Goal: Task Accomplishment & Management: Complete application form

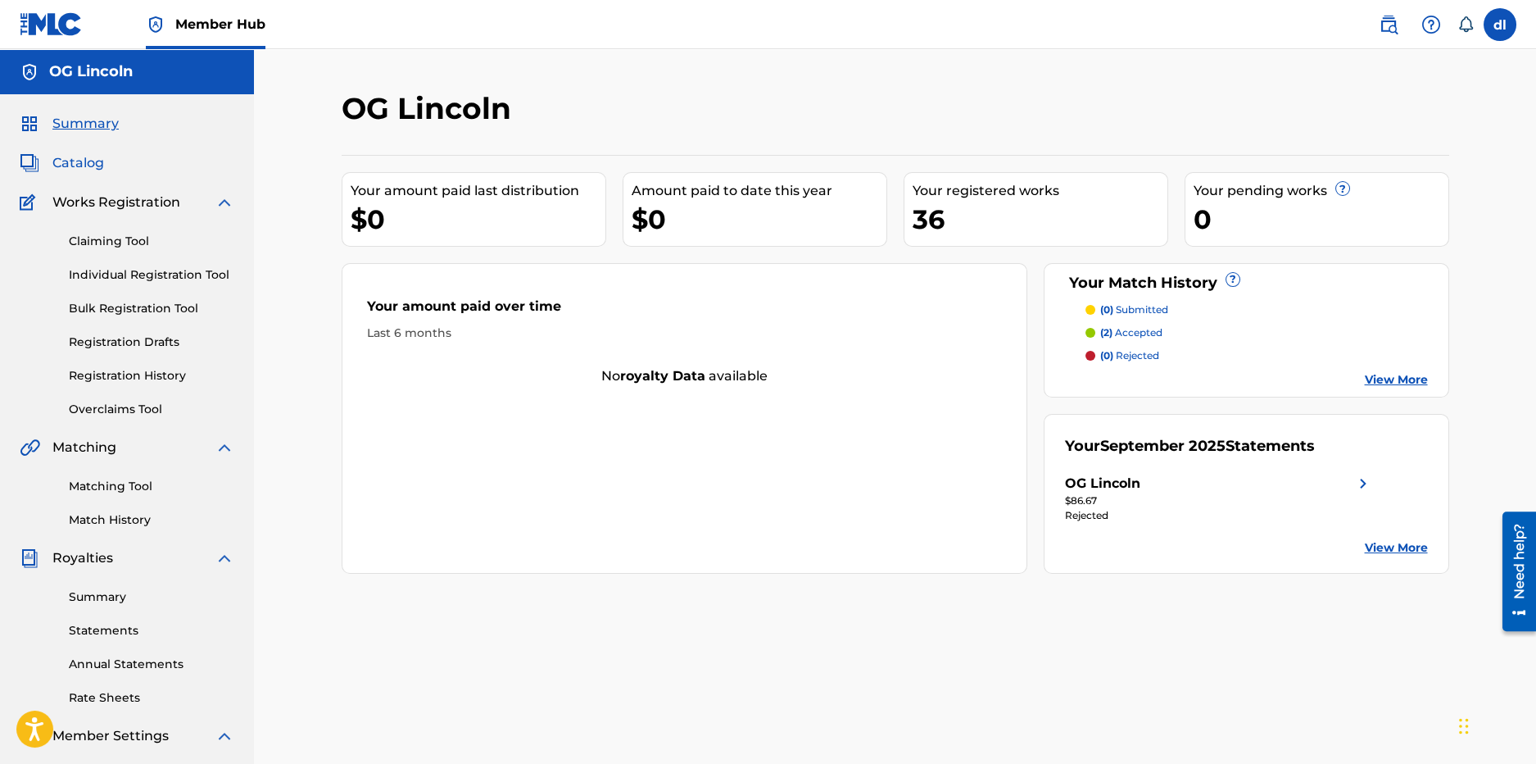
click at [72, 159] on span "Catalog" at bounding box center [78, 163] width 52 height 20
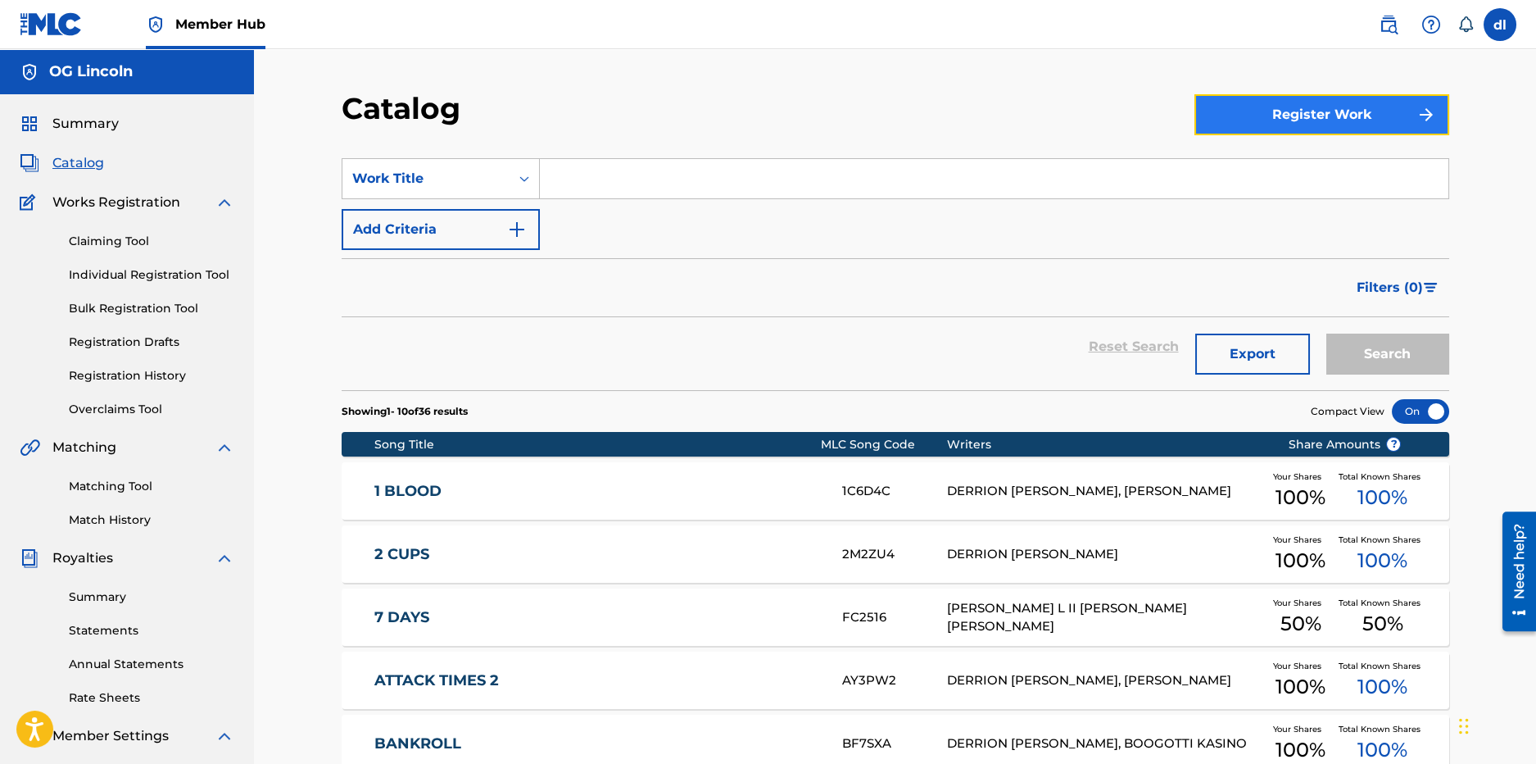
click at [871, 120] on button "Register Work" at bounding box center [1322, 114] width 255 height 41
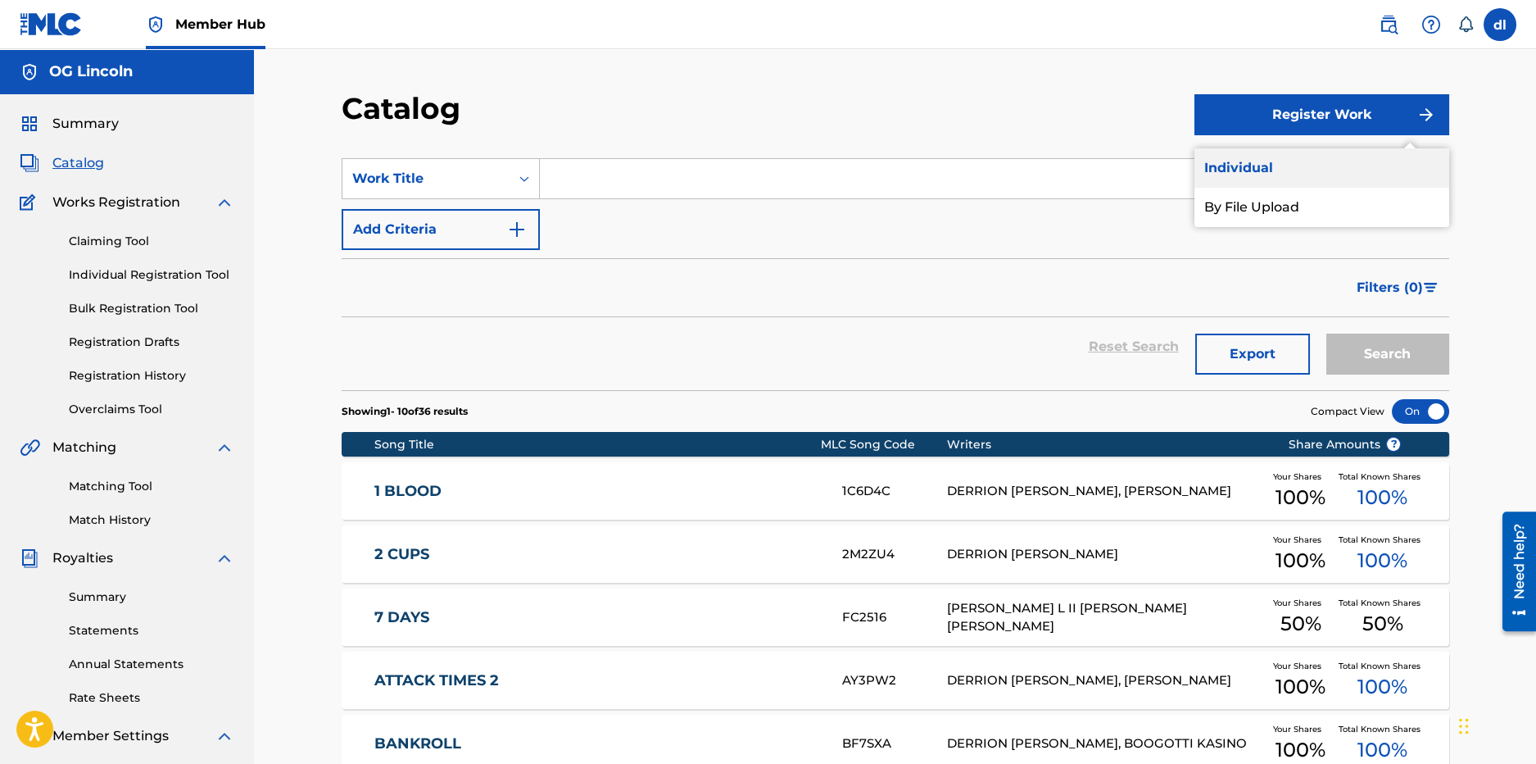
click at [871, 168] on link "Individual" at bounding box center [1322, 167] width 255 height 39
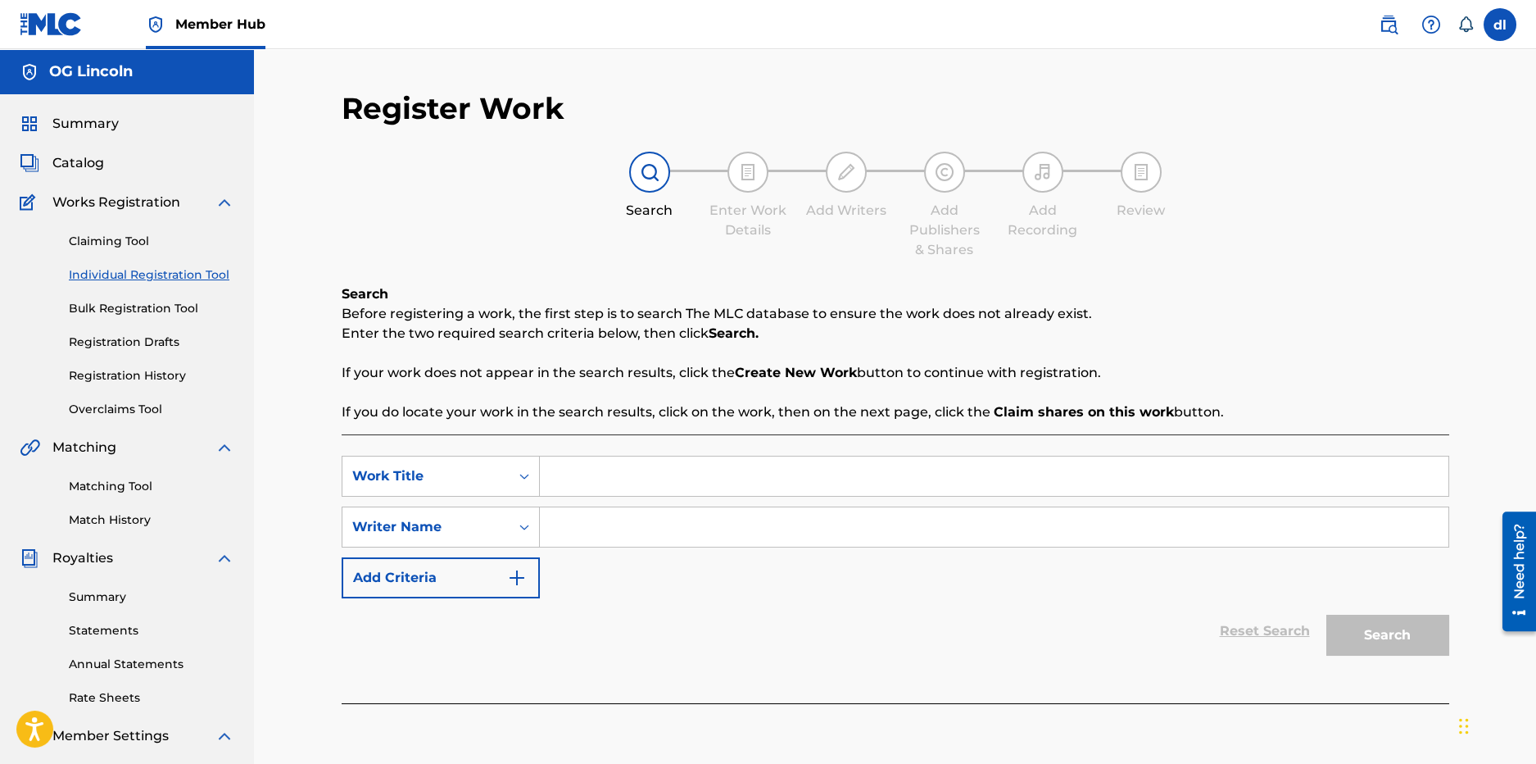
drag, startPoint x: 644, startPoint y: 474, endPoint x: 618, endPoint y: 465, distance: 27.7
click at [644, 447] on input "Search Form" at bounding box center [994, 475] width 909 height 39
type input "asdfg"
click at [603, 447] on input "Search Form" at bounding box center [994, 526] width 909 height 39
type input "sdfg"
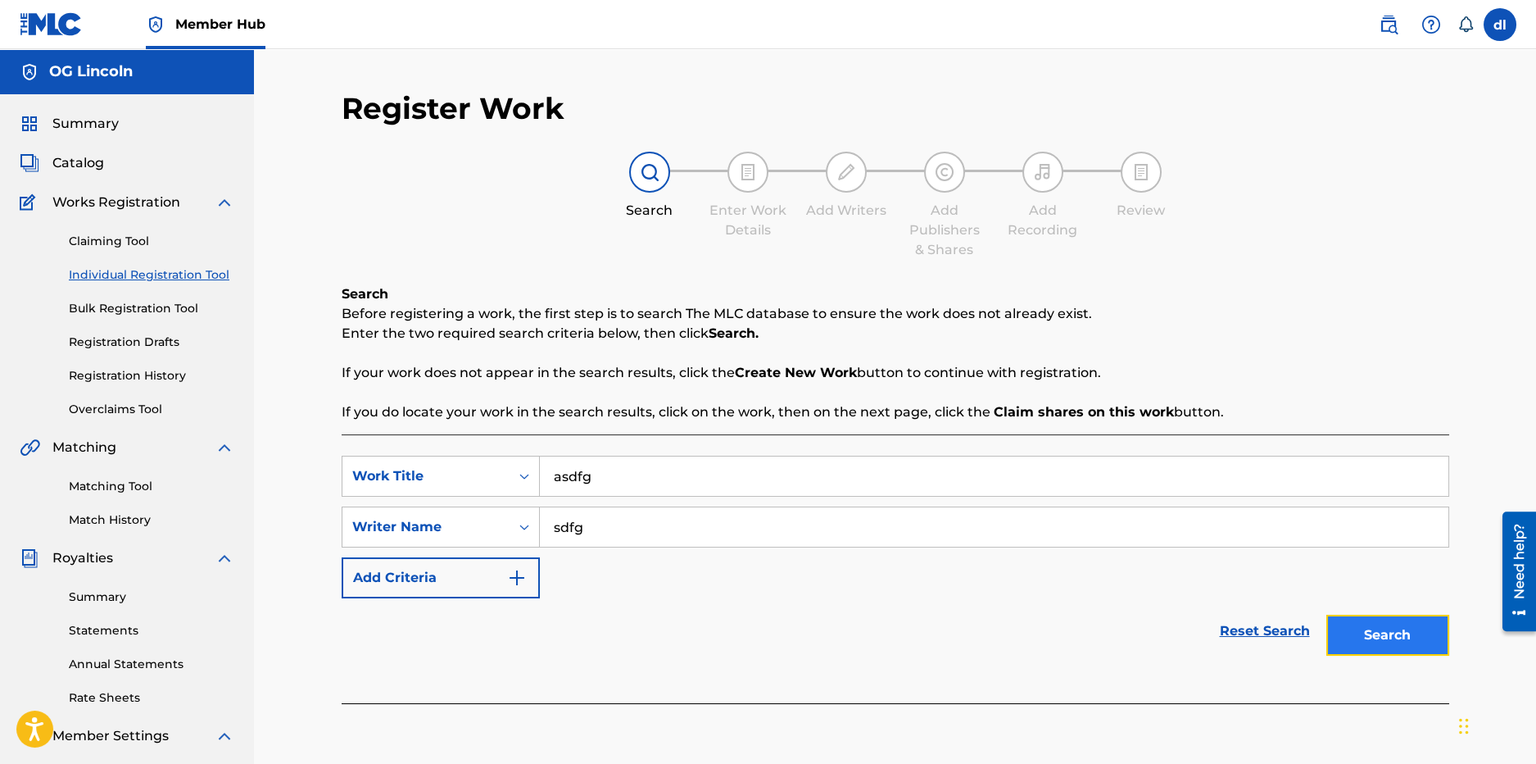
click at [871, 447] on button "Search" at bounding box center [1388, 635] width 123 height 41
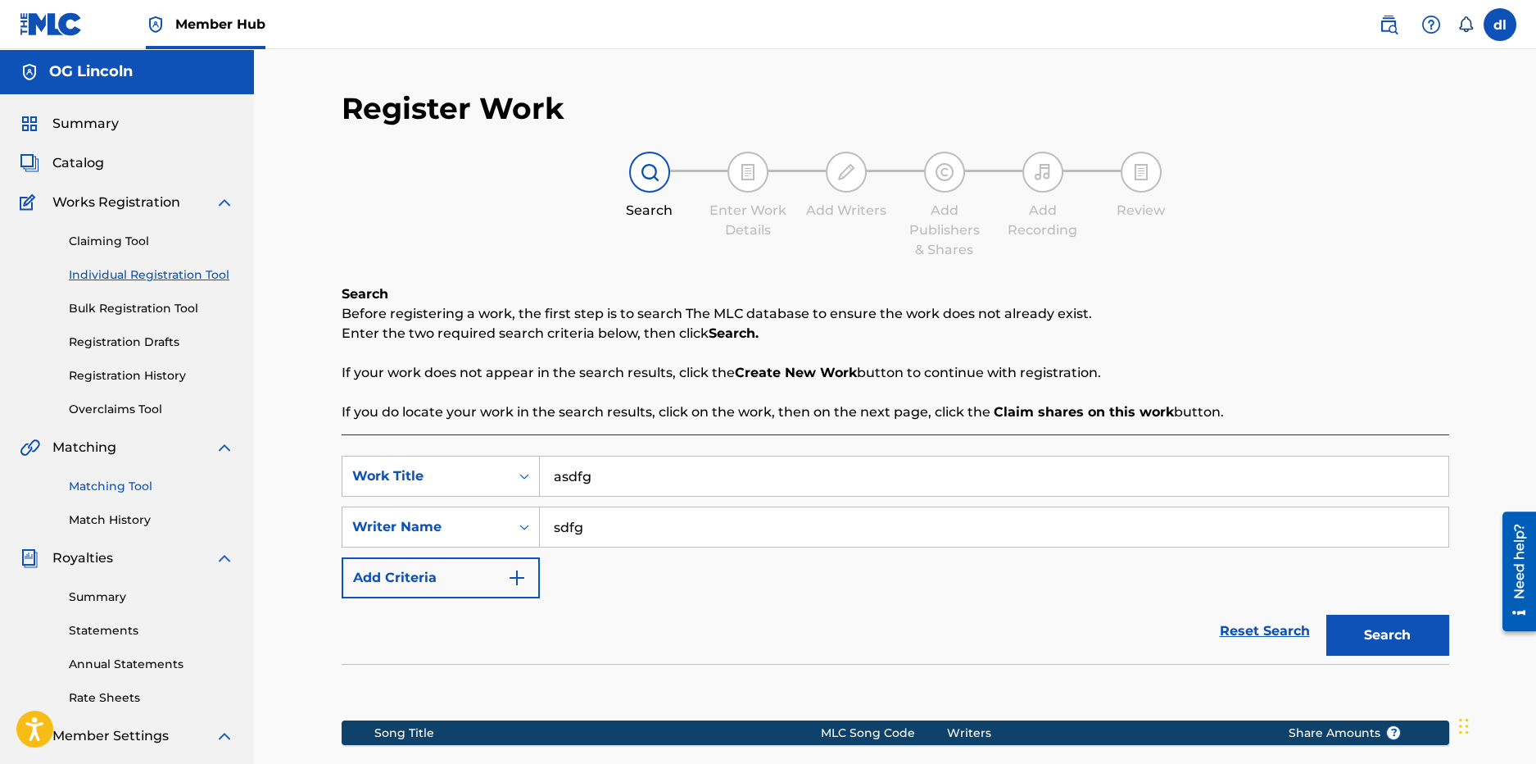
click at [114, 447] on link "Matching Tool" at bounding box center [152, 486] width 166 height 17
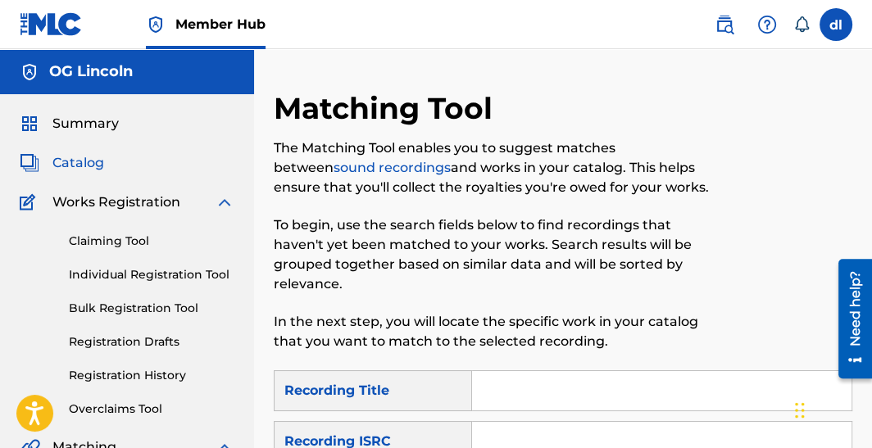
click at [80, 165] on span "Catalog" at bounding box center [78, 163] width 52 height 20
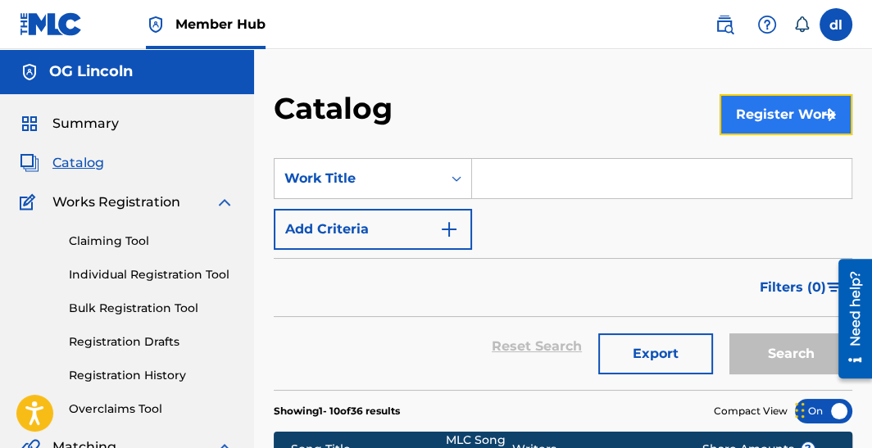
click at [772, 121] on button "Register Work" at bounding box center [785, 114] width 133 height 41
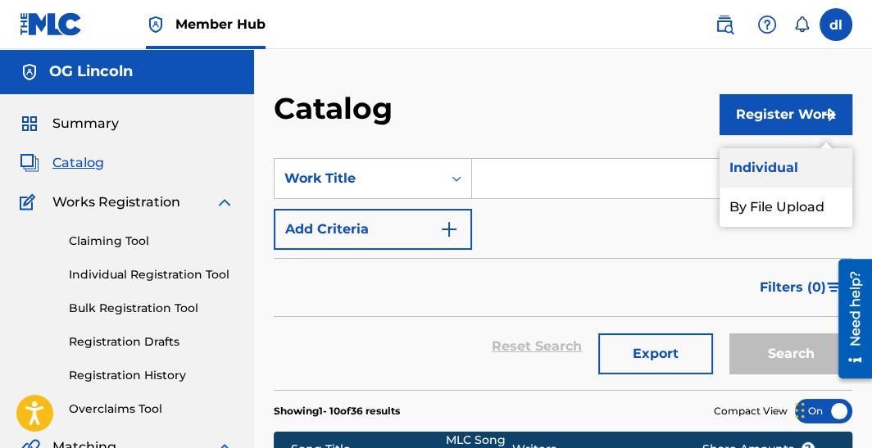
click at [778, 165] on link "Individual" at bounding box center [785, 167] width 133 height 39
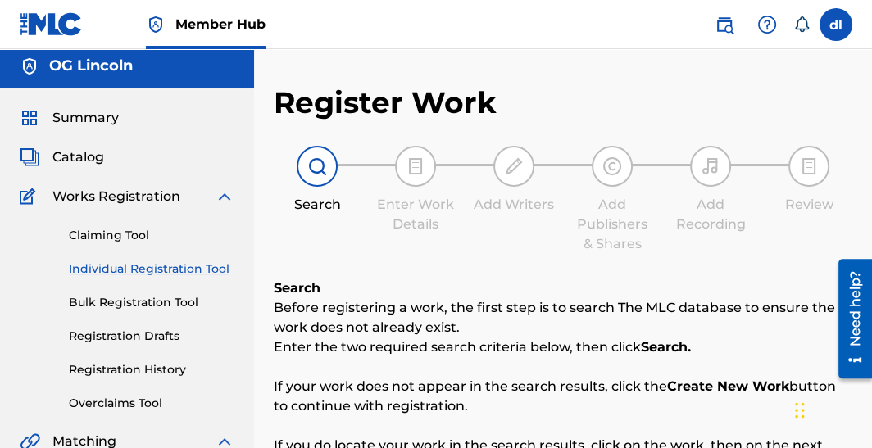
scroll to position [327, 0]
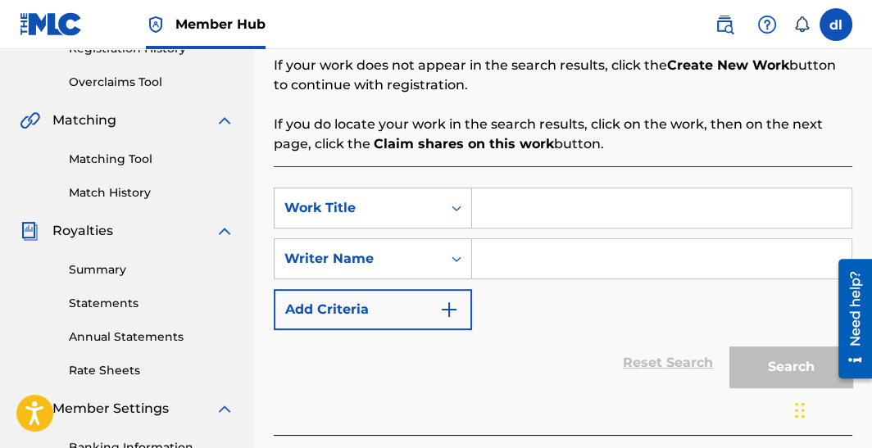
click at [545, 203] on input "Search Form" at bounding box center [661, 207] width 379 height 39
type input "fgh"
click at [530, 266] on input "Search Form" at bounding box center [661, 258] width 379 height 39
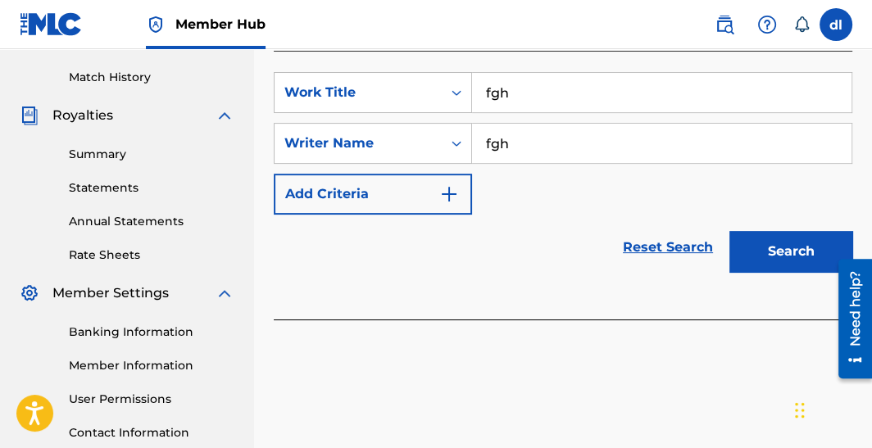
scroll to position [568, 0]
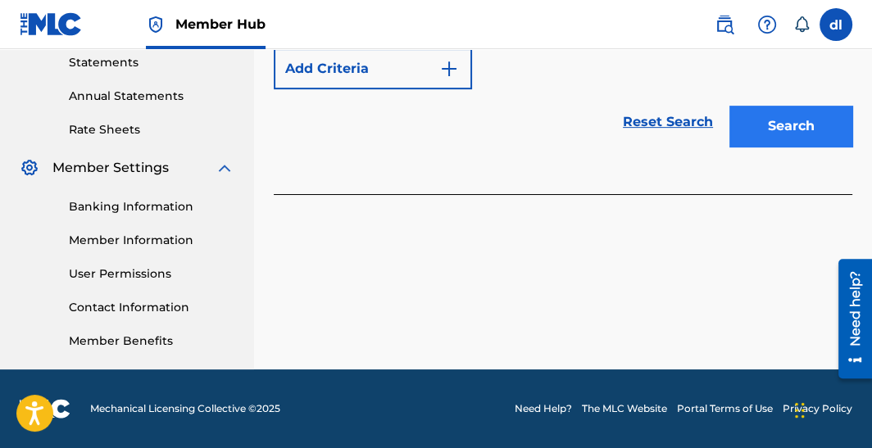
type input "fgh"
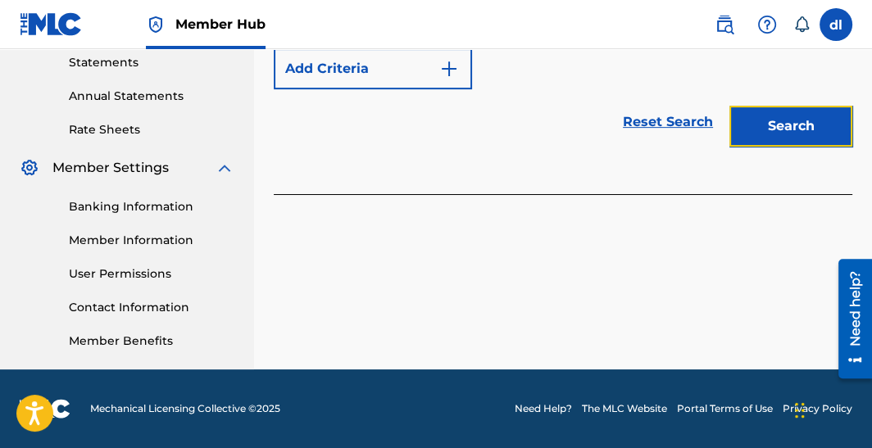
click at [773, 117] on button "Search" at bounding box center [790, 126] width 123 height 41
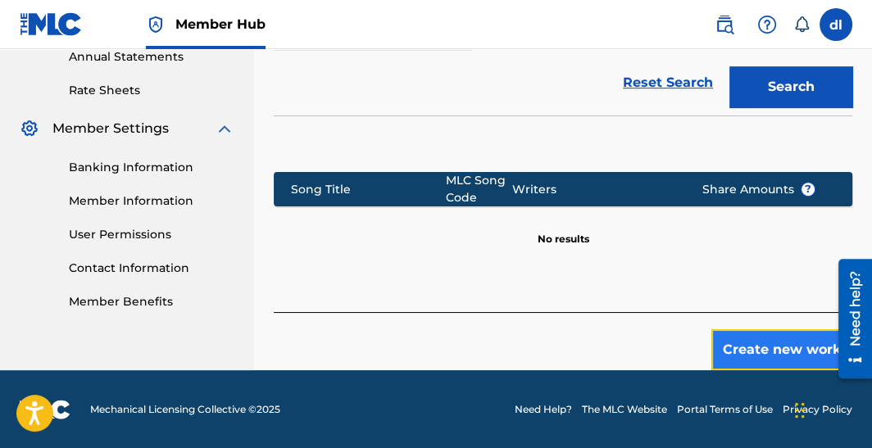
click at [764, 337] on button "Create new work" at bounding box center [781, 349] width 141 height 41
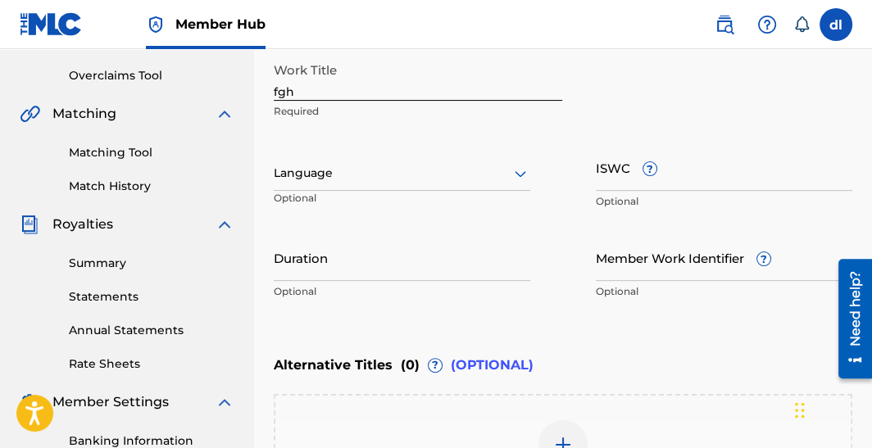
scroll to position [332, 0]
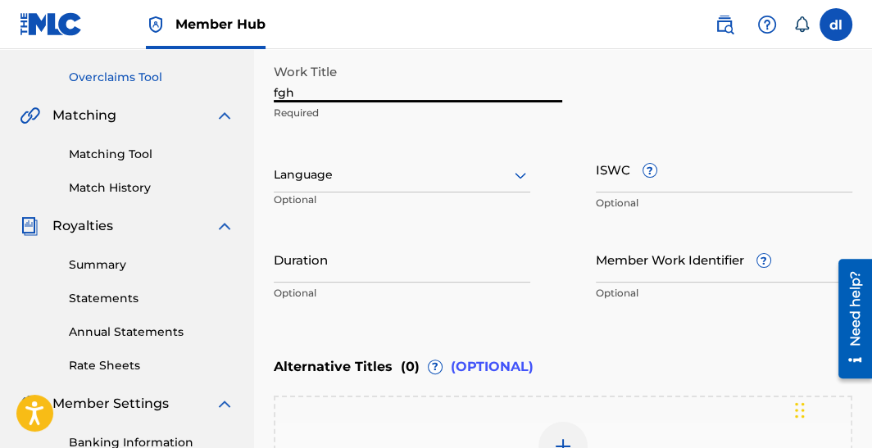
drag, startPoint x: 320, startPoint y: 87, endPoint x: 215, endPoint y: 84, distance: 104.1
click at [214, 90] on main "OG Lincoln Summary Catalog Works Registration Claiming Tool Individual Registra…" at bounding box center [436, 166] width 872 height 899
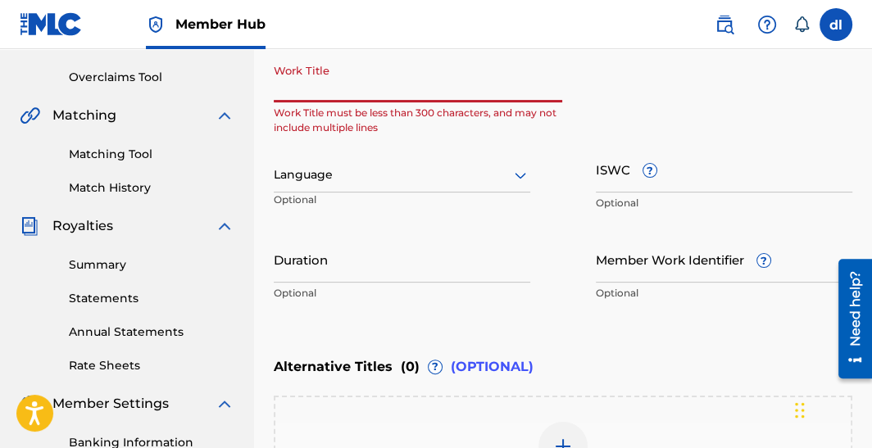
click at [433, 93] on input "Work Title" at bounding box center [418, 79] width 288 height 47
paste input "NIGGAZ WIT MONEY [LINCAHOLICS VERSION]"
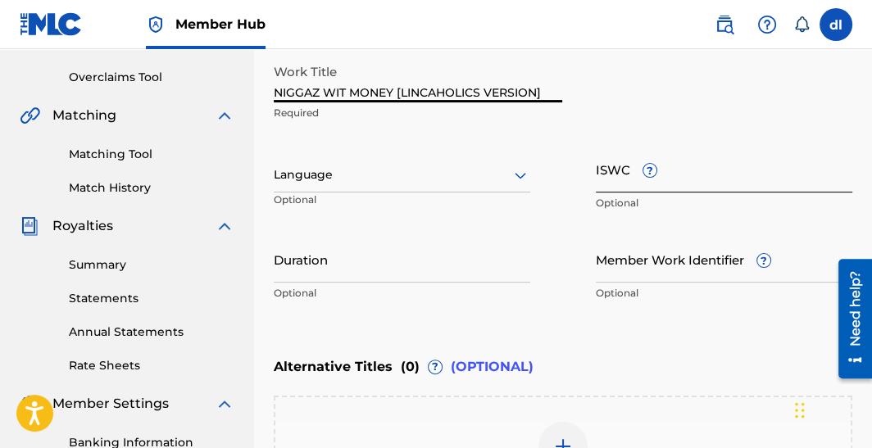
type input "NIGGAZ WIT MONEY [LINCAHOLICS VERSION]"
click at [663, 176] on input "ISWC ?" at bounding box center [724, 169] width 256 height 47
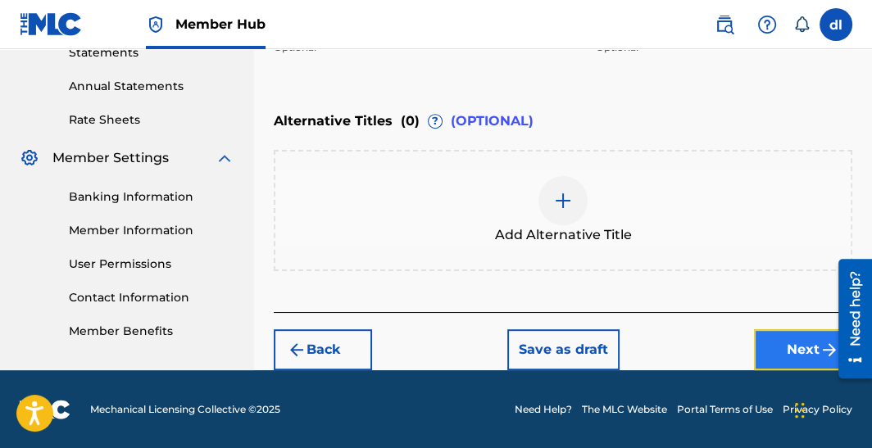
click at [768, 357] on button "Next" at bounding box center [803, 349] width 98 height 41
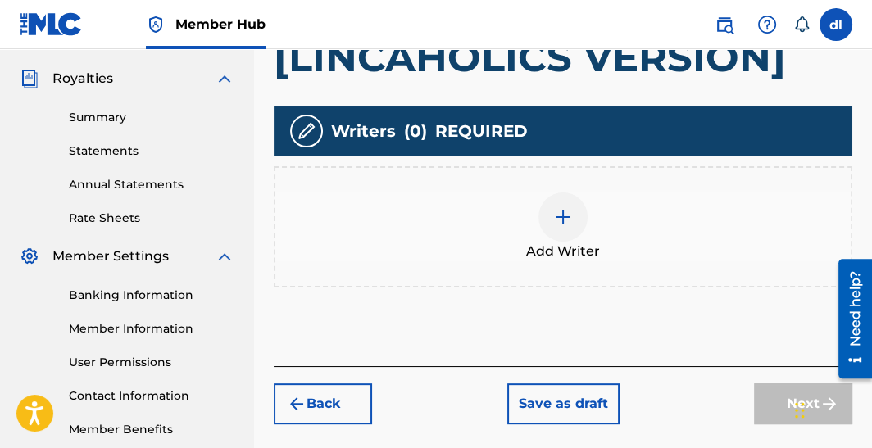
scroll to position [483, 0]
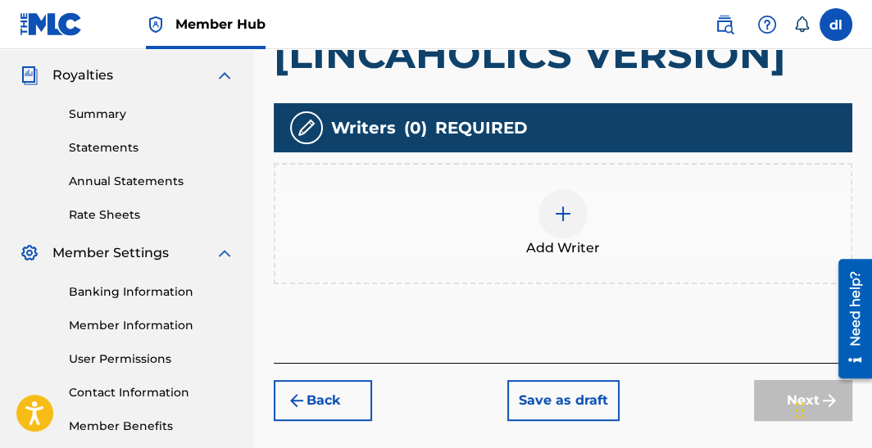
click at [569, 211] on img at bounding box center [563, 214] width 20 height 20
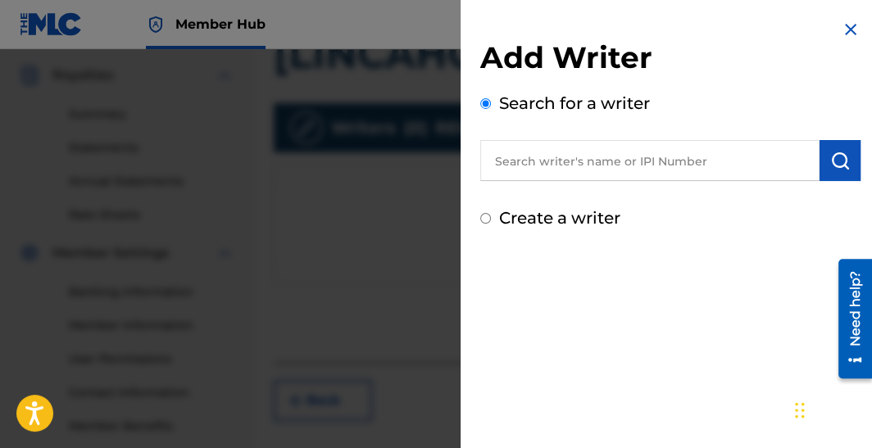
click at [624, 165] on input "text" at bounding box center [649, 160] width 339 height 41
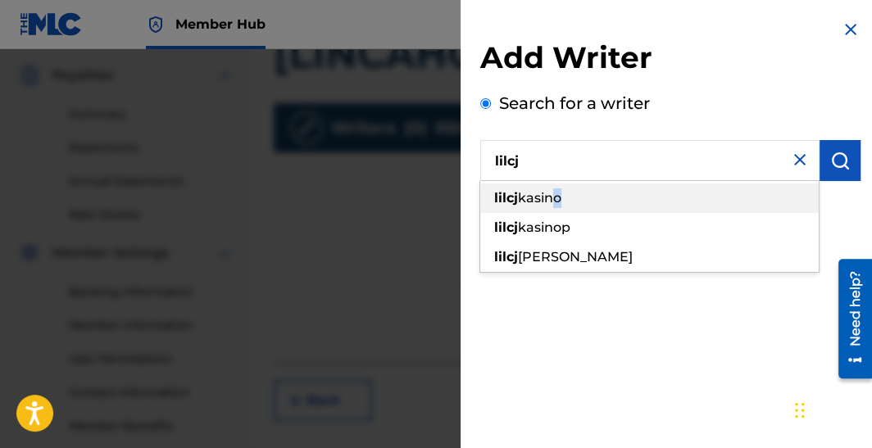
click at [551, 195] on span "kasino" at bounding box center [539, 198] width 43 height 16
type input "[PERSON_NAME]"
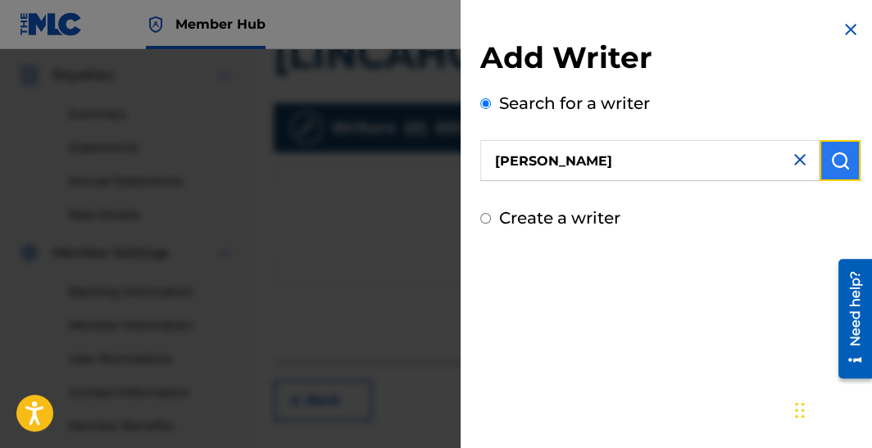
click at [830, 165] on img "submit" at bounding box center [840, 161] width 20 height 20
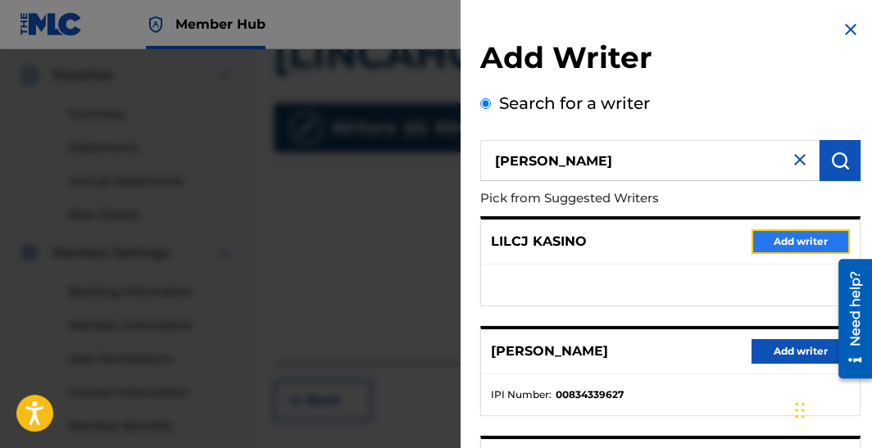
click at [783, 239] on button "Add writer" at bounding box center [800, 241] width 98 height 25
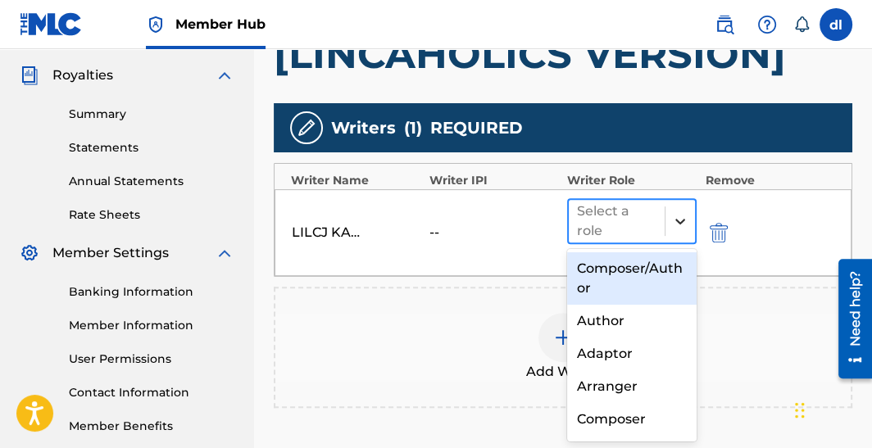
click at [682, 228] on icon at bounding box center [680, 221] width 16 height 16
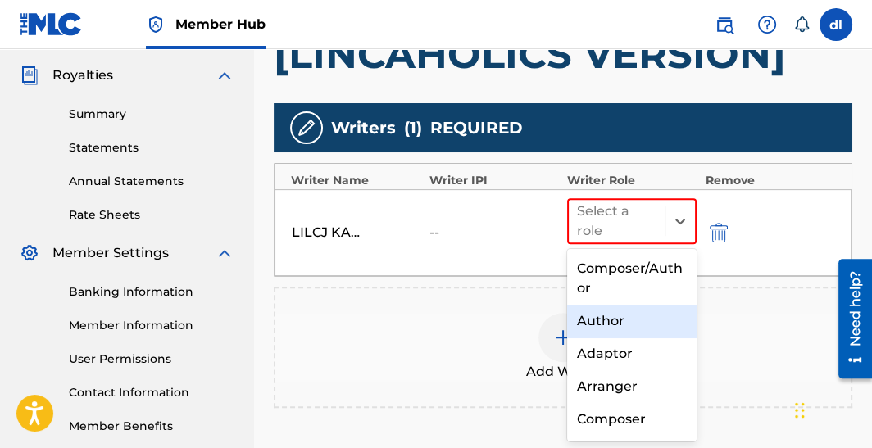
click at [613, 319] on div "Author" at bounding box center [631, 321] width 129 height 33
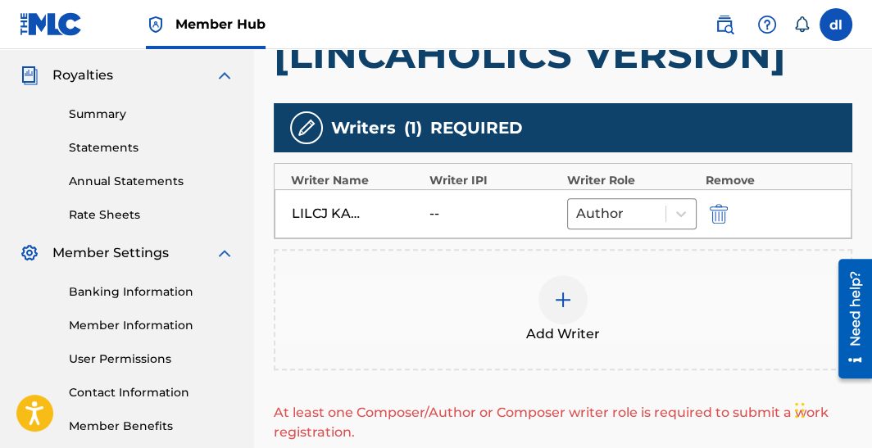
click at [564, 311] on div at bounding box center [562, 299] width 49 height 49
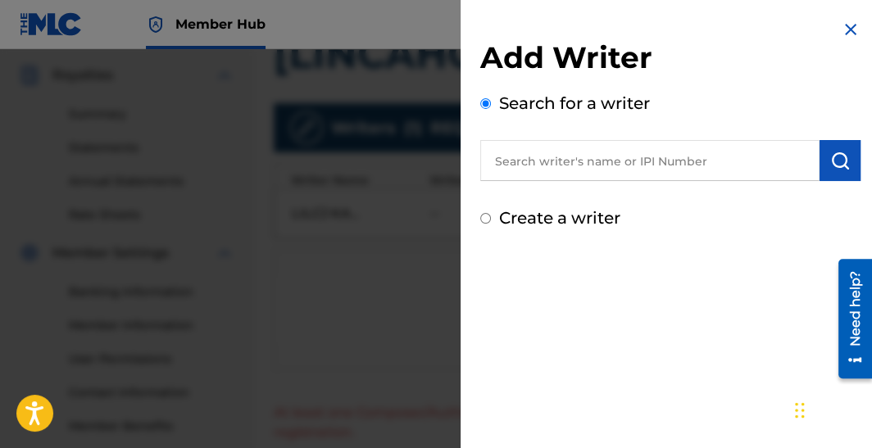
click at [559, 170] on input "text" at bounding box center [649, 160] width 339 height 41
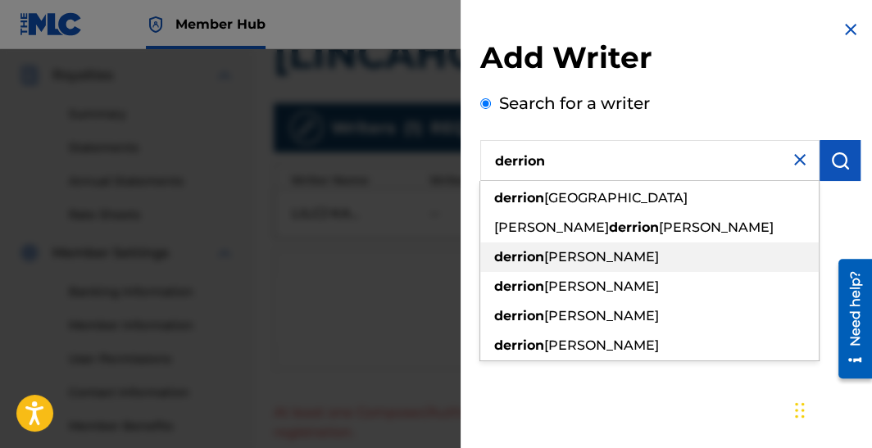
click at [601, 262] on span "demarkus lincoln" at bounding box center [601, 257] width 115 height 16
type input "derrion demarkus lincoln"
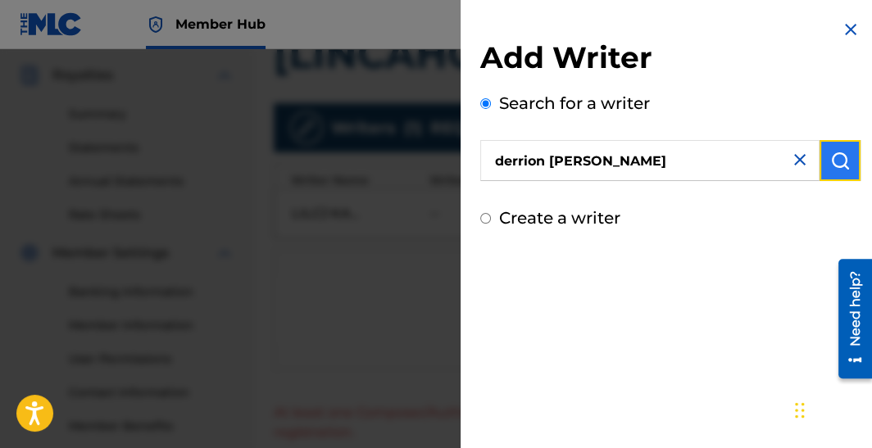
click at [820, 162] on button "submit" at bounding box center [839, 160] width 41 height 41
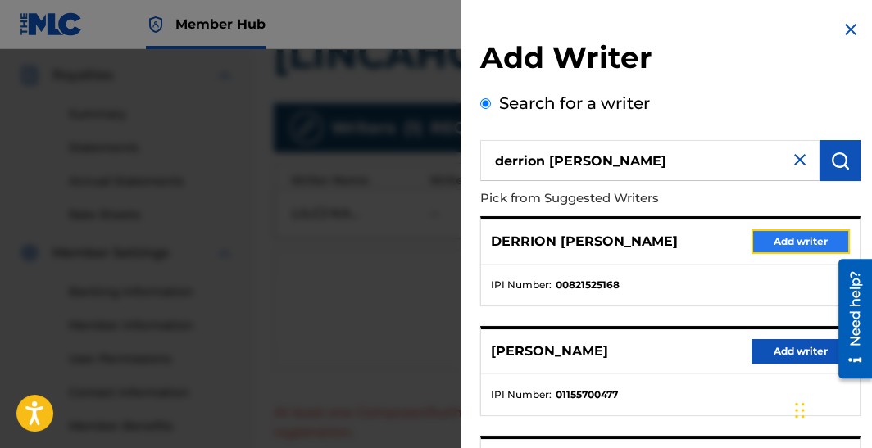
click at [778, 240] on button "Add writer" at bounding box center [800, 241] width 98 height 25
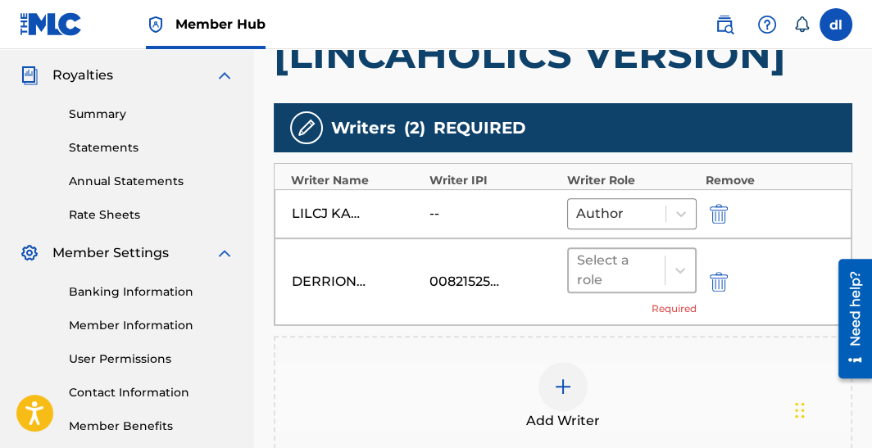
click at [642, 256] on div "Select a role" at bounding box center [616, 270] width 79 height 39
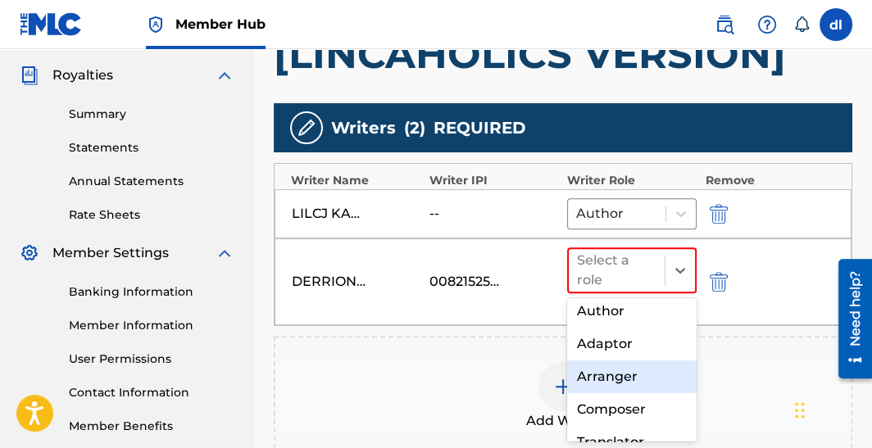
scroll to position [81, 0]
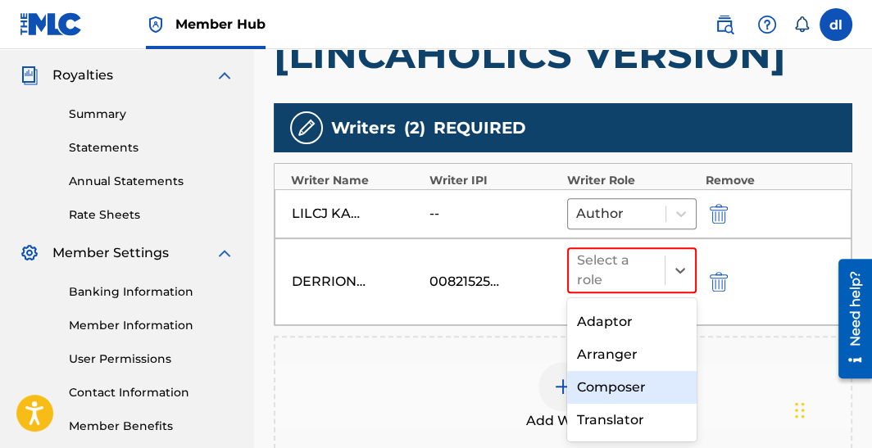
click at [615, 390] on div "Composer" at bounding box center [631, 387] width 129 height 33
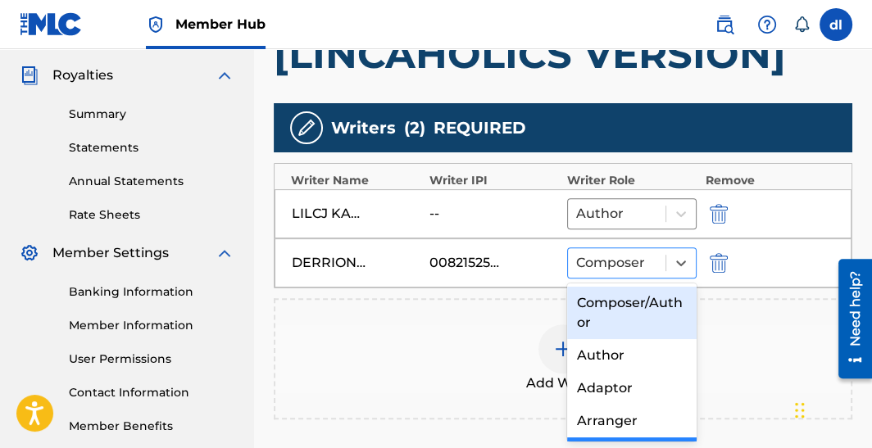
click at [655, 250] on div "Composer" at bounding box center [617, 262] width 98 height 29
click at [640, 313] on div "Composer/Author" at bounding box center [631, 313] width 129 height 52
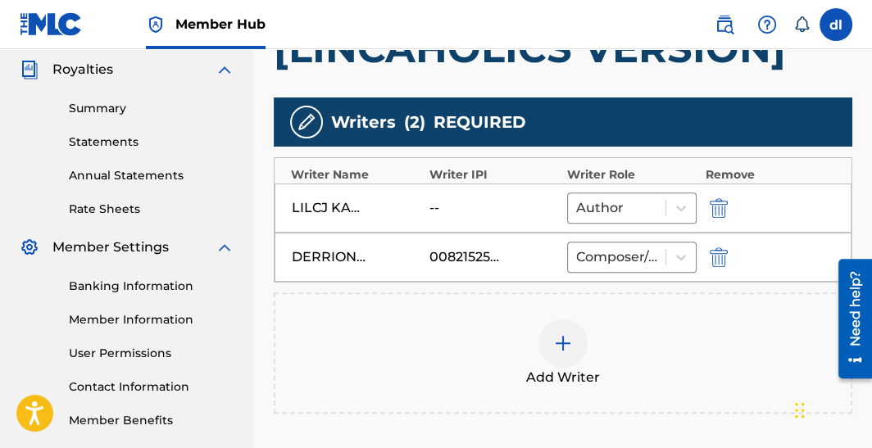
scroll to position [647, 0]
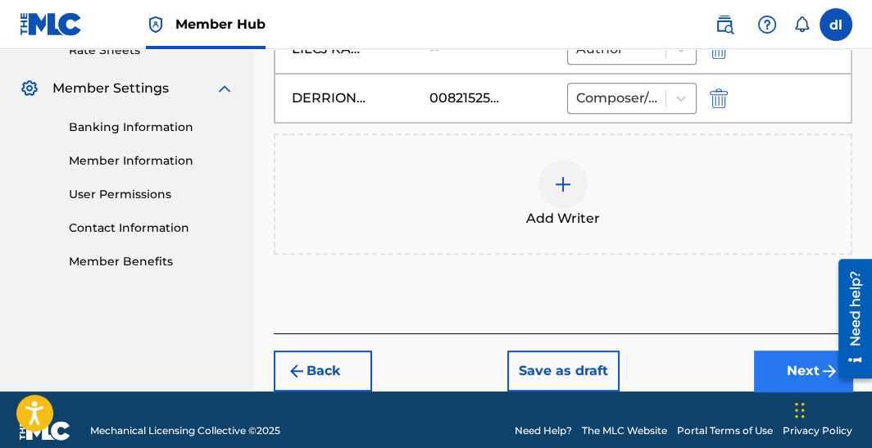
click at [778, 373] on button "Next" at bounding box center [803, 371] width 98 height 41
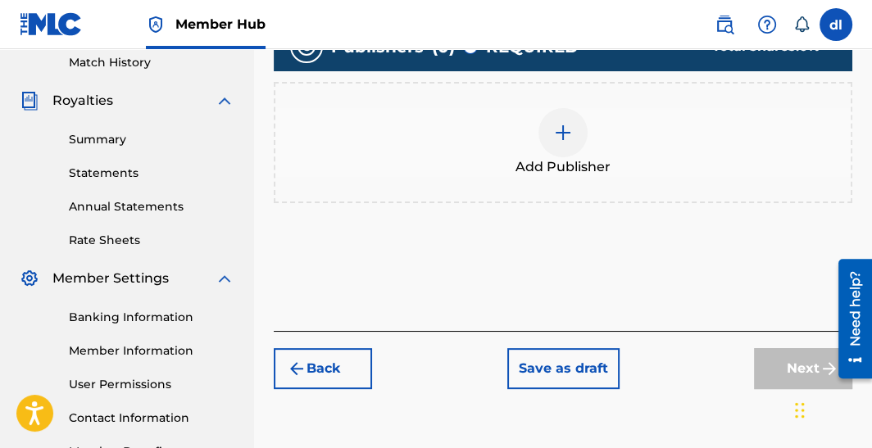
scroll to position [483, 0]
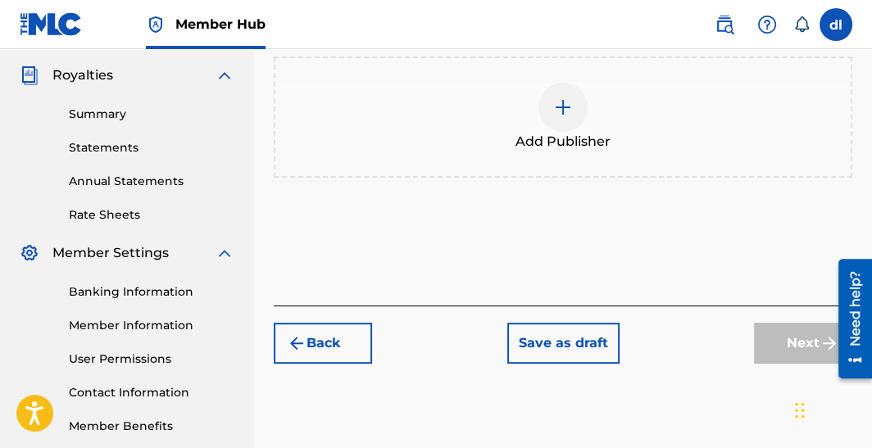
click at [569, 116] on img at bounding box center [563, 108] width 20 height 20
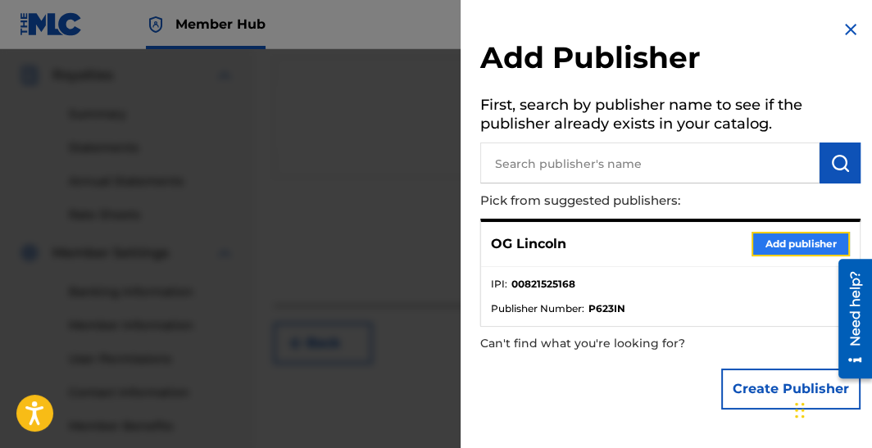
click at [830, 246] on button "Add publisher" at bounding box center [800, 244] width 98 height 25
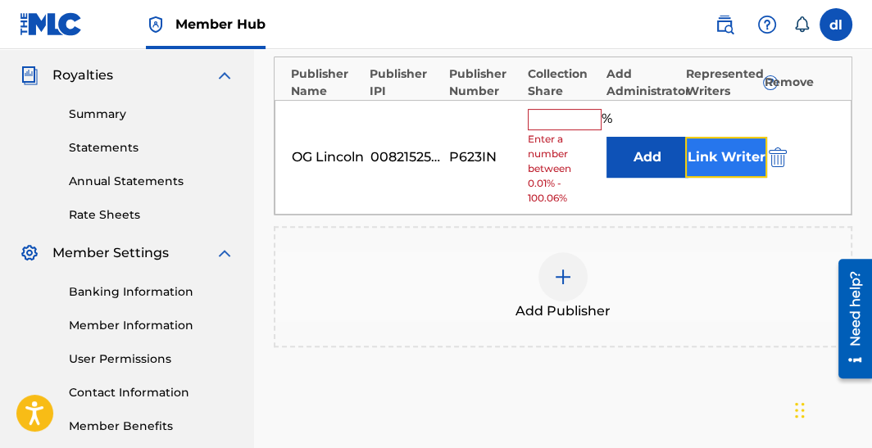
click at [712, 156] on button "Link Writer" at bounding box center [726, 157] width 82 height 41
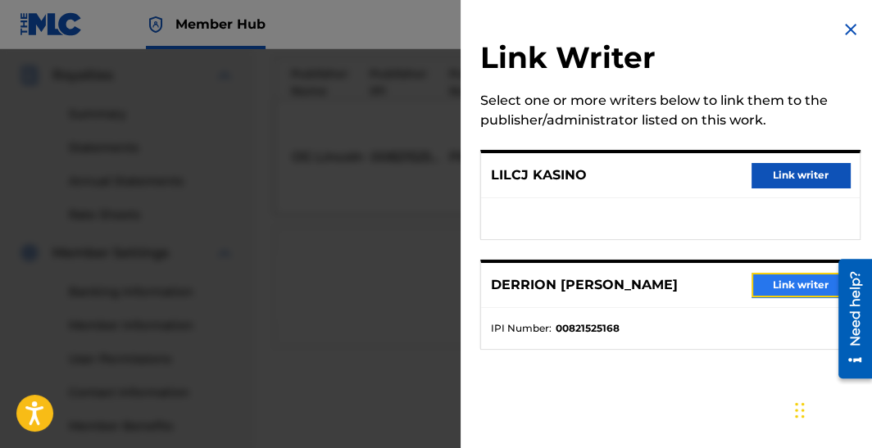
click at [791, 292] on button "Link writer" at bounding box center [800, 285] width 98 height 25
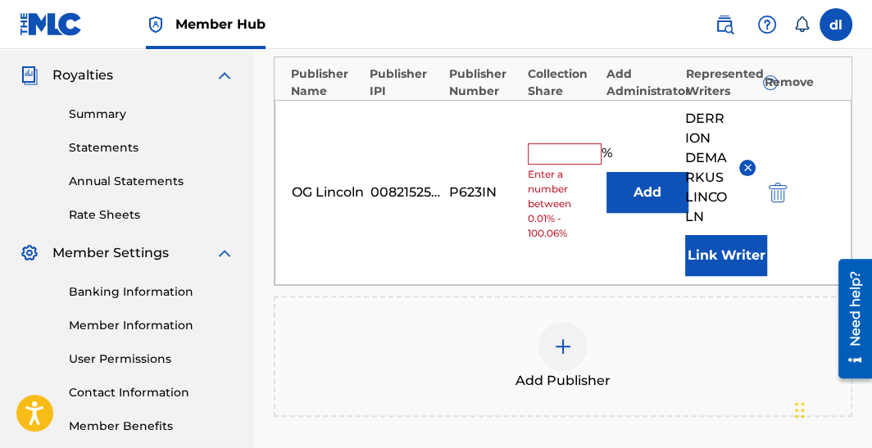
click at [556, 161] on input "text" at bounding box center [565, 153] width 74 height 21
type input "50"
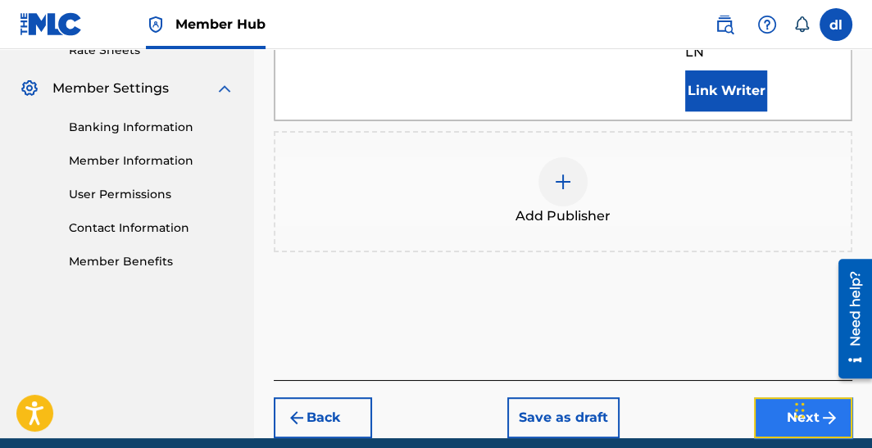
click at [774, 420] on button "Next" at bounding box center [803, 417] width 98 height 41
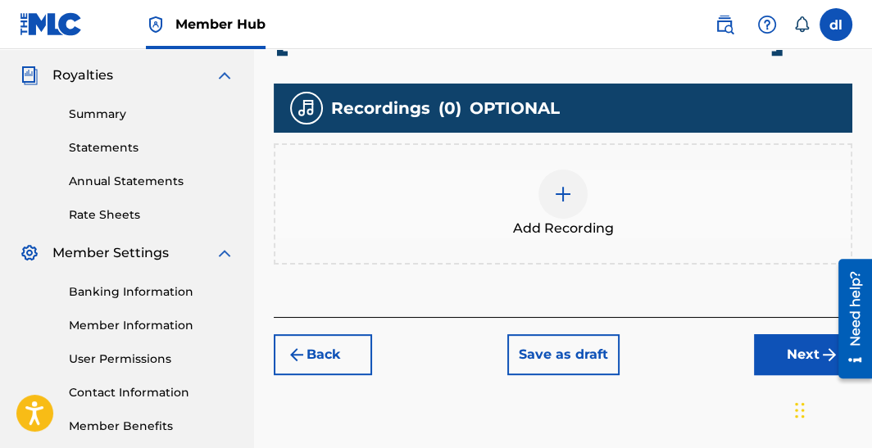
click at [547, 194] on div at bounding box center [562, 194] width 49 height 49
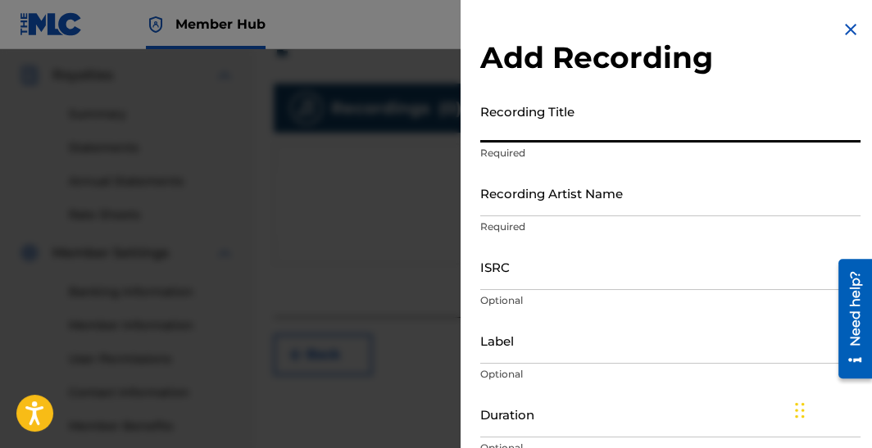
click at [538, 135] on input "Recording Title" at bounding box center [670, 119] width 380 height 47
paste input "KG KASINO & OG LINCOLN & LILCJ [PERSON_NAME] & BOOGOTTI KASINO — NIGGAZ WIT MON…"
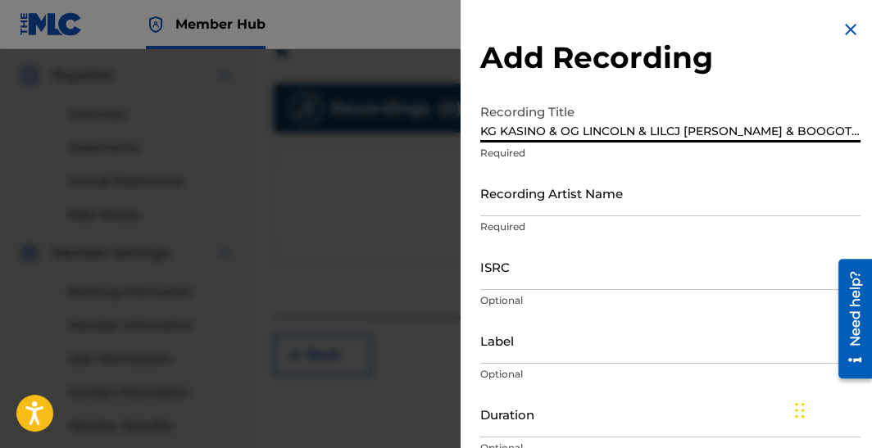
scroll to position [0, 286]
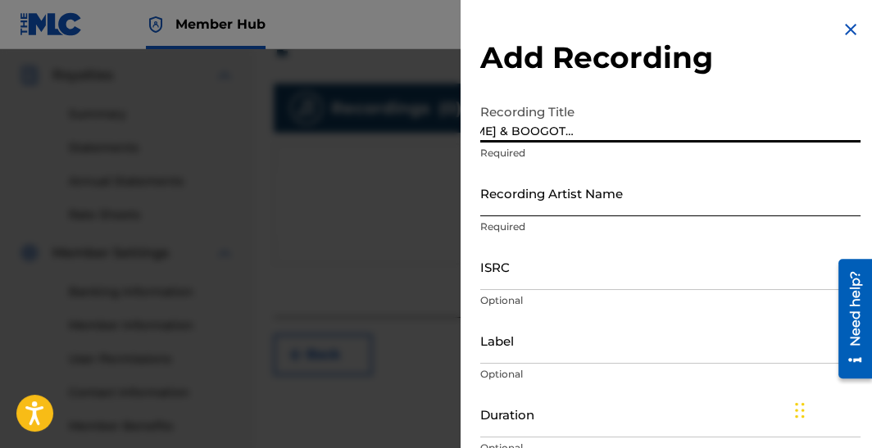
type input "KG KASINO & OG LINCOLN & LILCJ [PERSON_NAME] & BOOGOTTI KASINO — NIGGAZ WIT MON…"
click at [509, 214] on input "Recording Artist Name" at bounding box center [670, 193] width 380 height 47
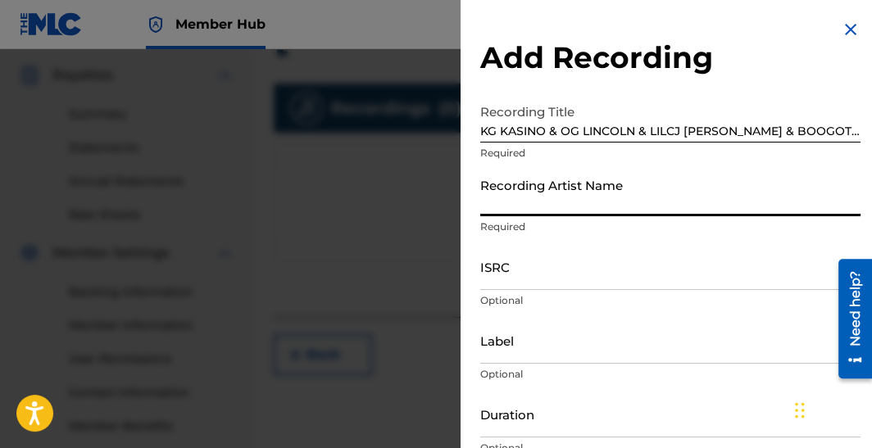
type input "LilCj Kasino"
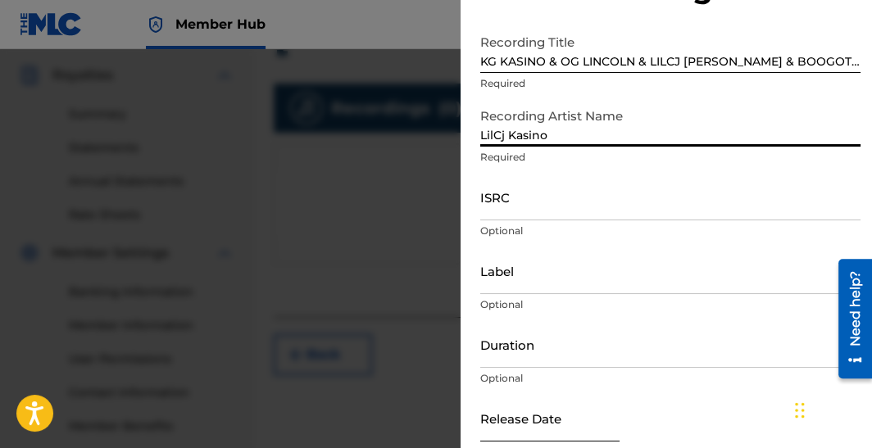
scroll to position [151, 0]
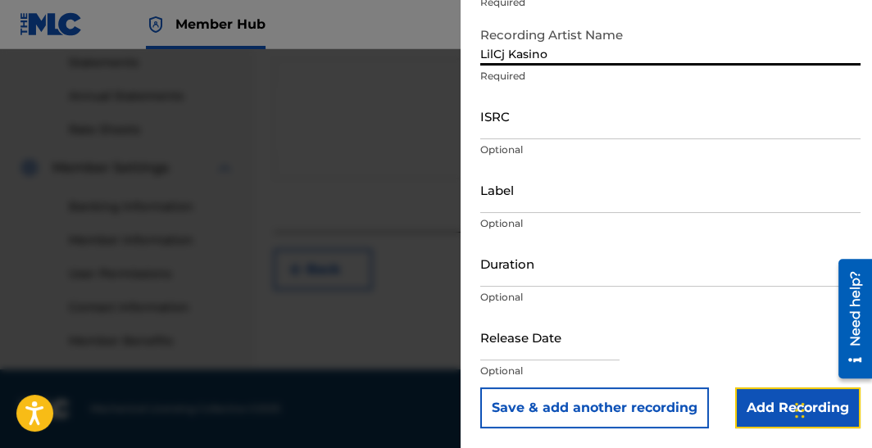
click at [735, 402] on input "Add Recording" at bounding box center [797, 408] width 125 height 41
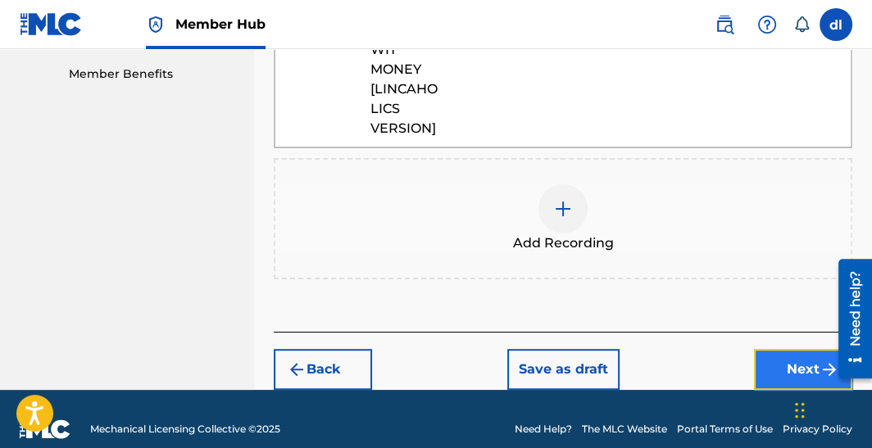
click at [777, 352] on button "Next" at bounding box center [803, 369] width 98 height 41
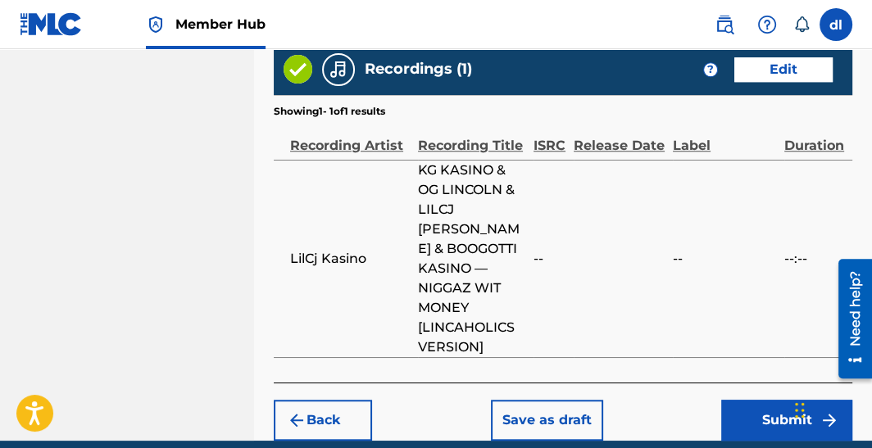
scroll to position [1250, 0]
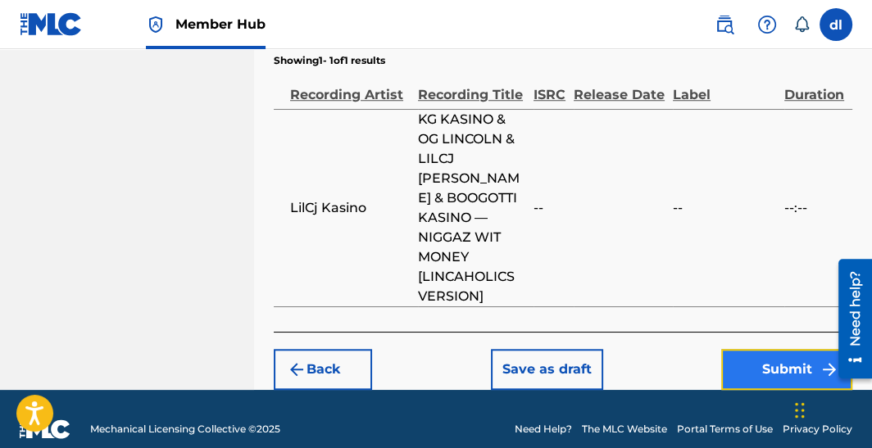
click at [751, 349] on button "Submit" at bounding box center [786, 369] width 131 height 41
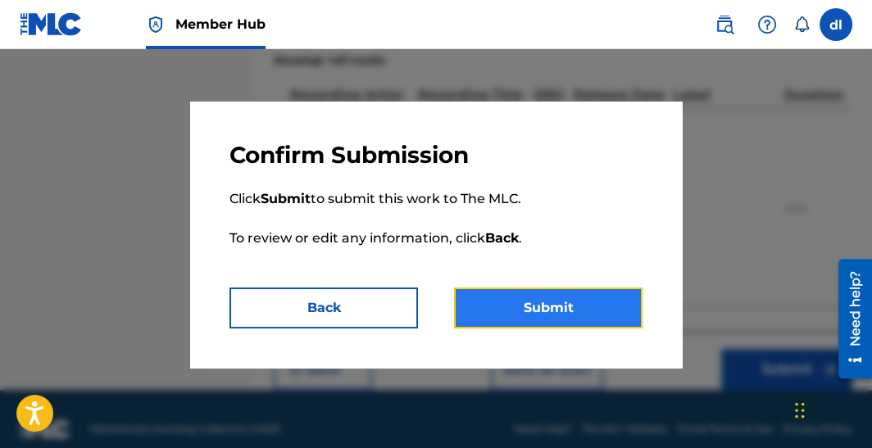
click at [544, 321] on button "Submit" at bounding box center [548, 308] width 188 height 41
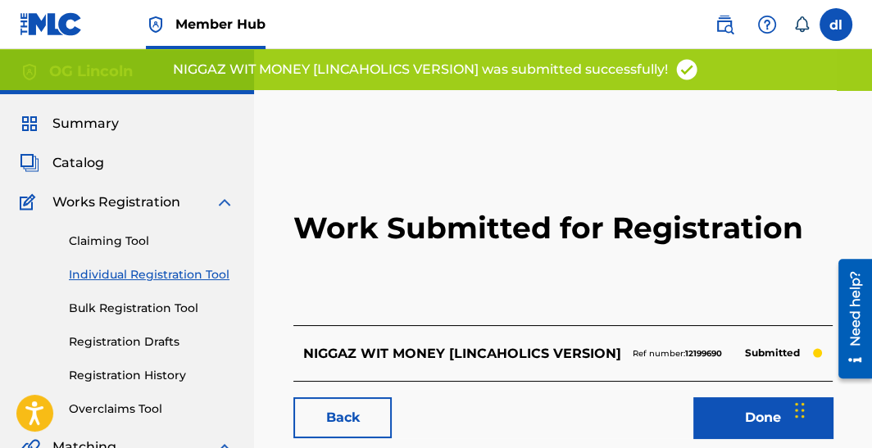
click at [138, 271] on link "Individual Registration Tool" at bounding box center [152, 274] width 166 height 17
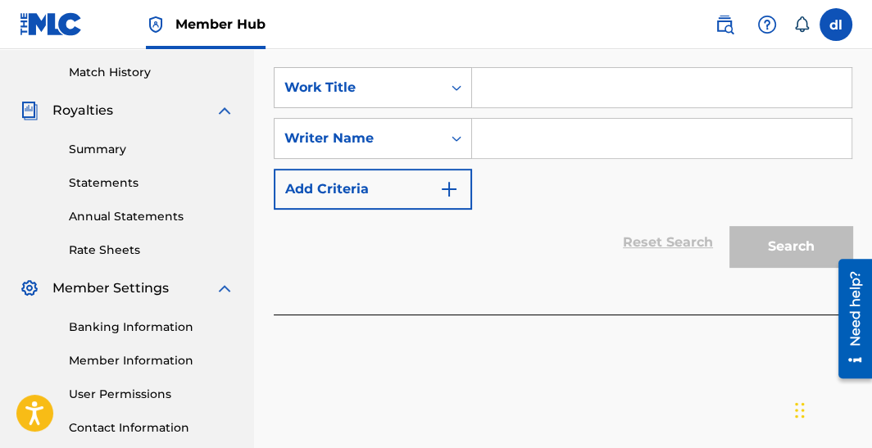
scroll to position [409, 0]
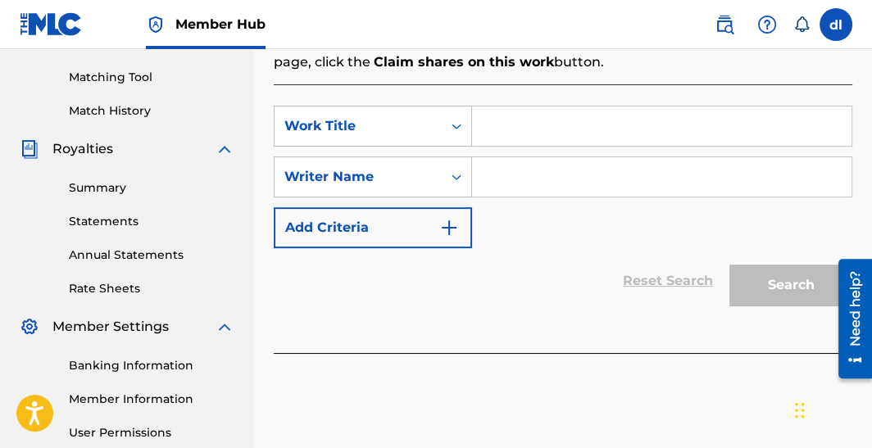
click at [548, 140] on input "Search Form" at bounding box center [661, 126] width 379 height 39
type input "dfg"
click at [528, 166] on input "Search Form" at bounding box center [661, 176] width 379 height 39
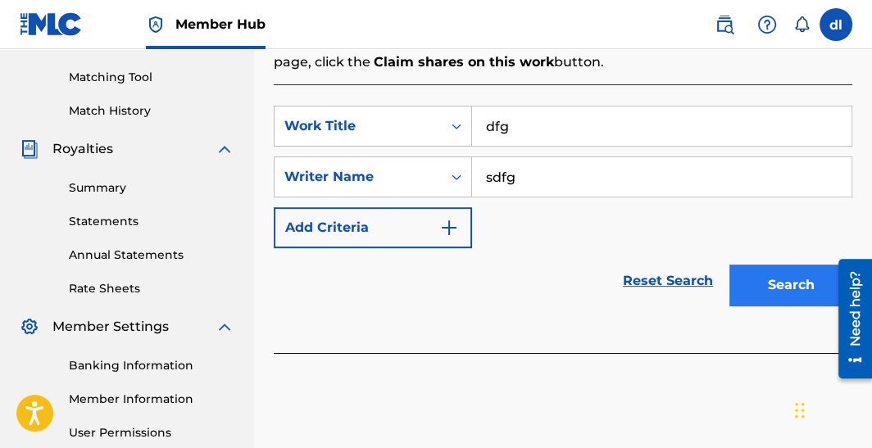
type input "sdfg"
click at [764, 288] on button "Search" at bounding box center [790, 285] width 123 height 41
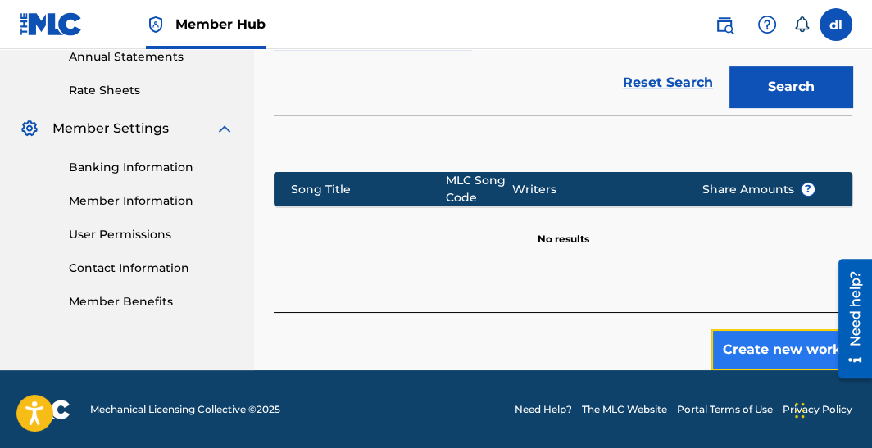
click at [776, 354] on button "Create new work" at bounding box center [781, 349] width 141 height 41
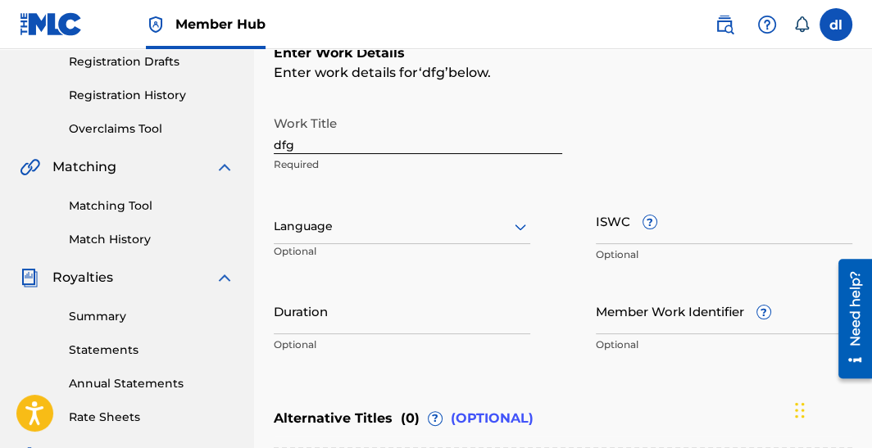
scroll to position [250, 0]
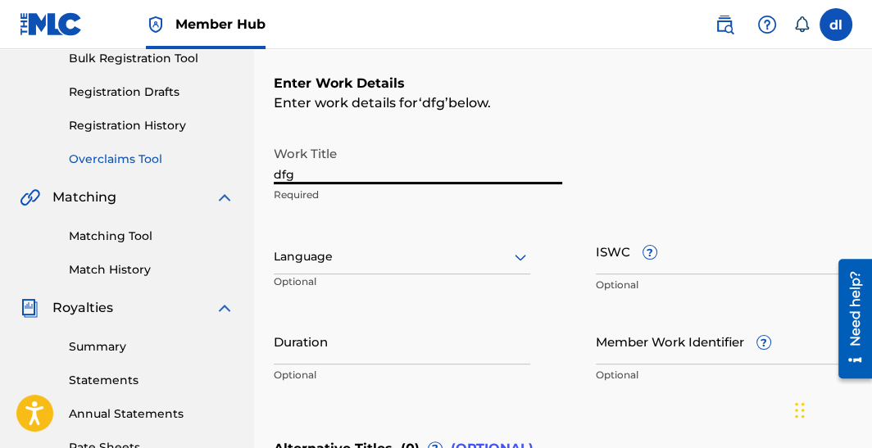
drag, startPoint x: 347, startPoint y: 167, endPoint x: 187, endPoint y: 166, distance: 160.6
click at [187, 167] on main "OG Lincoln Summary Catalog Works Registration Claiming Tool Individual Registra…" at bounding box center [436, 248] width 872 height 899
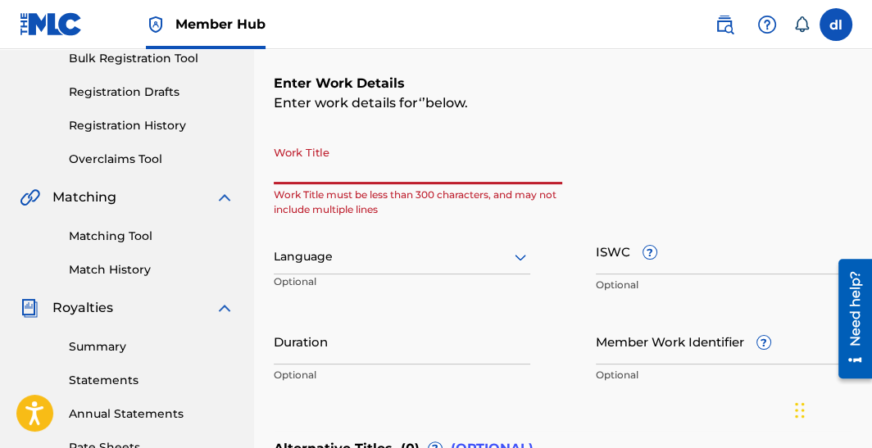
paste input "KING APE INTRO"
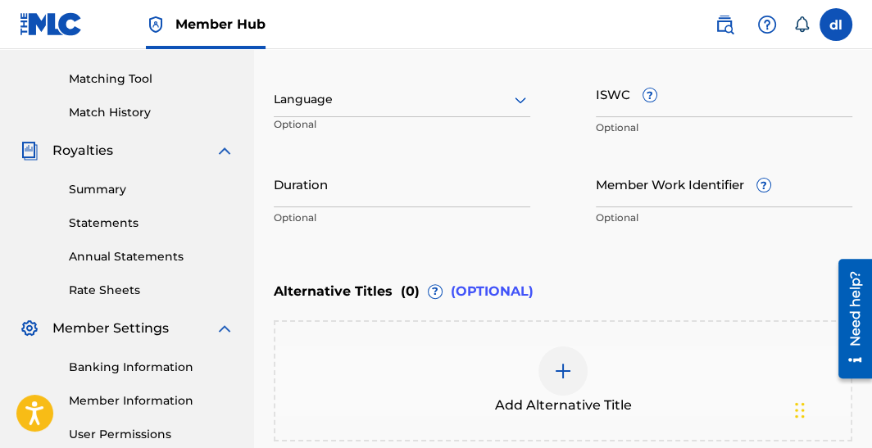
scroll to position [414, 0]
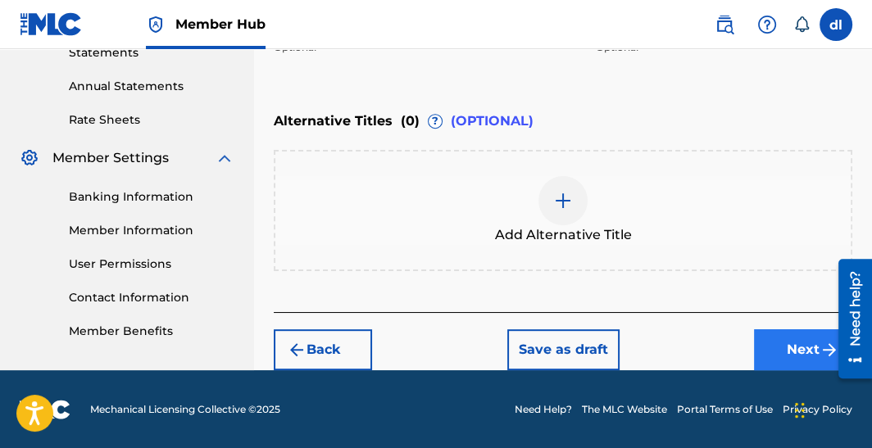
type input "KING APE INTRO"
click at [776, 349] on button "Next" at bounding box center [803, 349] width 98 height 41
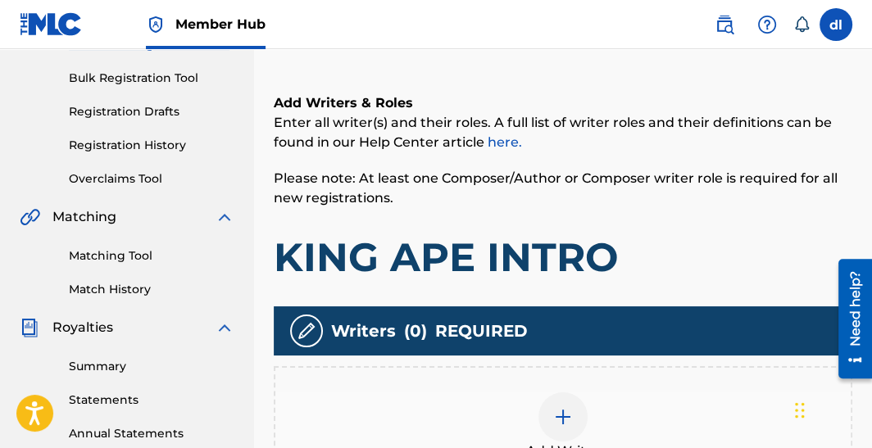
scroll to position [401, 0]
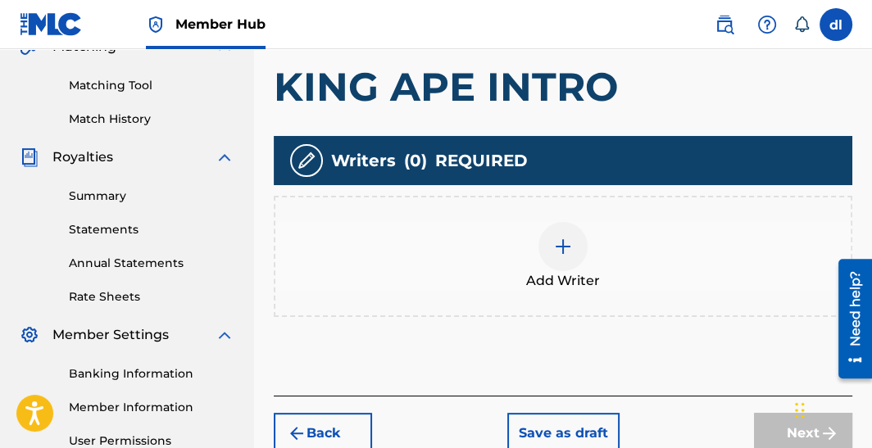
click at [568, 256] on div at bounding box center [562, 246] width 49 height 49
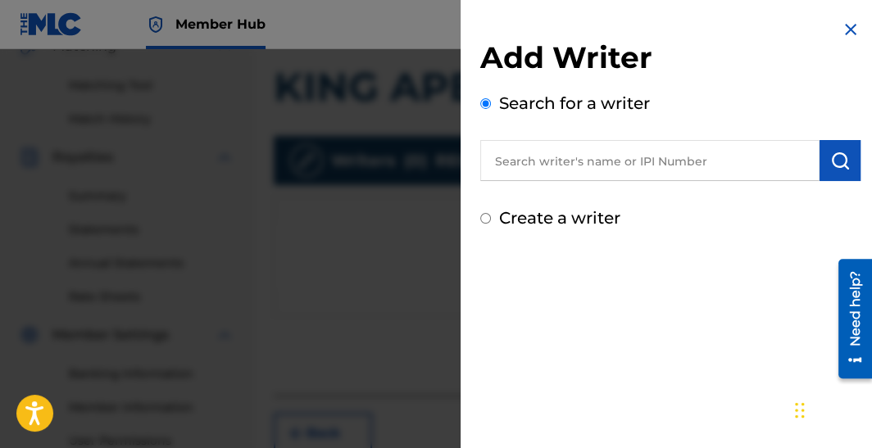
click at [545, 166] on input "text" at bounding box center [649, 160] width 339 height 41
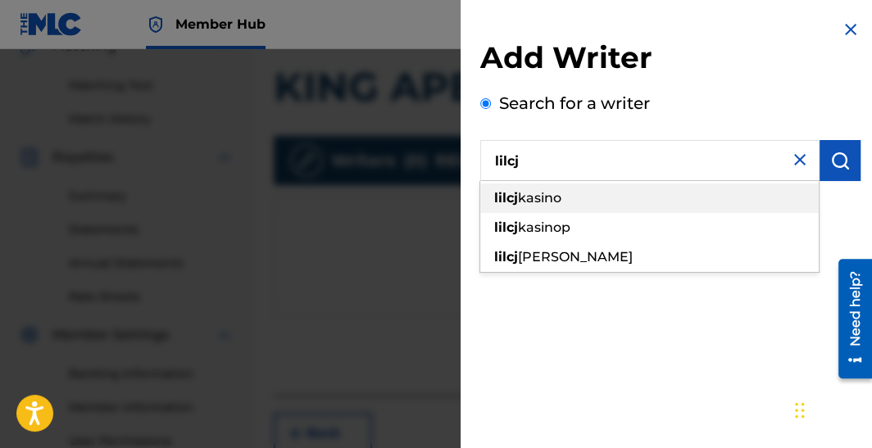
click at [547, 198] on span "kasino" at bounding box center [539, 198] width 43 height 16
type input "[PERSON_NAME]"
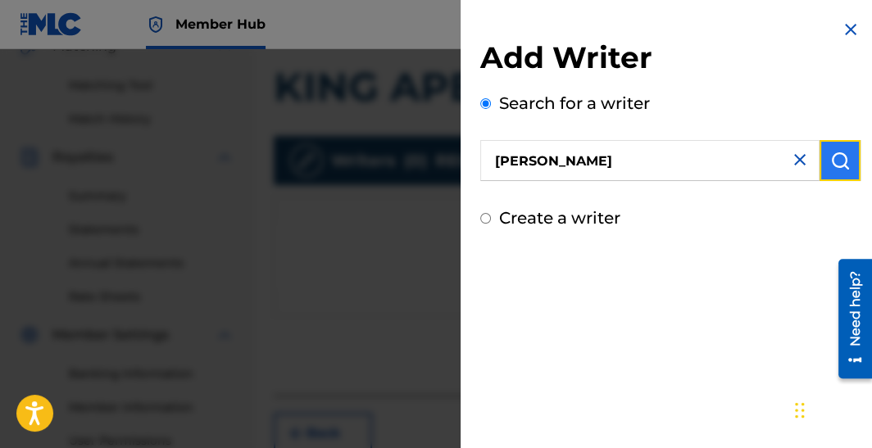
click at [830, 164] on img "submit" at bounding box center [840, 161] width 20 height 20
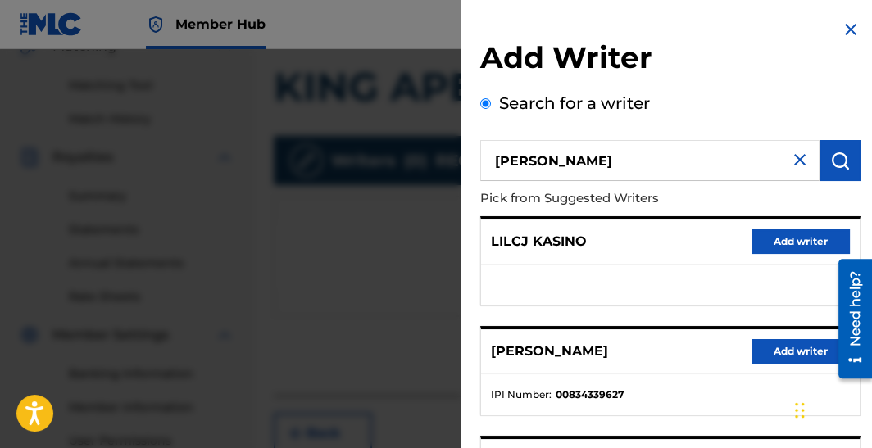
click at [801, 253] on div "LILCJ KASINO Add writer" at bounding box center [670, 242] width 379 height 45
click at [778, 350] on button "Add writer" at bounding box center [800, 351] width 98 height 25
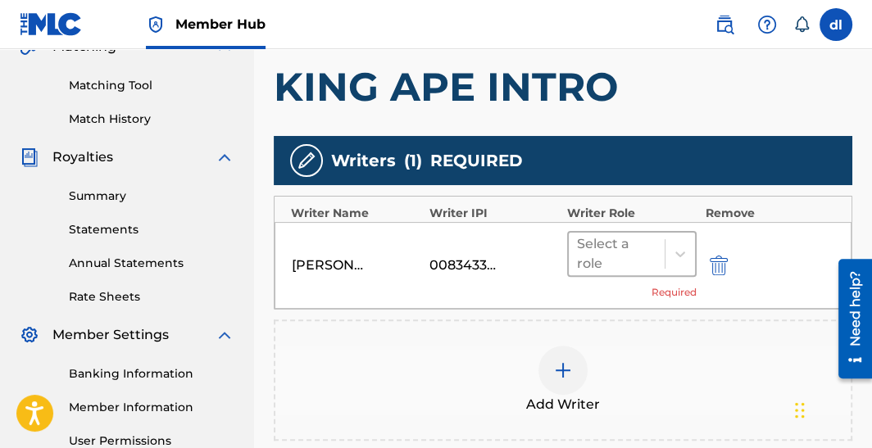
click at [655, 238] on div "Select a role" at bounding box center [616, 253] width 79 height 39
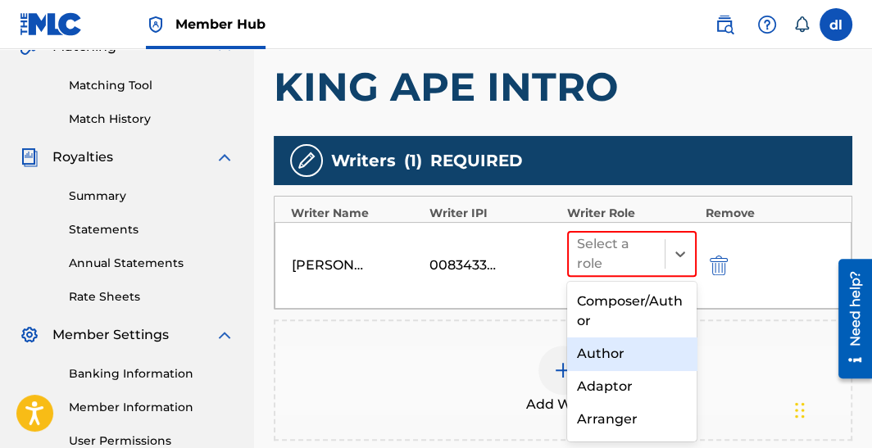
click at [628, 347] on div "Author" at bounding box center [631, 354] width 129 height 33
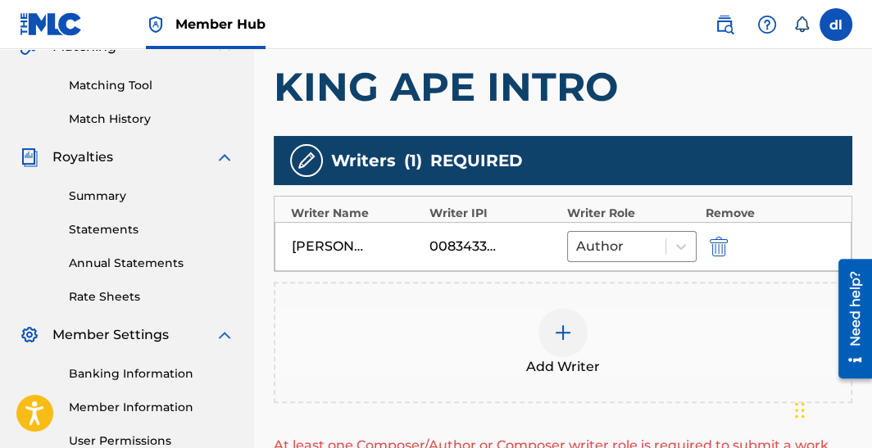
click at [552, 342] on div at bounding box center [562, 332] width 49 height 49
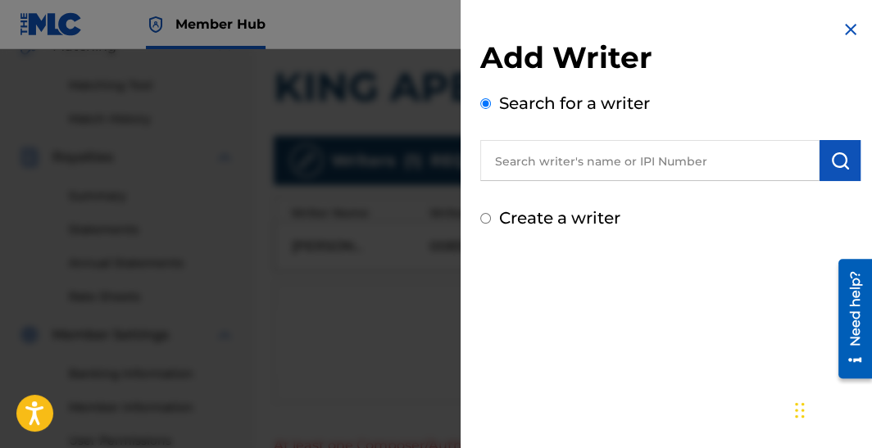
click at [575, 161] on input "text" at bounding box center [649, 160] width 339 height 41
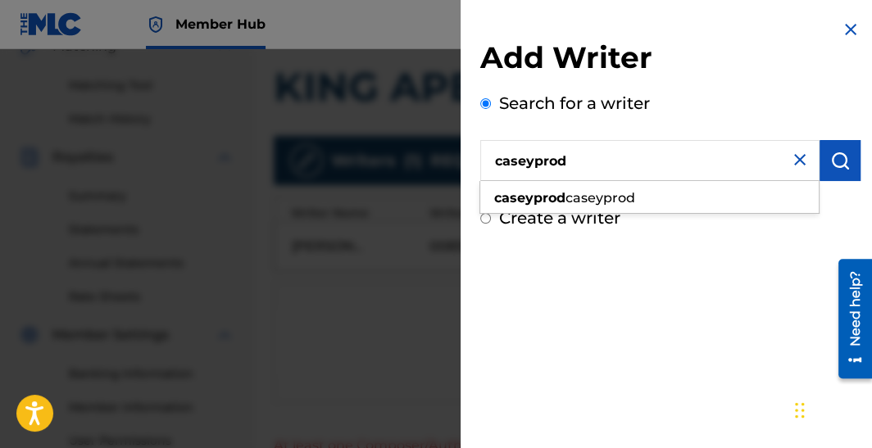
type input "caseyprod"
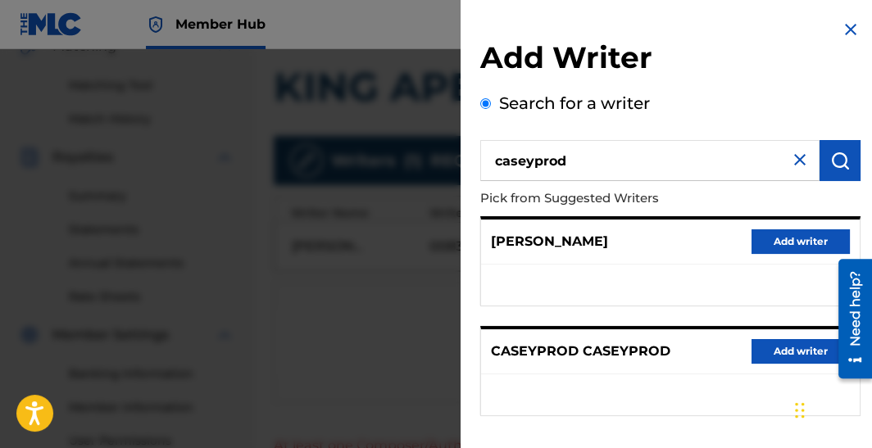
scroll to position [71, 0]
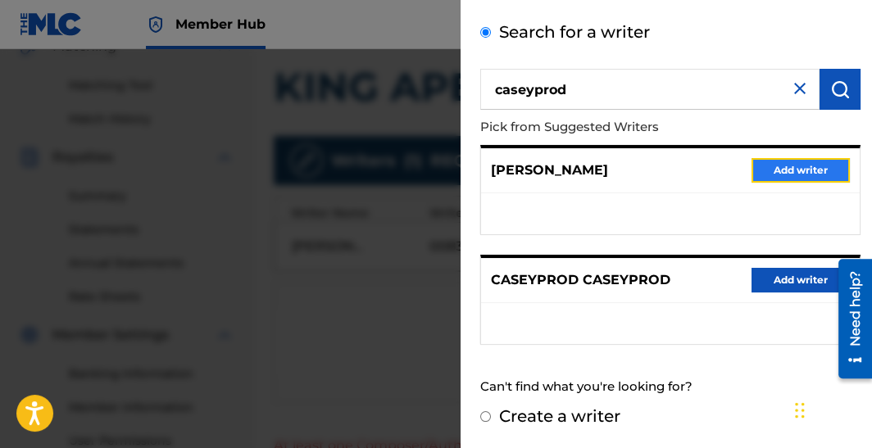
click at [793, 169] on button "Add writer" at bounding box center [800, 170] width 98 height 25
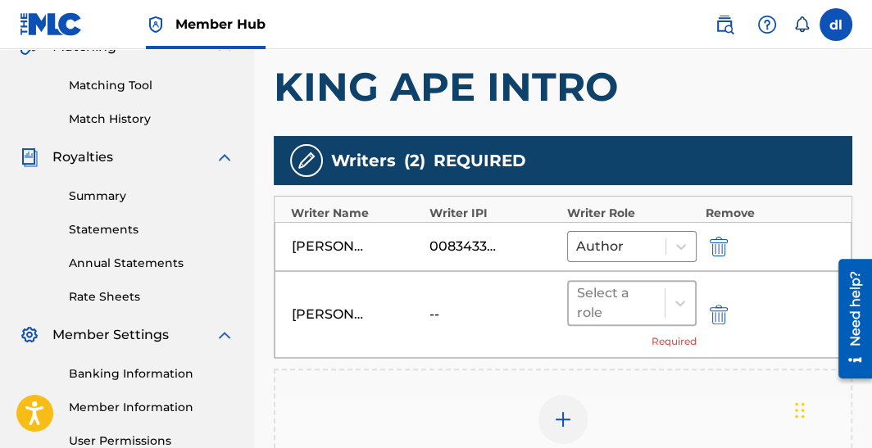
click at [627, 300] on div at bounding box center [616, 303] width 79 height 23
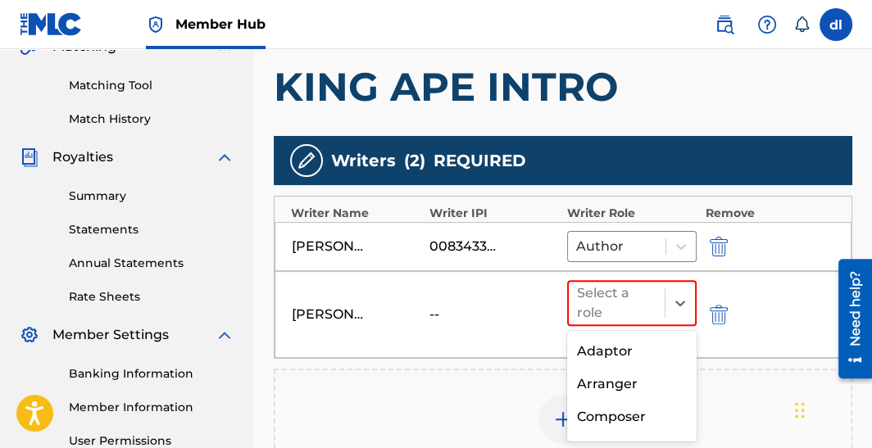
scroll to position [163, 0]
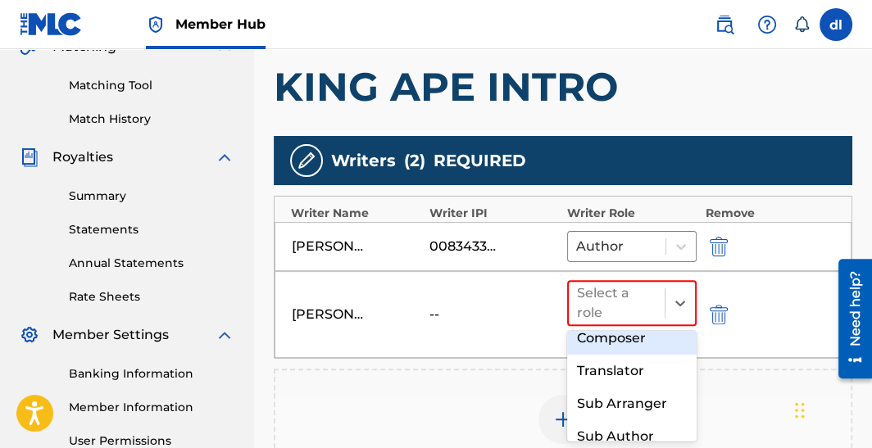
click at [615, 341] on div "Composer" at bounding box center [631, 338] width 129 height 33
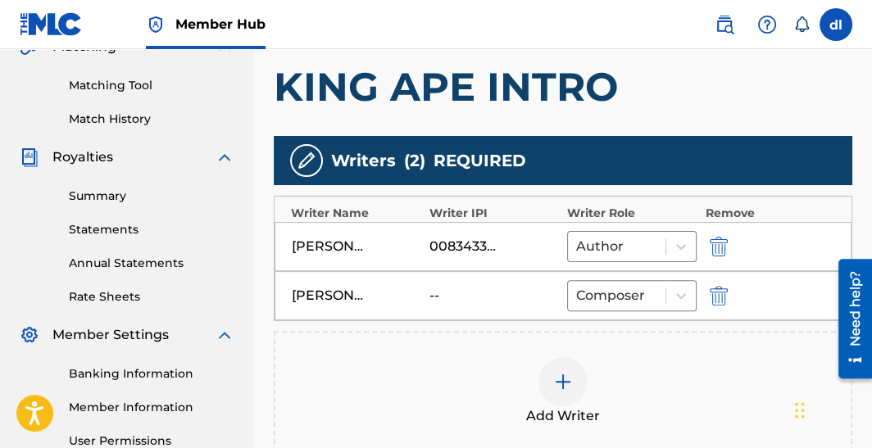
click at [587, 383] on div "Add Writer" at bounding box center [562, 391] width 575 height 69
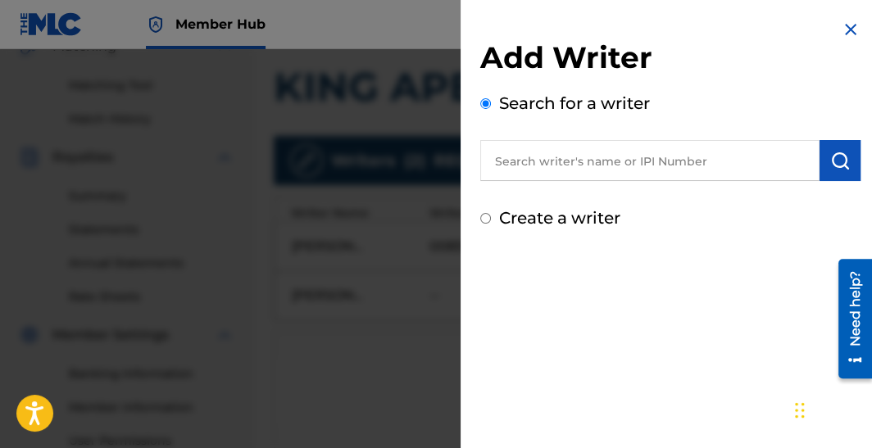
click at [619, 158] on input "text" at bounding box center [649, 160] width 339 height 41
click at [528, 156] on input "derr" at bounding box center [649, 160] width 339 height 41
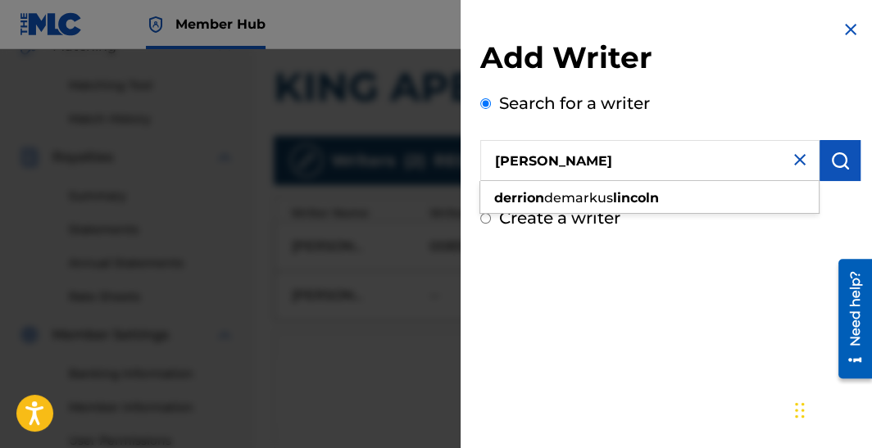
type input "derrion lincoln"
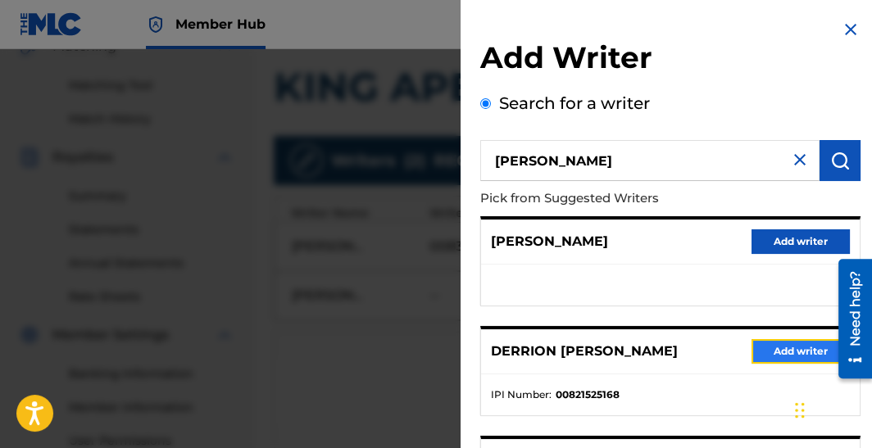
click at [787, 347] on button "Add writer" at bounding box center [800, 351] width 98 height 25
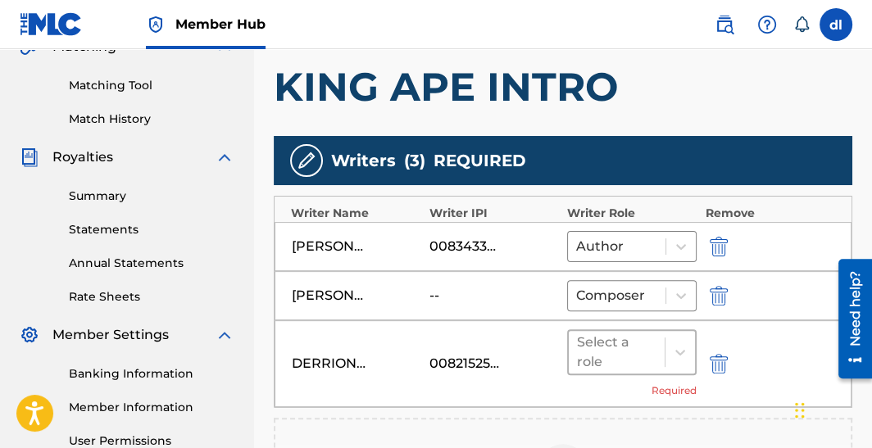
click at [628, 360] on div at bounding box center [616, 352] width 79 height 23
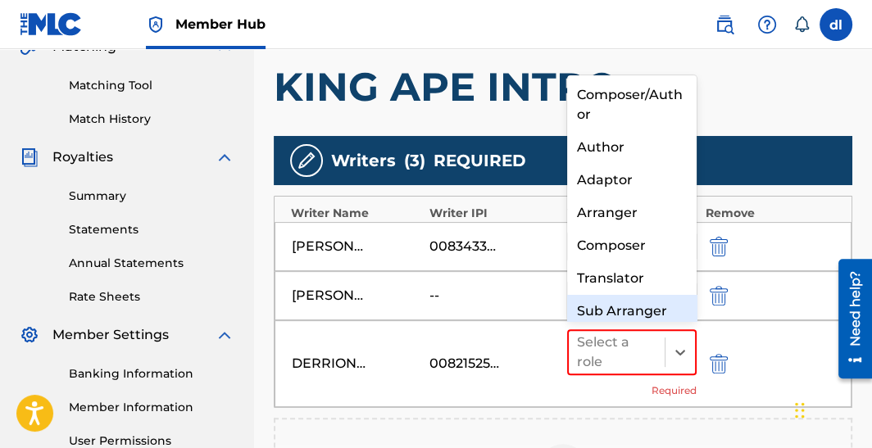
scroll to position [17, 0]
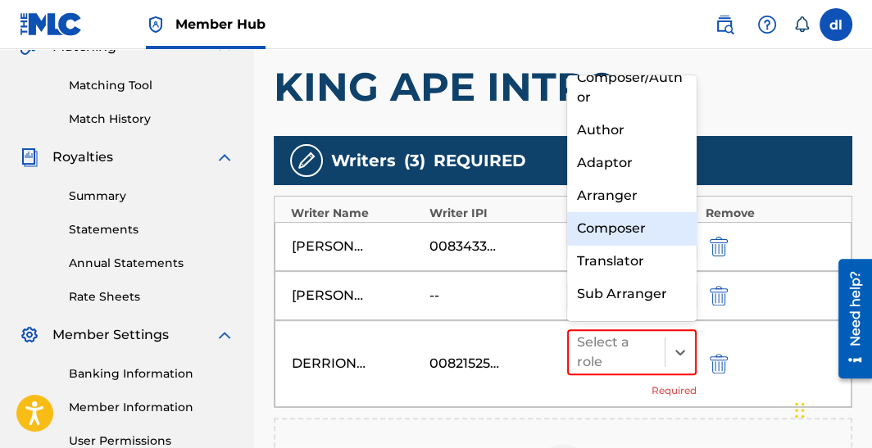
click at [637, 236] on div "Composer" at bounding box center [631, 228] width 129 height 33
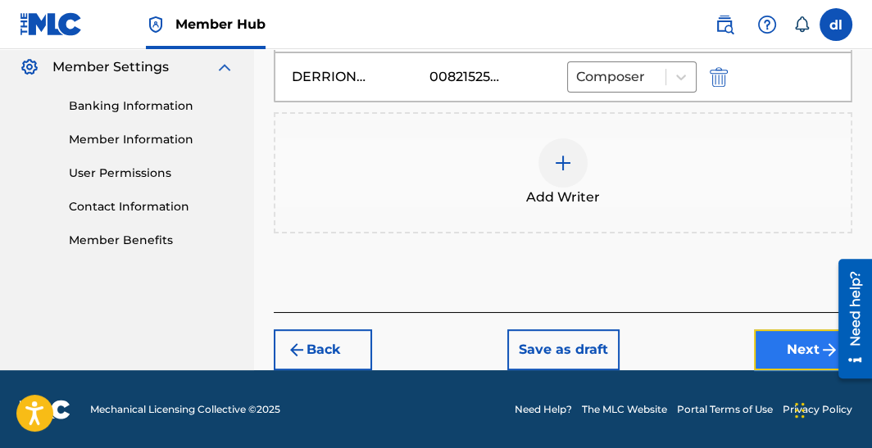
click at [784, 342] on button "Next" at bounding box center [803, 349] width 98 height 41
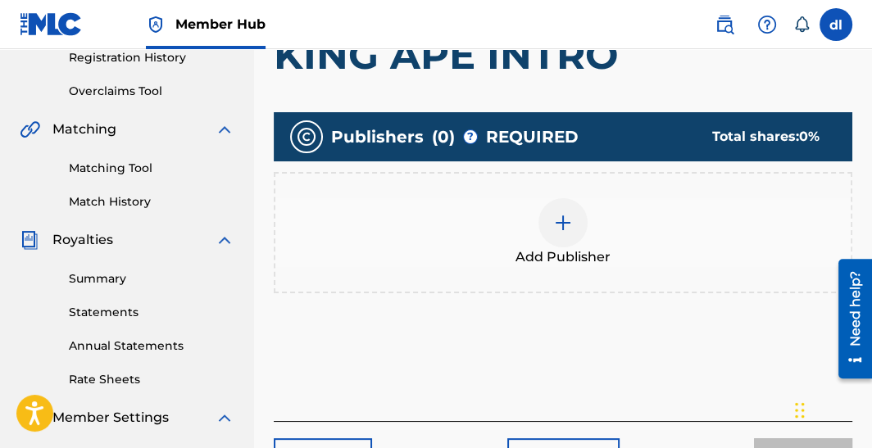
scroll to position [319, 0]
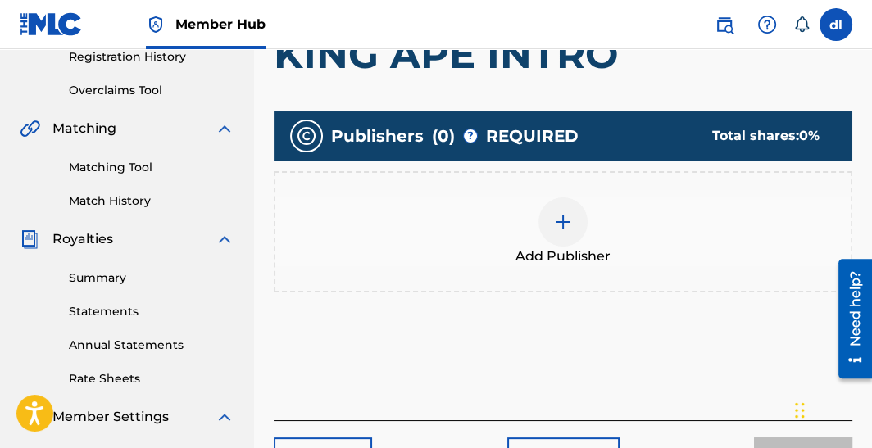
click at [553, 224] on img at bounding box center [563, 222] width 20 height 20
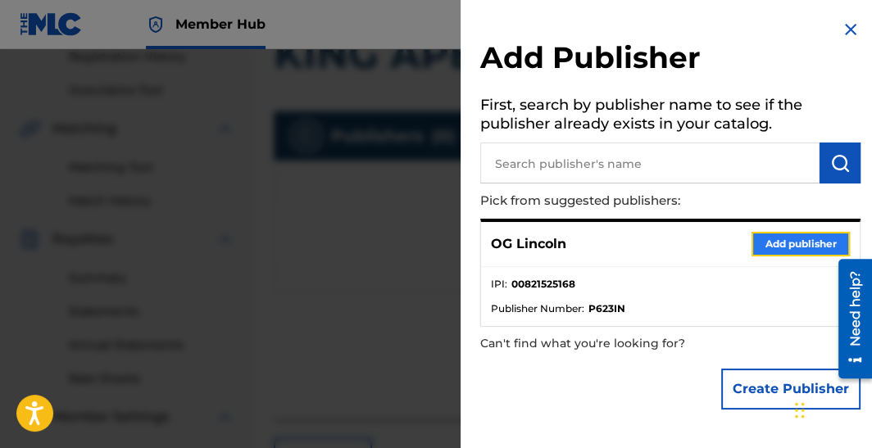
click at [762, 240] on button "Add publisher" at bounding box center [800, 244] width 98 height 25
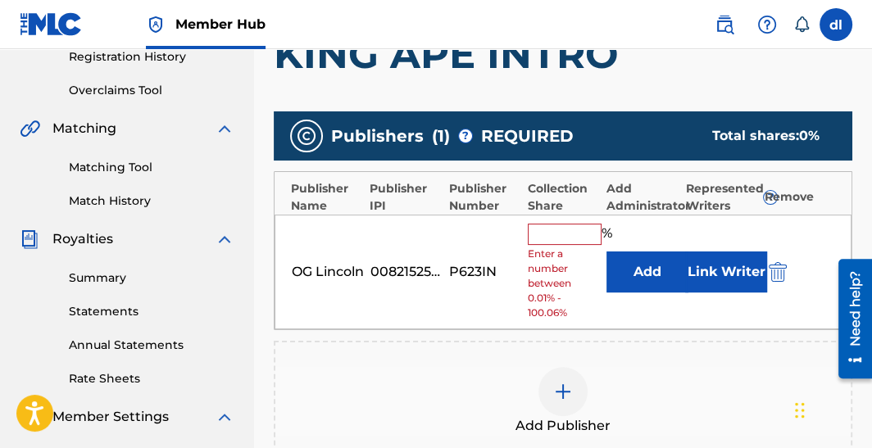
click at [551, 224] on input "text" at bounding box center [565, 234] width 74 height 21
type input "25"
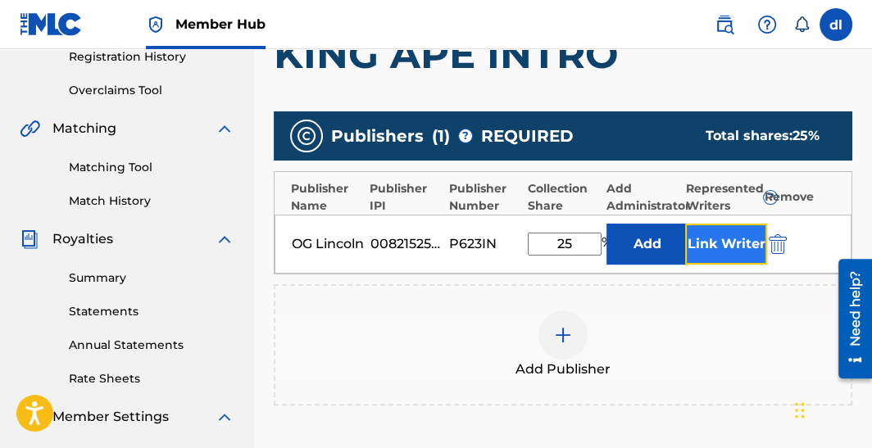
click at [710, 250] on button "Link Writer" at bounding box center [726, 244] width 82 height 41
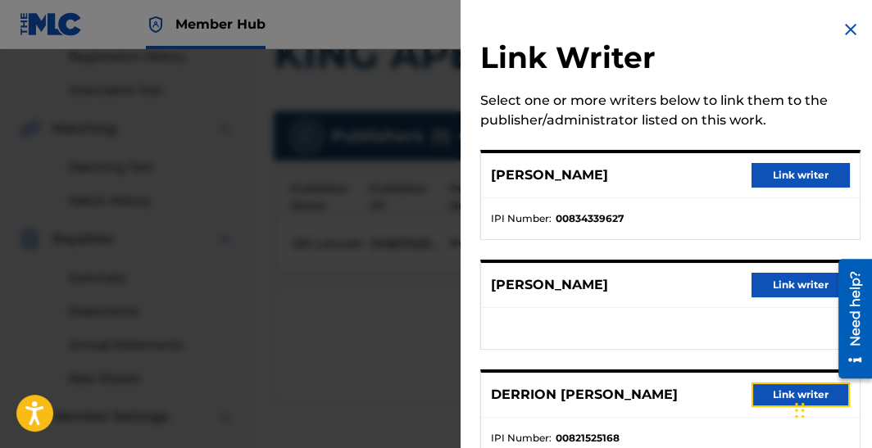
click at [757, 395] on button "Link writer" at bounding box center [800, 395] width 98 height 25
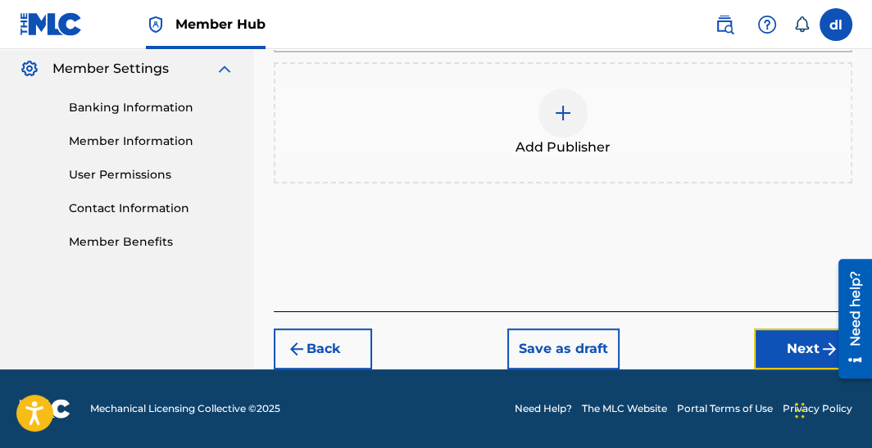
click at [756, 347] on button "Next" at bounding box center [803, 349] width 98 height 41
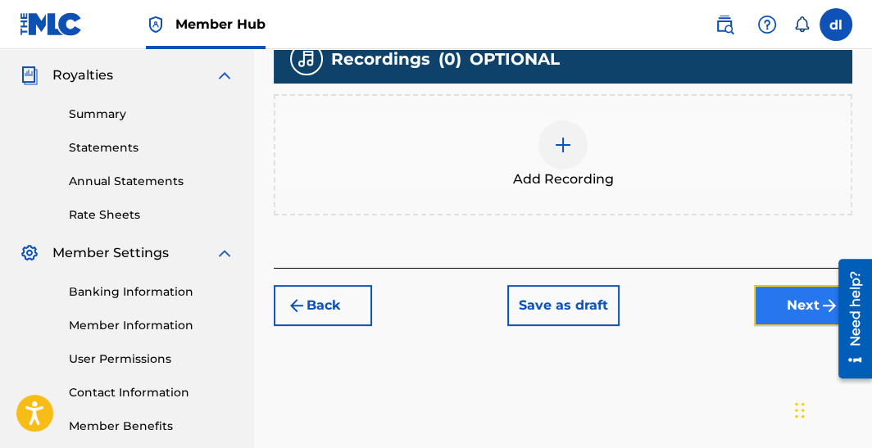
click at [769, 302] on button "Next" at bounding box center [803, 305] width 98 height 41
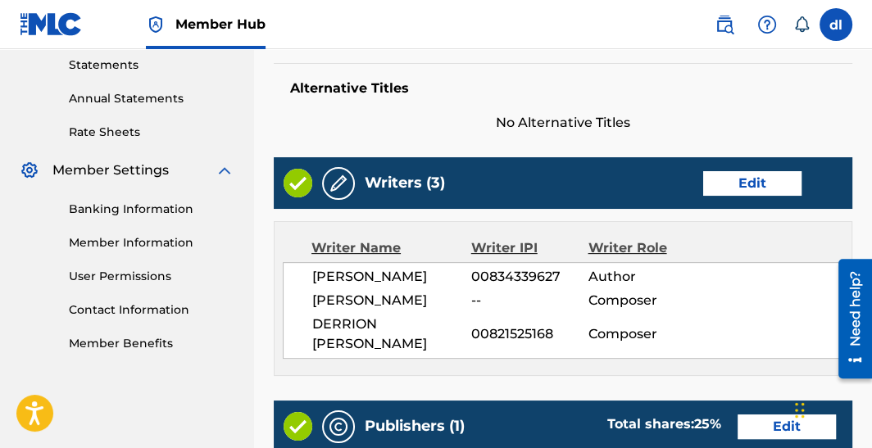
scroll to position [975, 0]
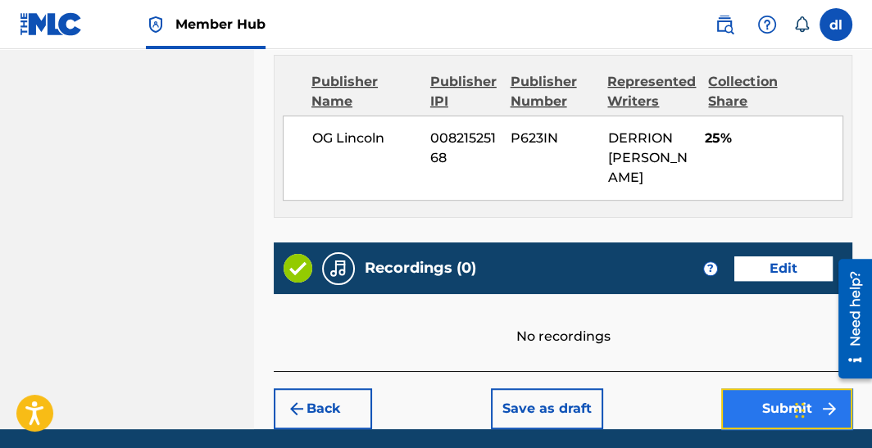
click at [746, 393] on button "Submit" at bounding box center [786, 408] width 131 height 41
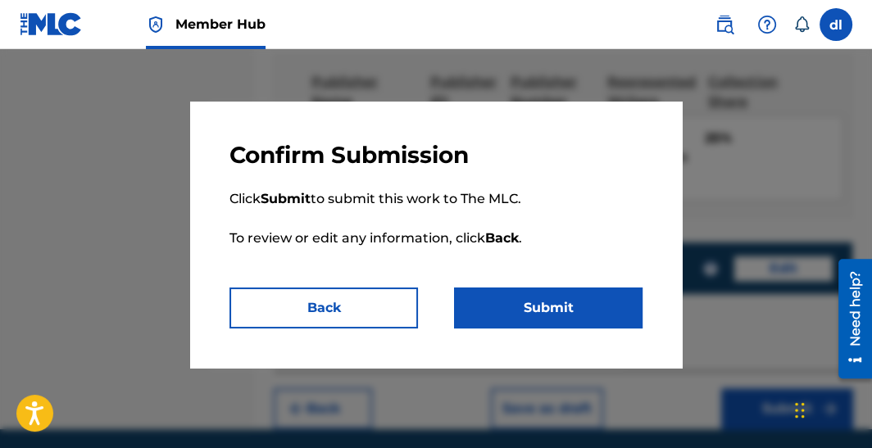
click at [499, 286] on p "Click Submit to submit this work to The MLC. To review or edit any information,…" at bounding box center [435, 229] width 413 height 118
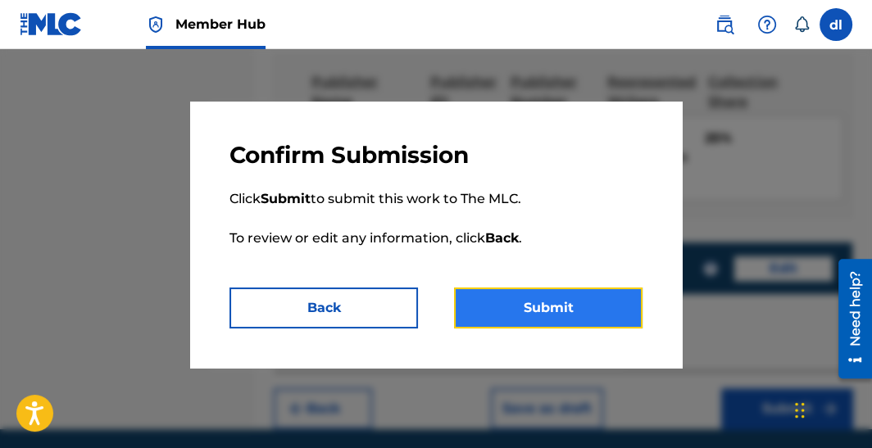
click at [492, 304] on button "Submit" at bounding box center [548, 308] width 188 height 41
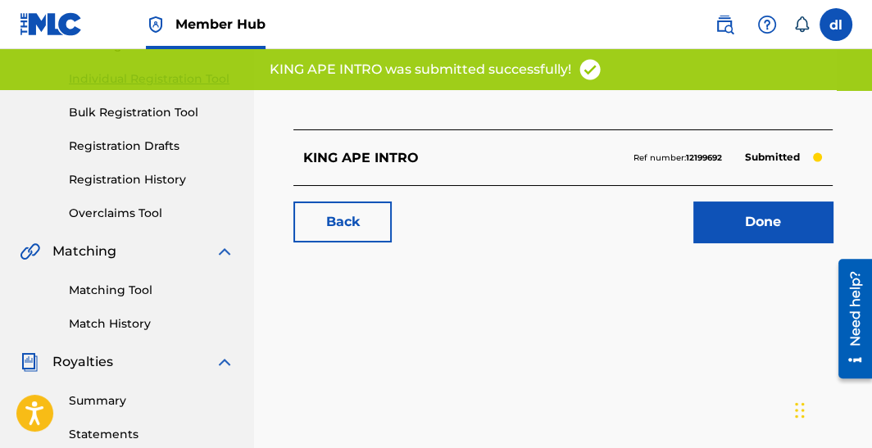
scroll to position [245, 0]
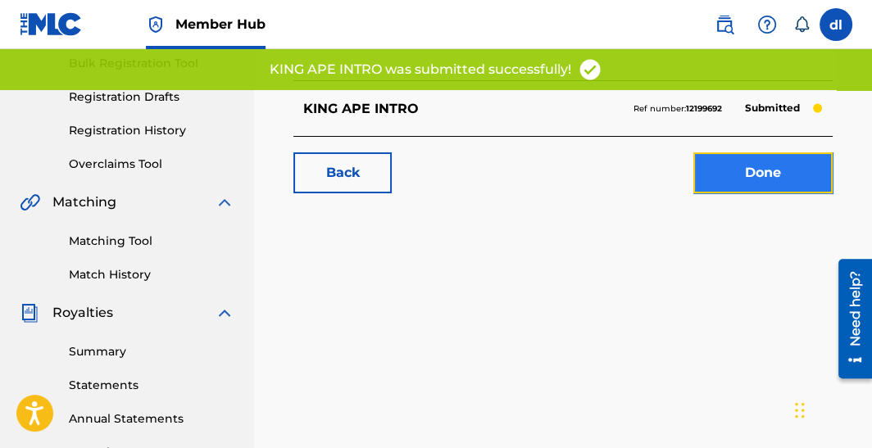
click at [739, 168] on link "Done" at bounding box center [762, 172] width 139 height 41
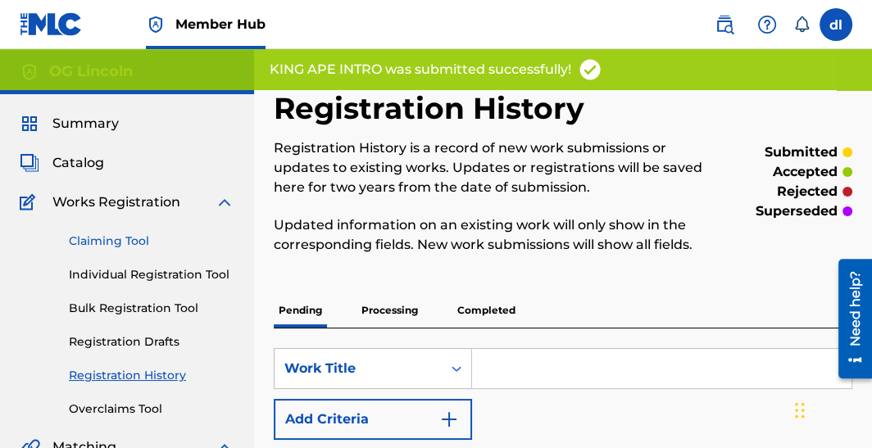
click at [116, 233] on link "Claiming Tool" at bounding box center [152, 241] width 166 height 17
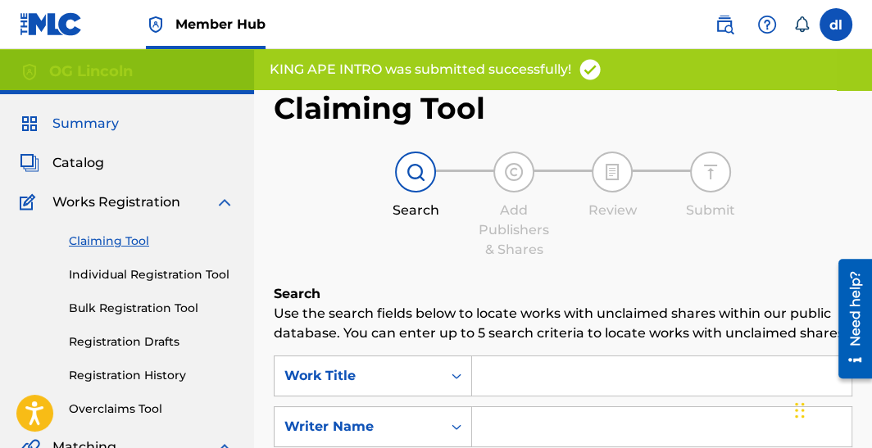
click at [84, 124] on span "Summary" at bounding box center [85, 124] width 66 height 20
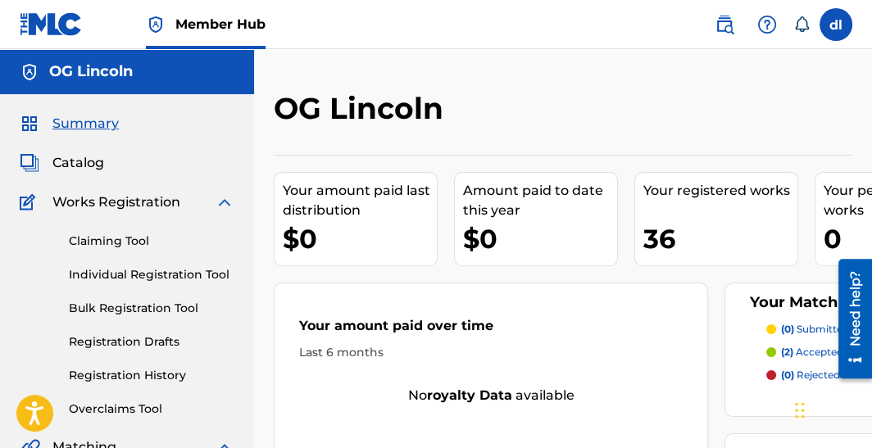
click at [83, 155] on span "Catalog" at bounding box center [78, 163] width 52 height 20
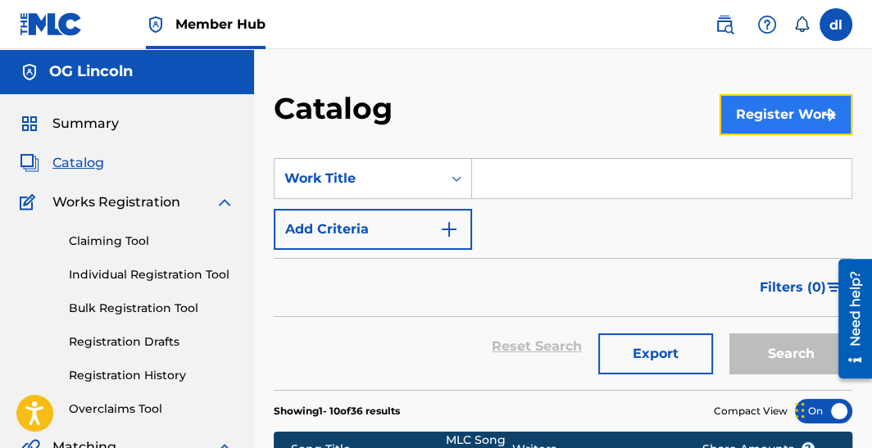
click at [781, 116] on button "Register Work" at bounding box center [785, 114] width 133 height 41
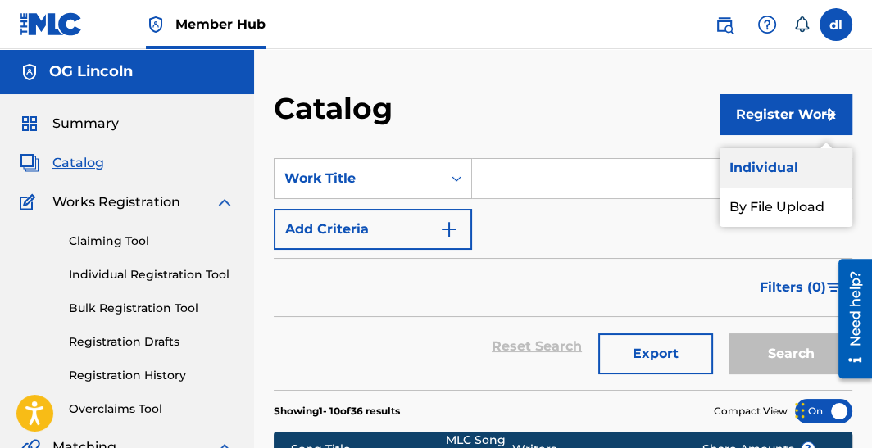
click at [770, 169] on link "Individual" at bounding box center [785, 167] width 133 height 39
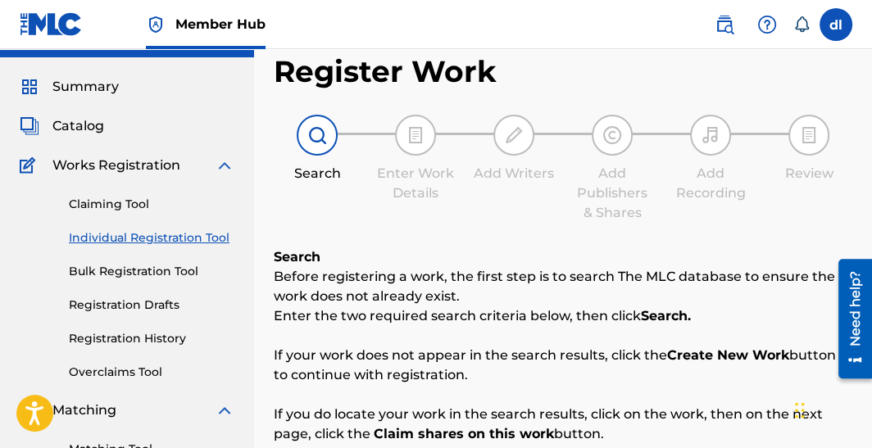
scroll to position [410, 0]
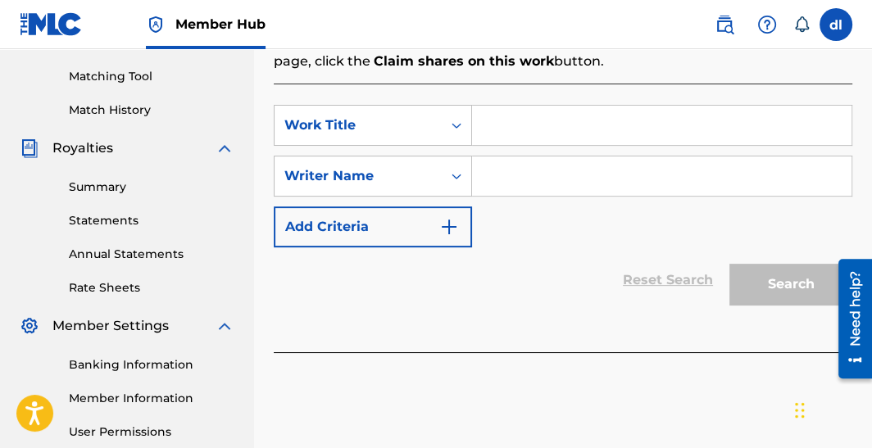
click at [557, 122] on input "Search Form" at bounding box center [661, 125] width 379 height 39
type input "sdfg"
click at [569, 188] on input "Search Form" at bounding box center [661, 175] width 379 height 39
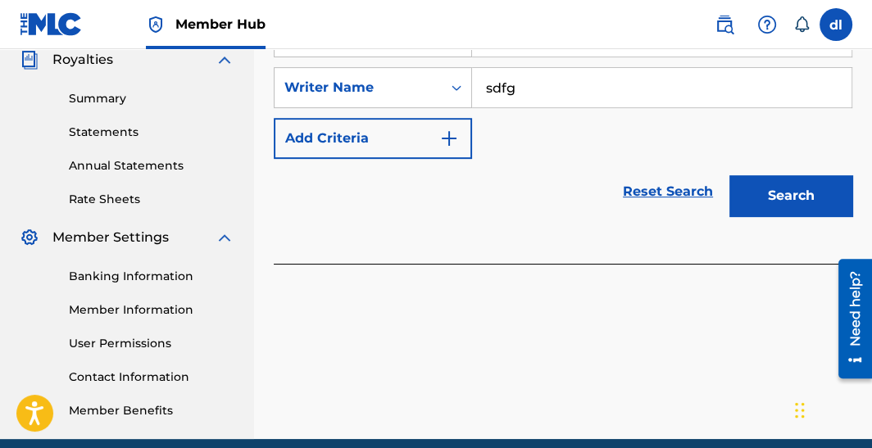
scroll to position [568, 0]
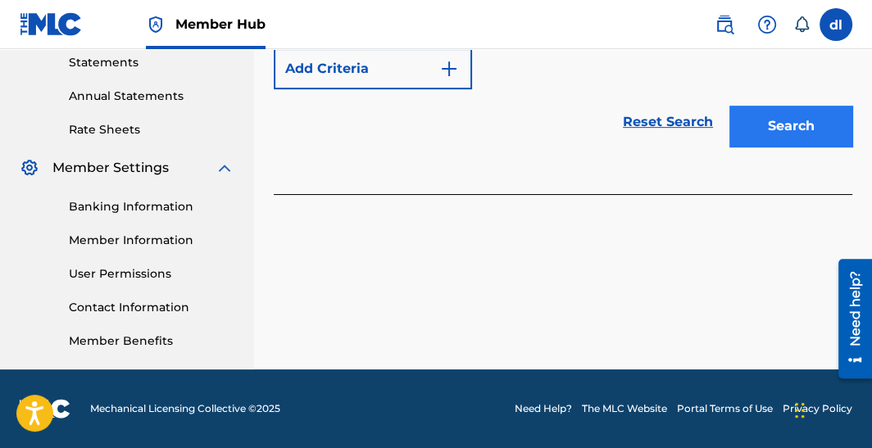
type input "sdfg"
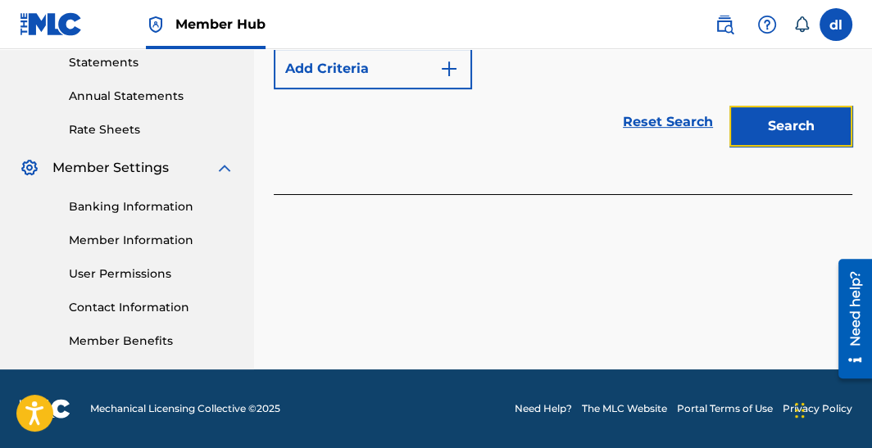
drag, startPoint x: 795, startPoint y: 134, endPoint x: 793, endPoint y: 151, distance: 16.5
click at [796, 134] on button "Search" at bounding box center [790, 126] width 123 height 41
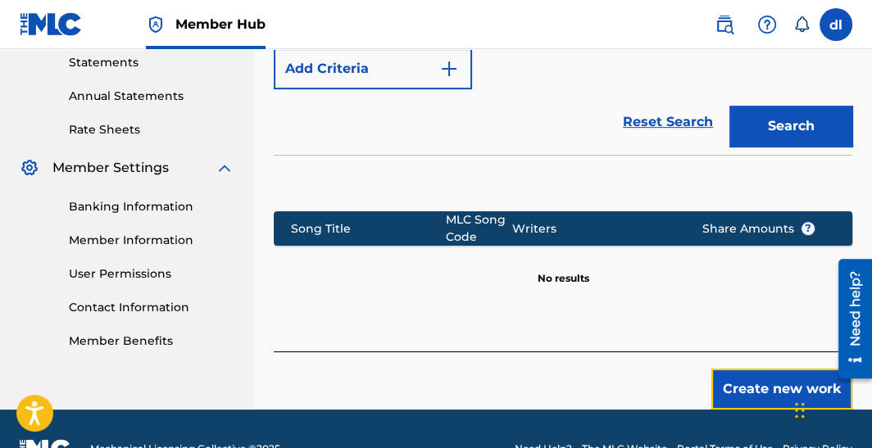
click at [768, 381] on button "Create new work" at bounding box center [781, 389] width 141 height 41
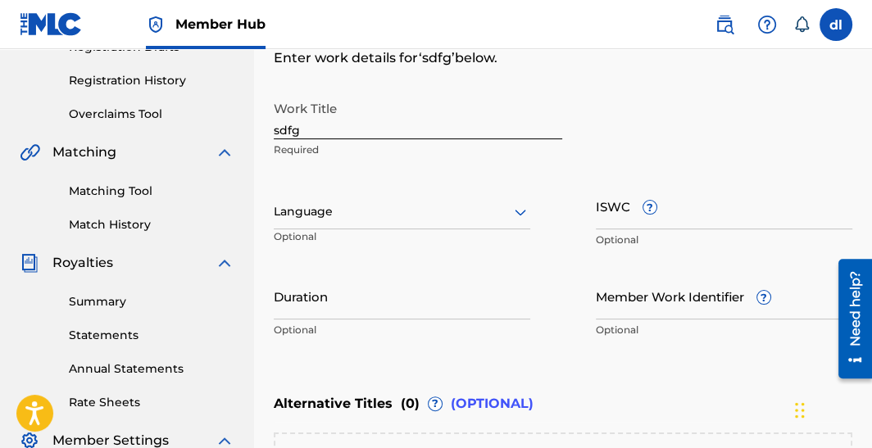
scroll to position [158, 0]
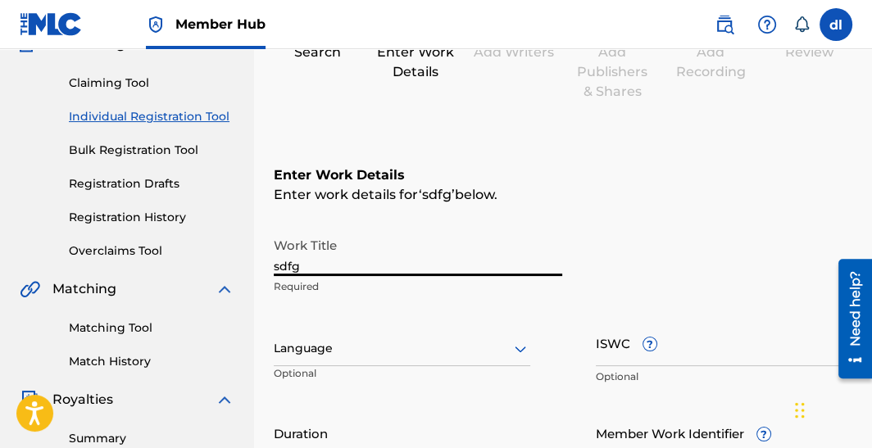
drag, startPoint x: 368, startPoint y: 256, endPoint x: 160, endPoint y: 261, distance: 208.2
click at [160, 262] on main "OG Lincoln Summary Catalog Works Registration Claiming Tool Individual Registra…" at bounding box center [436, 340] width 872 height 899
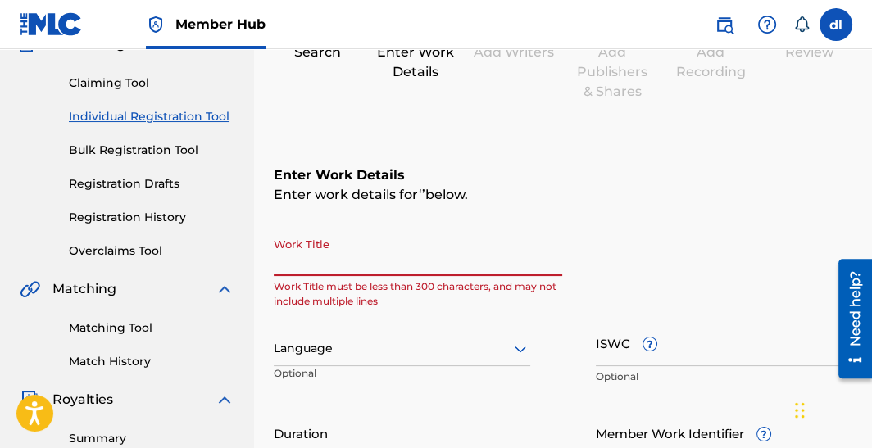
paste input "[PERSON_NAME] SAYS"
type input "[PERSON_NAME] SAYS"
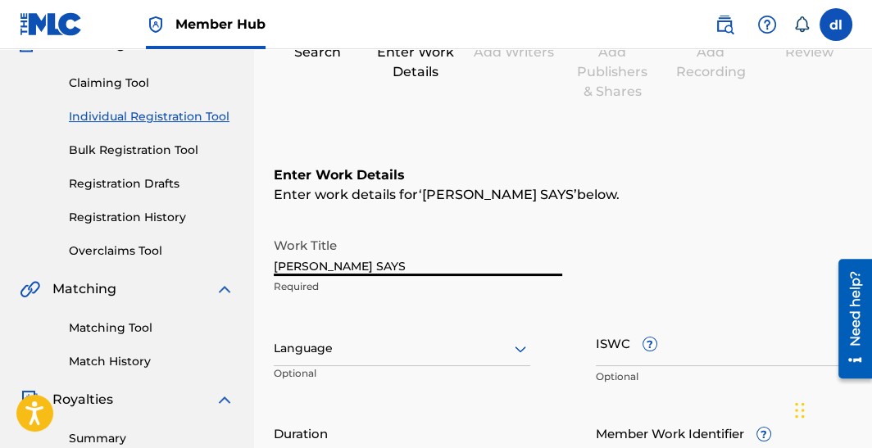
drag, startPoint x: 366, startPoint y: 261, endPoint x: 225, endPoint y: 270, distance: 142.1
click at [228, 274] on main "OG Lincoln Summary Catalog Works Registration Claiming Tool Individual Registra…" at bounding box center [436, 340] width 872 height 899
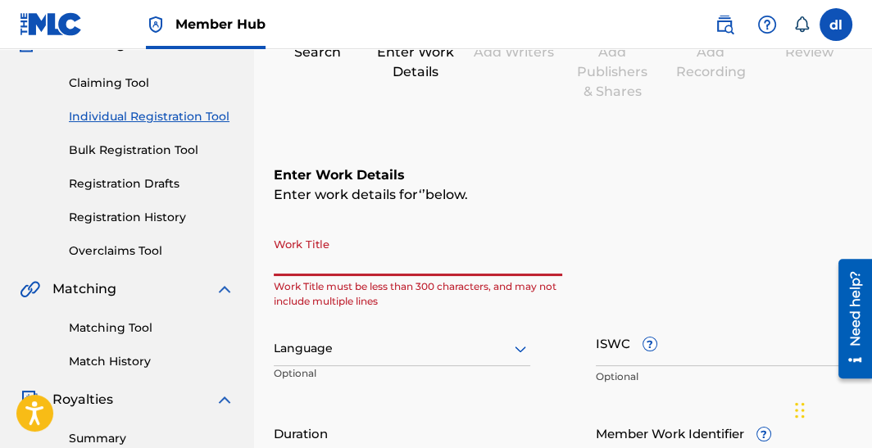
paste input "POKER"
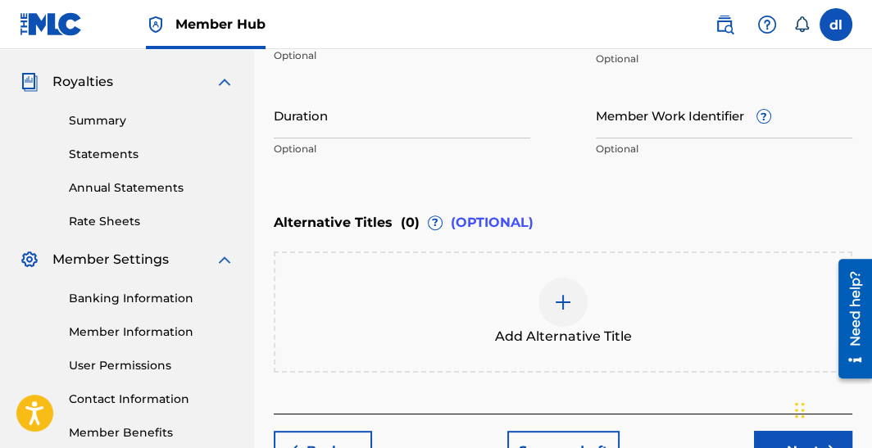
scroll to position [486, 0]
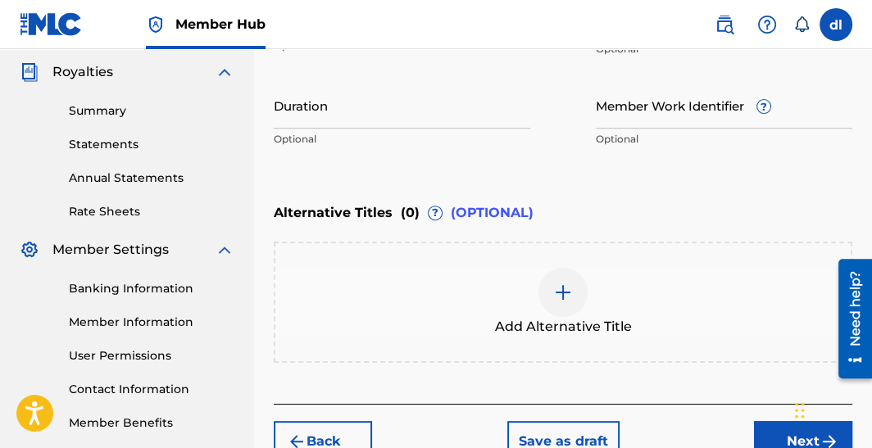
type input "POKER"
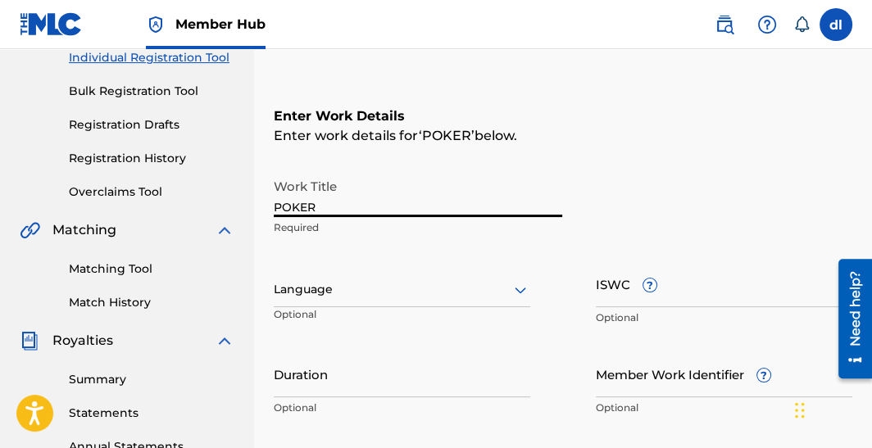
scroll to position [158, 0]
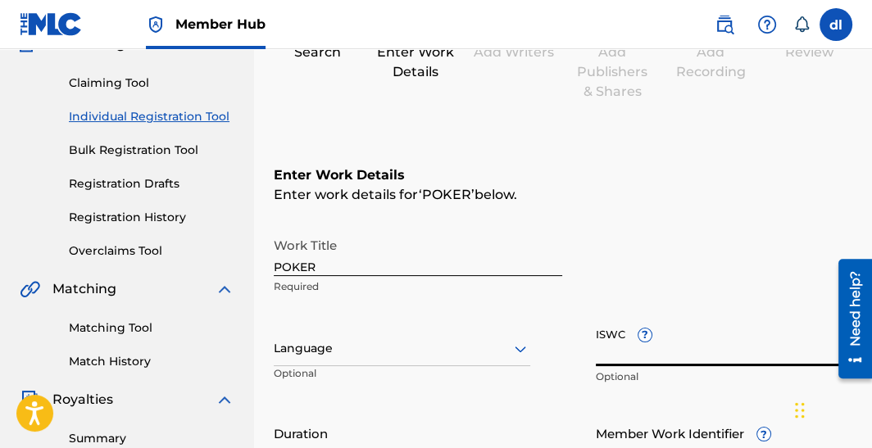
click at [640, 351] on input "ISWC ?" at bounding box center [724, 343] width 256 height 47
paste input "USUYG1504530"
type input "USUYG1504530"
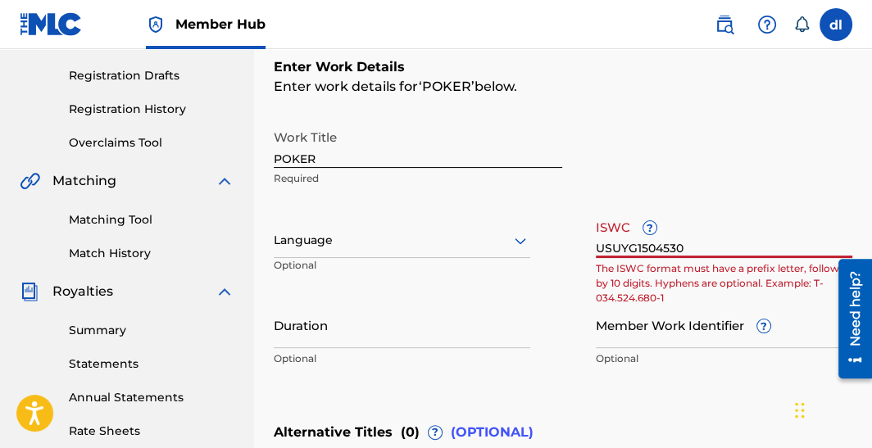
scroll to position [404, 0]
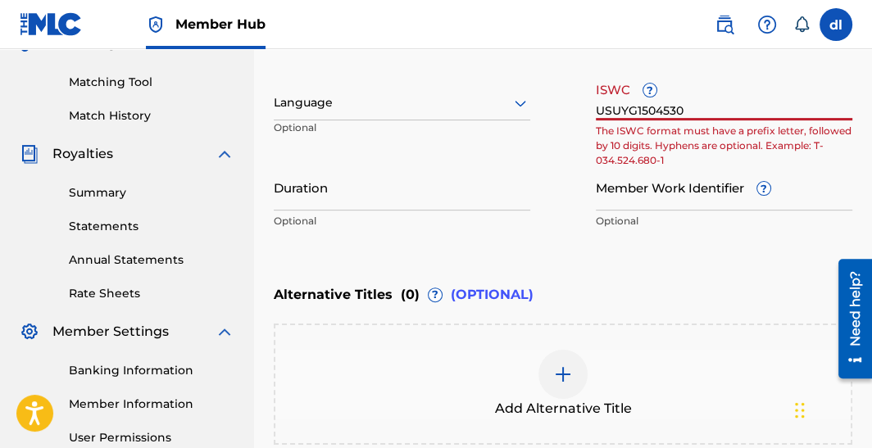
drag, startPoint x: 700, startPoint y: 112, endPoint x: 539, endPoint y: 101, distance: 161.0
click at [541, 101] on div "Work Title POKER Required Language Optional ISWC ? USUYG1504530 The ISWC format…" at bounding box center [563, 111] width 578 height 254
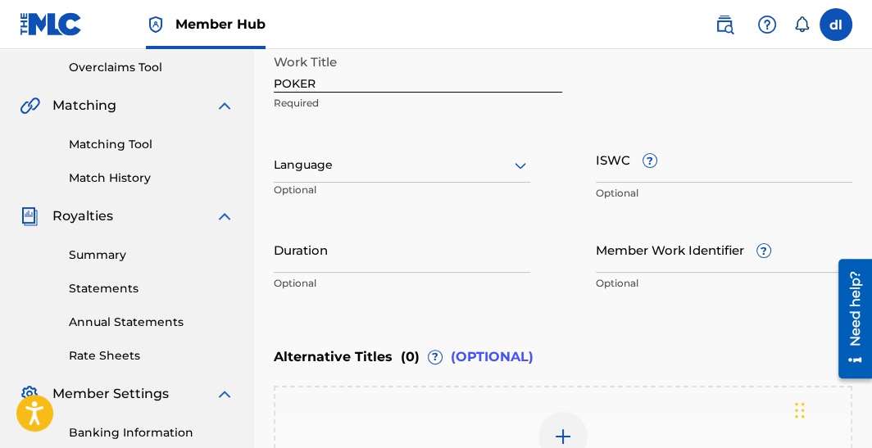
scroll to position [322, 0]
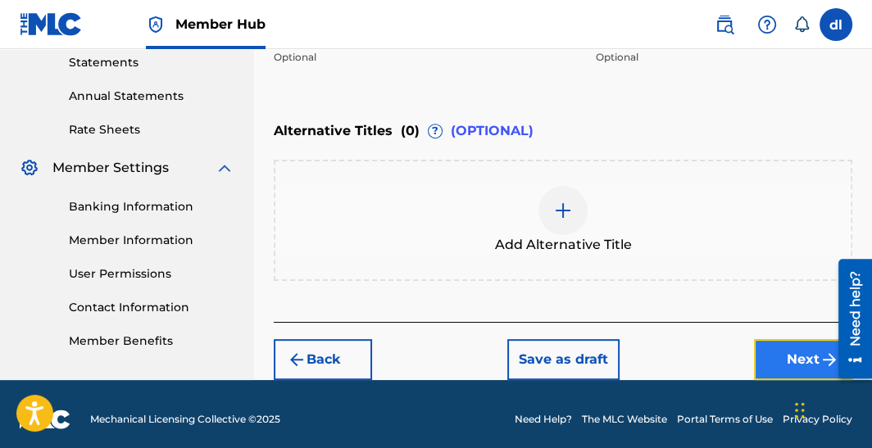
click at [764, 342] on button "Next" at bounding box center [803, 359] width 98 height 41
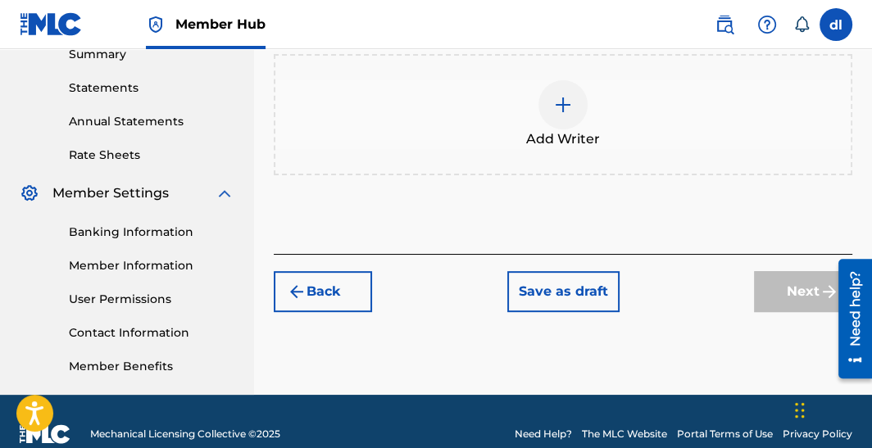
scroll to position [565, 0]
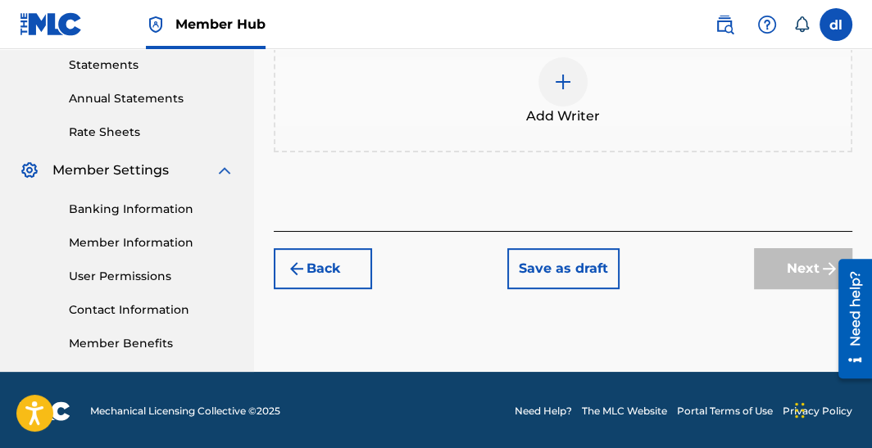
click at [566, 108] on span "Add Writer" at bounding box center [563, 117] width 74 height 20
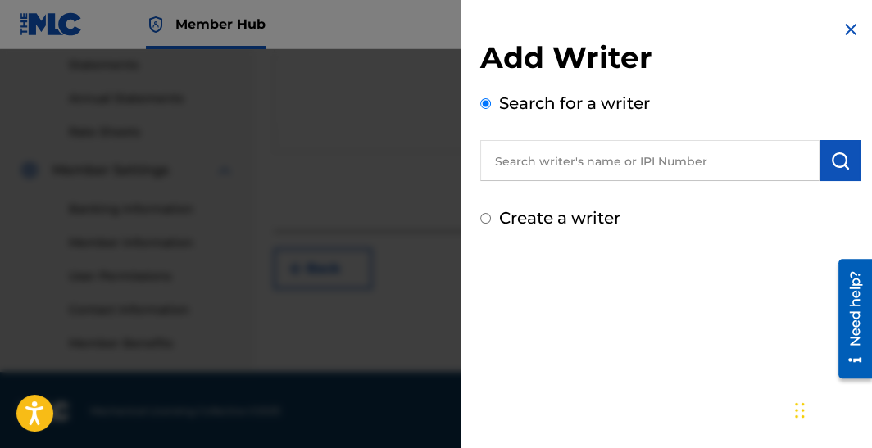
click at [558, 162] on input "text" at bounding box center [649, 160] width 339 height 41
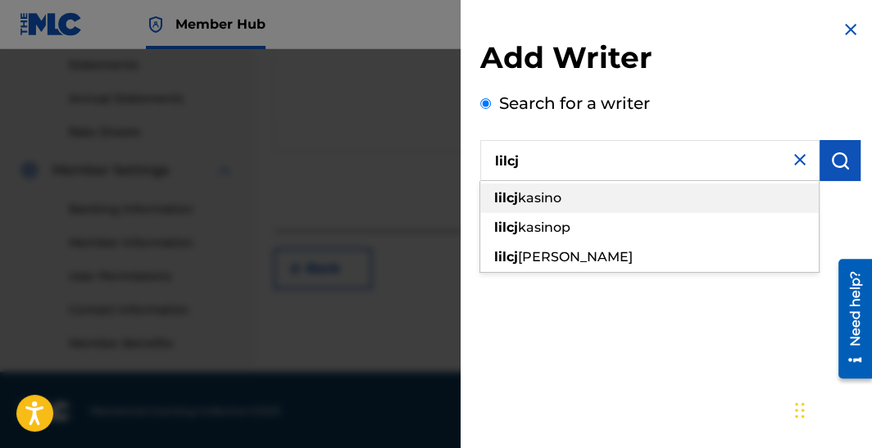
click at [561, 193] on span "kasino" at bounding box center [539, 198] width 43 height 16
type input "[PERSON_NAME]"
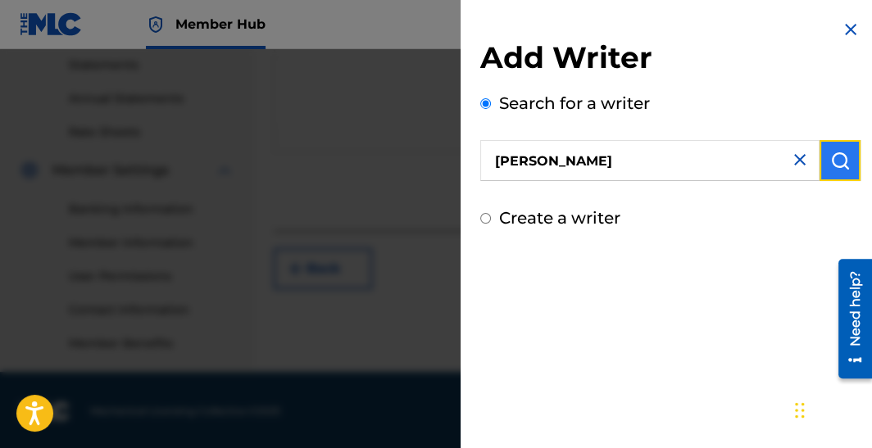
click at [831, 166] on img "submit" at bounding box center [840, 161] width 20 height 20
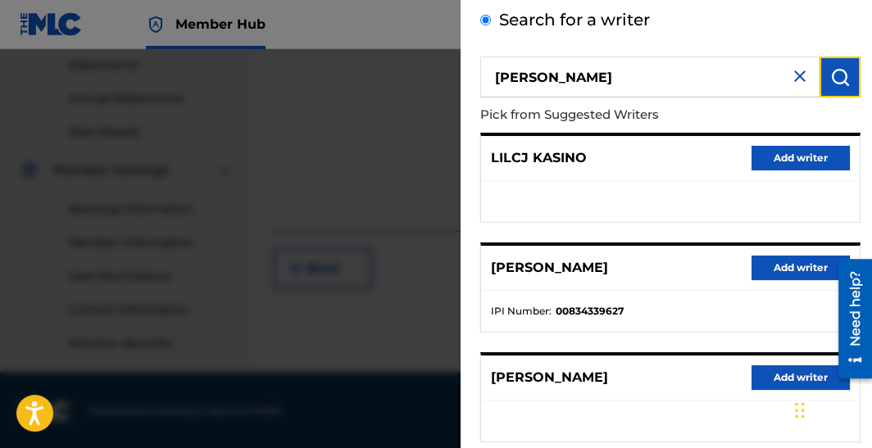
scroll to position [163, 0]
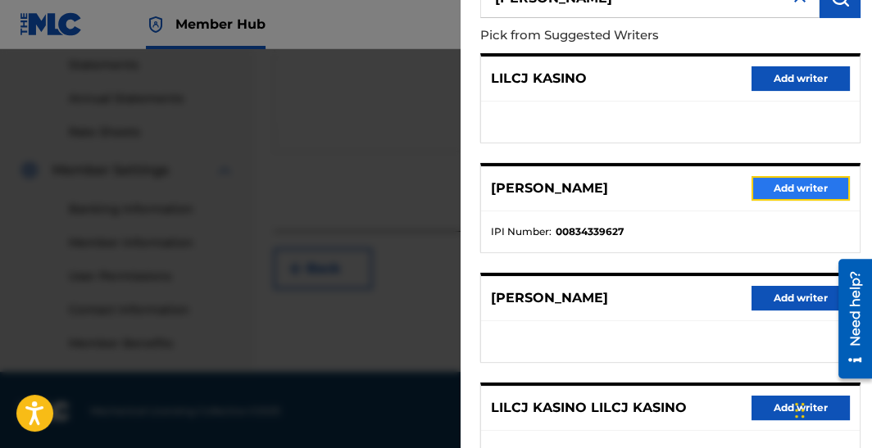
click at [799, 196] on button "Add writer" at bounding box center [800, 188] width 98 height 25
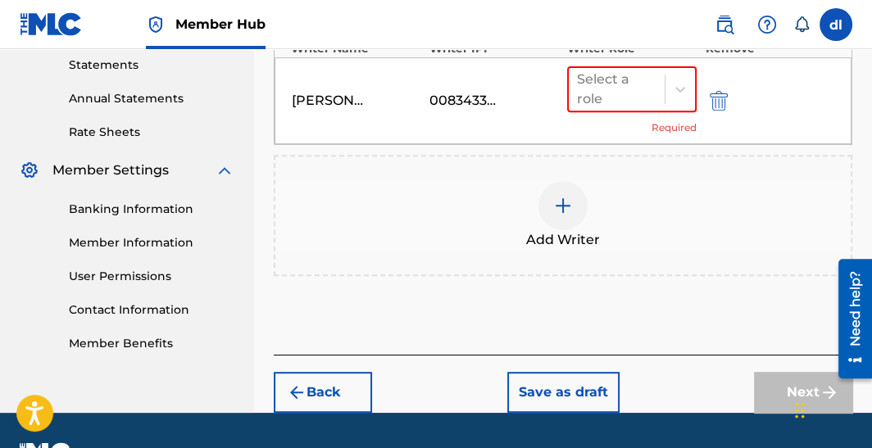
click at [585, 205] on div at bounding box center [562, 205] width 49 height 49
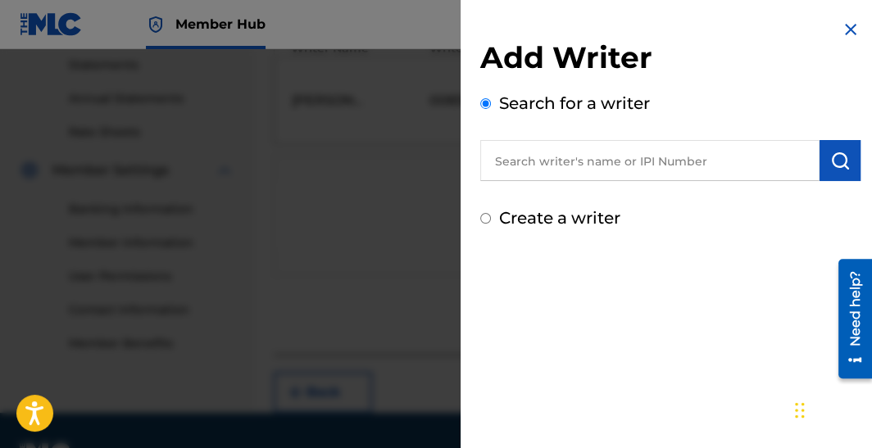
click at [374, 251] on div at bounding box center [436, 273] width 872 height 448
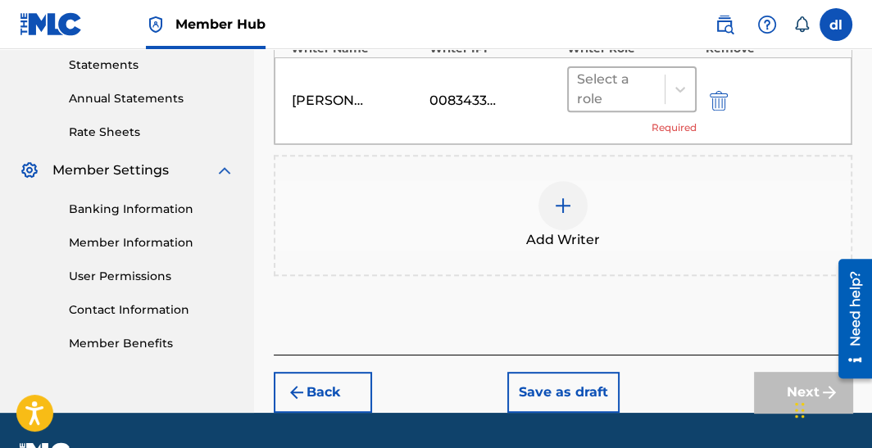
click at [623, 101] on div "Select a role" at bounding box center [616, 89] width 79 height 39
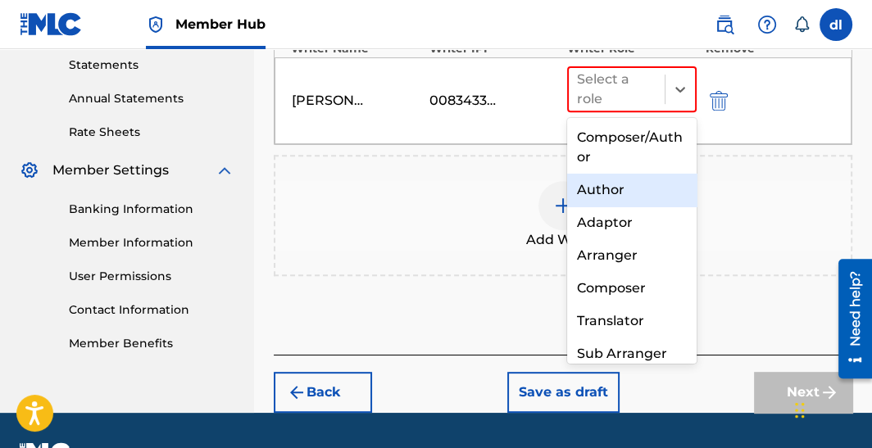
click at [616, 191] on div "Author" at bounding box center [631, 190] width 129 height 33
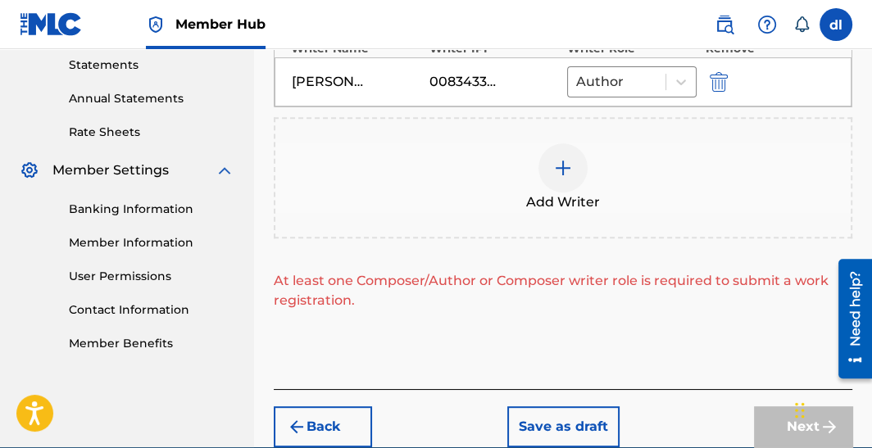
click at [550, 175] on div at bounding box center [562, 167] width 49 height 49
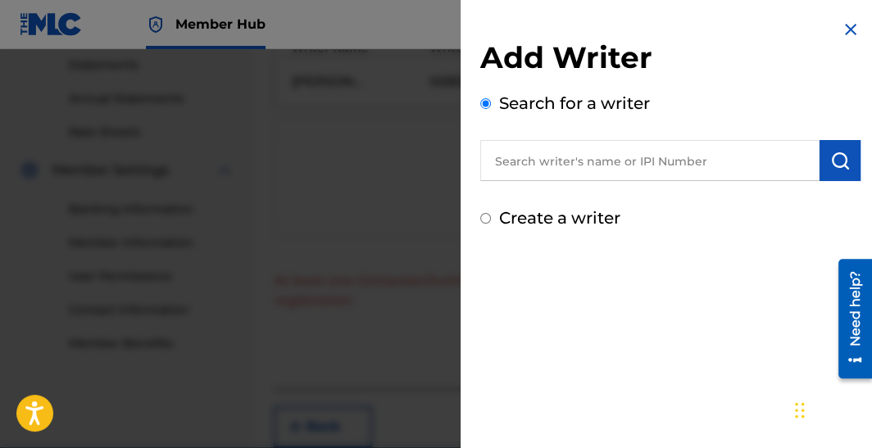
click at [576, 165] on input "text" at bounding box center [649, 160] width 339 height 41
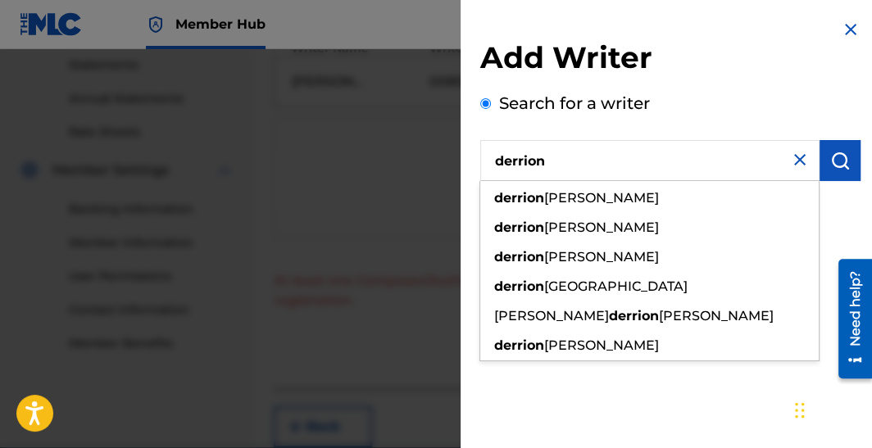
click at [540, 197] on strong "derrion" at bounding box center [519, 198] width 50 height 16
type input "derrion demarkus lincoln"
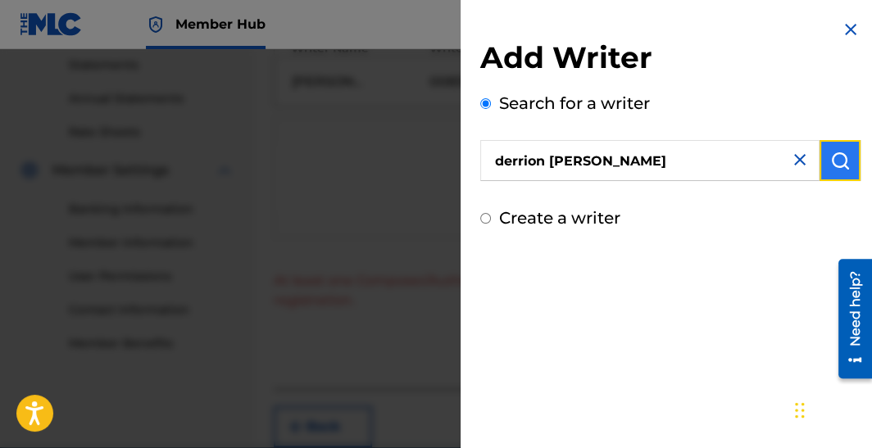
click at [830, 163] on img "submit" at bounding box center [840, 161] width 20 height 20
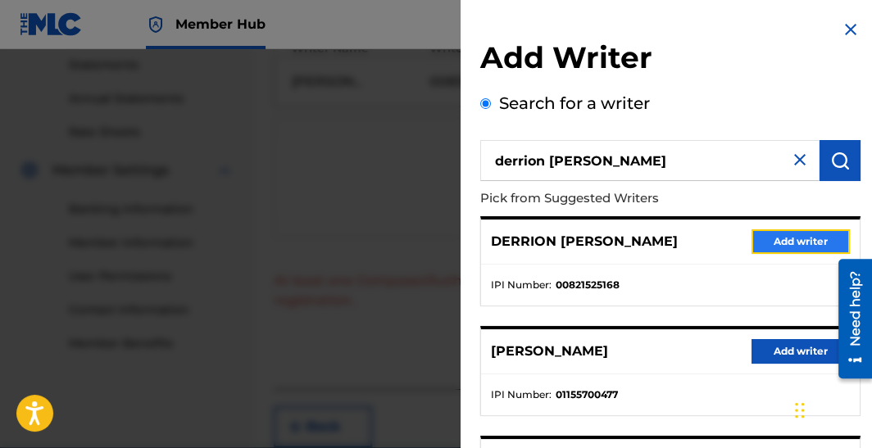
click at [789, 242] on button "Add writer" at bounding box center [800, 241] width 98 height 25
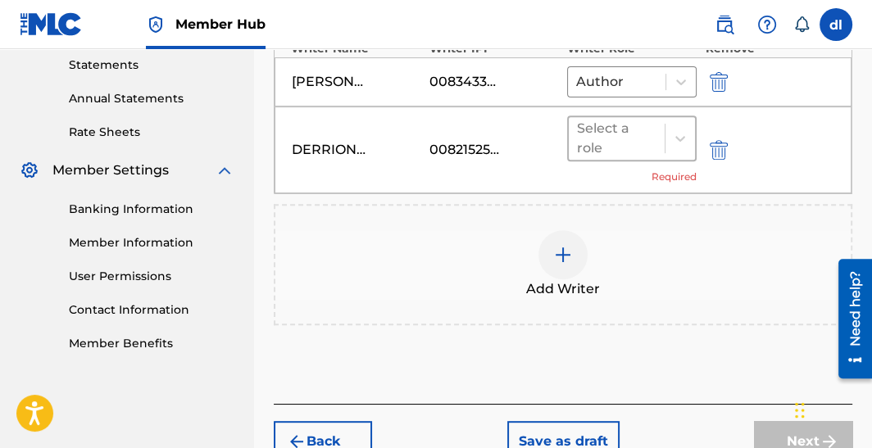
click at [651, 141] on div at bounding box center [616, 138] width 79 height 23
click at [621, 129] on div at bounding box center [616, 138] width 79 height 23
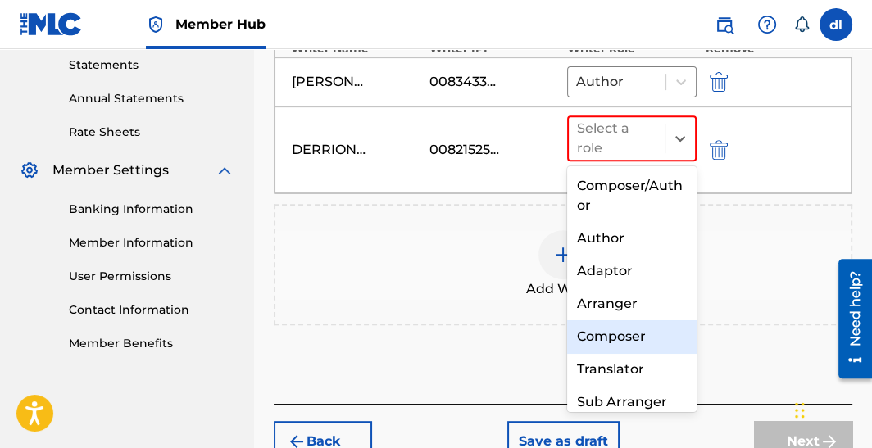
click at [624, 338] on div "Composer" at bounding box center [631, 336] width 129 height 33
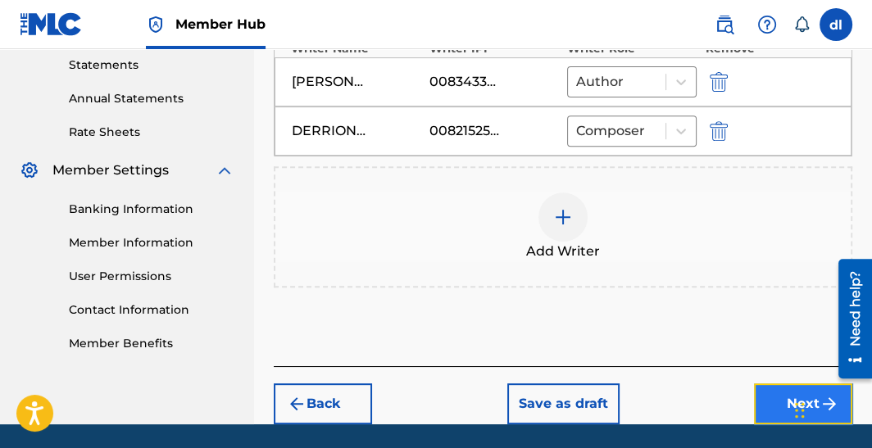
click at [779, 406] on button "Next" at bounding box center [803, 403] width 98 height 41
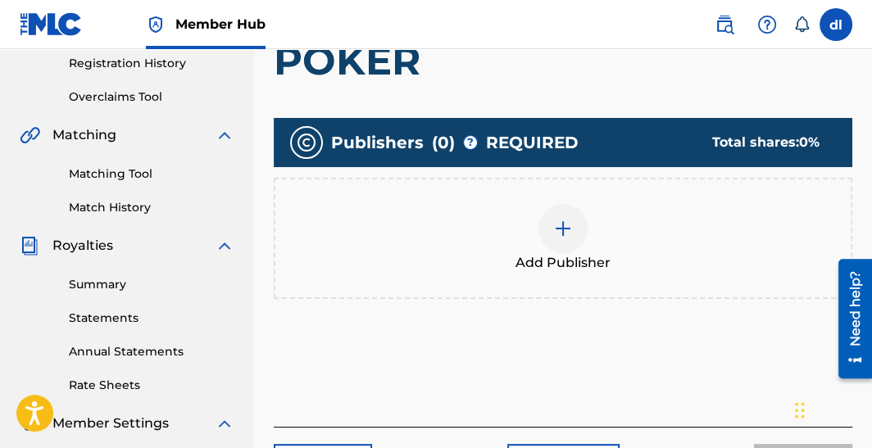
scroll to position [319, 0]
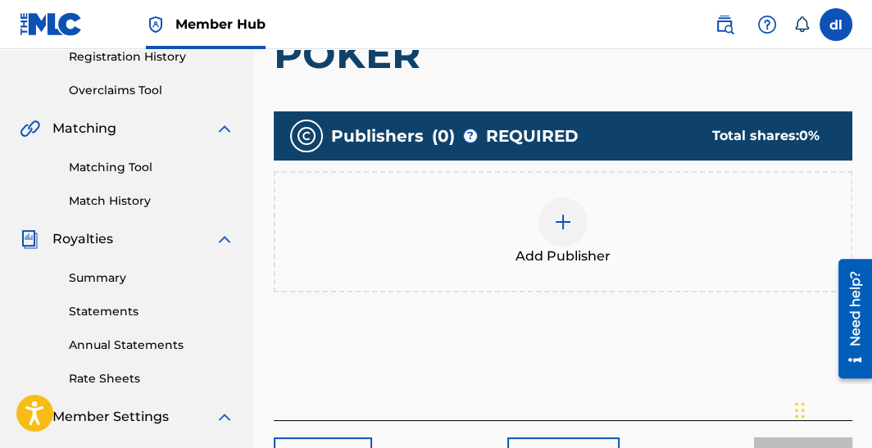
click at [576, 205] on div at bounding box center [562, 221] width 49 height 49
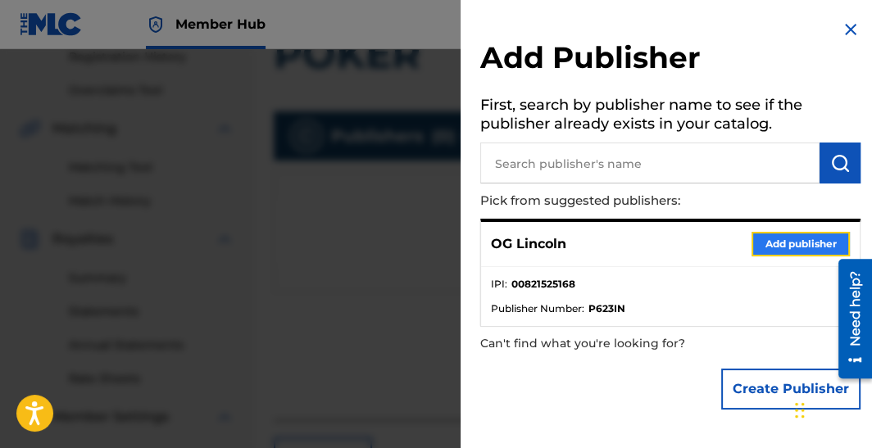
click at [784, 238] on button "Add publisher" at bounding box center [800, 244] width 98 height 25
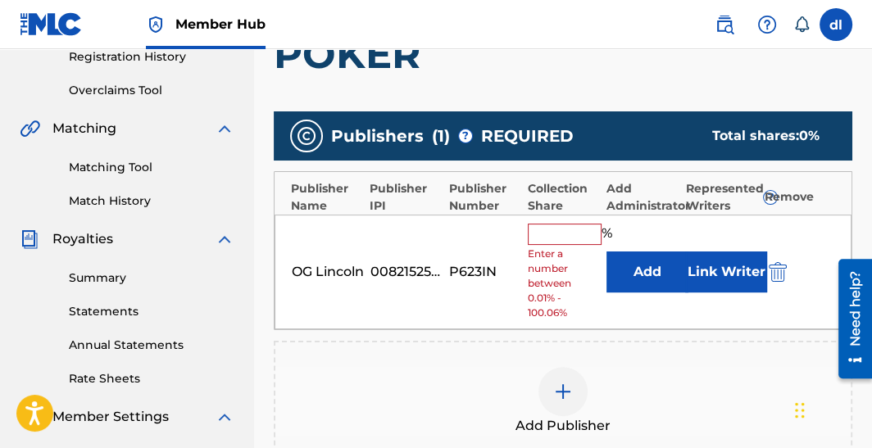
click at [547, 226] on input "text" at bounding box center [565, 234] width 74 height 21
type input "50"
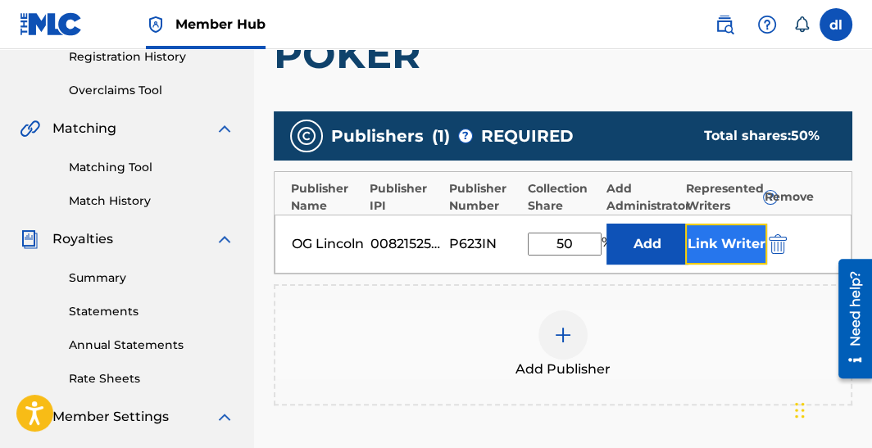
click at [714, 231] on button "Link Writer" at bounding box center [726, 244] width 82 height 41
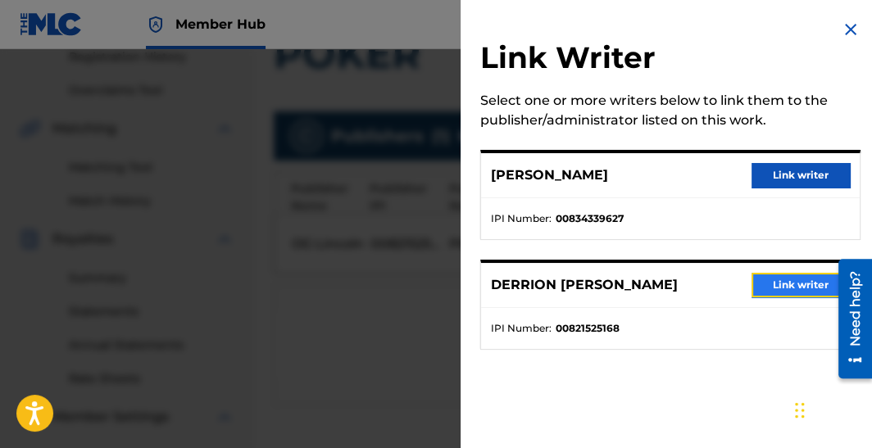
click at [772, 284] on button "Link writer" at bounding box center [800, 285] width 98 height 25
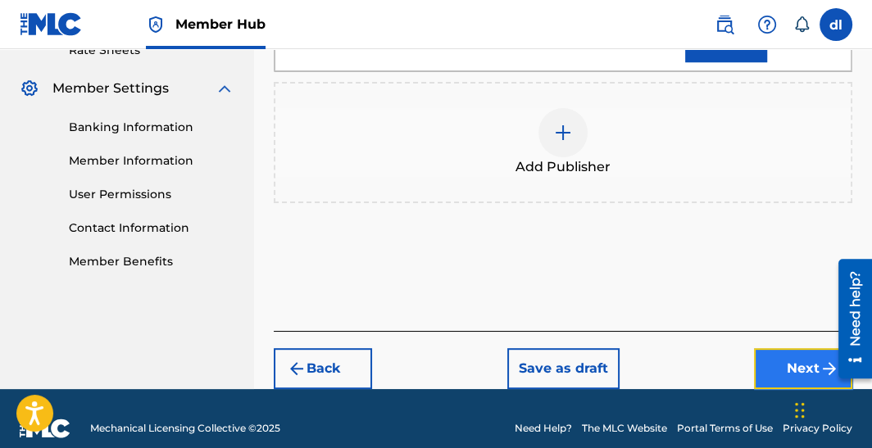
click at [767, 361] on button "Next" at bounding box center [803, 368] width 98 height 41
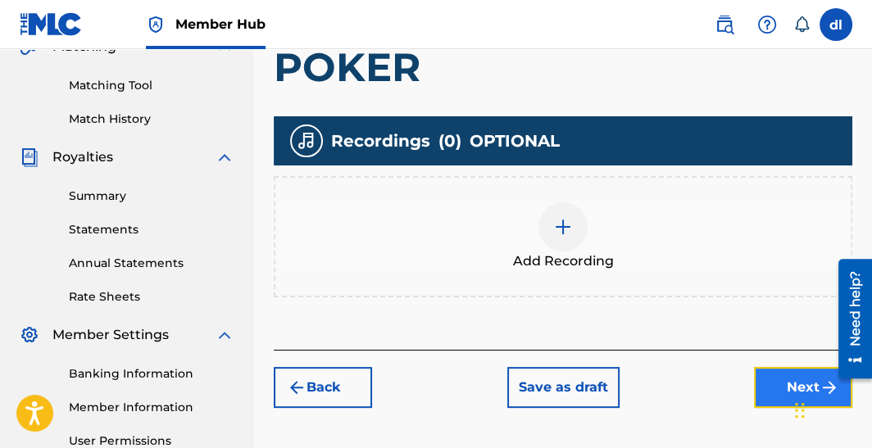
click at [760, 380] on button "Next" at bounding box center [803, 387] width 98 height 41
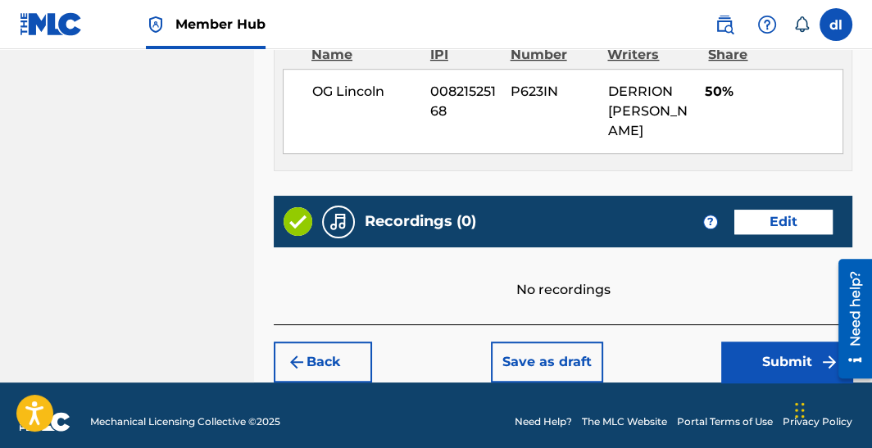
scroll to position [1010, 0]
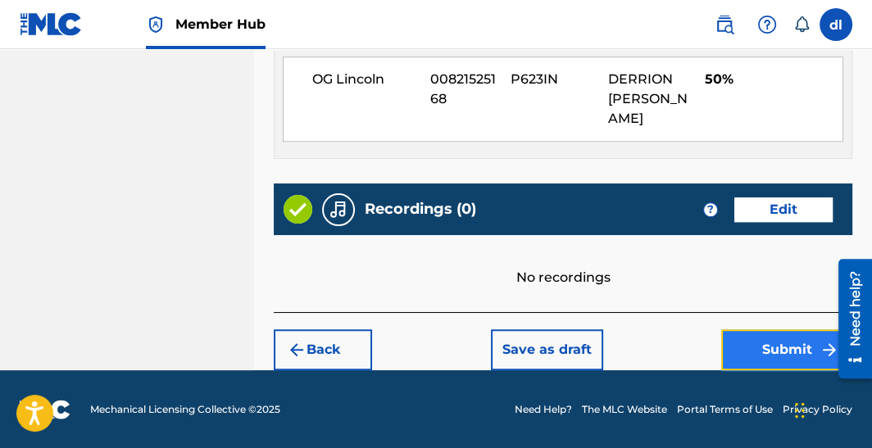
click at [740, 360] on button "Submit" at bounding box center [786, 349] width 131 height 41
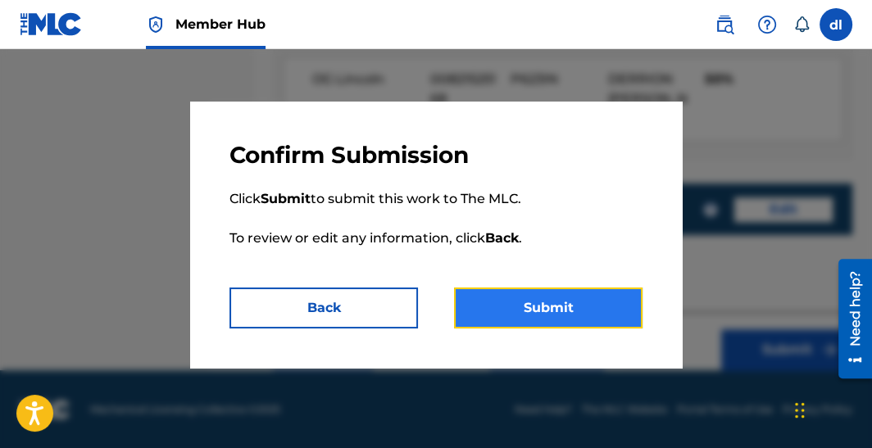
click at [518, 295] on button "Submit" at bounding box center [548, 308] width 188 height 41
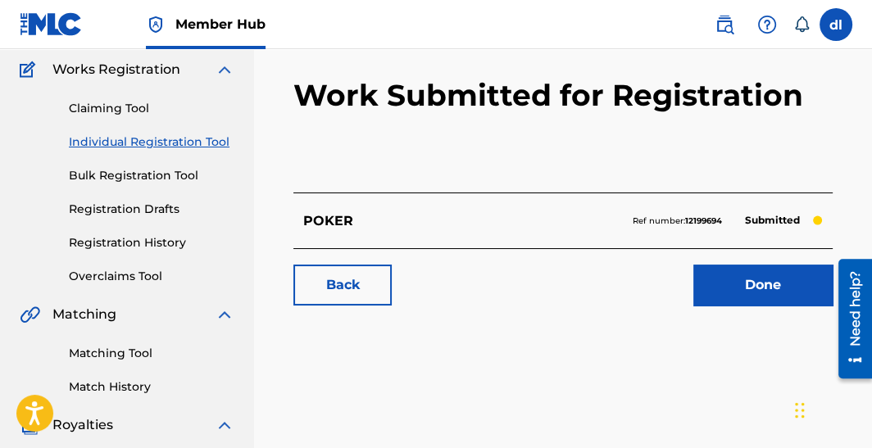
scroll to position [245, 0]
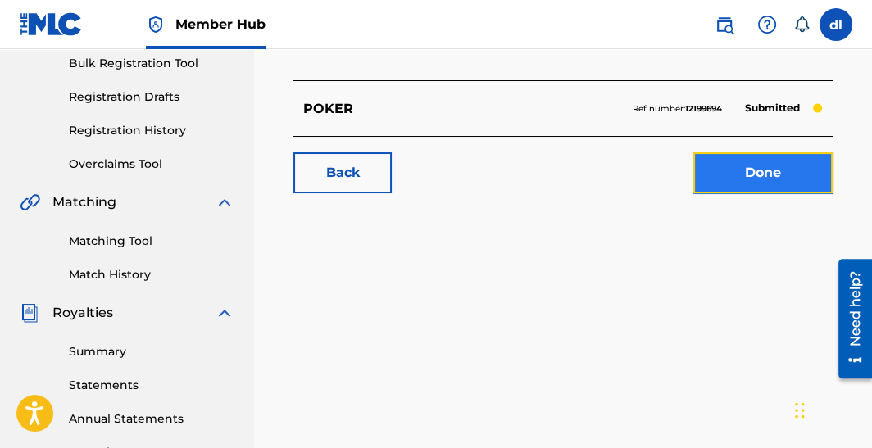
click at [712, 168] on link "Done" at bounding box center [762, 172] width 139 height 41
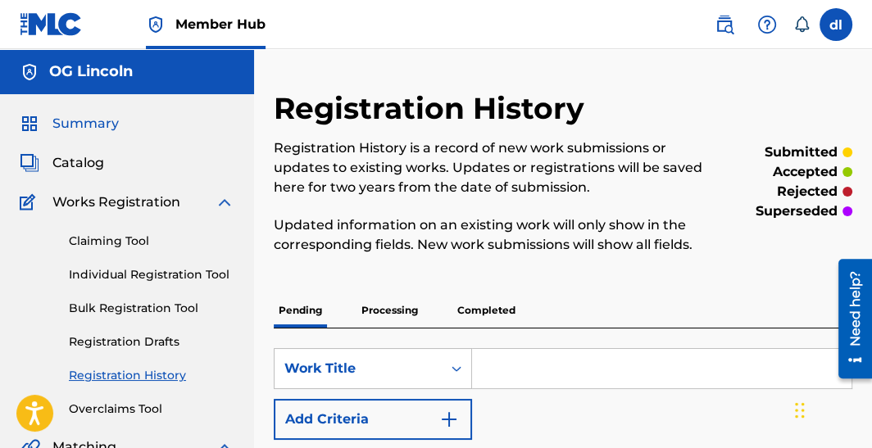
click at [93, 129] on span "Summary" at bounding box center [85, 124] width 66 height 20
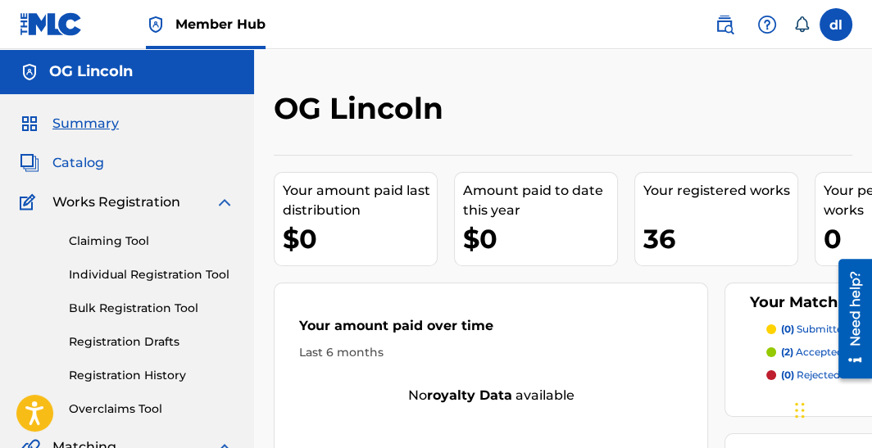
click at [91, 165] on span "Catalog" at bounding box center [78, 163] width 52 height 20
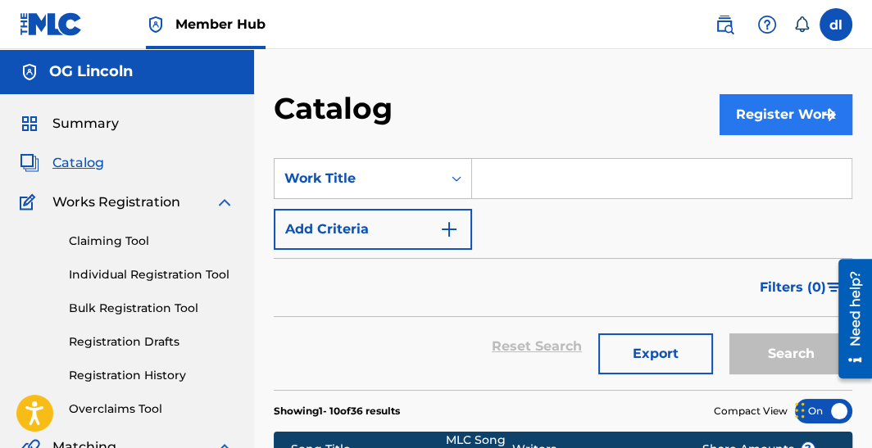
click at [747, 93] on div "Register Work" at bounding box center [785, 114] width 133 height 48
click at [746, 109] on button "Register Work" at bounding box center [785, 114] width 133 height 41
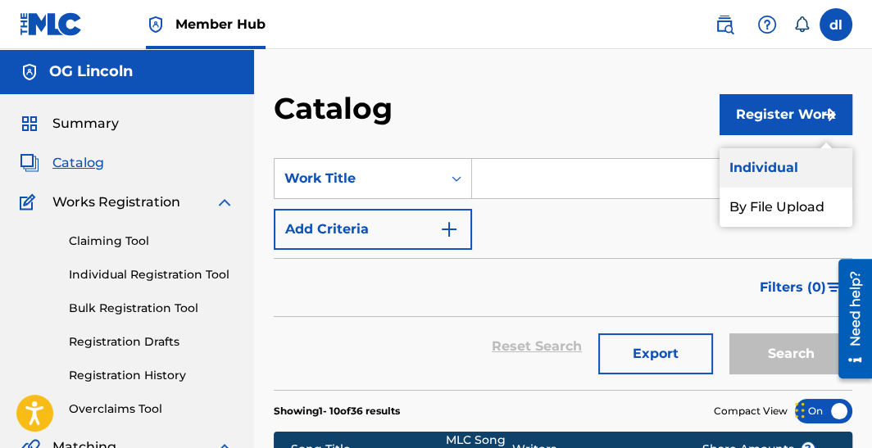
click at [759, 164] on link "Individual" at bounding box center [785, 167] width 133 height 39
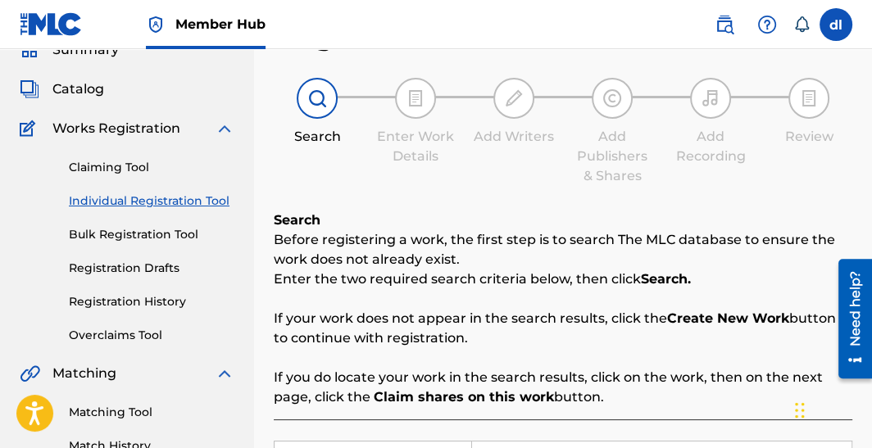
scroll to position [410, 0]
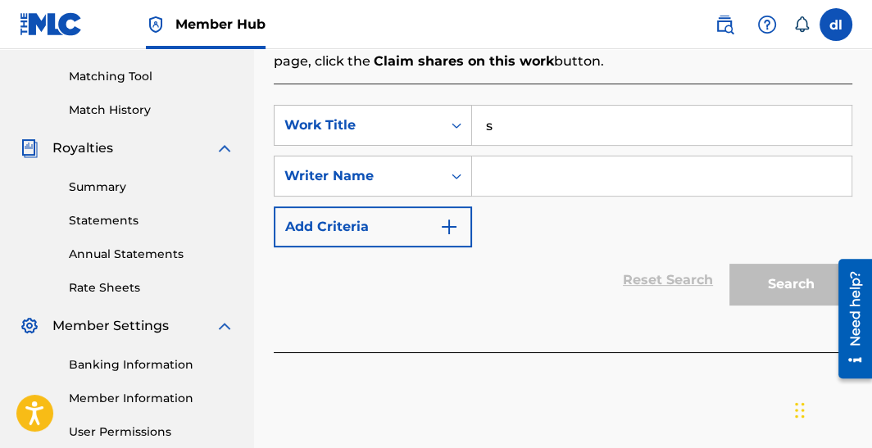
drag, startPoint x: 550, startPoint y: 135, endPoint x: 552, endPoint y: 126, distance: 9.3
click at [552, 126] on input "s" at bounding box center [661, 125] width 379 height 39
type input "sdfg"
click at [578, 180] on input "Search Form" at bounding box center [661, 175] width 379 height 39
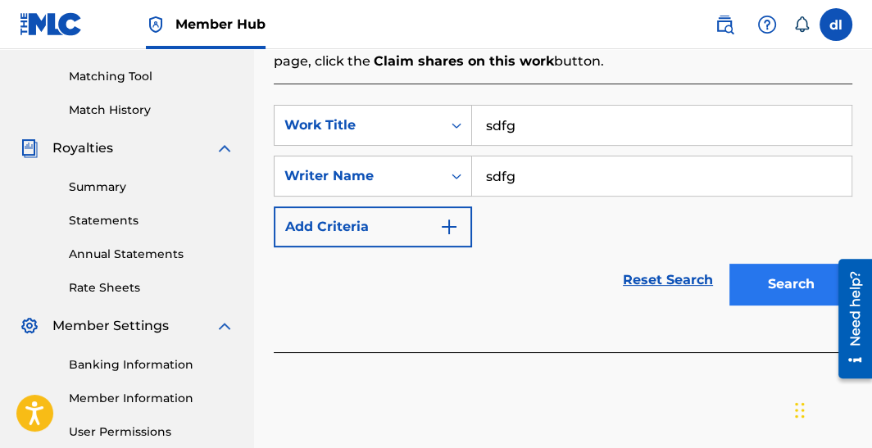
type input "sdfg"
click at [761, 274] on button "Search" at bounding box center [790, 284] width 123 height 41
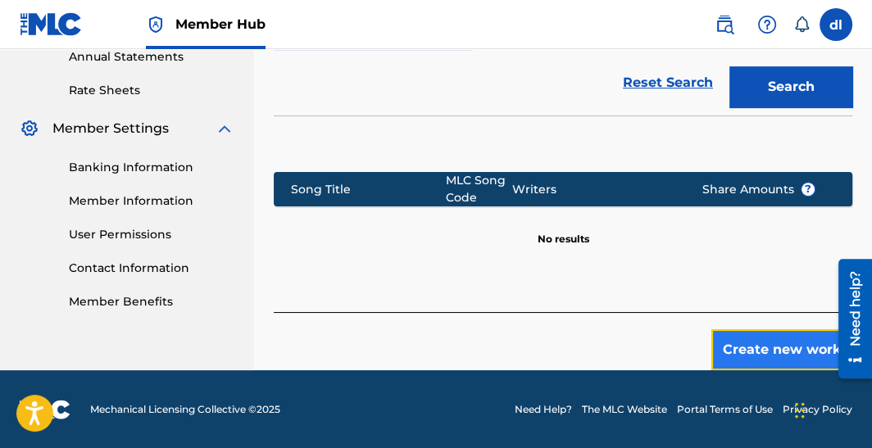
click at [747, 347] on button "Create new work" at bounding box center [781, 349] width 141 height 41
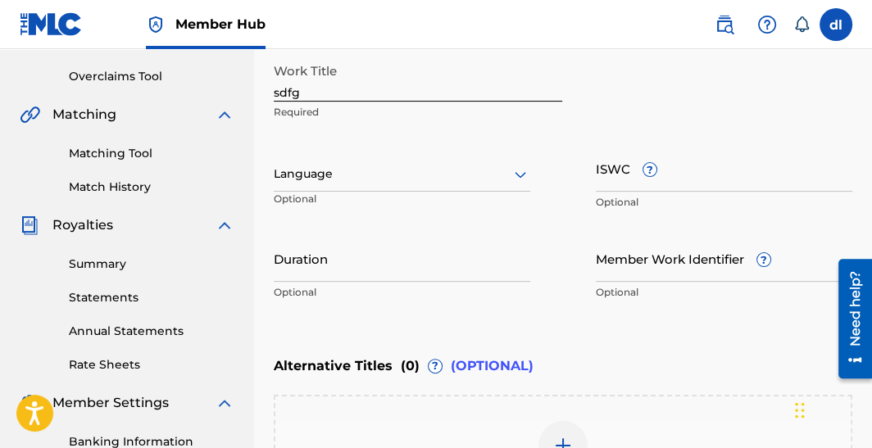
scroll to position [332, 0]
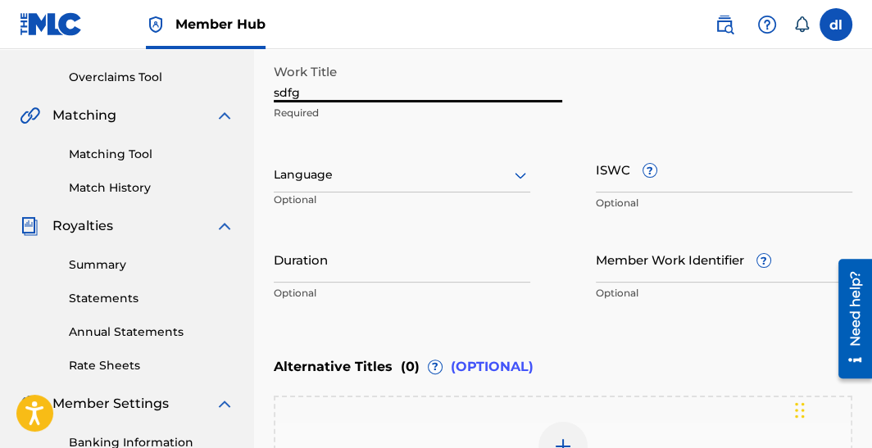
drag, startPoint x: 361, startPoint y: 91, endPoint x: 156, endPoint y: 85, distance: 204.1
click at [156, 87] on main "OG Lincoln Summary Catalog Works Registration Claiming Tool Individual Registra…" at bounding box center [436, 166] width 872 height 899
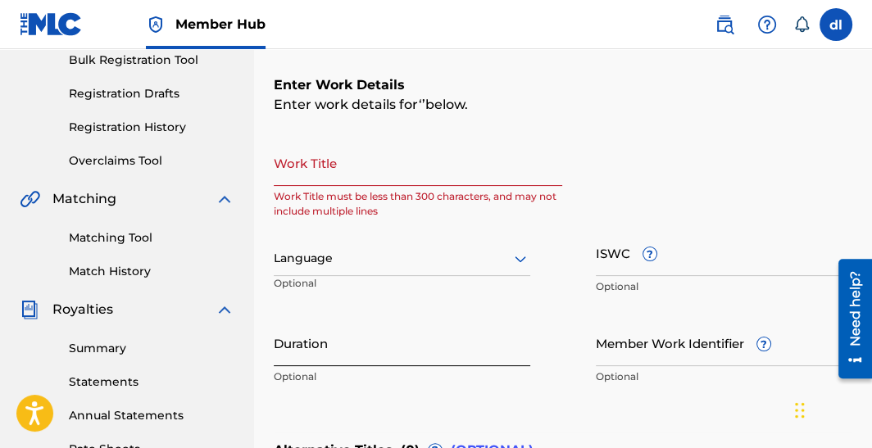
scroll to position [250, 0]
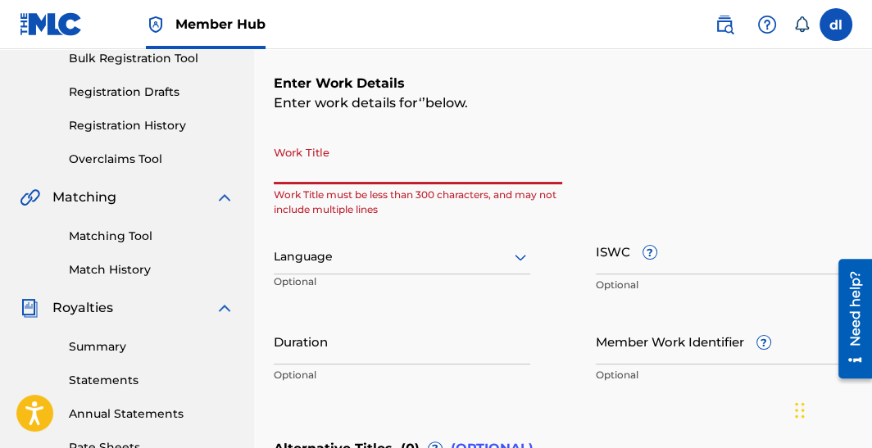
click at [324, 177] on input "Work Title" at bounding box center [418, 161] width 288 height 47
click at [289, 173] on input "Work Title" at bounding box center [418, 161] width 288 height 47
paste input "NOT WHAT YOU THINK"
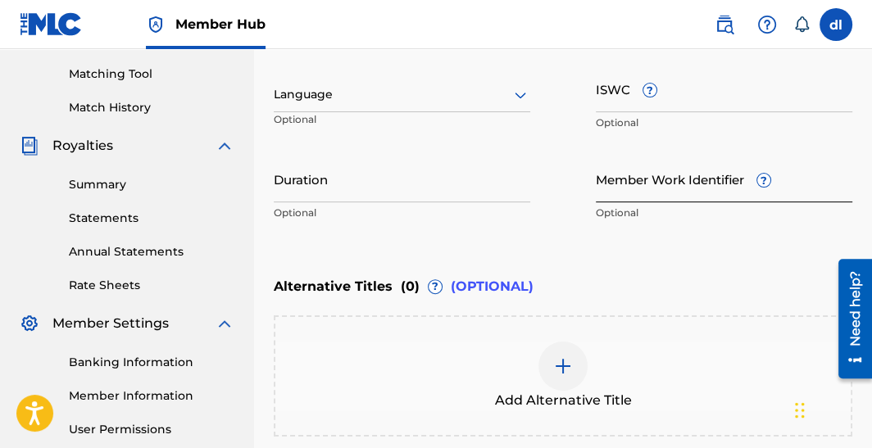
scroll to position [414, 0]
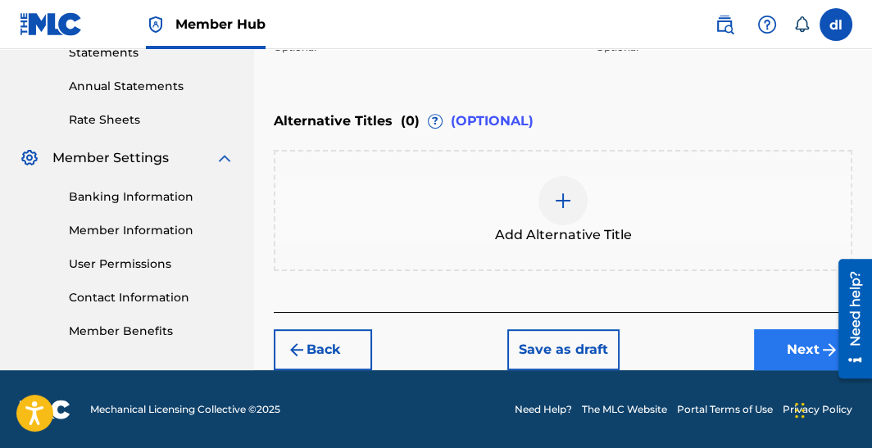
type input "NOT WHAT YOU THINK"
click at [769, 360] on button "Next" at bounding box center [803, 349] width 98 height 41
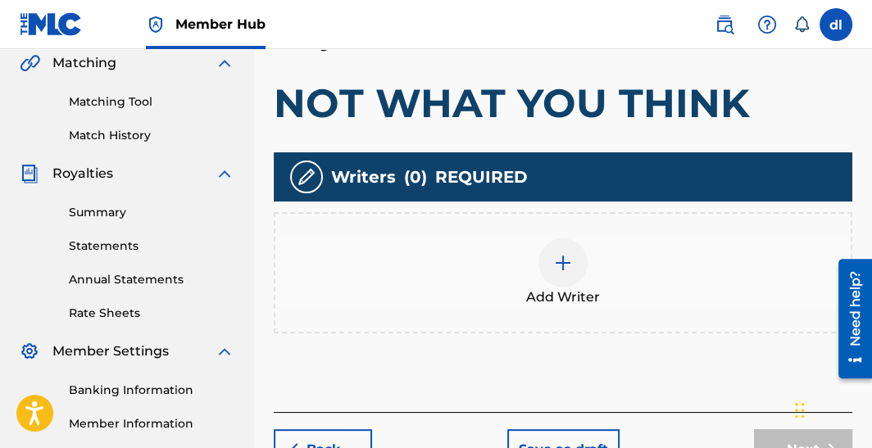
scroll to position [483, 0]
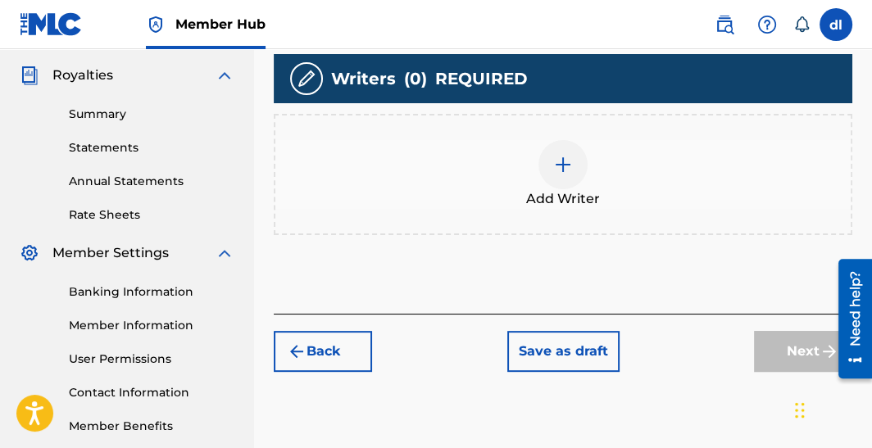
click at [558, 161] on img at bounding box center [563, 165] width 20 height 20
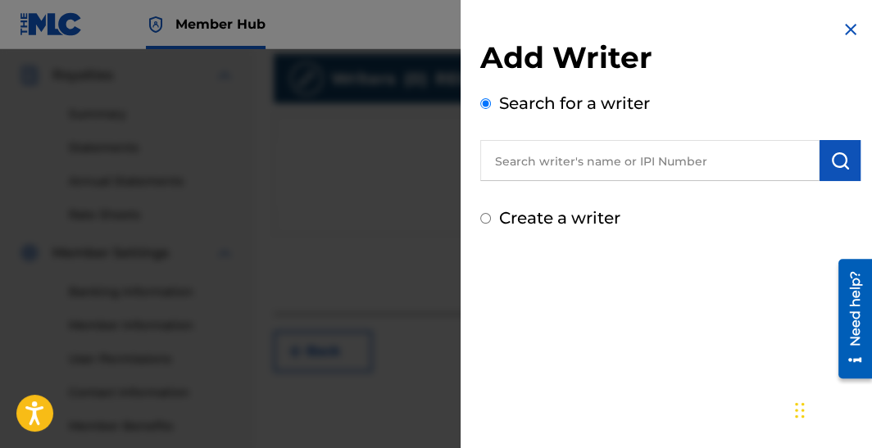
click at [539, 162] on input "text" at bounding box center [649, 160] width 339 height 41
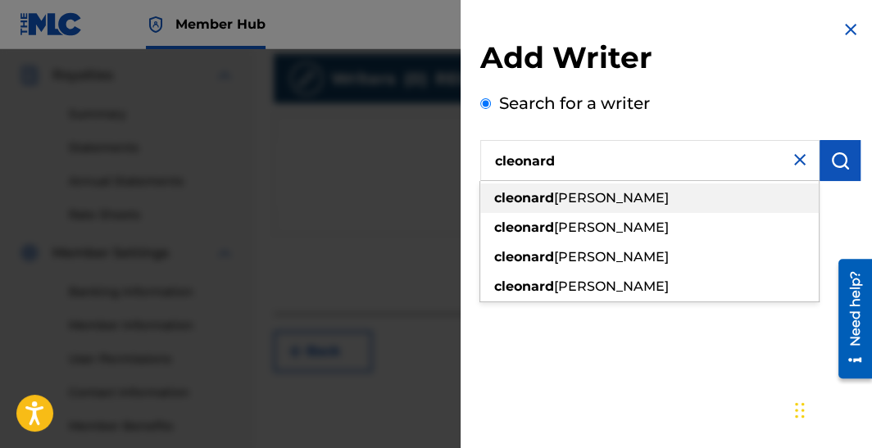
click at [631, 197] on span "jerome davis jr" at bounding box center [611, 198] width 115 height 16
type input "cleonard jerome davis jr"
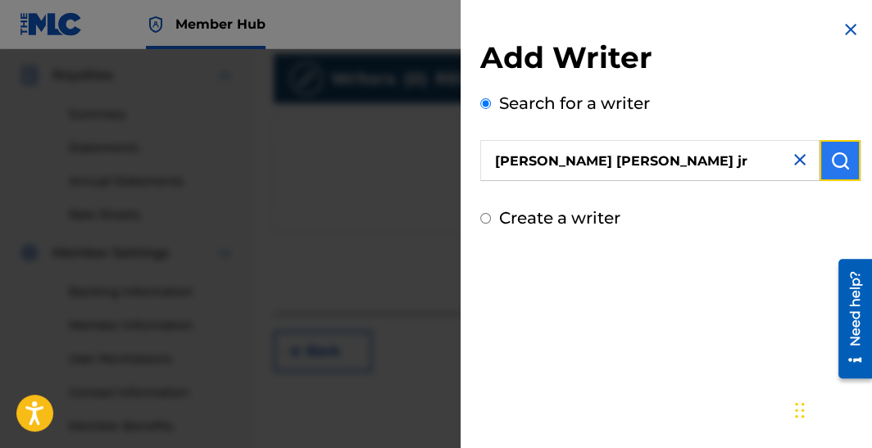
click at [830, 167] on img "submit" at bounding box center [840, 161] width 20 height 20
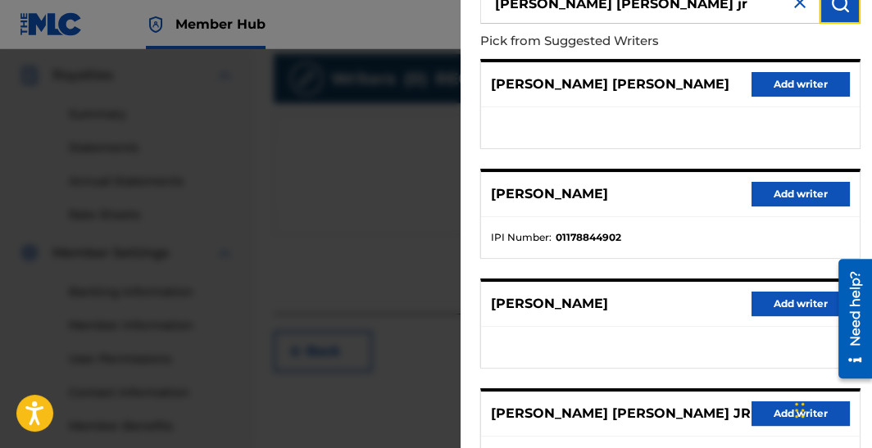
scroll to position [163, 0]
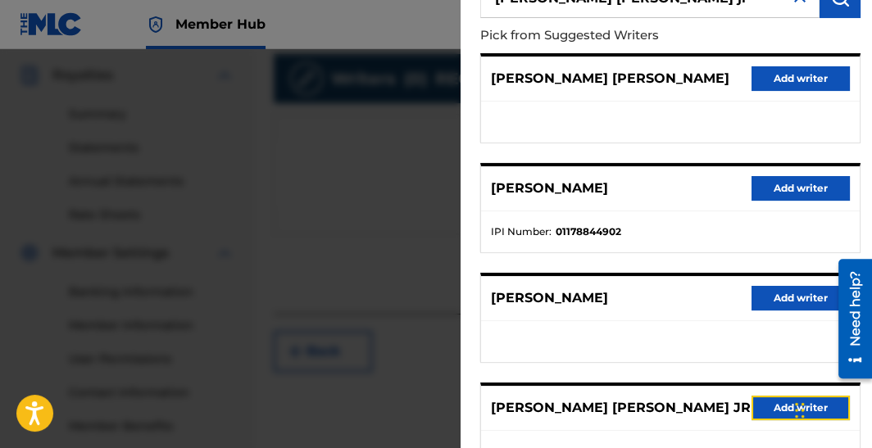
click at [761, 400] on button "Add writer" at bounding box center [800, 408] width 98 height 25
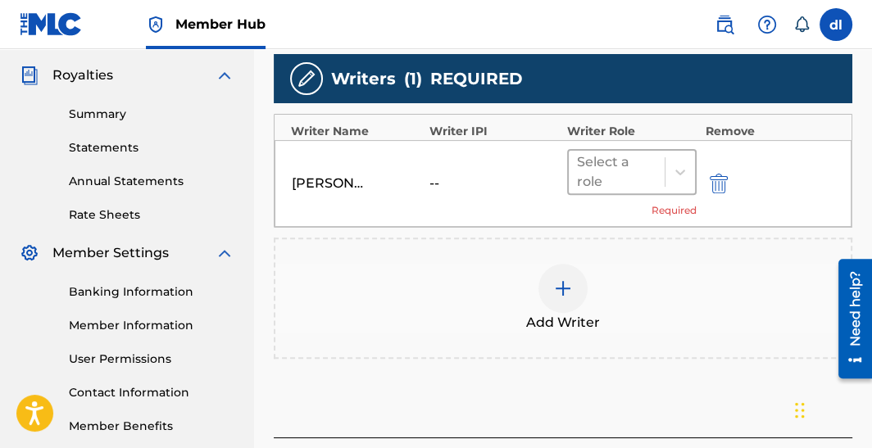
click at [639, 166] on div at bounding box center [616, 172] width 79 height 23
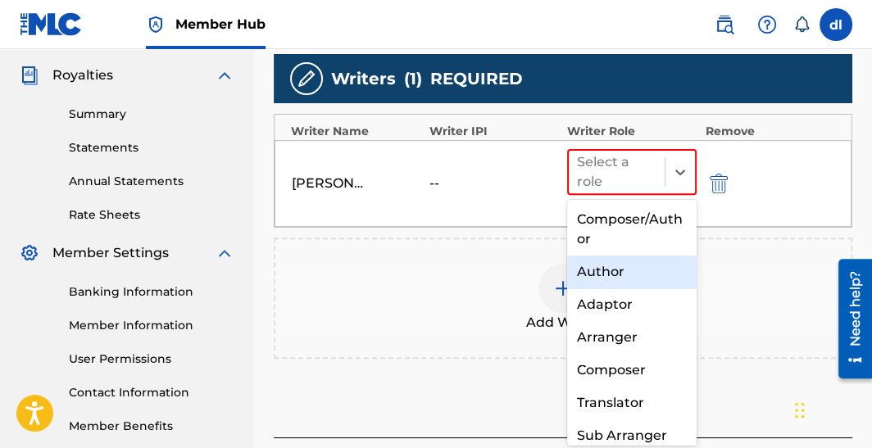
click at [622, 265] on div "Author" at bounding box center [631, 272] width 129 height 33
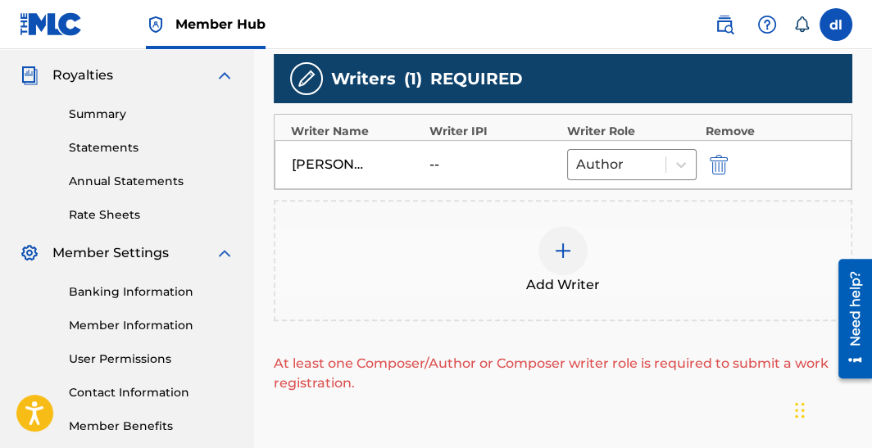
click at [571, 251] on div at bounding box center [562, 250] width 49 height 49
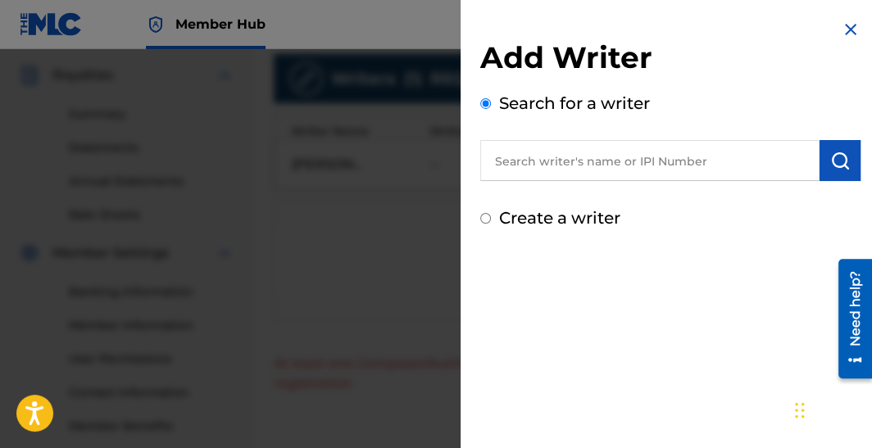
click at [570, 169] on input "text" at bounding box center [649, 160] width 339 height 41
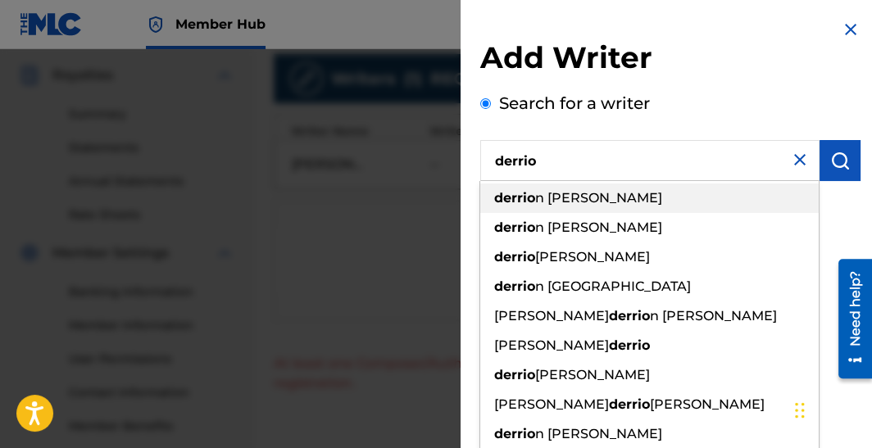
click at [562, 199] on span "n demarkus lincoln" at bounding box center [598, 198] width 127 height 16
type input "derrion demarkus lincoln"
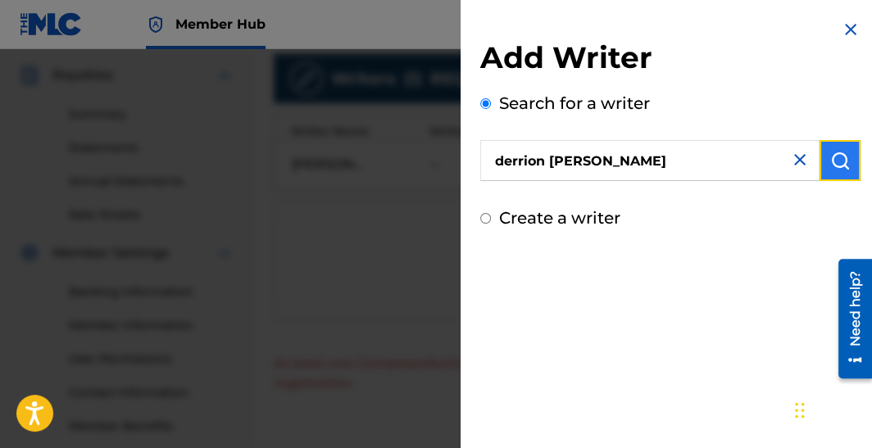
click at [837, 171] on button "submit" at bounding box center [839, 160] width 41 height 41
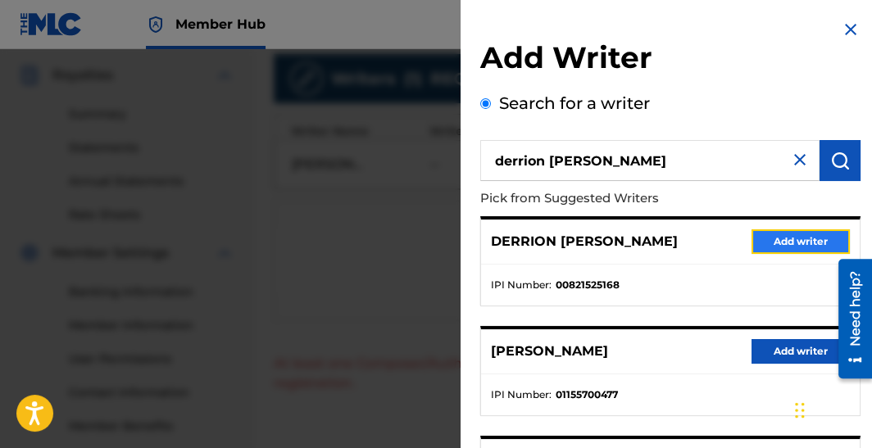
click at [801, 243] on button "Add writer" at bounding box center [800, 241] width 98 height 25
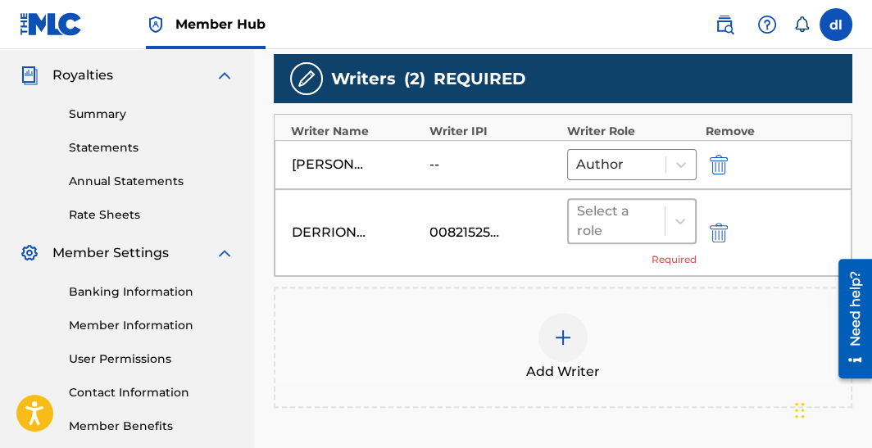
click at [654, 234] on div "Select a role" at bounding box center [616, 221] width 79 height 39
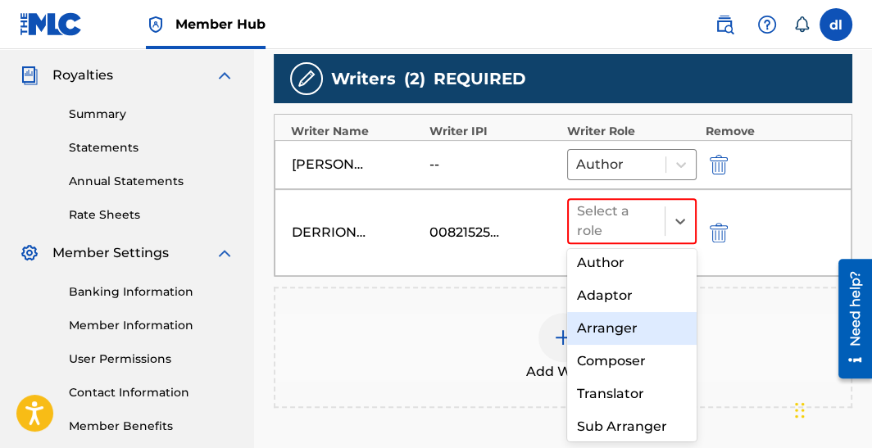
scroll to position [81, 0]
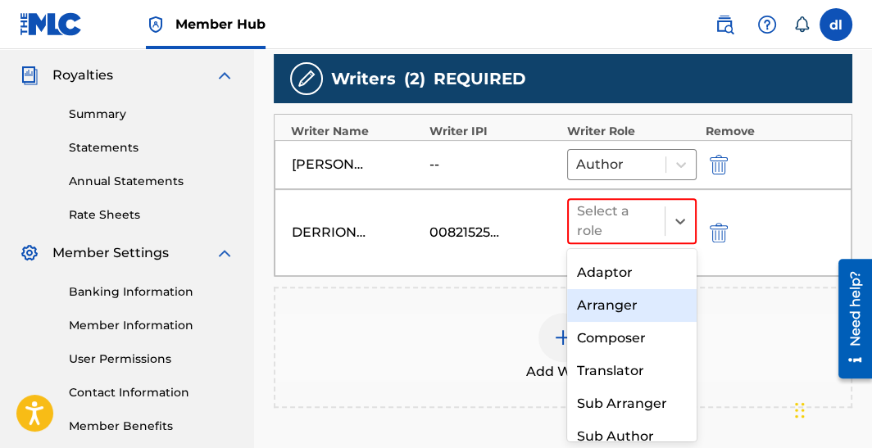
click at [628, 306] on div "Arranger" at bounding box center [631, 305] width 129 height 33
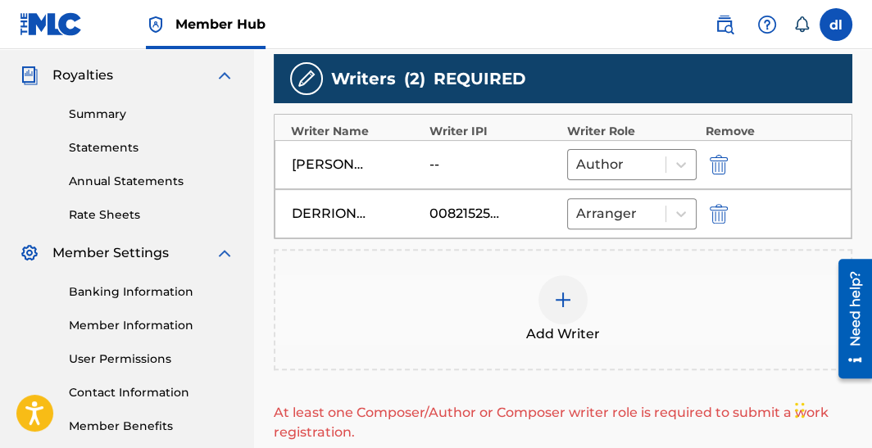
click at [560, 292] on img at bounding box center [563, 300] width 20 height 20
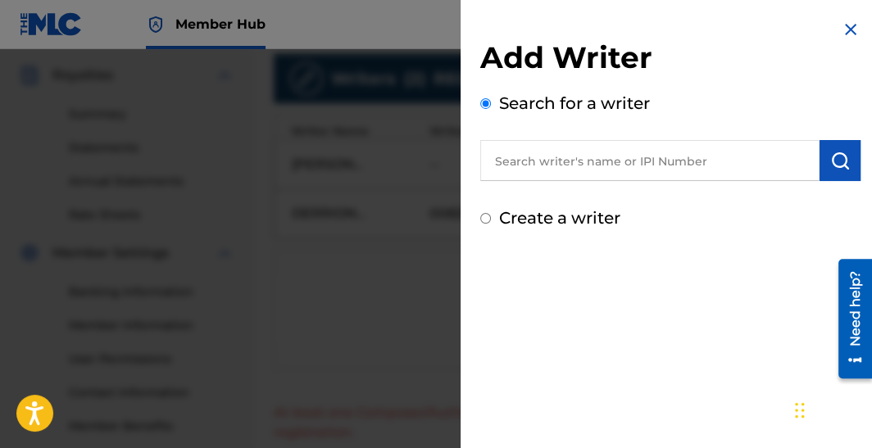
drag, startPoint x: 861, startPoint y: 25, endPoint x: 851, endPoint y: 29, distance: 10.7
click at [859, 25] on div "Add Writer Search for a writer Create a writer" at bounding box center [670, 125] width 420 height 250
click at [848, 30] on img at bounding box center [851, 30] width 20 height 20
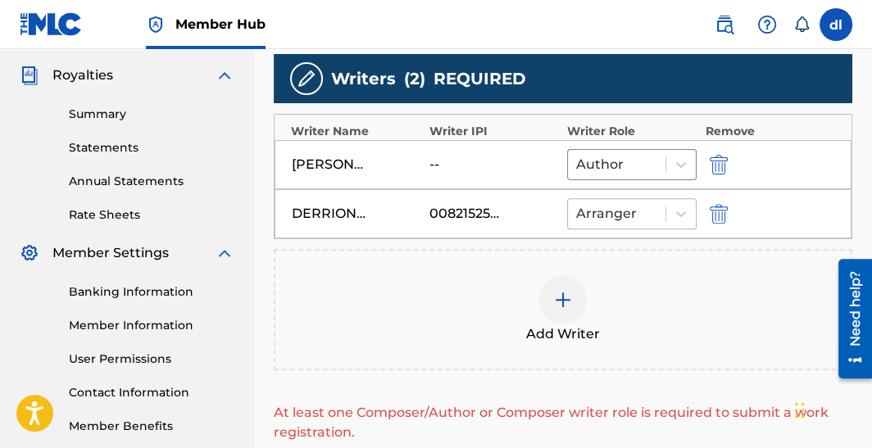
click at [598, 214] on div at bounding box center [616, 213] width 81 height 23
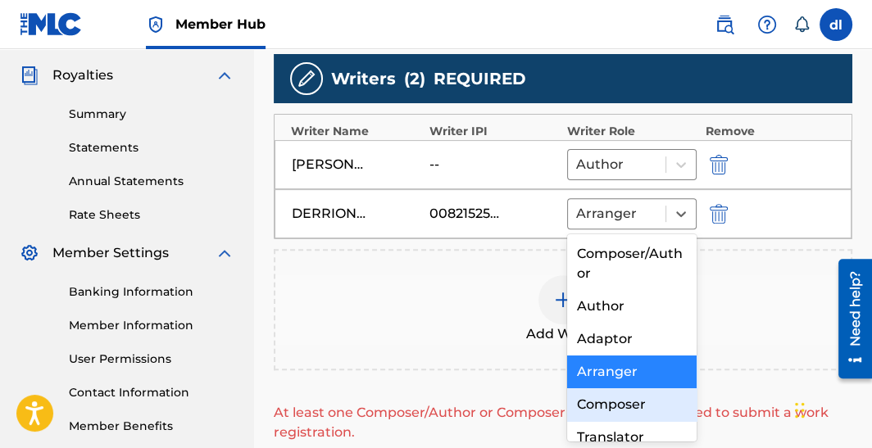
click at [622, 402] on div "Composer" at bounding box center [631, 404] width 129 height 33
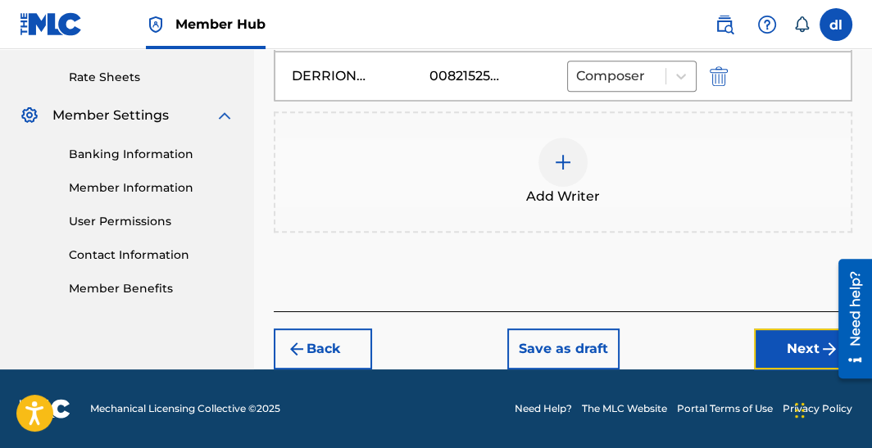
click at [760, 342] on button "Next" at bounding box center [803, 349] width 98 height 41
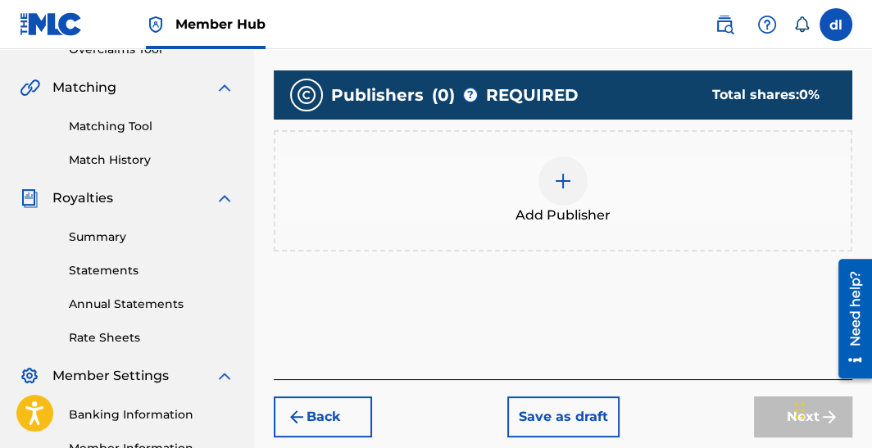
scroll to position [401, 0]
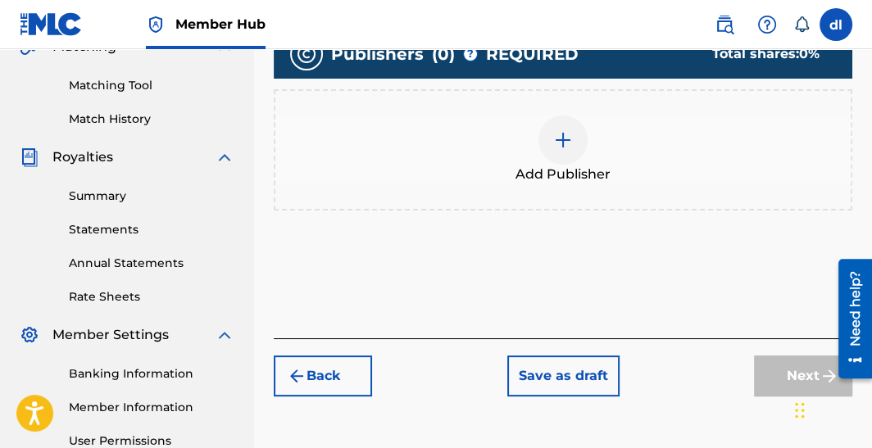
click at [563, 138] on img at bounding box center [563, 140] width 20 height 20
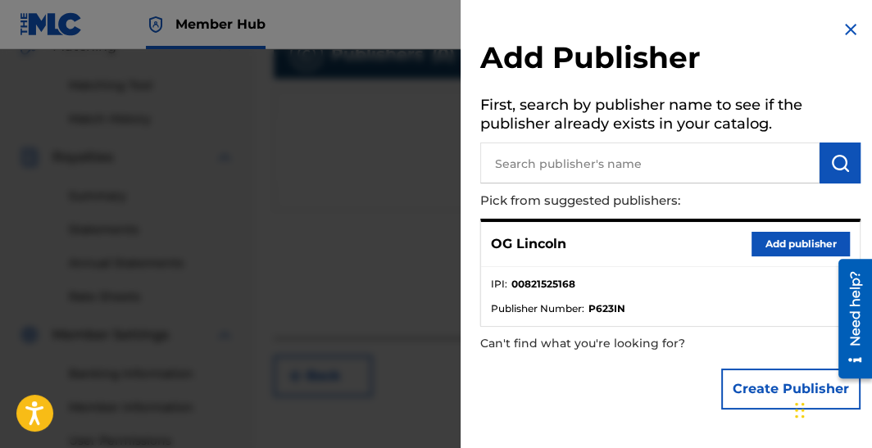
click at [600, 164] on input "text" at bounding box center [649, 163] width 339 height 41
click at [741, 242] on div "OG Lincoln Add publisher" at bounding box center [670, 244] width 379 height 45
click at [751, 242] on button "Add publisher" at bounding box center [800, 244] width 98 height 25
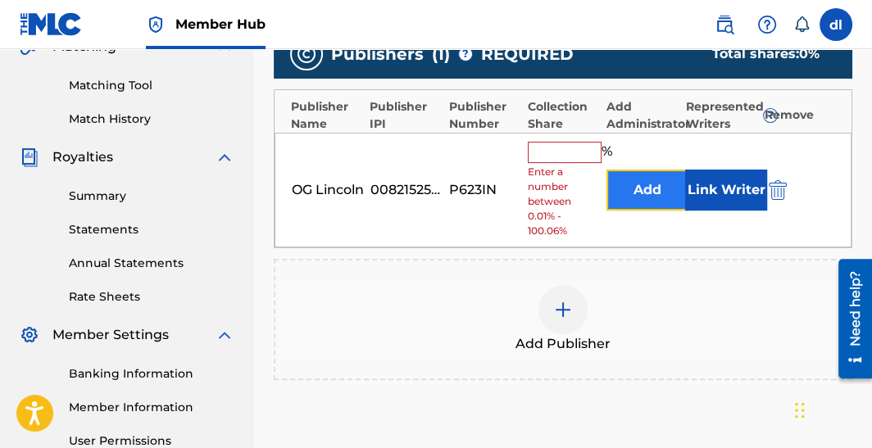
click at [653, 192] on button "Add" at bounding box center [647, 190] width 82 height 41
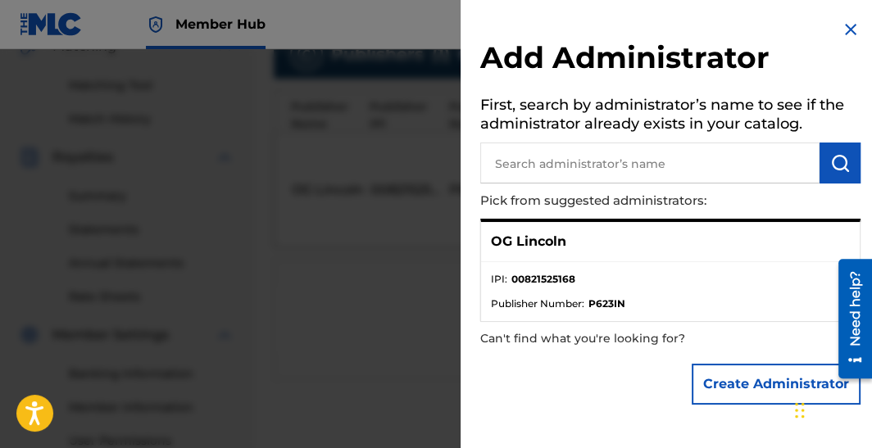
click at [846, 33] on img at bounding box center [851, 30] width 20 height 20
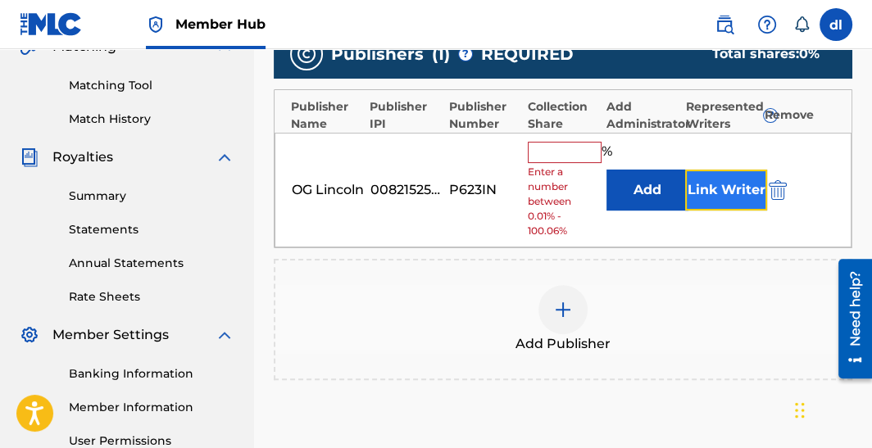
click at [727, 200] on button "Link Writer" at bounding box center [726, 190] width 82 height 41
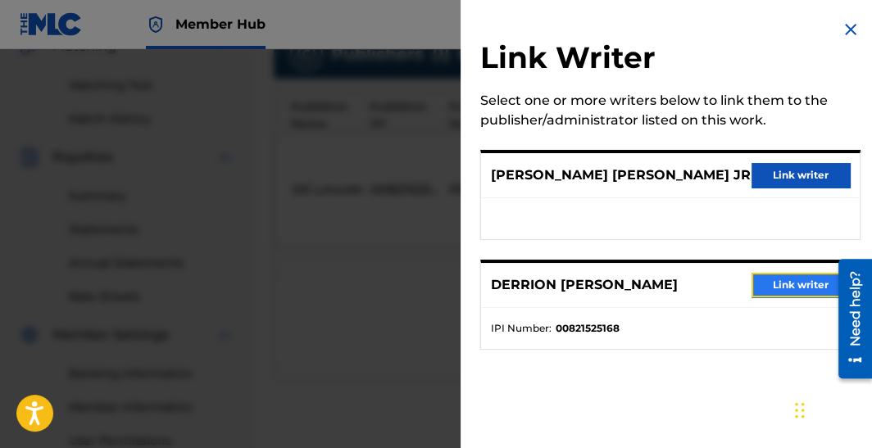
click at [773, 273] on button "Link writer" at bounding box center [800, 285] width 98 height 25
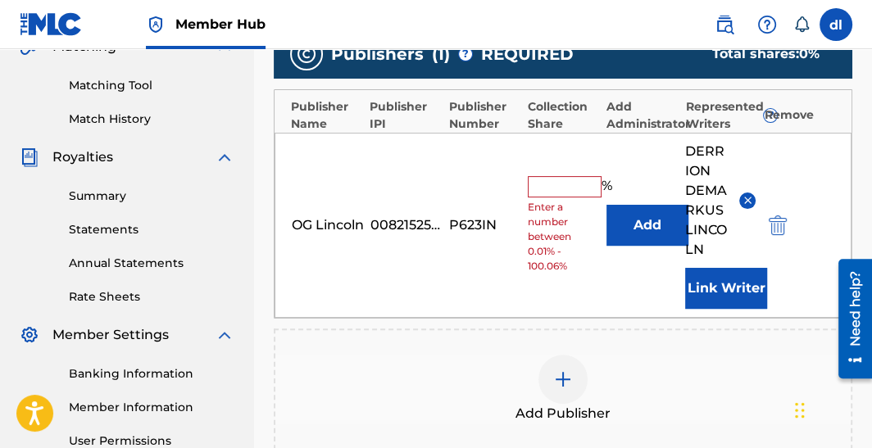
click at [565, 191] on input "text" at bounding box center [565, 186] width 74 height 21
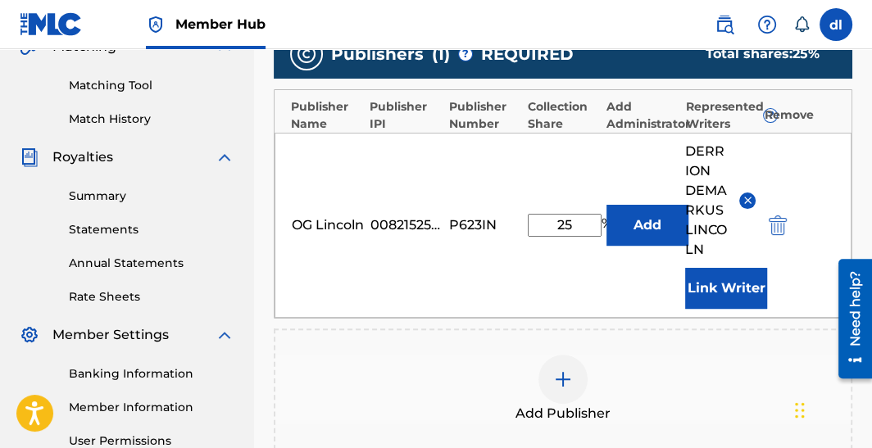
type input "25"
click at [606, 205] on button "Add" at bounding box center [647, 225] width 82 height 41
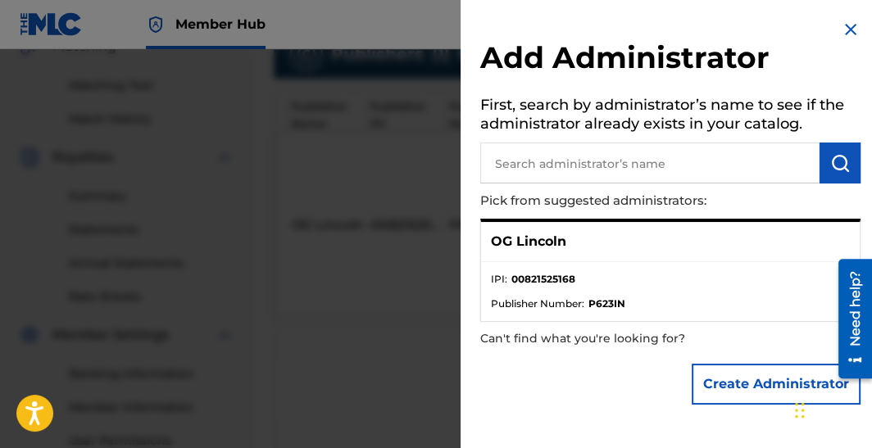
click at [844, 24] on img at bounding box center [851, 30] width 20 height 20
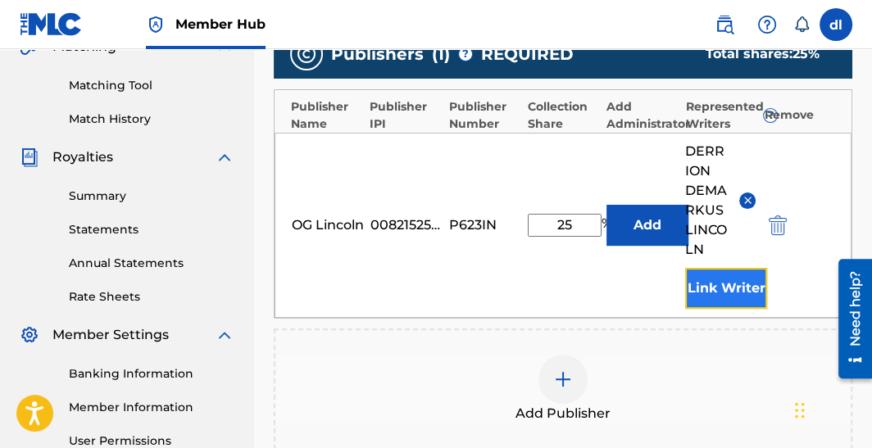
click at [724, 286] on button "Link Writer" at bounding box center [726, 288] width 82 height 41
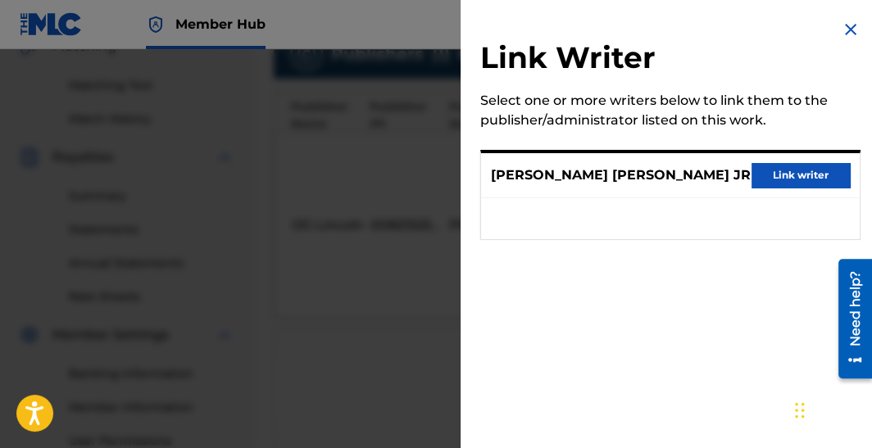
click at [842, 35] on img at bounding box center [851, 30] width 20 height 20
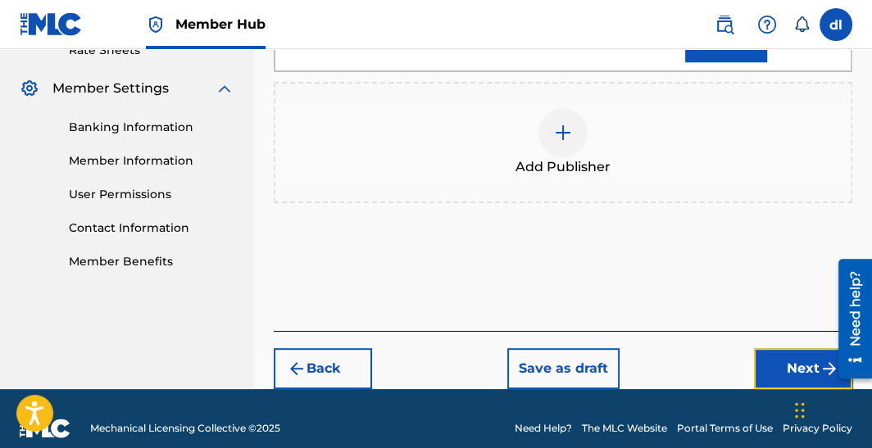
click at [761, 362] on button "Next" at bounding box center [803, 368] width 98 height 41
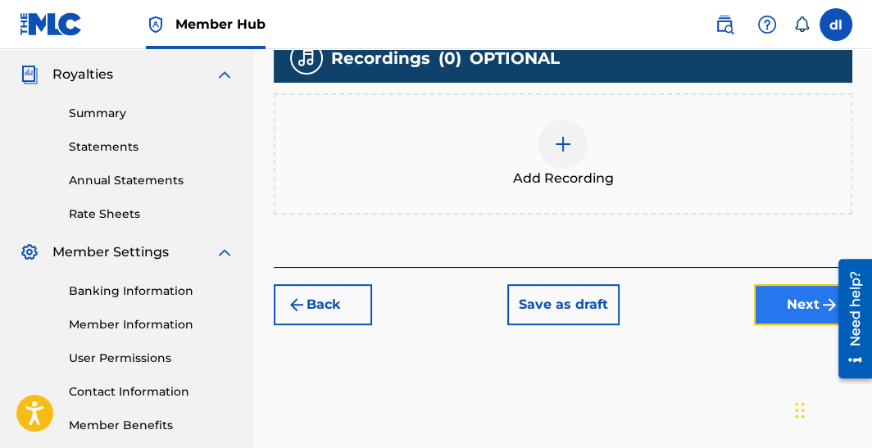
click at [792, 291] on button "Next" at bounding box center [803, 304] width 98 height 41
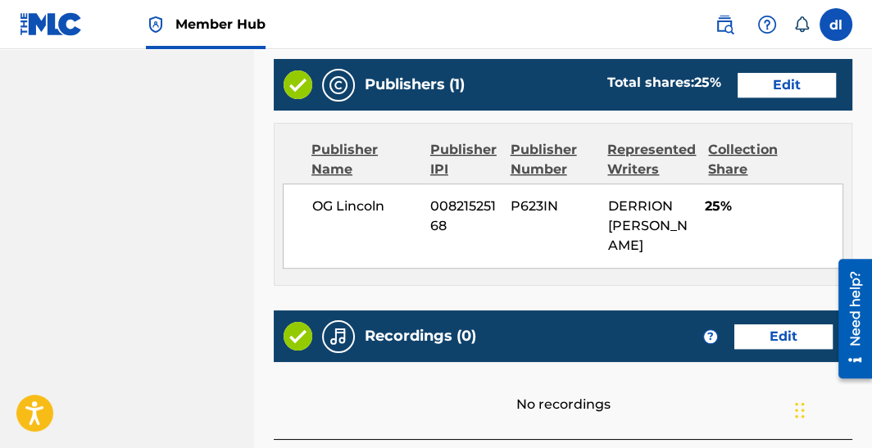
scroll to position [1030, 0]
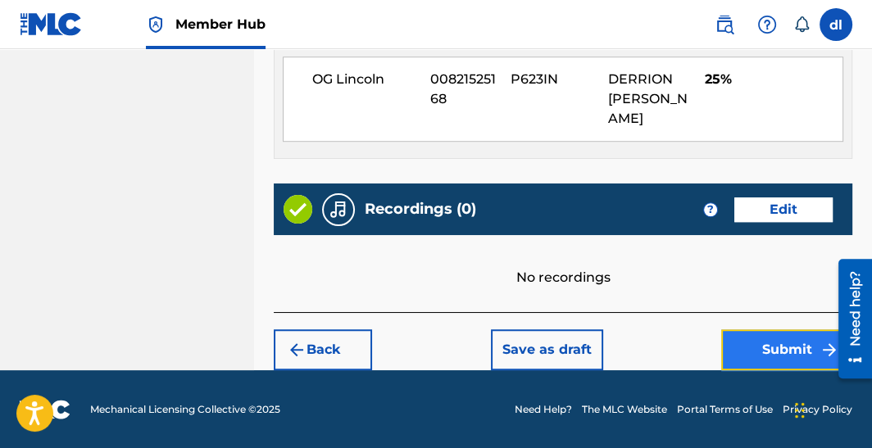
click at [753, 346] on button "Submit" at bounding box center [786, 349] width 131 height 41
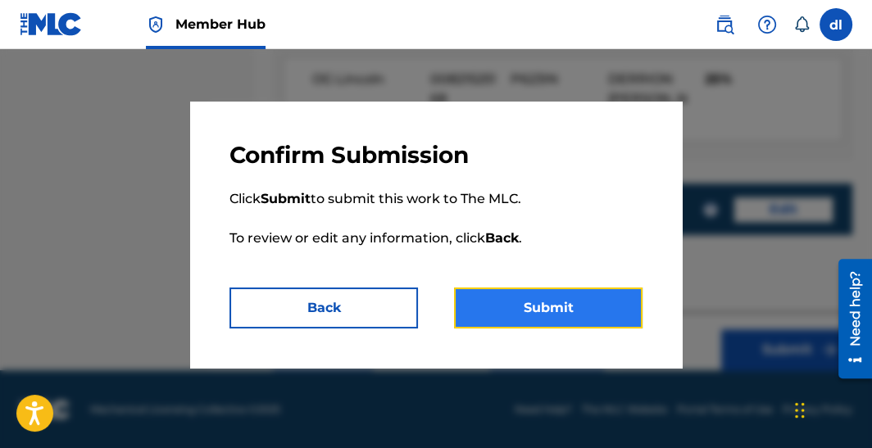
click at [547, 315] on button "Submit" at bounding box center [548, 308] width 188 height 41
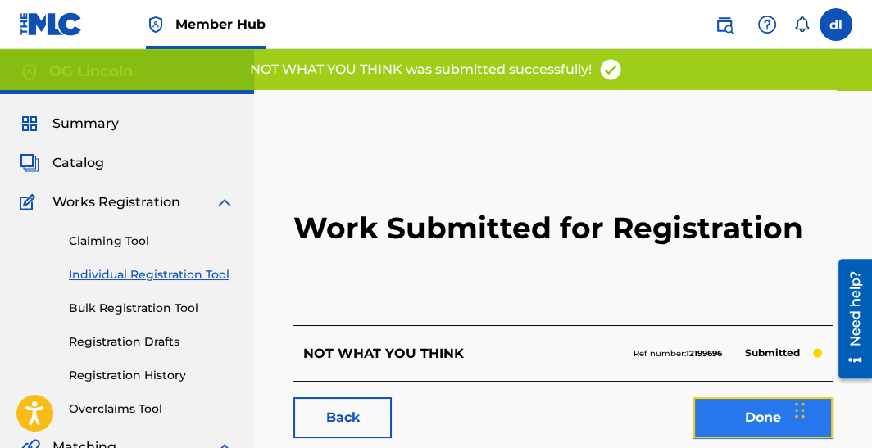
click at [739, 415] on link "Done" at bounding box center [762, 417] width 139 height 41
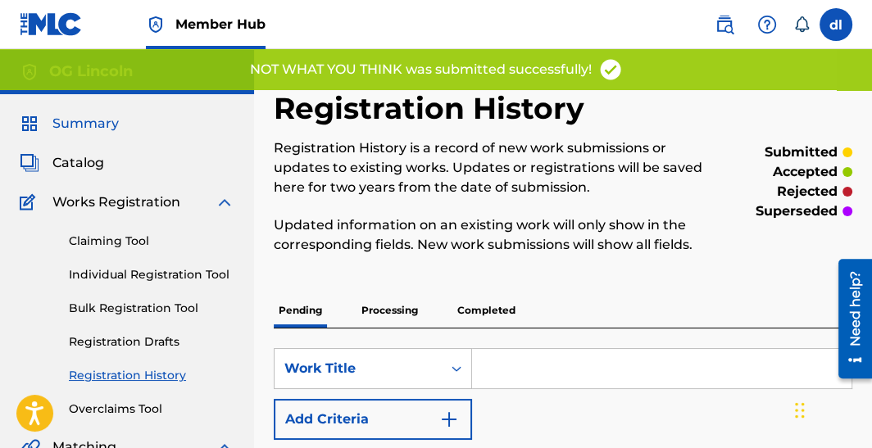
click at [88, 120] on span "Summary" at bounding box center [85, 124] width 66 height 20
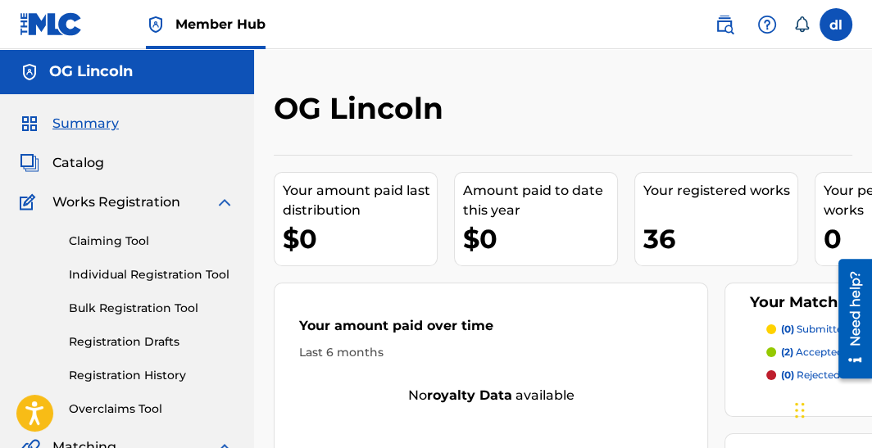
click at [86, 129] on span "Summary" at bounding box center [85, 124] width 66 height 20
click at [78, 160] on span "Catalog" at bounding box center [78, 163] width 52 height 20
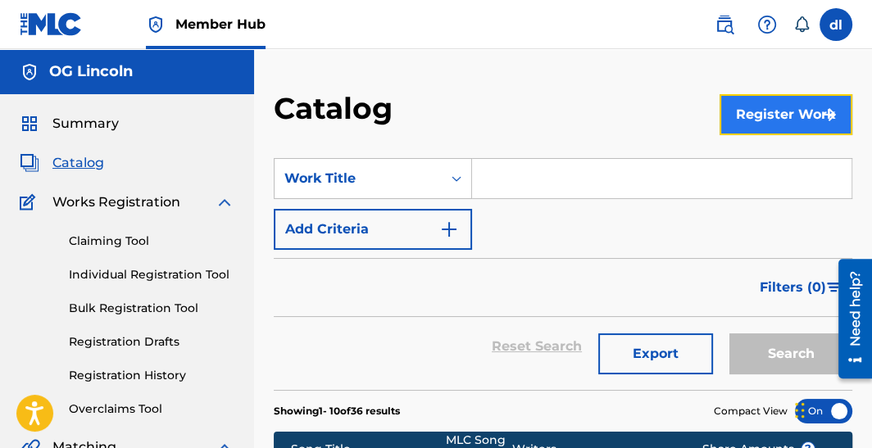
click at [780, 108] on button "Register Work" at bounding box center [785, 114] width 133 height 41
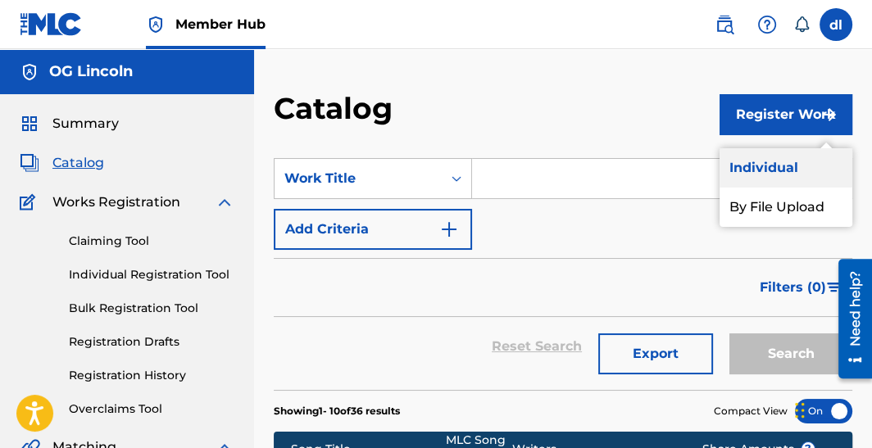
click at [764, 162] on link "Individual" at bounding box center [785, 167] width 133 height 39
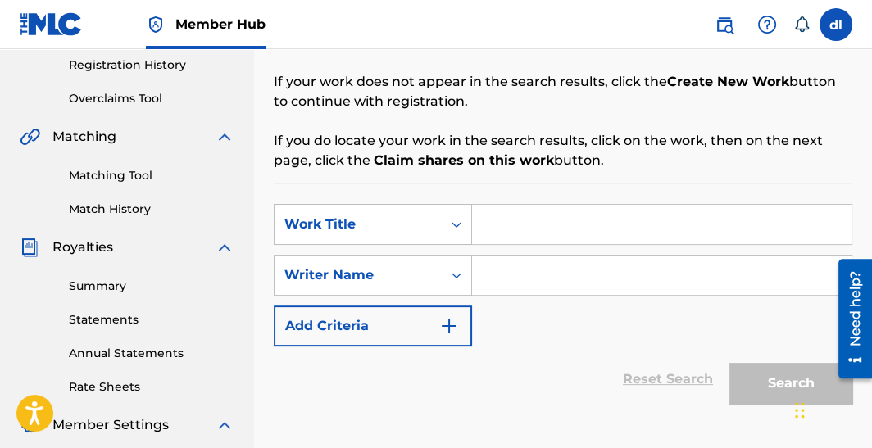
scroll to position [409, 0]
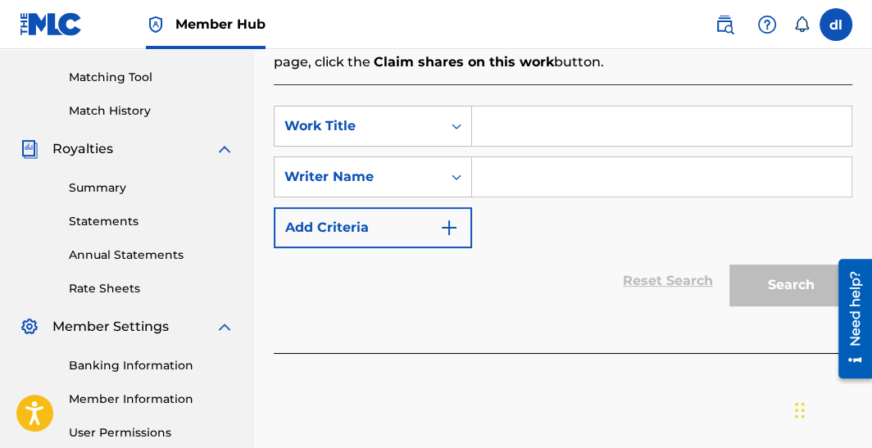
click at [560, 125] on input "Search Form" at bounding box center [661, 126] width 379 height 39
type input "zsdf"
click at [509, 175] on input "Search Form" at bounding box center [661, 176] width 379 height 39
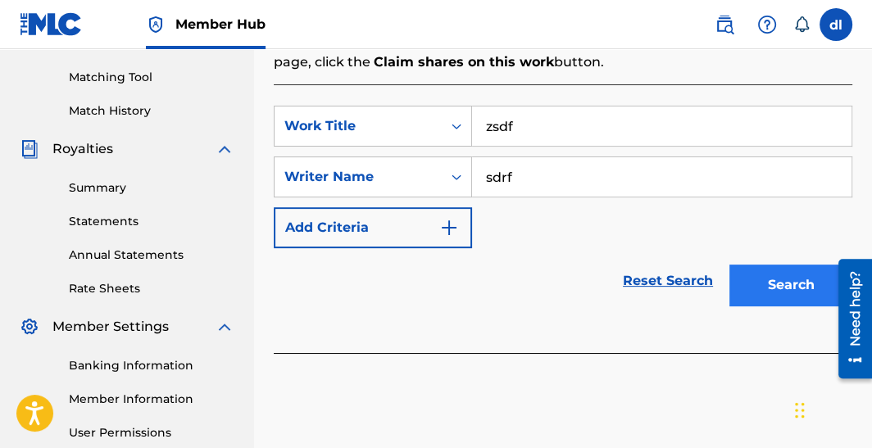
type input "sdrf"
click at [769, 282] on button "Search" at bounding box center [790, 285] width 123 height 41
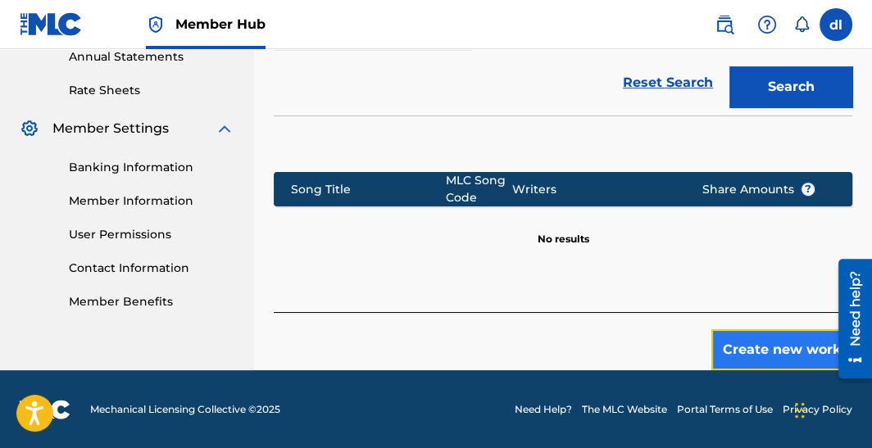
click at [766, 349] on button "Create new work" at bounding box center [781, 349] width 141 height 41
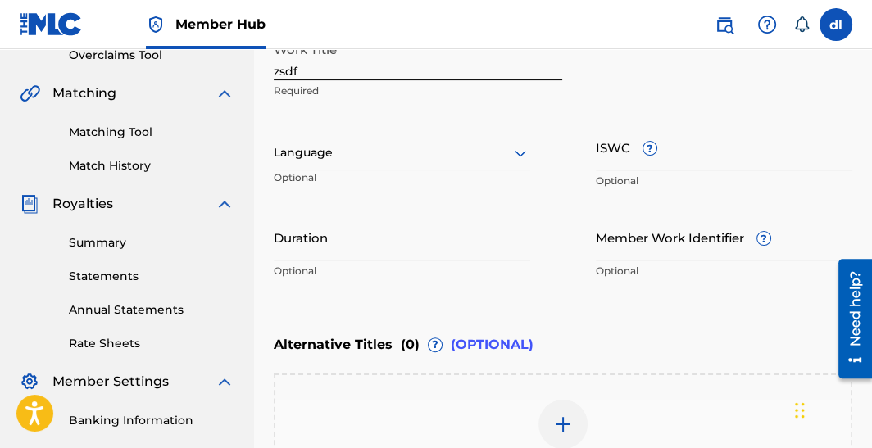
scroll to position [332, 0]
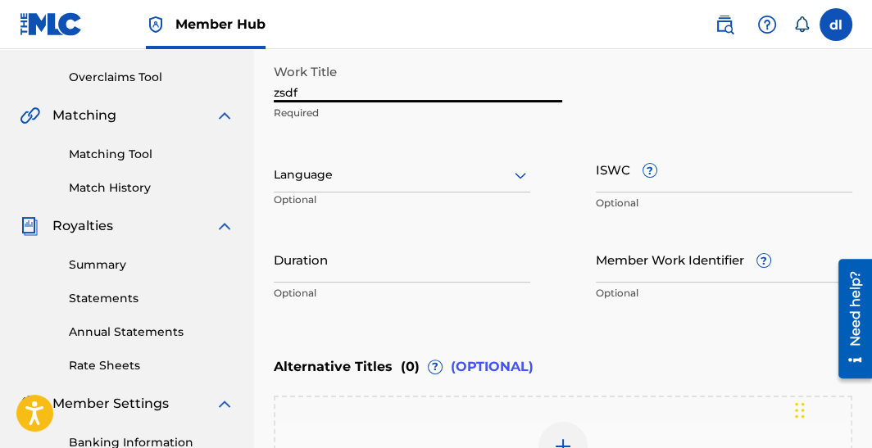
drag, startPoint x: 325, startPoint y: 93, endPoint x: 214, endPoint y: 88, distance: 111.5
click at [214, 88] on main "OG Lincoln Summary Catalog Works Registration Claiming Tool Individual Registra…" at bounding box center [436, 166] width 872 height 899
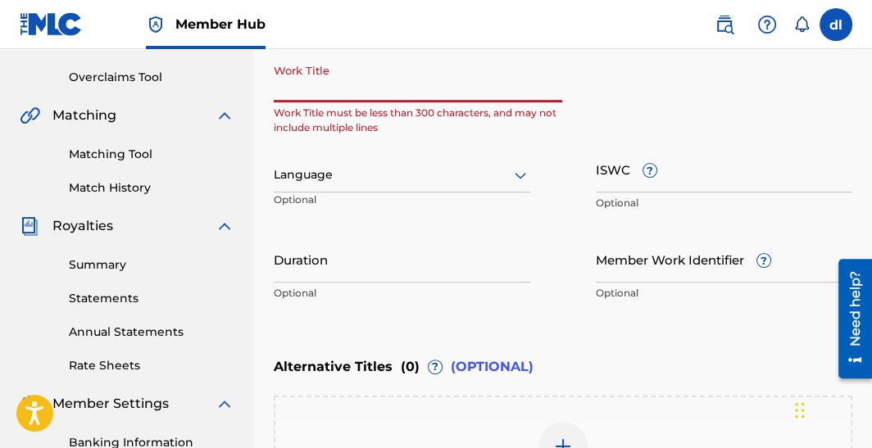
click at [374, 94] on input "Work Title" at bounding box center [418, 79] width 288 height 47
paste input "HALO"
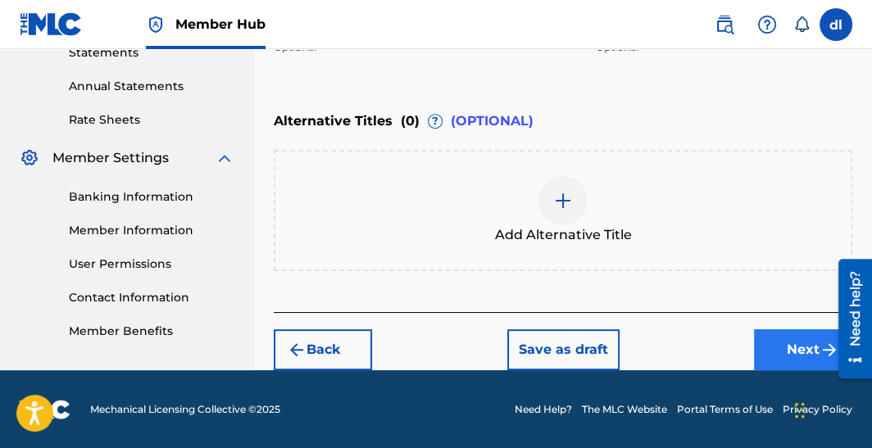
type input "HALO"
click at [772, 344] on button "Next" at bounding box center [803, 349] width 98 height 41
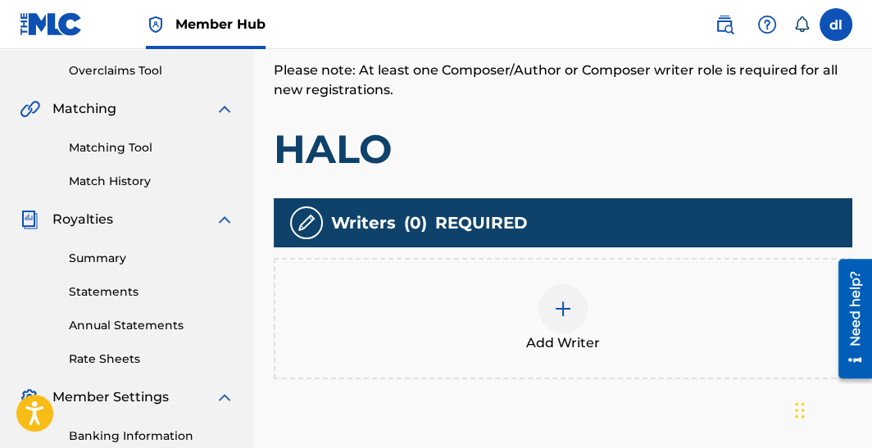
scroll to position [401, 0]
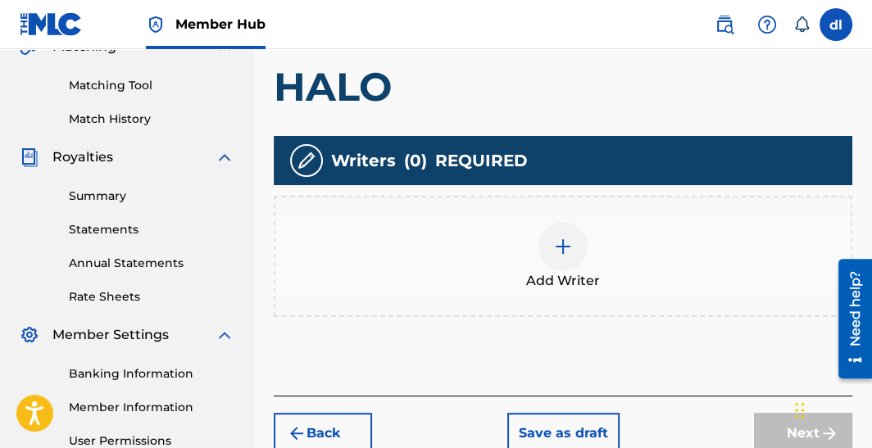
click at [572, 243] on img at bounding box center [563, 247] width 20 height 20
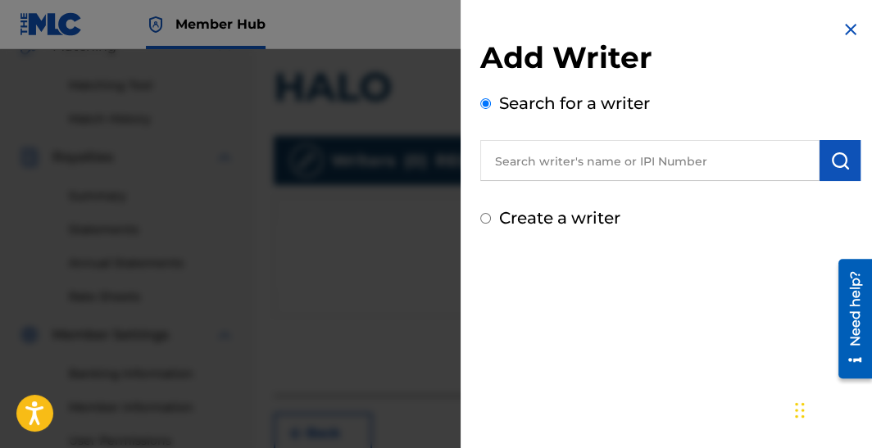
click at [524, 169] on input "text" at bounding box center [649, 160] width 339 height 41
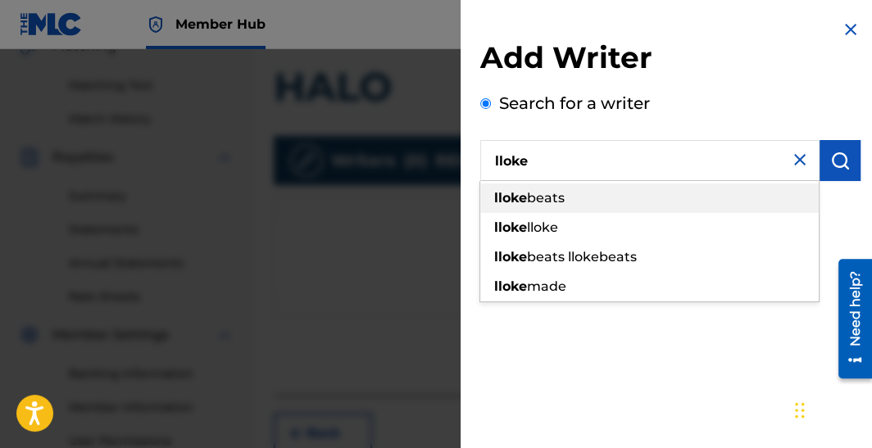
click at [549, 198] on span "beats" at bounding box center [546, 198] width 38 height 16
type input "lloke beats"
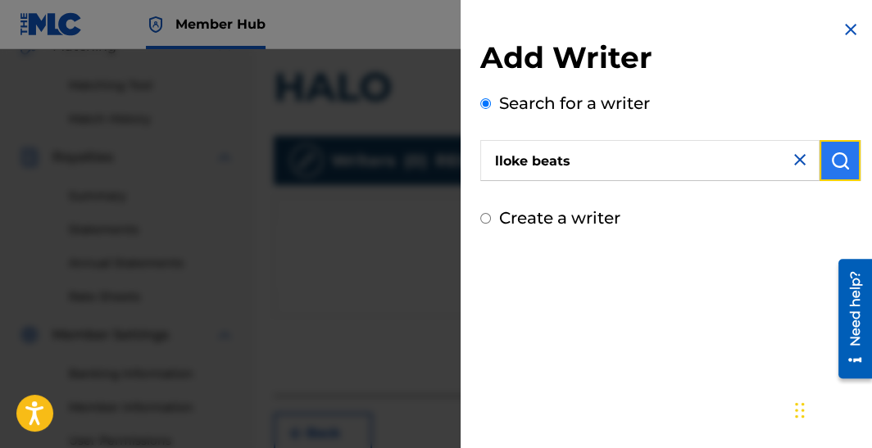
click at [843, 163] on button "submit" at bounding box center [839, 160] width 41 height 41
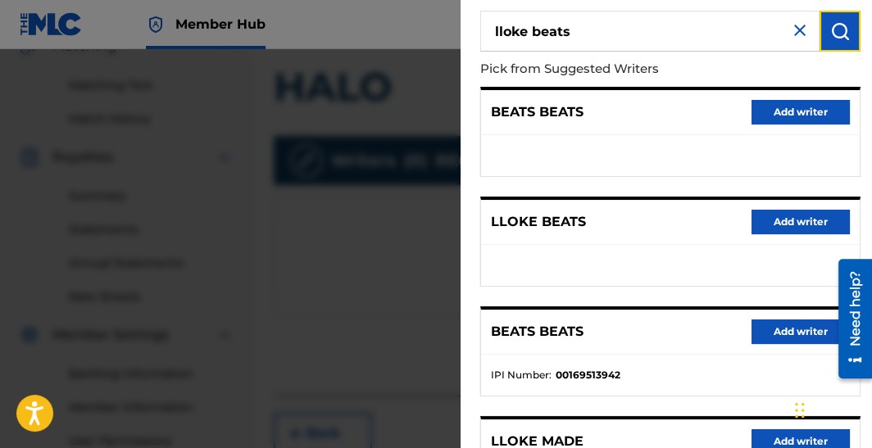
scroll to position [73, 0]
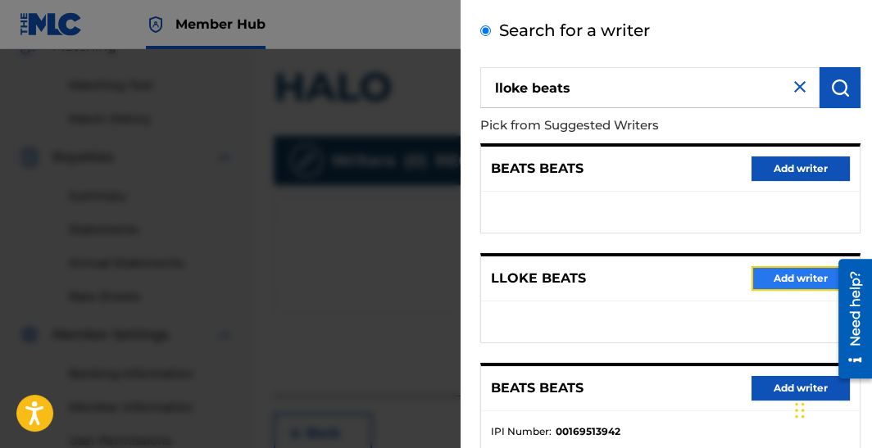
click at [783, 283] on button "Add writer" at bounding box center [800, 278] width 98 height 25
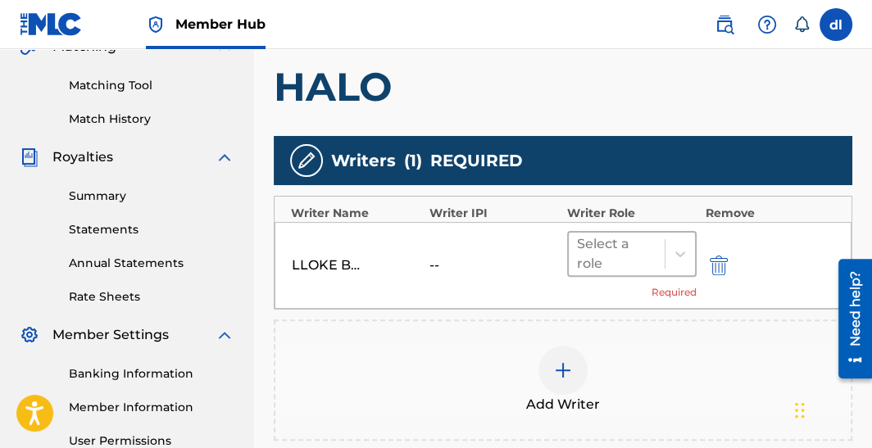
click at [648, 262] on div at bounding box center [616, 254] width 79 height 23
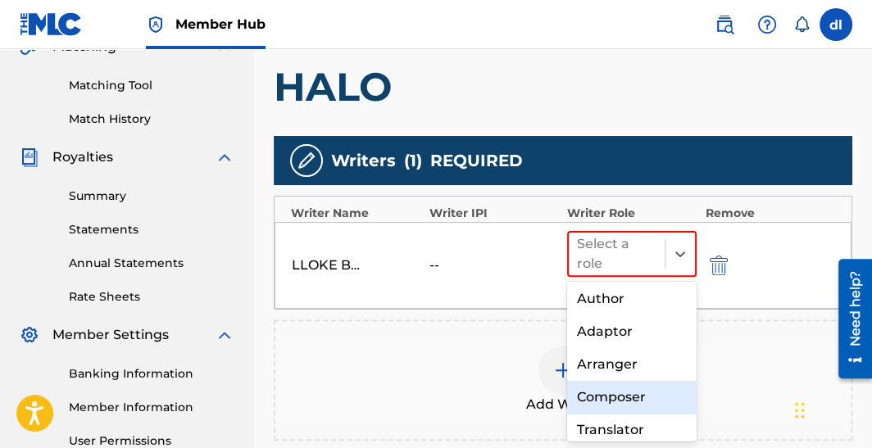
scroll to position [81, 0]
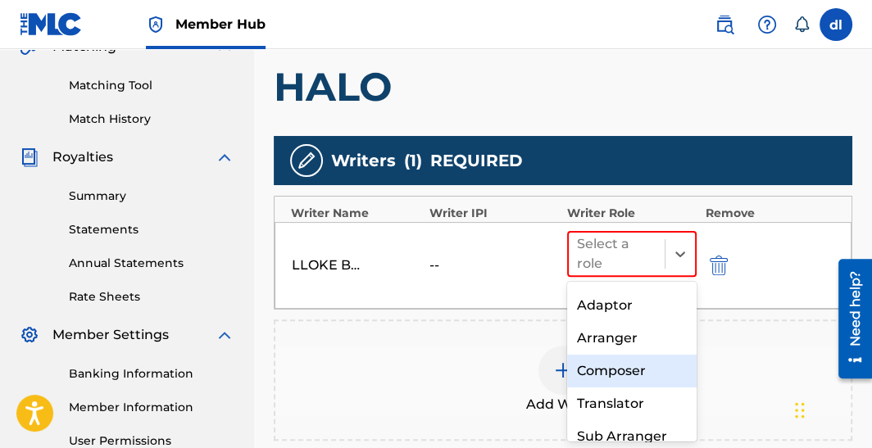
click at [628, 371] on div "Composer" at bounding box center [631, 371] width 129 height 33
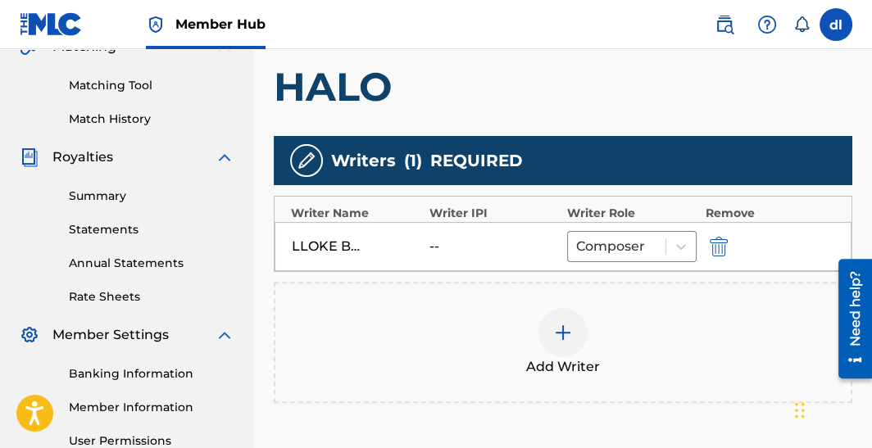
click at [574, 324] on div at bounding box center [562, 332] width 49 height 49
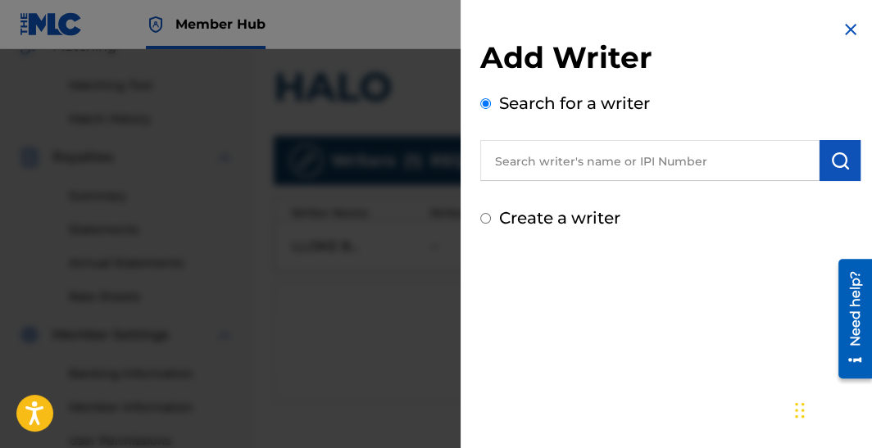
click at [560, 147] on input "text" at bounding box center [649, 160] width 339 height 41
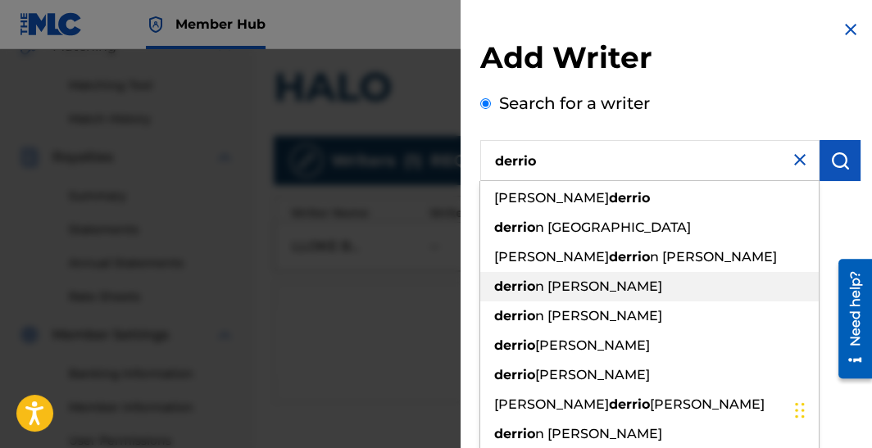
click at [573, 277] on div "derrio n demarkus lincoln" at bounding box center [649, 286] width 338 height 29
type input "derrion demarkus lincoln"
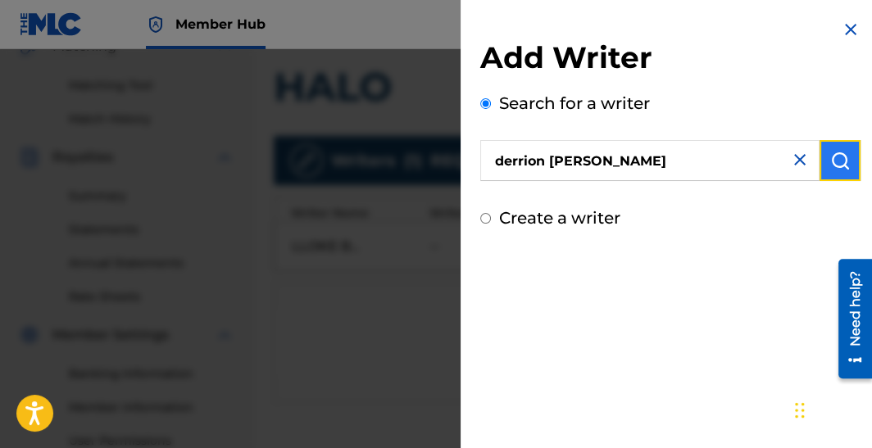
click at [832, 179] on button "submit" at bounding box center [839, 160] width 41 height 41
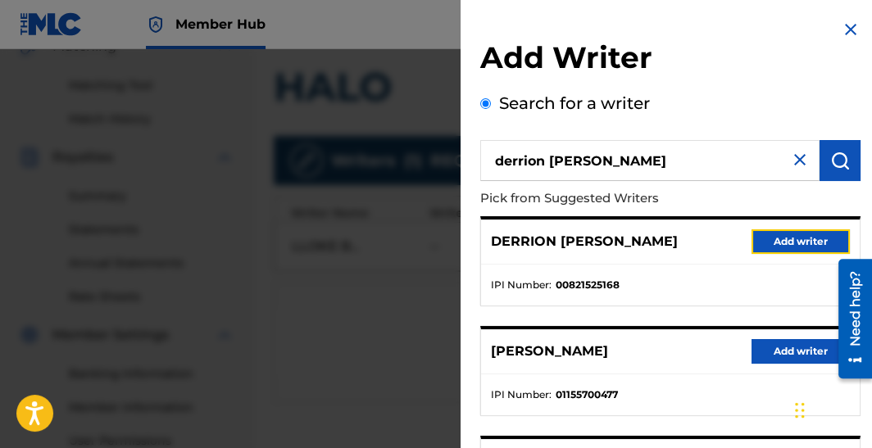
click at [787, 238] on button "Add writer" at bounding box center [800, 241] width 98 height 25
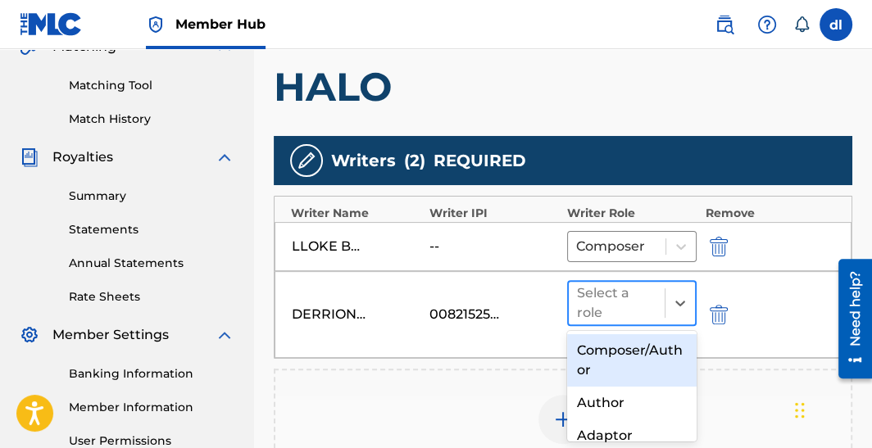
click at [628, 296] on div at bounding box center [616, 303] width 79 height 23
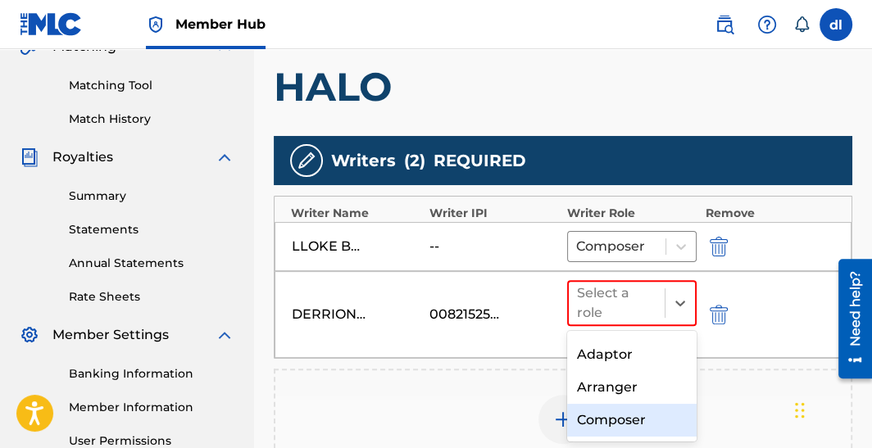
click at [615, 415] on div "Composer" at bounding box center [631, 420] width 129 height 33
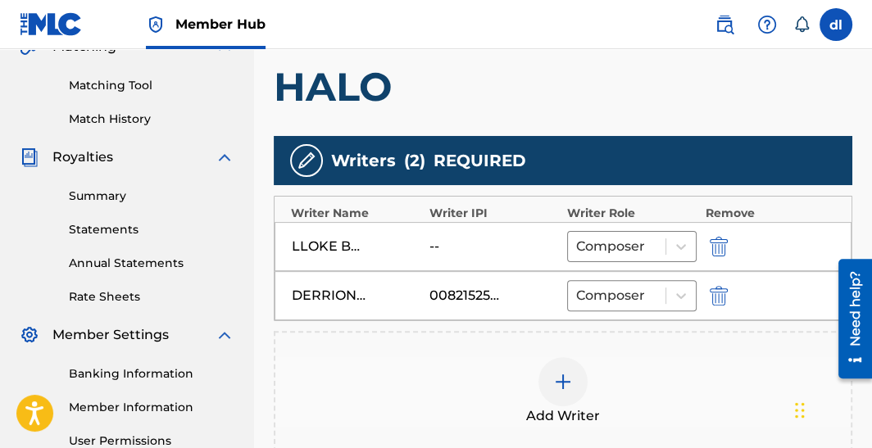
click at [398, 352] on div "Add Writer" at bounding box center [563, 391] width 578 height 121
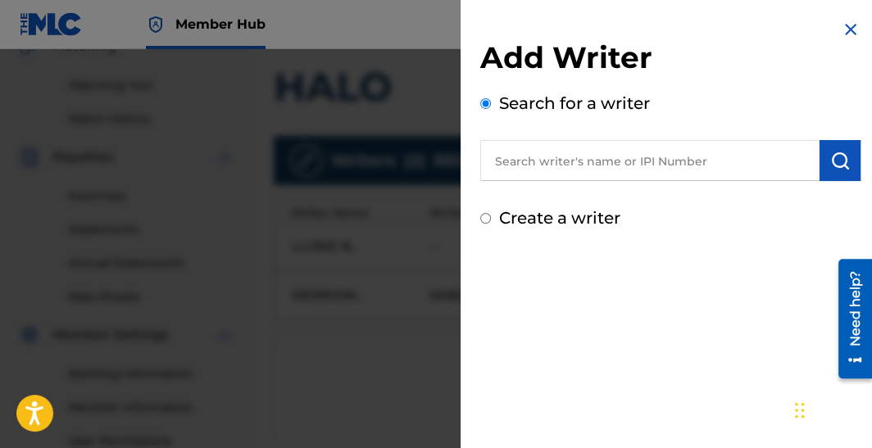
click at [666, 169] on input "text" at bounding box center [649, 160] width 339 height 41
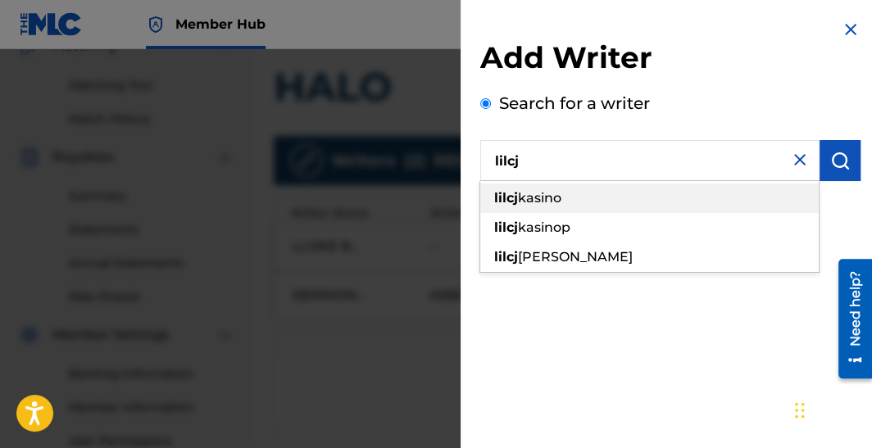
click at [550, 195] on span "kasino" at bounding box center [539, 198] width 43 height 16
type input "[PERSON_NAME]"
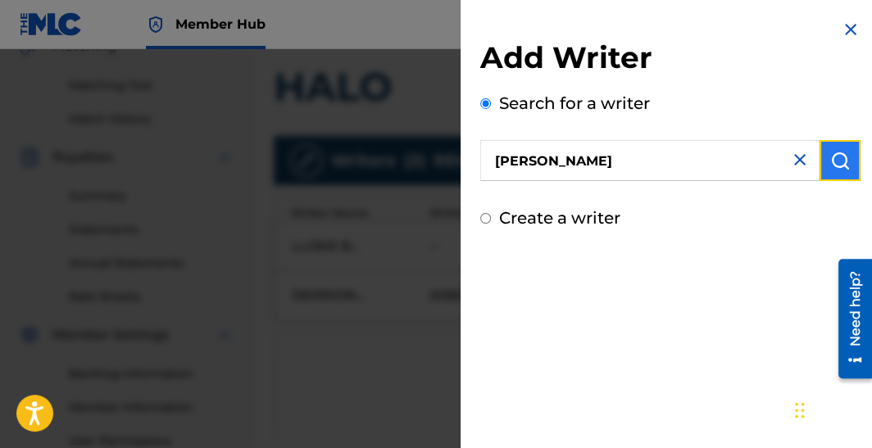
click at [835, 162] on img "submit" at bounding box center [840, 161] width 20 height 20
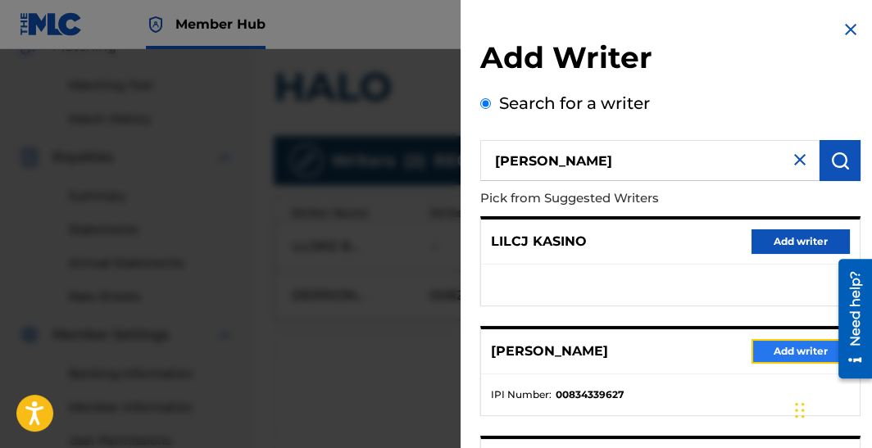
click at [777, 348] on button "Add writer" at bounding box center [800, 351] width 98 height 25
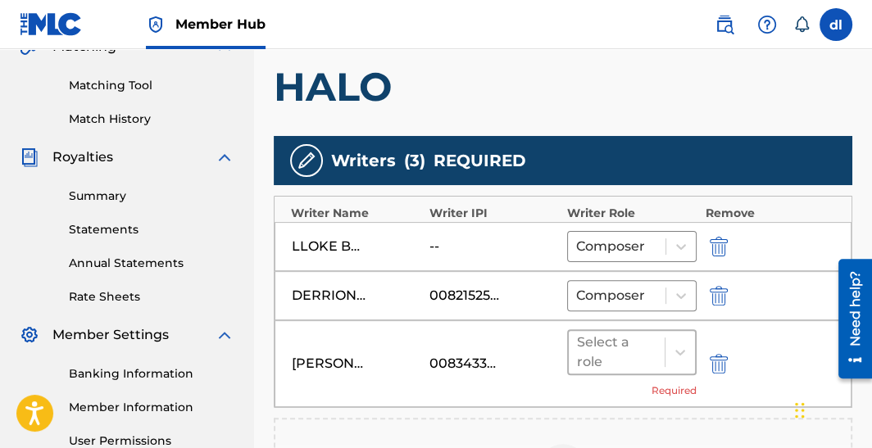
click at [657, 356] on div "Select a role" at bounding box center [617, 352] width 96 height 43
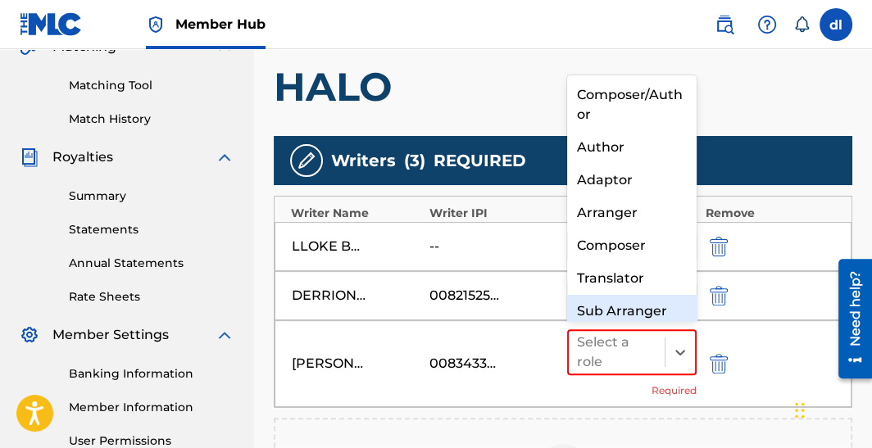
scroll to position [17, 0]
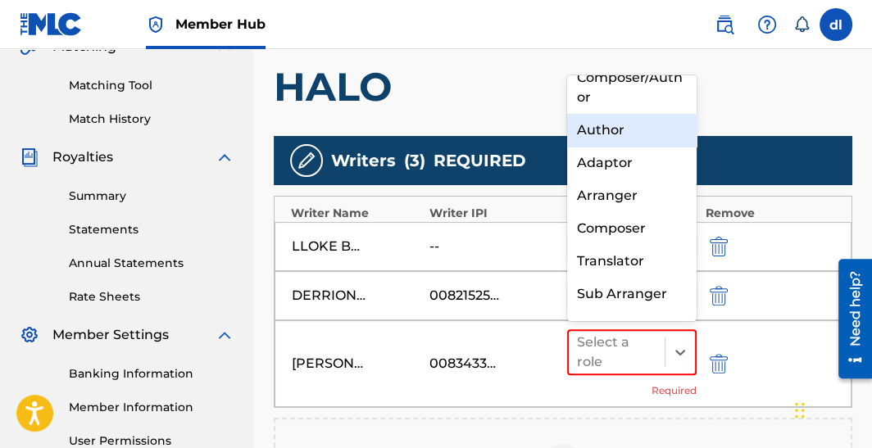
click at [624, 134] on div "Author" at bounding box center [631, 130] width 129 height 33
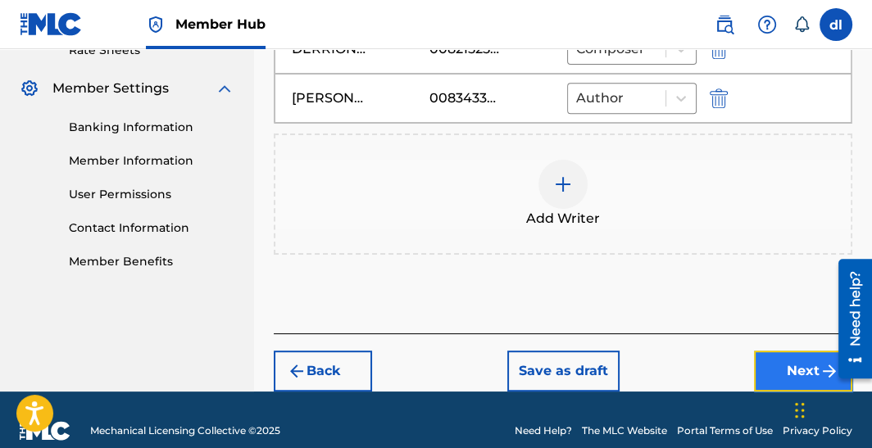
click at [761, 370] on button "Next" at bounding box center [803, 371] width 98 height 41
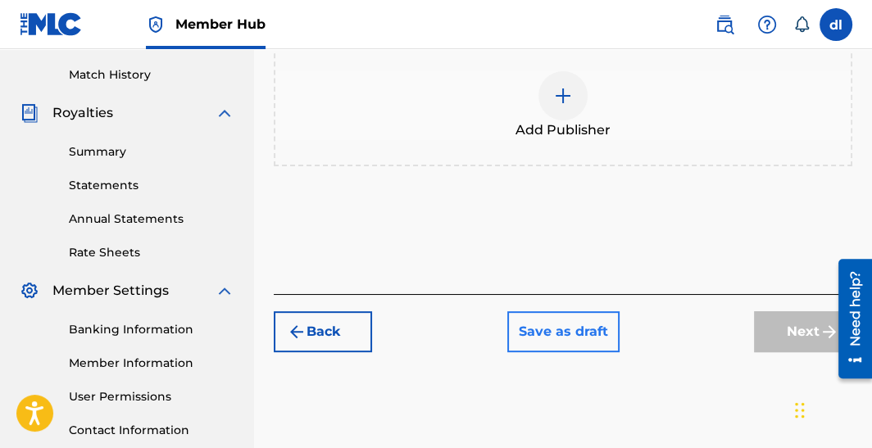
scroll to position [483, 0]
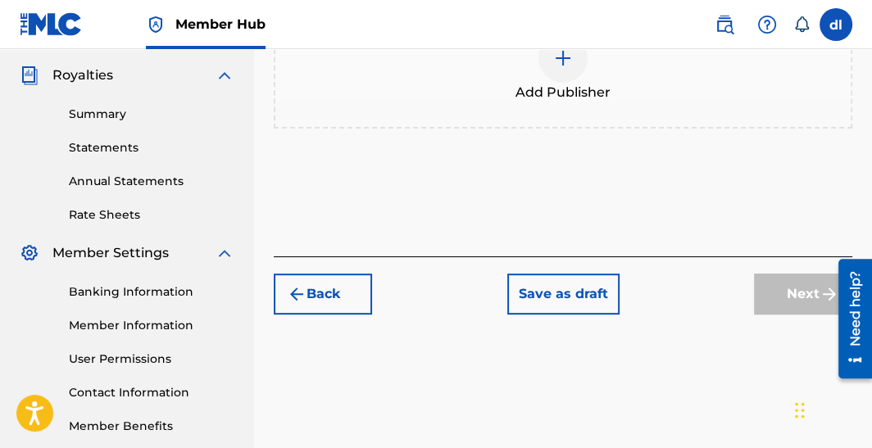
click at [560, 85] on span "Add Publisher" at bounding box center [562, 93] width 95 height 20
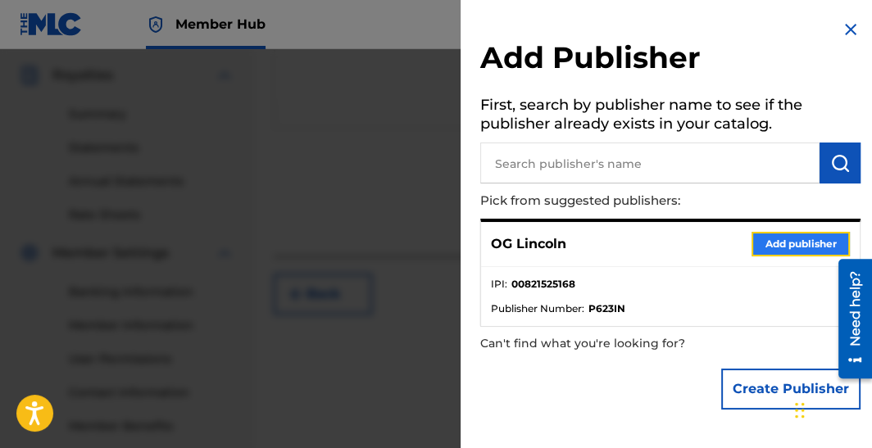
click at [764, 247] on button "Add publisher" at bounding box center [800, 244] width 98 height 25
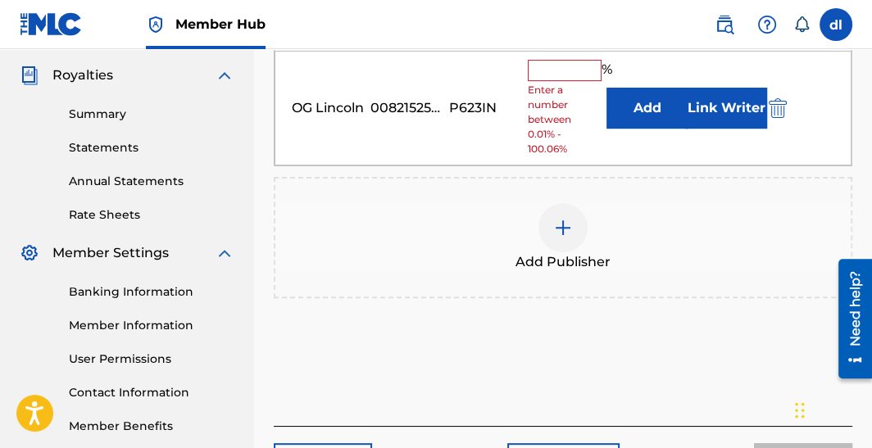
click at [575, 66] on input "text" at bounding box center [565, 70] width 74 height 21
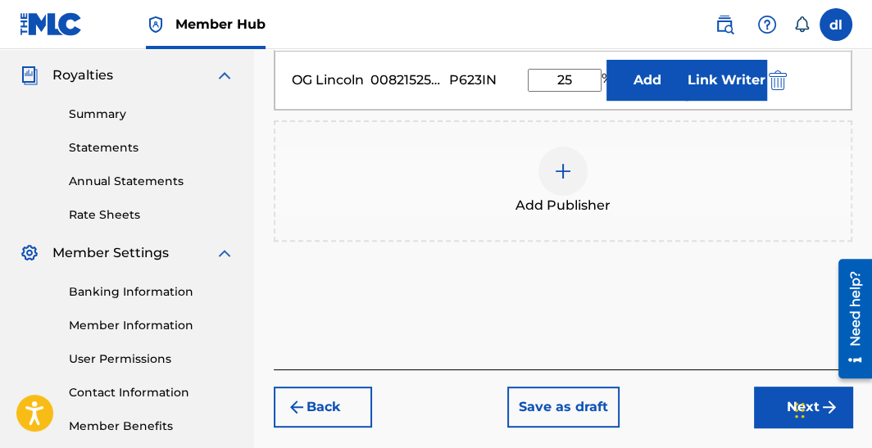
drag, startPoint x: 585, startPoint y: 83, endPoint x: 538, endPoint y: 85, distance: 46.8
click at [542, 88] on input "25" at bounding box center [565, 80] width 74 height 23
type input "33"
click at [707, 81] on button "Link Writer" at bounding box center [726, 80] width 82 height 41
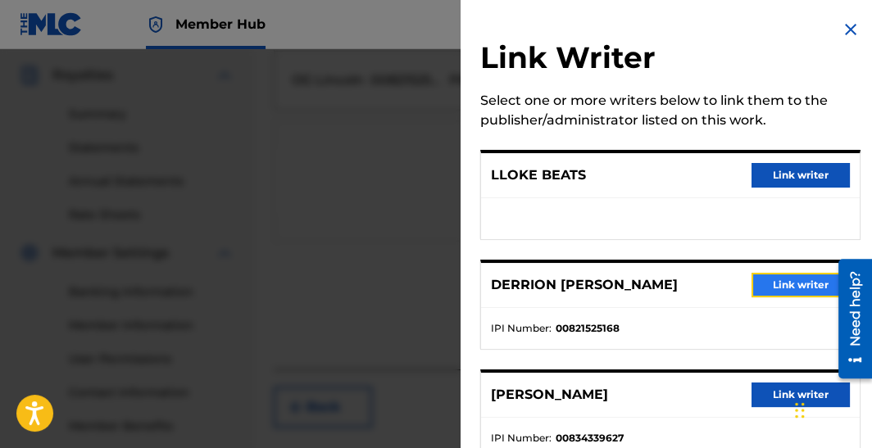
click at [778, 279] on button "Link writer" at bounding box center [800, 285] width 98 height 25
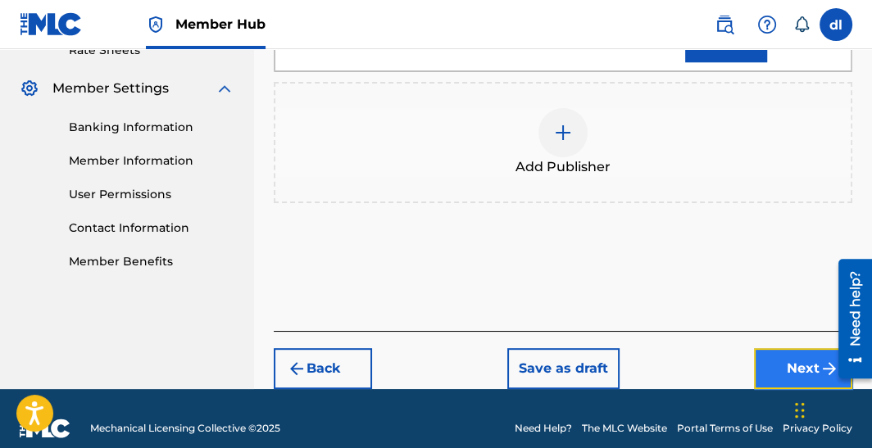
click at [769, 363] on button "Next" at bounding box center [803, 368] width 98 height 41
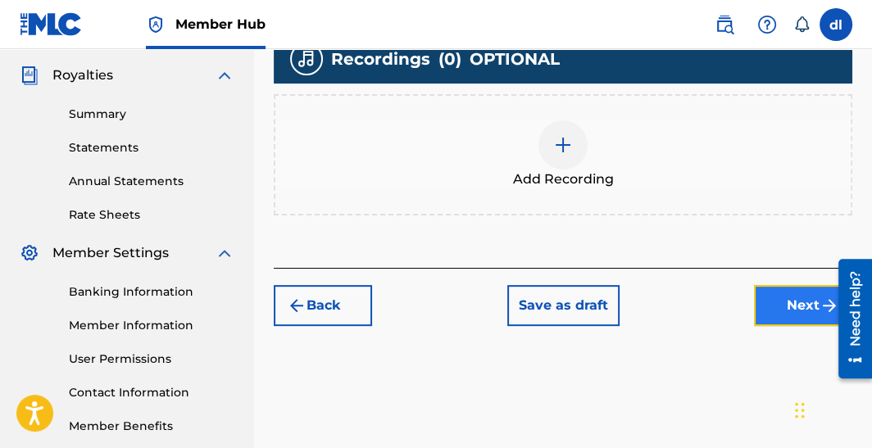
click at [764, 311] on button "Next" at bounding box center [803, 305] width 98 height 41
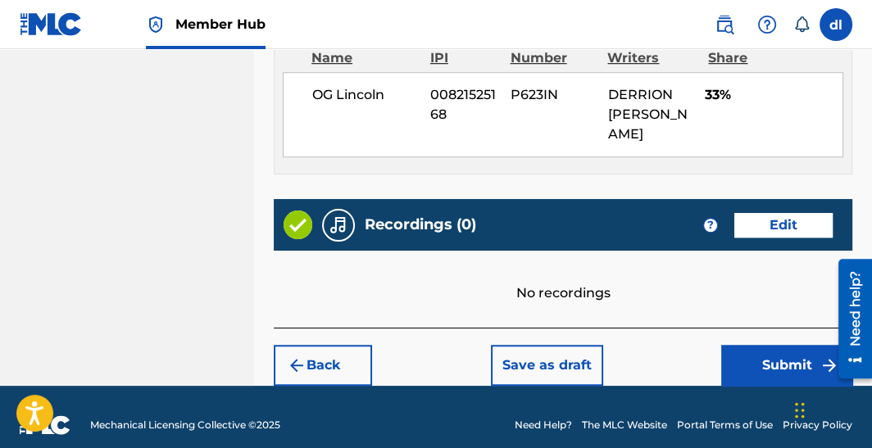
scroll to position [1034, 0]
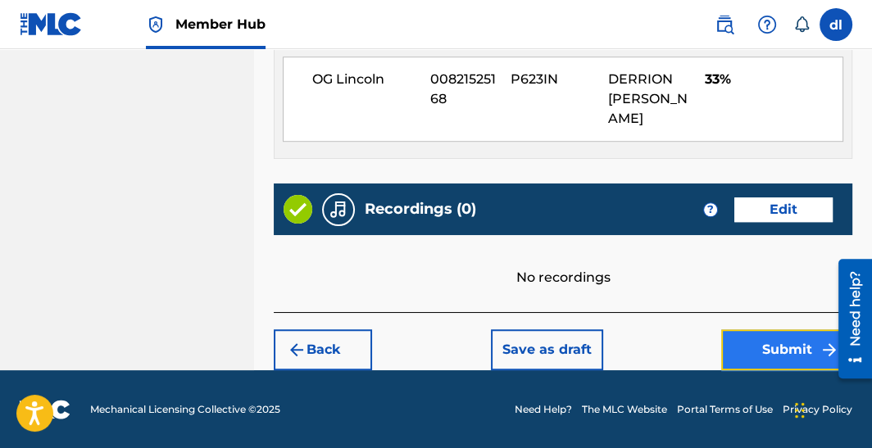
click at [748, 347] on button "Submit" at bounding box center [786, 349] width 131 height 41
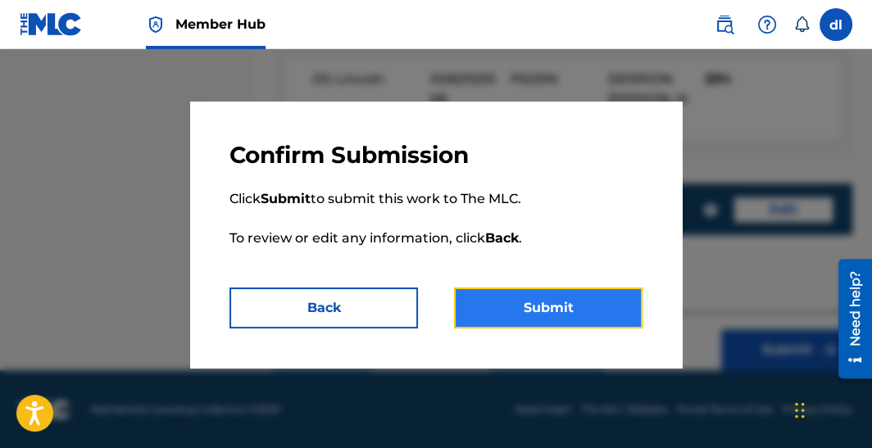
click at [556, 314] on button "Submit" at bounding box center [548, 308] width 188 height 41
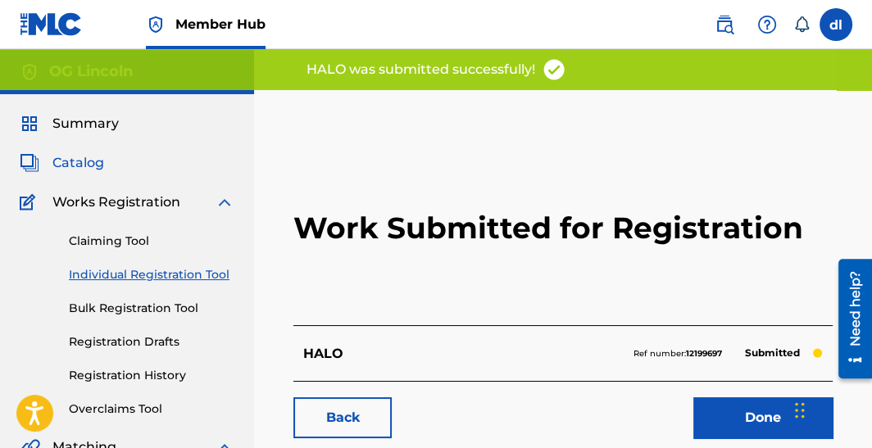
click at [71, 165] on span "Catalog" at bounding box center [78, 163] width 52 height 20
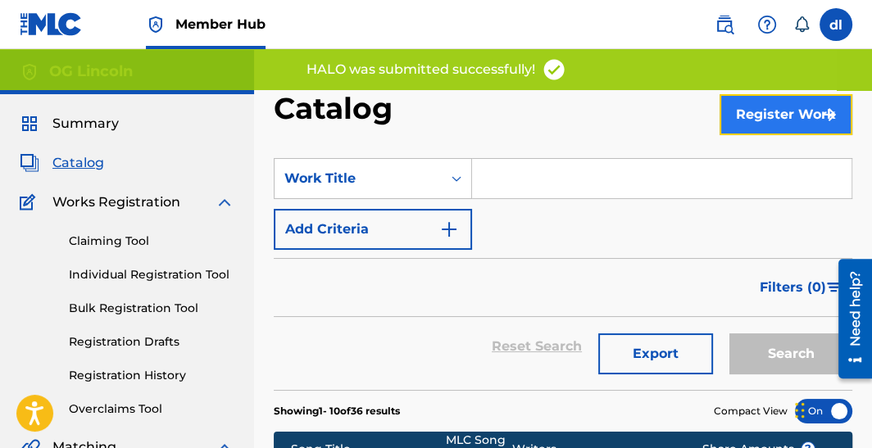
click at [757, 121] on button "Register Work" at bounding box center [785, 114] width 133 height 41
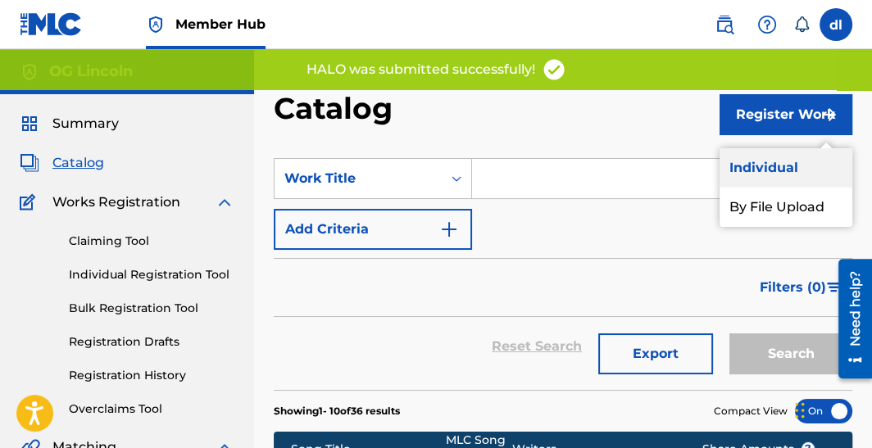
click at [760, 165] on link "Individual" at bounding box center [785, 167] width 133 height 39
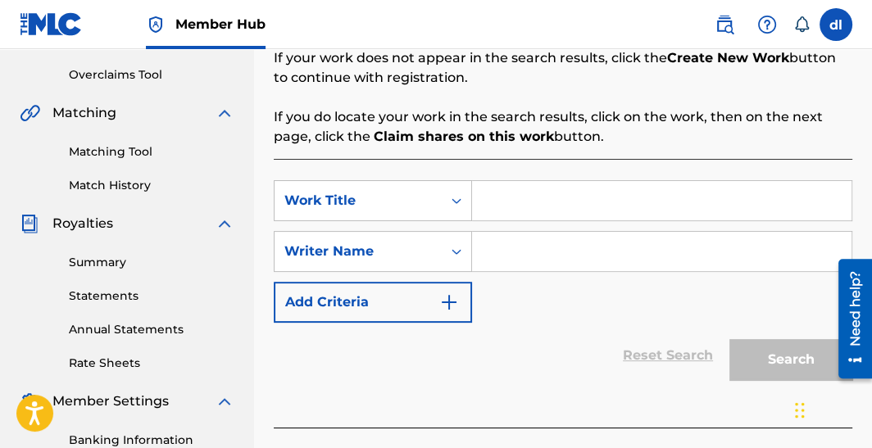
scroll to position [327, 0]
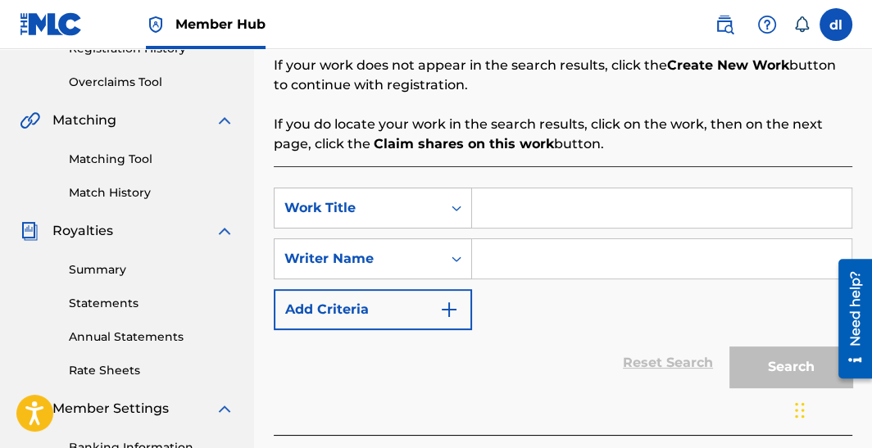
click at [560, 213] on input "Search Form" at bounding box center [661, 207] width 379 height 39
type input "ert"
click at [501, 261] on input "Search Form" at bounding box center [661, 258] width 379 height 39
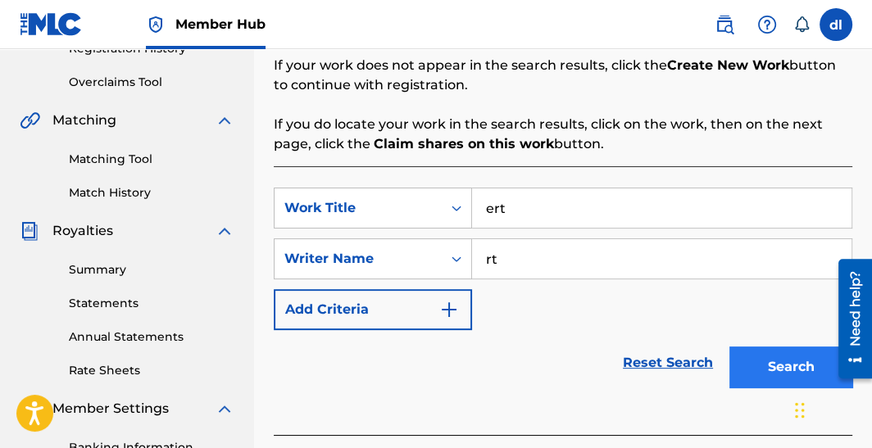
type input "rt"
click at [768, 374] on button "Search" at bounding box center [790, 367] width 123 height 41
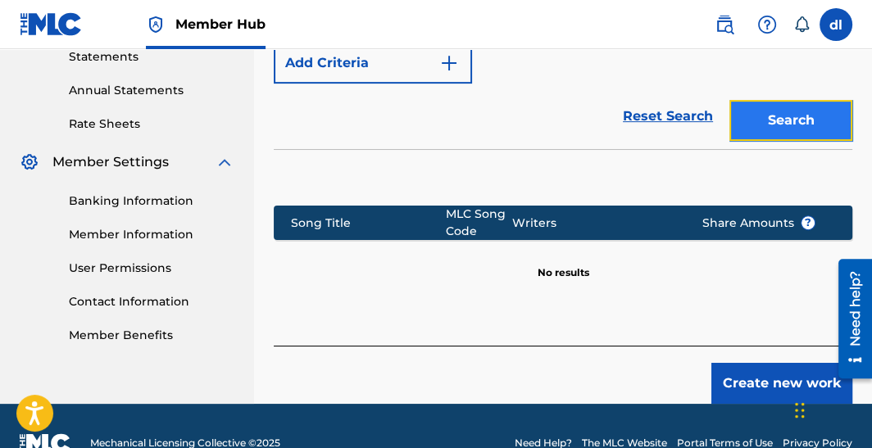
click at [777, 102] on button "Search" at bounding box center [790, 120] width 123 height 41
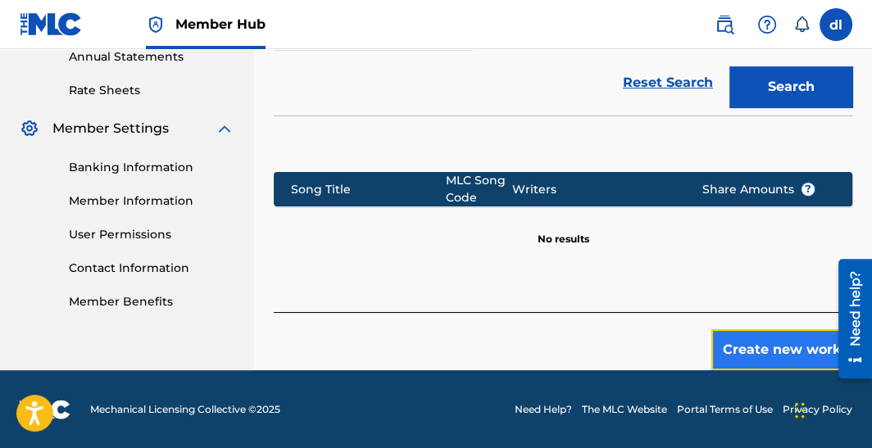
click at [742, 347] on button "Create new work" at bounding box center [781, 349] width 141 height 41
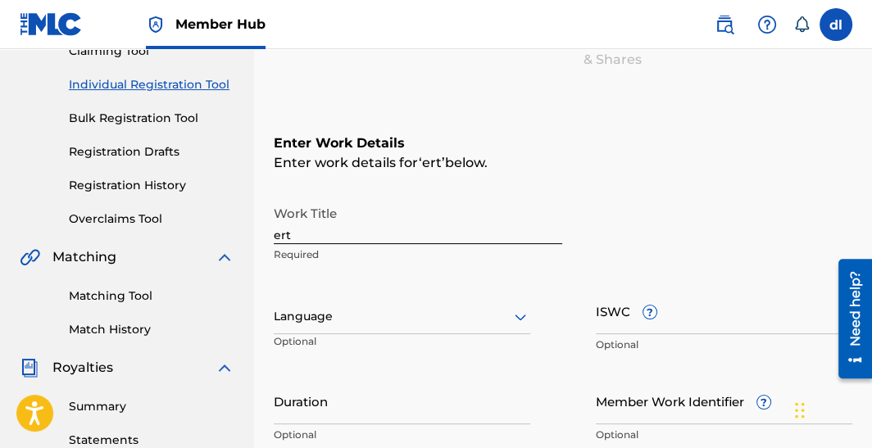
scroll to position [86, 0]
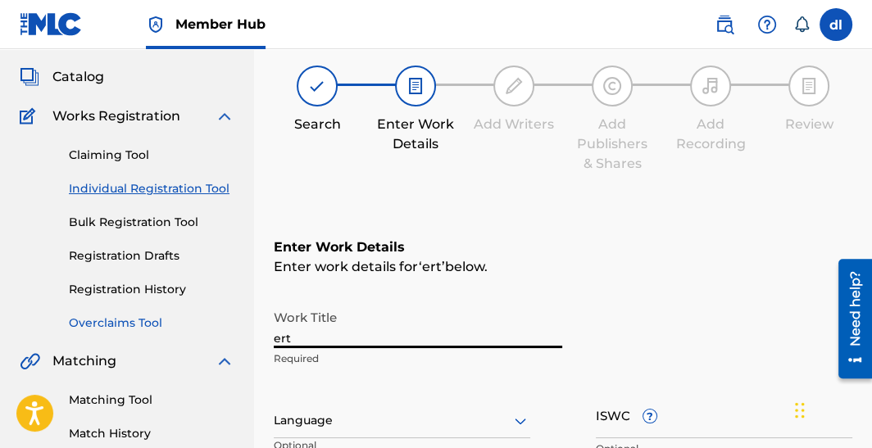
drag, startPoint x: 311, startPoint y: 328, endPoint x: 186, endPoint y: 330, distance: 124.6
click at [186, 330] on main "OG Lincoln Summary Catalog Works Registration Claiming Tool Individual Registra…" at bounding box center [436, 412] width 872 height 899
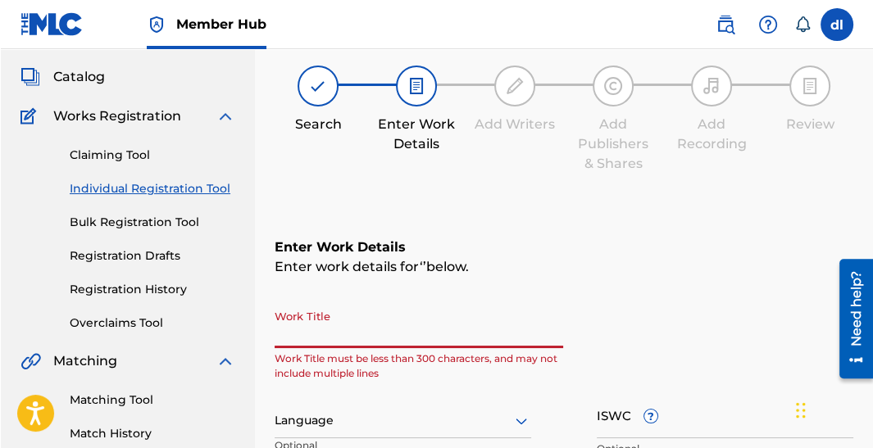
scroll to position [250, 0]
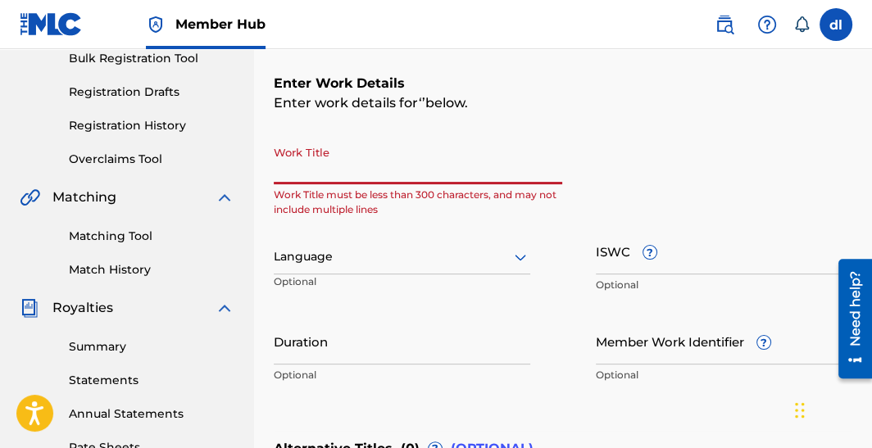
click at [344, 147] on input "Work Title" at bounding box center [418, 161] width 288 height 47
click at [313, 188] on p "Work Title must be less than 300 characters, and may not include multiple lines" at bounding box center [418, 202] width 288 height 29
click at [320, 167] on input "Work Title" at bounding box center [418, 161] width 288 height 47
paste input "TYPE OF HO3"
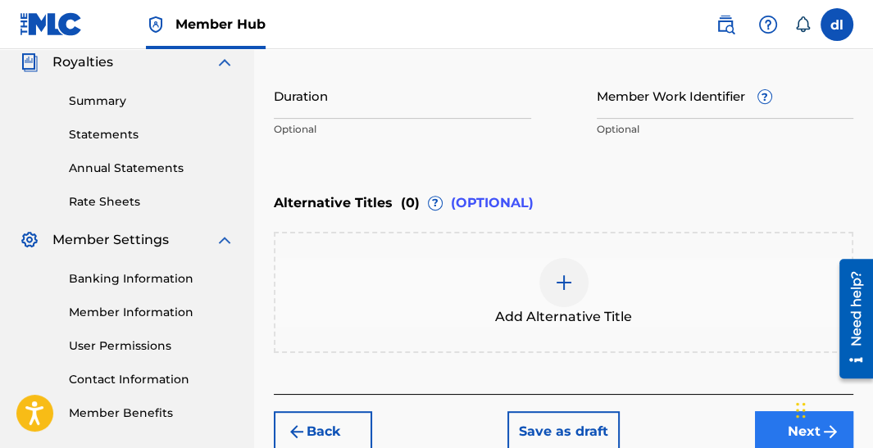
type input "TYPE OF HO3"
click at [767, 416] on button "Next" at bounding box center [804, 431] width 98 height 41
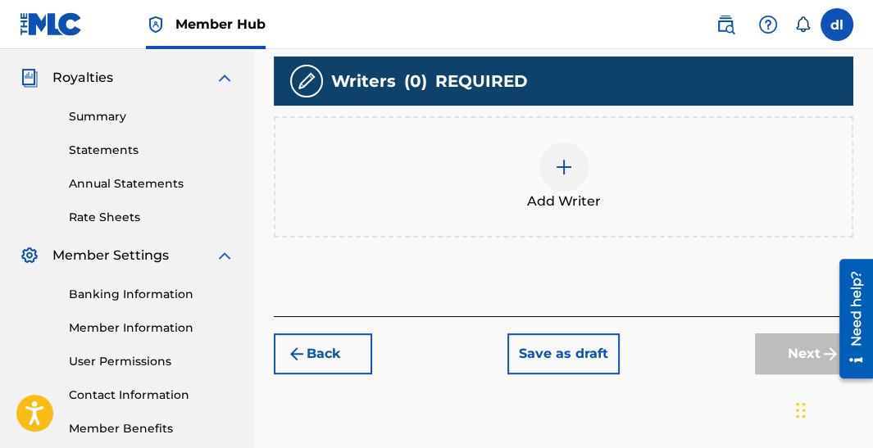
scroll to position [483, 0]
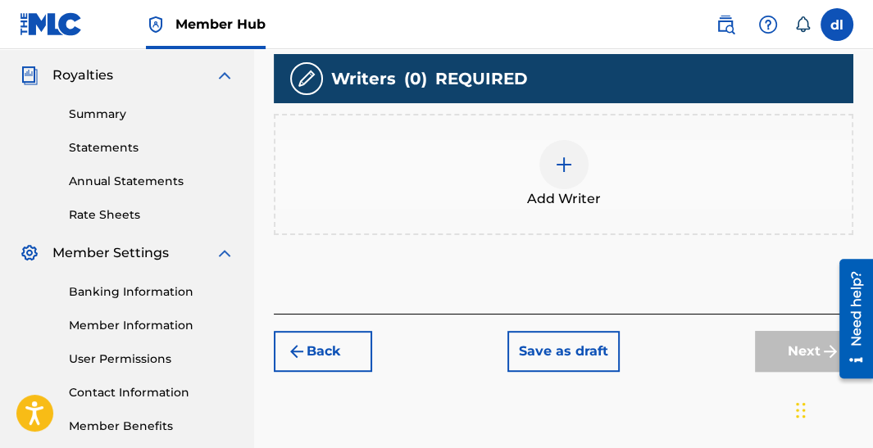
click at [571, 172] on img at bounding box center [564, 165] width 20 height 20
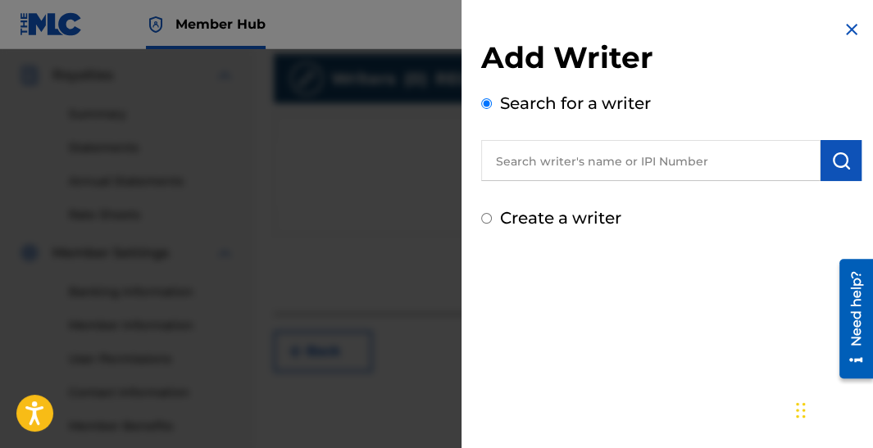
click at [587, 168] on input "text" at bounding box center [650, 160] width 339 height 41
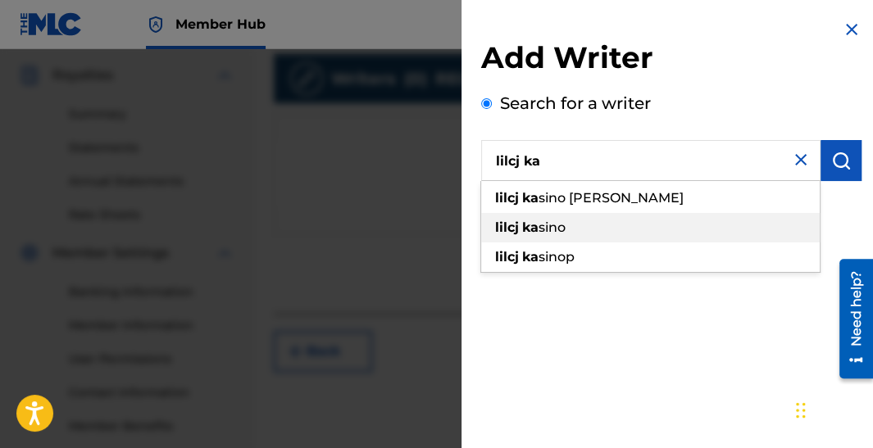
click at [538, 224] on span "sino" at bounding box center [551, 228] width 27 height 16
type input "[PERSON_NAME]"
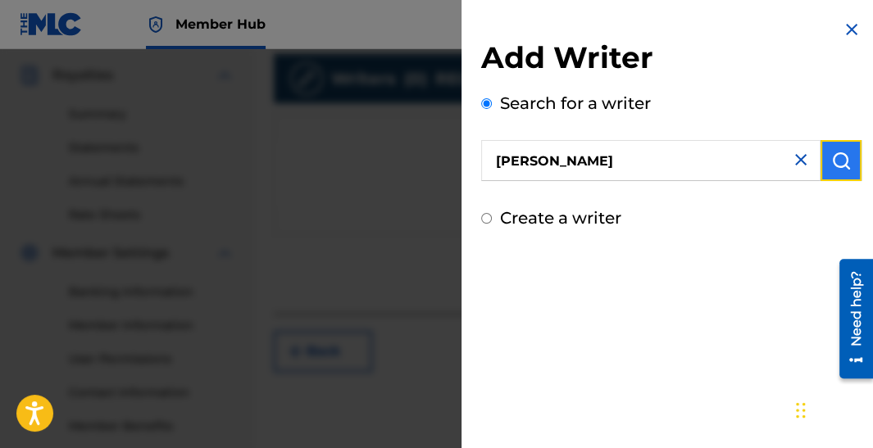
click at [831, 153] on img "submit" at bounding box center [841, 161] width 20 height 20
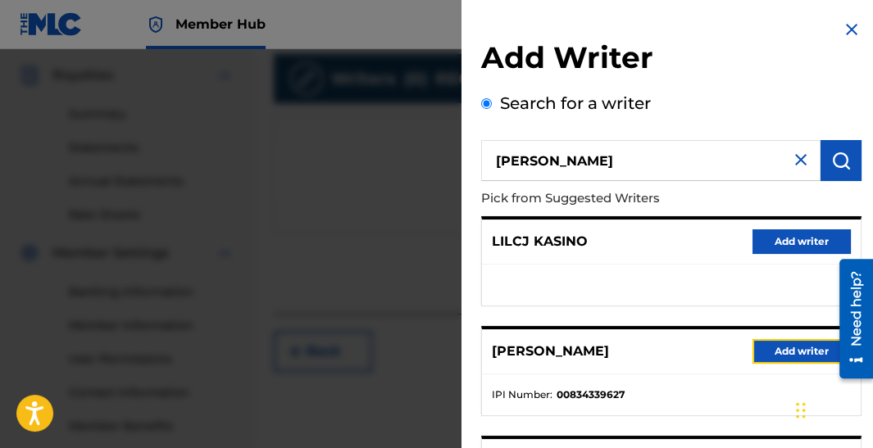
click at [772, 352] on button "Add writer" at bounding box center [801, 351] width 98 height 25
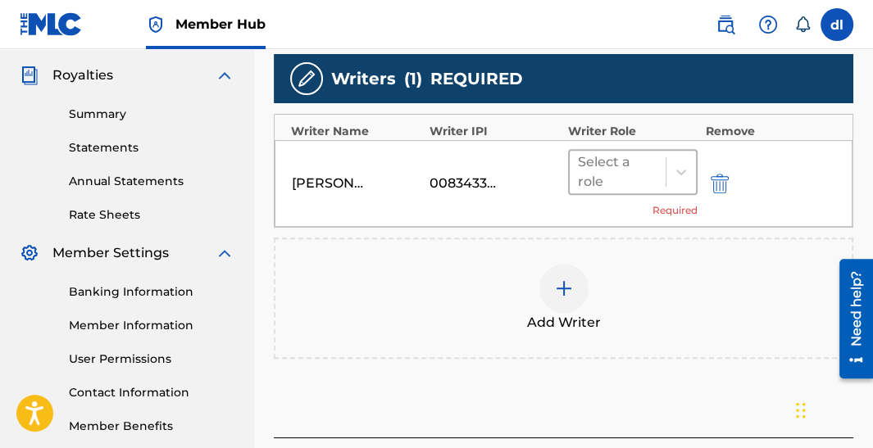
click at [635, 169] on div at bounding box center [617, 172] width 79 height 23
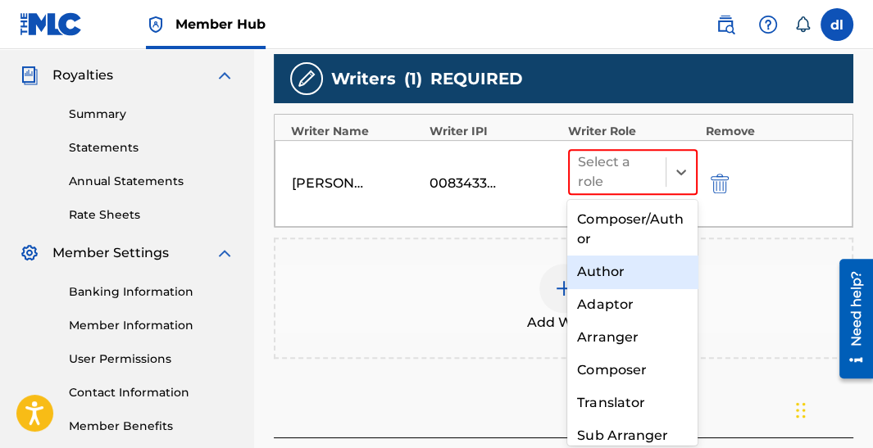
click at [629, 281] on div "Author" at bounding box center [631, 272] width 129 height 33
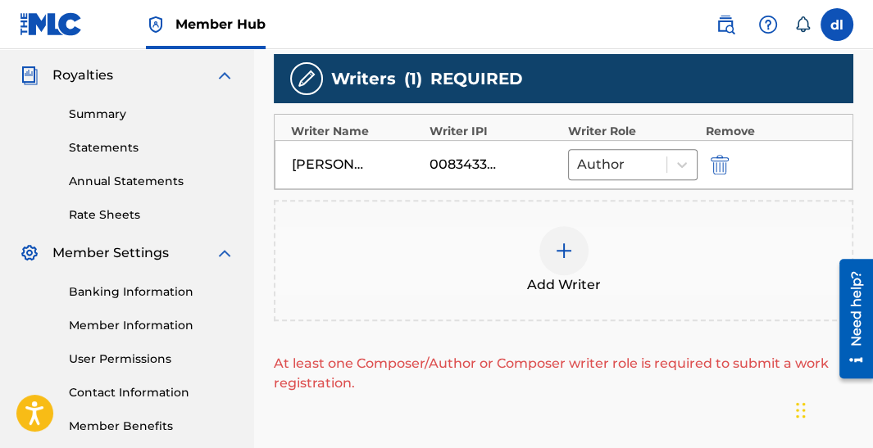
click at [588, 259] on div "Add Writer" at bounding box center [563, 260] width 576 height 69
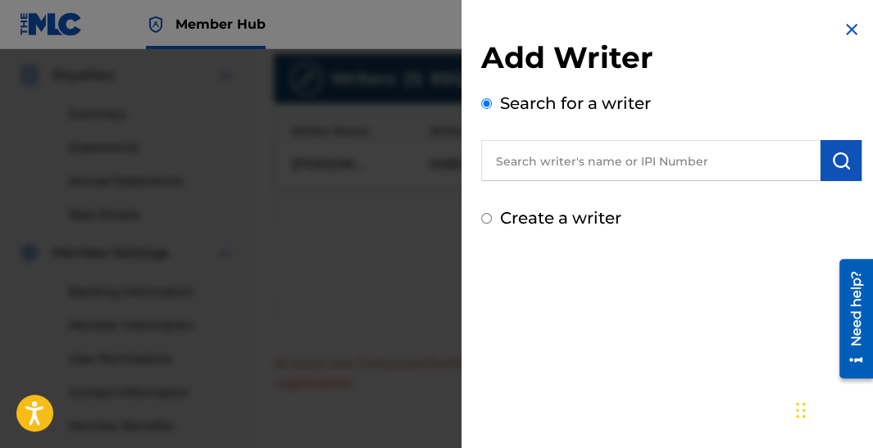
click at [591, 161] on input "text" at bounding box center [650, 160] width 339 height 41
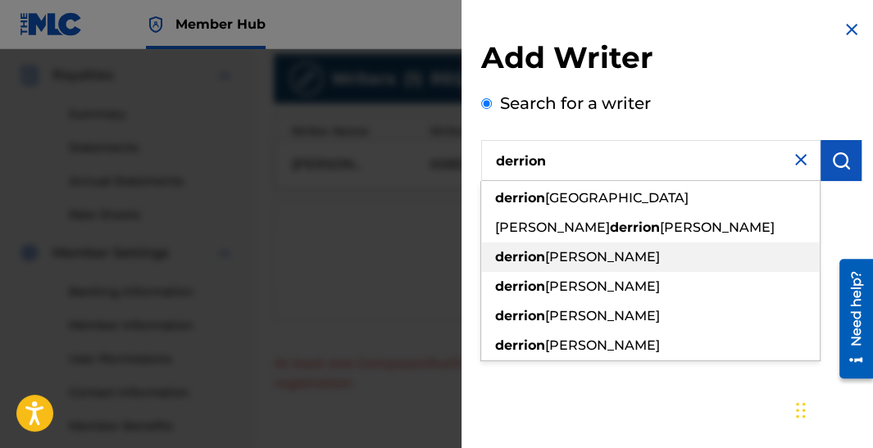
click at [539, 249] on strong "derrion" at bounding box center [520, 257] width 50 height 16
type input "derrion demarkus lincoln"
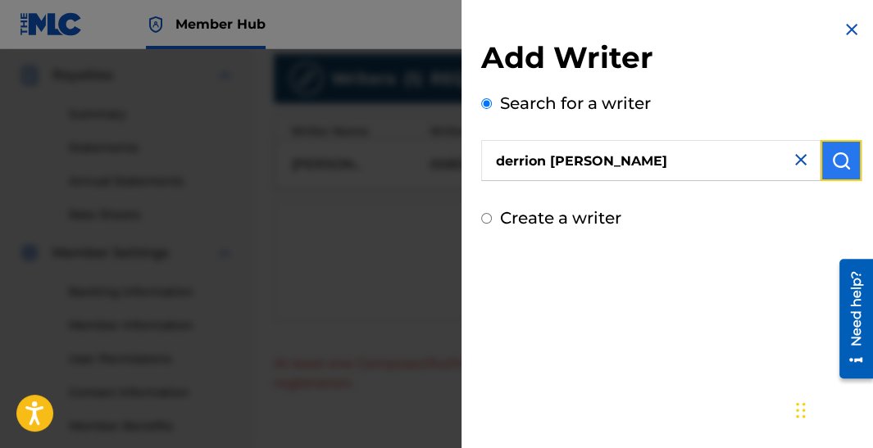
drag, startPoint x: 836, startPoint y: 169, endPoint x: 824, endPoint y: 166, distance: 11.9
click at [836, 169] on img "submit" at bounding box center [841, 161] width 20 height 20
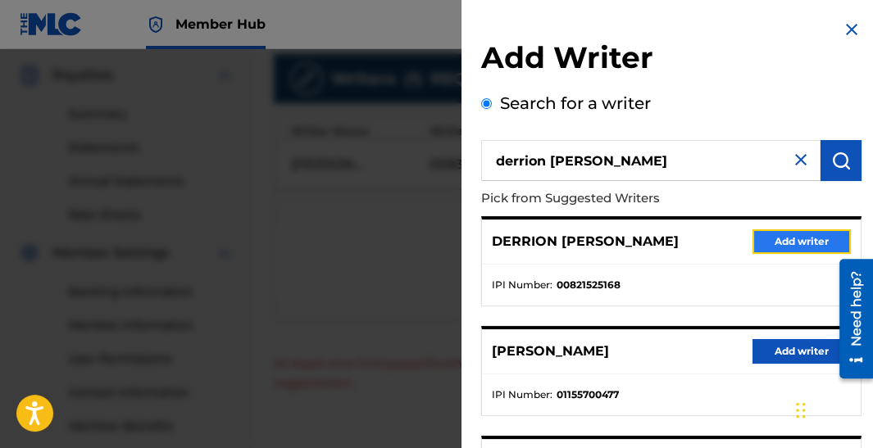
click at [785, 238] on button "Add writer" at bounding box center [801, 241] width 98 height 25
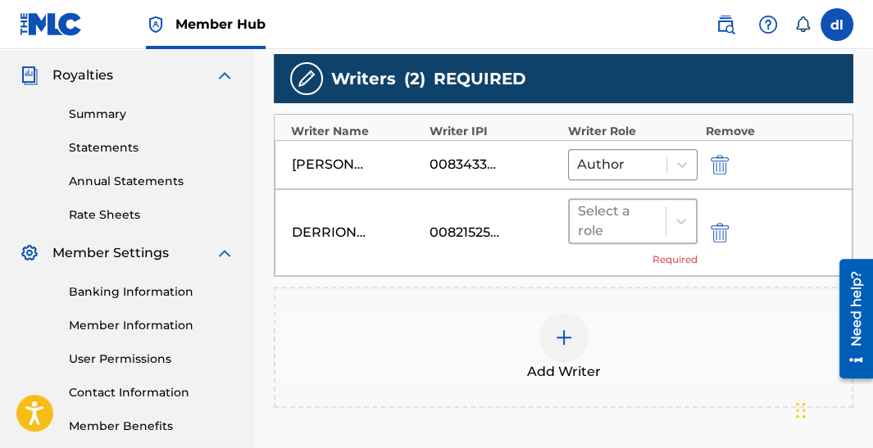
click at [612, 220] on div at bounding box center [617, 221] width 79 height 23
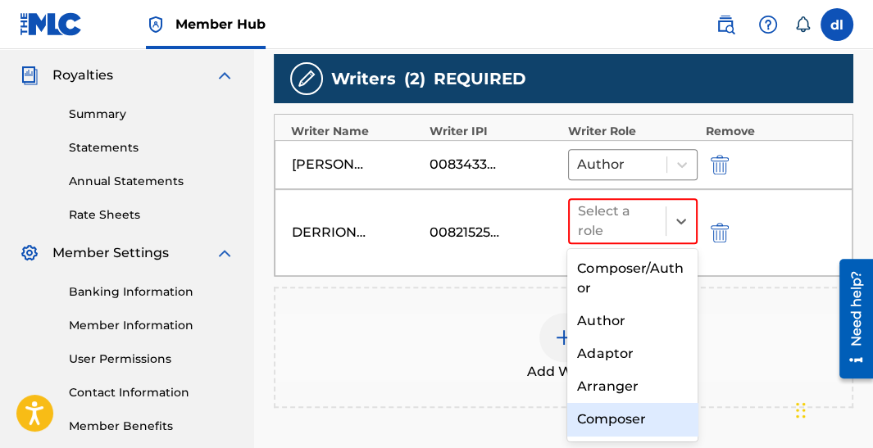
click at [611, 421] on div "Composer" at bounding box center [631, 419] width 129 height 33
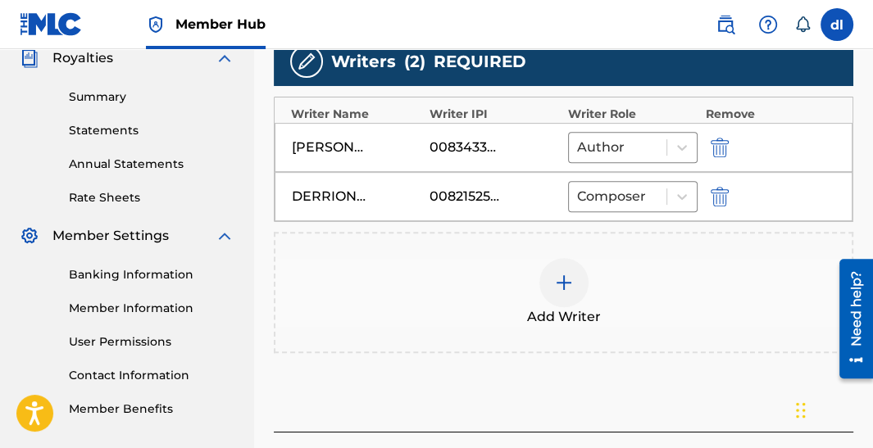
scroll to position [565, 0]
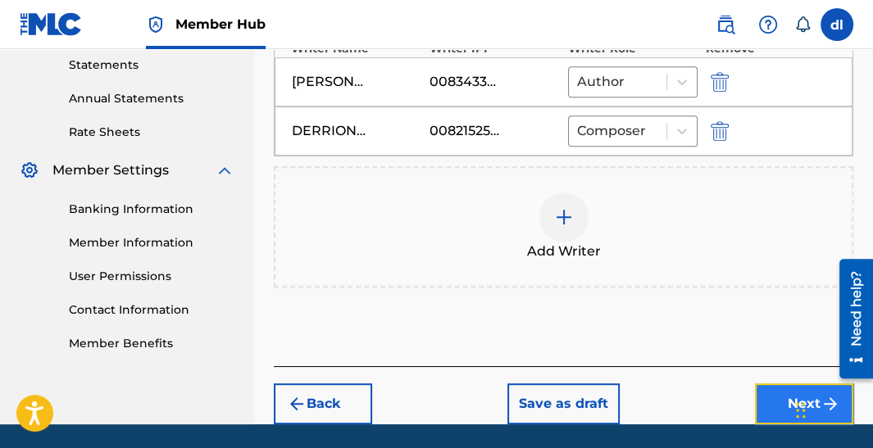
click at [773, 411] on button "Next" at bounding box center [804, 403] width 98 height 41
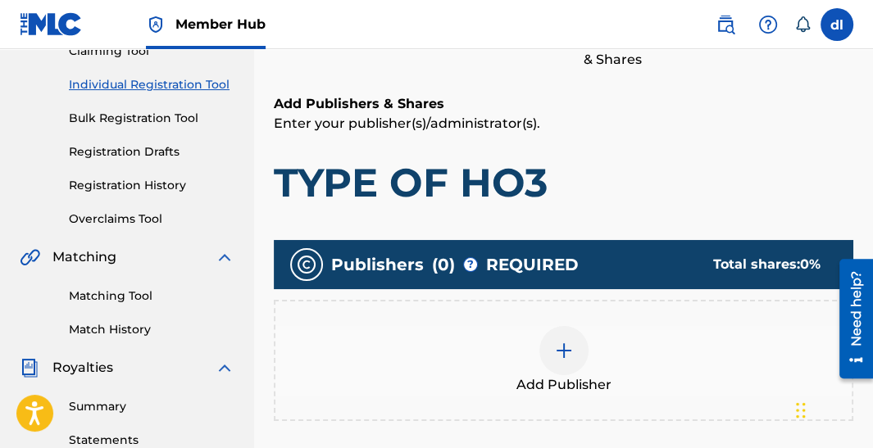
scroll to position [401, 0]
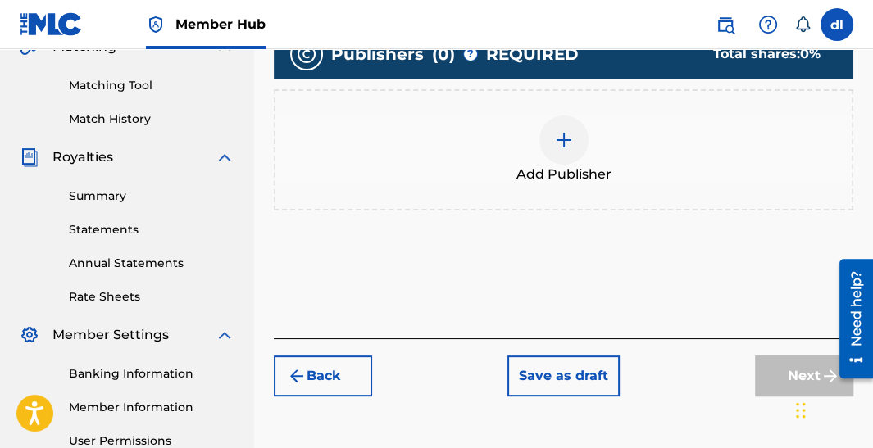
click at [562, 147] on img at bounding box center [564, 140] width 20 height 20
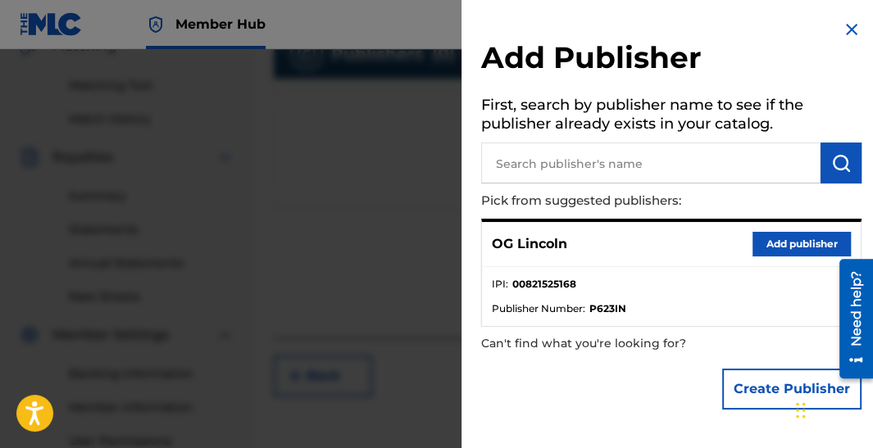
click at [626, 166] on input "text" at bounding box center [650, 163] width 339 height 41
click at [791, 245] on button "Add publisher" at bounding box center [801, 244] width 98 height 25
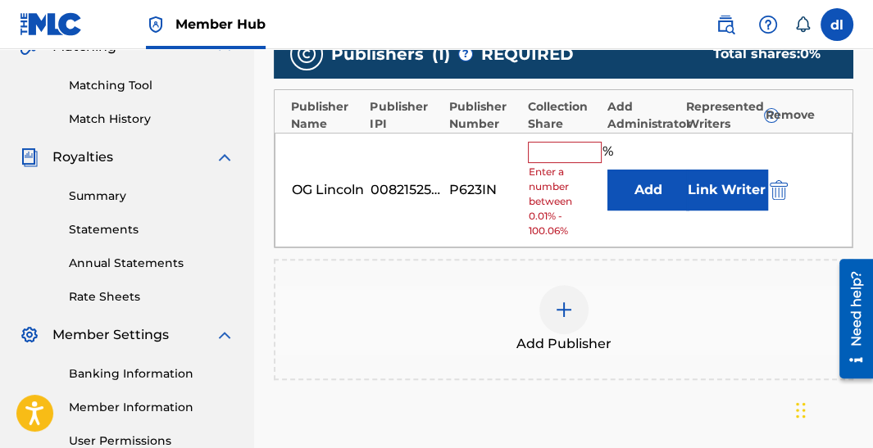
click at [566, 143] on input "text" at bounding box center [565, 152] width 74 height 21
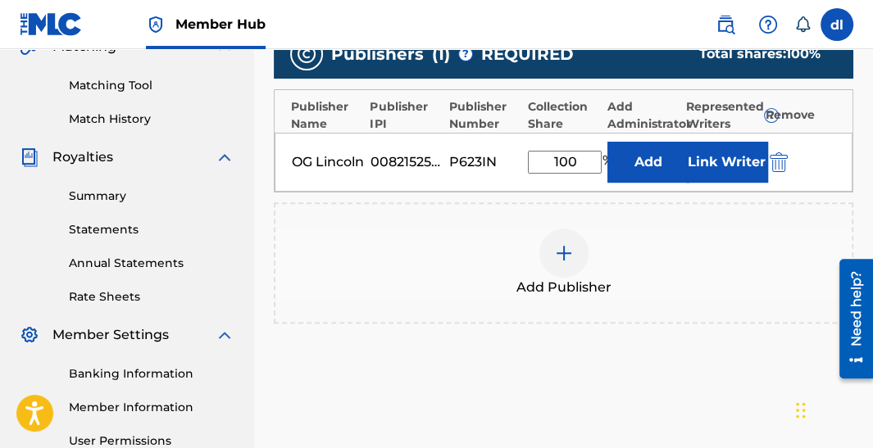
type input "100"
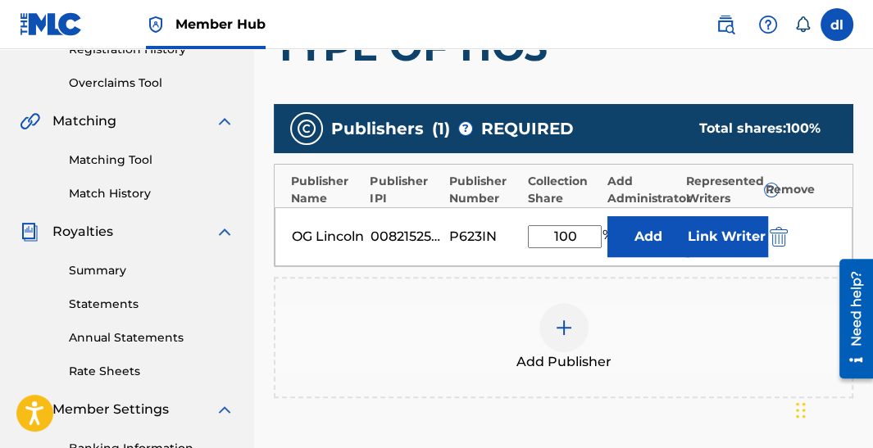
scroll to position [319, 0]
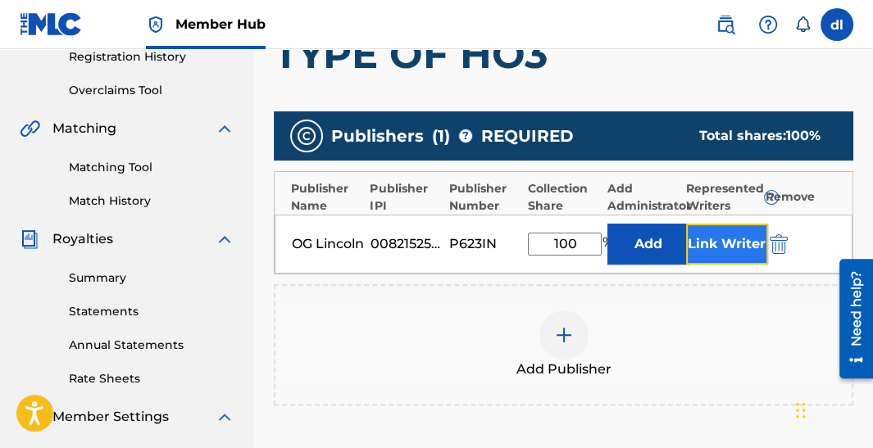
click at [738, 243] on button "Link Writer" at bounding box center [727, 244] width 82 height 41
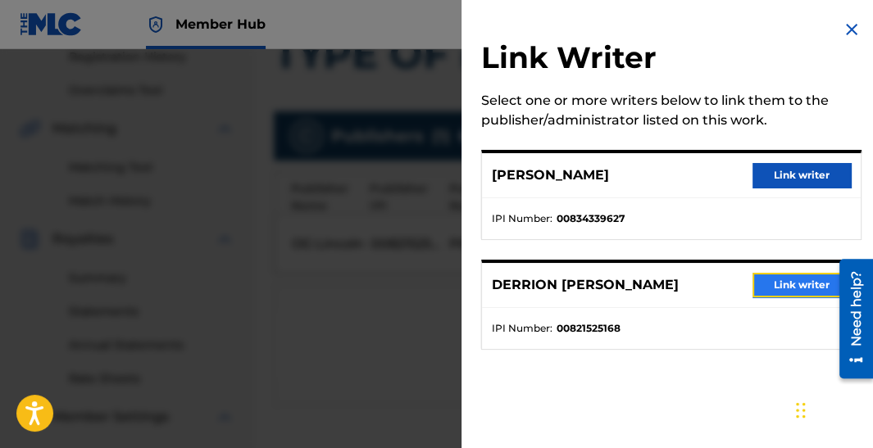
click at [760, 280] on button "Link writer" at bounding box center [801, 285] width 98 height 25
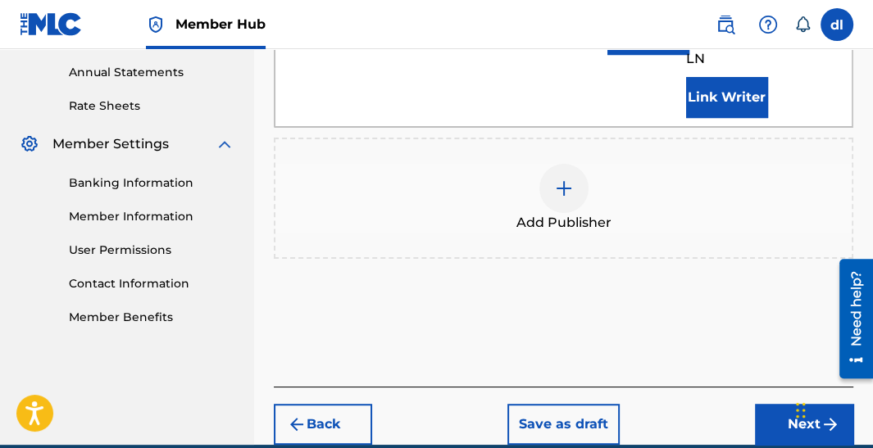
scroll to position [647, 0]
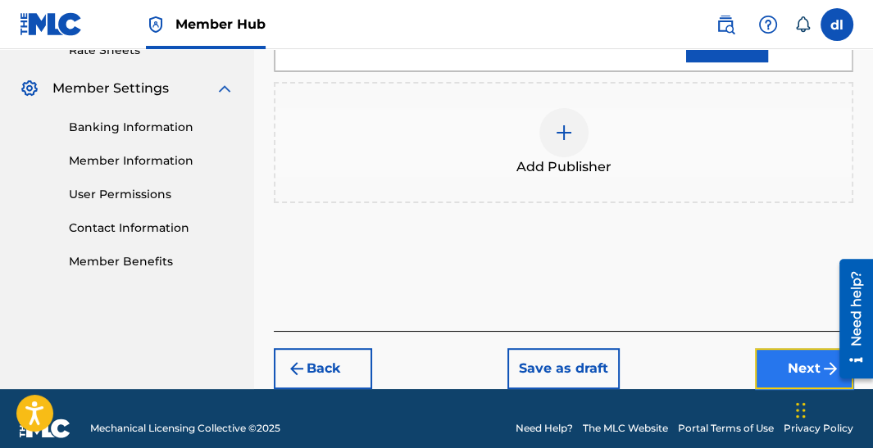
click at [769, 379] on button "Next" at bounding box center [804, 368] width 98 height 41
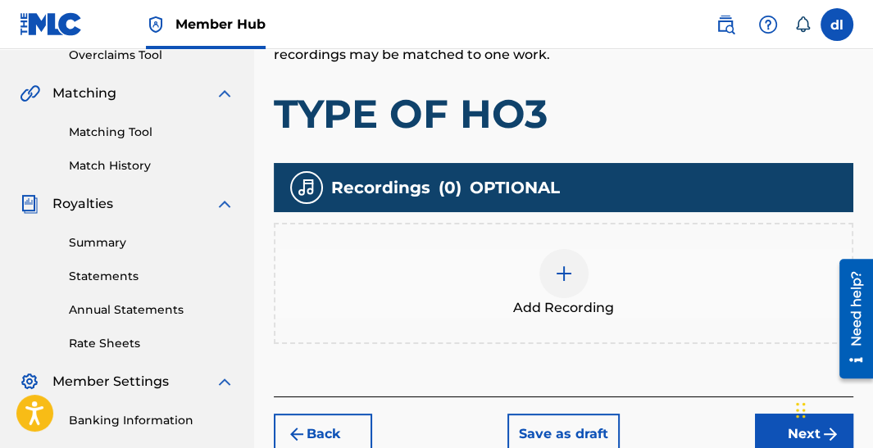
scroll to position [483, 0]
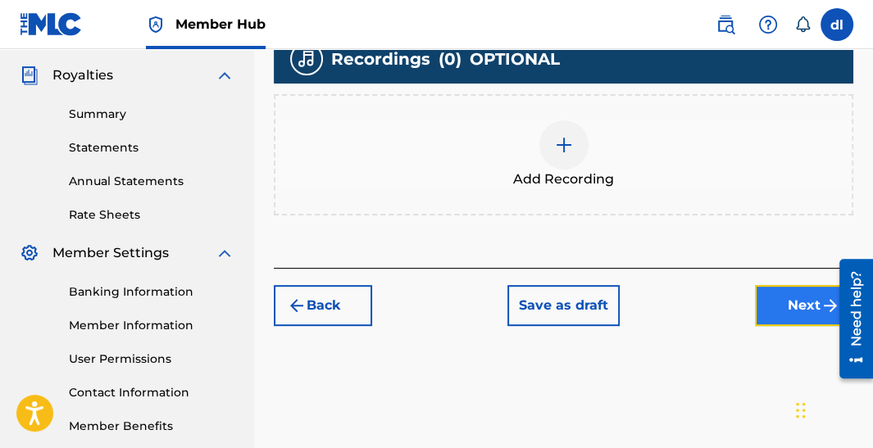
click at [765, 288] on button "Next" at bounding box center [804, 305] width 98 height 41
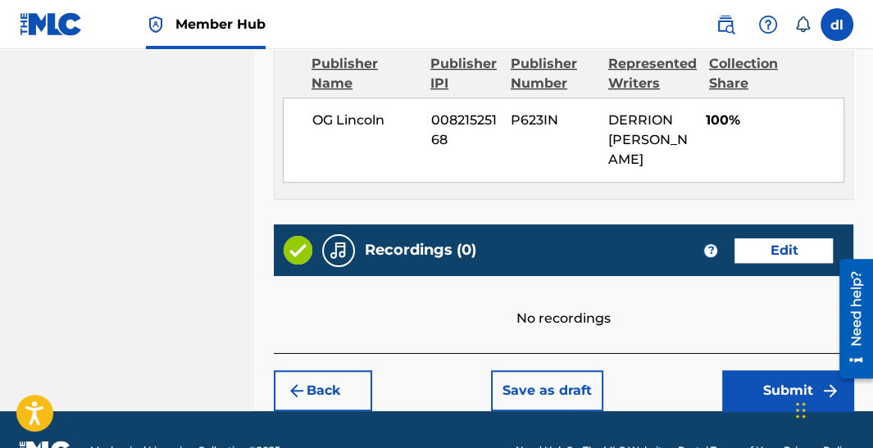
scroll to position [1010, 0]
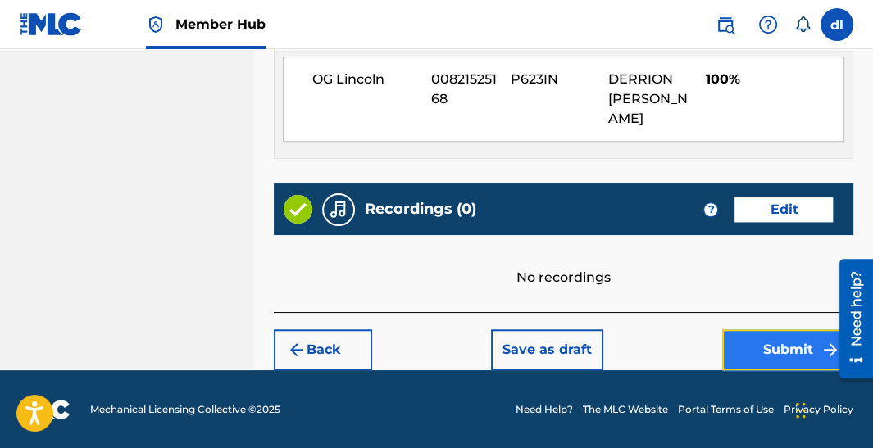
click at [756, 346] on button "Submit" at bounding box center [787, 349] width 131 height 41
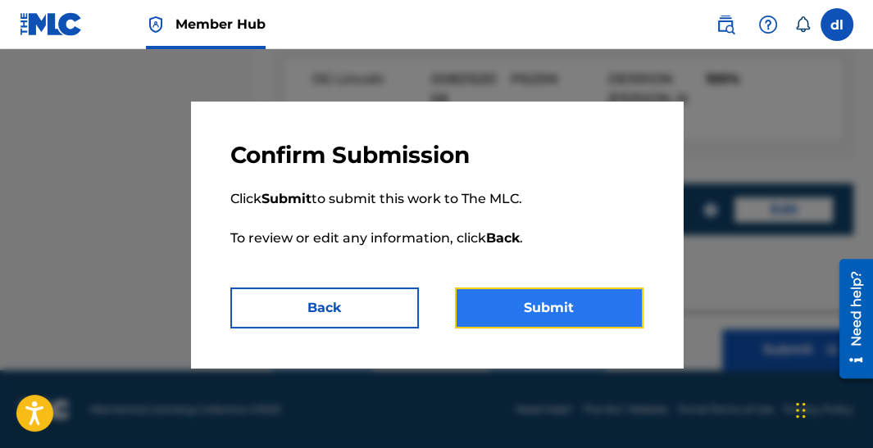
click at [525, 302] on button "Submit" at bounding box center [549, 308] width 188 height 41
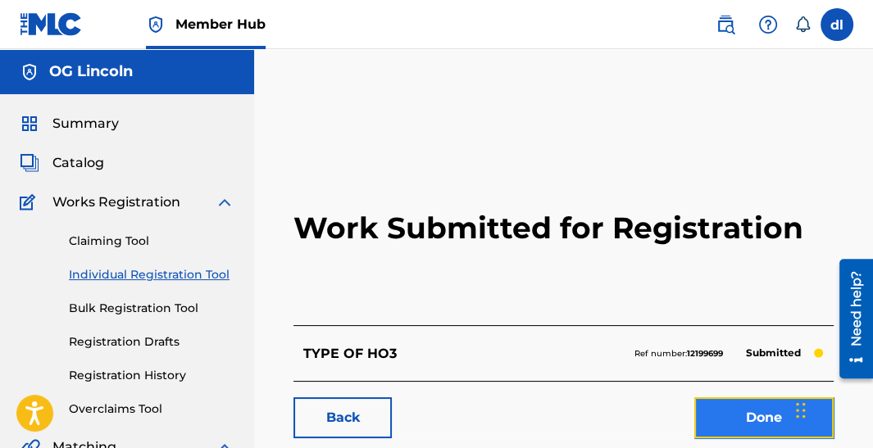
click at [740, 430] on link "Done" at bounding box center [763, 417] width 139 height 41
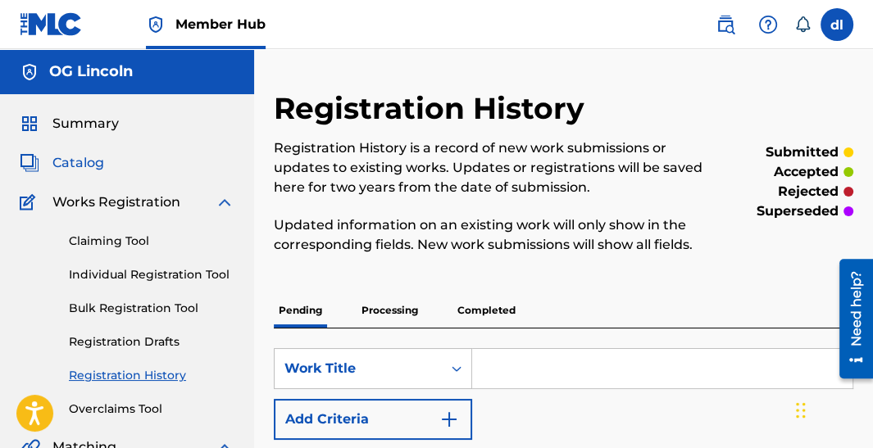
drag, startPoint x: 79, startPoint y: 170, endPoint x: 64, endPoint y: 165, distance: 16.6
click at [79, 170] on span "Catalog" at bounding box center [78, 163] width 52 height 20
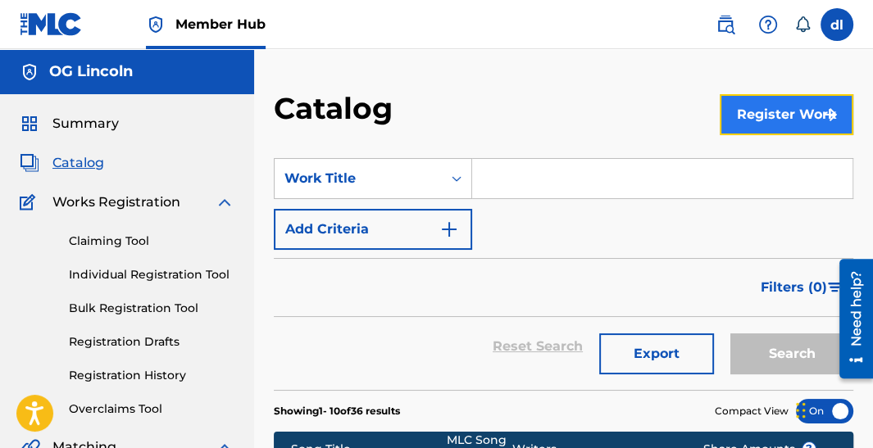
click at [766, 125] on button "Register Work" at bounding box center [786, 114] width 134 height 41
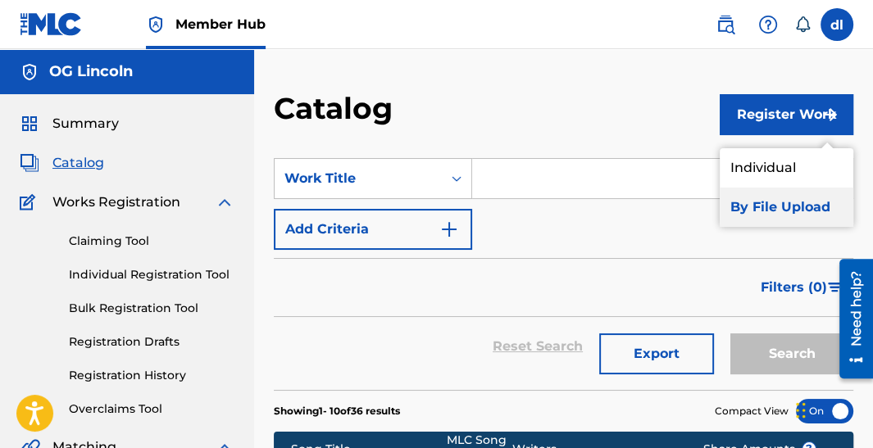
click at [763, 206] on link "By File Upload" at bounding box center [786, 207] width 134 height 39
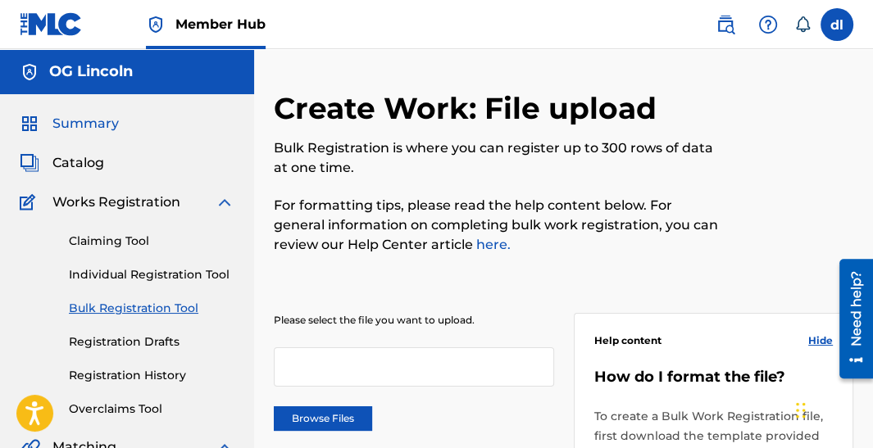
click at [89, 122] on span "Summary" at bounding box center [85, 124] width 66 height 20
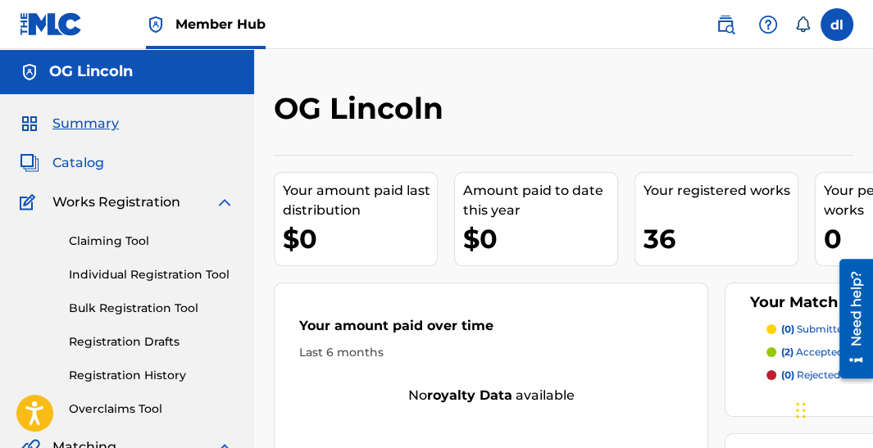
drag, startPoint x: 57, startPoint y: 163, endPoint x: 65, endPoint y: 161, distance: 8.6
click at [55, 163] on span "Catalog" at bounding box center [78, 163] width 52 height 20
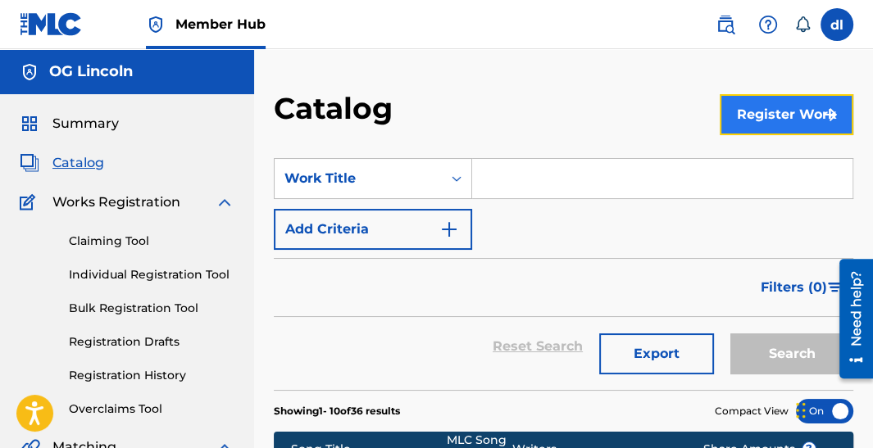
click at [786, 114] on button "Register Work" at bounding box center [786, 114] width 134 height 41
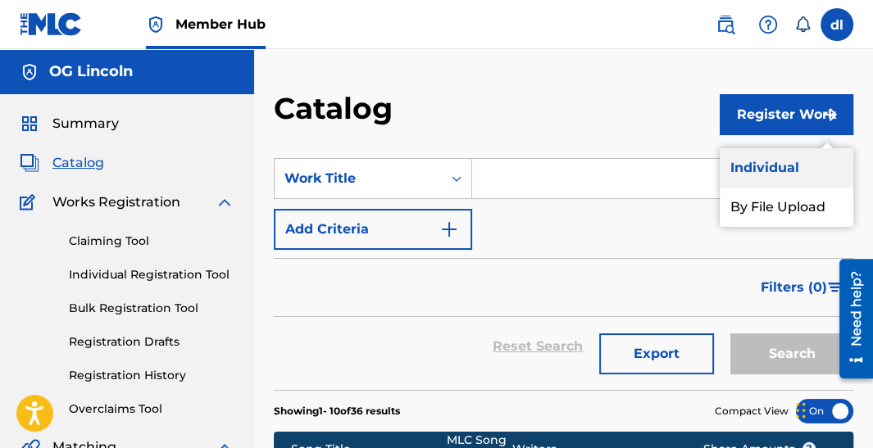
click at [762, 165] on link "Individual" at bounding box center [786, 167] width 134 height 39
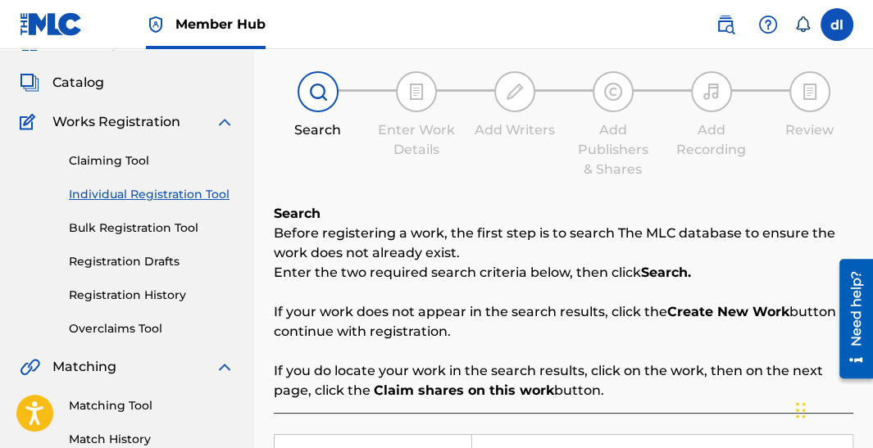
scroll to position [245, 0]
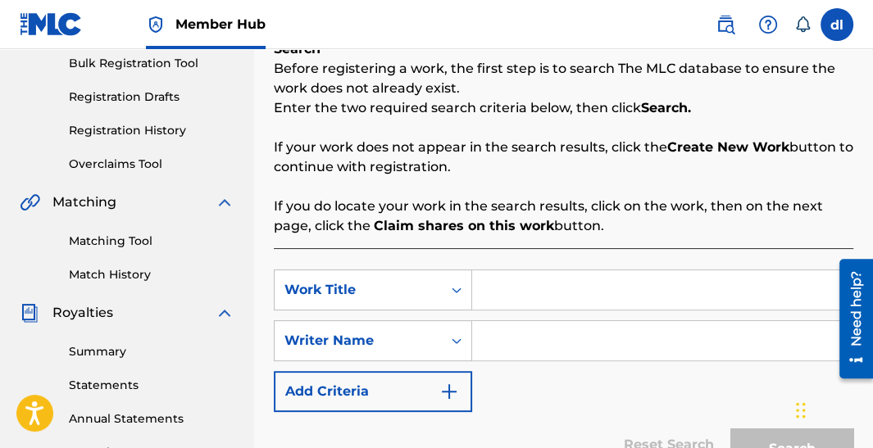
drag, startPoint x: 488, startPoint y: 281, endPoint x: 518, endPoint y: 347, distance: 72.6
click at [488, 282] on input "Search Form" at bounding box center [662, 289] width 380 height 39
type input "dfg"
click at [516, 331] on input "Search Form" at bounding box center [662, 340] width 380 height 39
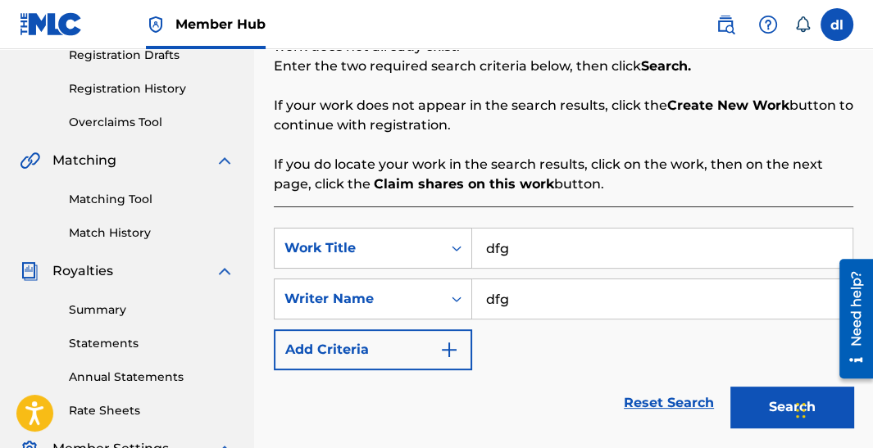
scroll to position [327, 0]
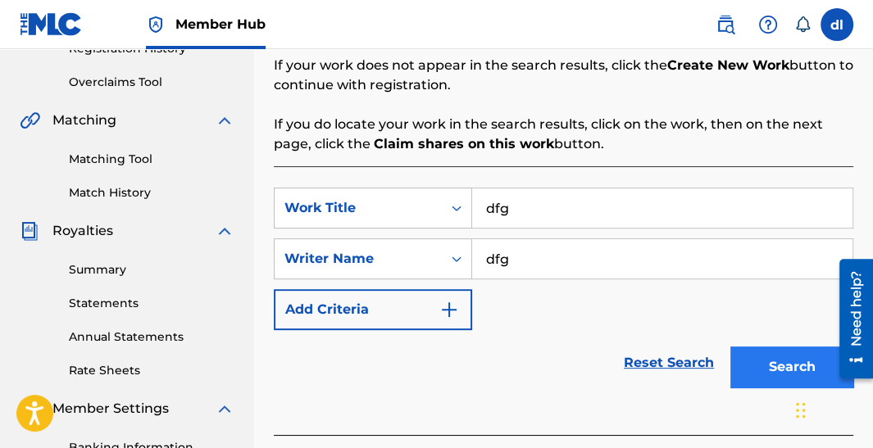
type input "dfg"
click at [766, 376] on button "Search" at bounding box center [791, 367] width 123 height 41
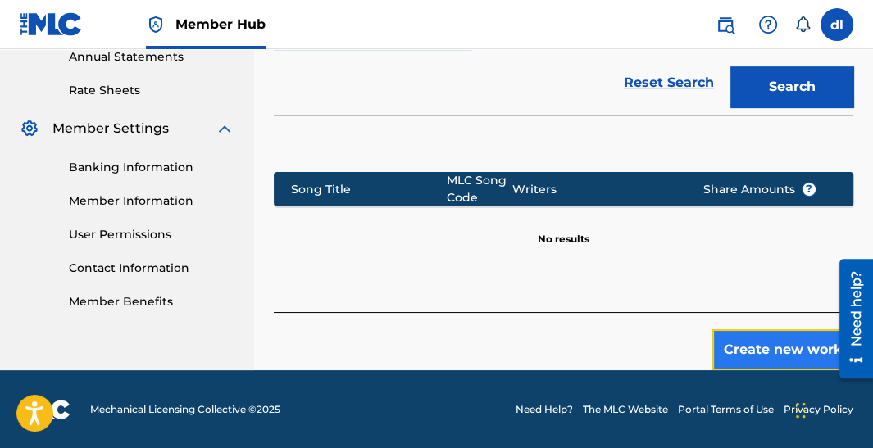
click at [742, 355] on button "Create new work" at bounding box center [782, 349] width 141 height 41
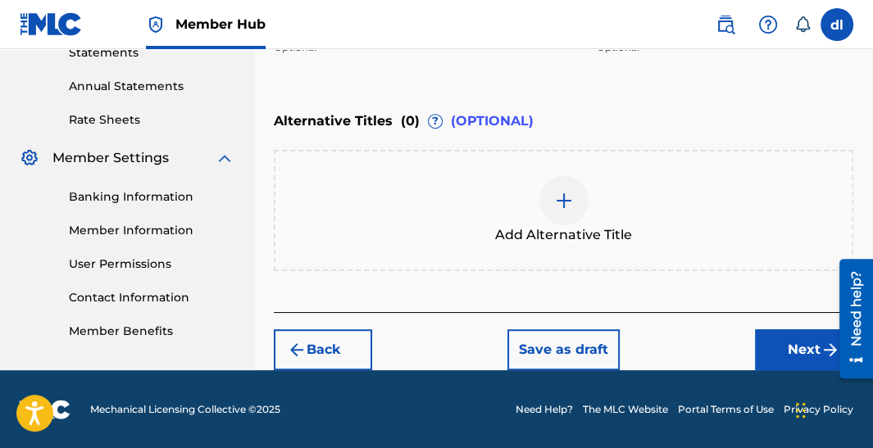
scroll to position [250, 0]
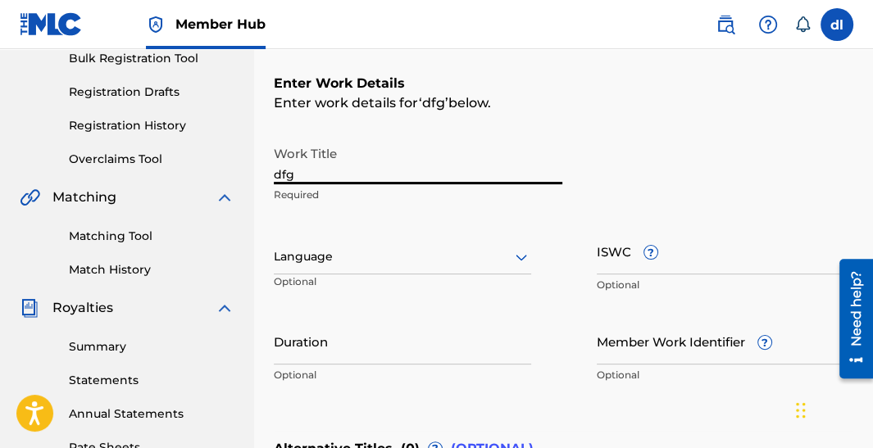
drag, startPoint x: 368, startPoint y: 165, endPoint x: 212, endPoint y: 192, distance: 158.0
click at [212, 192] on main "OG Lincoln Summary Catalog Works Registration Claiming Tool Individual Registra…" at bounding box center [436, 248] width 873 height 899
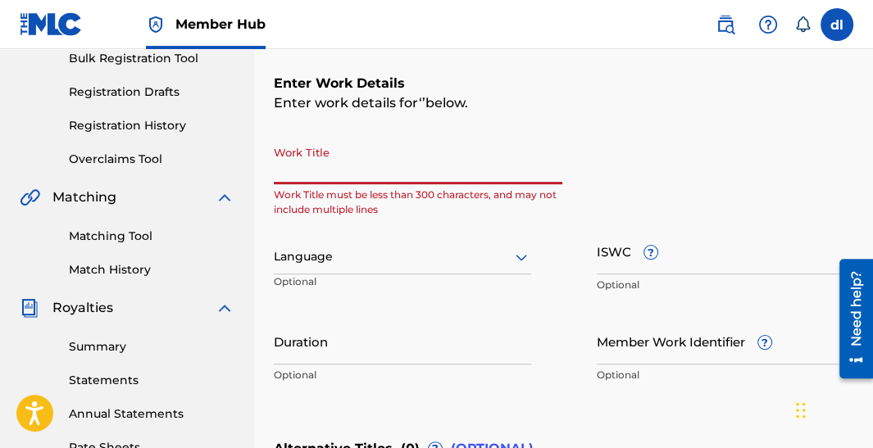
paste input "NURSE [DEMOGRAPHIC_DATA]"
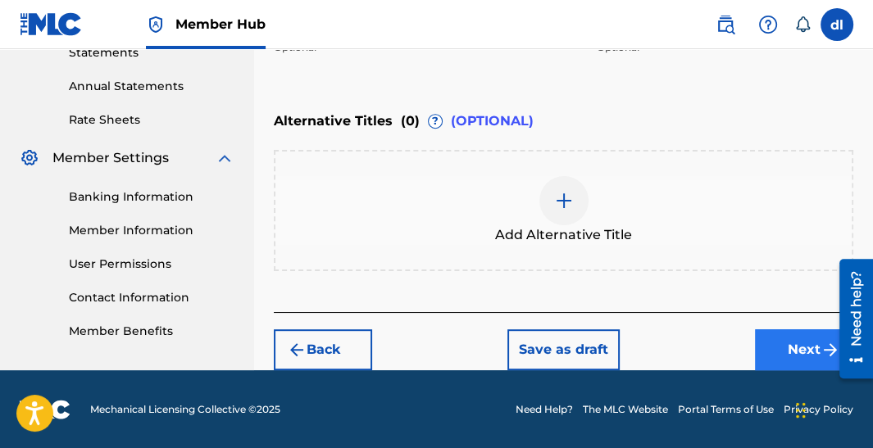
type input "NURSE [DEMOGRAPHIC_DATA]"
click at [777, 348] on button "Next" at bounding box center [804, 349] width 98 height 41
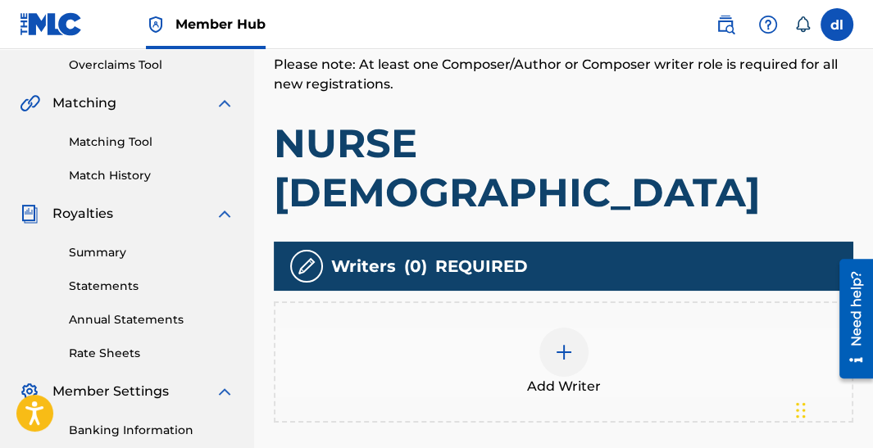
scroll to position [401, 0]
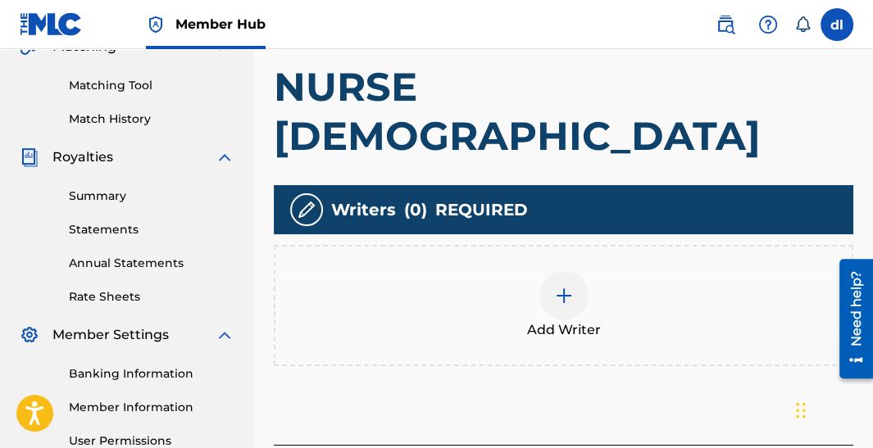
click at [561, 286] on img at bounding box center [564, 296] width 20 height 20
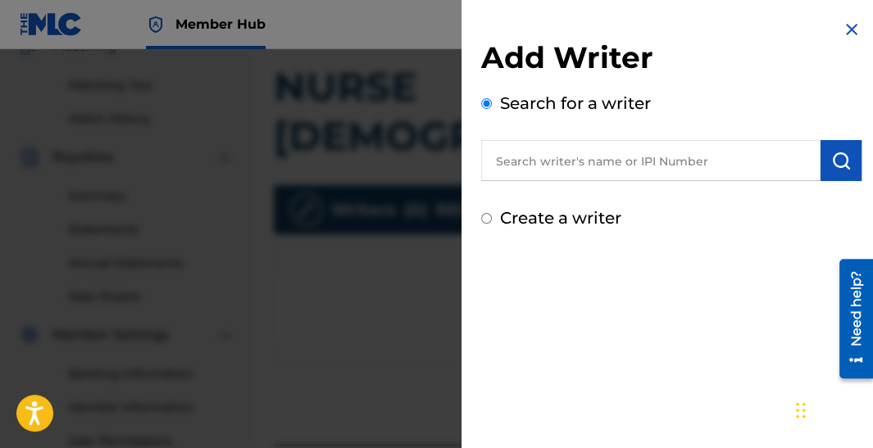
click at [669, 147] on input "text" at bounding box center [650, 160] width 339 height 41
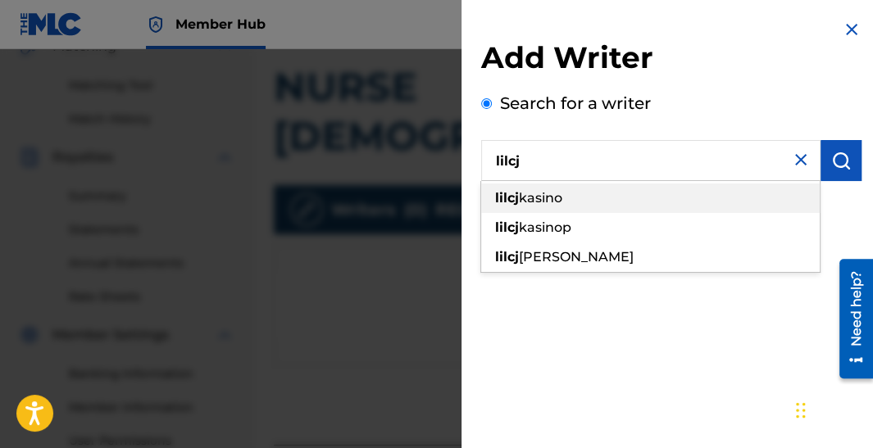
click at [577, 202] on div "lilcj kasino" at bounding box center [650, 198] width 338 height 29
type input "[PERSON_NAME]"
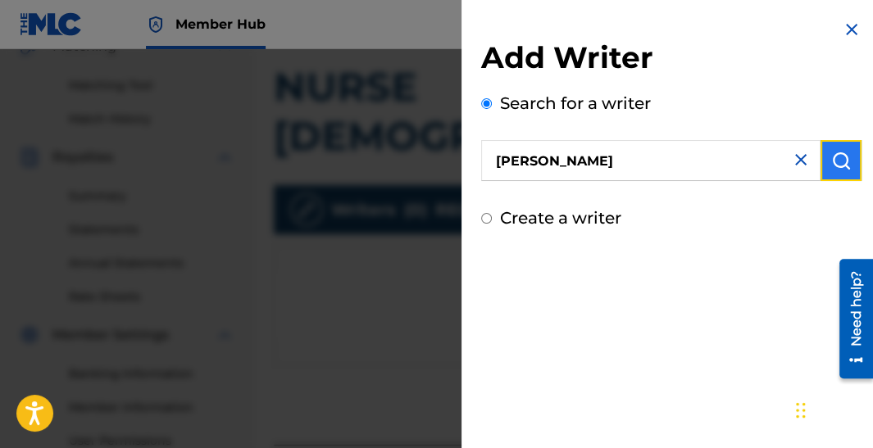
click at [834, 164] on img "submit" at bounding box center [841, 161] width 20 height 20
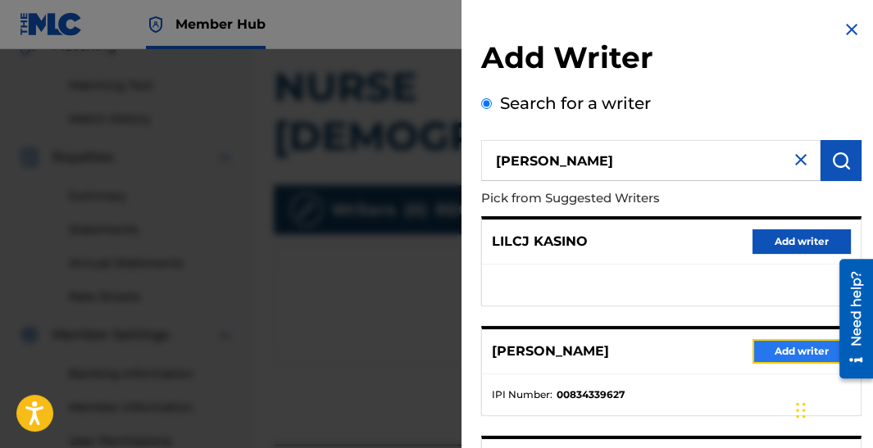
click at [793, 357] on button "Add writer" at bounding box center [801, 351] width 98 height 25
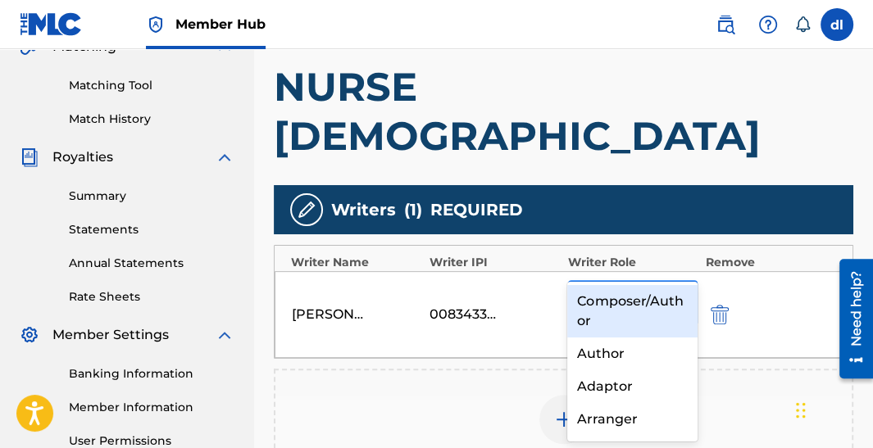
click at [614, 292] on div at bounding box center [617, 303] width 79 height 23
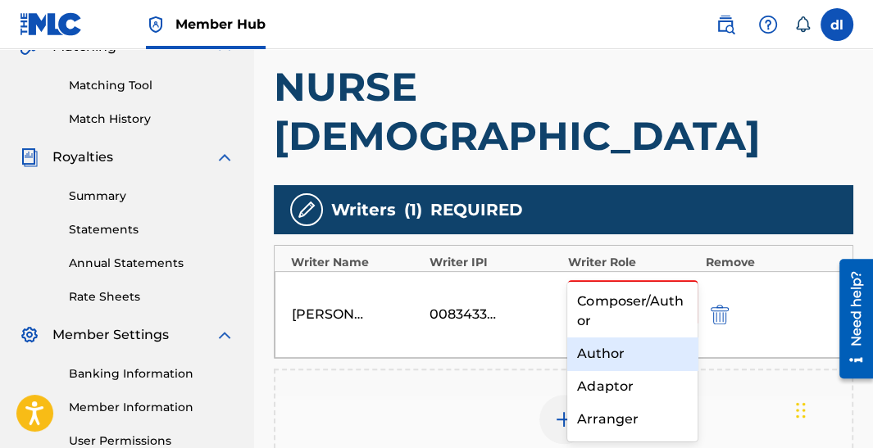
click at [619, 349] on div "Author" at bounding box center [631, 354] width 129 height 33
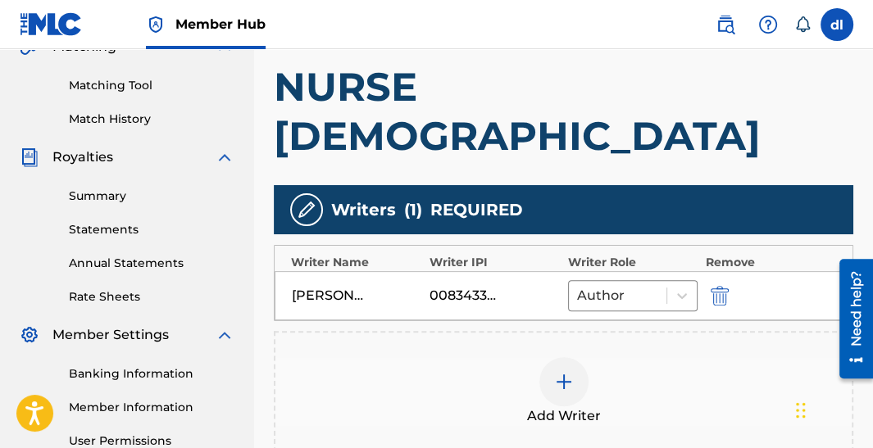
click at [550, 357] on div at bounding box center [563, 381] width 49 height 49
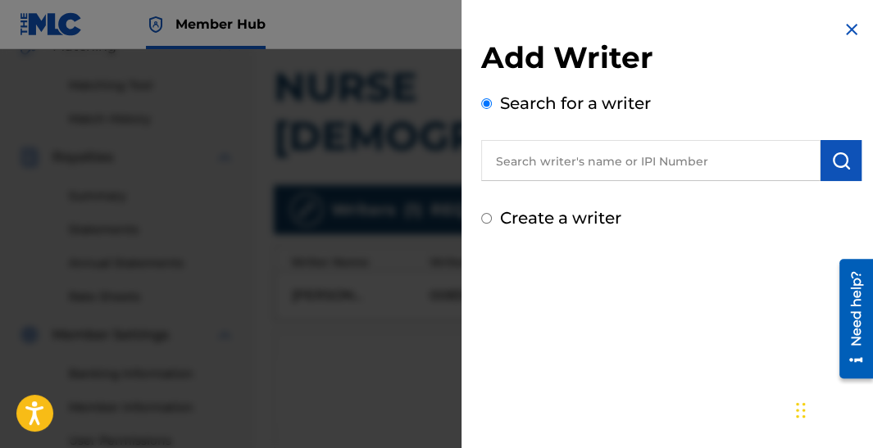
click at [575, 167] on input "text" at bounding box center [650, 160] width 339 height 41
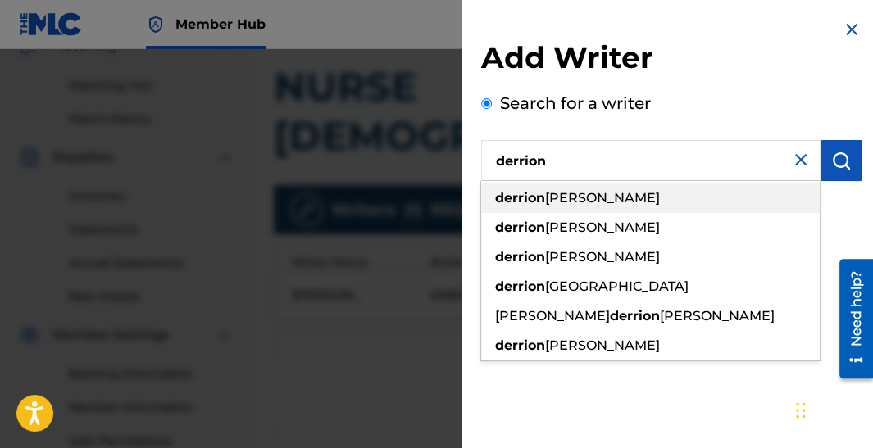
click at [546, 192] on span "demarkus lincoln" at bounding box center [602, 198] width 115 height 16
type input "derrion demarkus lincoln"
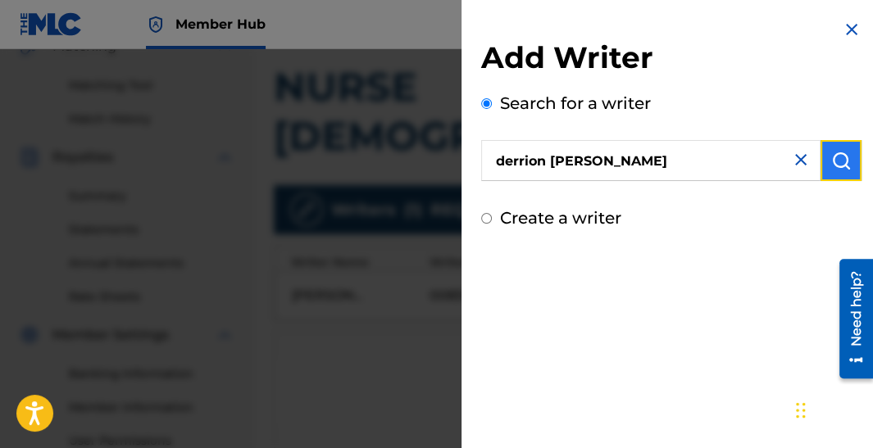
click at [832, 149] on button "submit" at bounding box center [840, 160] width 41 height 41
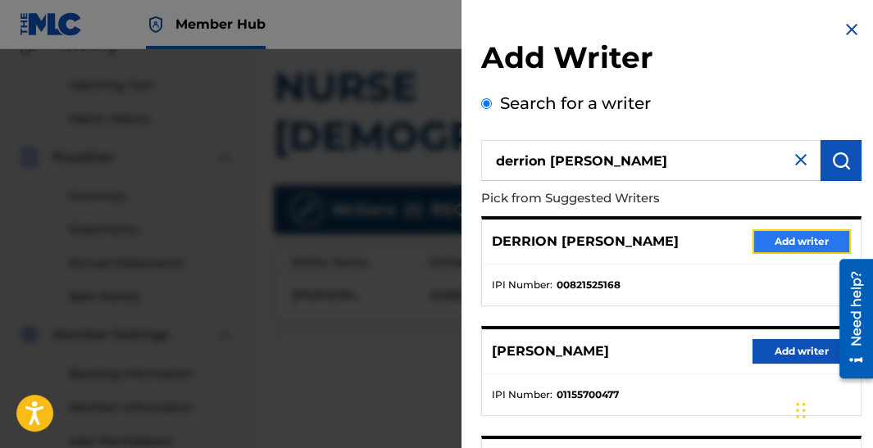
click at [778, 235] on button "Add writer" at bounding box center [801, 241] width 98 height 25
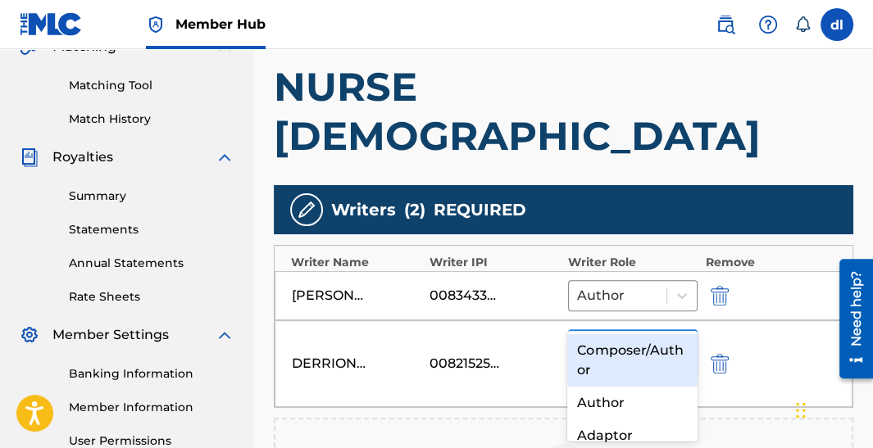
click at [621, 341] on div at bounding box center [617, 352] width 79 height 23
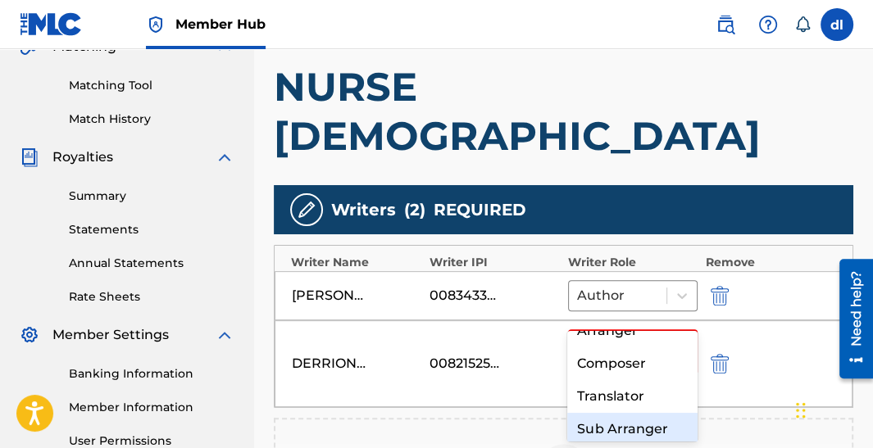
scroll to position [163, 0]
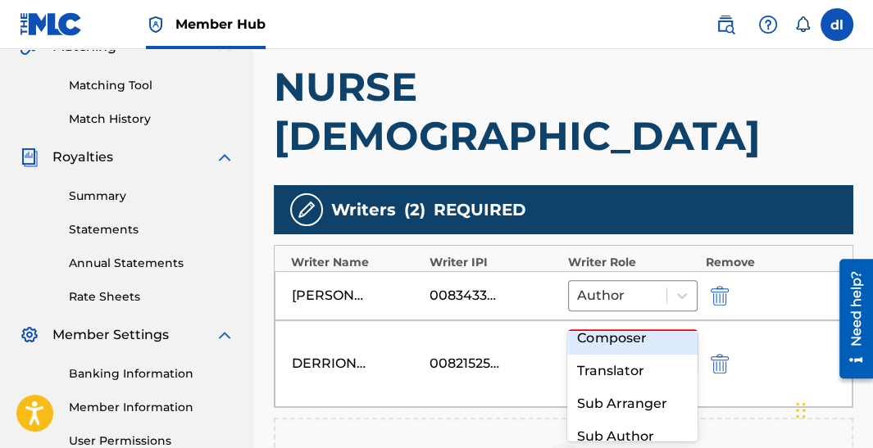
click at [624, 344] on div "Composer" at bounding box center [631, 338] width 129 height 33
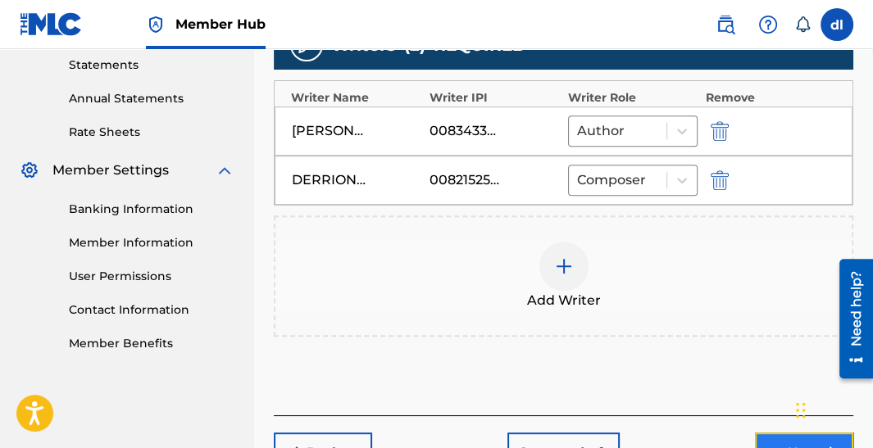
click at [767, 433] on button "Next" at bounding box center [804, 453] width 98 height 41
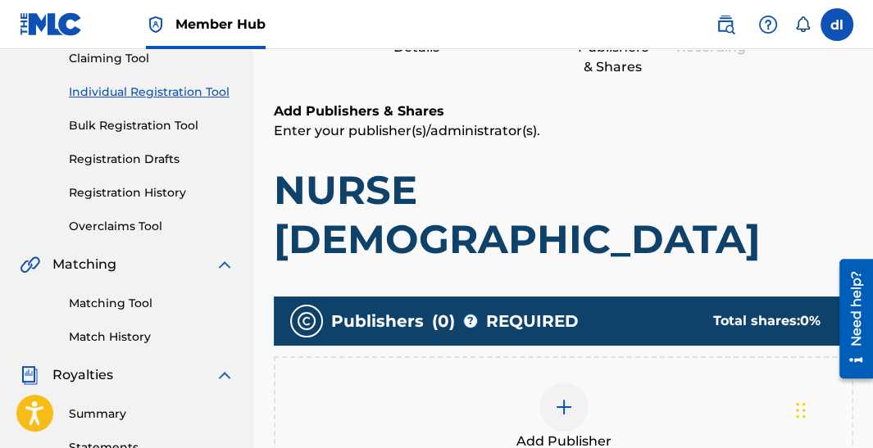
scroll to position [319, 0]
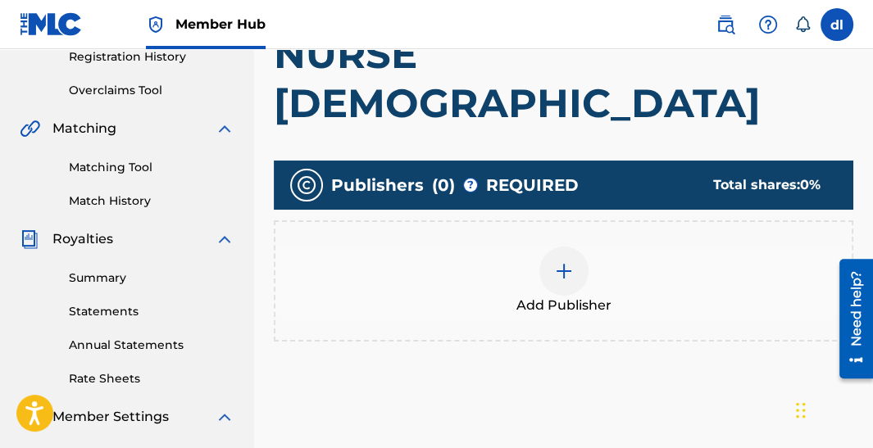
click at [586, 247] on div "Add Publisher" at bounding box center [563, 281] width 576 height 69
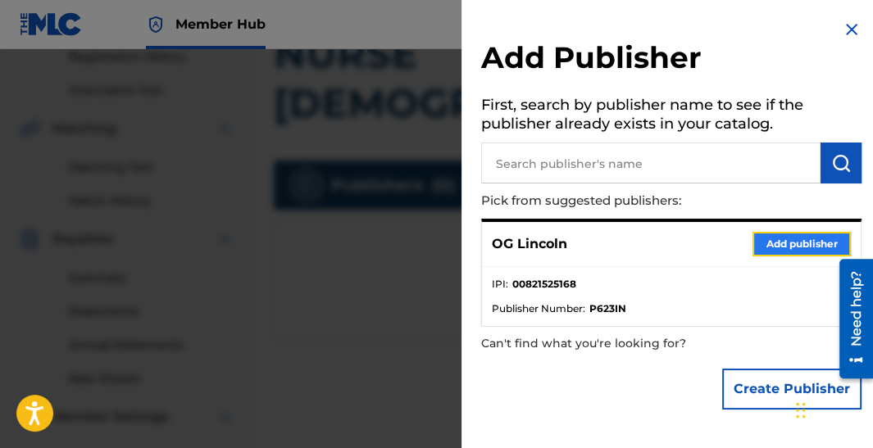
click at [781, 245] on button "Add publisher" at bounding box center [801, 244] width 98 height 25
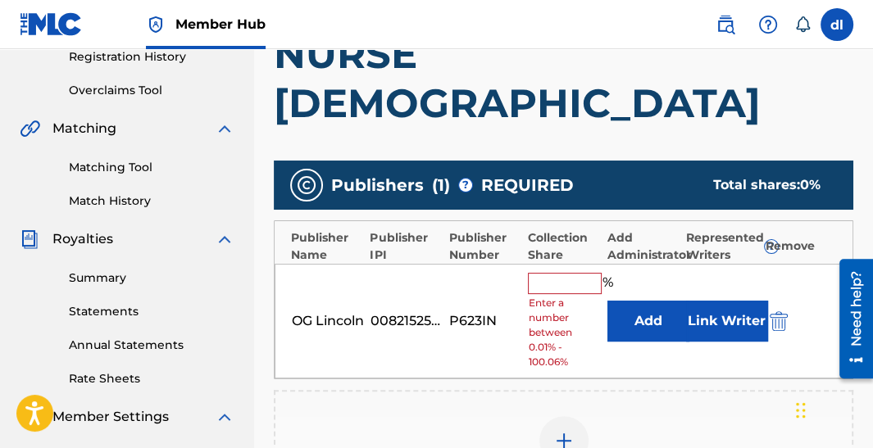
click at [557, 273] on input "text" at bounding box center [565, 283] width 74 height 21
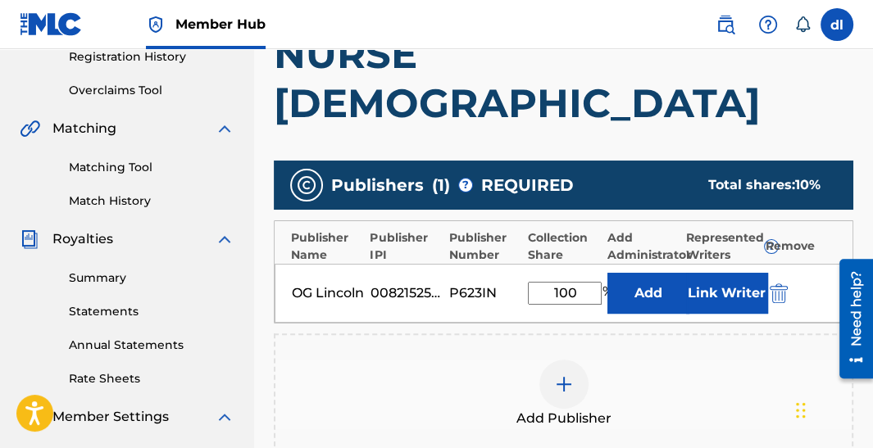
type input "100"
click at [607, 273] on button "Add" at bounding box center [648, 293] width 82 height 41
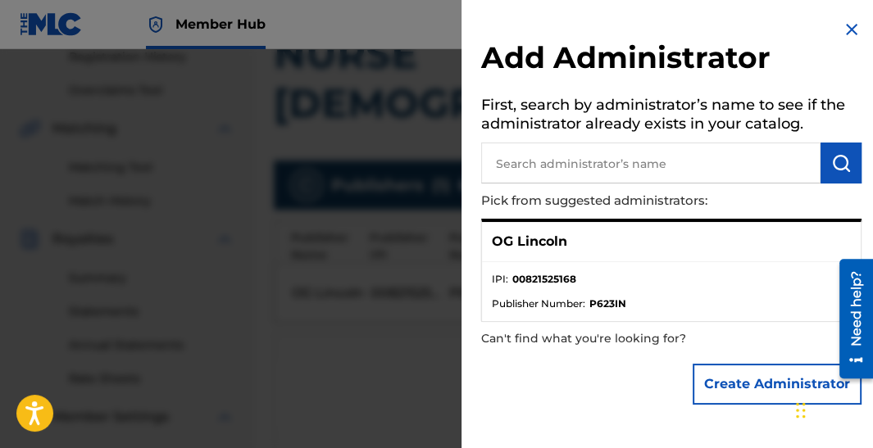
click at [857, 20] on div "Add Administrator First, search by administrator’s name to see if the administr…" at bounding box center [671, 216] width 420 height 433
click at [849, 28] on img at bounding box center [851, 30] width 20 height 20
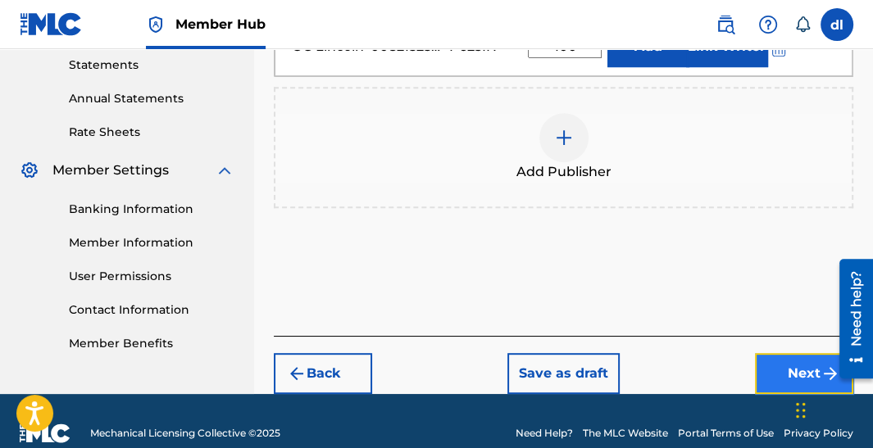
click at [786, 353] on button "Next" at bounding box center [804, 373] width 98 height 41
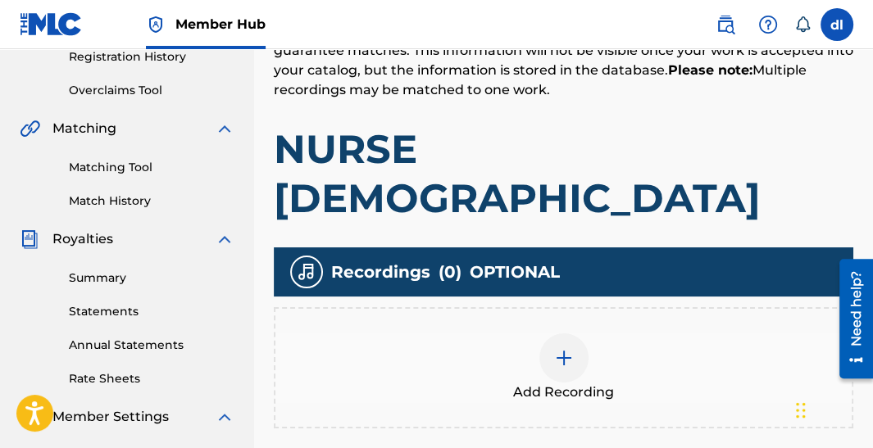
click at [575, 307] on div "Add Recording" at bounding box center [563, 367] width 579 height 121
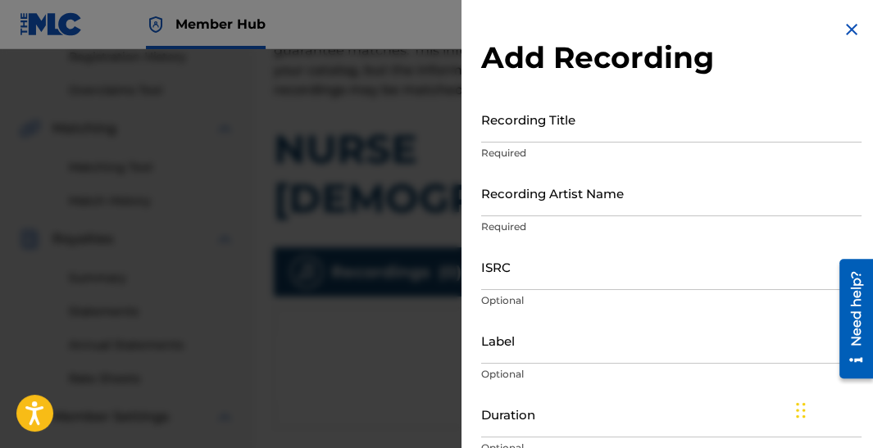
click at [846, 29] on img at bounding box center [851, 30] width 20 height 20
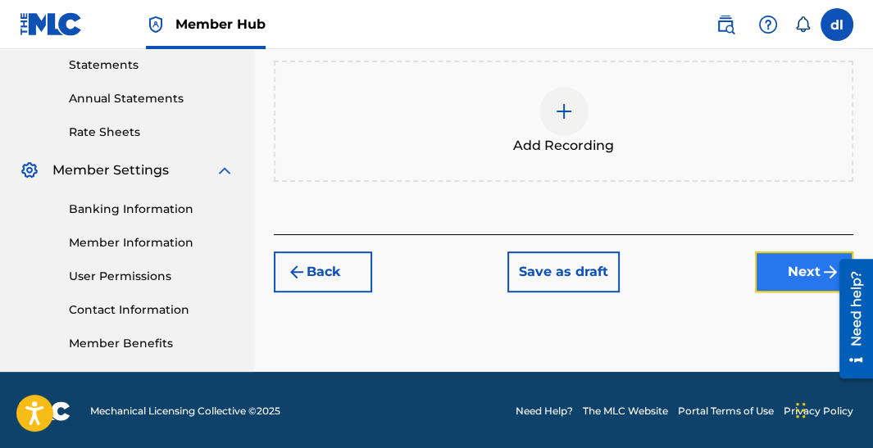
click at [779, 252] on button "Next" at bounding box center [804, 272] width 98 height 41
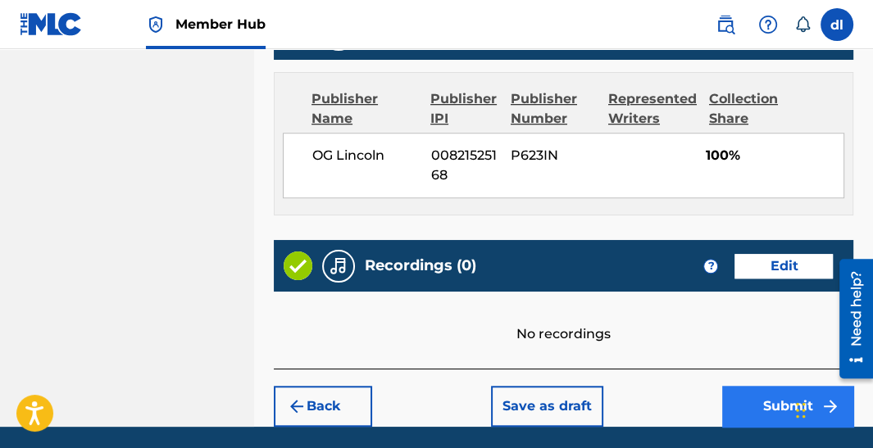
scroll to position [991, 0]
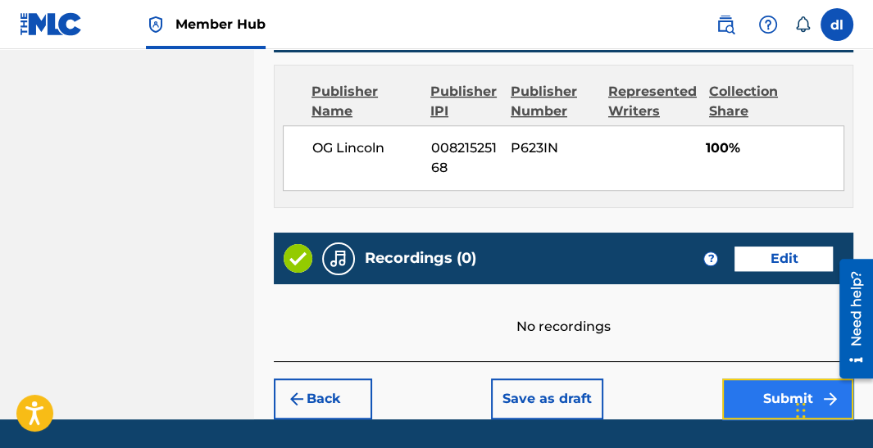
click at [742, 379] on button "Submit" at bounding box center [787, 399] width 131 height 41
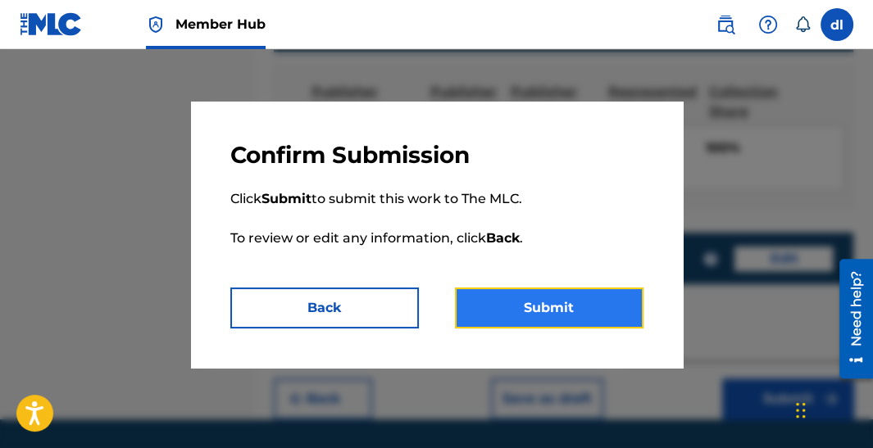
click at [523, 299] on button "Submit" at bounding box center [549, 308] width 188 height 41
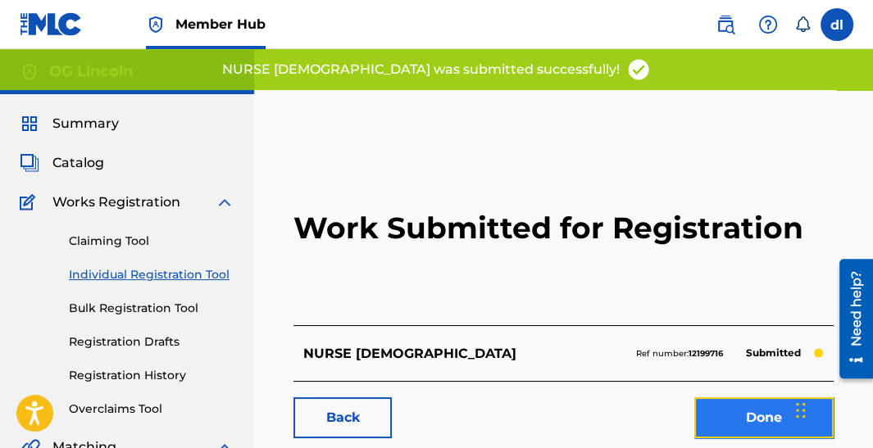
click at [715, 416] on link "Done" at bounding box center [763, 417] width 139 height 41
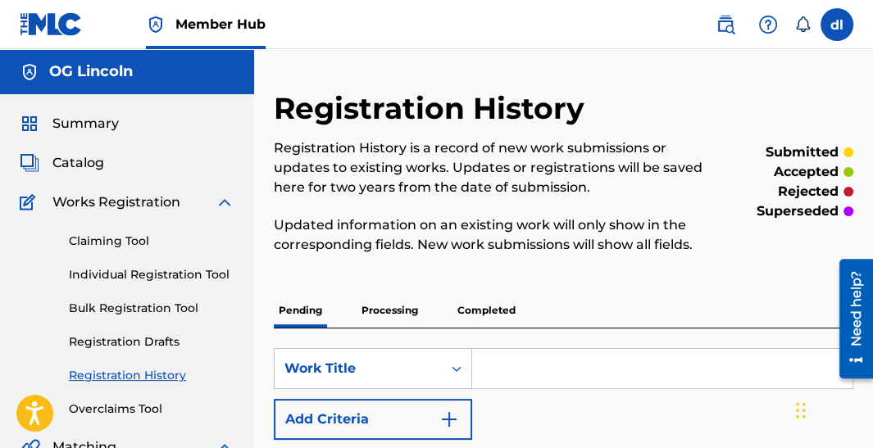
click at [523, 365] on input "Search Form" at bounding box center [662, 368] width 380 height 39
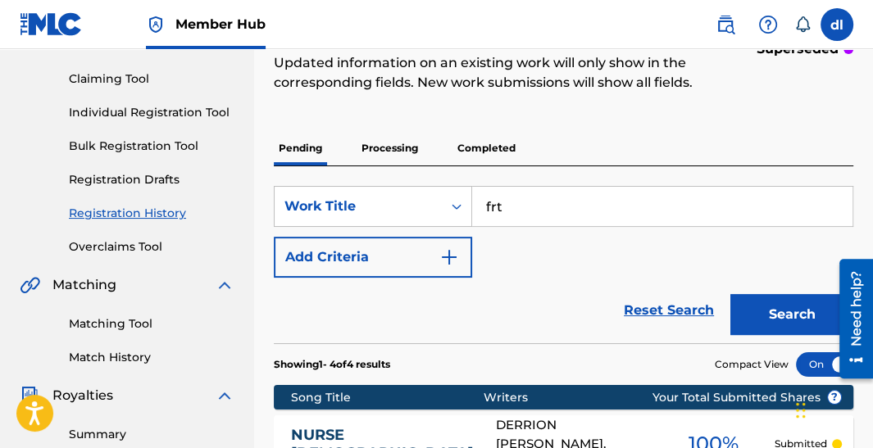
scroll to position [163, 0]
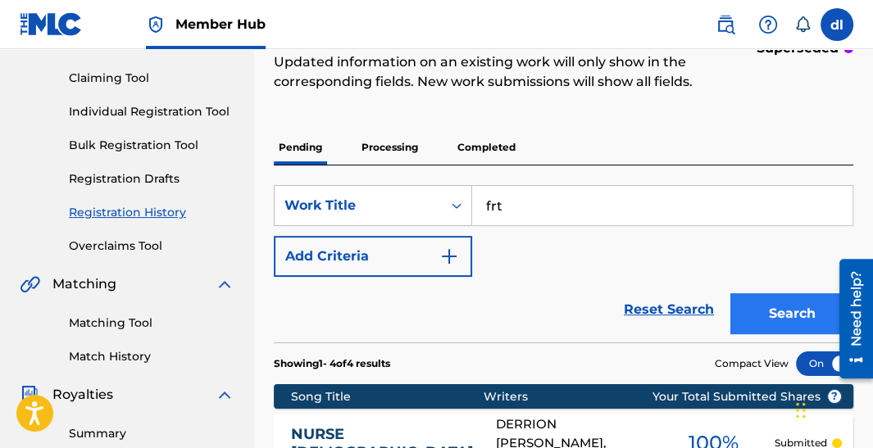
type input "frt"
click at [767, 316] on button "Search" at bounding box center [791, 313] width 123 height 41
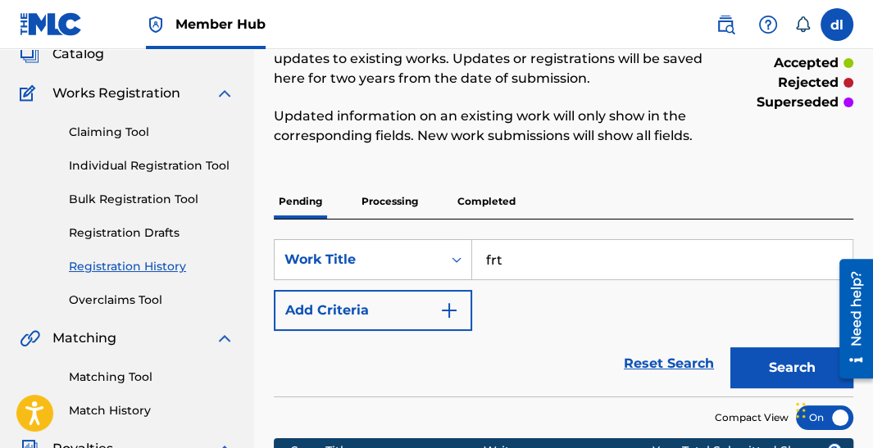
scroll to position [0, 0]
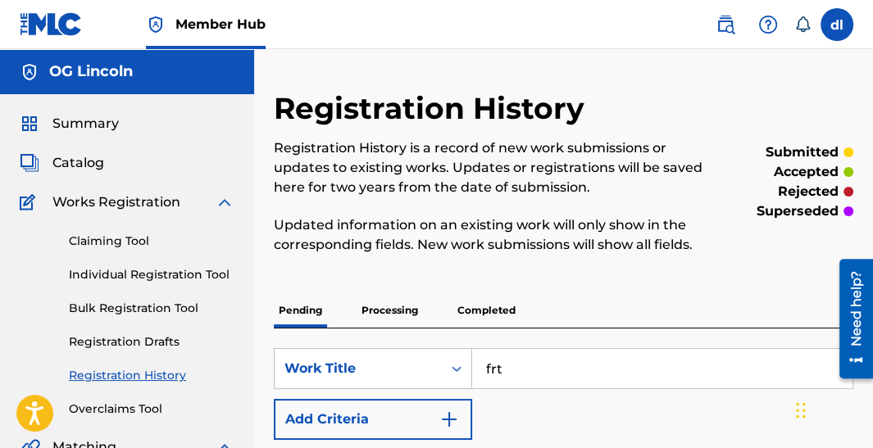
click at [88, 122] on span "Summary" at bounding box center [85, 124] width 66 height 20
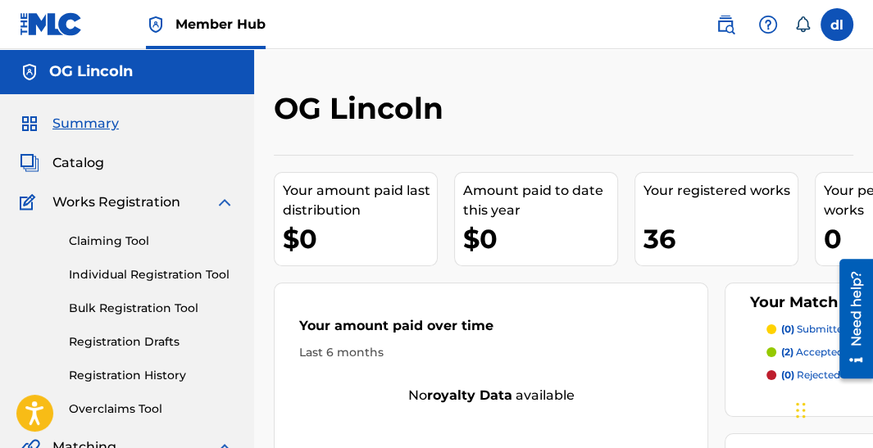
drag, startPoint x: 90, startPoint y: 166, endPoint x: 107, endPoint y: 158, distance: 18.7
click at [89, 166] on span "Catalog" at bounding box center [78, 163] width 52 height 20
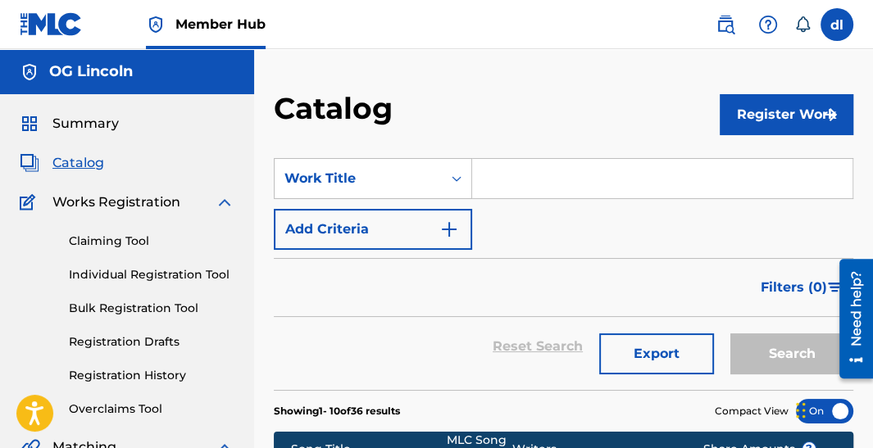
click at [750, 134] on div "Register Work" at bounding box center [786, 114] width 134 height 48
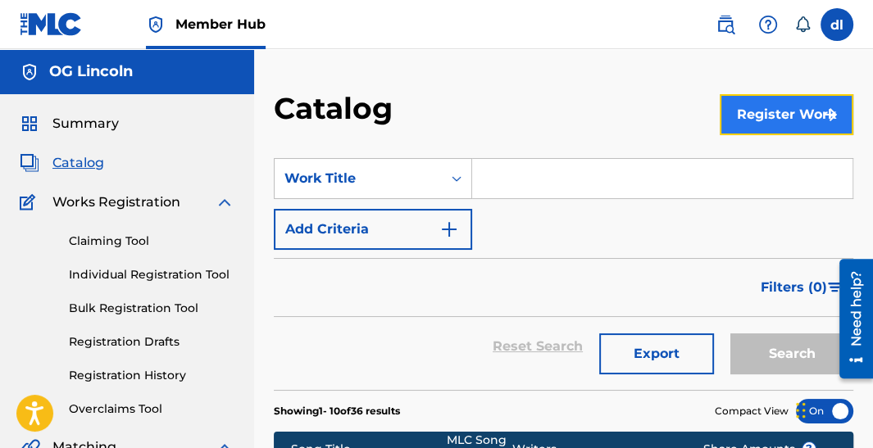
click at [755, 117] on button "Register Work" at bounding box center [786, 114] width 134 height 41
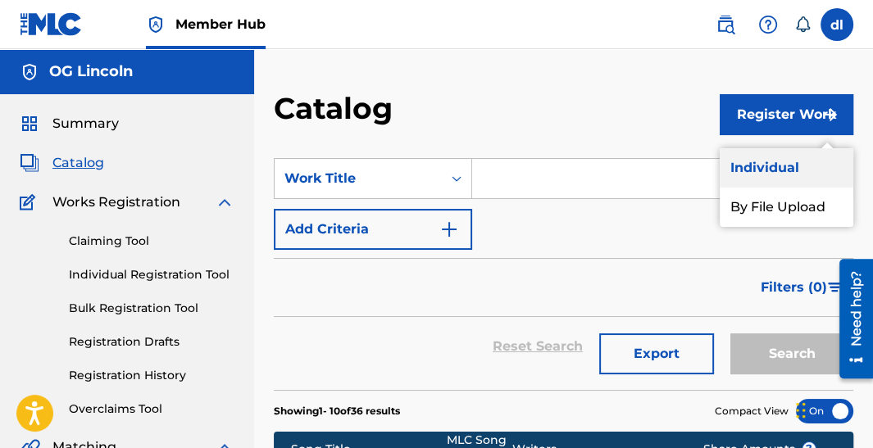
click at [760, 166] on link "Individual" at bounding box center [786, 167] width 134 height 39
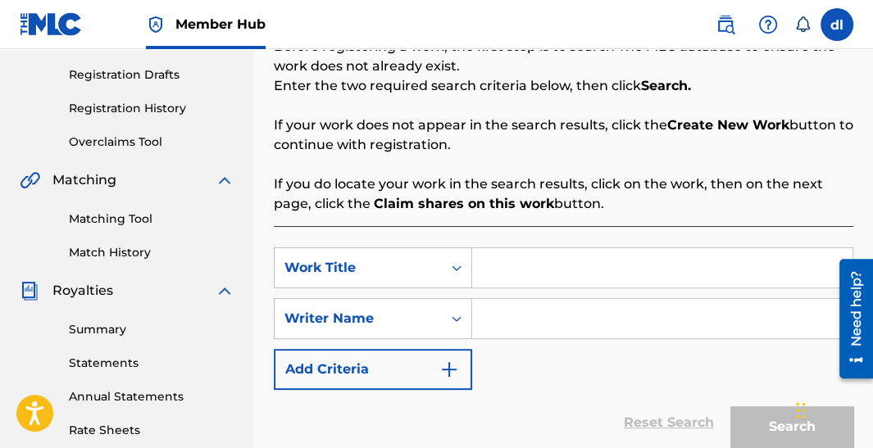
scroll to position [327, 0]
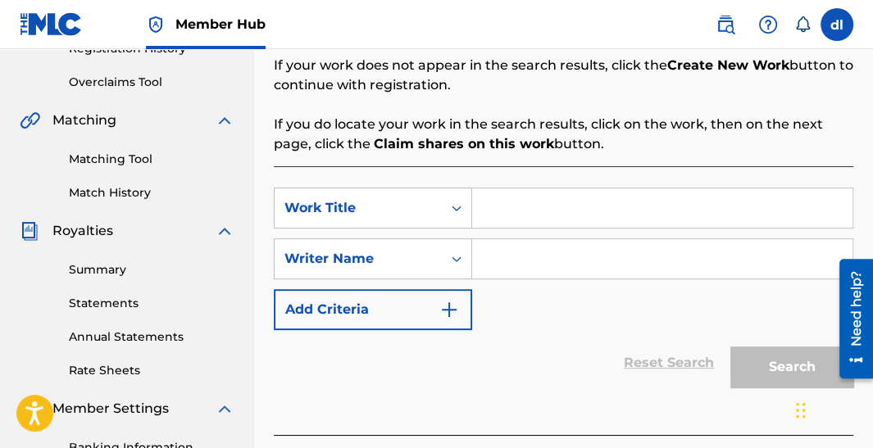
drag, startPoint x: 505, startPoint y: 208, endPoint x: 494, endPoint y: 211, distance: 11.1
click at [504, 208] on input "Search Form" at bounding box center [662, 207] width 380 height 39
type input "wert"
click at [514, 259] on input "Search Form" at bounding box center [662, 258] width 380 height 39
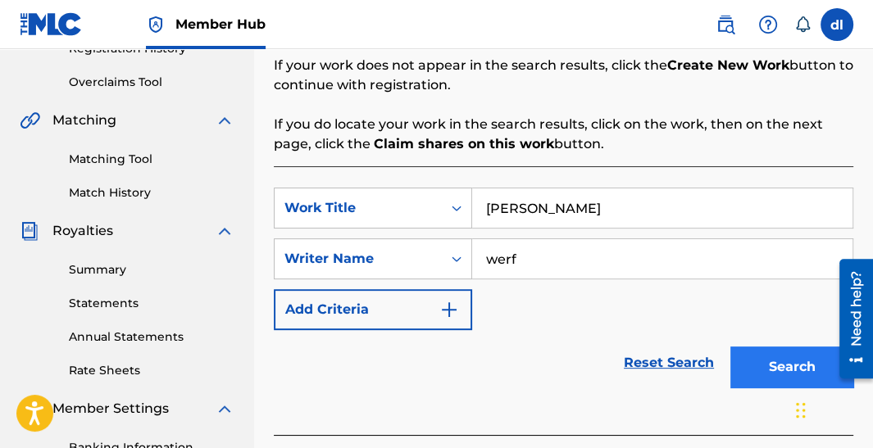
type input "werf"
click at [769, 366] on button "Search" at bounding box center [791, 367] width 123 height 41
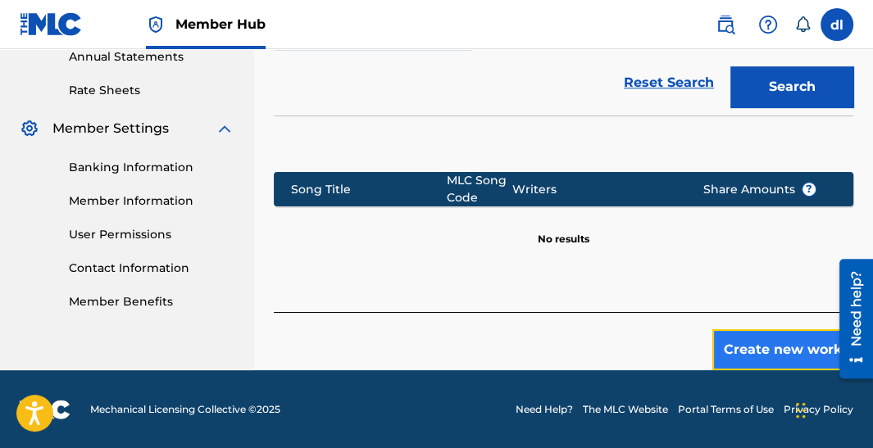
click at [746, 354] on button "Create new work" at bounding box center [782, 349] width 141 height 41
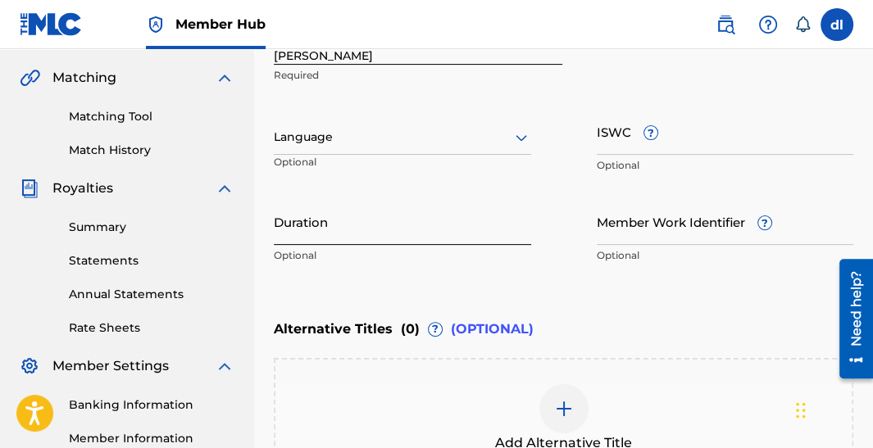
scroll to position [332, 0]
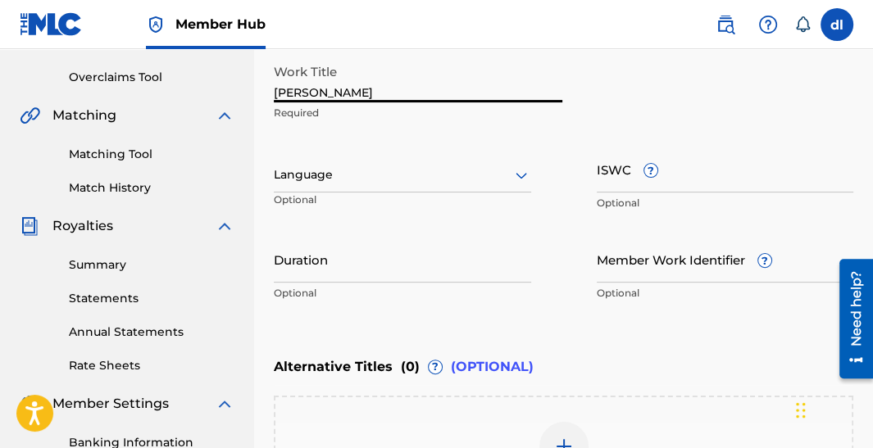
drag, startPoint x: 360, startPoint y: 93, endPoint x: 182, endPoint y: 96, distance: 177.8
click at [188, 96] on main "OG Lincoln Summary Catalog Works Registration Claiming Tool Individual Registra…" at bounding box center [436, 166] width 873 height 899
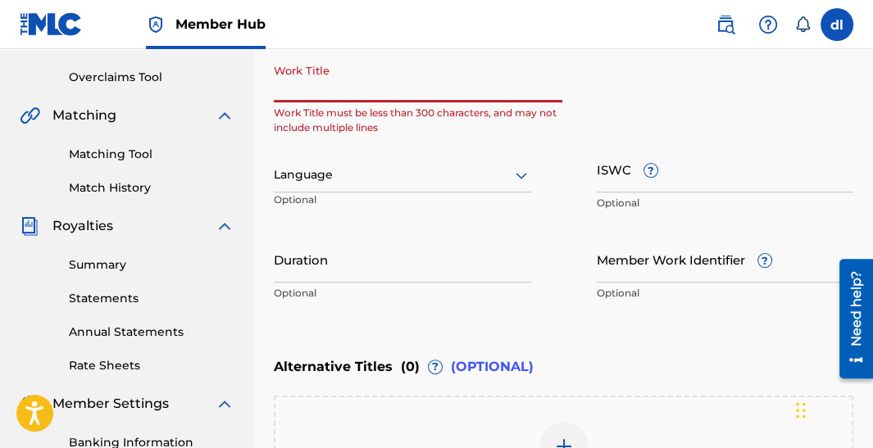
paste input "GSO4 (INTRO)"
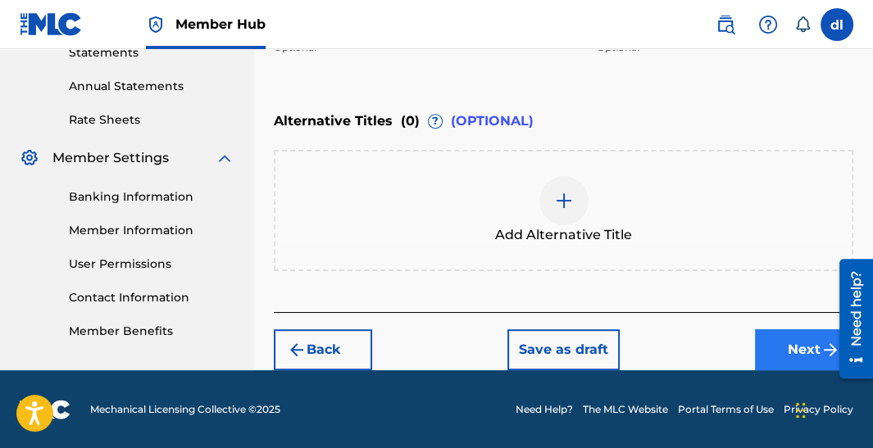
type input "GSO4 (INTRO)"
click at [771, 343] on button "Next" at bounding box center [804, 349] width 98 height 41
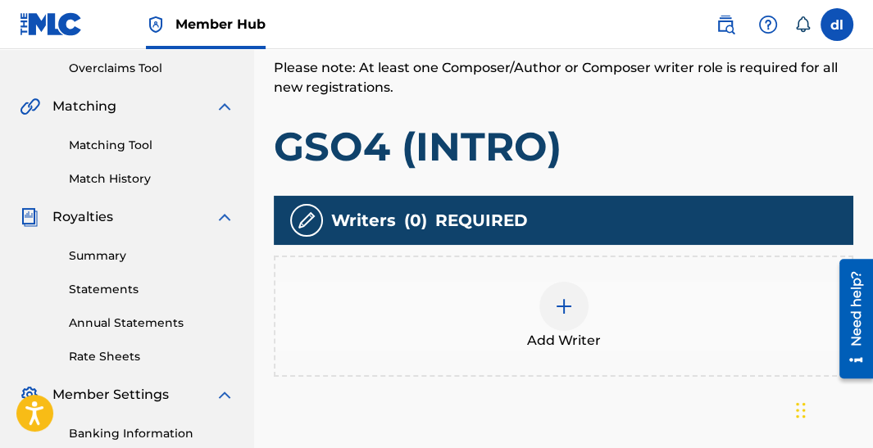
scroll to position [483, 0]
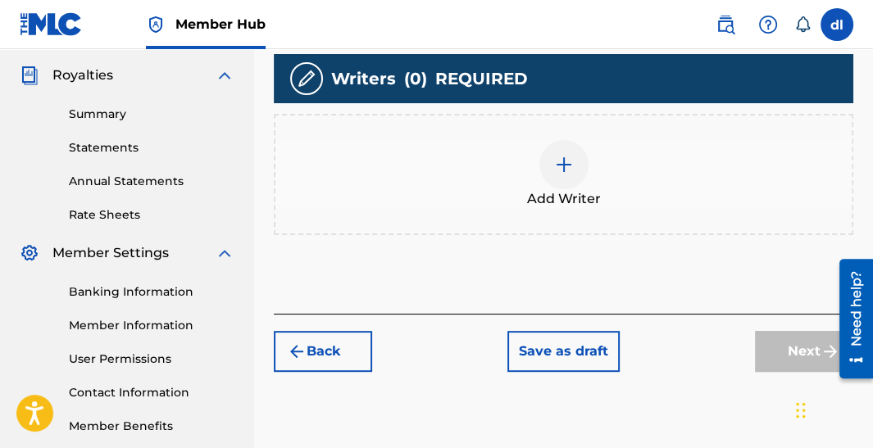
click at [570, 175] on div at bounding box center [563, 164] width 49 height 49
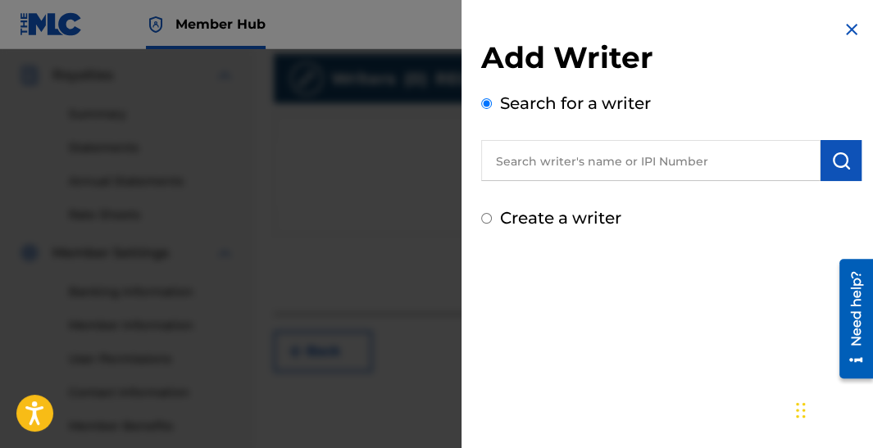
click at [580, 161] on input "text" at bounding box center [650, 160] width 339 height 41
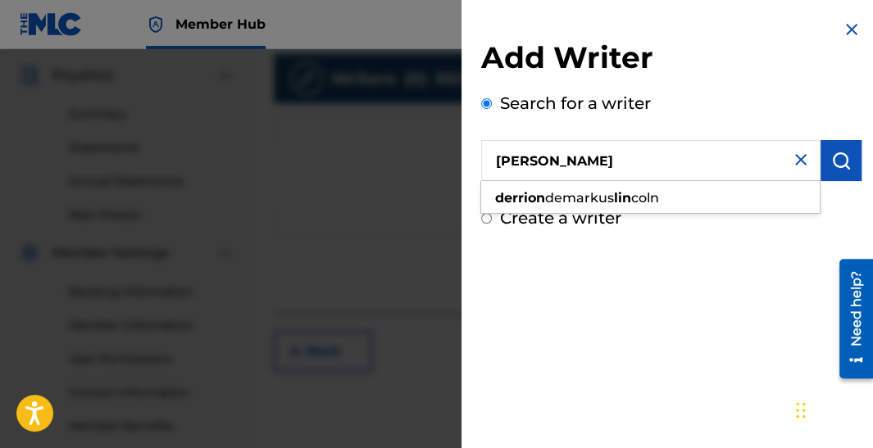
click at [532, 204] on strong "derrion" at bounding box center [520, 198] width 50 height 16
type input "derrion demarkus lincoln"
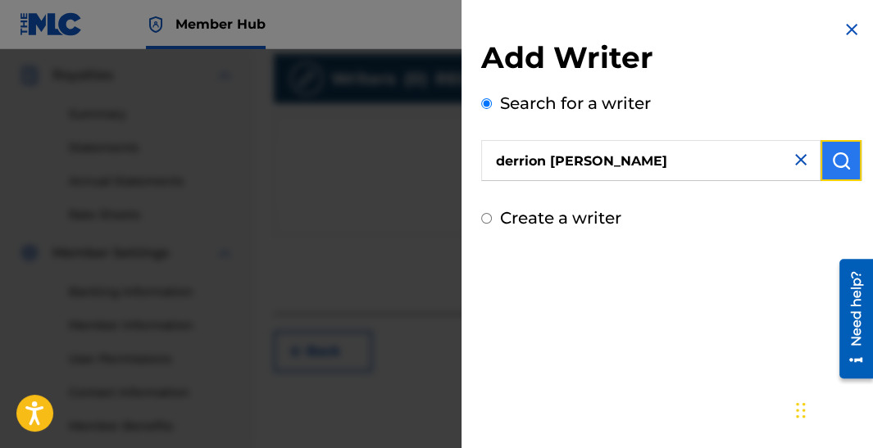
click at [837, 165] on img "submit" at bounding box center [841, 161] width 20 height 20
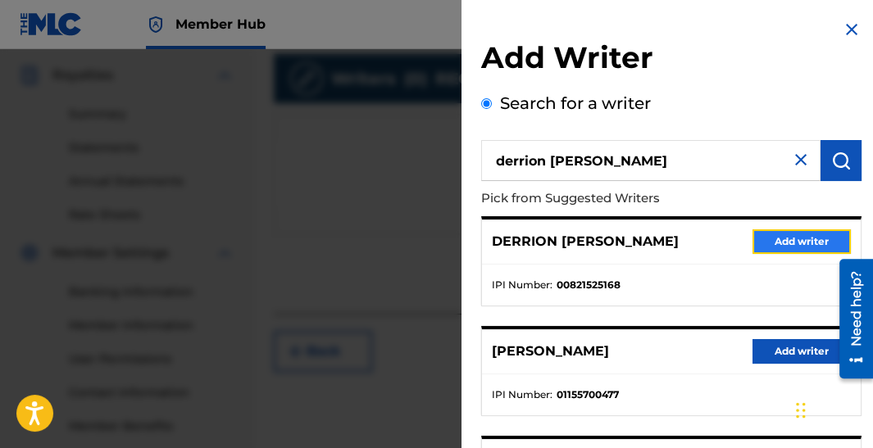
drag, startPoint x: 764, startPoint y: 238, endPoint x: 647, endPoint y: 255, distance: 118.3
click at [764, 238] on button "Add writer" at bounding box center [801, 241] width 98 height 25
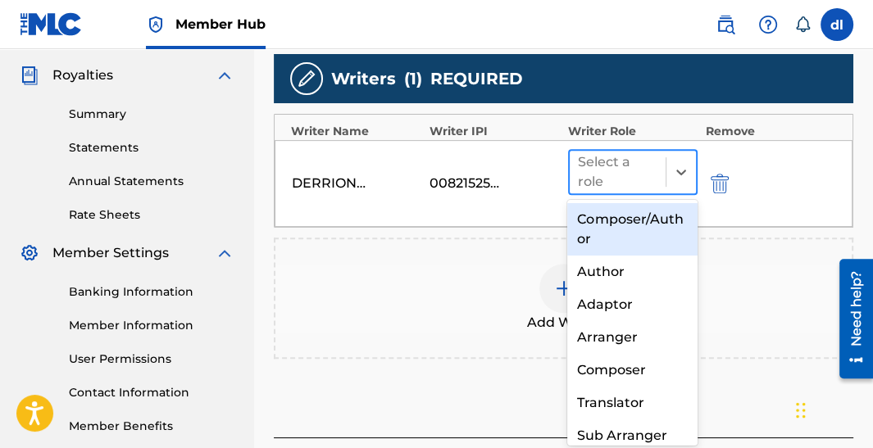
click at [644, 180] on div at bounding box center [617, 172] width 79 height 23
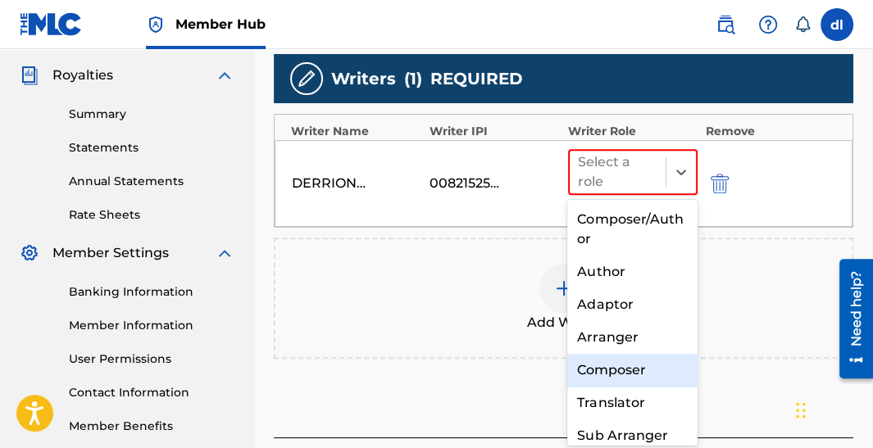
click at [612, 372] on div "Composer" at bounding box center [631, 370] width 129 height 33
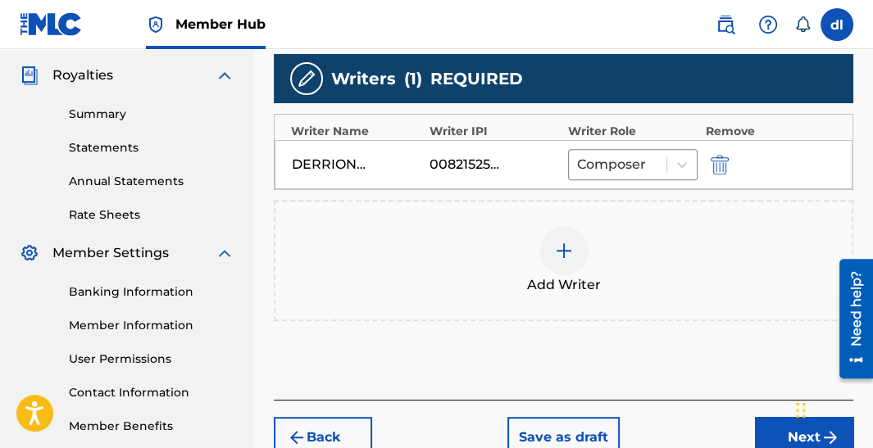
click at [578, 272] on div "Add Writer" at bounding box center [563, 260] width 576 height 69
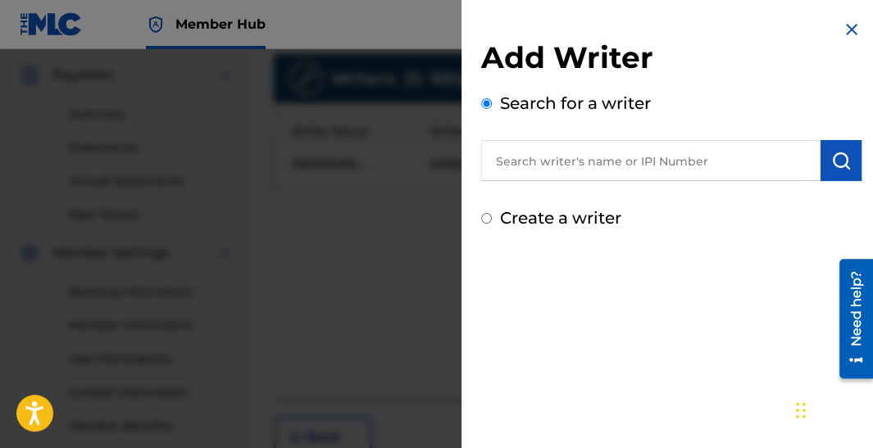
click at [535, 170] on input "text" at bounding box center [650, 160] width 339 height 41
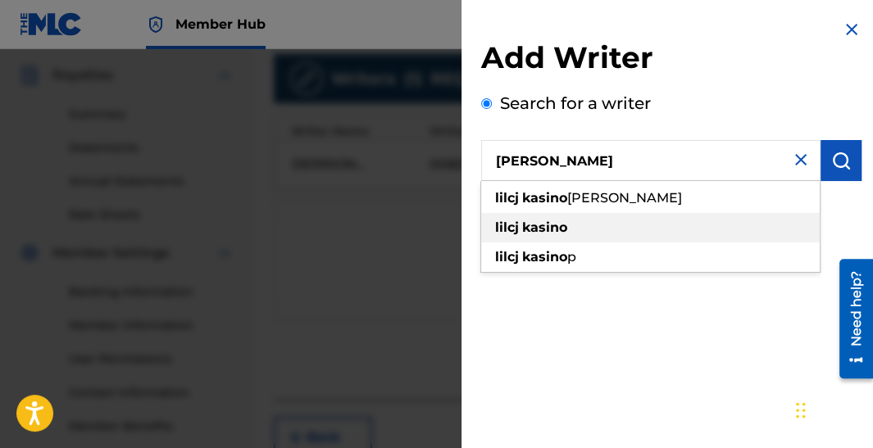
type input "[PERSON_NAME]"
click at [520, 221] on span at bounding box center [520, 228] width 3 height 16
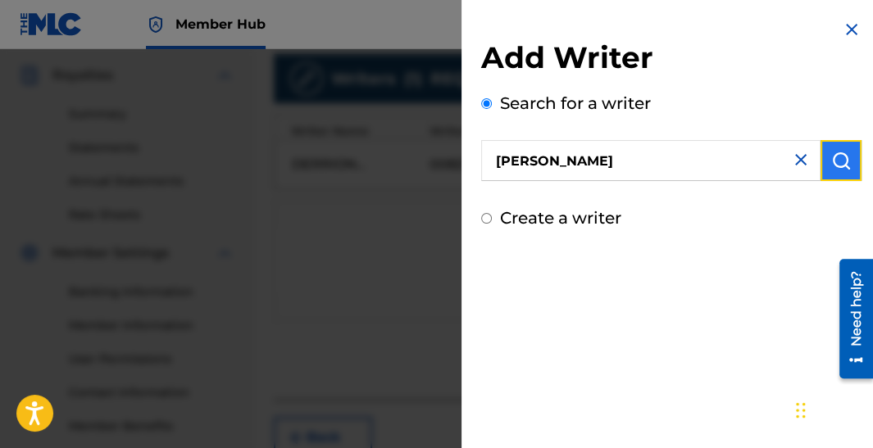
click at [836, 163] on img "submit" at bounding box center [841, 161] width 20 height 20
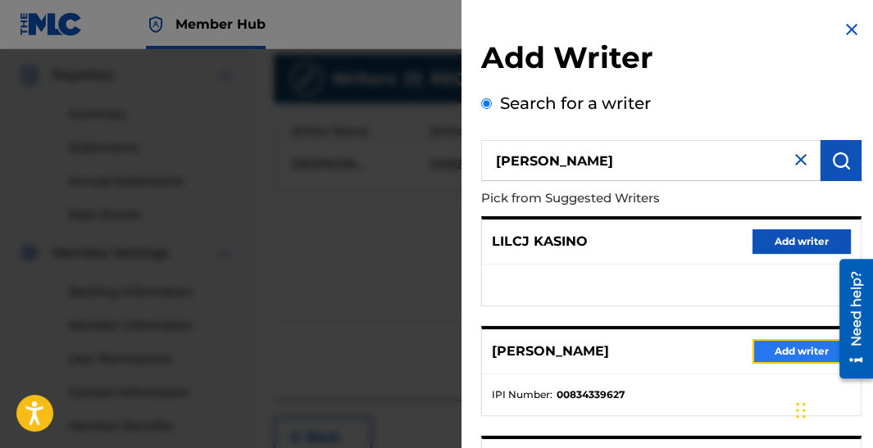
click at [756, 352] on button "Add writer" at bounding box center [801, 351] width 98 height 25
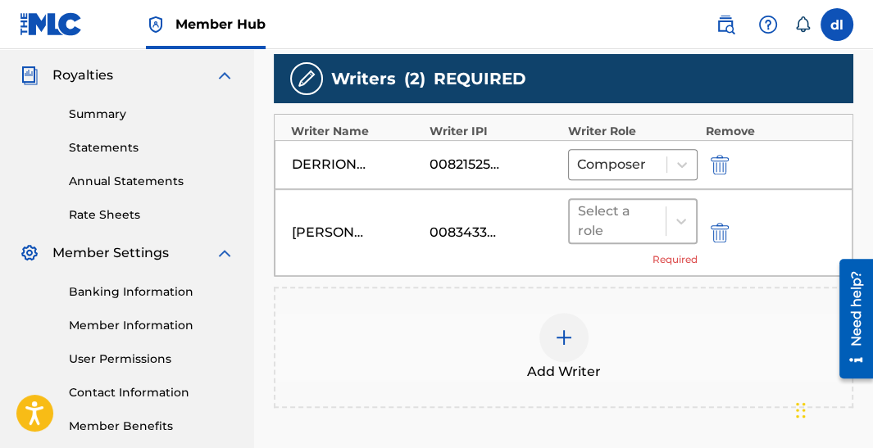
drag, startPoint x: 611, startPoint y: 225, endPoint x: 601, endPoint y: 220, distance: 10.7
click at [611, 224] on div at bounding box center [617, 221] width 79 height 23
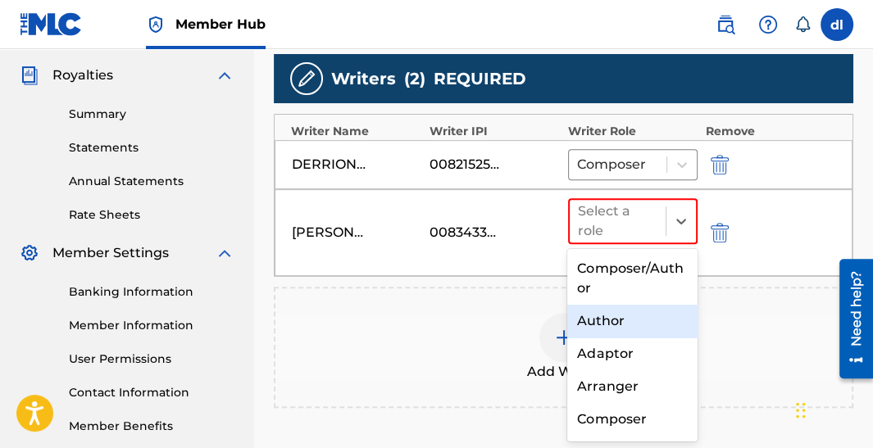
click at [601, 316] on div "Author" at bounding box center [631, 321] width 129 height 33
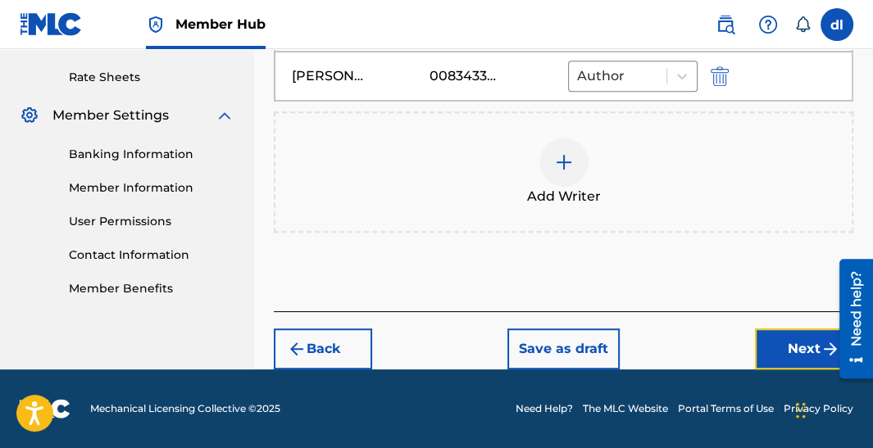
click at [758, 350] on button "Next" at bounding box center [804, 349] width 98 height 41
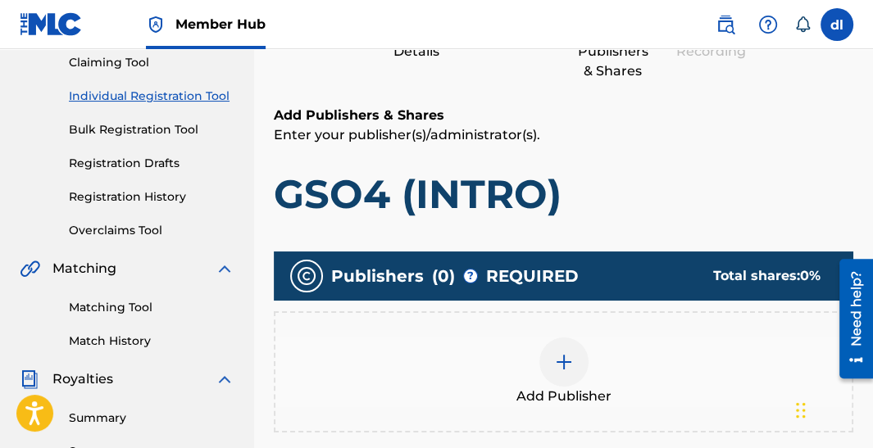
scroll to position [401, 0]
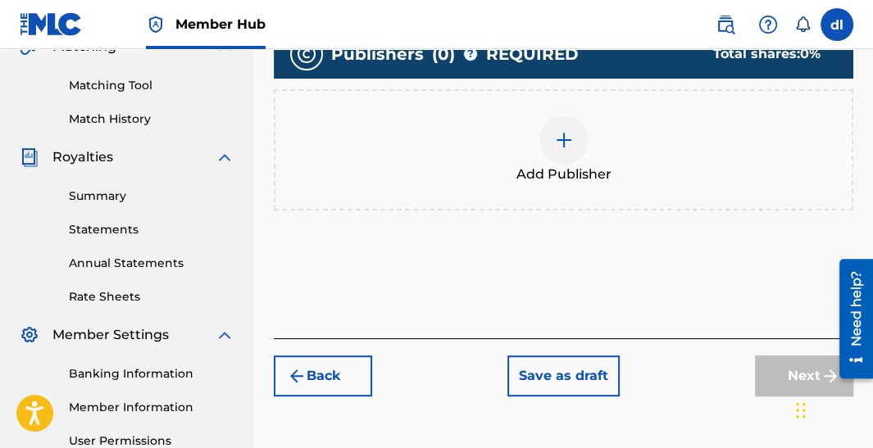
click at [575, 156] on div at bounding box center [563, 140] width 49 height 49
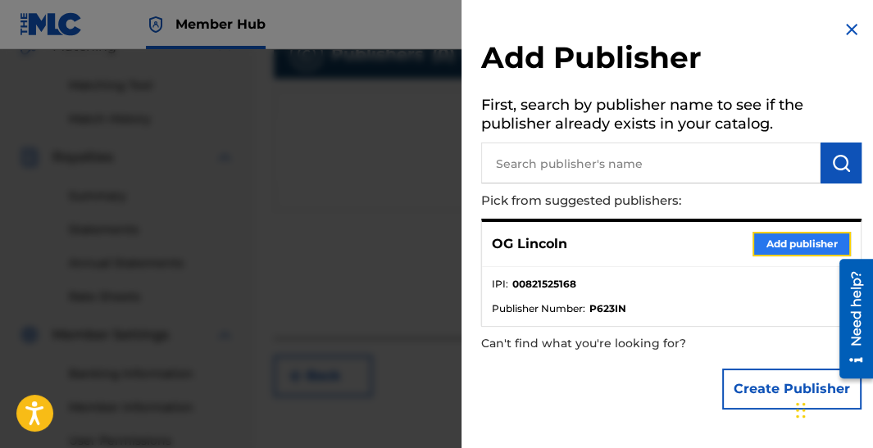
click at [784, 247] on button "Add publisher" at bounding box center [801, 244] width 98 height 25
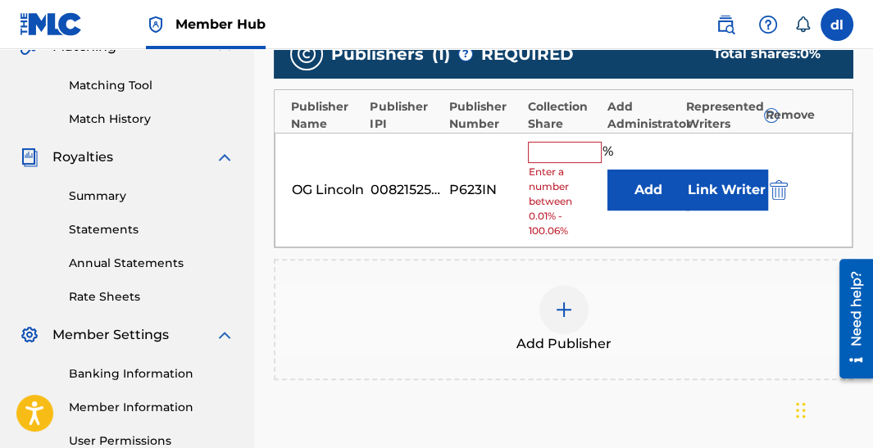
click at [564, 151] on input "text" at bounding box center [565, 152] width 74 height 21
click at [382, 320] on div "Add Publisher" at bounding box center [563, 319] width 576 height 69
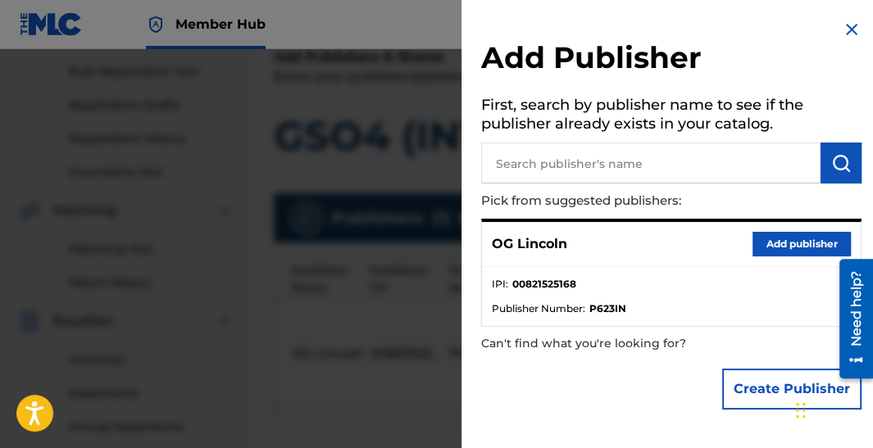
scroll to position [74, 0]
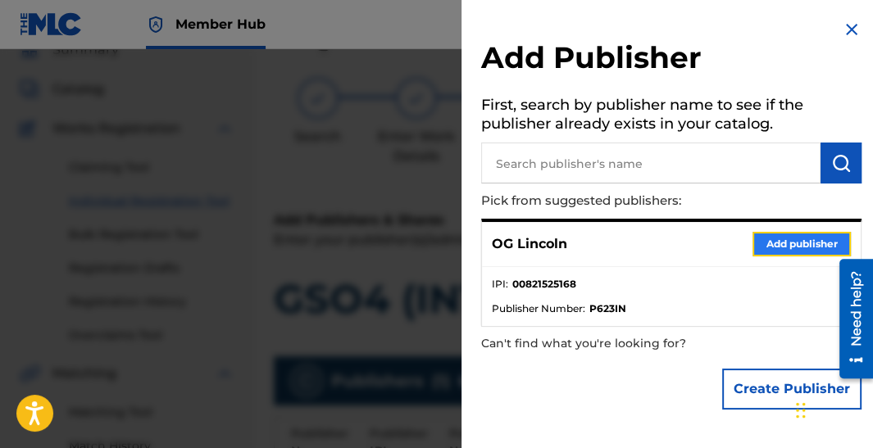
click at [769, 246] on button "Add publisher" at bounding box center [801, 244] width 98 height 25
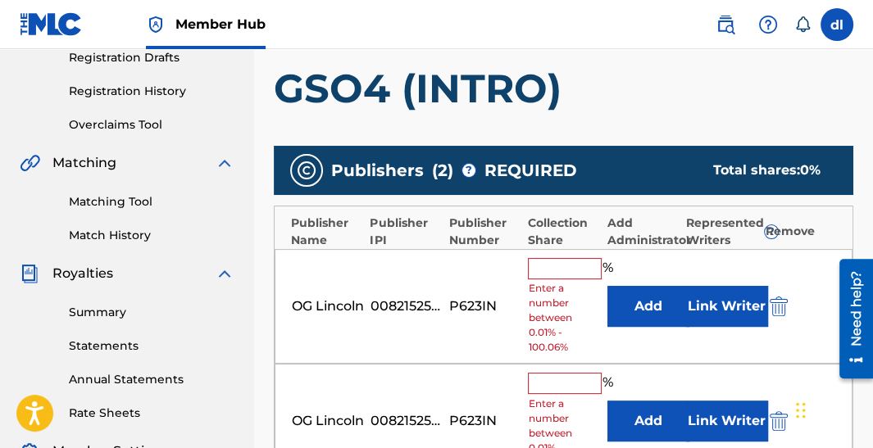
scroll to position [401, 0]
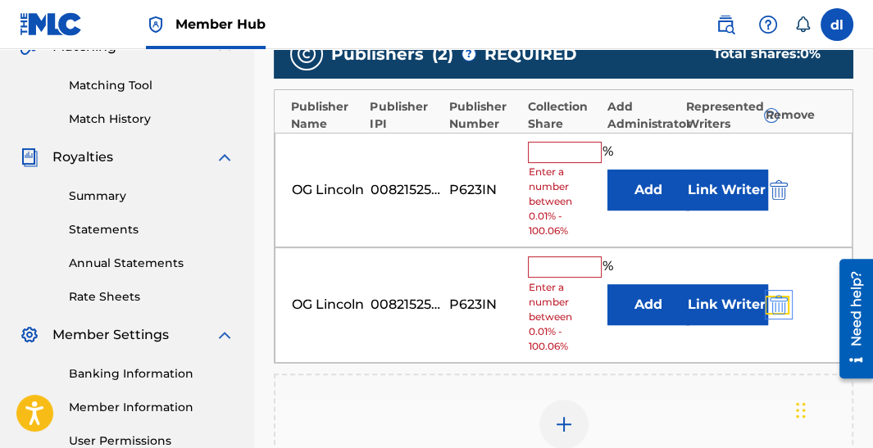
click at [780, 310] on img "submit" at bounding box center [778, 305] width 18 height 20
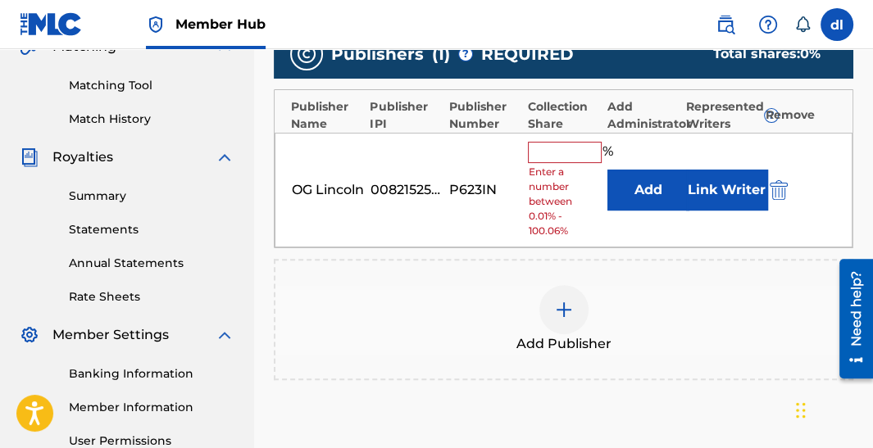
click at [545, 156] on input "text" at bounding box center [565, 152] width 74 height 21
type input "25"
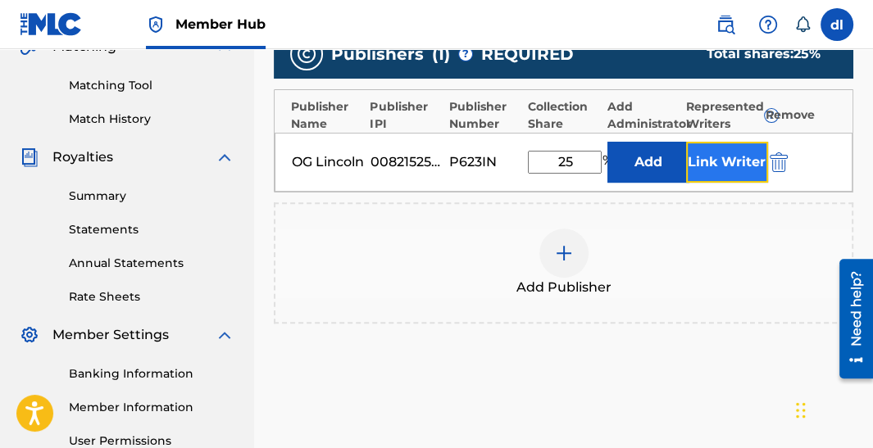
click at [711, 152] on button "Link Writer" at bounding box center [727, 162] width 82 height 41
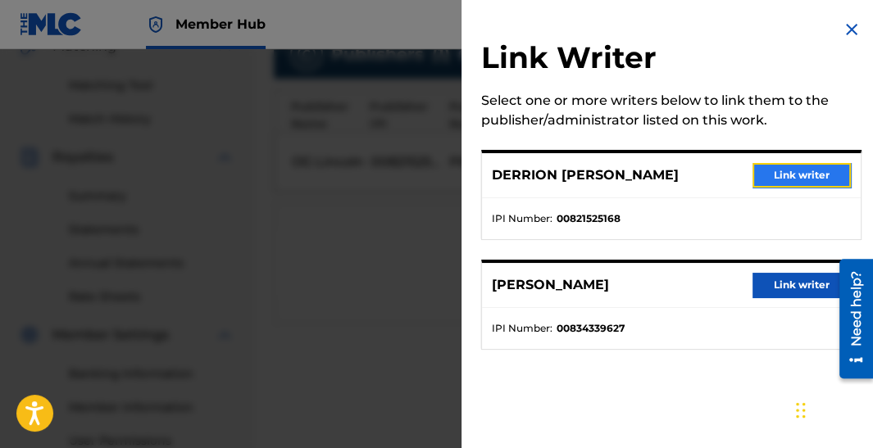
click at [759, 170] on button "Link writer" at bounding box center [801, 175] width 98 height 25
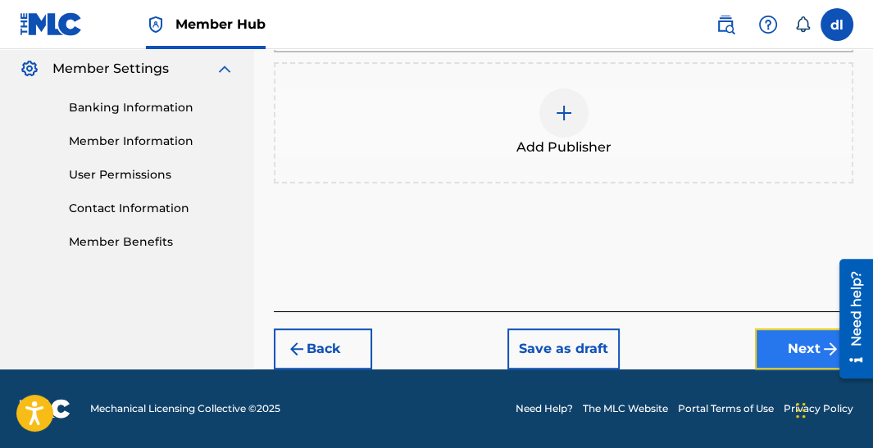
click at [771, 338] on button "Next" at bounding box center [804, 349] width 98 height 41
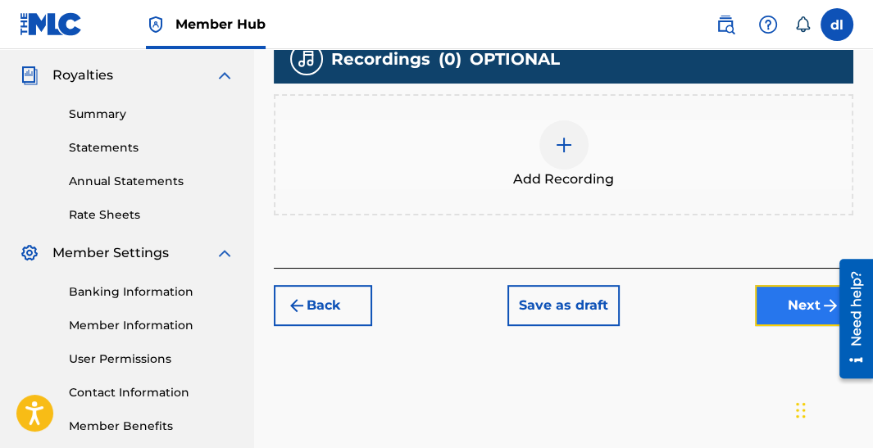
click at [772, 309] on button "Next" at bounding box center [804, 305] width 98 height 41
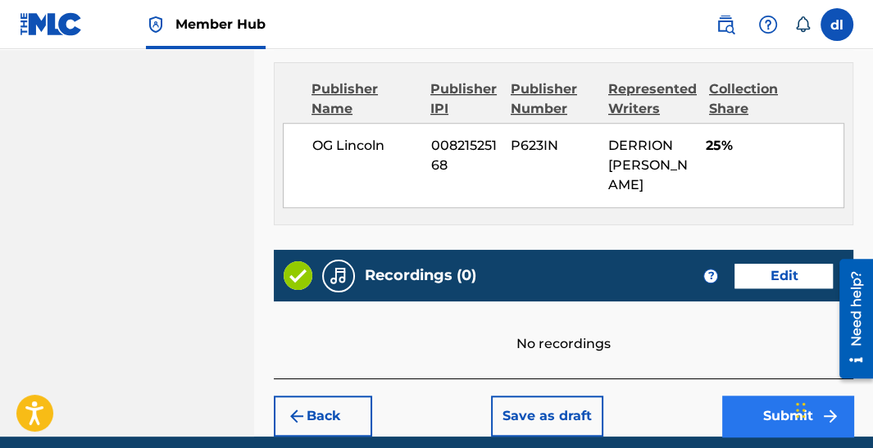
scroll to position [1010, 0]
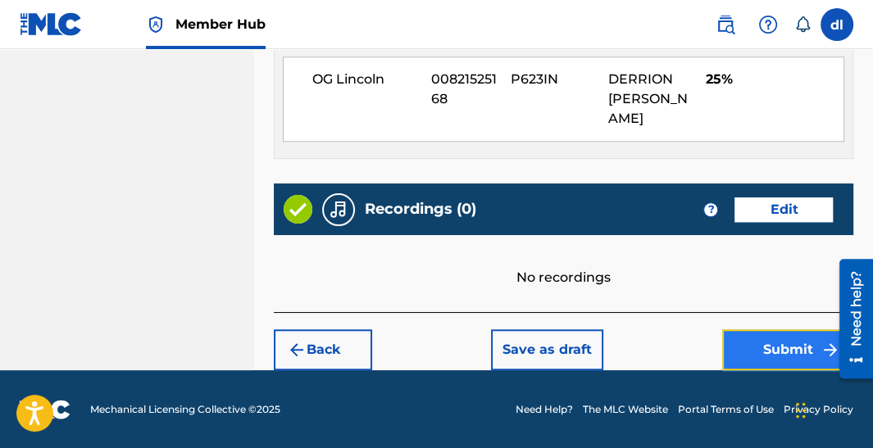
click at [744, 332] on button "Submit" at bounding box center [787, 349] width 131 height 41
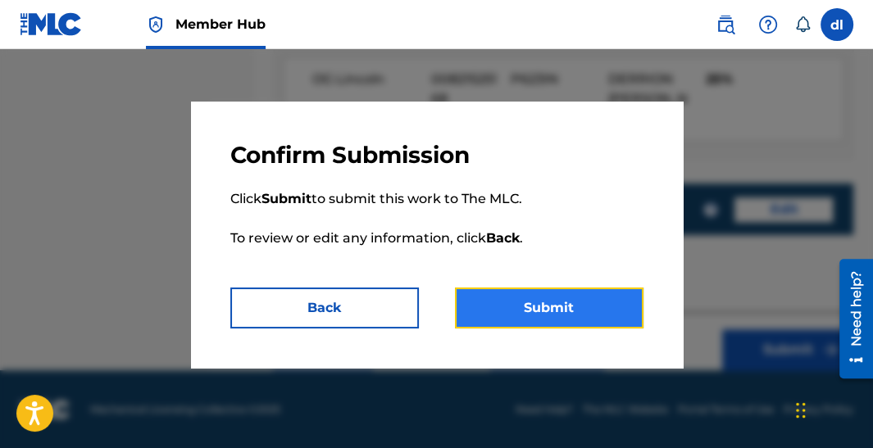
click at [565, 314] on button "Submit" at bounding box center [549, 308] width 188 height 41
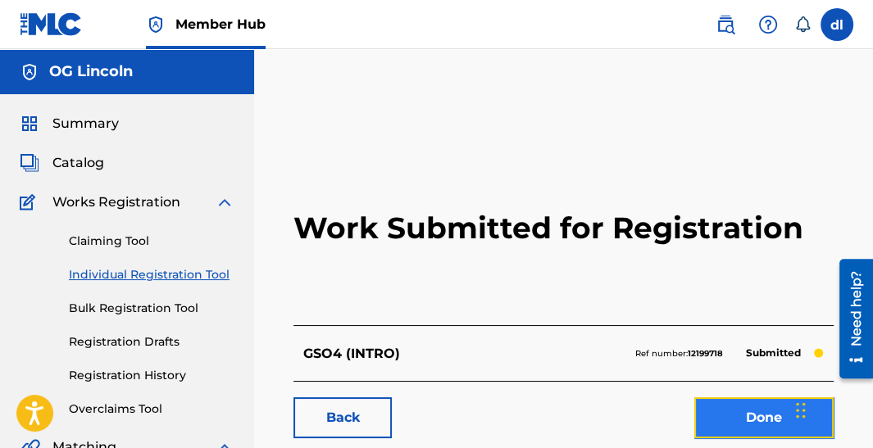
click at [704, 436] on link "Done" at bounding box center [763, 417] width 139 height 41
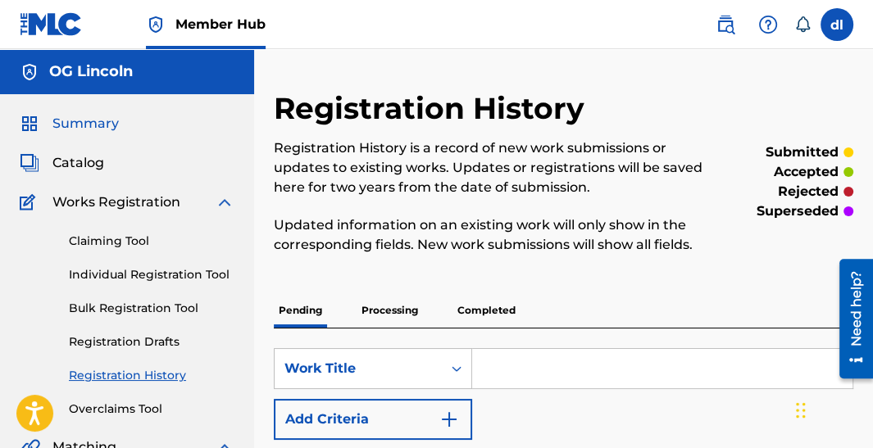
click at [72, 120] on span "Summary" at bounding box center [85, 124] width 66 height 20
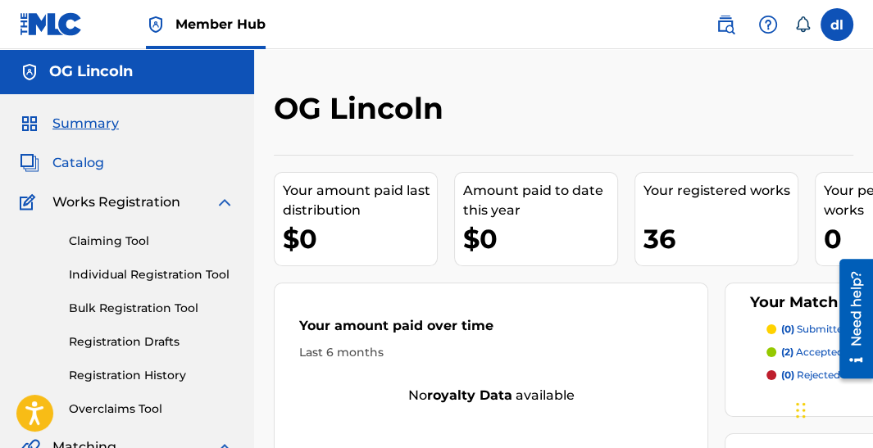
click at [81, 165] on span "Catalog" at bounding box center [78, 163] width 52 height 20
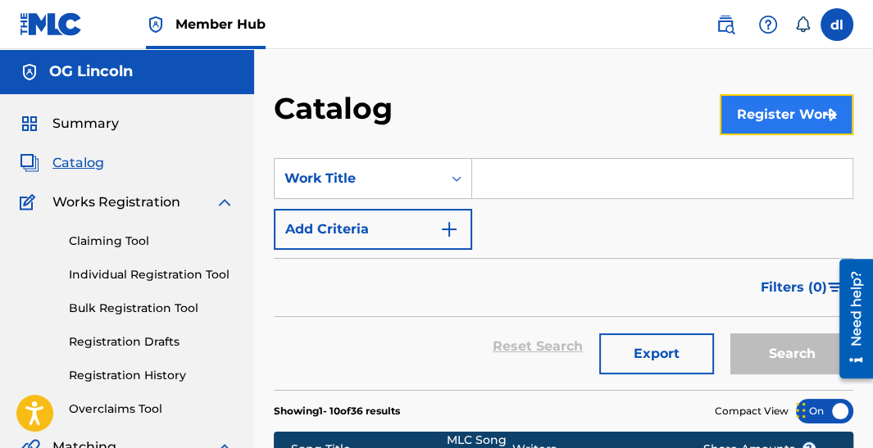
click at [778, 125] on button "Register Work" at bounding box center [786, 114] width 134 height 41
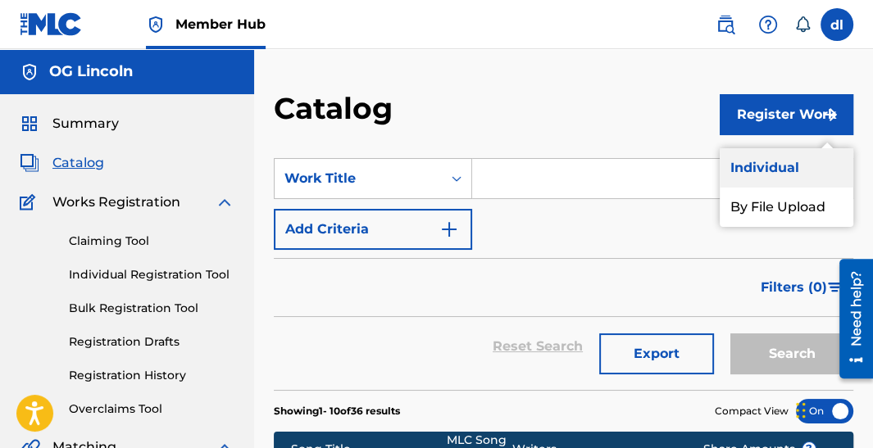
click at [754, 170] on link "Individual" at bounding box center [786, 167] width 134 height 39
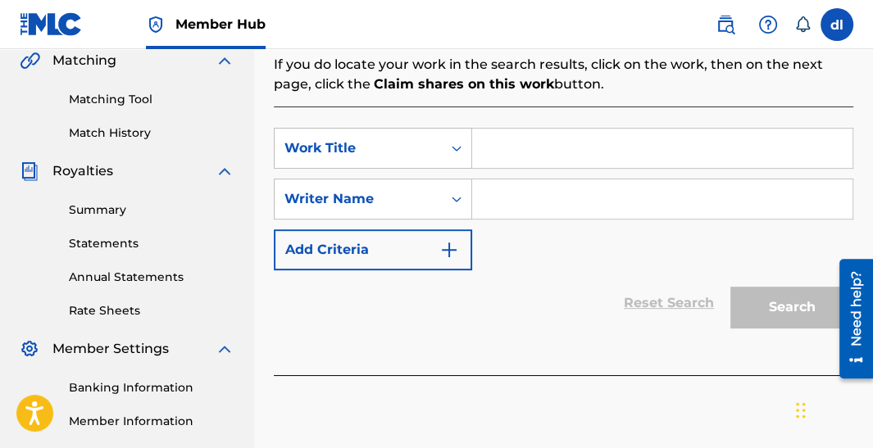
scroll to position [245, 0]
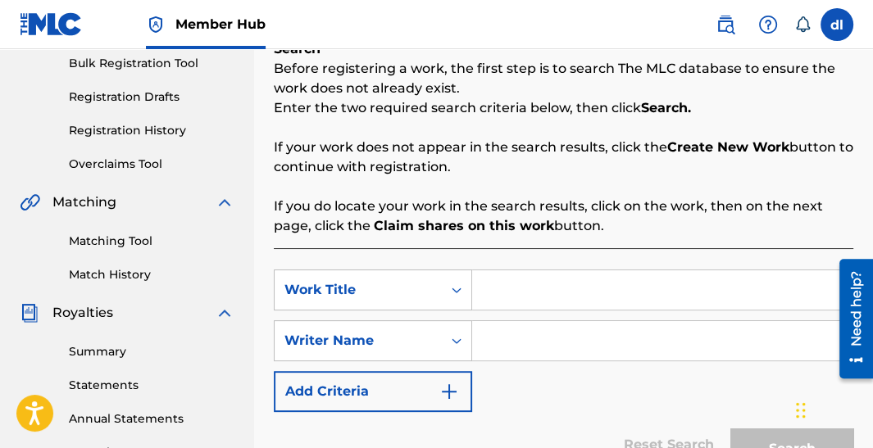
drag, startPoint x: 522, startPoint y: 285, endPoint x: 516, endPoint y: 293, distance: 9.3
click at [522, 285] on input "Search Form" at bounding box center [662, 289] width 380 height 39
type input "sdf"
click at [528, 346] on input "Search Form" at bounding box center [662, 340] width 380 height 39
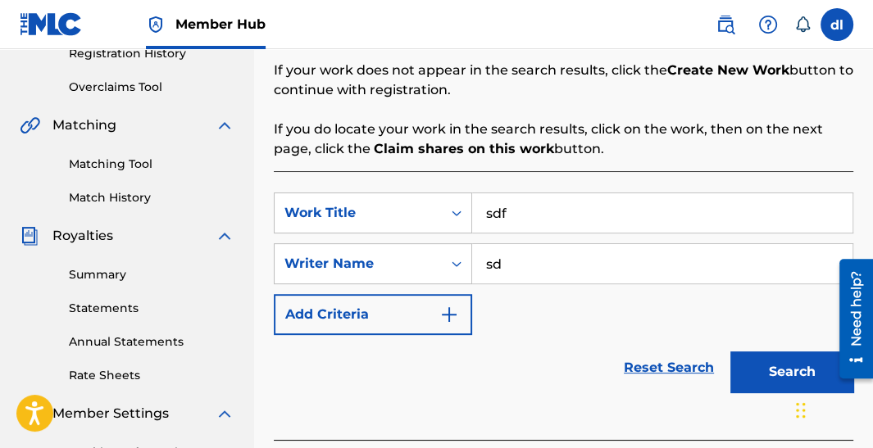
scroll to position [409, 0]
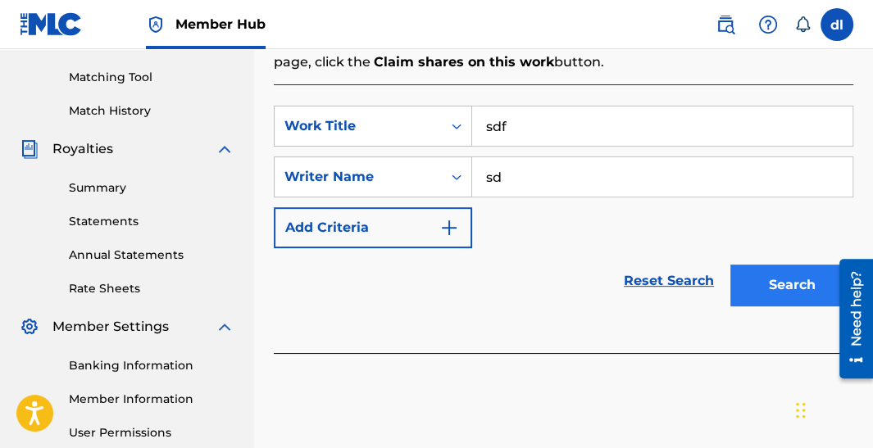
type input "sd"
click at [754, 277] on button "Search" at bounding box center [791, 285] width 123 height 41
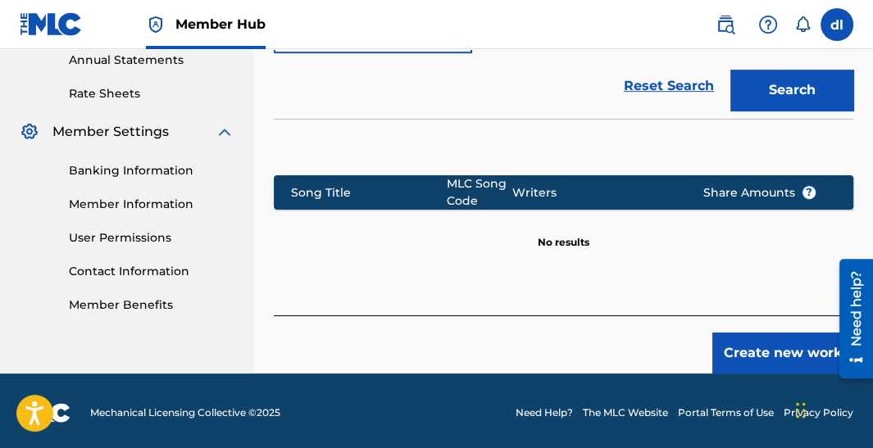
scroll to position [607, 0]
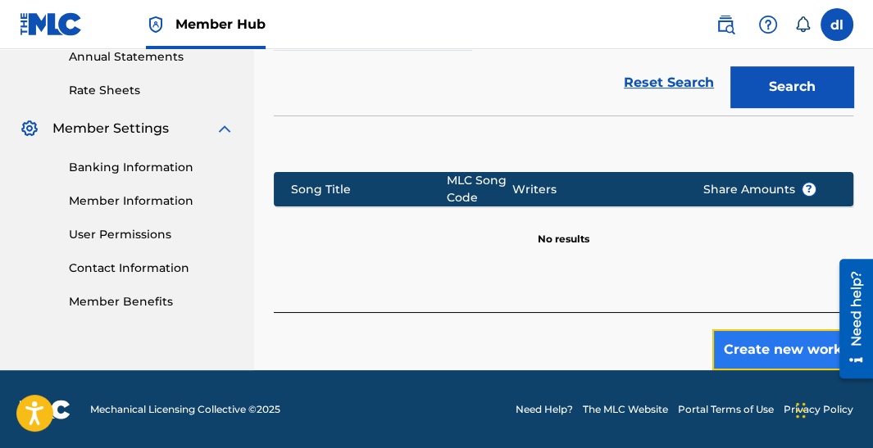
click at [767, 352] on button "Create new work" at bounding box center [782, 349] width 141 height 41
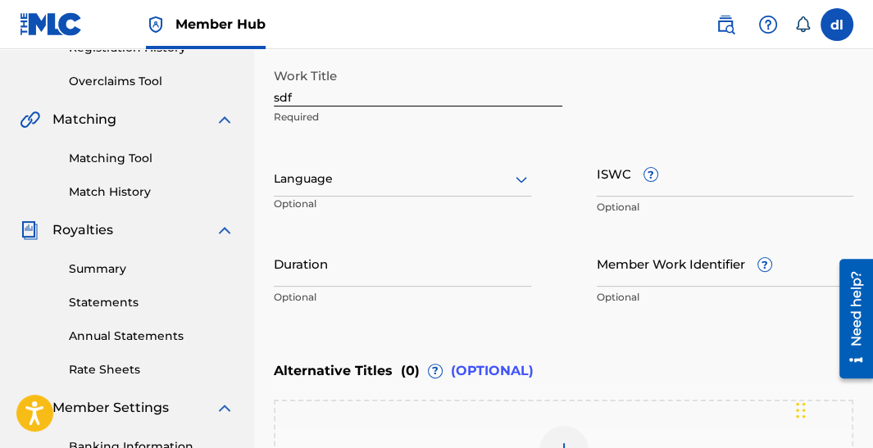
scroll to position [250, 0]
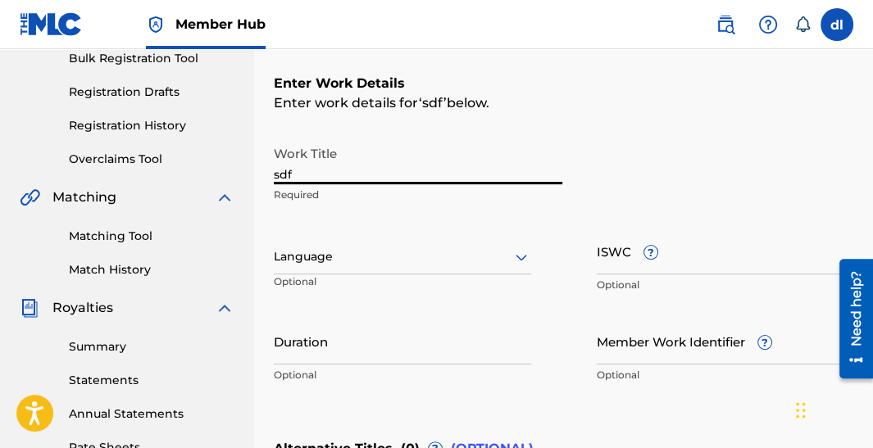
drag, startPoint x: 434, startPoint y: 180, endPoint x: 153, endPoint y: 182, distance: 281.0
click at [153, 183] on main "OG Lincoln Summary Catalog Works Registration Claiming Tool Individual Registra…" at bounding box center [436, 248] width 873 height 899
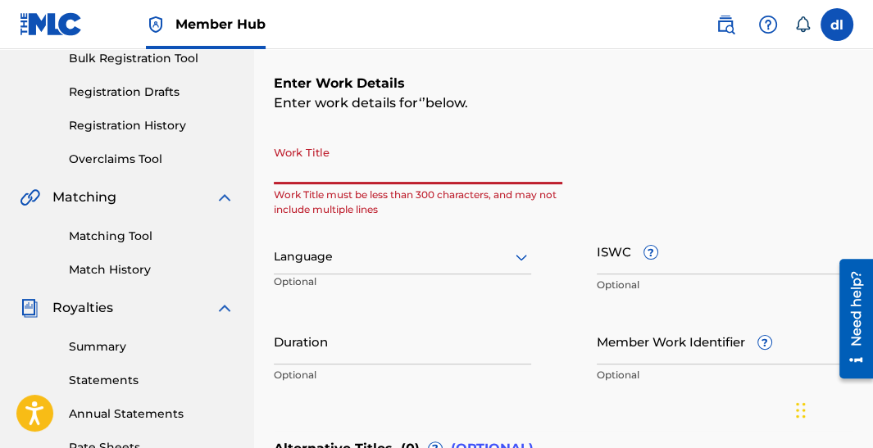
click at [297, 183] on input "Work Title" at bounding box center [418, 161] width 288 height 47
click at [301, 175] on input "Work Title" at bounding box center [418, 161] width 288 height 47
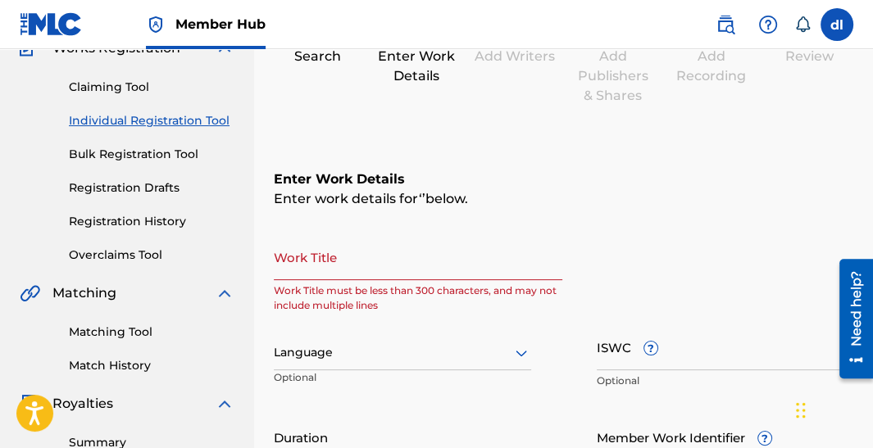
scroll to position [168, 0]
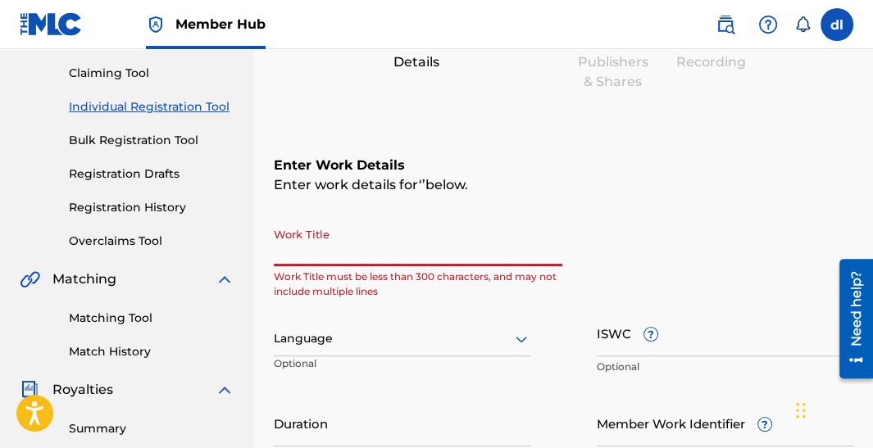
click at [315, 257] on input "Work Title" at bounding box center [418, 243] width 288 height 47
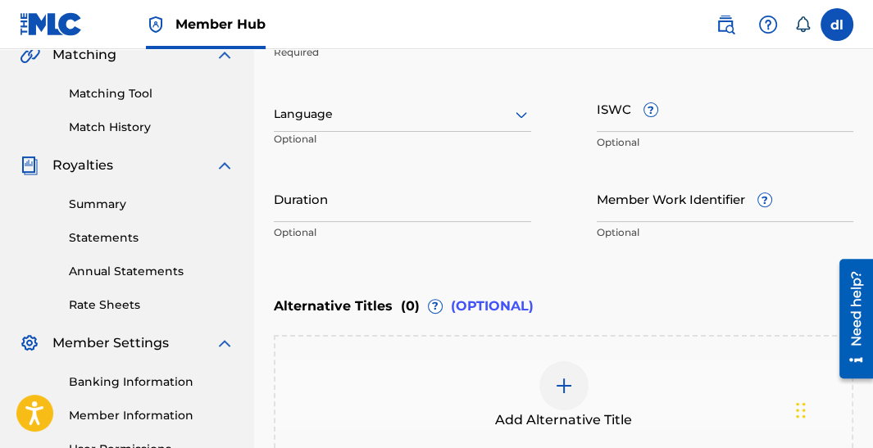
scroll to position [250, 0]
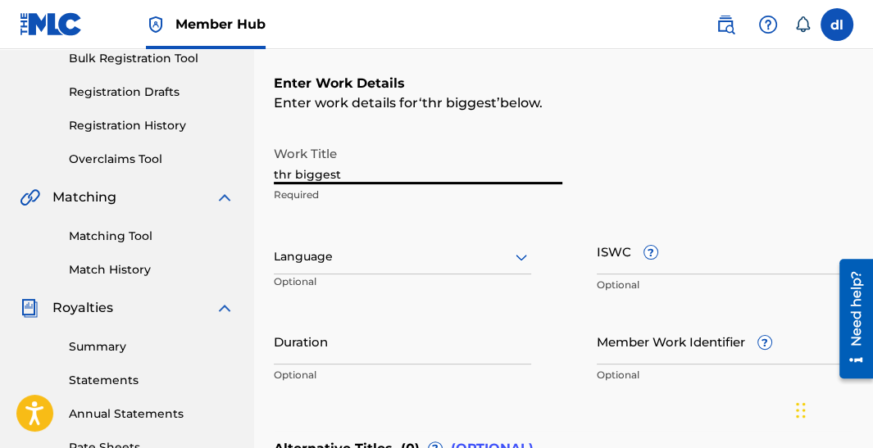
type input "thr biggest"
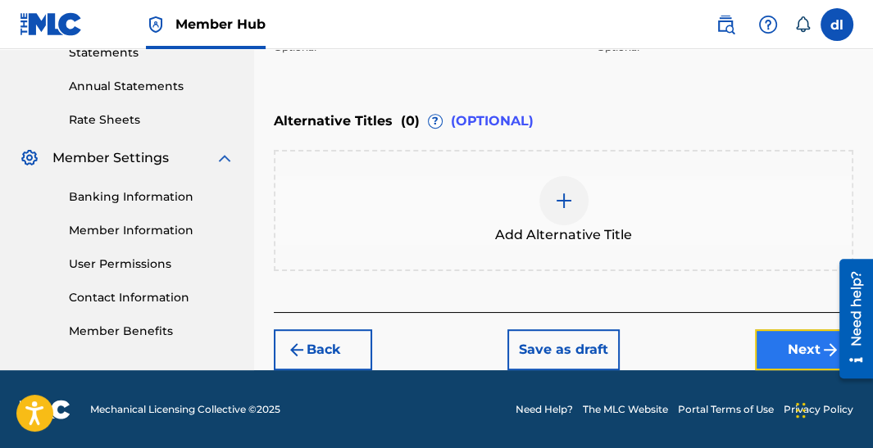
click at [755, 335] on button "Next" at bounding box center [804, 349] width 98 height 41
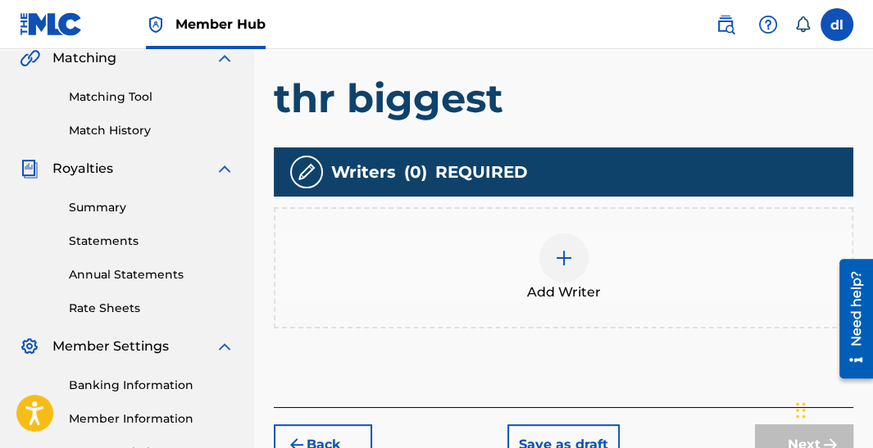
scroll to position [401, 0]
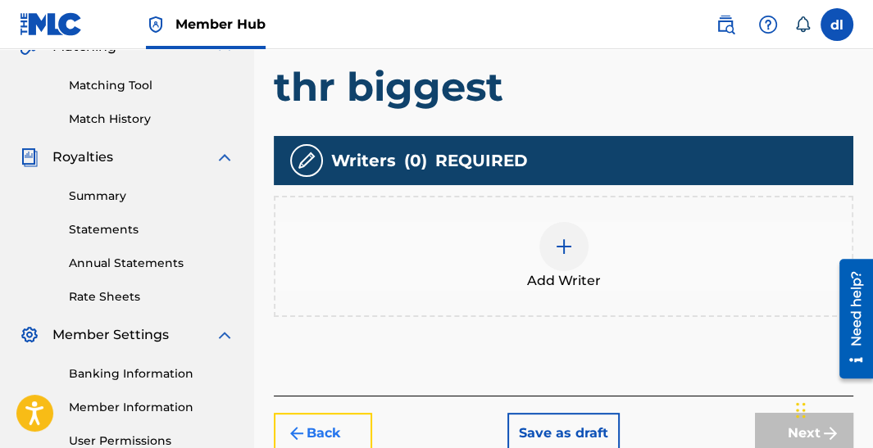
click at [299, 428] on img "submit" at bounding box center [297, 434] width 20 height 20
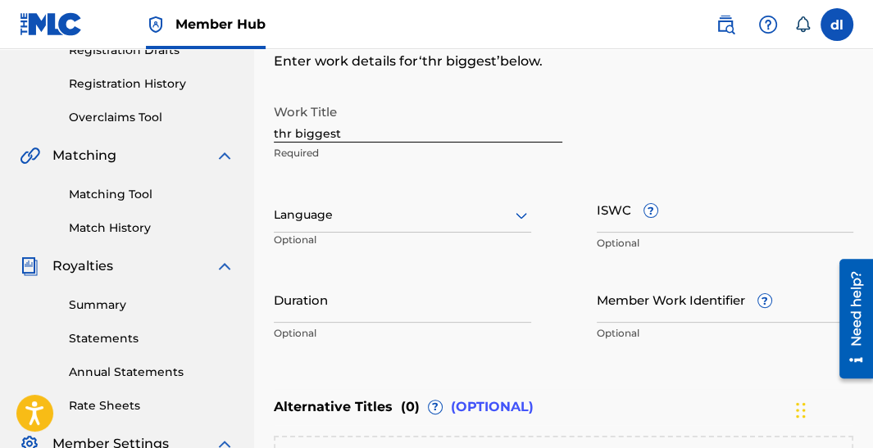
scroll to position [74, 0]
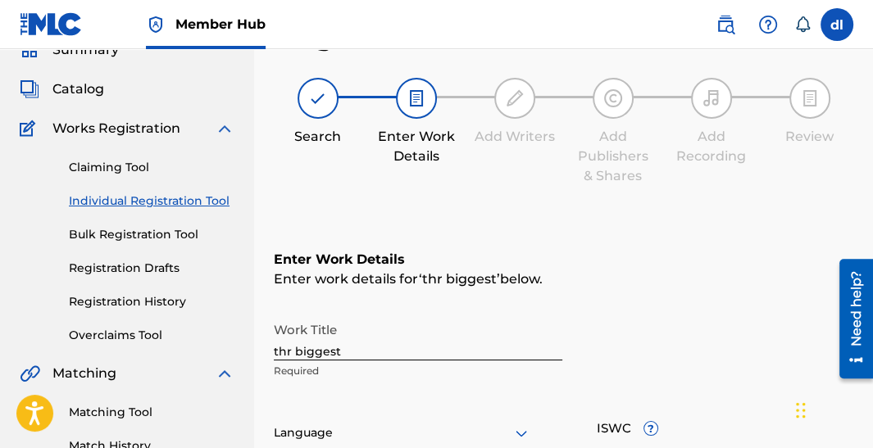
click at [350, 344] on input "thr biggest" at bounding box center [418, 337] width 288 height 47
click at [287, 353] on input "thr biggest" at bounding box center [418, 337] width 288 height 47
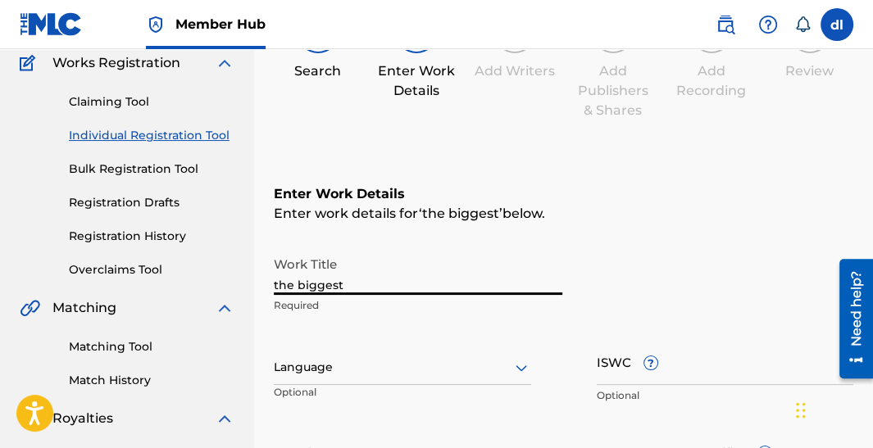
scroll to position [483, 0]
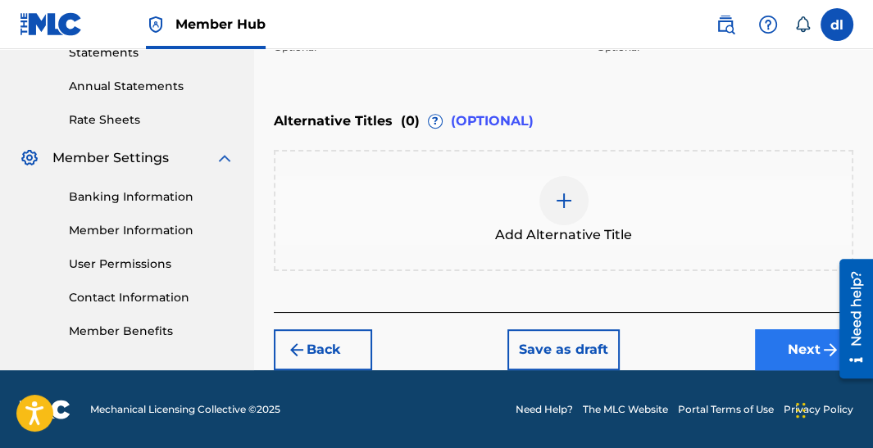
type input "the biggest"
click at [769, 352] on button "Next" at bounding box center [804, 349] width 98 height 41
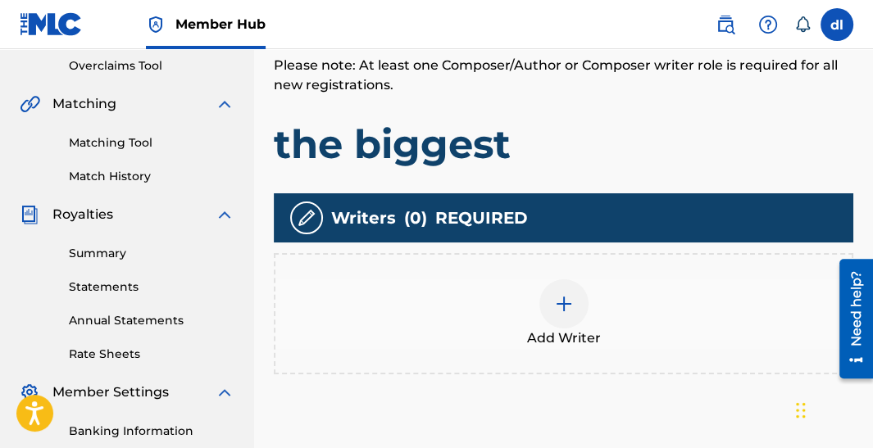
scroll to position [401, 0]
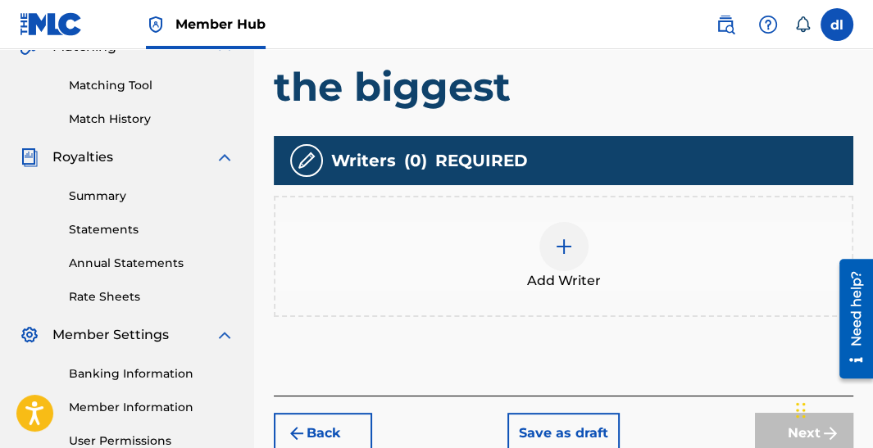
click at [589, 245] on div "Add Writer" at bounding box center [563, 256] width 576 height 69
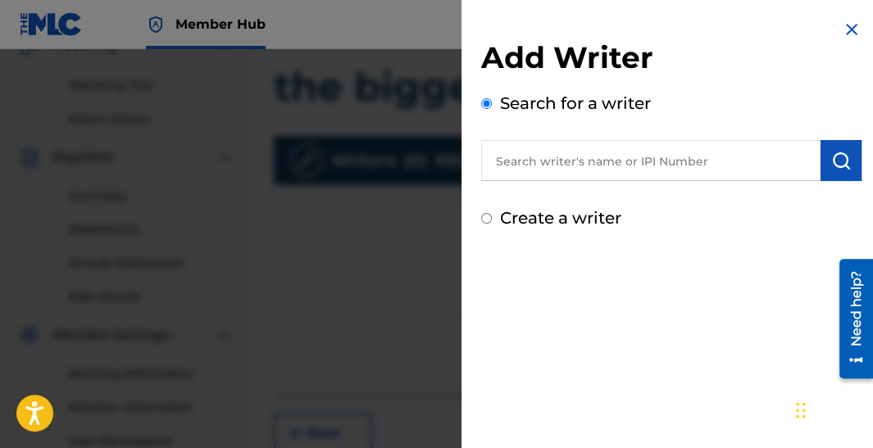
click at [560, 145] on input "text" at bounding box center [650, 160] width 339 height 41
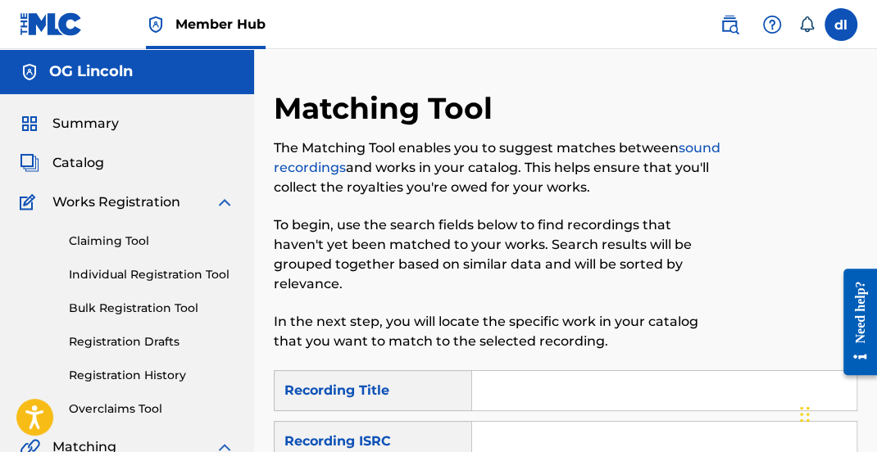
click at [564, 371] on input "Search Form" at bounding box center [664, 390] width 384 height 39
click at [788, 286] on div at bounding box center [790, 230] width 134 height 280
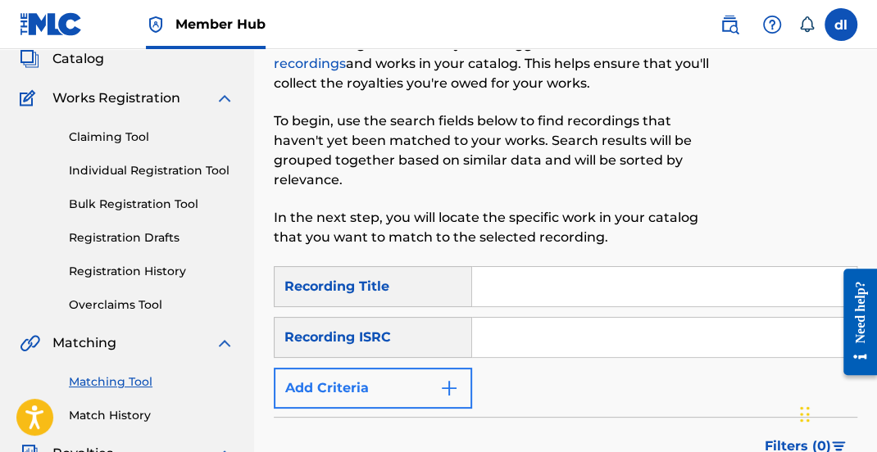
scroll to position [163, 0]
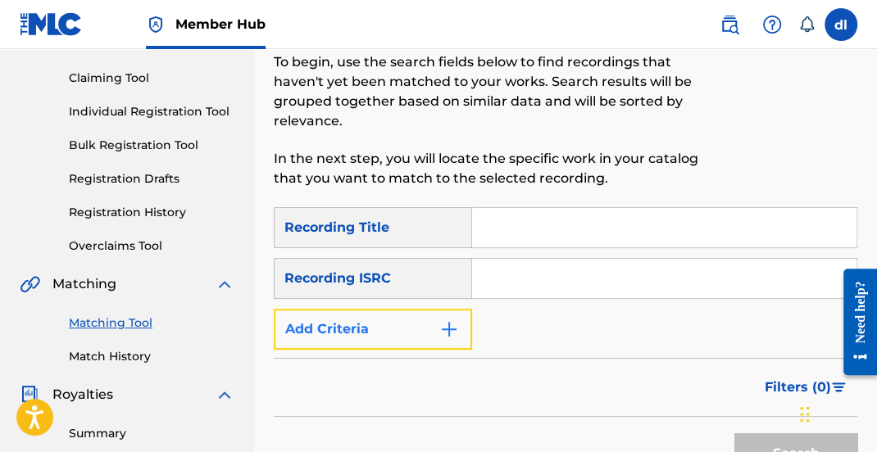
click at [411, 309] on button "Add Criteria" at bounding box center [373, 329] width 198 height 41
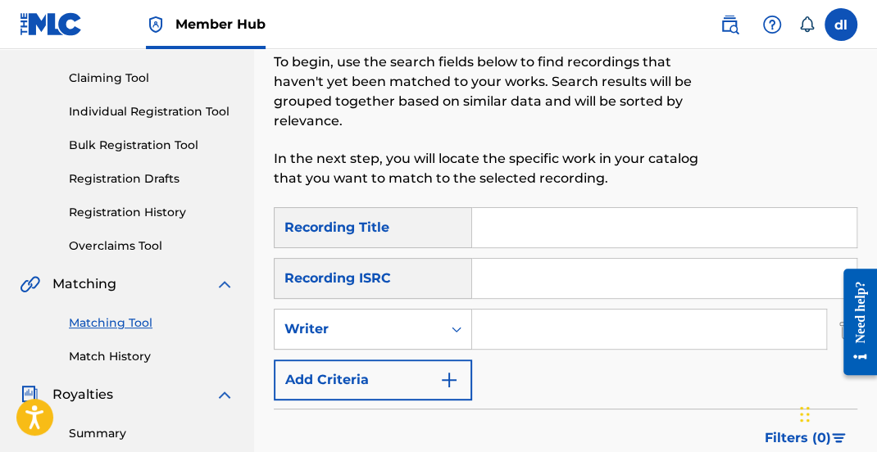
click at [530, 315] on input "Search Form" at bounding box center [649, 329] width 354 height 39
click at [428, 320] on div "Writer" at bounding box center [357, 330] width 147 height 20
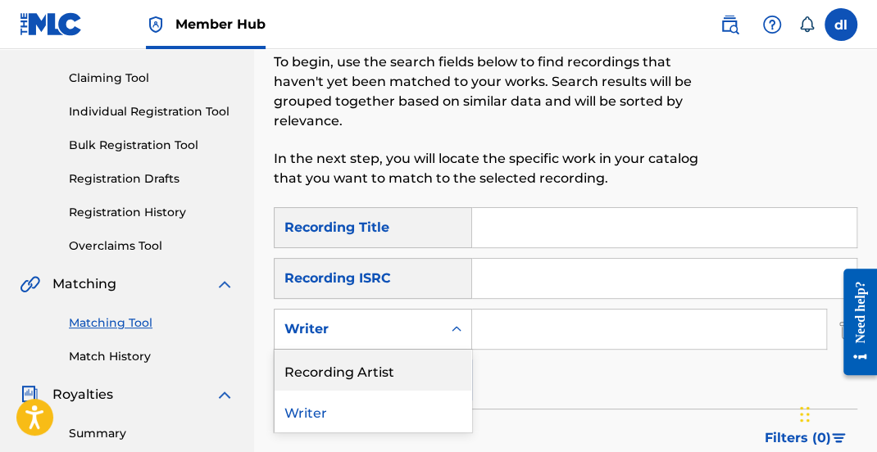
click at [329, 360] on div "Recording Artist" at bounding box center [372, 370] width 197 height 41
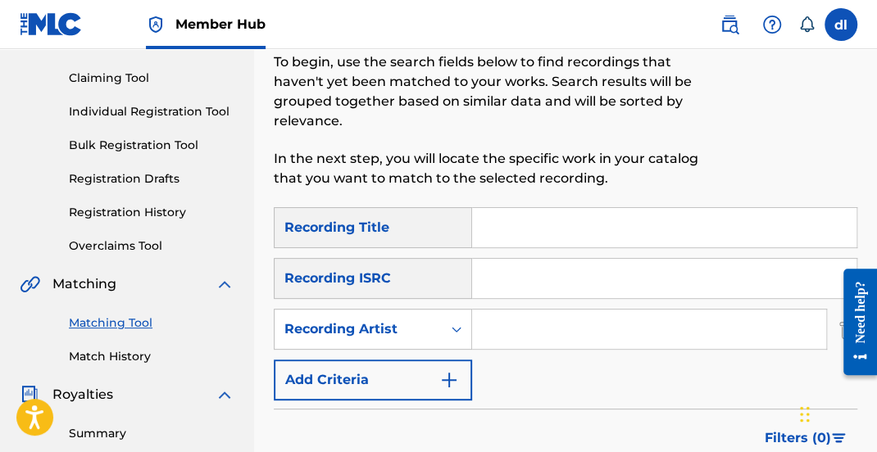
click at [532, 287] on div "SearchWithCriteria331acb28-4154-4f29-8e96-5d2b4a6ce2ef Recording Title SearchWi…" at bounding box center [565, 303] width 583 height 193
click at [519, 310] on input "Search Form" at bounding box center [649, 329] width 354 height 39
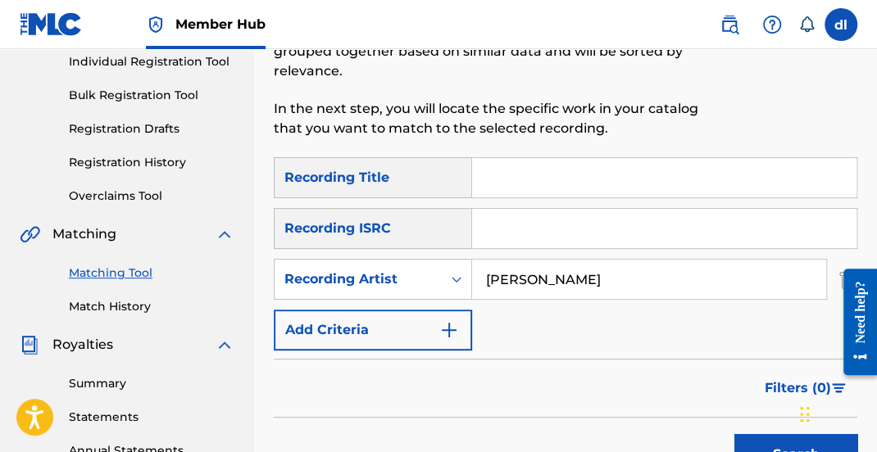
scroll to position [327, 0]
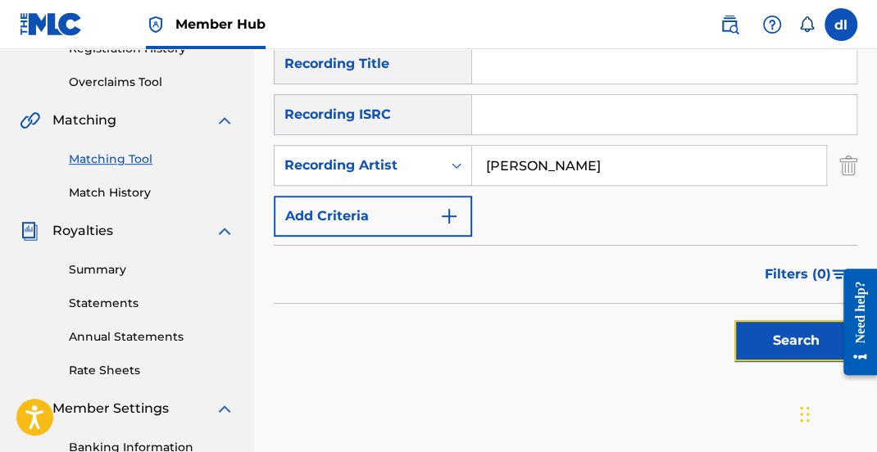
click at [749, 320] on button "Search" at bounding box center [795, 340] width 123 height 41
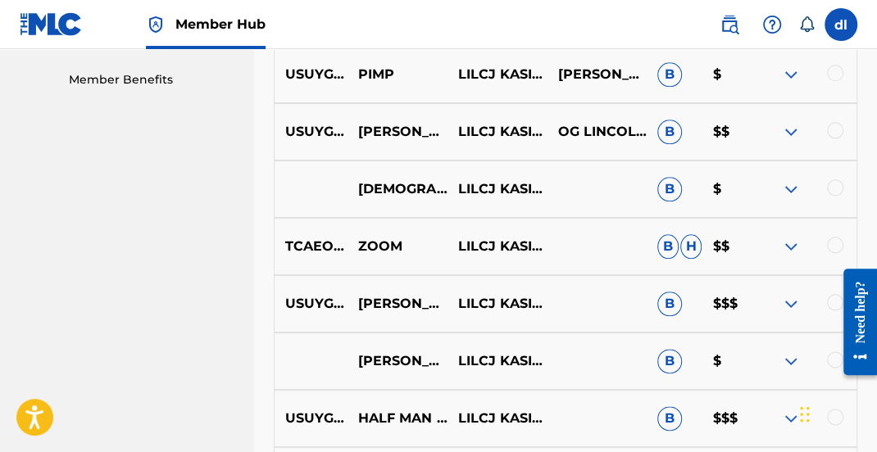
scroll to position [901, 0]
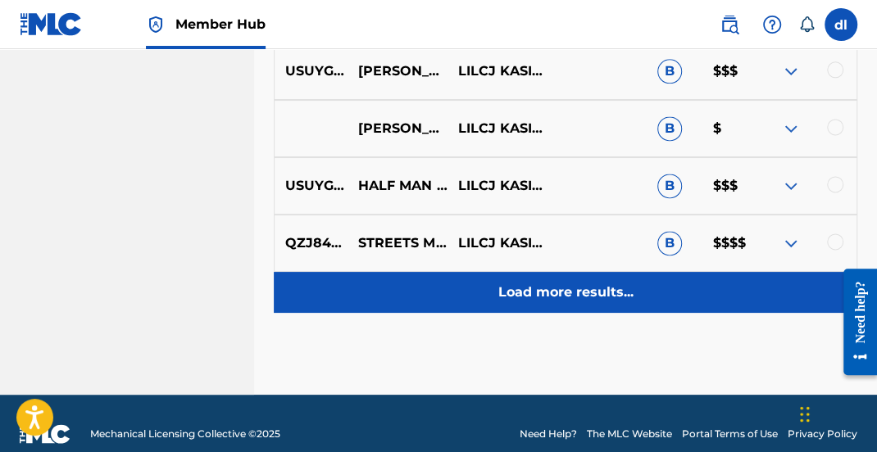
click at [546, 283] on p "Load more results..." at bounding box center [565, 293] width 135 height 20
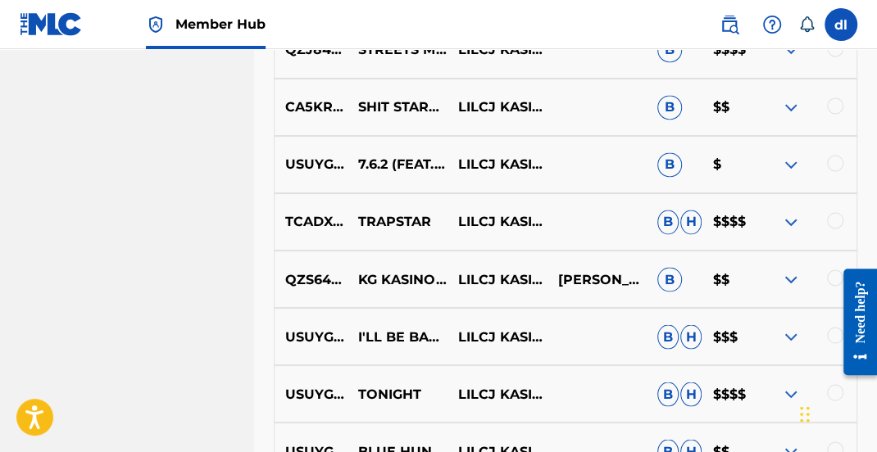
scroll to position [1226, 0]
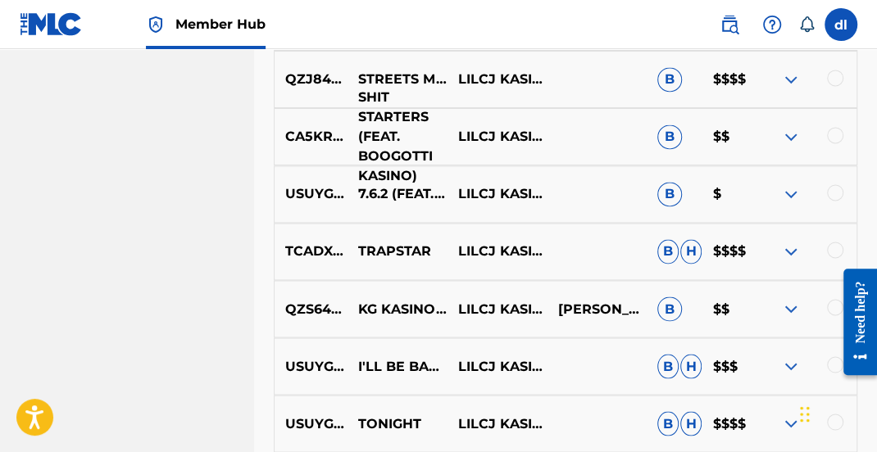
click at [386, 116] on p "SHIT STARTERS (FEAT. BOOGOTTI KASINO)" at bounding box center [397, 137] width 100 height 98
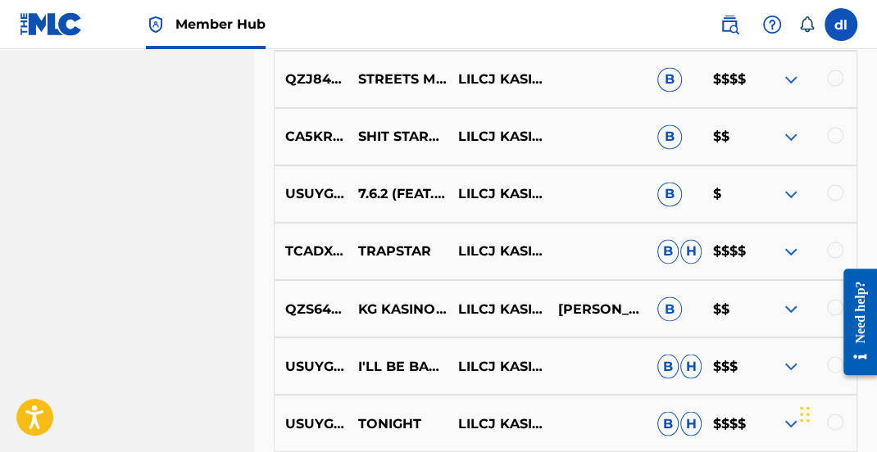
click at [798, 299] on img at bounding box center [791, 309] width 20 height 20
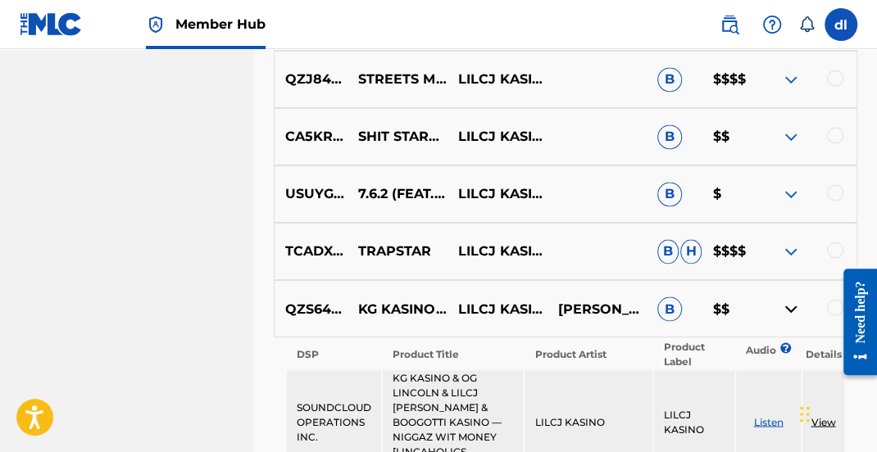
scroll to position [1308, 0]
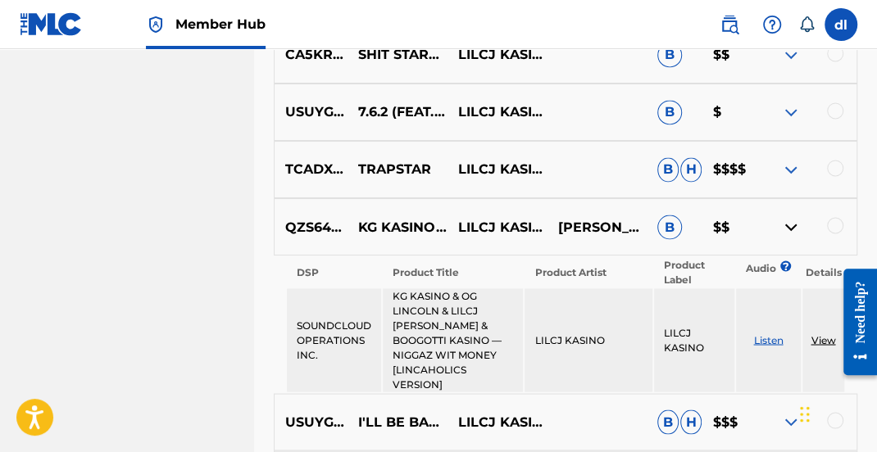
click at [449, 320] on td "KG KASINO & OG LINCOLN & LILCJ [PERSON_NAME] & BOOGOTTI KASINO — NIGGAZ WIT MON…" at bounding box center [453, 339] width 140 height 103
drag, startPoint x: 447, startPoint y: 317, endPoint x: 467, endPoint y: 352, distance: 40.3
click at [469, 353] on td "KG KASINO & OG LINCOLN & LILCJ [PERSON_NAME] & BOOGOTTI KASINO — NIGGAZ WIT MON…" at bounding box center [453, 339] width 140 height 103
copy td "NIGGAZ WIT MONEY [LINCAHOLICS VERSION]"
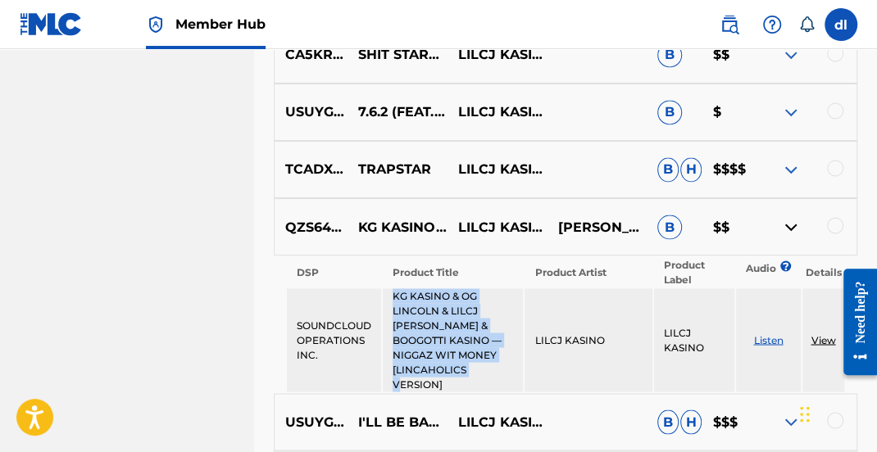
drag, startPoint x: 395, startPoint y: 279, endPoint x: 472, endPoint y: 344, distance: 100.6
click at [472, 344] on td "KG KASINO & OG LINCOLN & LILCJ [PERSON_NAME] & BOOGOTTI KASINO — NIGGAZ WIT MON…" at bounding box center [453, 339] width 140 height 103
copy td "KG KASINO & OG LINCOLN & LILCJ [PERSON_NAME] & BOOGOTTI KASINO — NIGGAZ WIT MON…"
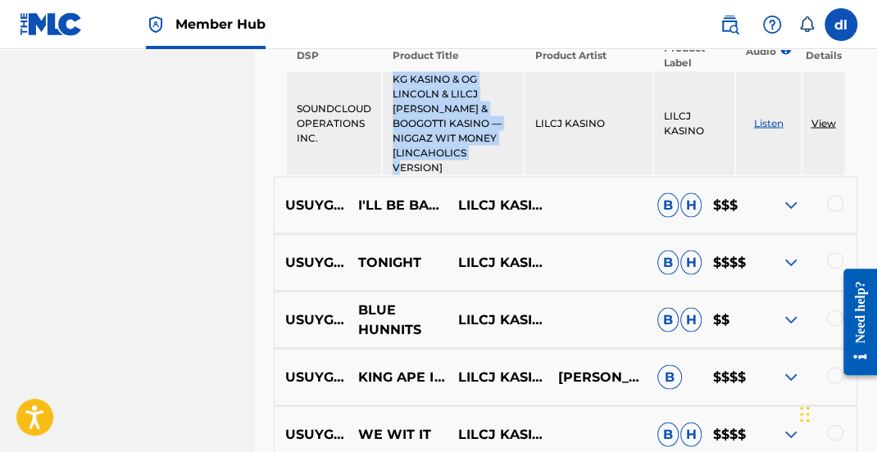
scroll to position [1554, 0]
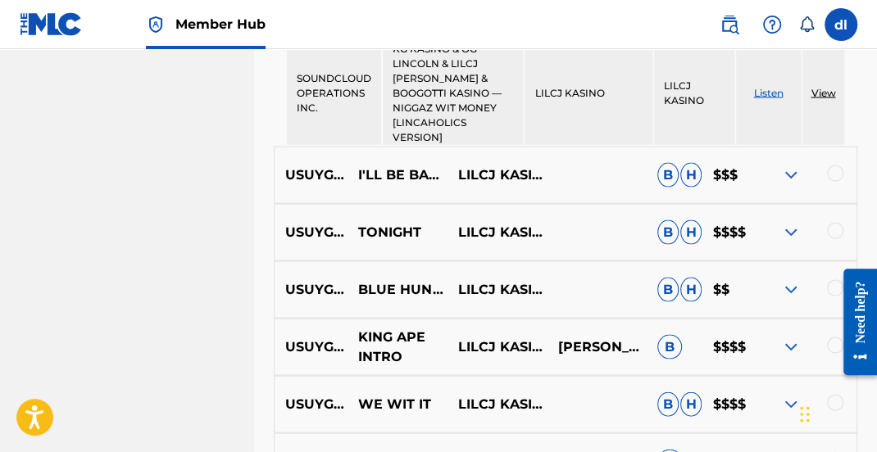
click at [382, 328] on p "KING APE INTRO" at bounding box center [397, 347] width 100 height 39
click at [793, 338] on img at bounding box center [791, 348] width 20 height 20
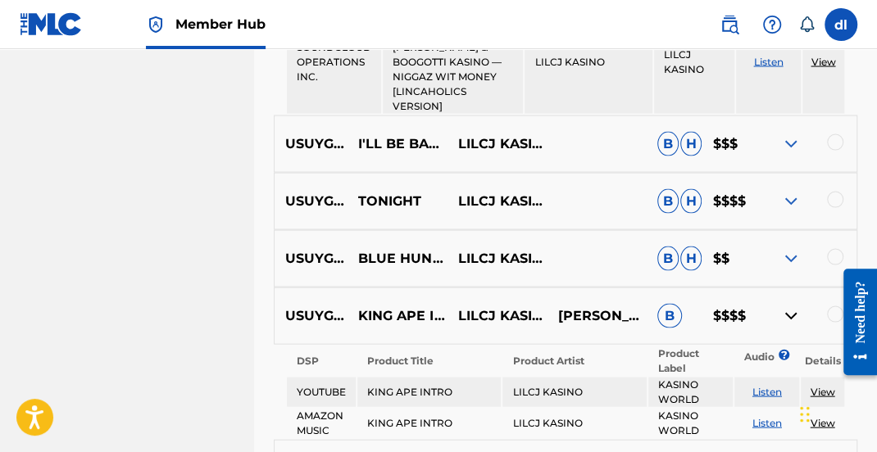
scroll to position [1636, 0]
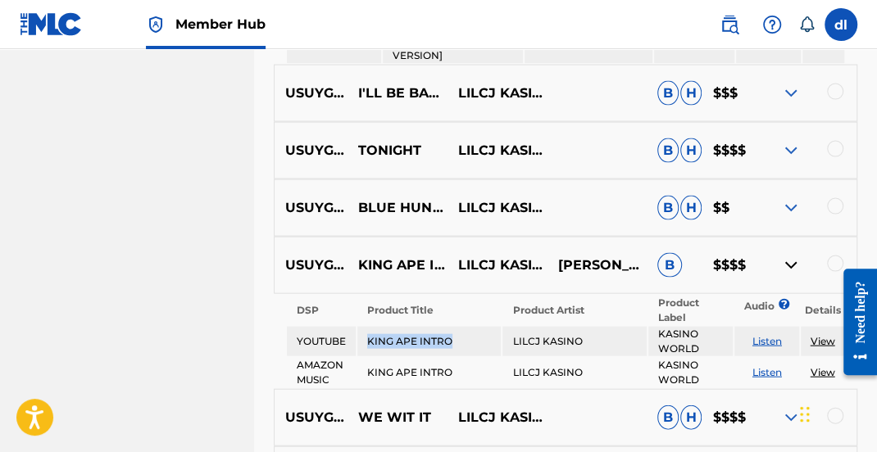
drag, startPoint x: 464, startPoint y: 307, endPoint x: 352, endPoint y: 308, distance: 111.4
click at [352, 327] on tr "YOUTUBE KING APE INTRO LILCJ [PERSON_NAME] WORLD Listen View" at bounding box center [565, 341] width 557 height 29
copy tr "KING APE INTRO"
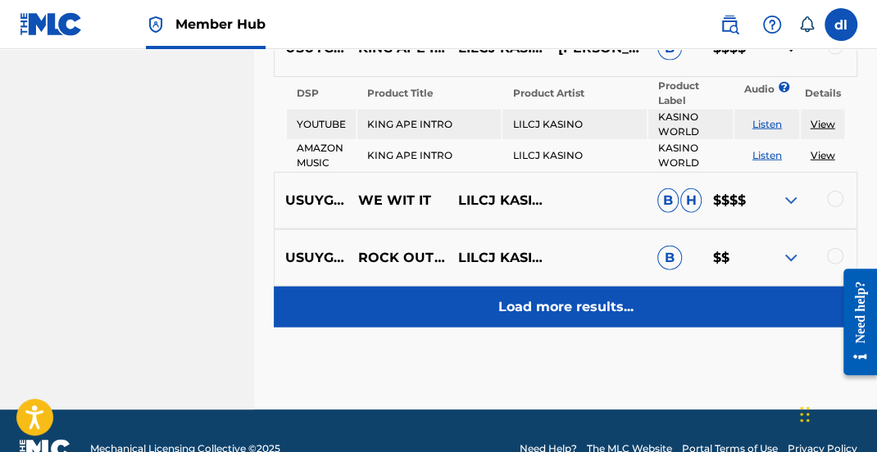
click at [550, 297] on p "Load more results..." at bounding box center [565, 307] width 135 height 20
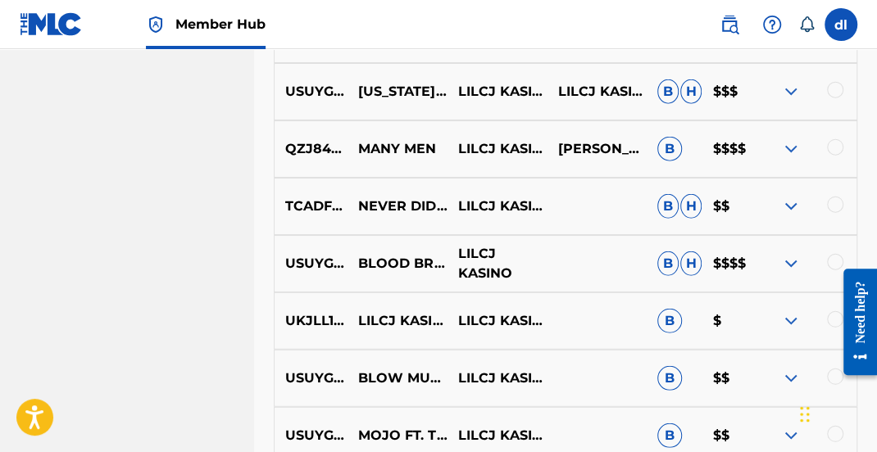
scroll to position [2017, 0]
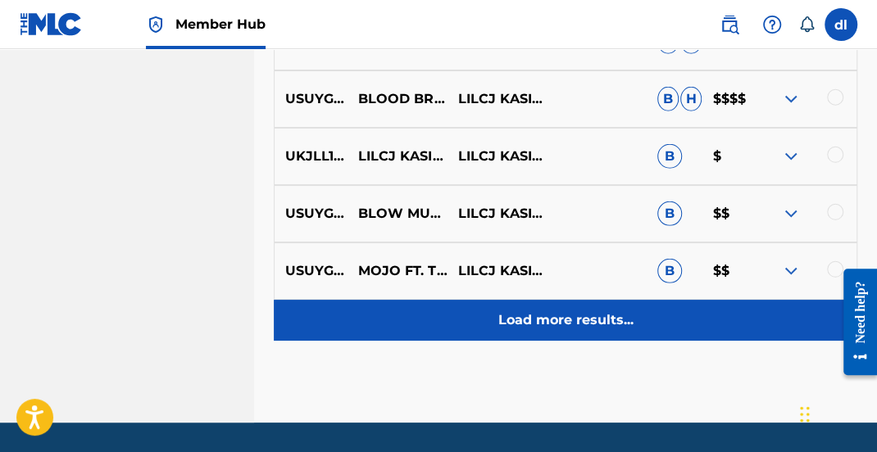
click at [482, 302] on div "Load more results..." at bounding box center [565, 320] width 583 height 41
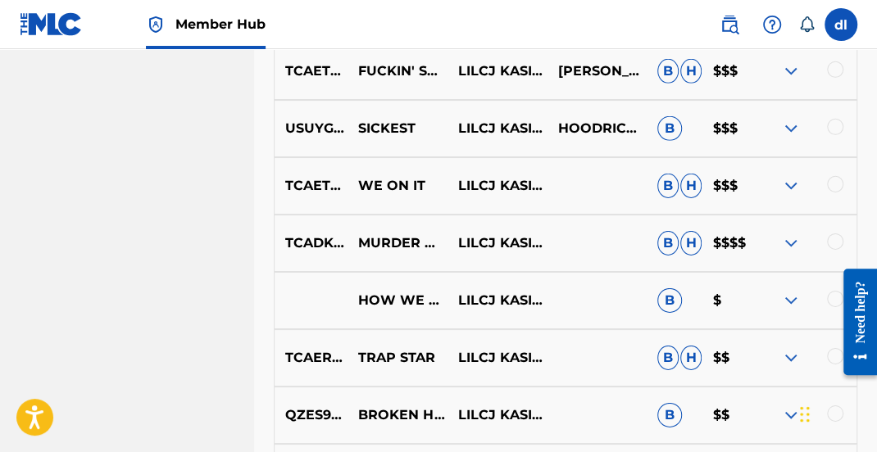
scroll to position [2591, 0]
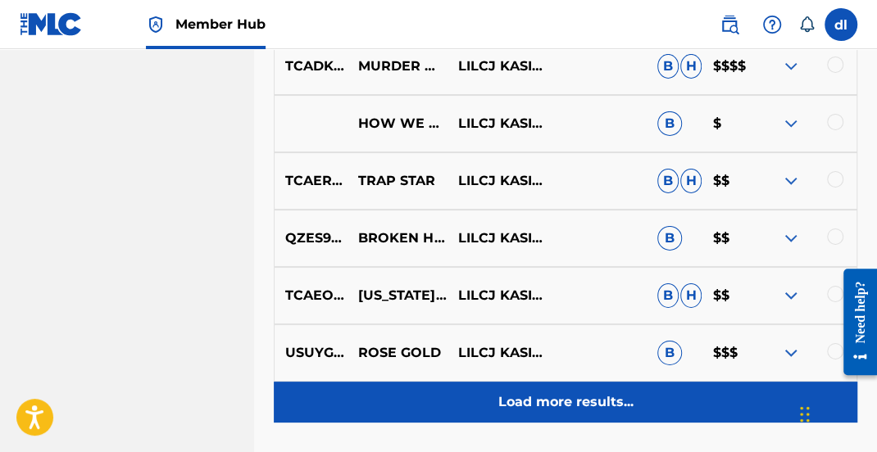
click at [528, 392] on p "Load more results..." at bounding box center [565, 402] width 135 height 20
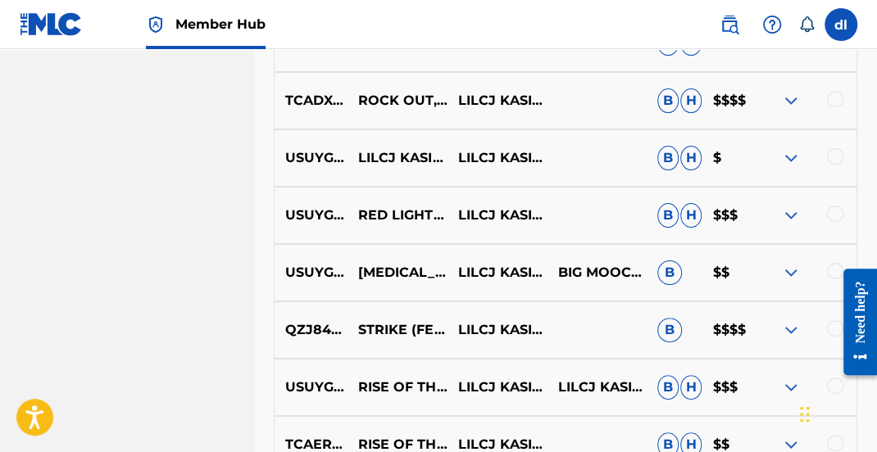
scroll to position [3164, 0]
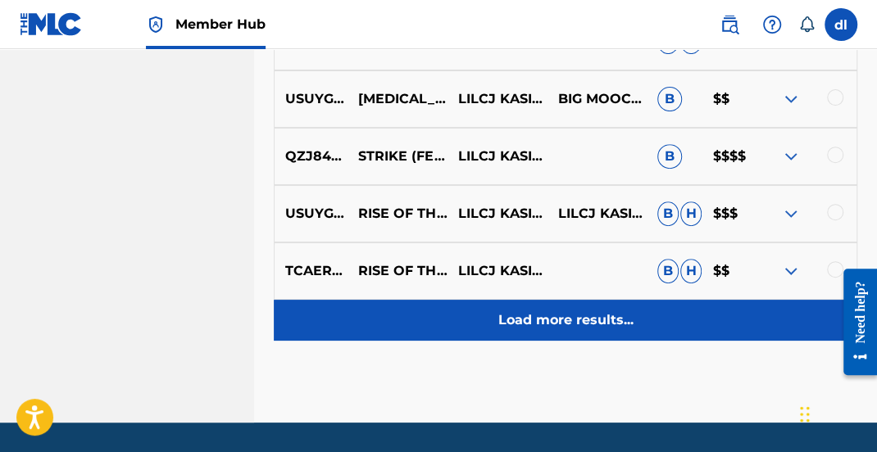
click at [484, 307] on div "Load more results..." at bounding box center [565, 320] width 583 height 41
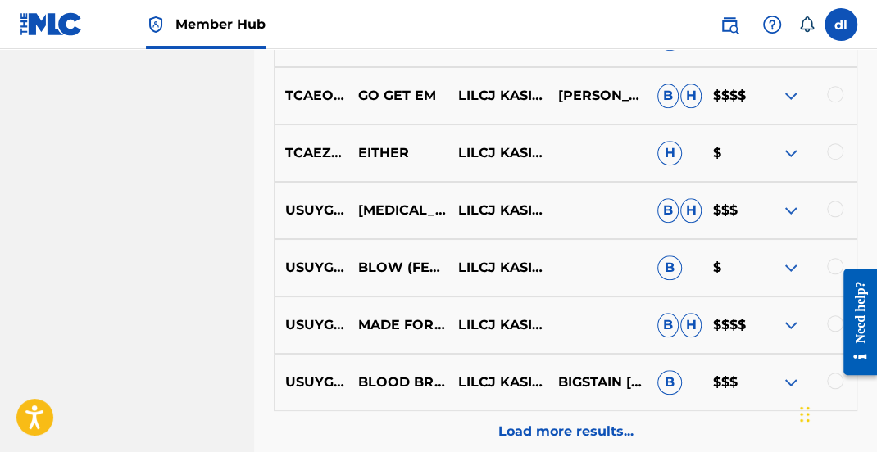
scroll to position [3819, 0]
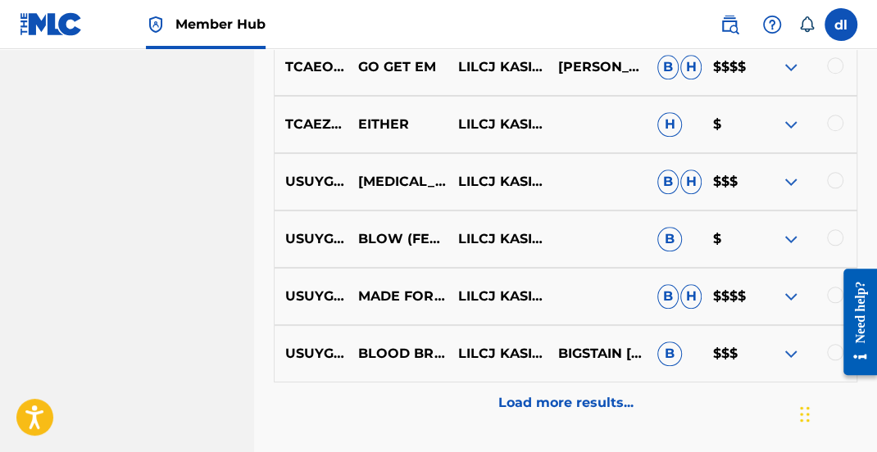
click at [540, 393] on p "Load more results..." at bounding box center [565, 403] width 135 height 20
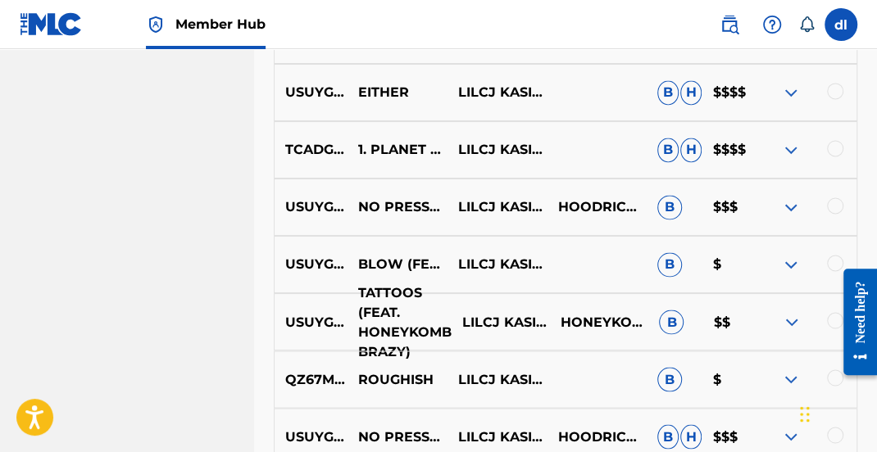
scroll to position [4311, 0]
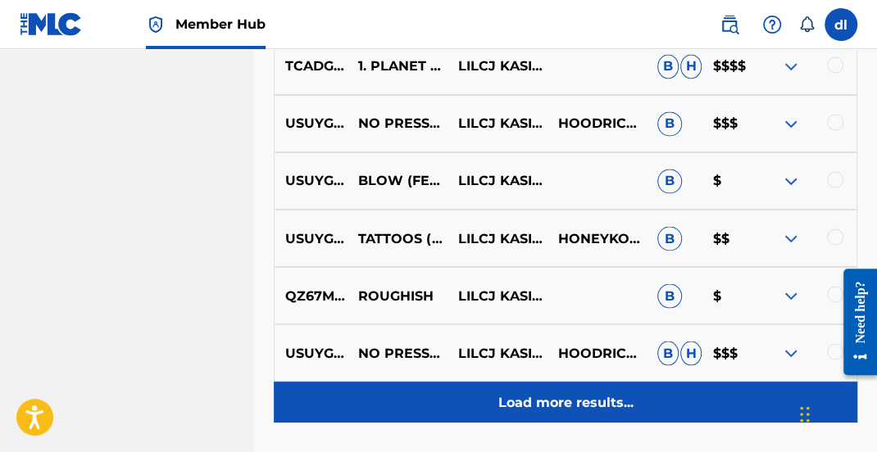
click at [482, 382] on div "Load more results..." at bounding box center [565, 402] width 583 height 41
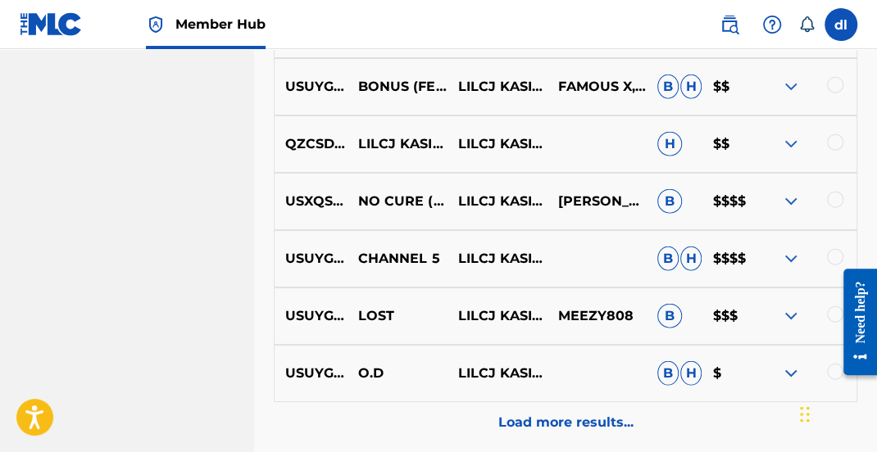
scroll to position [4966, 0]
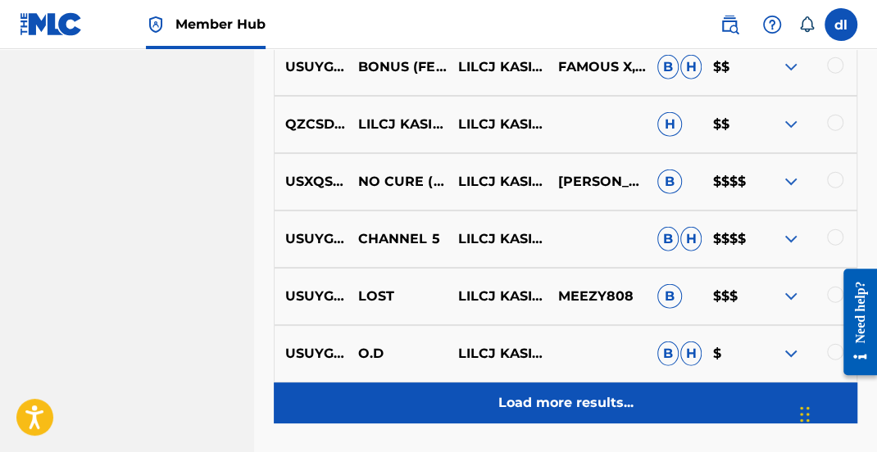
click at [527, 383] on div "Load more results..." at bounding box center [565, 403] width 583 height 41
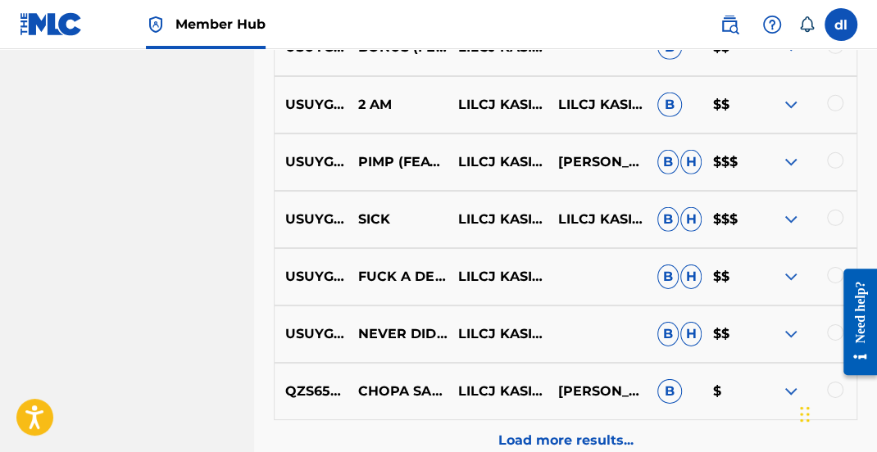
scroll to position [5540, 0]
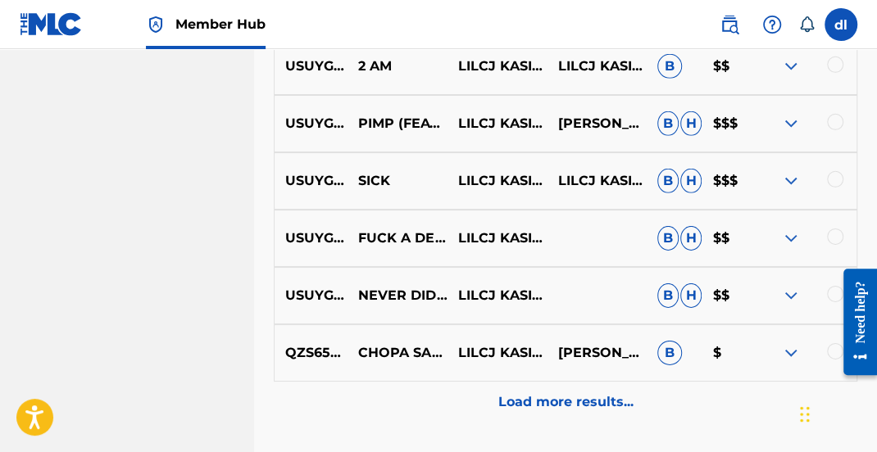
click at [436, 382] on div "Load more results..." at bounding box center [565, 402] width 583 height 41
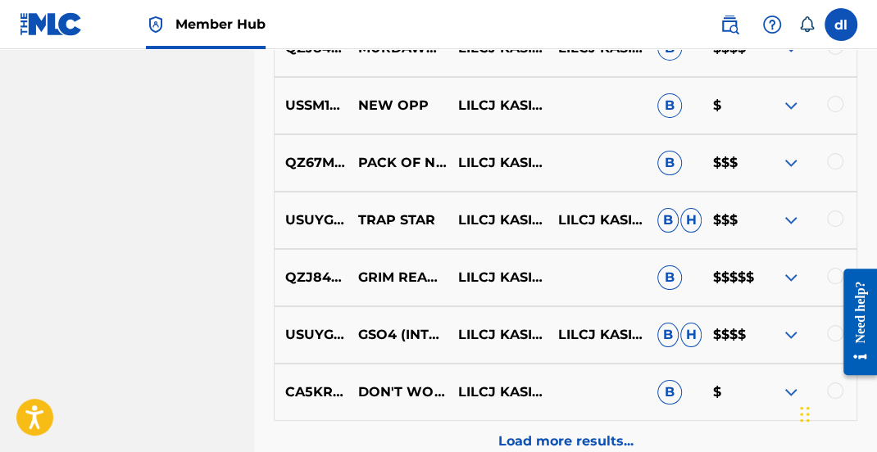
scroll to position [6113, 0]
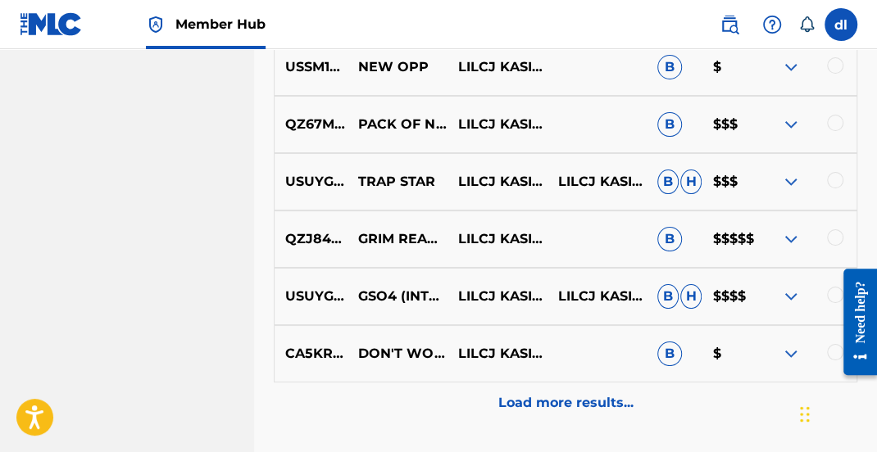
click at [522, 383] on div "Load more results..." at bounding box center [565, 403] width 583 height 41
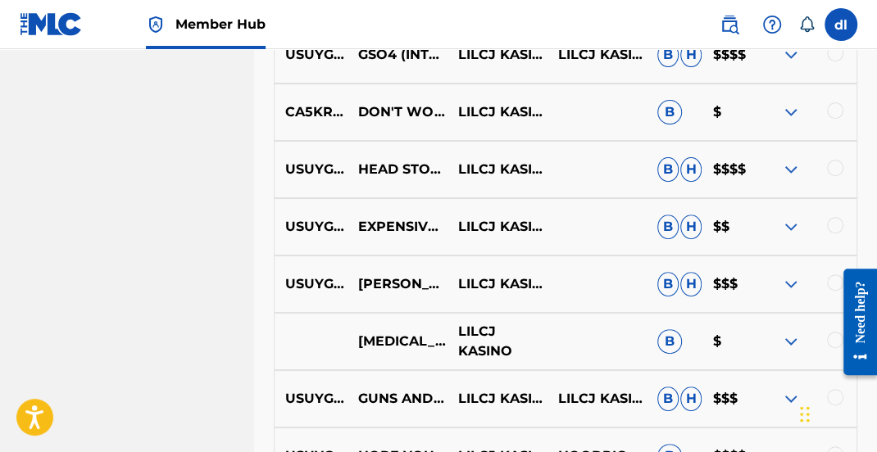
scroll to position [6359, 0]
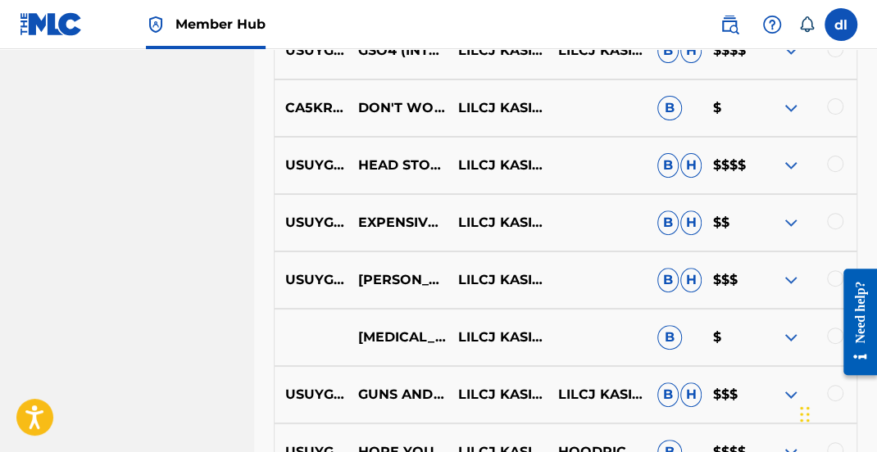
click at [791, 270] on img at bounding box center [791, 280] width 20 height 20
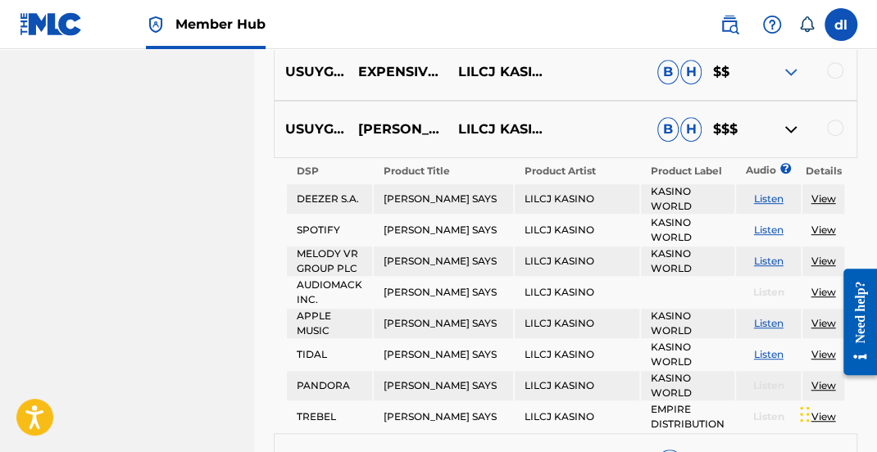
scroll to position [6523, 0]
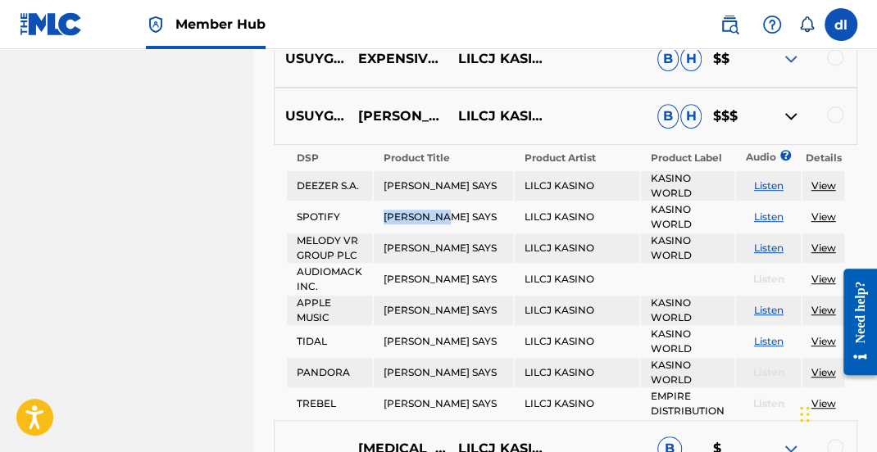
drag, startPoint x: 454, startPoint y: 193, endPoint x: 383, endPoint y: 204, distance: 71.4
click at [383, 204] on td "[PERSON_NAME] SAYS" at bounding box center [443, 216] width 138 height 29
copy td "[PERSON_NAME] SAYS"
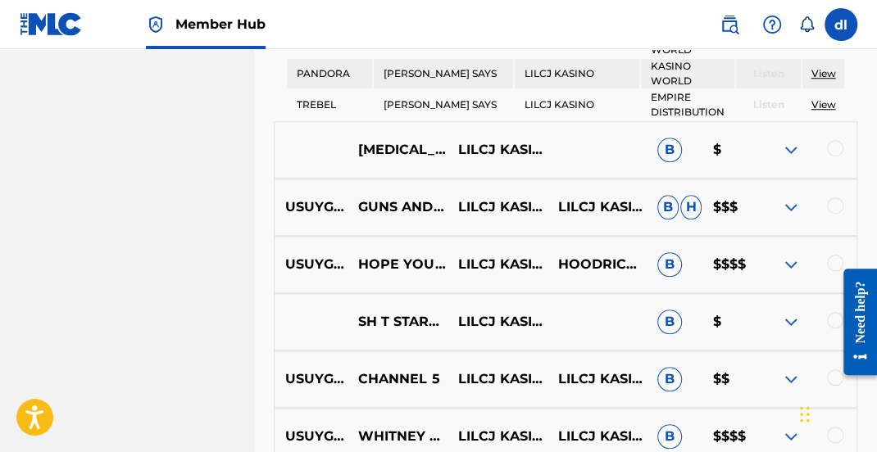
scroll to position [6851, 0]
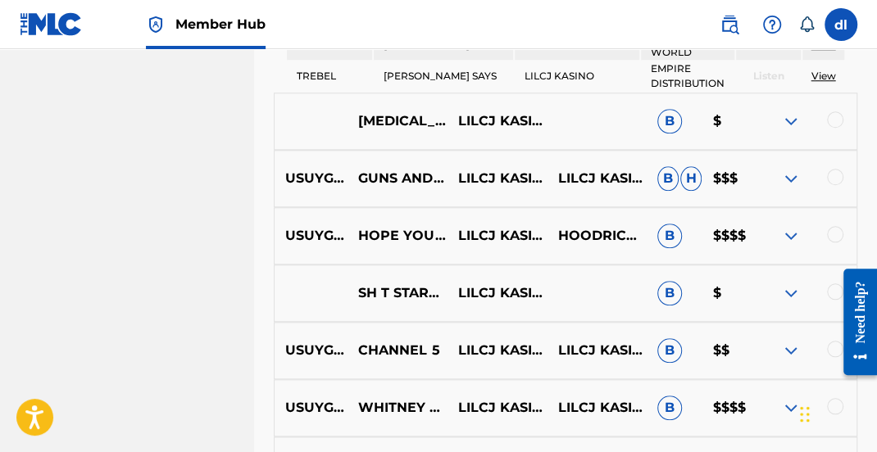
click at [274, 107] on div "[MEDICAL_DATA] LILCJ KASINO B $" at bounding box center [565, 121] width 583 height 57
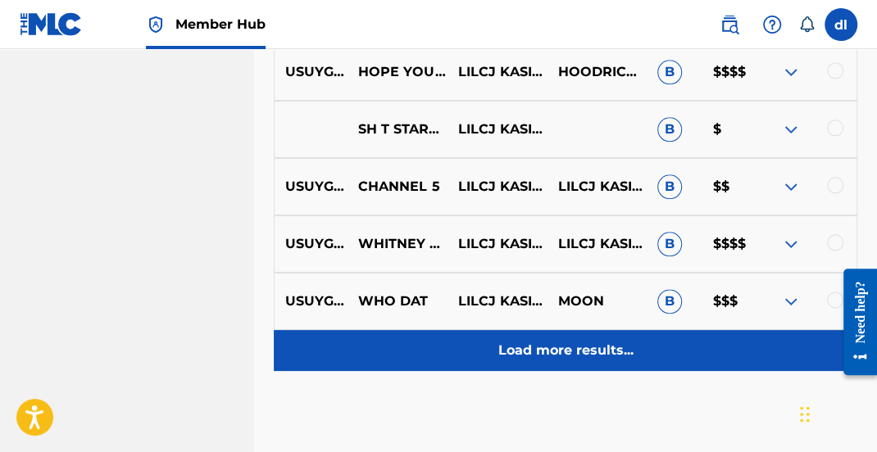
click at [471, 330] on div "Load more results..." at bounding box center [565, 350] width 583 height 41
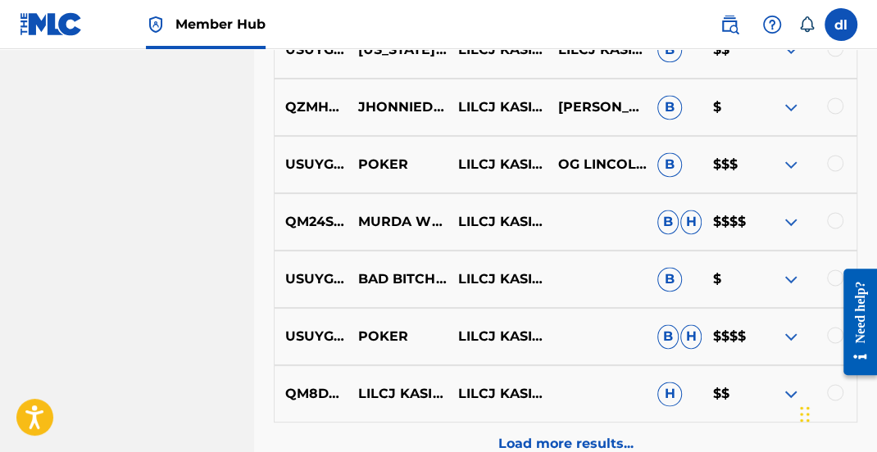
scroll to position [7260, 0]
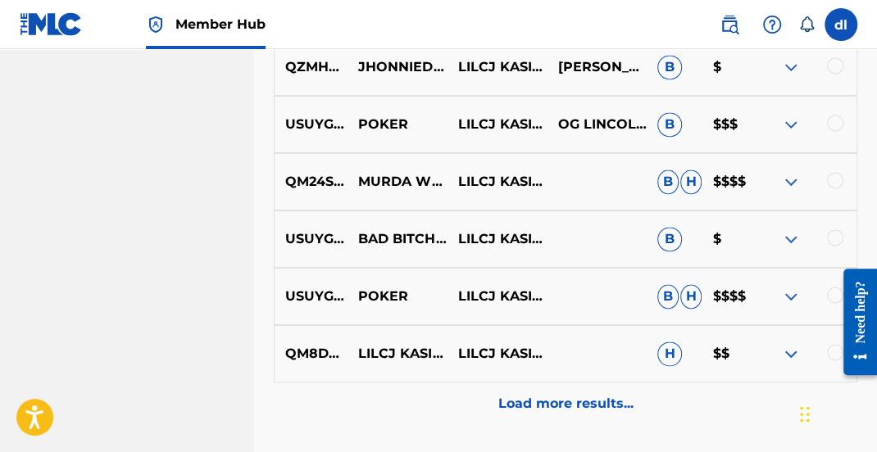
click at [788, 287] on img at bounding box center [791, 297] width 20 height 20
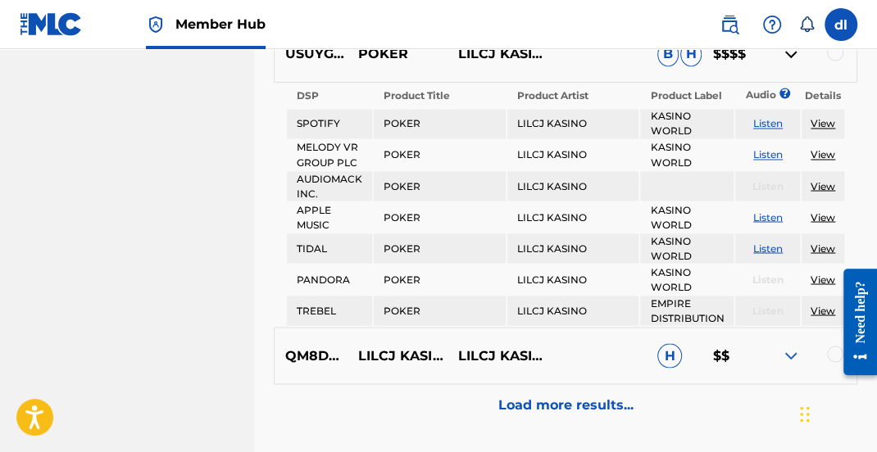
scroll to position [7506, 0]
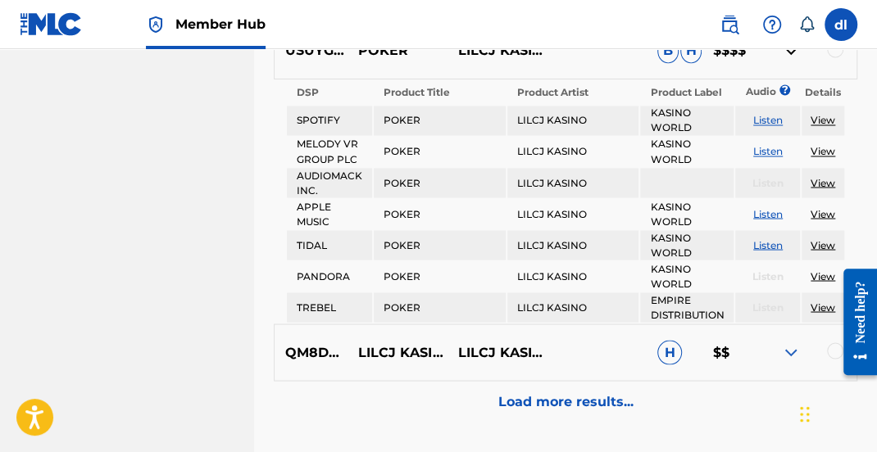
click at [396, 137] on td "POKER" at bounding box center [440, 151] width 132 height 29
copy td "POKER"
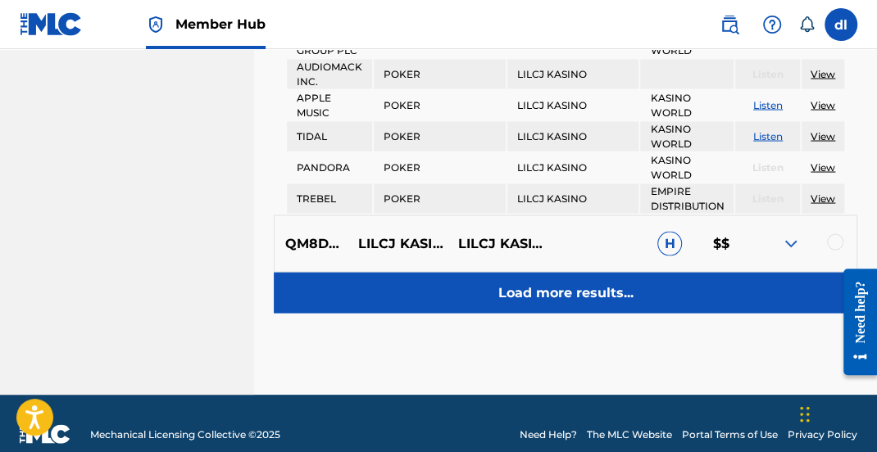
click at [538, 283] on p "Load more results..." at bounding box center [565, 293] width 135 height 20
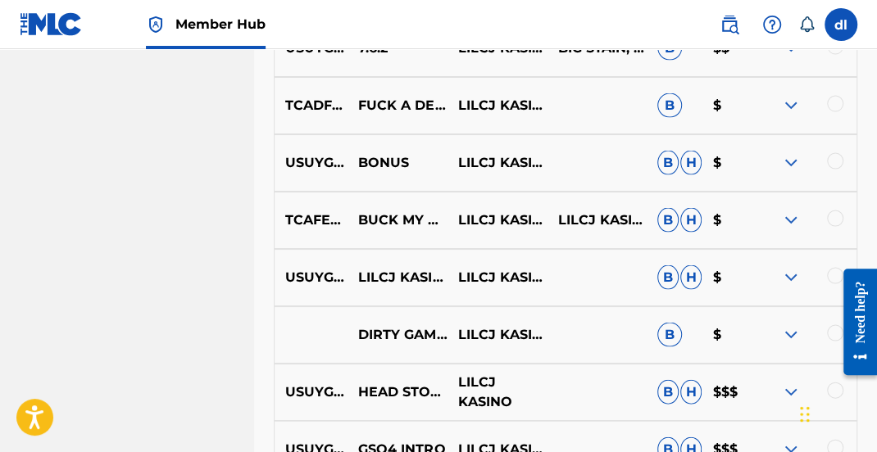
scroll to position [7779, 0]
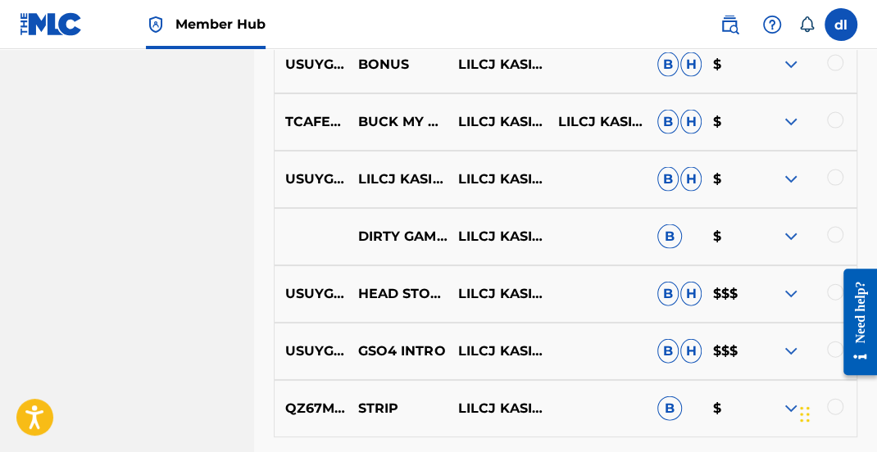
click at [554, 448] on p "Load more results..." at bounding box center [565, 458] width 135 height 20
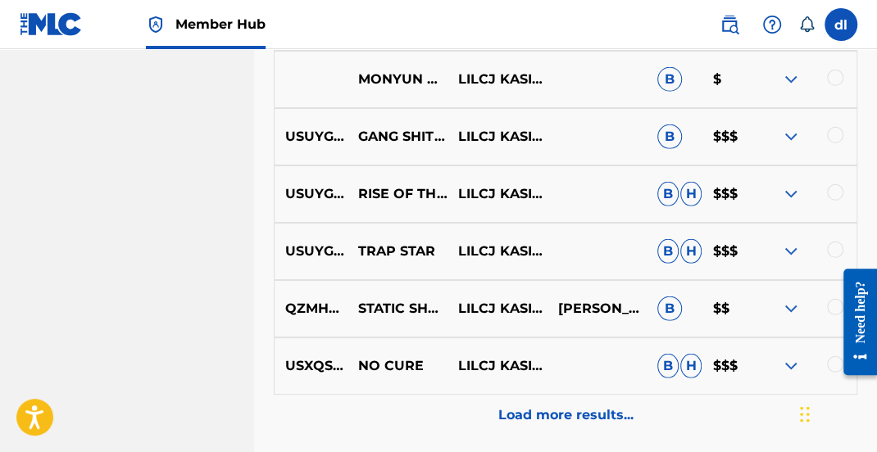
scroll to position [8434, 0]
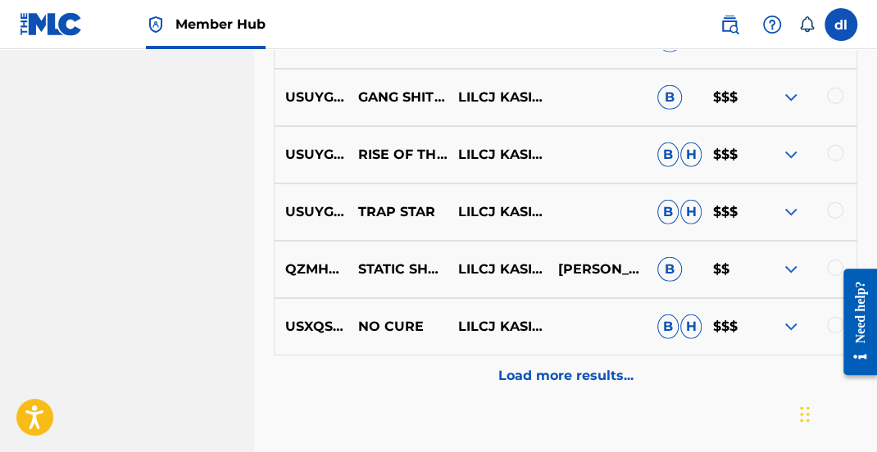
click at [522, 366] on p "Load more results..." at bounding box center [565, 376] width 135 height 20
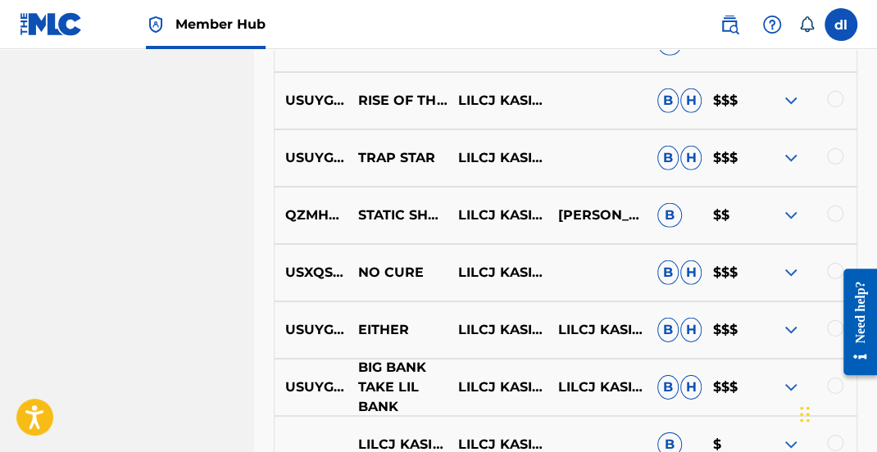
scroll to position [8598, 0]
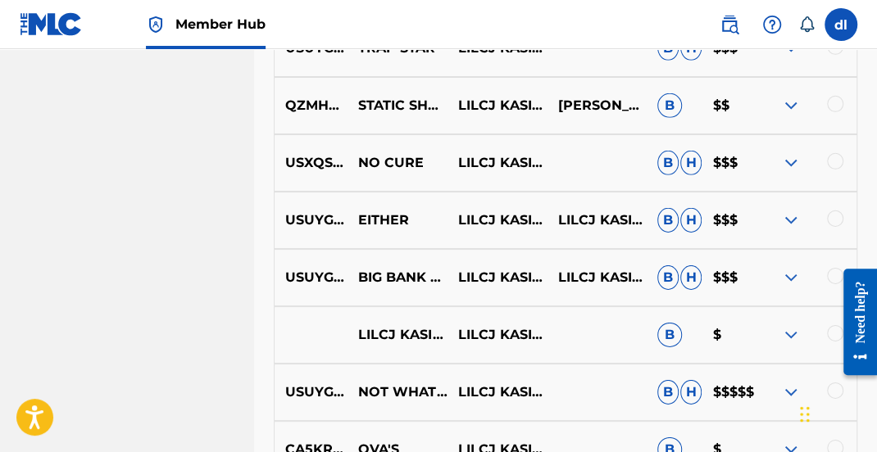
click at [796, 383] on img at bounding box center [791, 393] width 20 height 20
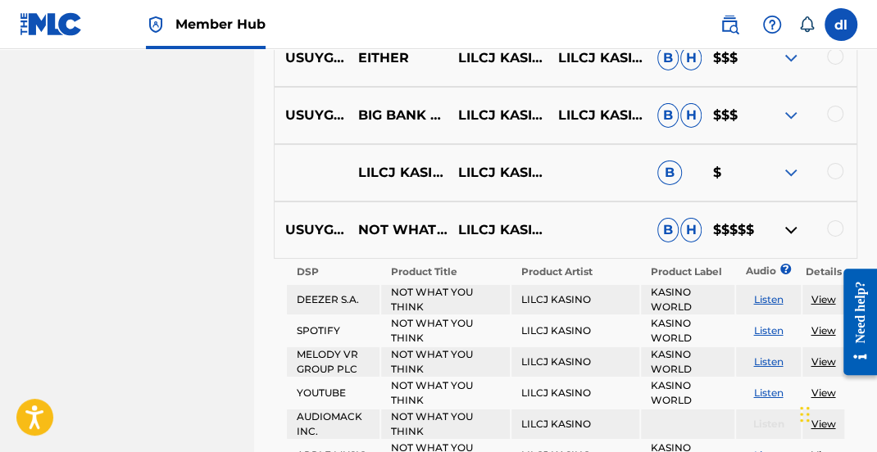
scroll to position [8762, 0]
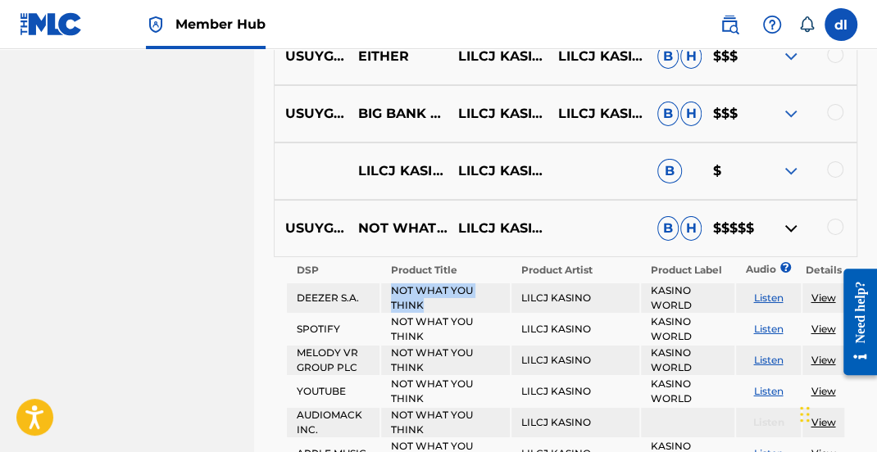
drag, startPoint x: 429, startPoint y: 288, endPoint x: 392, endPoint y: 274, distance: 39.7
click at [392, 283] on td "NOT WHAT YOU THINK" at bounding box center [445, 297] width 128 height 29
copy td "NOT WHAT YOU THINK"
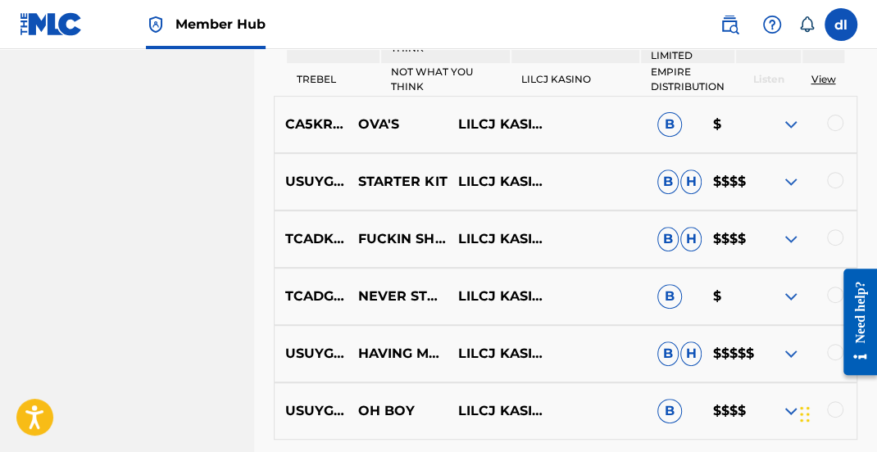
scroll to position [9500, 0]
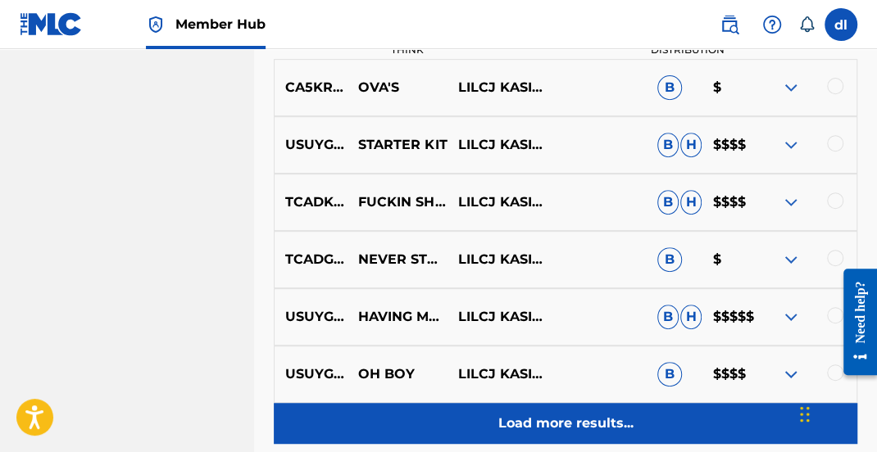
click at [560, 414] on p "Load more results..." at bounding box center [565, 424] width 135 height 20
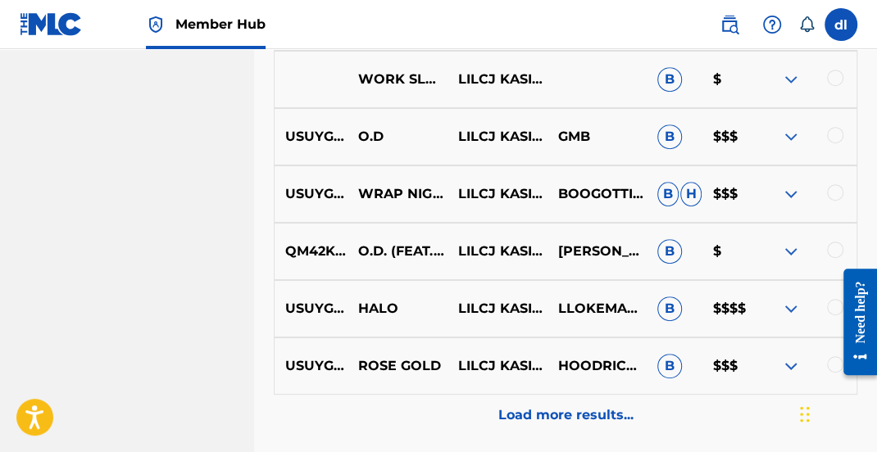
scroll to position [9582, 0]
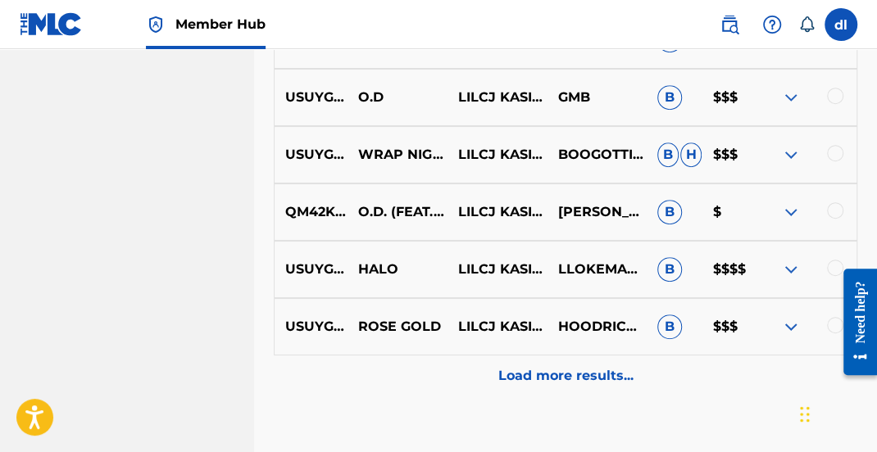
click at [790, 260] on img at bounding box center [791, 270] width 20 height 20
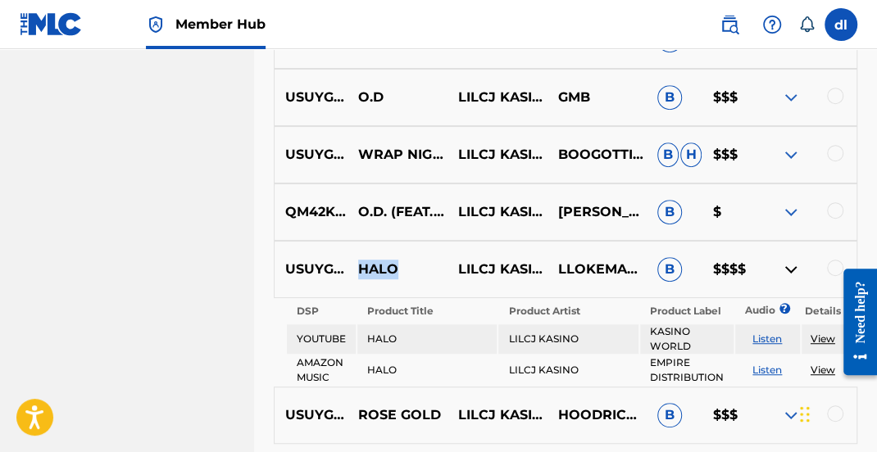
drag, startPoint x: 404, startPoint y: 244, endPoint x: 356, endPoint y: 251, distance: 48.0
click at [356, 260] on p "HALO" at bounding box center [397, 270] width 100 height 20
copy p "HALO"
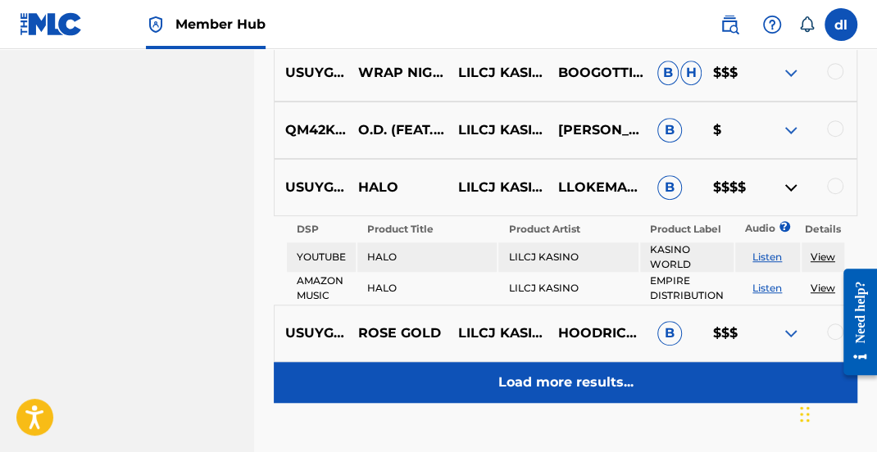
click at [492, 362] on div "Load more results..." at bounding box center [565, 382] width 583 height 41
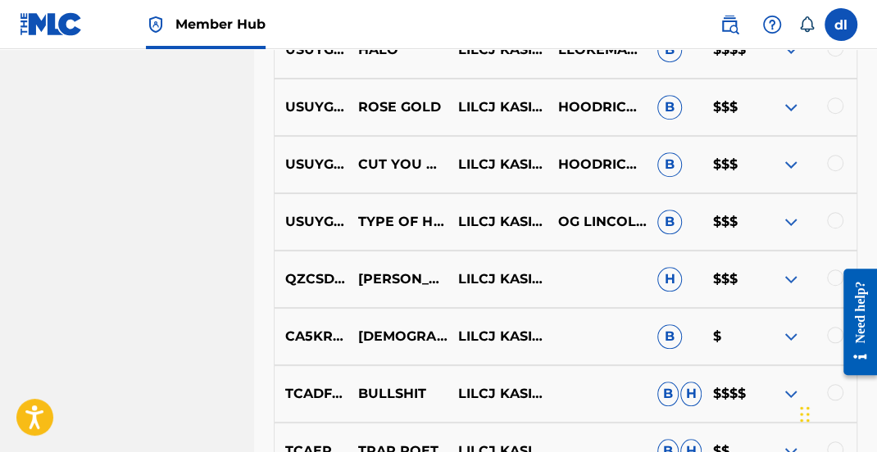
scroll to position [9827, 0]
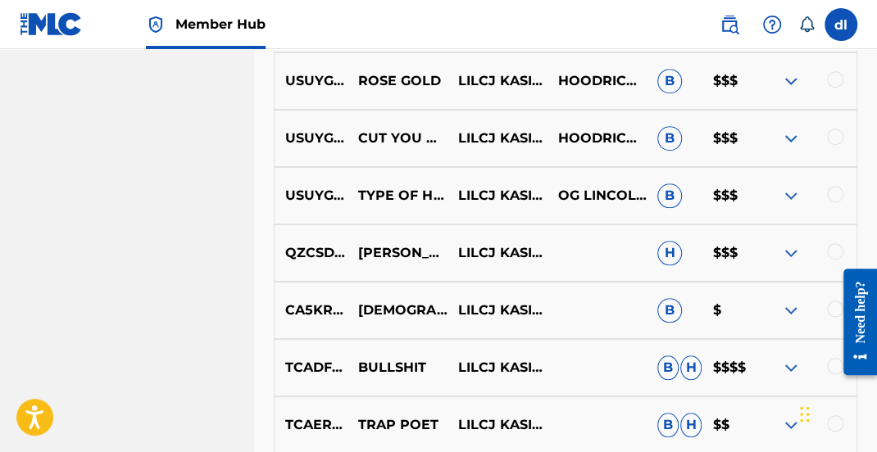
click at [786, 186] on img at bounding box center [791, 196] width 20 height 20
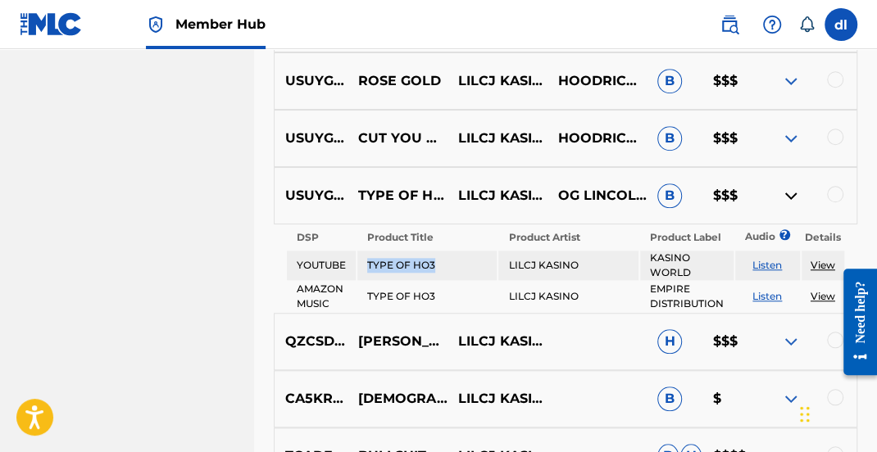
drag, startPoint x: 449, startPoint y: 245, endPoint x: 369, endPoint y: 250, distance: 80.4
click at [369, 251] on td "TYPE OF HO3" at bounding box center [426, 265] width 139 height 29
copy td "TYPE OF HO3"
click at [739, 451] on div "TCADF1730154 BULLSHIT LILCJ KASINO B H $$$$" at bounding box center [565, 456] width 583 height 57
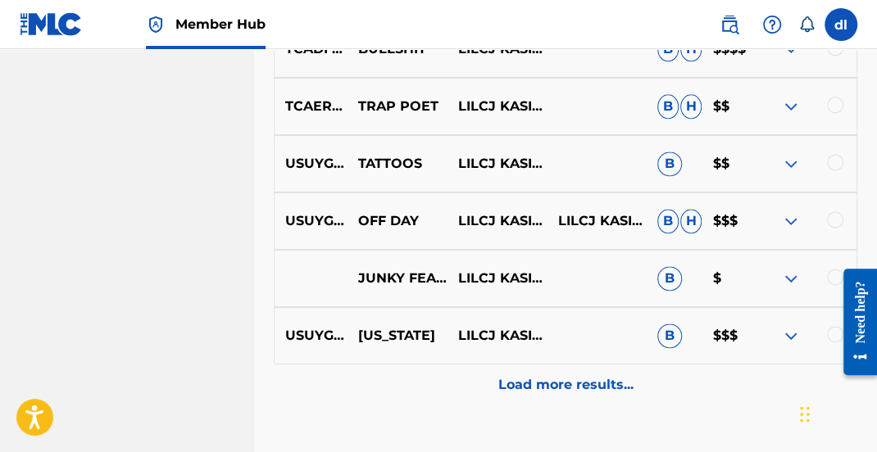
scroll to position [10236, 0]
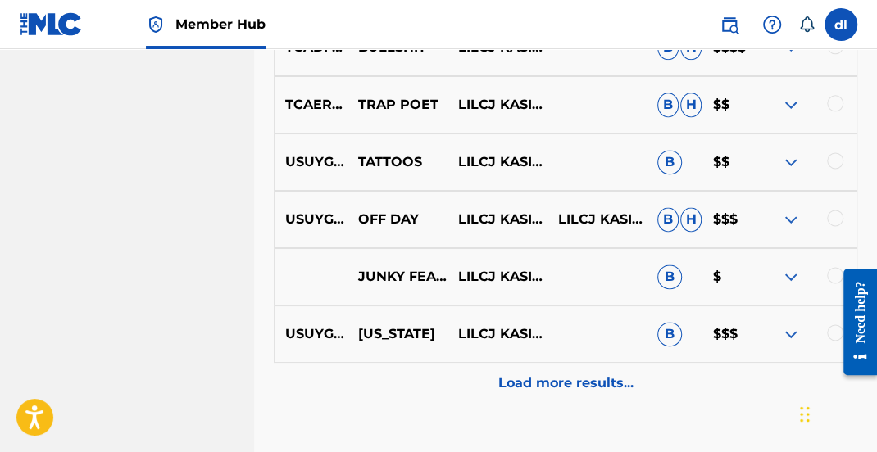
click at [488, 367] on div "Load more results..." at bounding box center [565, 383] width 583 height 41
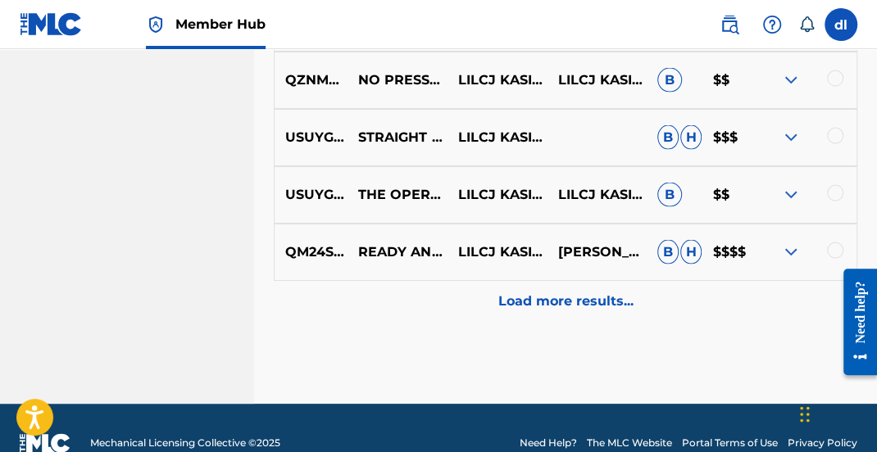
scroll to position [10811, 0]
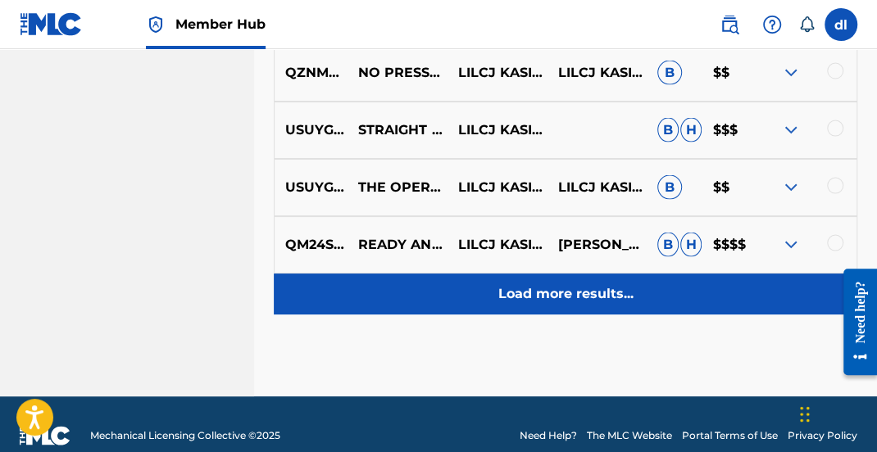
click at [529, 284] on p "Load more results..." at bounding box center [565, 294] width 135 height 20
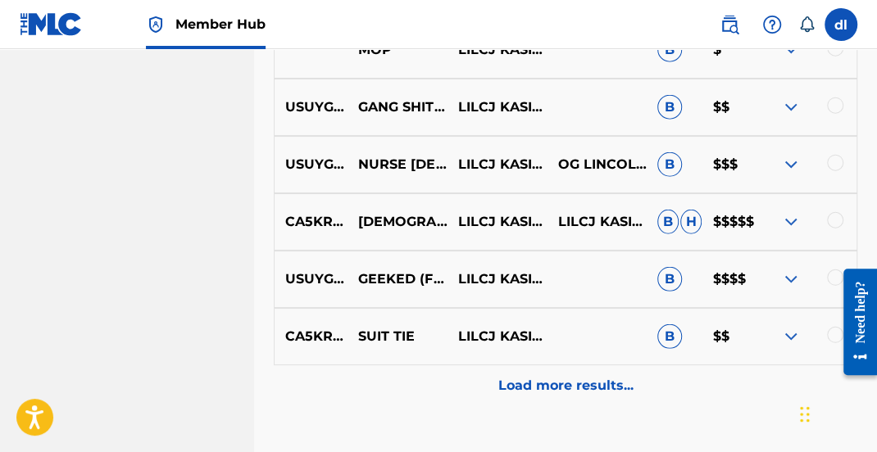
scroll to position [11301, 0]
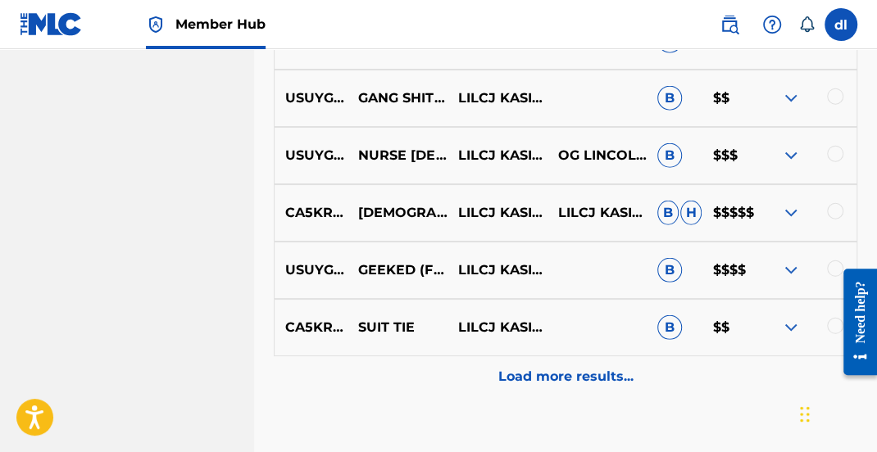
click at [786, 146] on img at bounding box center [791, 156] width 20 height 20
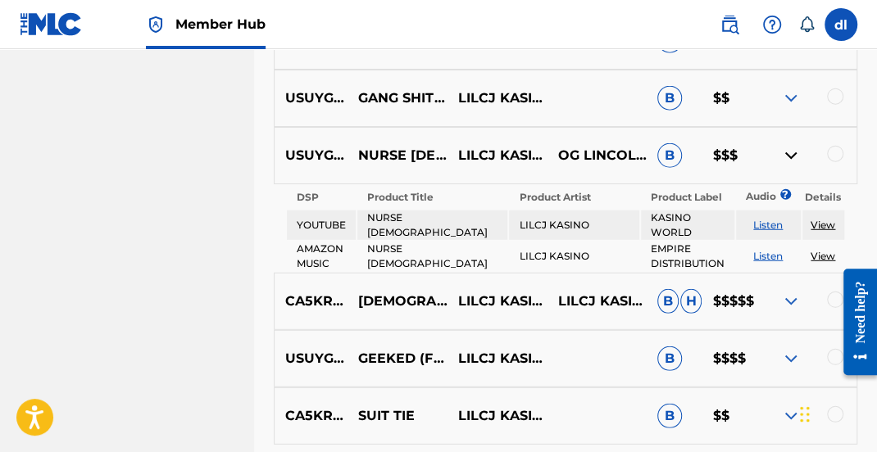
click at [389, 211] on td "NURSE [DEMOGRAPHIC_DATA]" at bounding box center [432, 225] width 150 height 29
copy td "NURSE [DEMOGRAPHIC_DATA]"
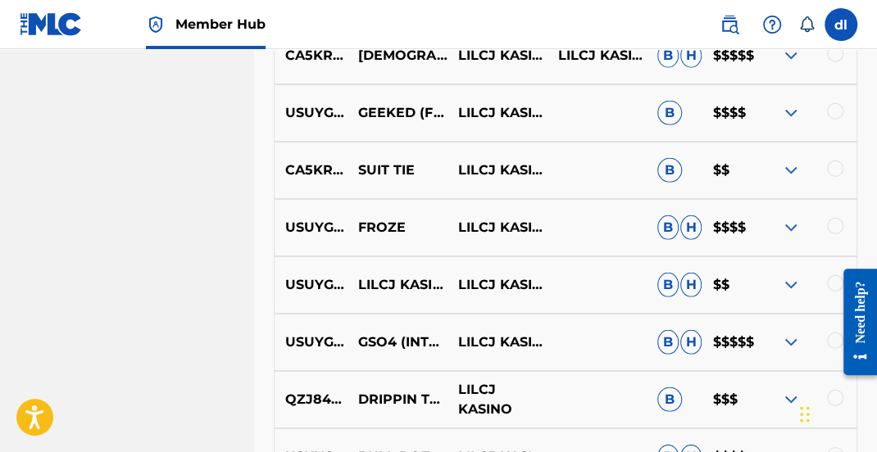
scroll to position [11465, 0]
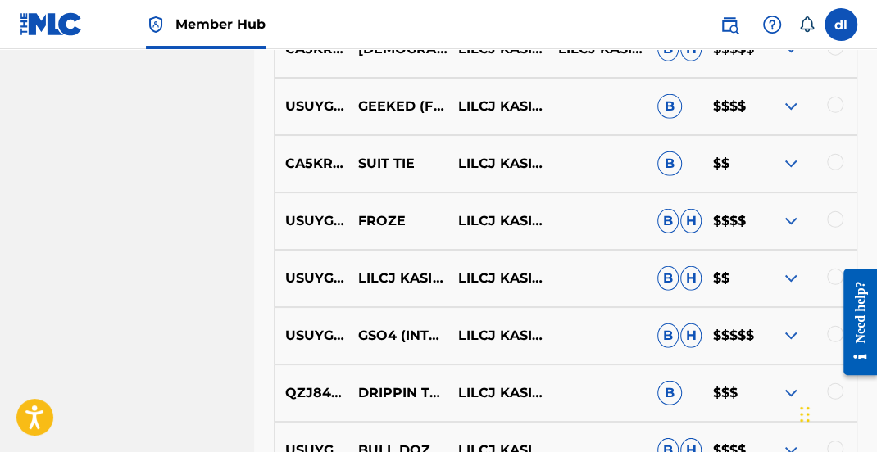
click at [796, 326] on img at bounding box center [791, 336] width 20 height 20
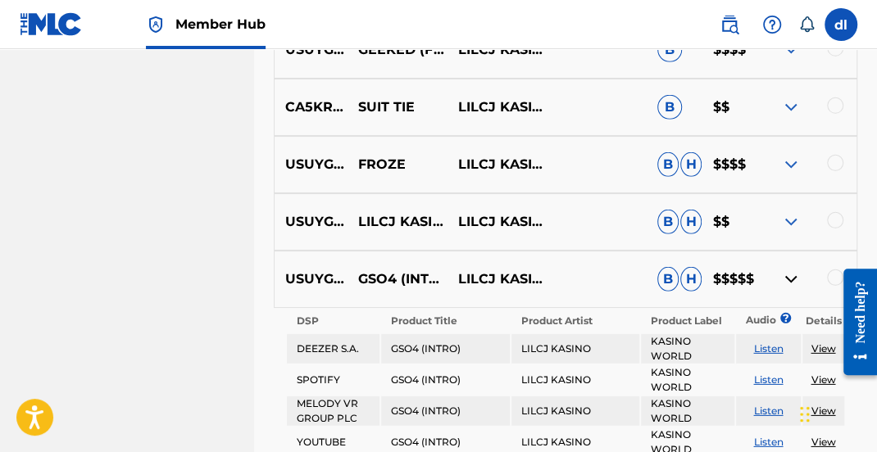
scroll to position [11629, 0]
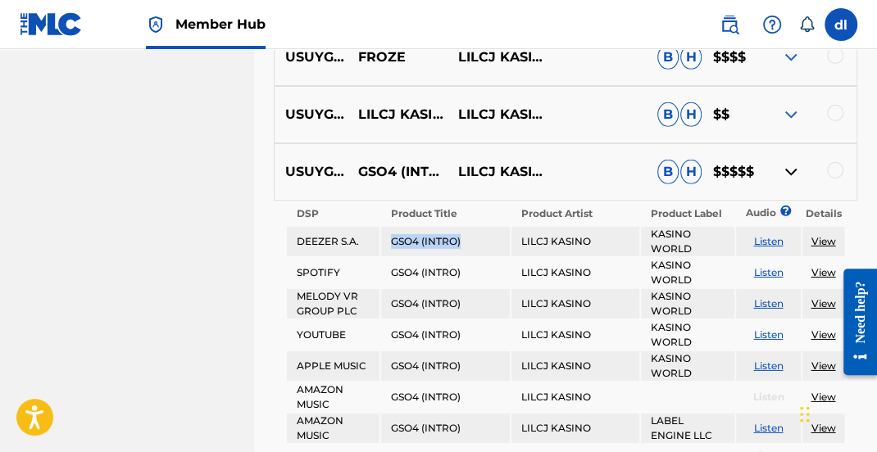
drag, startPoint x: 461, startPoint y: 216, endPoint x: 391, endPoint y: 220, distance: 70.6
click at [391, 227] on td "GSO4 (INTRO)" at bounding box center [445, 241] width 128 height 29
copy td "GSO4 (INTRO)"
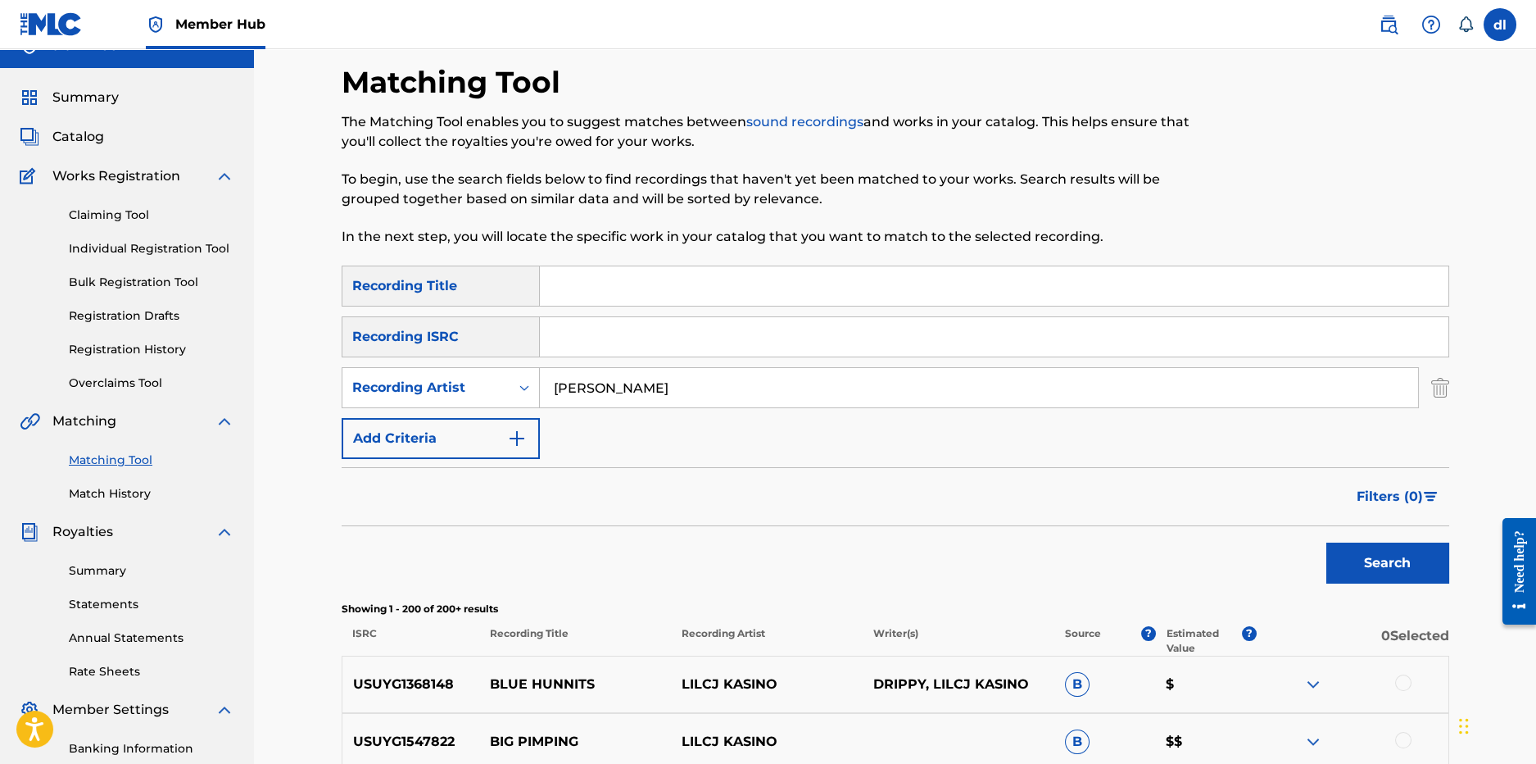
scroll to position [0, 0]
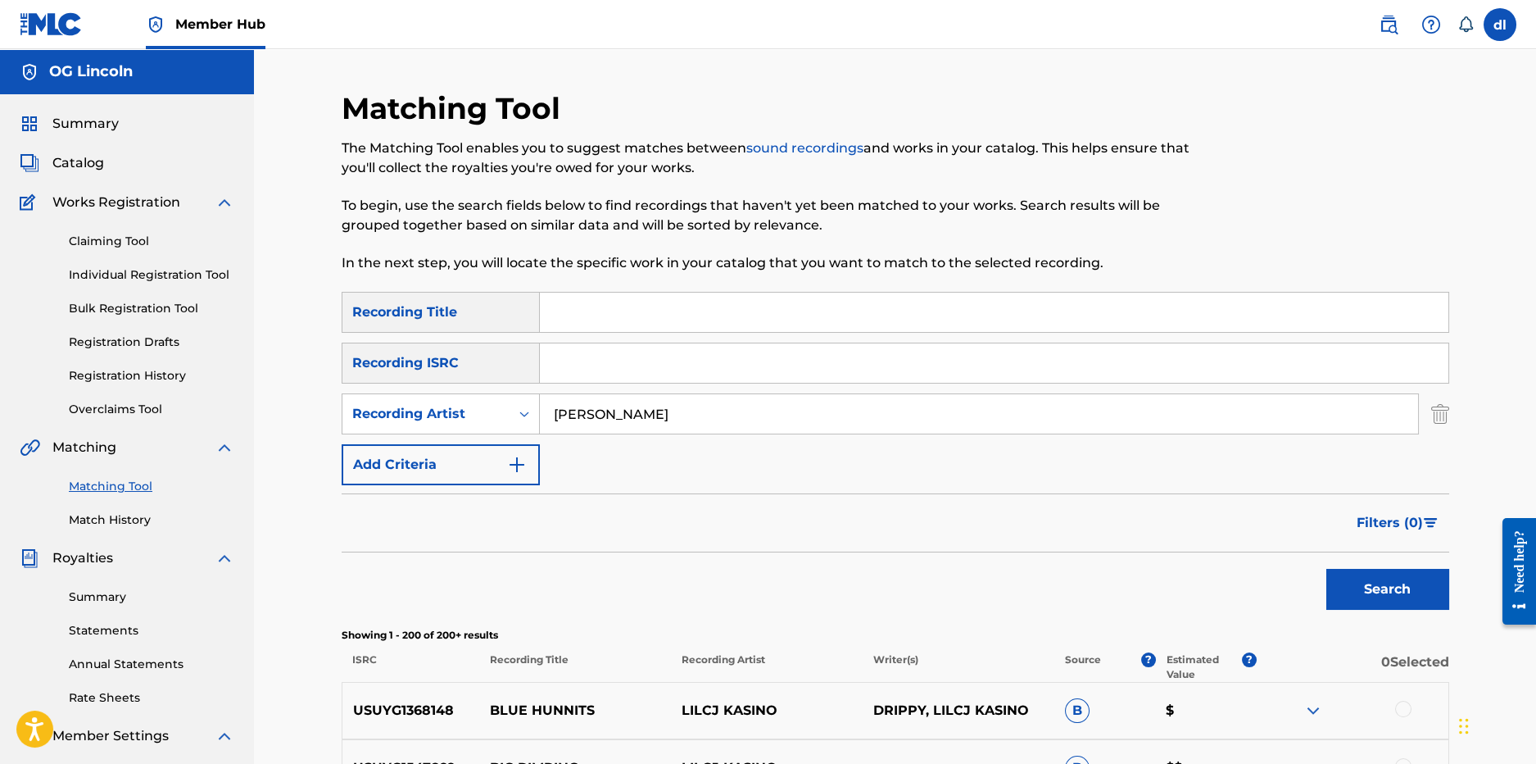
drag, startPoint x: 695, startPoint y: 420, endPoint x: 473, endPoint y: 391, distance: 223.9
click at [474, 391] on div "SearchWithCriteria331acb28-4154-4f29-8e96-5d2b4a6ce2ef Recording Title SearchWi…" at bounding box center [896, 388] width 1108 height 193
type input "ferrari kasino"
click at [1327, 569] on button "Search" at bounding box center [1388, 589] width 123 height 41
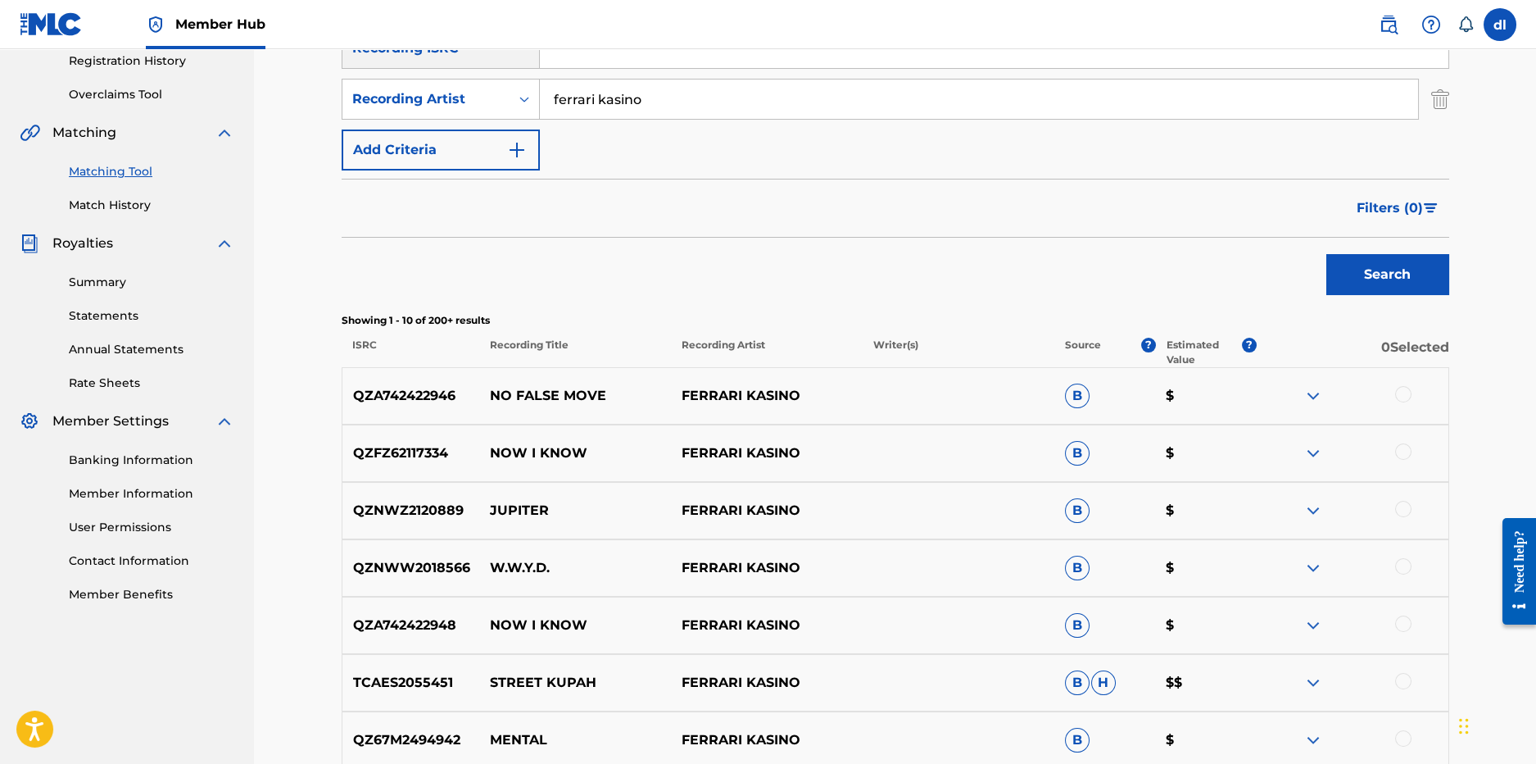
scroll to position [163, 0]
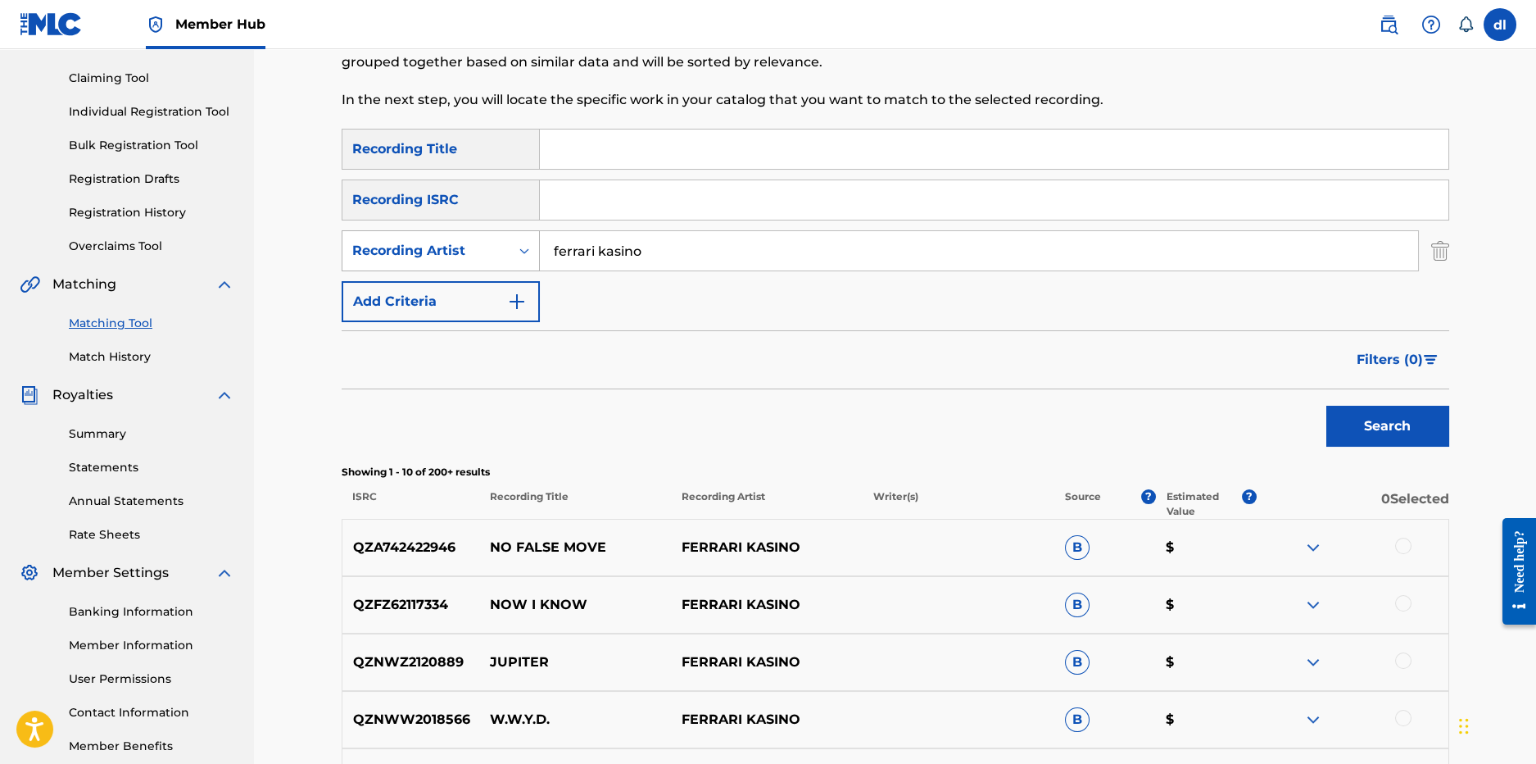
drag, startPoint x: 689, startPoint y: 260, endPoint x: 468, endPoint y: 238, distance: 222.2
click at [468, 238] on div "SearchWithCriteria65cb20b2-aa29-4fe4-949d-ebe5d963f12f Recording Artist [PERSON…" at bounding box center [896, 250] width 1108 height 41
click at [588, 256] on input "Search Form" at bounding box center [979, 250] width 878 height 39
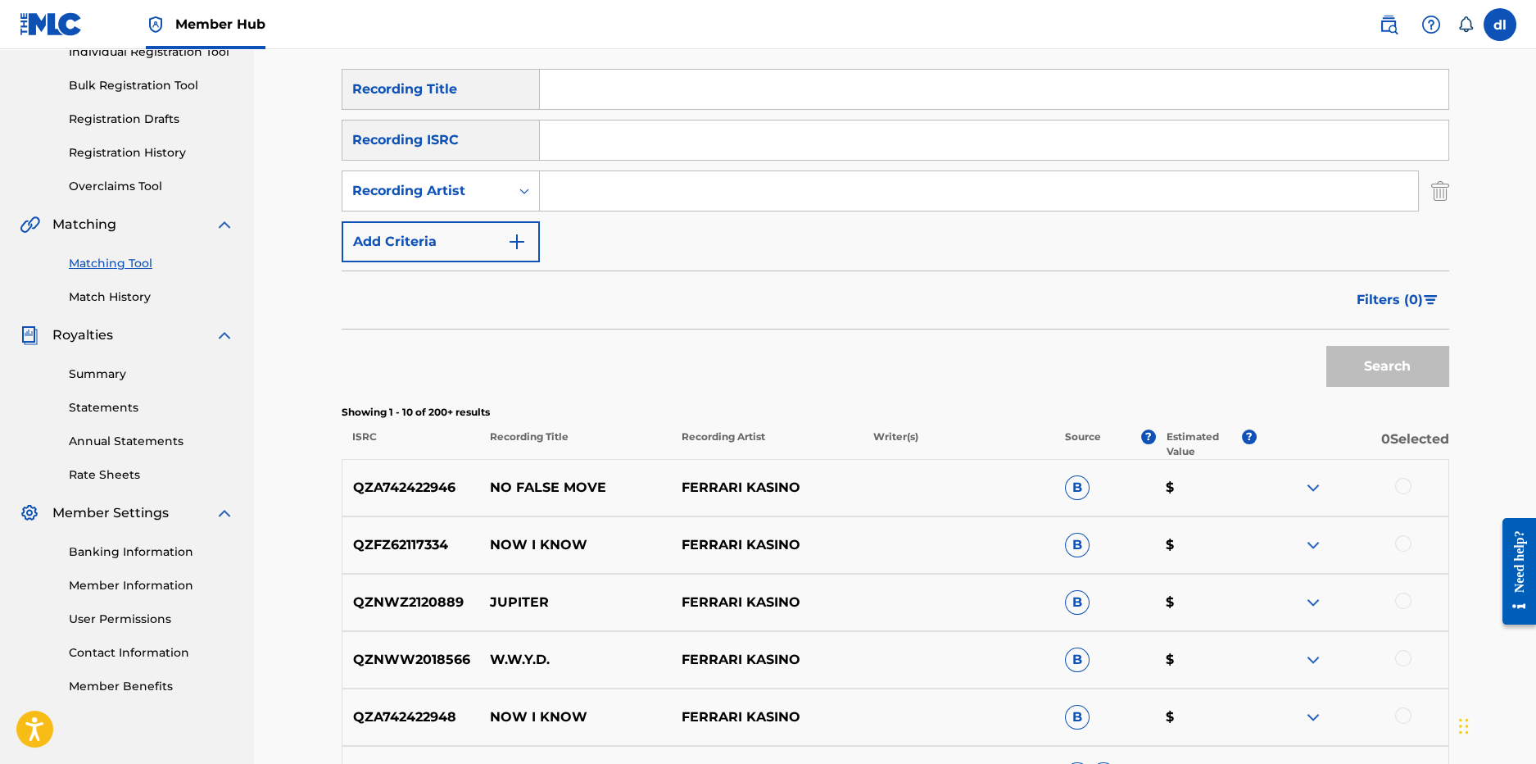
scroll to position [81, 0]
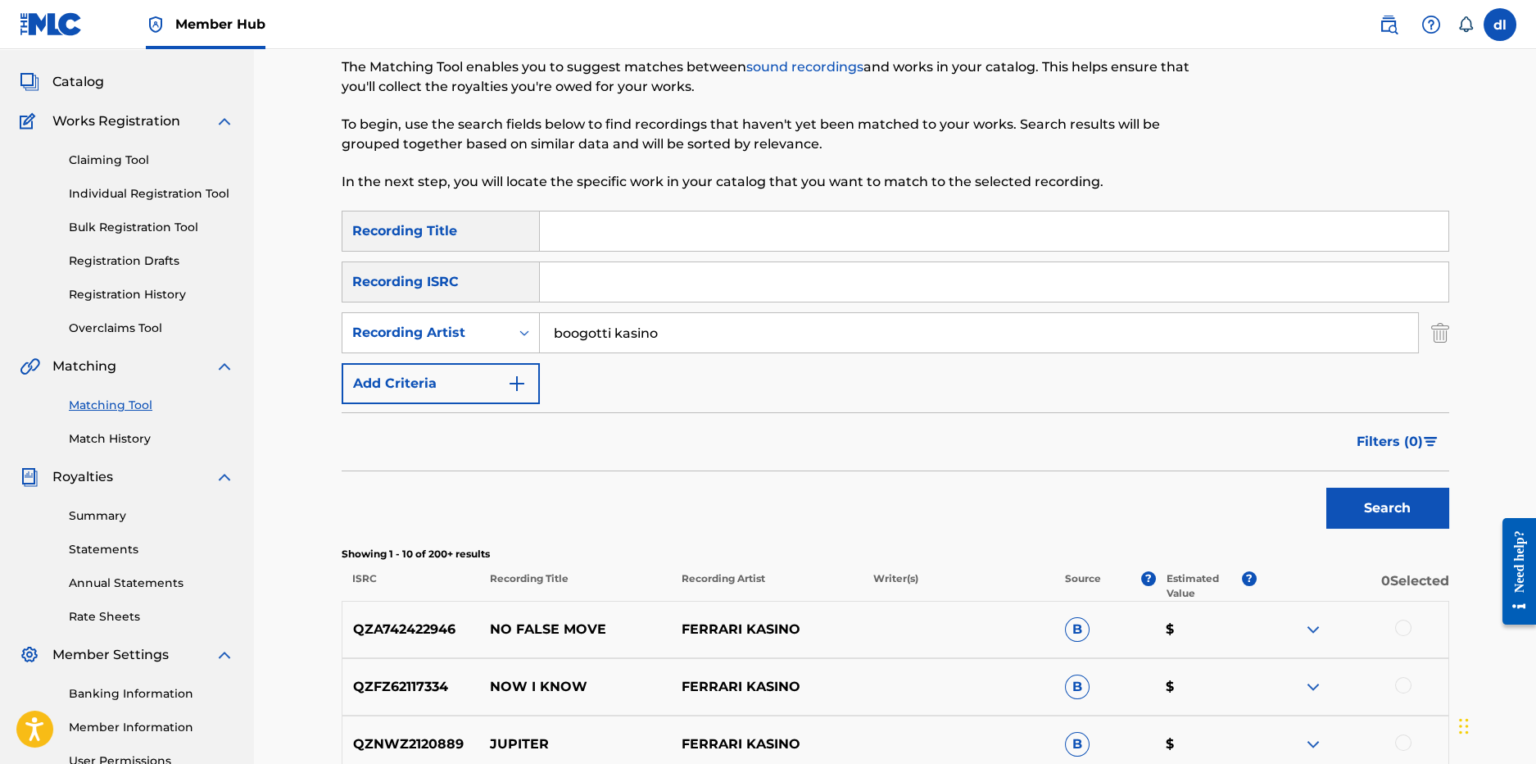
click at [1327, 488] on button "Search" at bounding box center [1388, 508] width 123 height 41
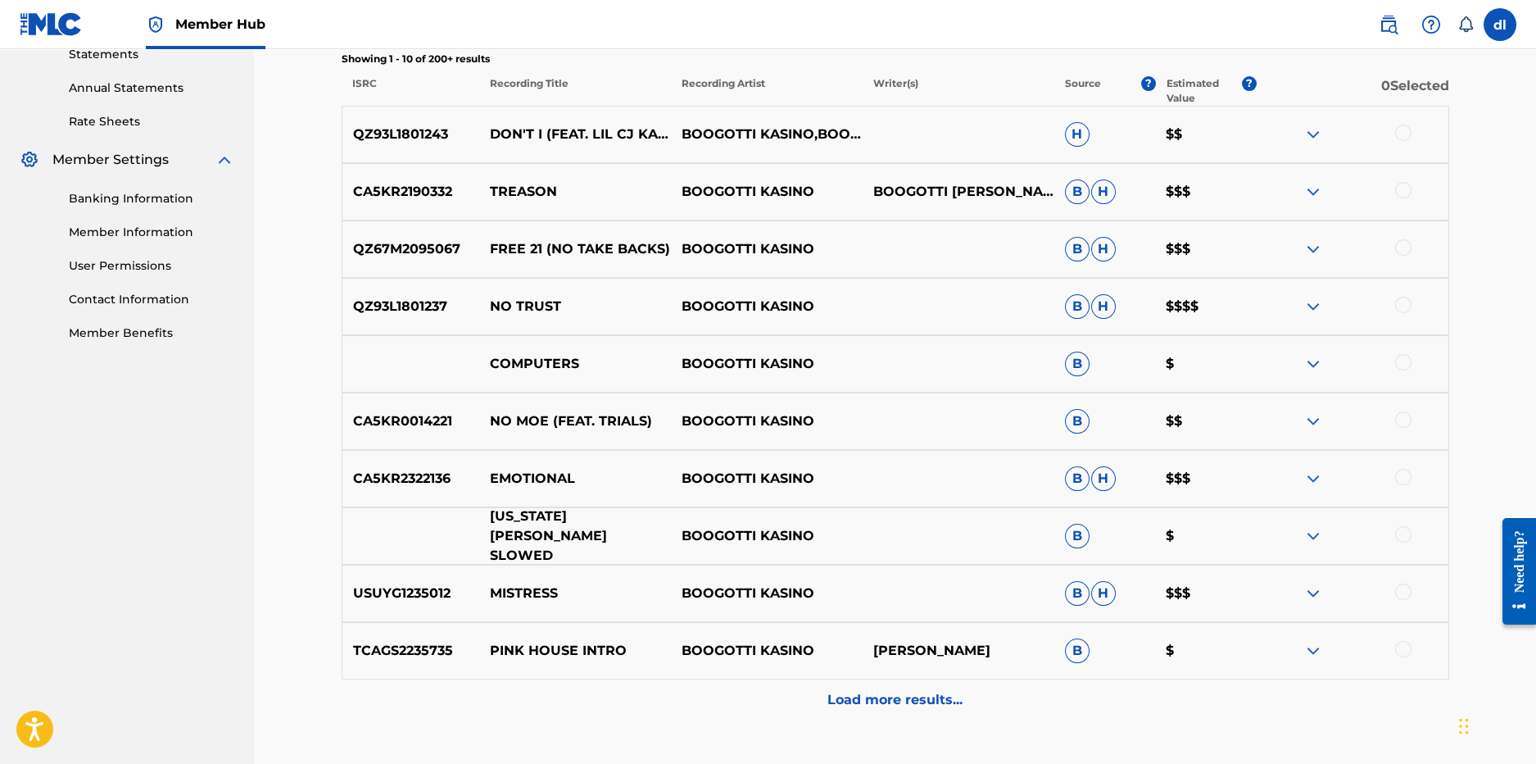
scroll to position [655, 0]
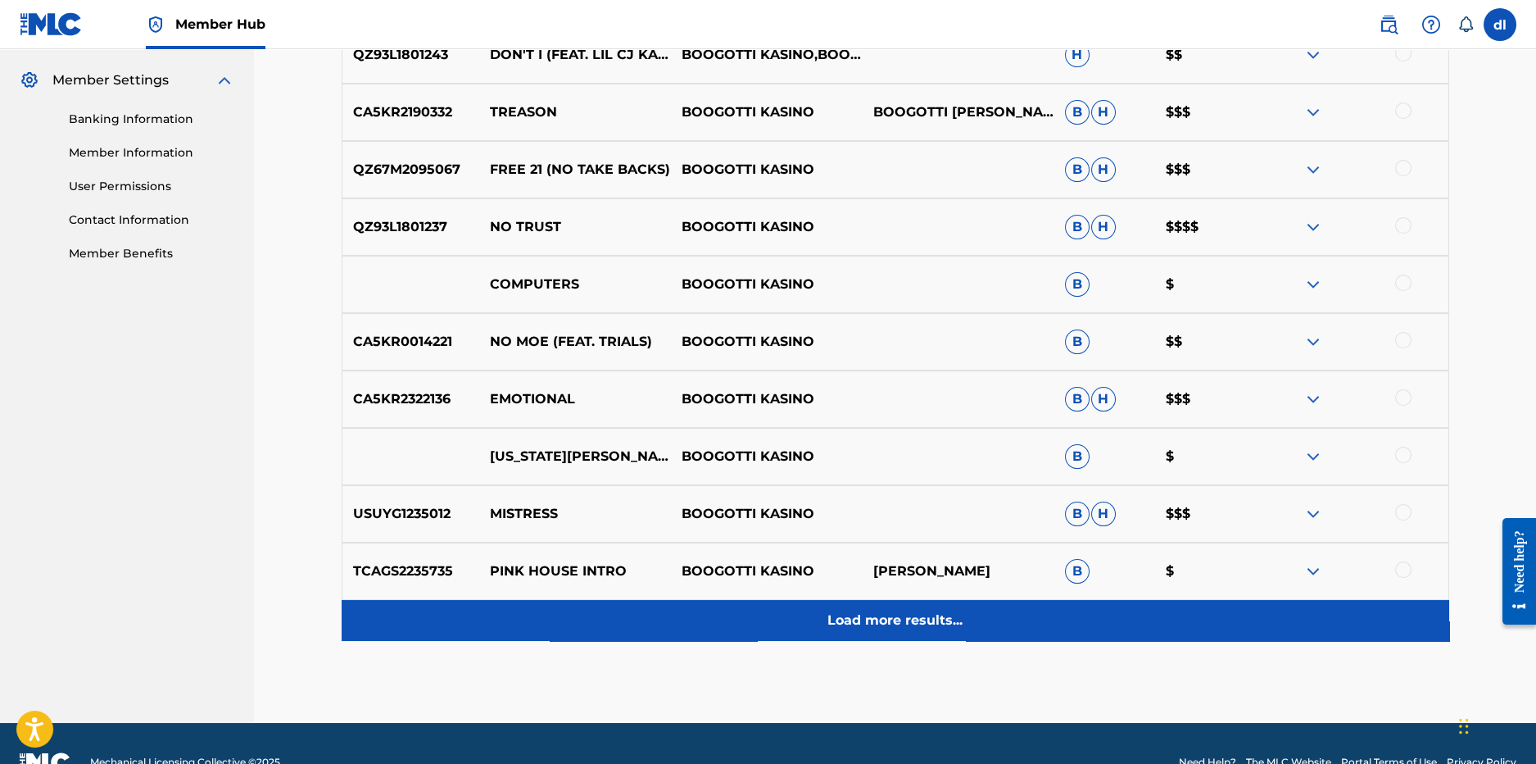
click at [832, 628] on p "Load more results..." at bounding box center [895, 620] width 135 height 20
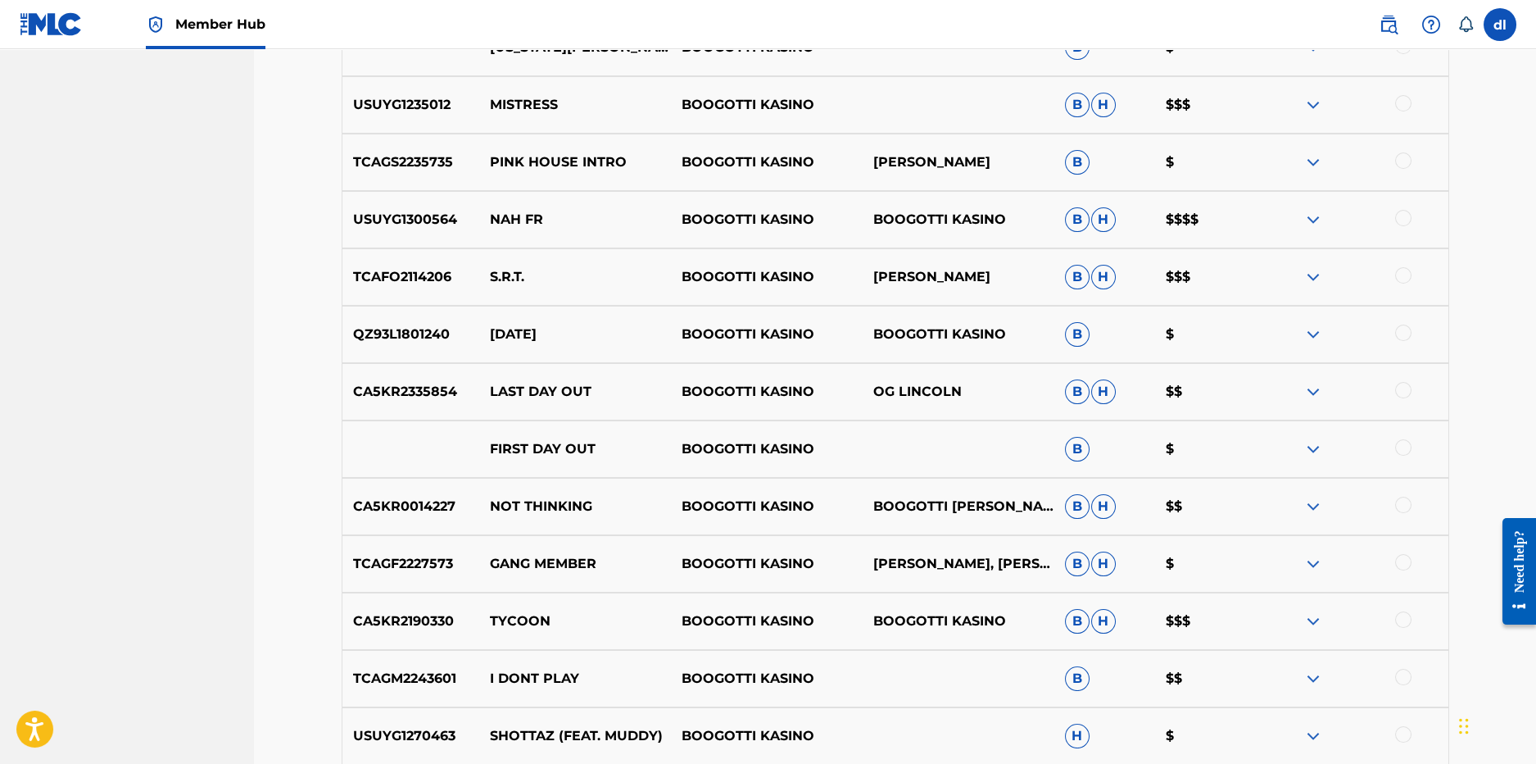
scroll to position [1146, 0]
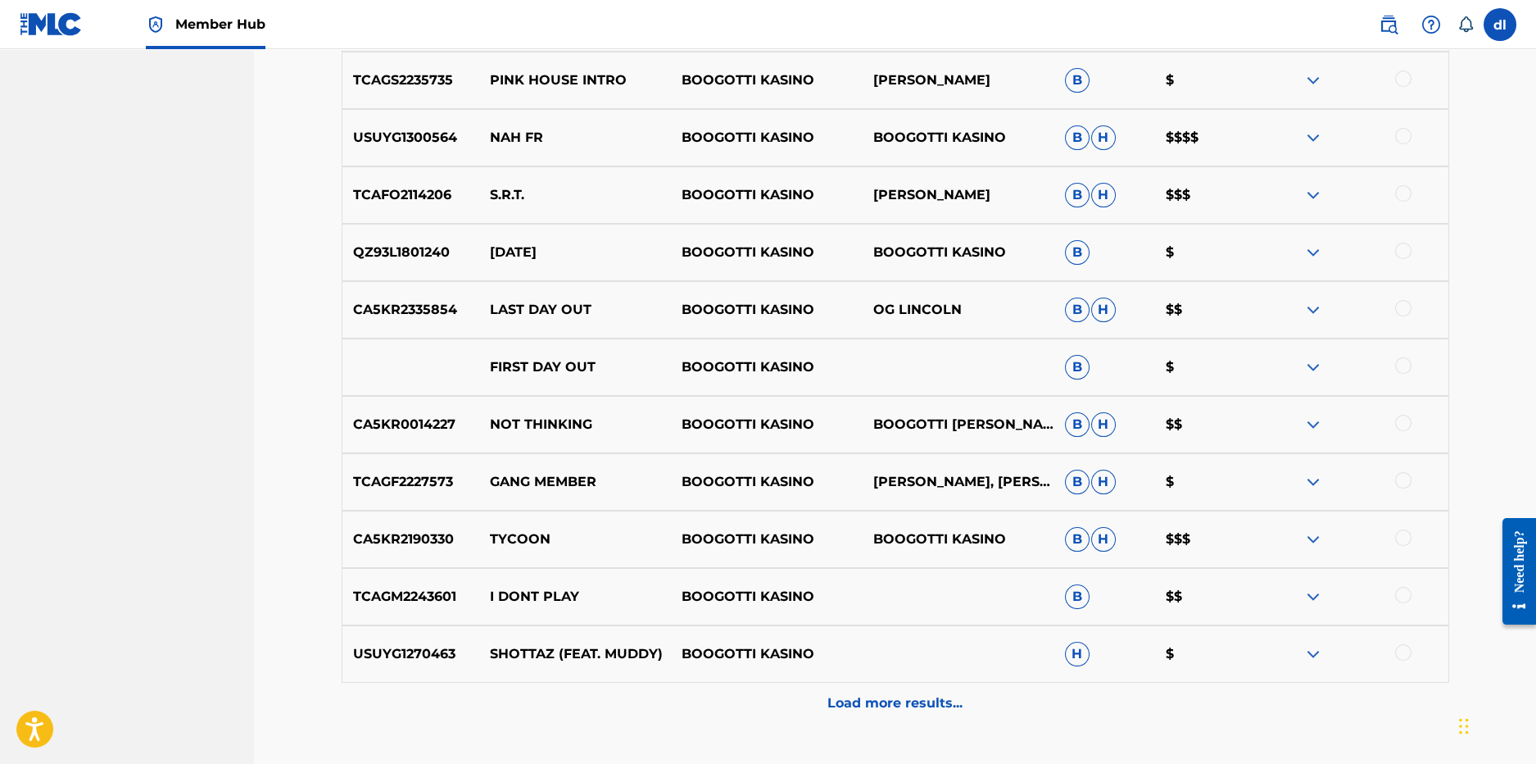
click at [838, 702] on p "Load more results..." at bounding box center [895, 703] width 135 height 20
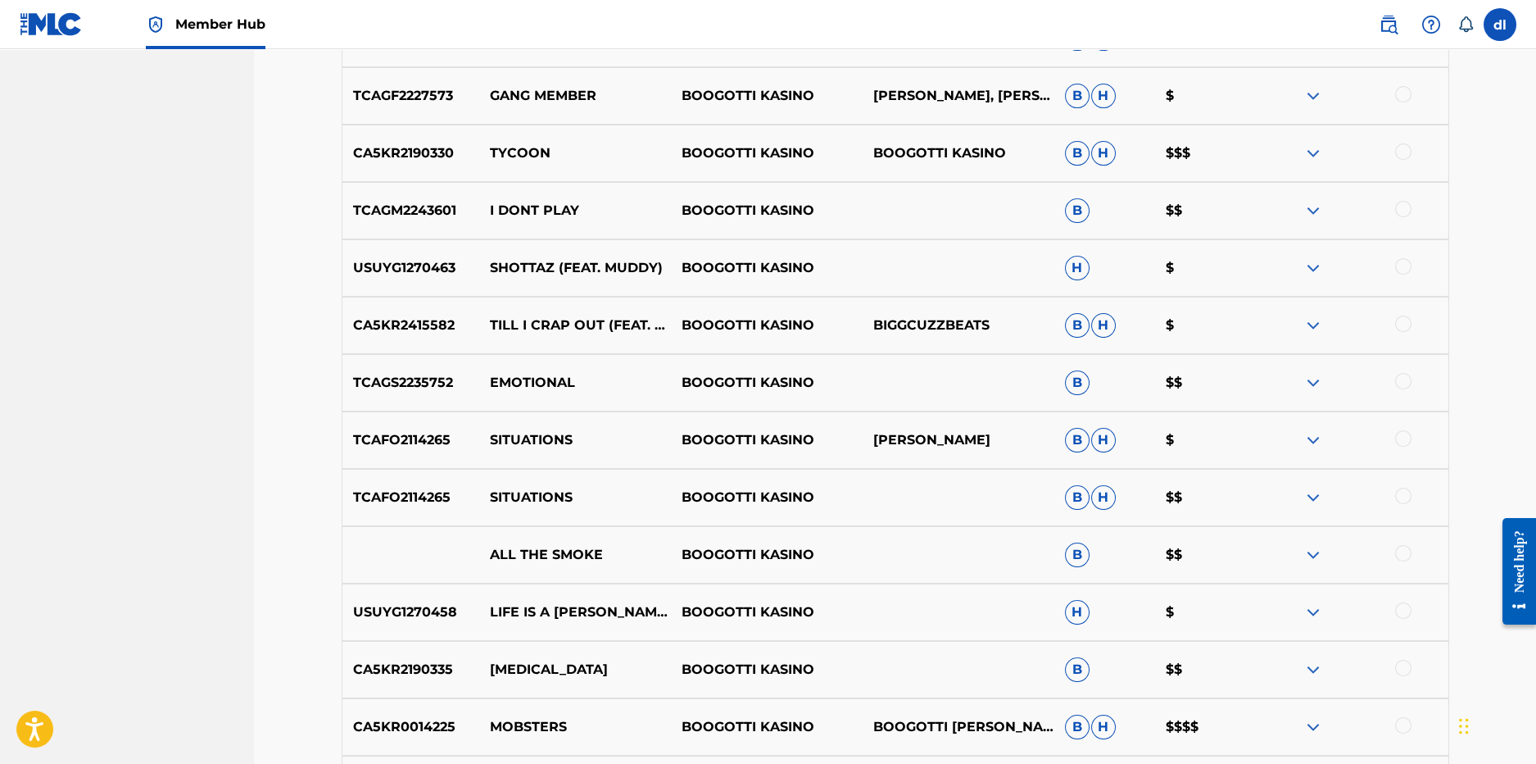
scroll to position [1639, 0]
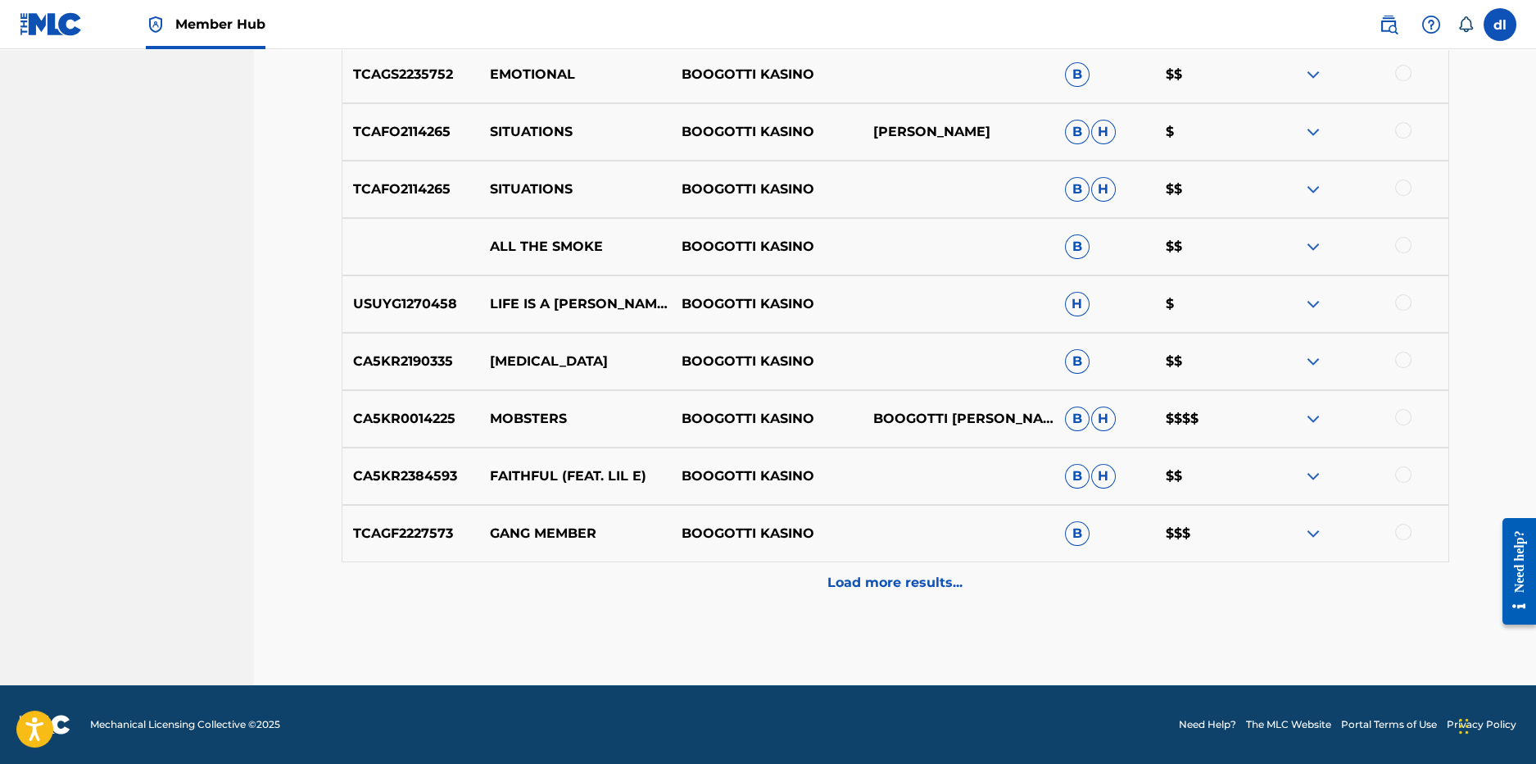
click at [899, 580] on p "Load more results..." at bounding box center [895, 583] width 135 height 20
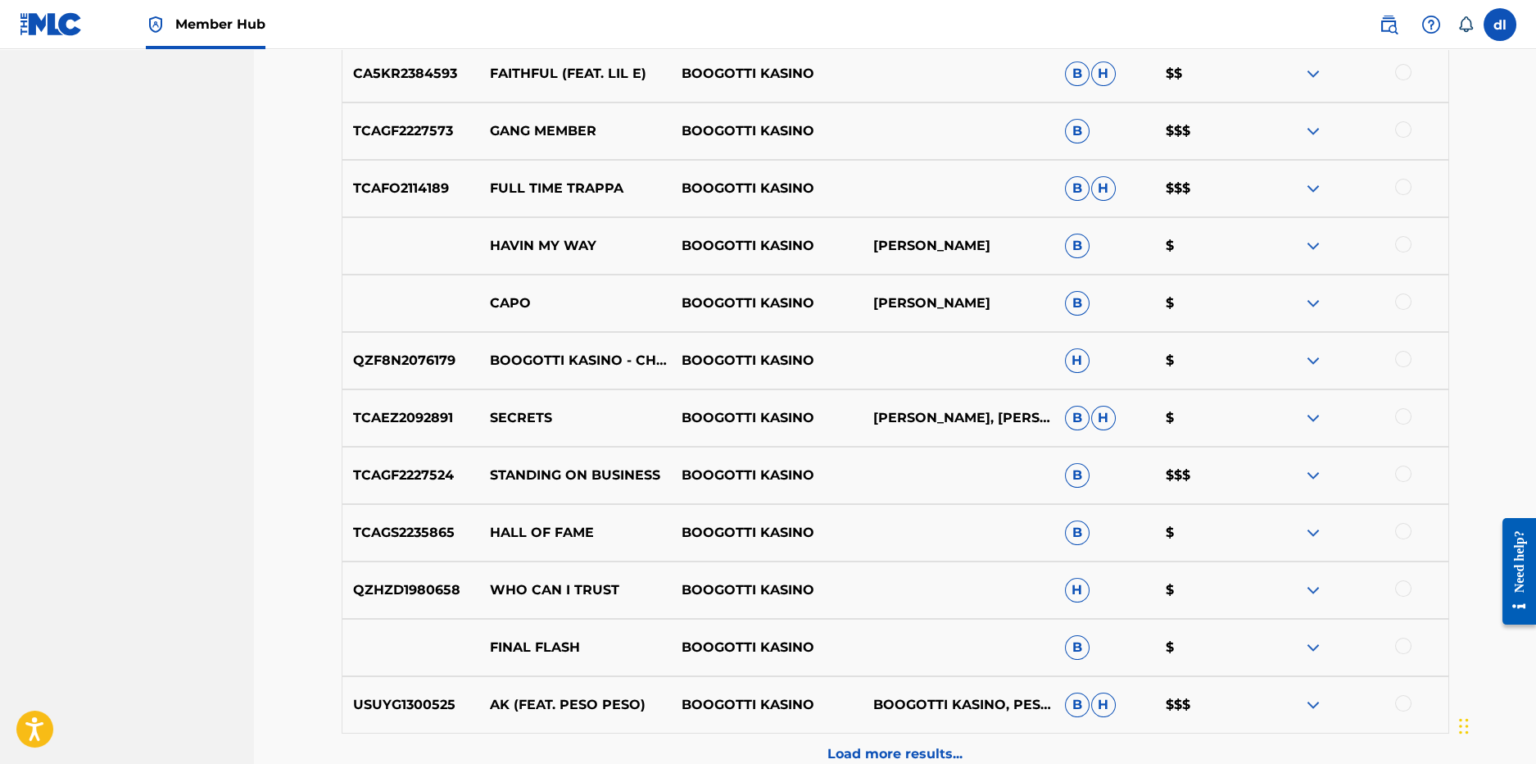
scroll to position [2249, 0]
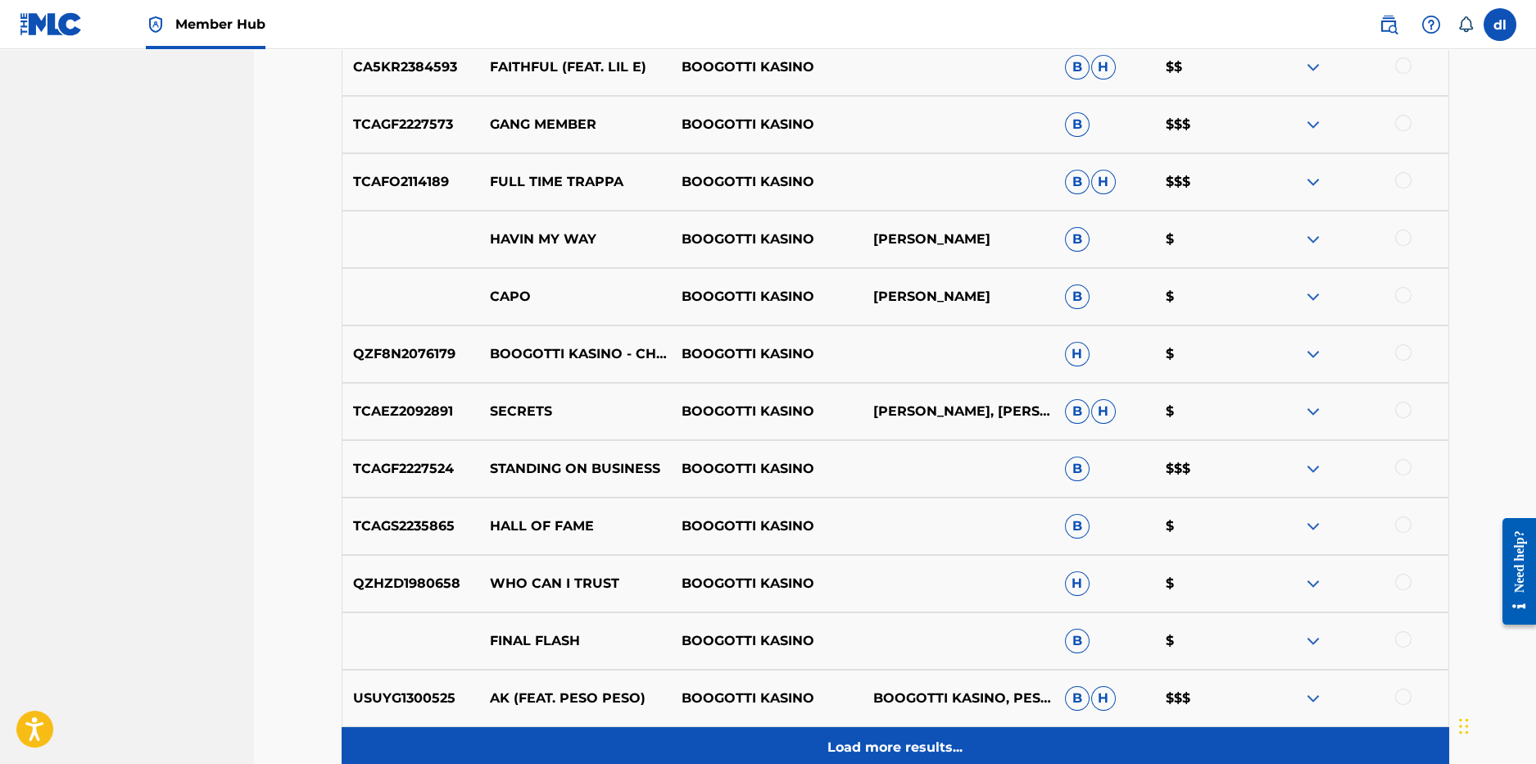
click at [866, 744] on p "Load more results..." at bounding box center [895, 747] width 135 height 20
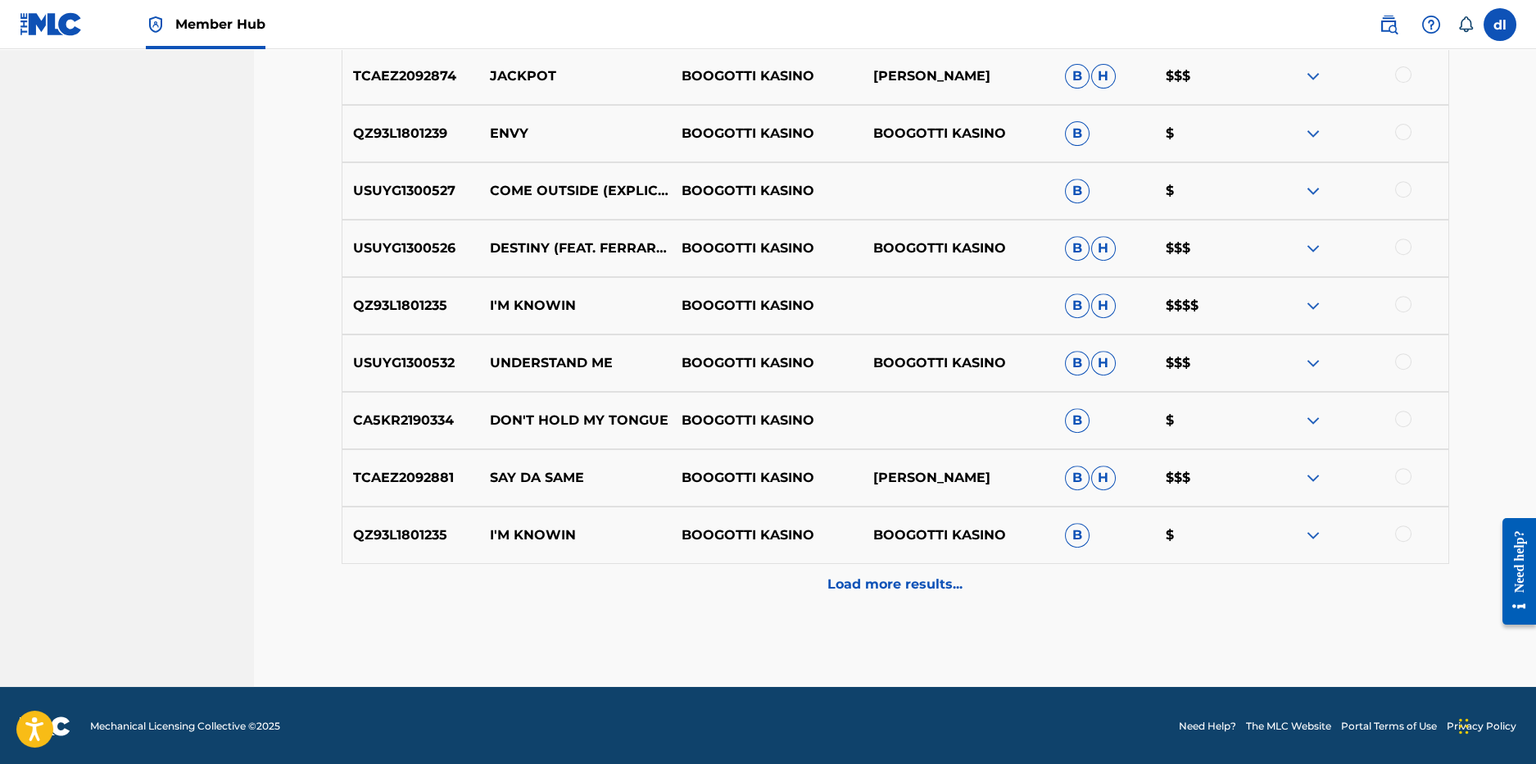
scroll to position [2987, 0]
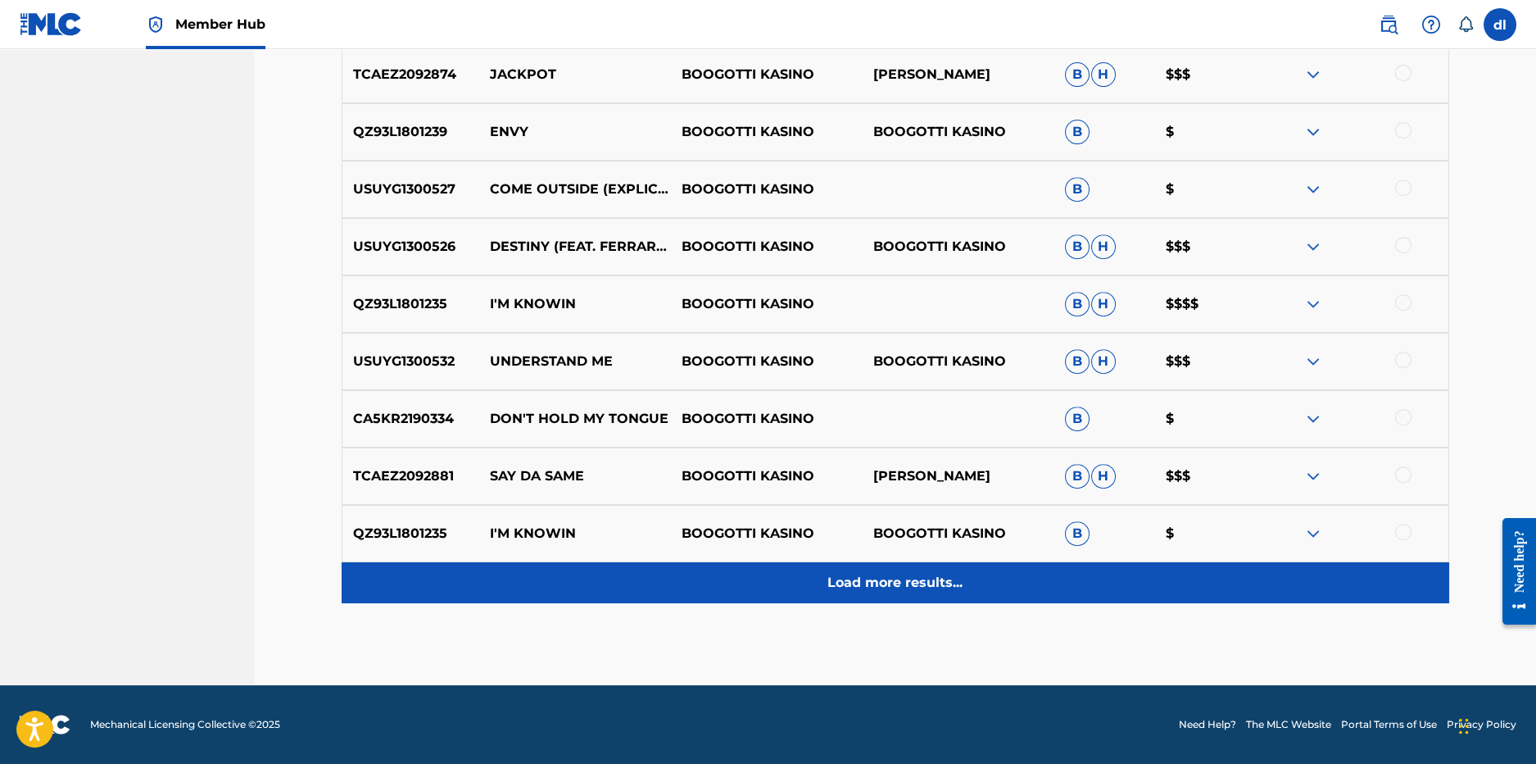
click at [919, 593] on div "Load more results..." at bounding box center [896, 582] width 1108 height 41
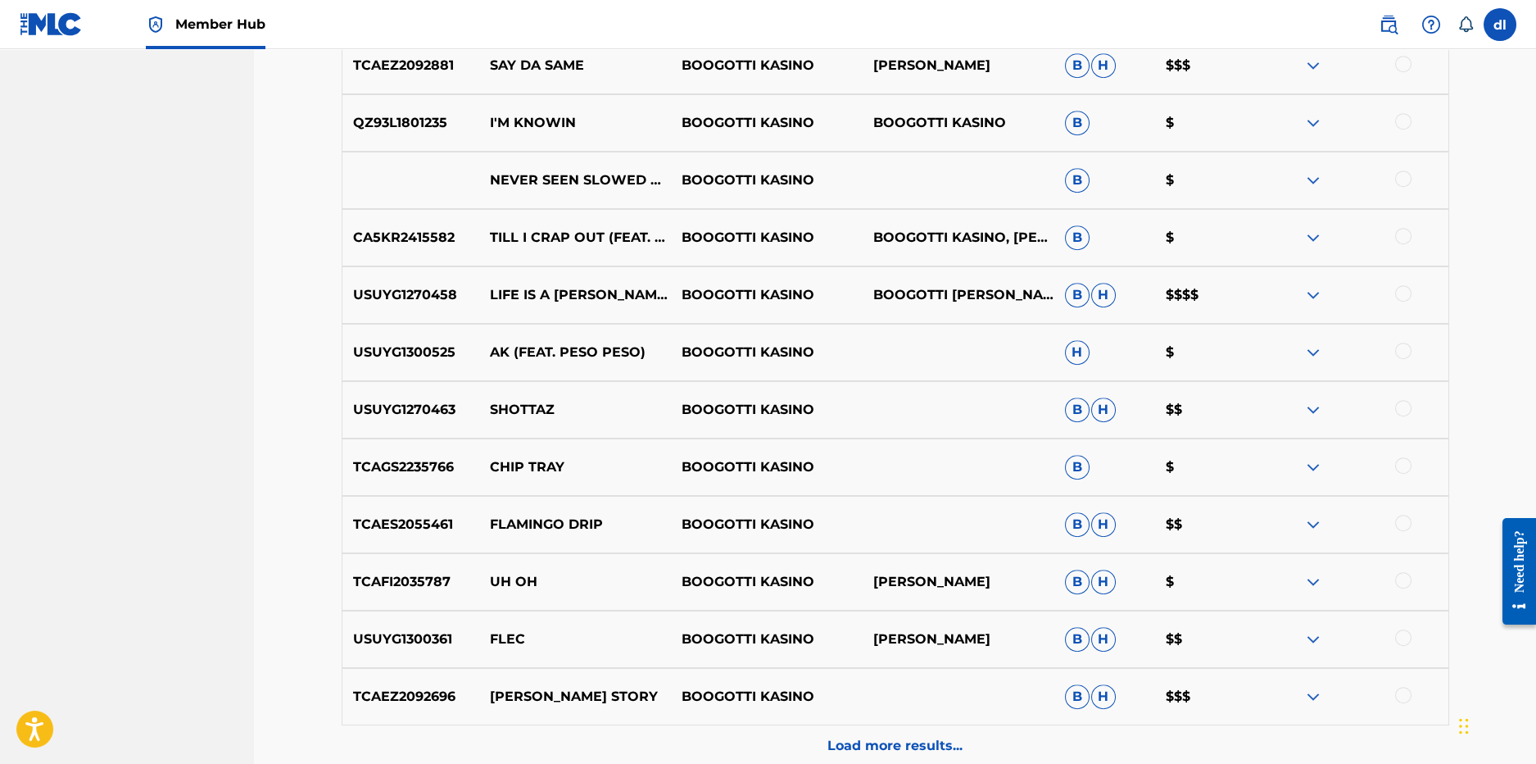
scroll to position [3478, 0]
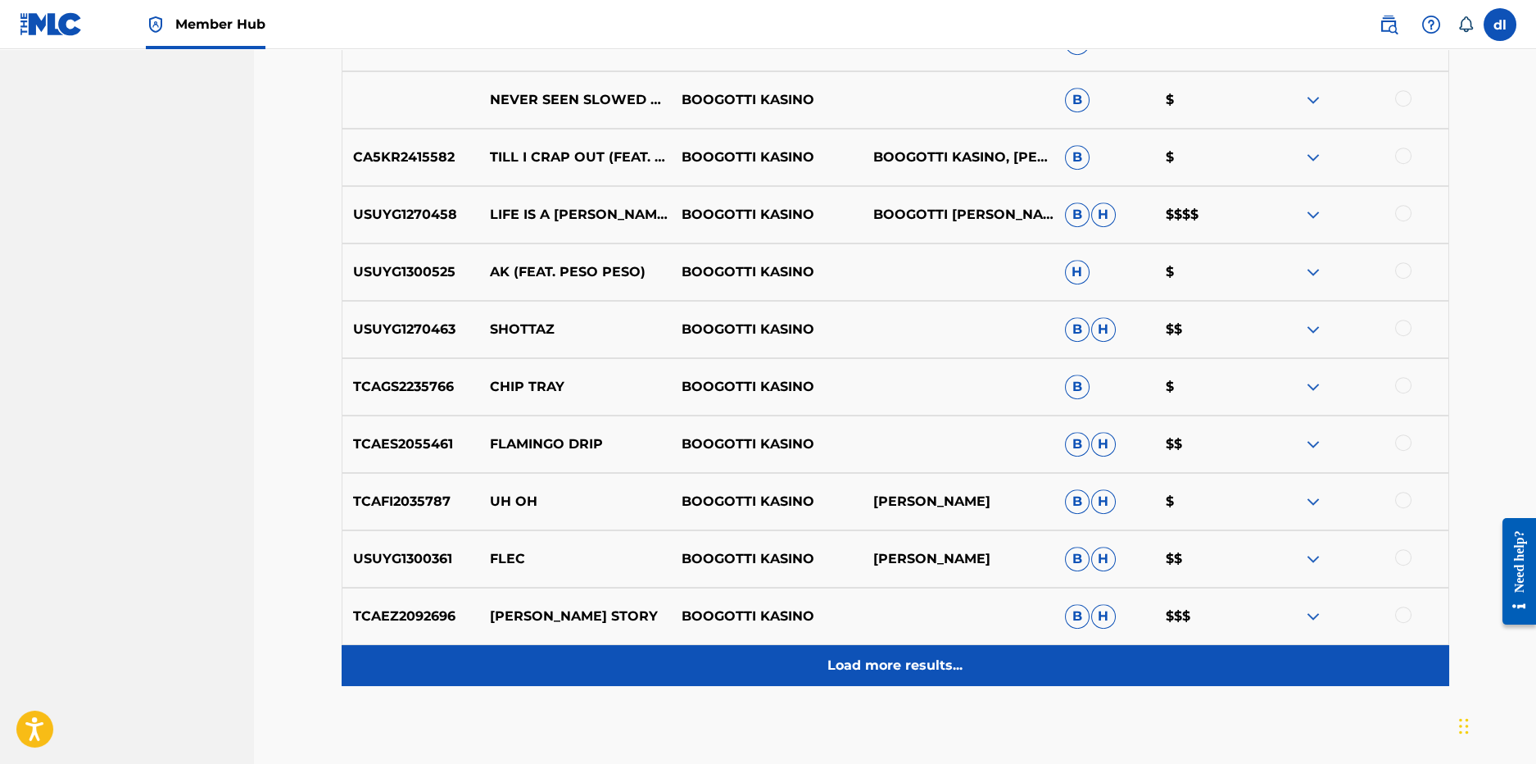
click at [724, 655] on div "Load more results..." at bounding box center [896, 665] width 1108 height 41
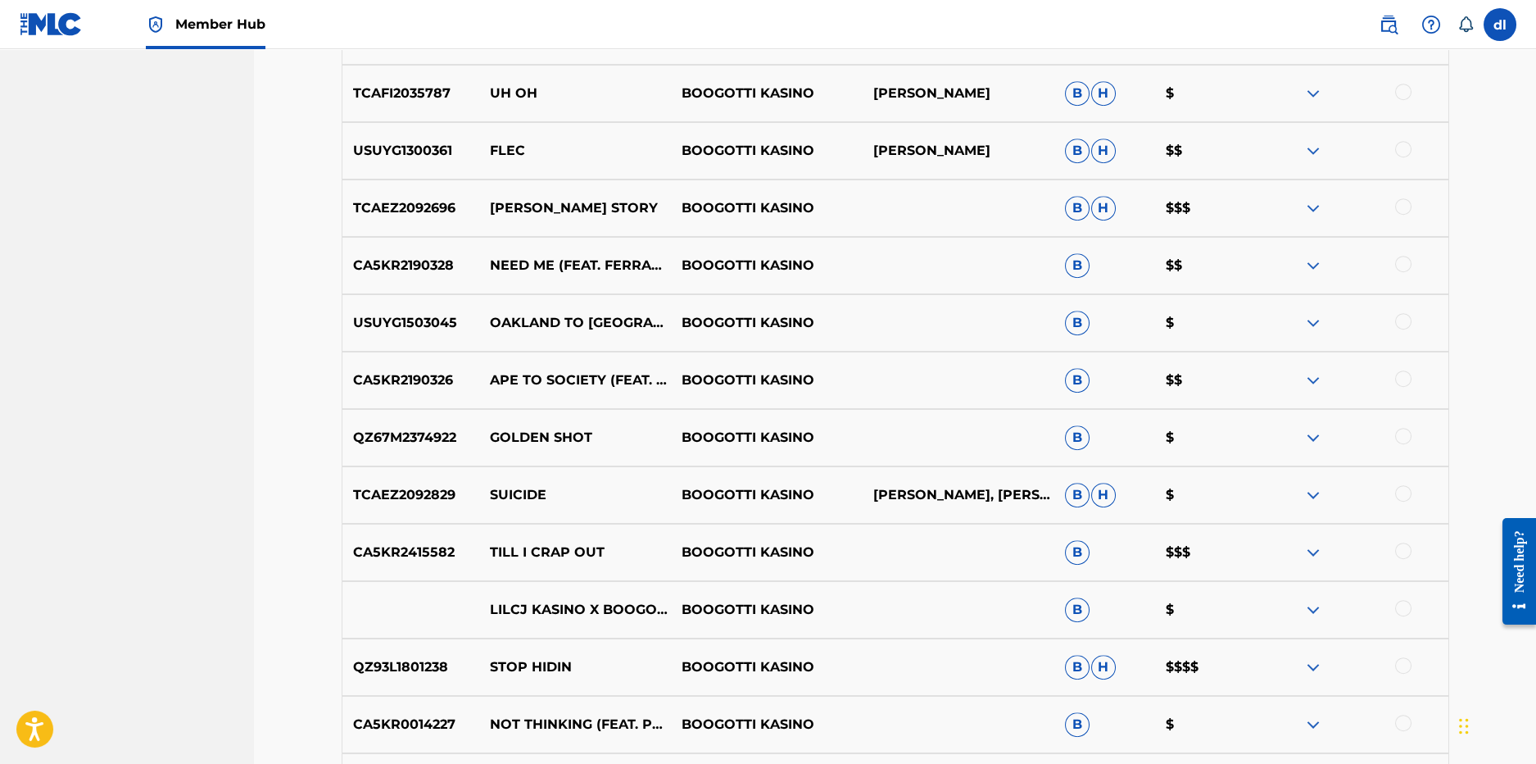
scroll to position [4052, 0]
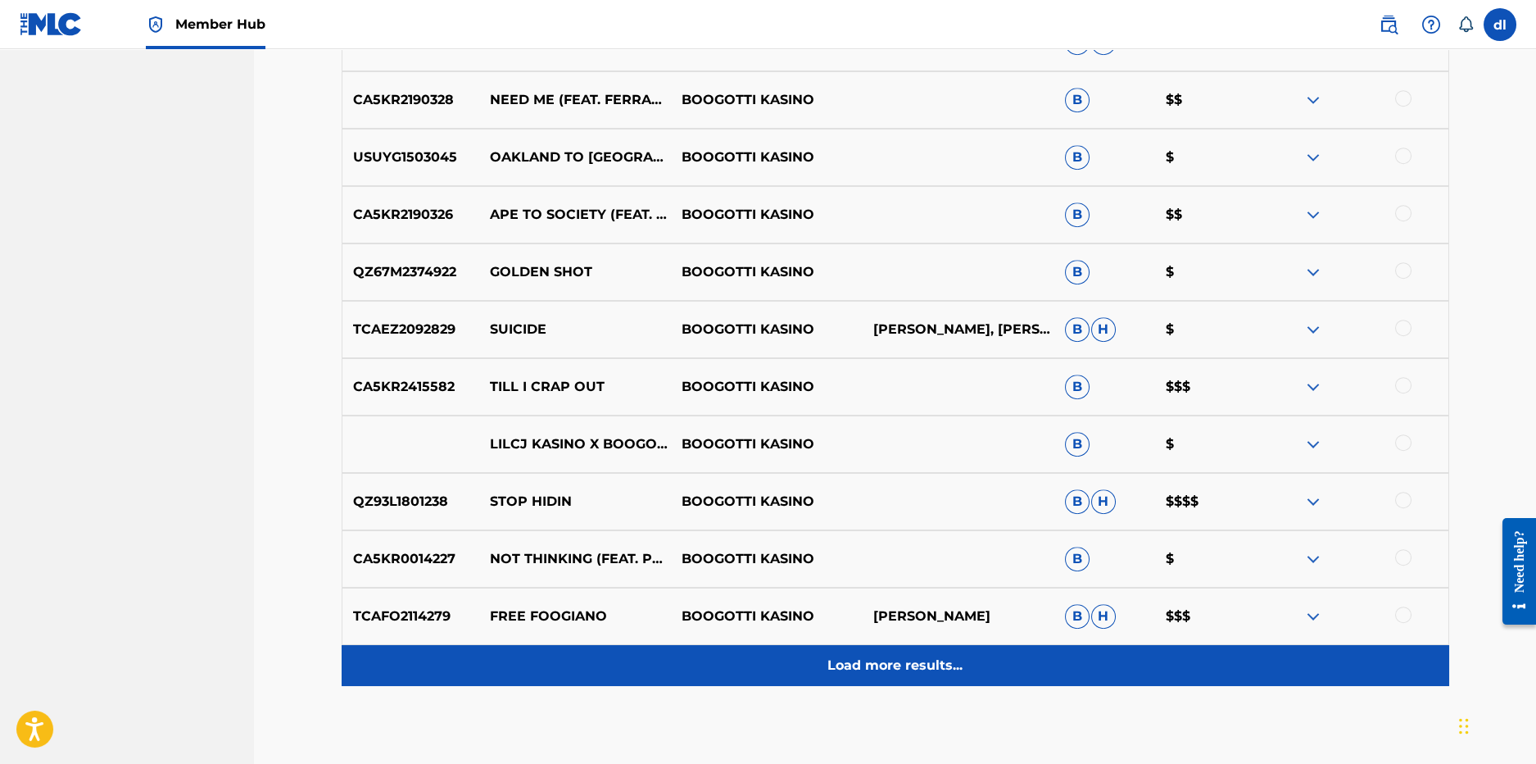
click at [864, 660] on p "Load more results..." at bounding box center [895, 665] width 135 height 20
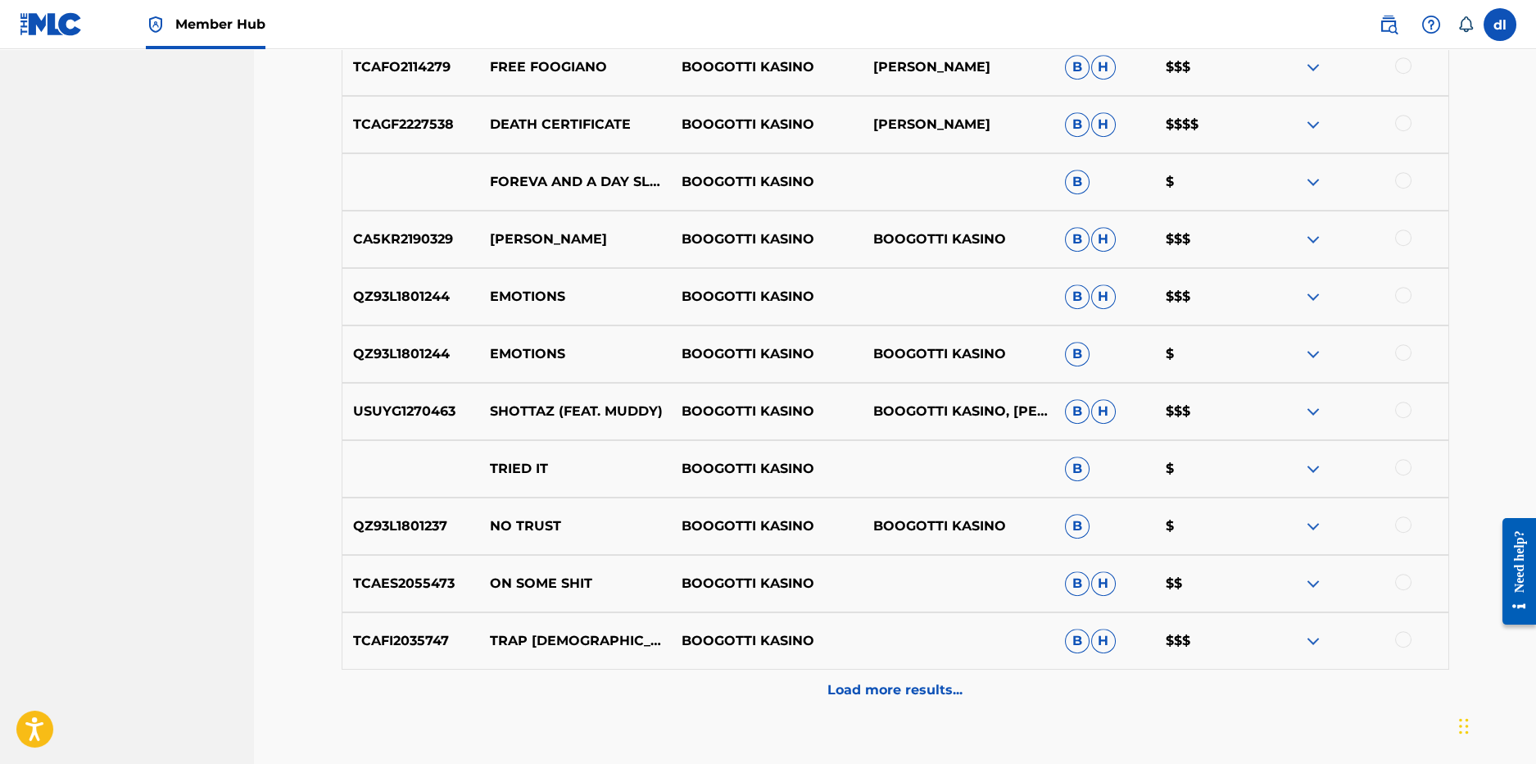
scroll to position [4625, 0]
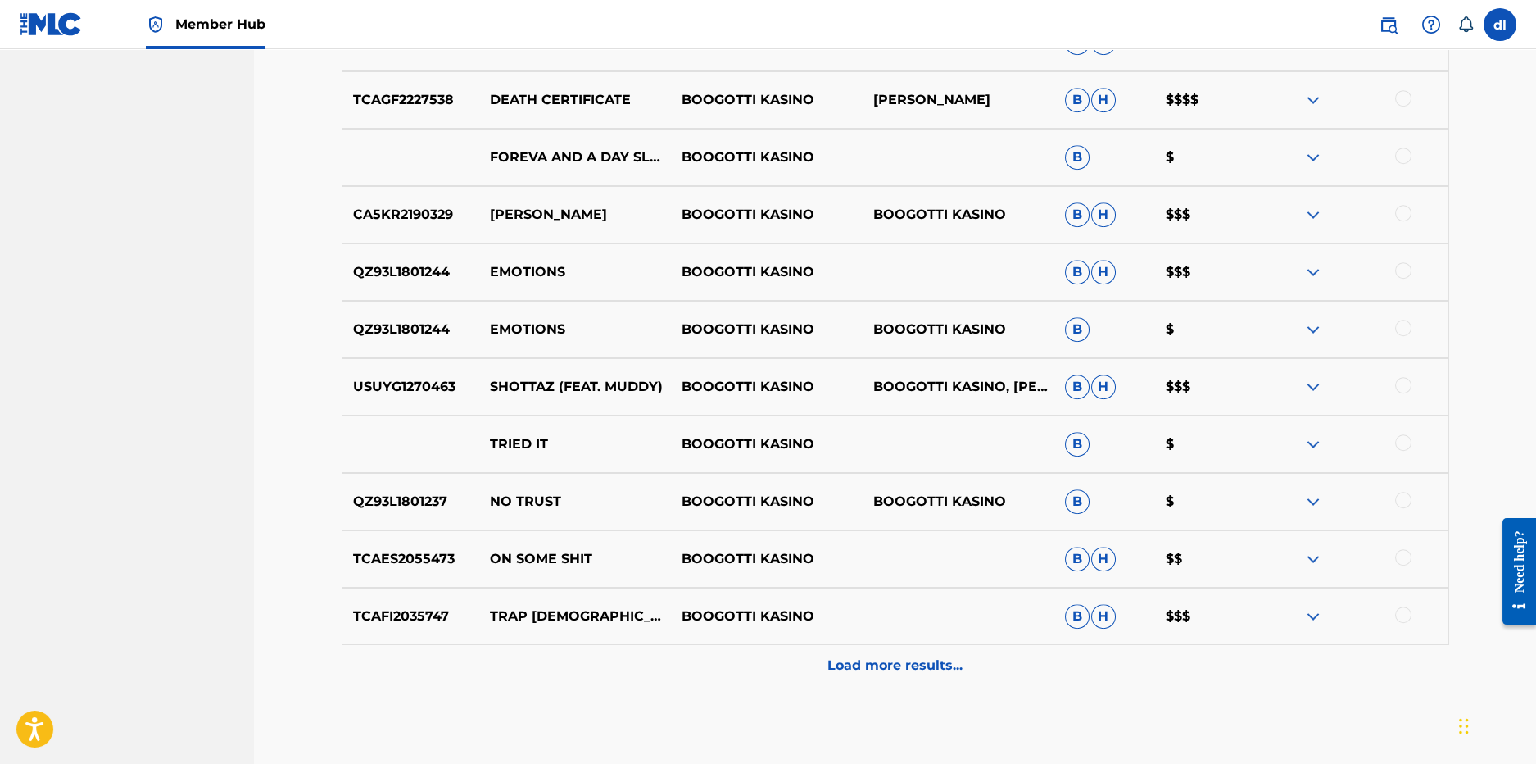
click at [713, 661] on div "Load more results..." at bounding box center [896, 665] width 1108 height 41
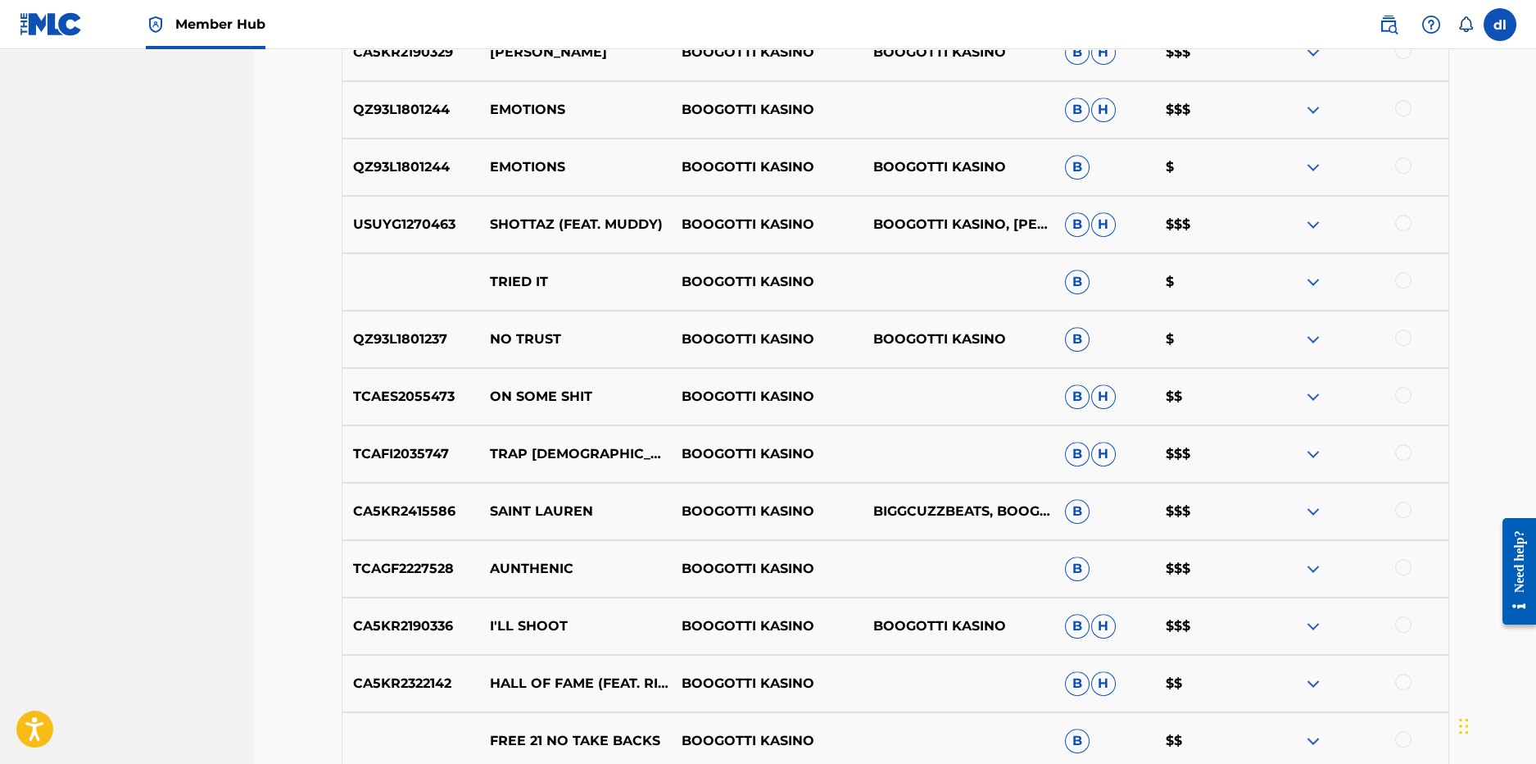
scroll to position [4789, 0]
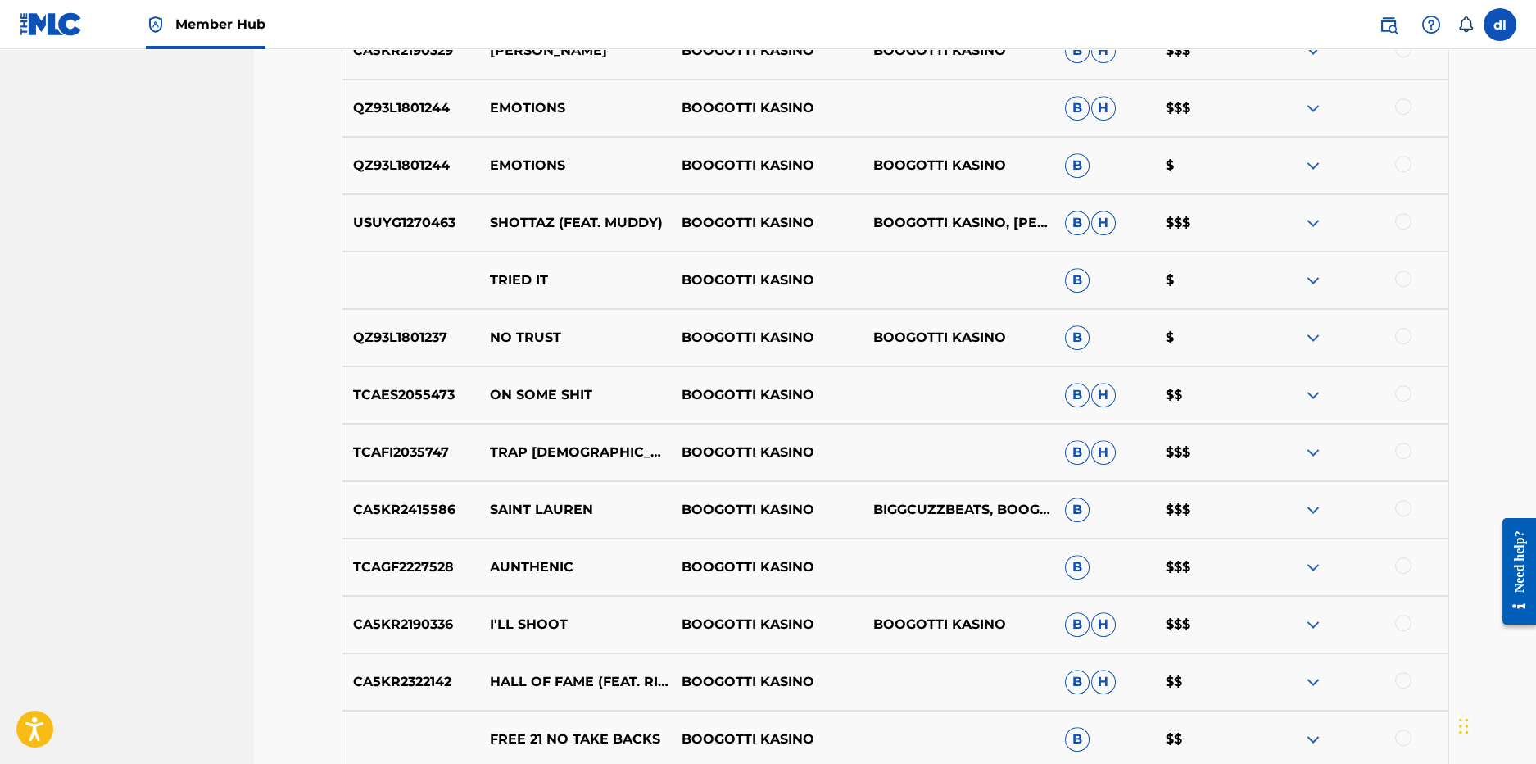
click at [1305, 560] on img at bounding box center [1314, 567] width 20 height 20
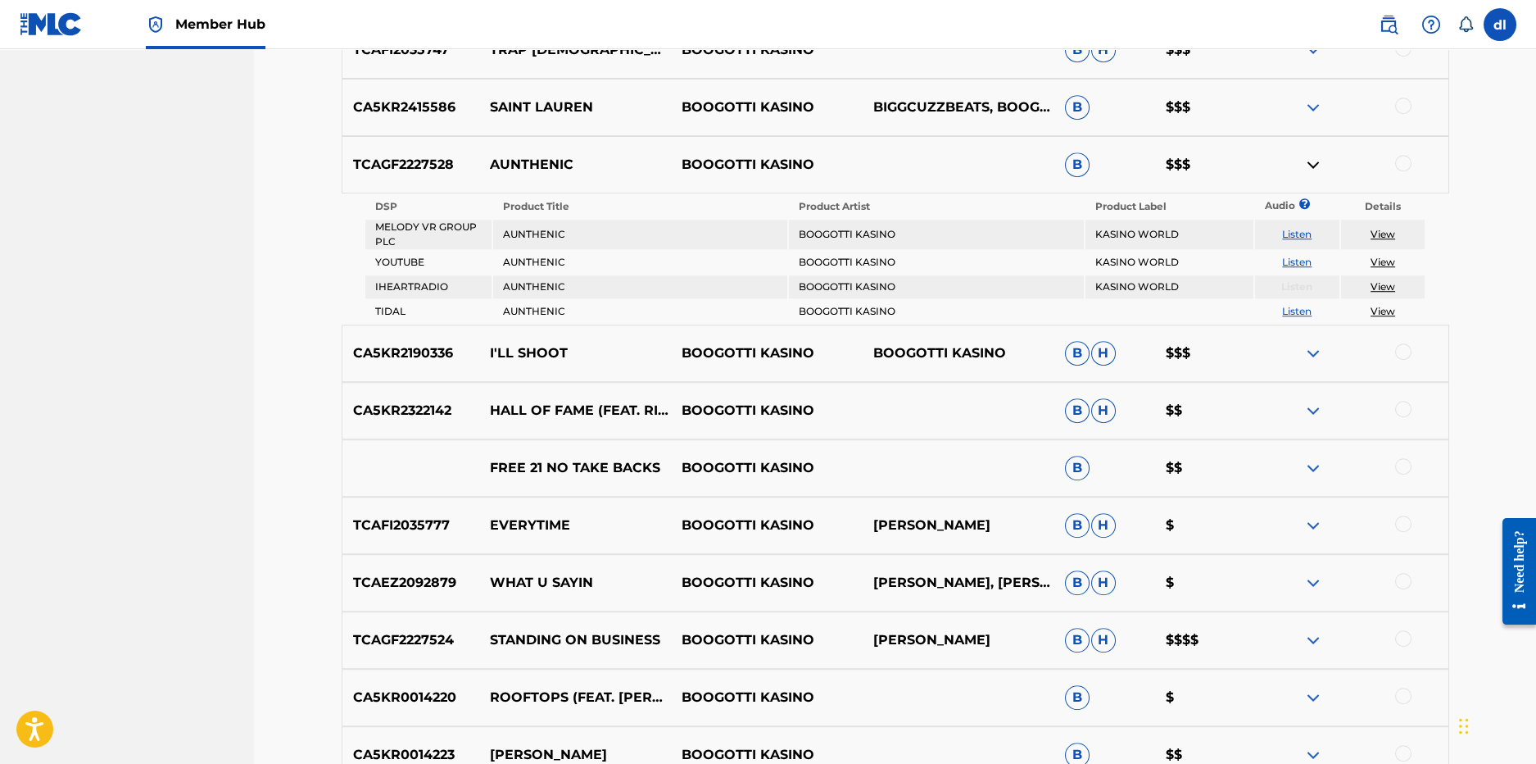
scroll to position [5281, 0]
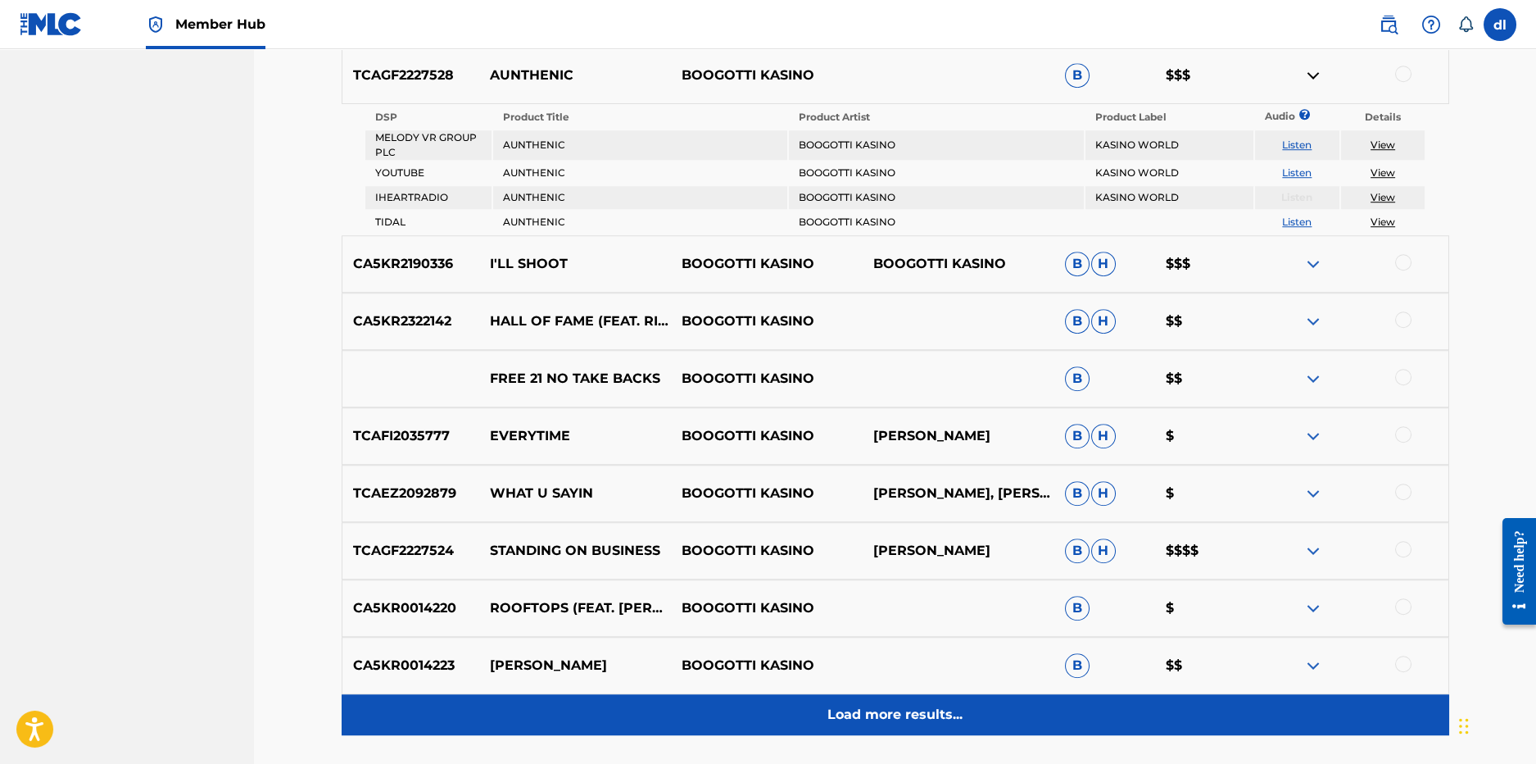
click at [728, 722] on div "Load more results..." at bounding box center [896, 714] width 1108 height 41
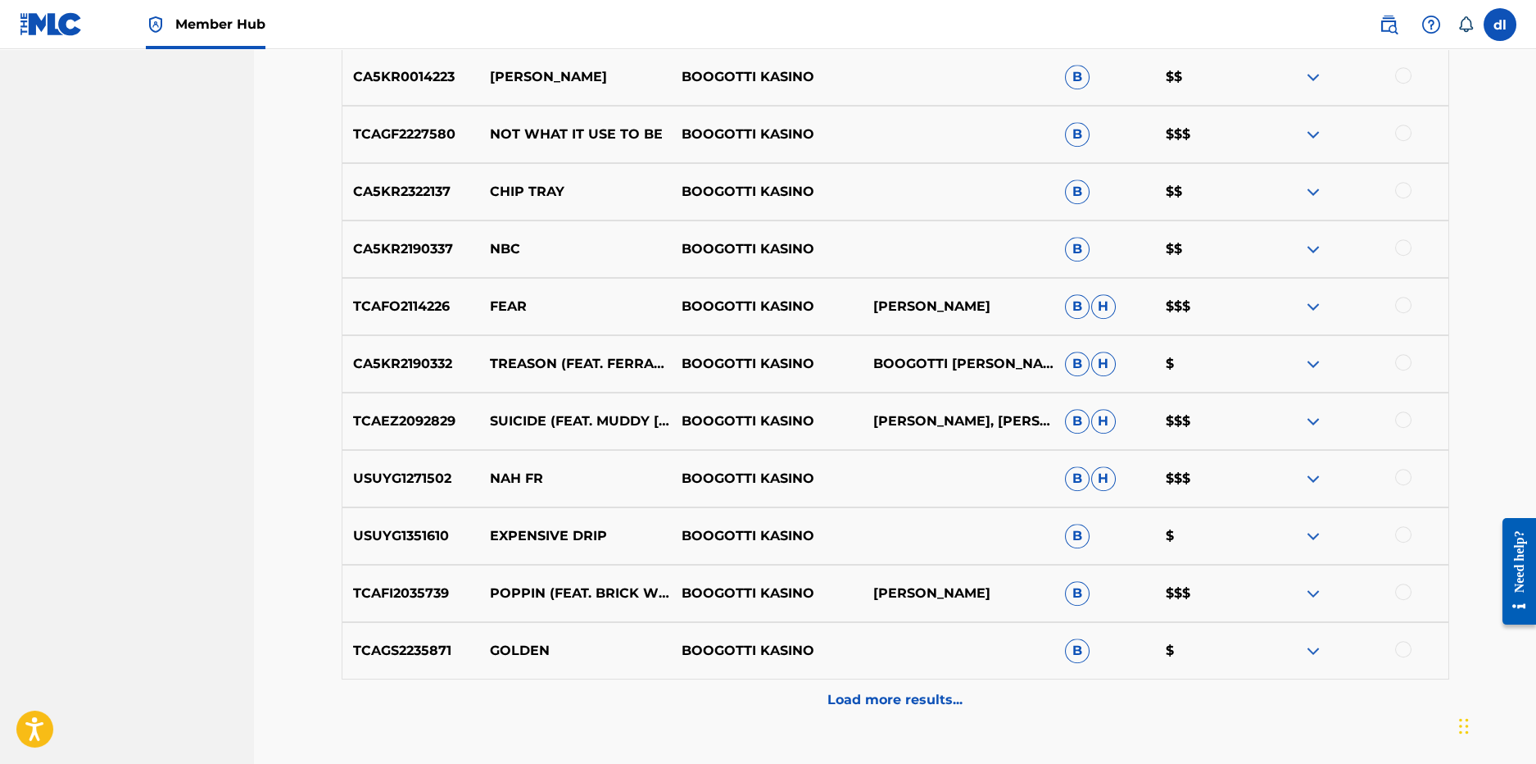
scroll to position [5772, 0]
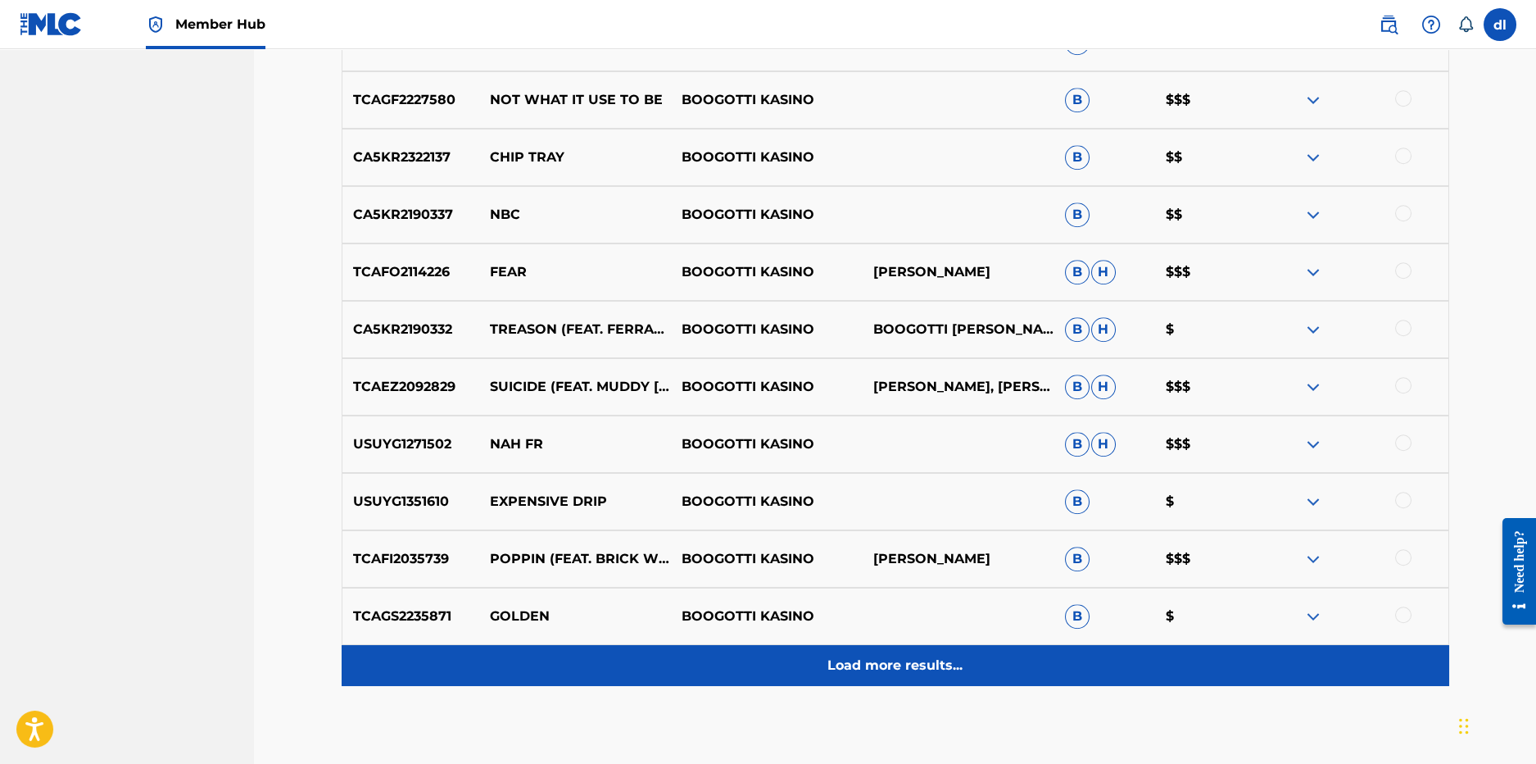
click at [851, 660] on p "Load more results..." at bounding box center [895, 665] width 135 height 20
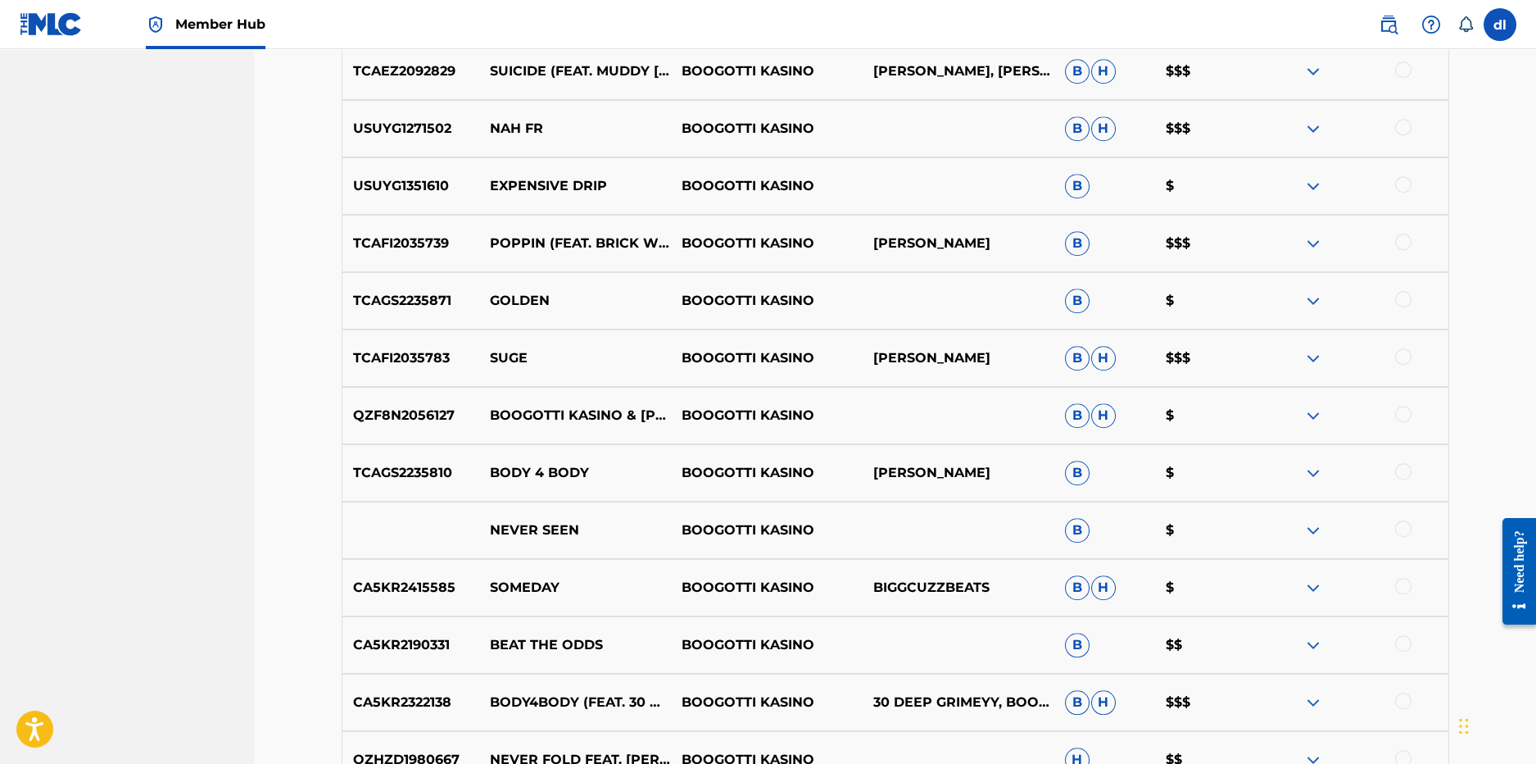
scroll to position [6264, 0]
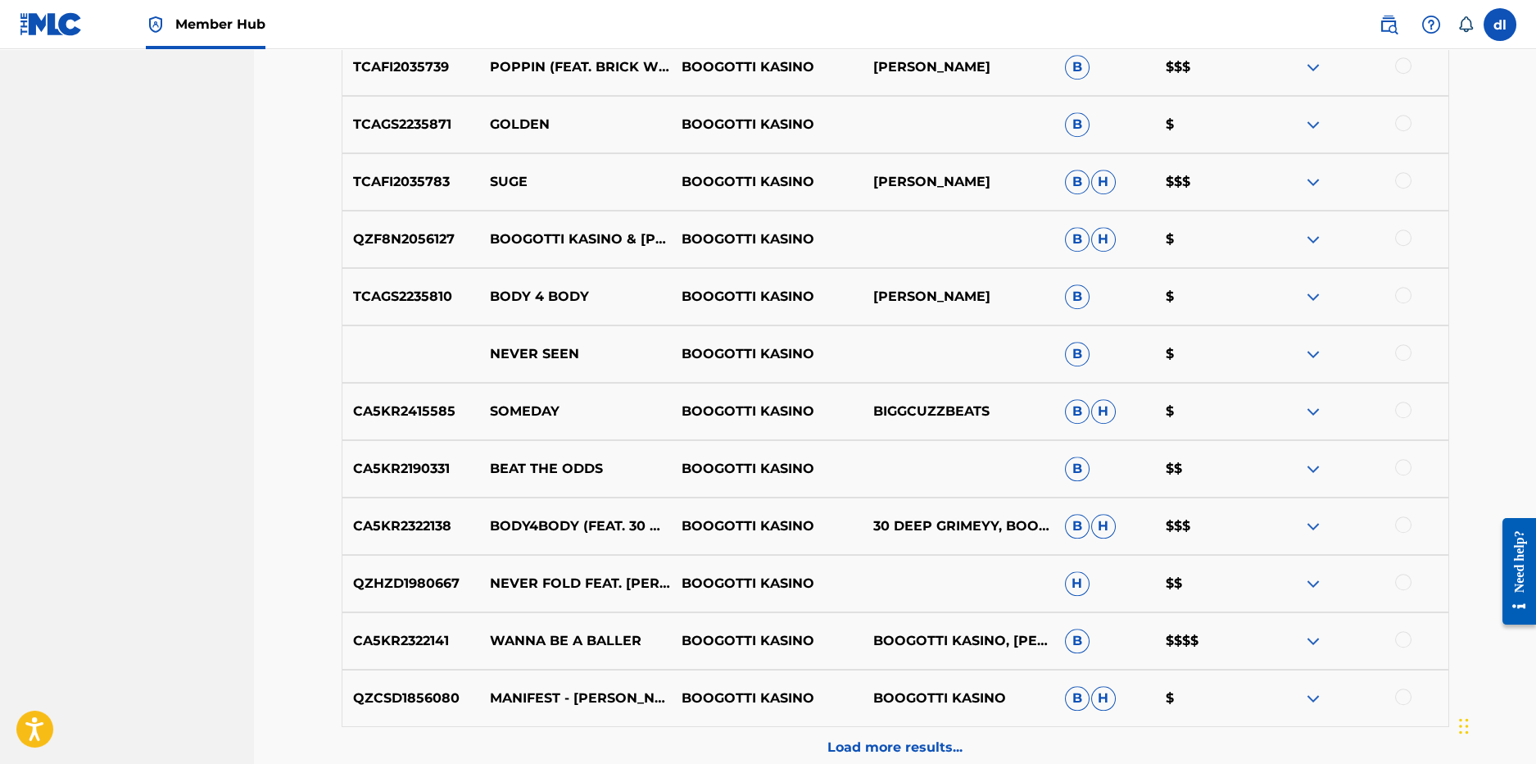
click at [1311, 641] on img at bounding box center [1314, 641] width 20 height 20
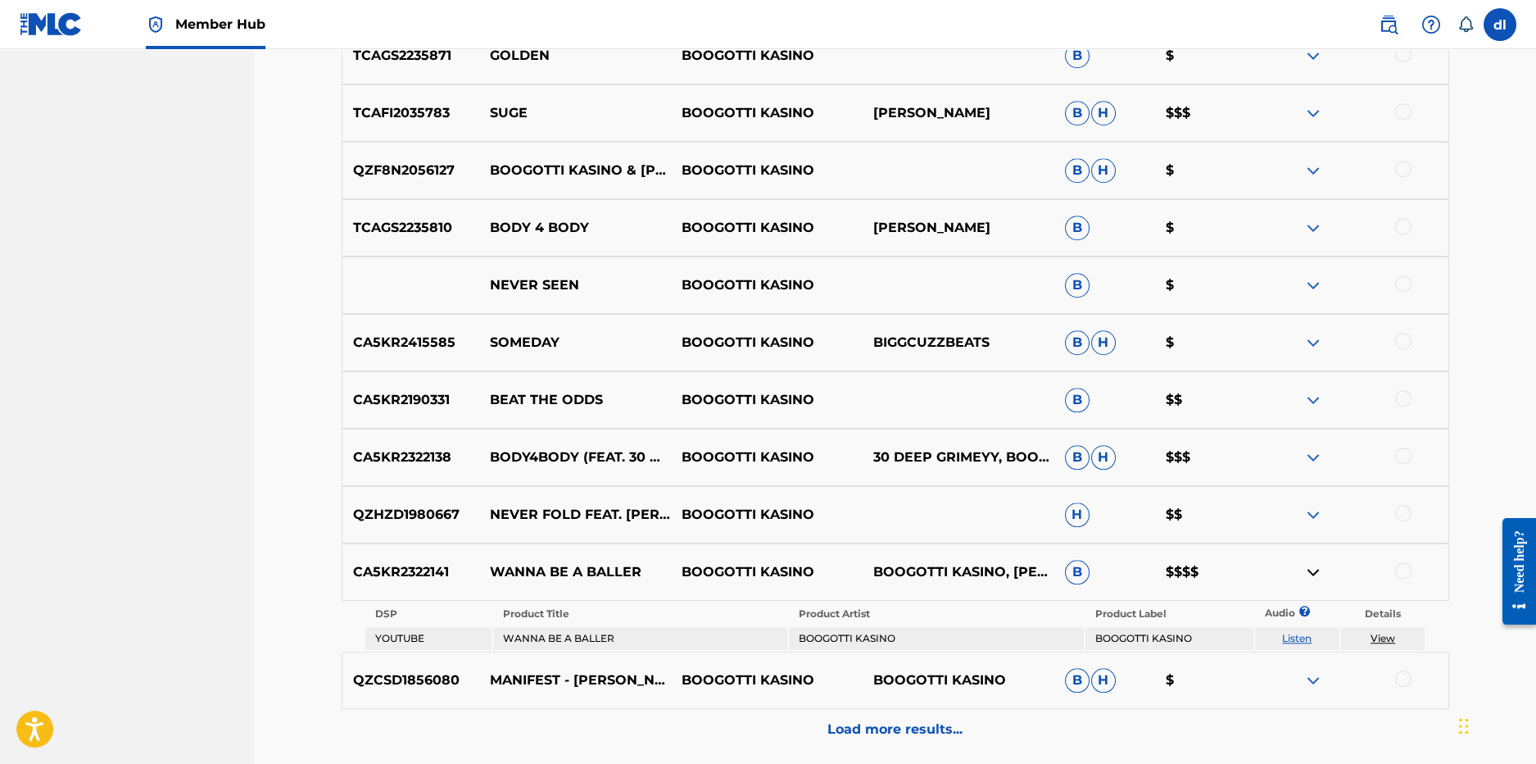
scroll to position [6428, 0]
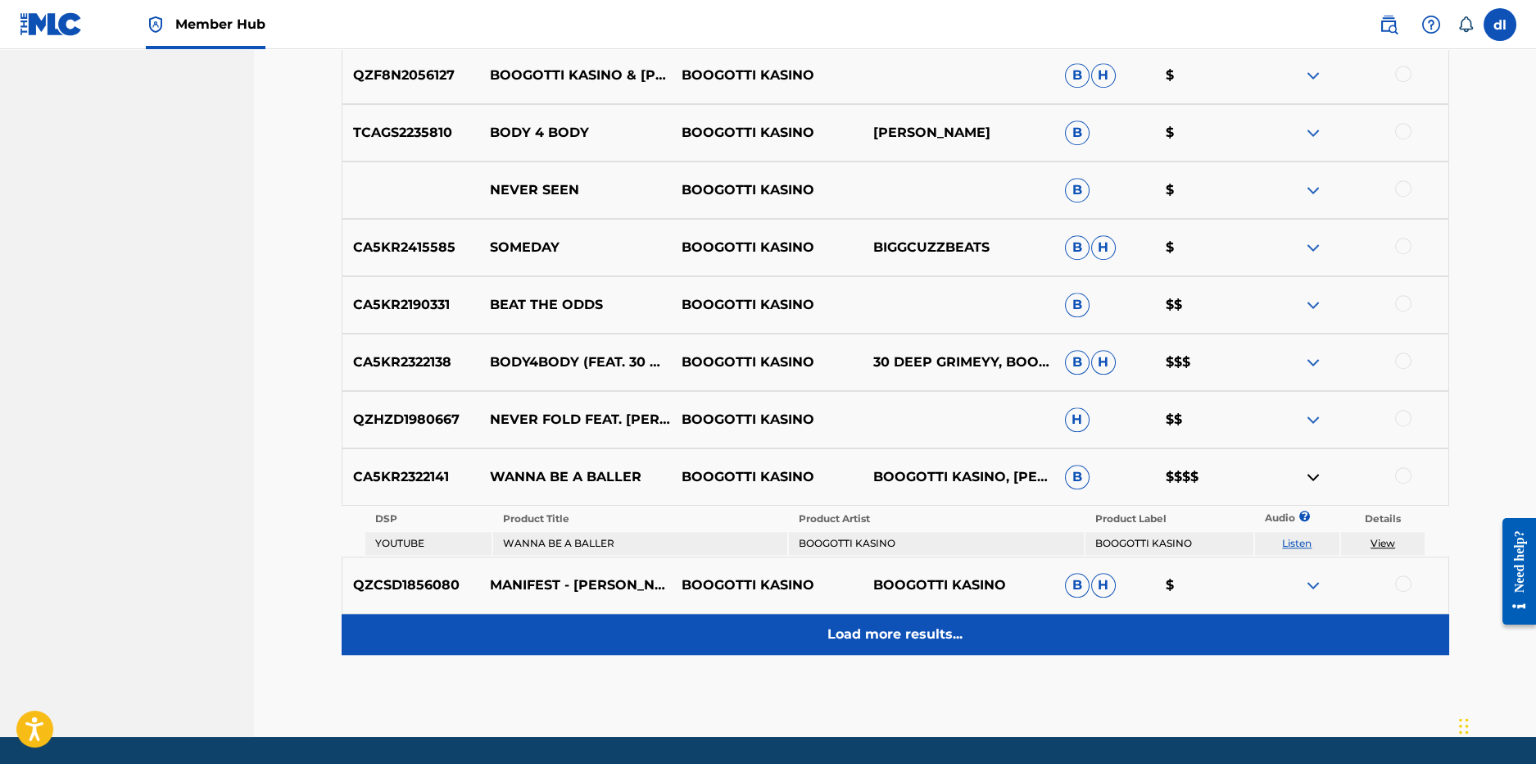
click at [890, 637] on p "Load more results..." at bounding box center [895, 634] width 135 height 20
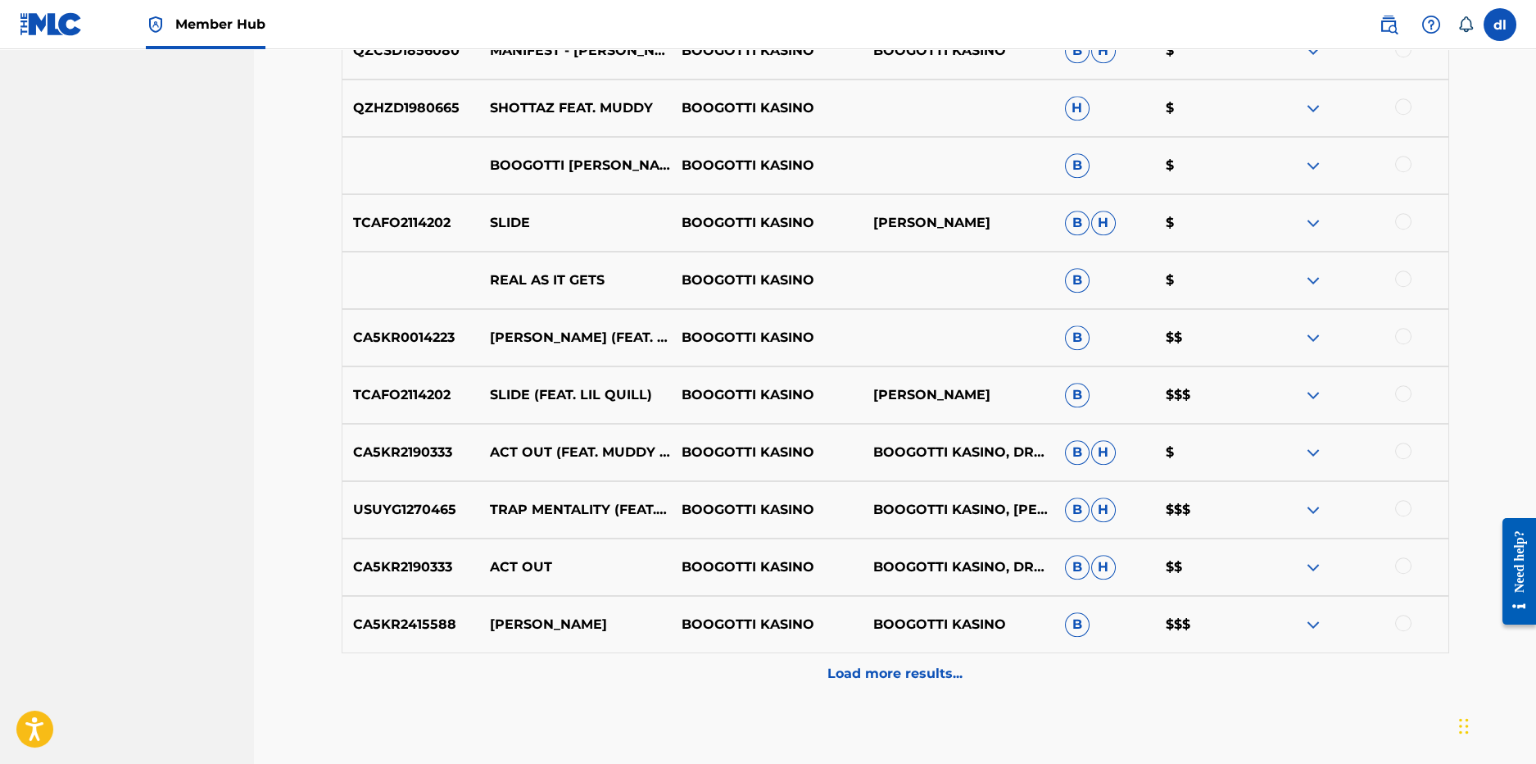
scroll to position [6919, 0]
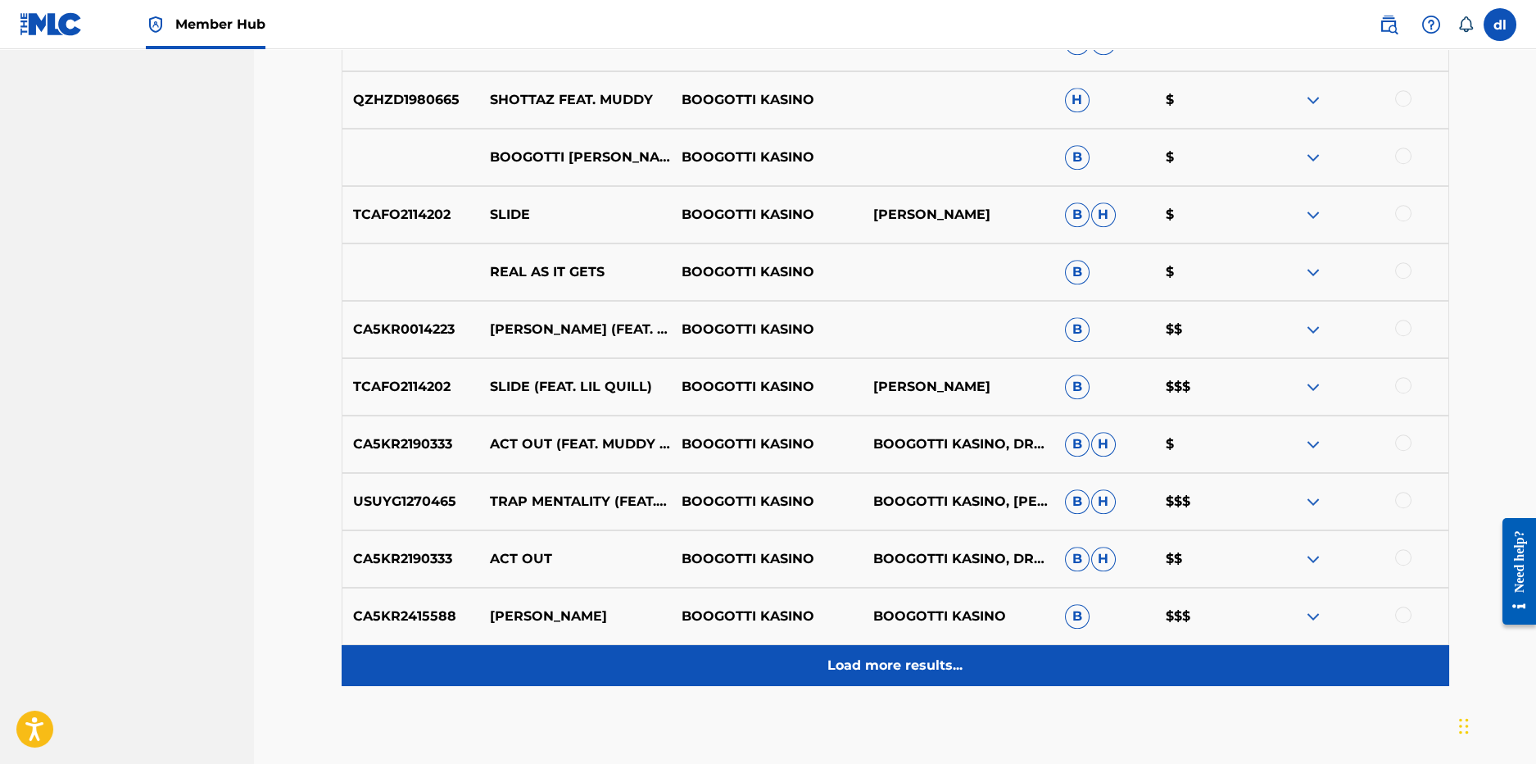
click at [733, 662] on div "Load more results..." at bounding box center [896, 665] width 1108 height 41
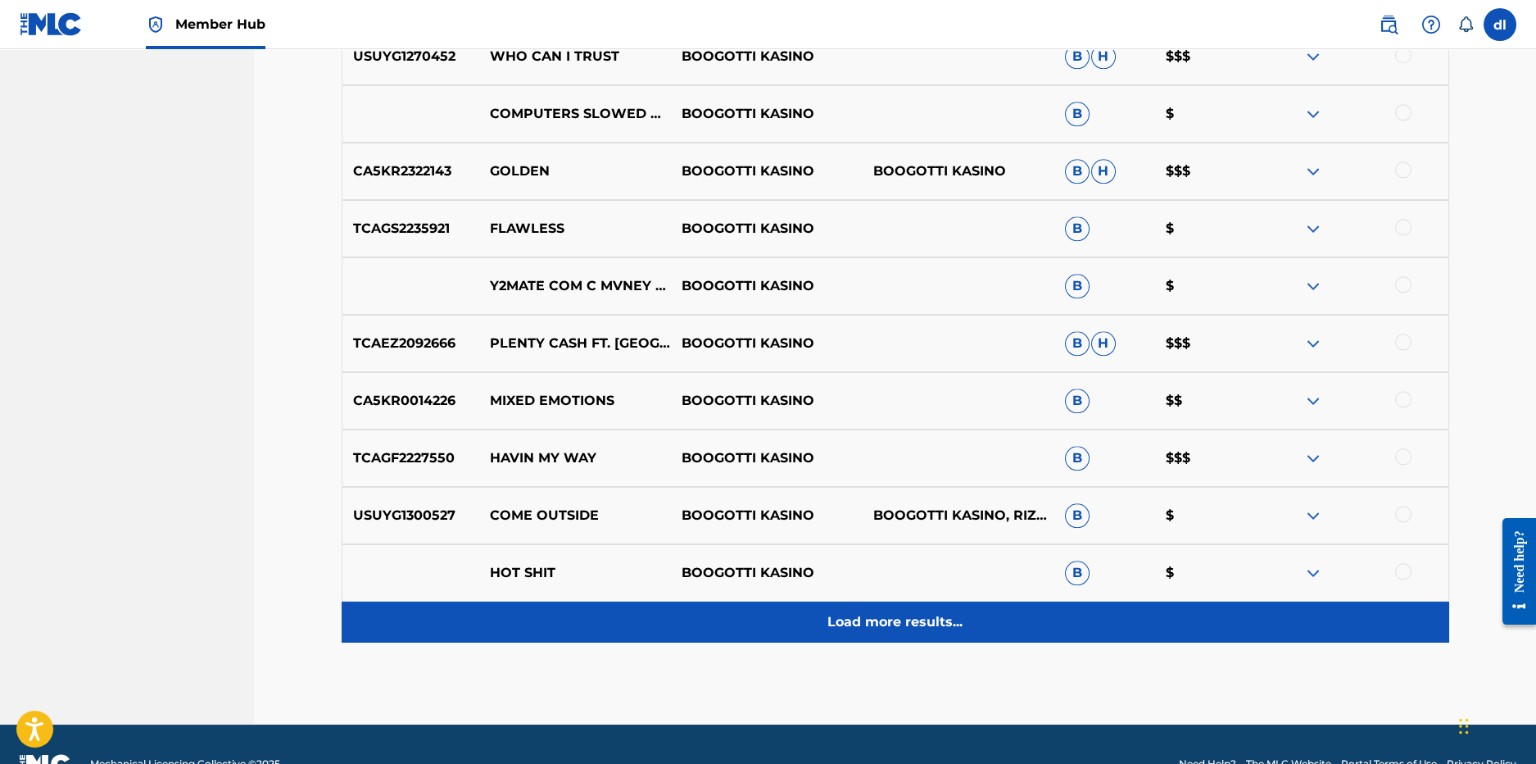
scroll to position [7575, 0]
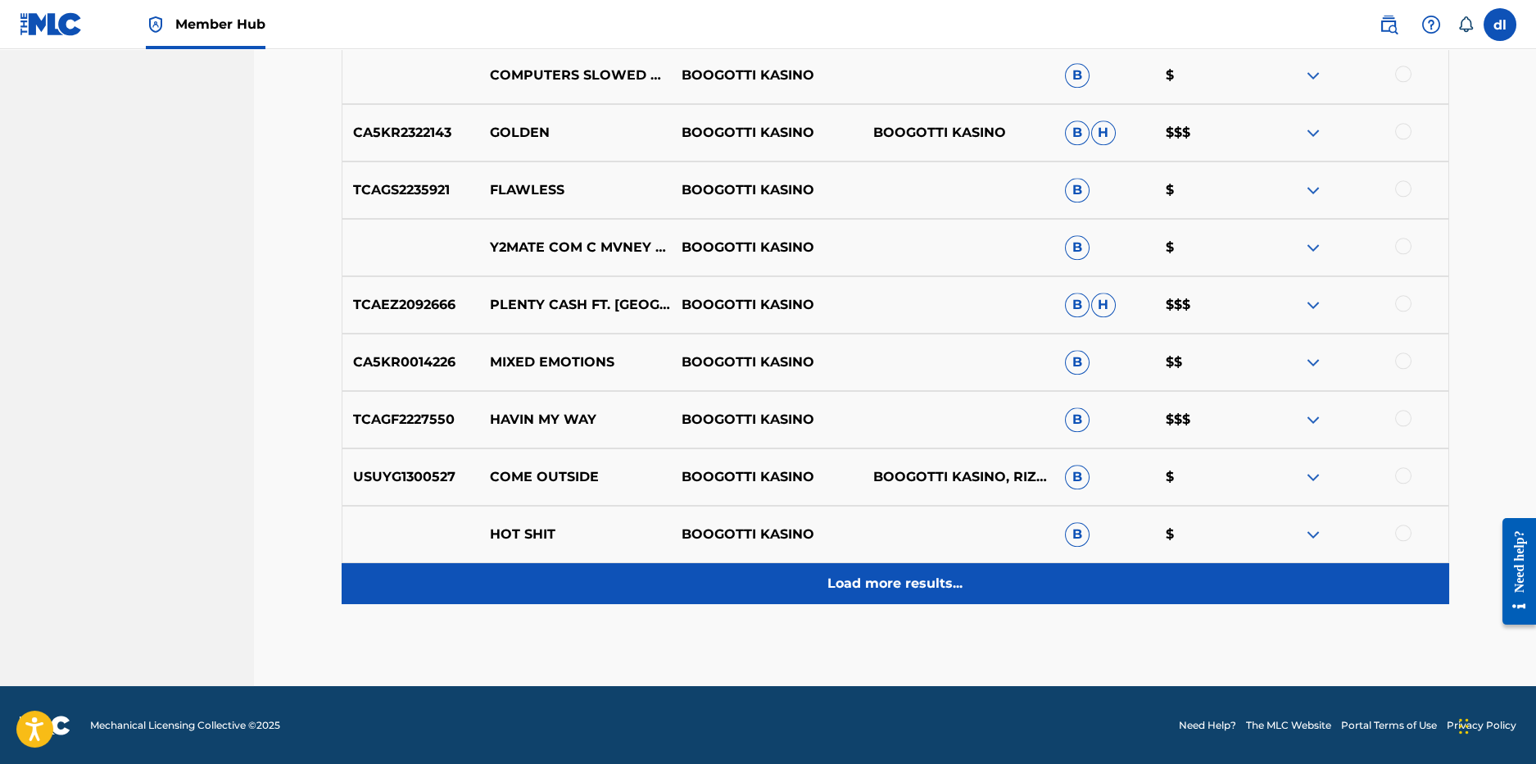
click at [609, 583] on div "Load more results..." at bounding box center [896, 583] width 1108 height 41
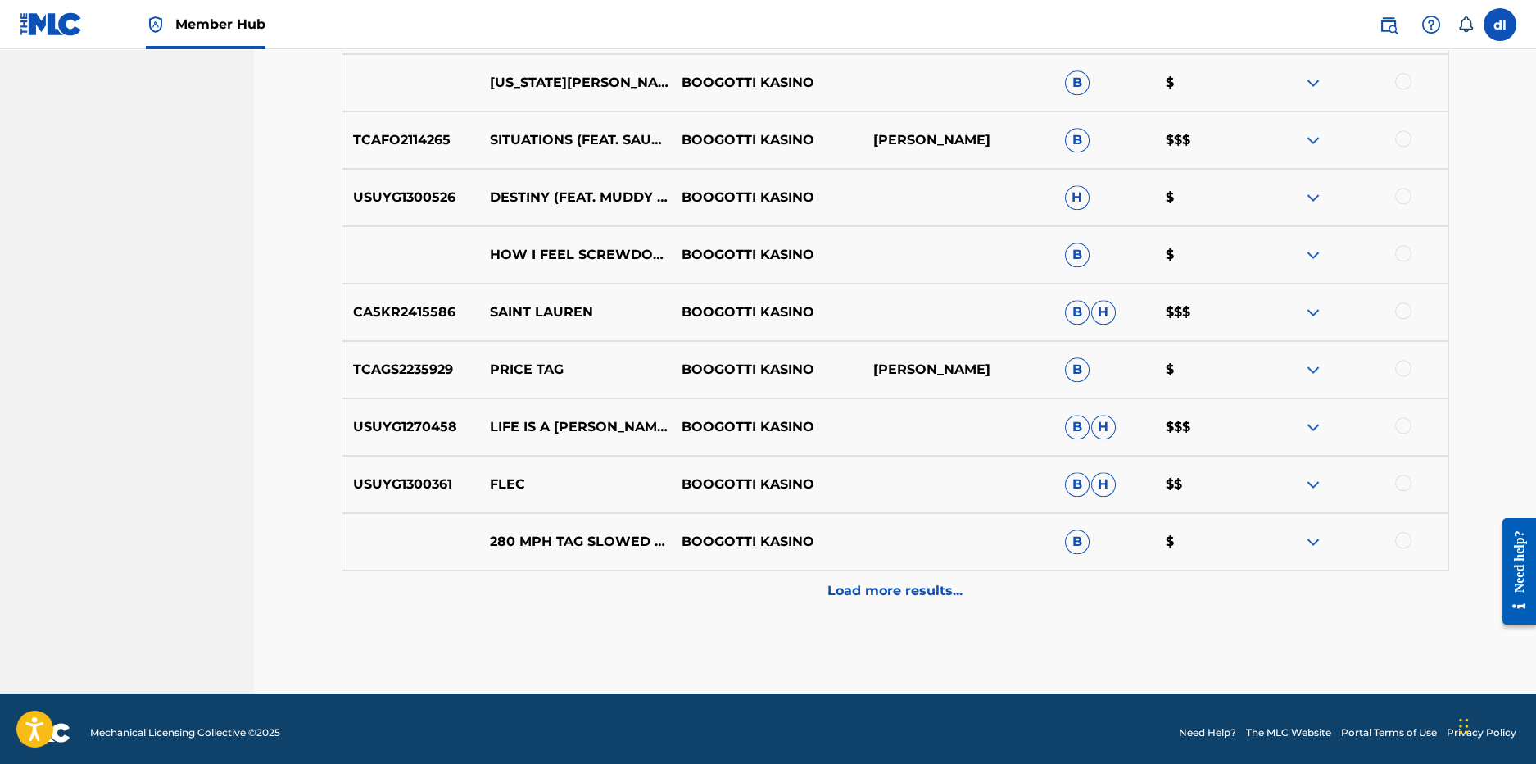
scroll to position [8148, 0]
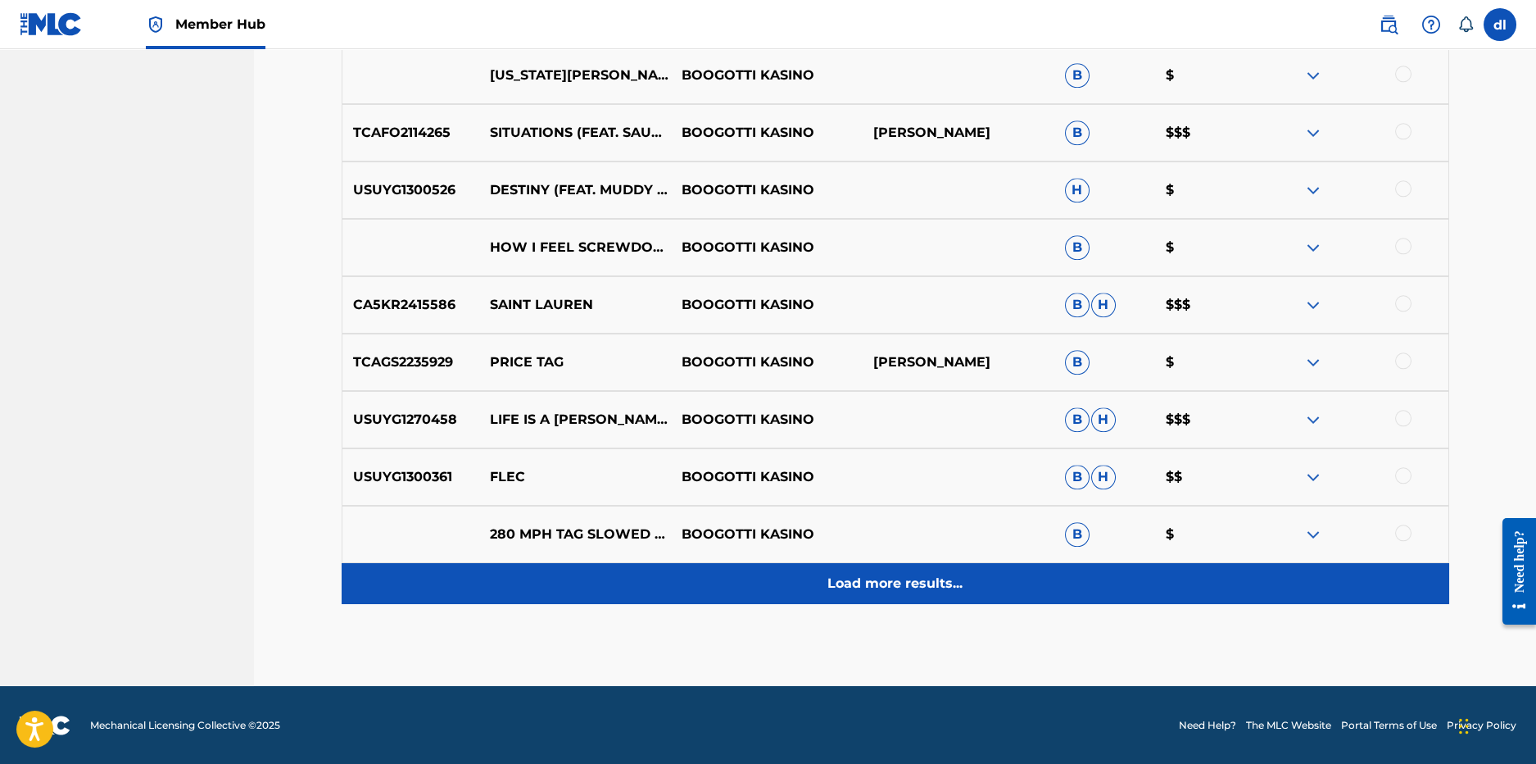
click at [710, 583] on div "Load more results..." at bounding box center [896, 583] width 1108 height 41
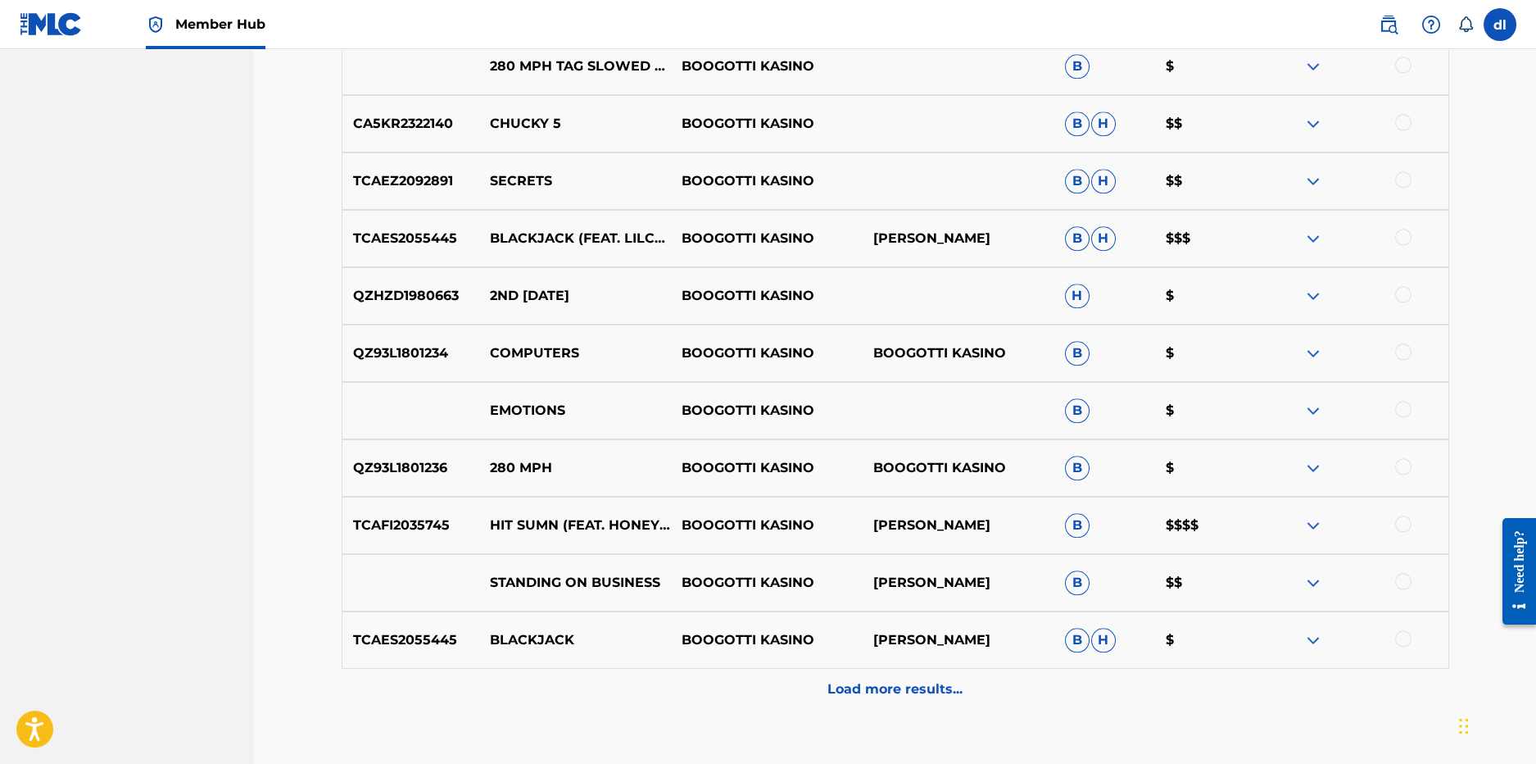
scroll to position [8640, 0]
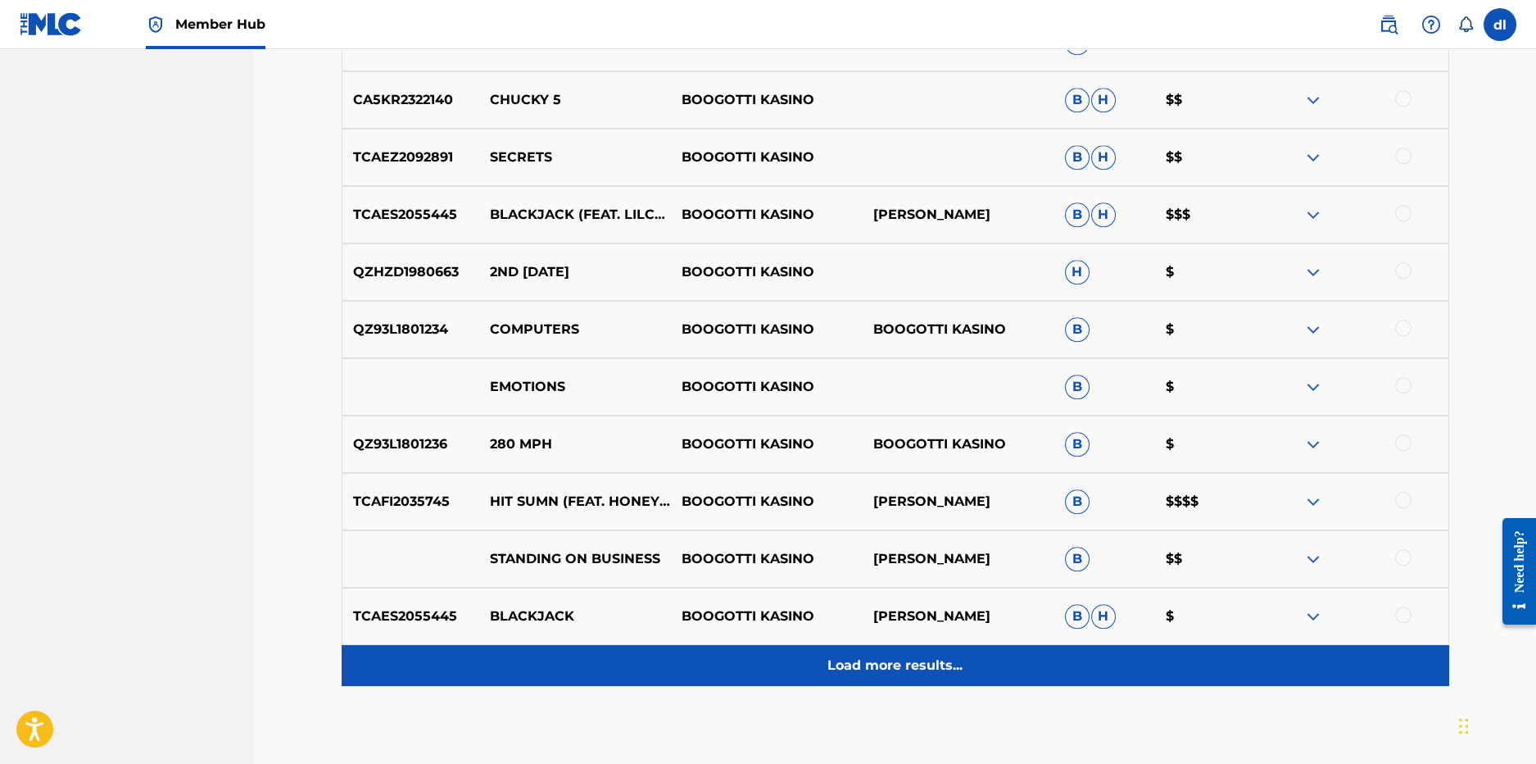
click at [703, 649] on div "Load more results..." at bounding box center [896, 665] width 1108 height 41
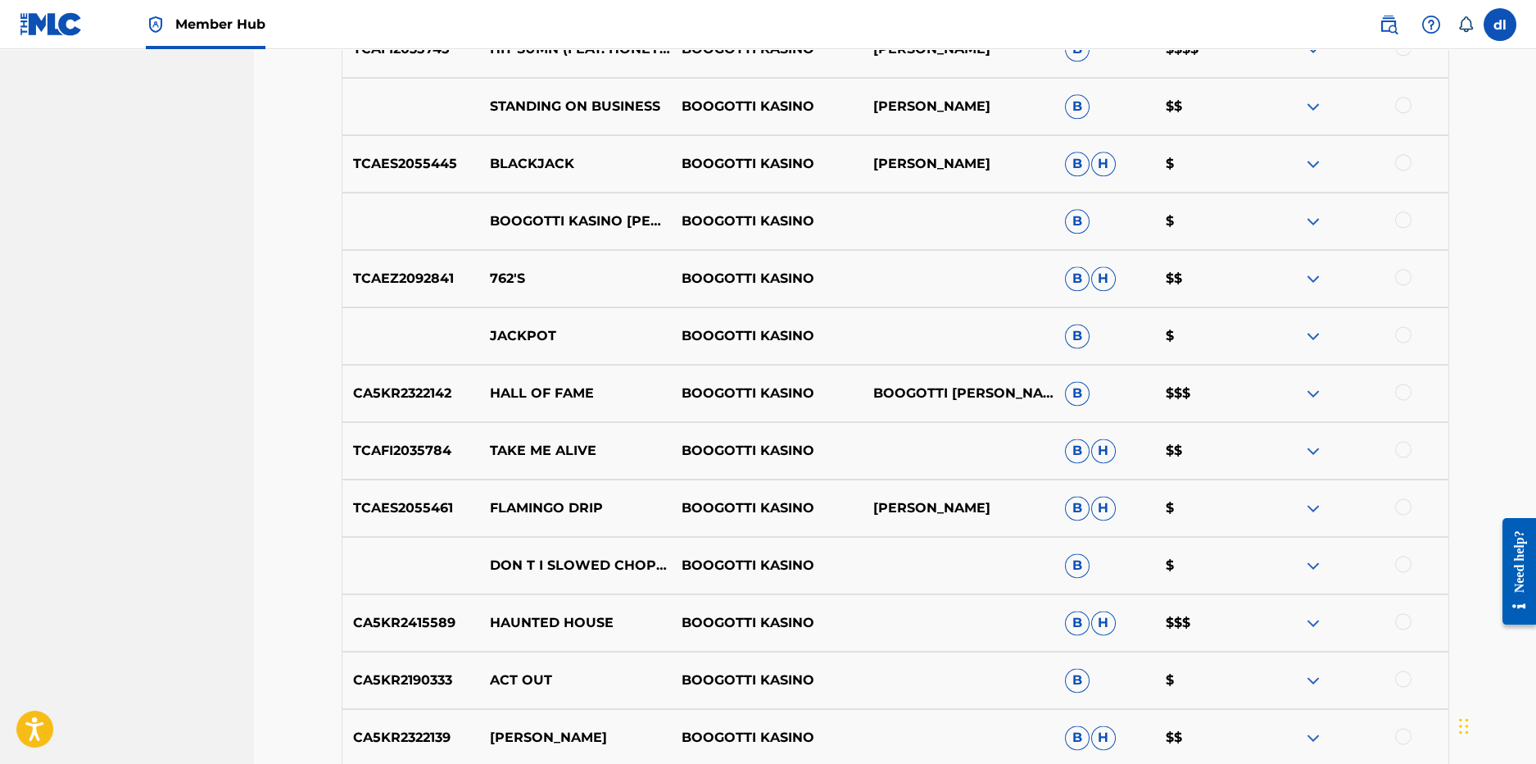
scroll to position [9214, 0]
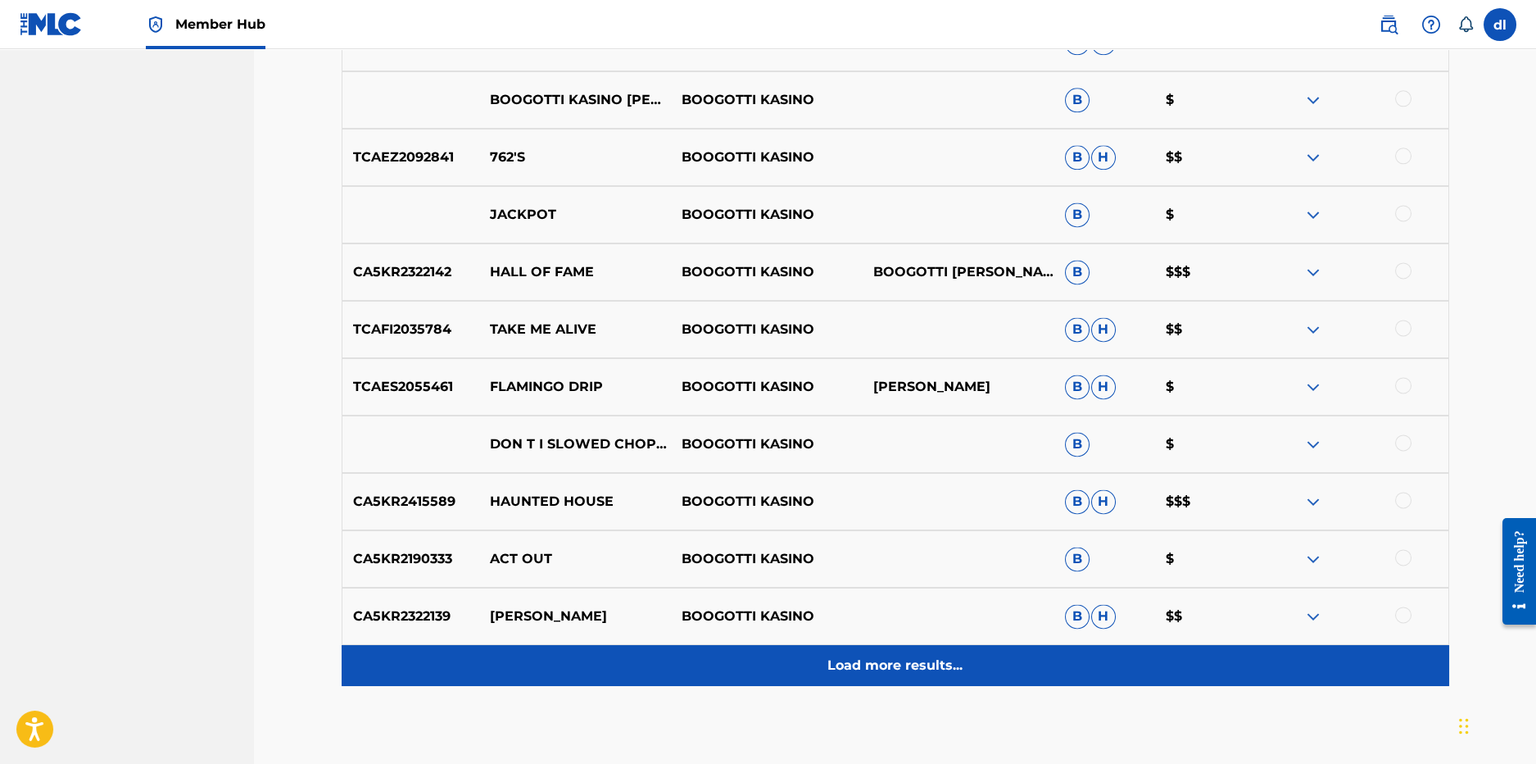
click at [737, 659] on div "Load more results..." at bounding box center [896, 665] width 1108 height 41
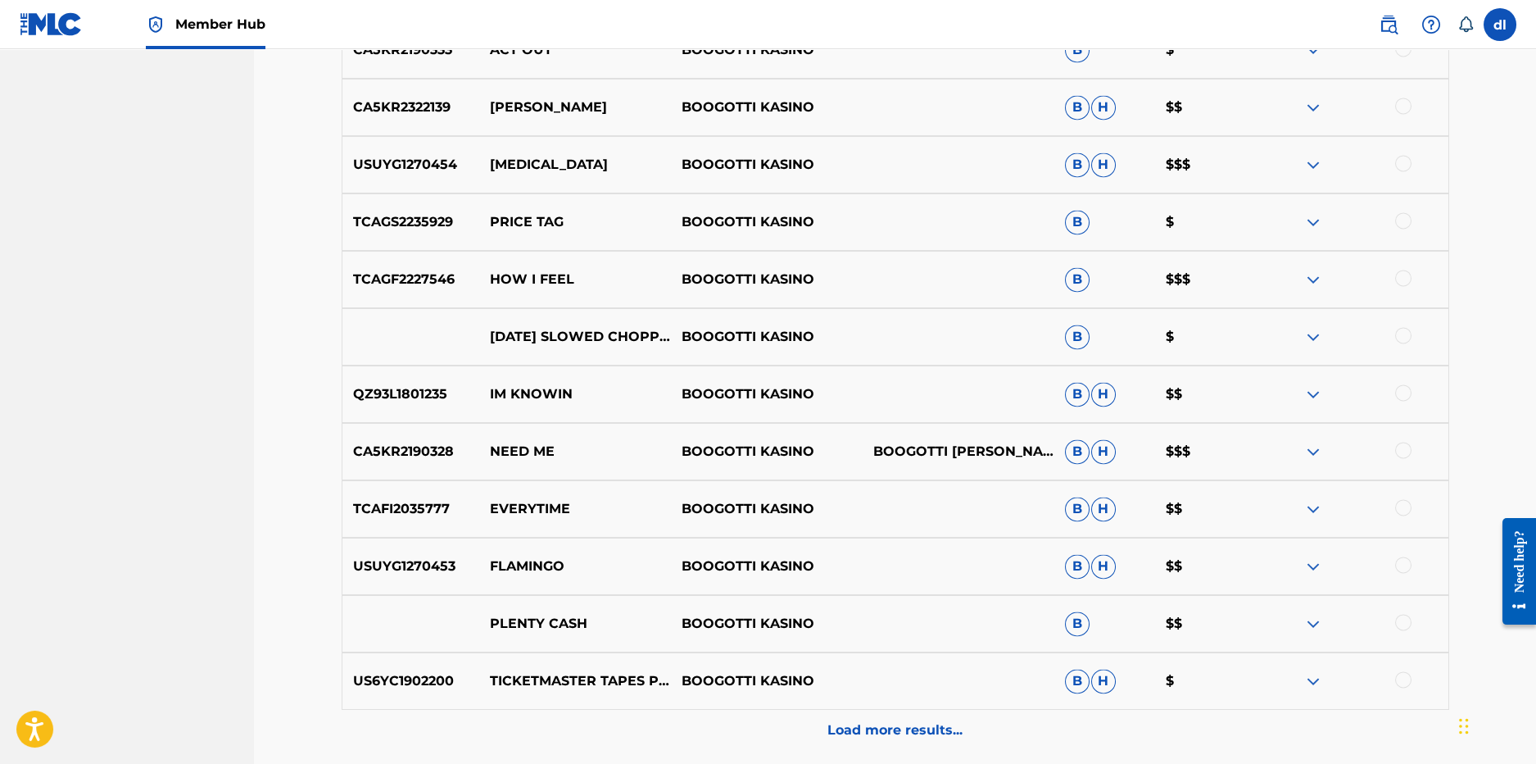
scroll to position [9869, 0]
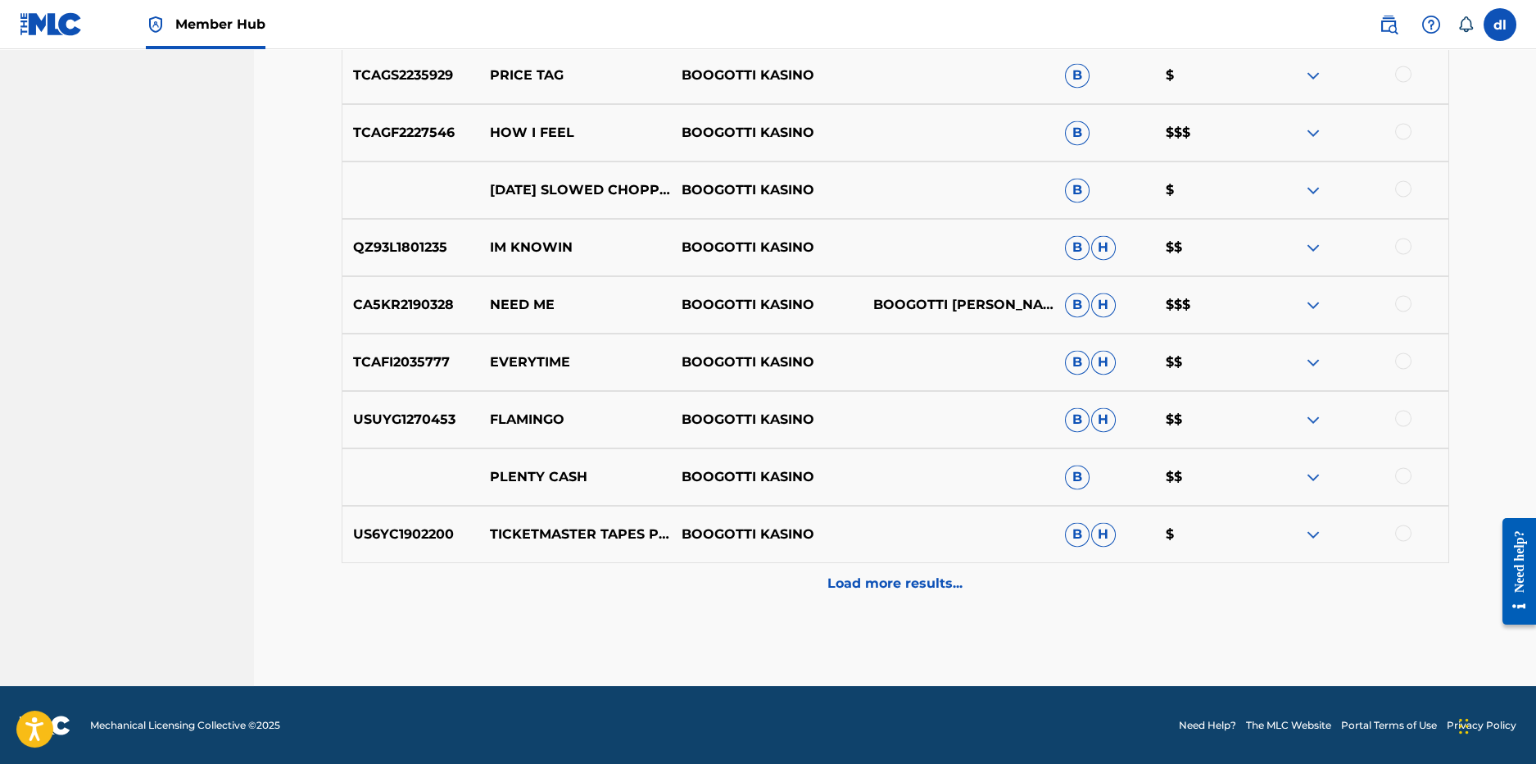
drag, startPoint x: 792, startPoint y: 584, endPoint x: 759, endPoint y: 569, distance: 36.7
click at [791, 584] on div "Load more results..." at bounding box center [896, 583] width 1108 height 41
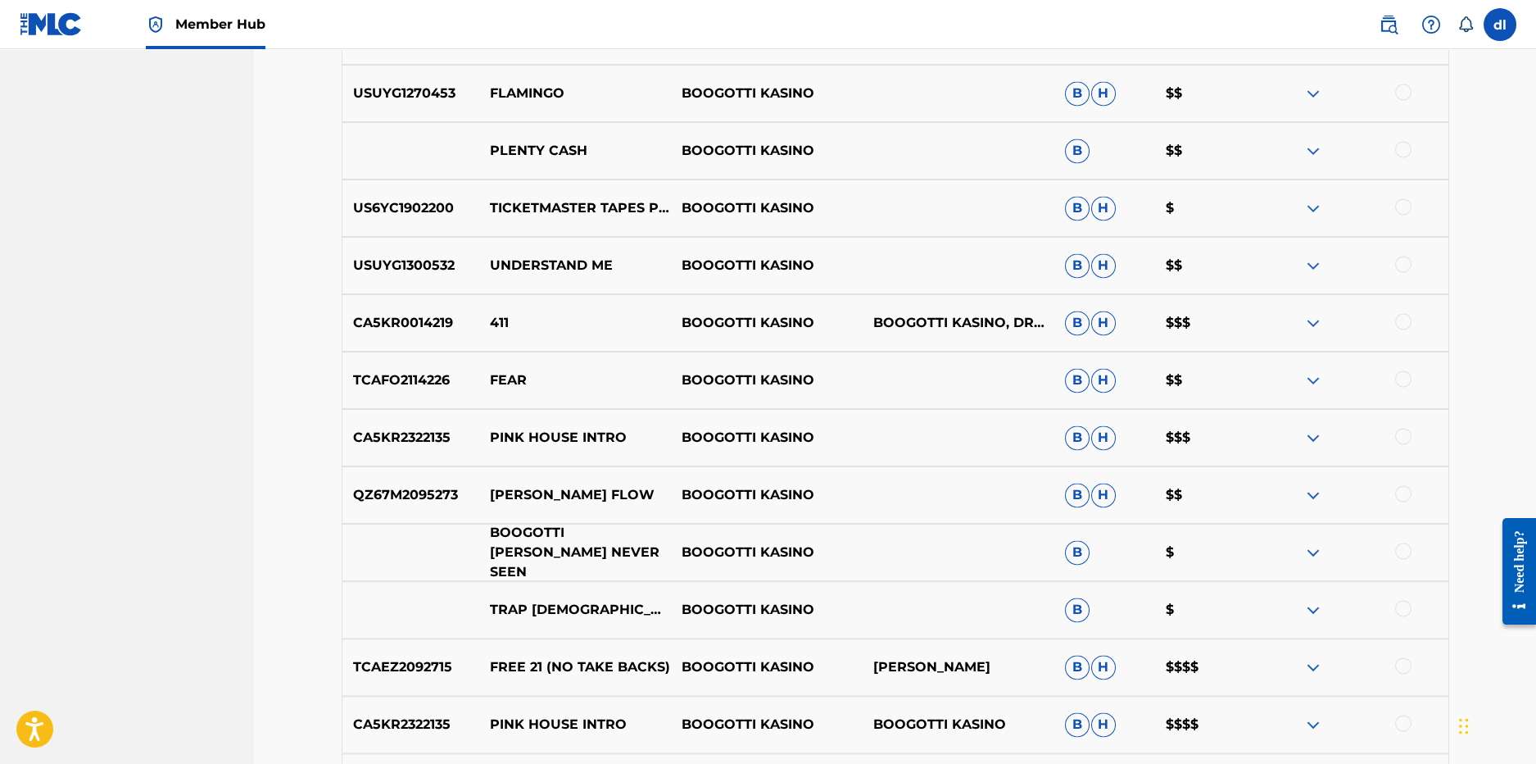
scroll to position [10360, 0]
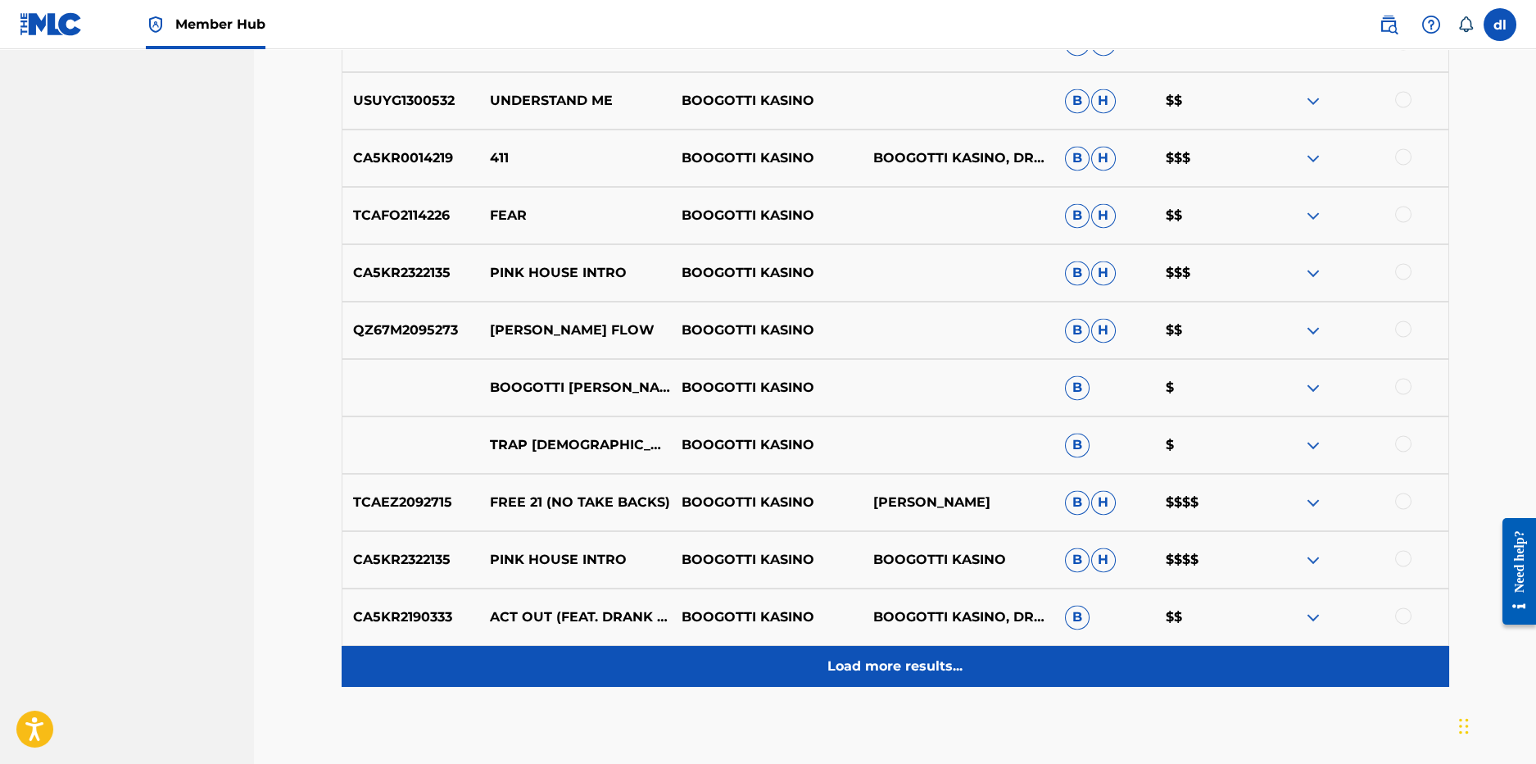
click at [976, 675] on div "Load more results..." at bounding box center [896, 666] width 1108 height 41
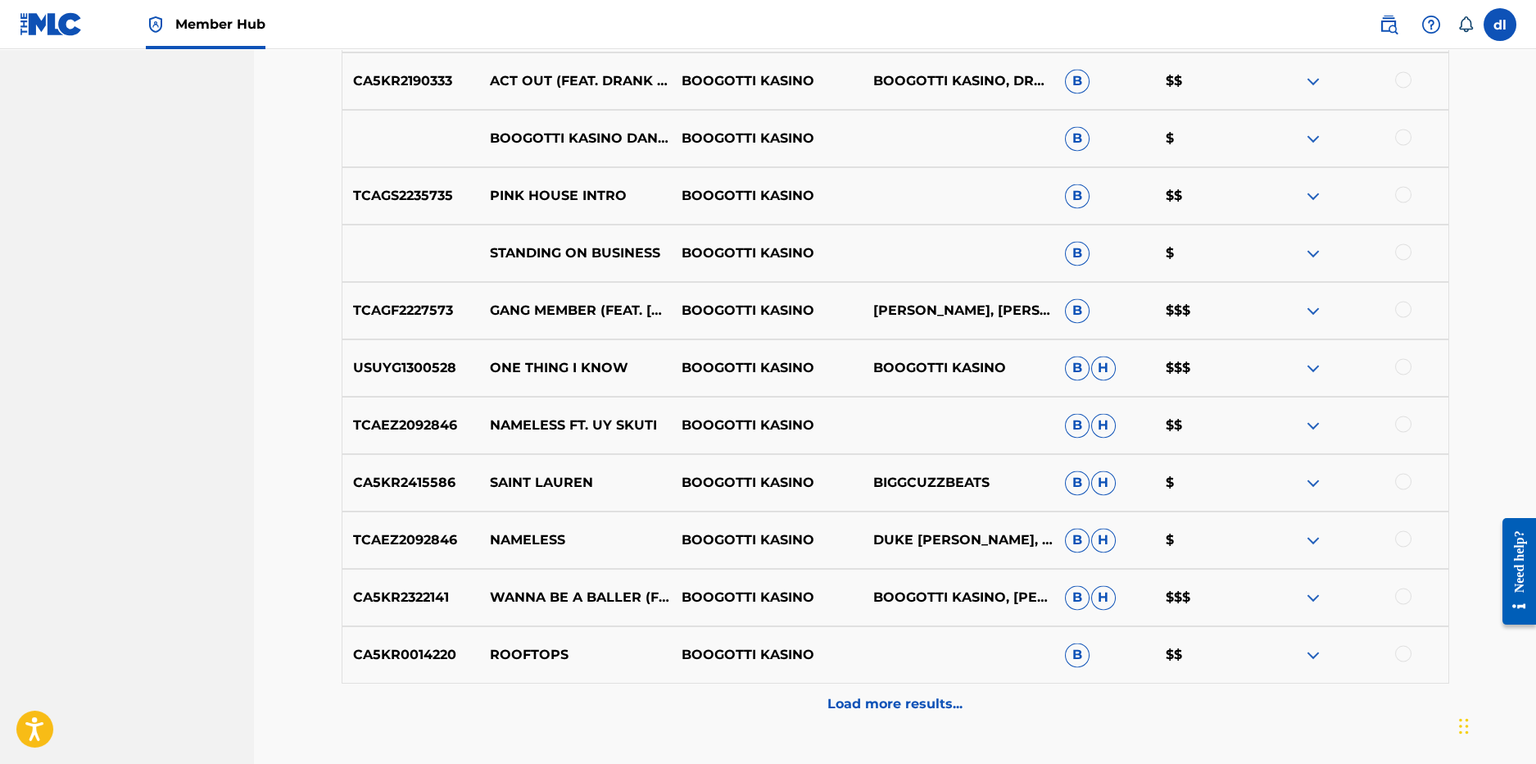
scroll to position [11015, 0]
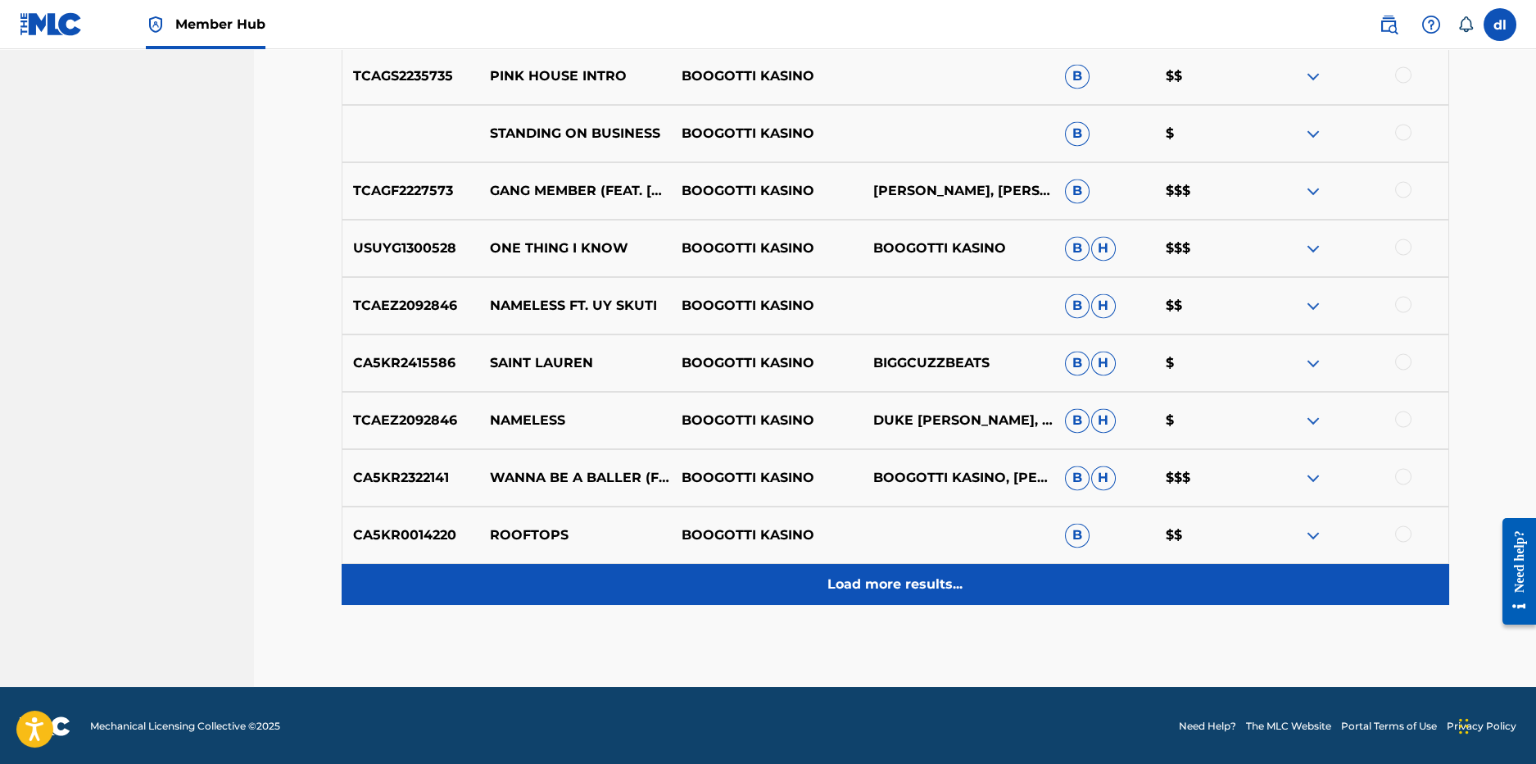
click at [762, 582] on div "Load more results..." at bounding box center [896, 584] width 1108 height 41
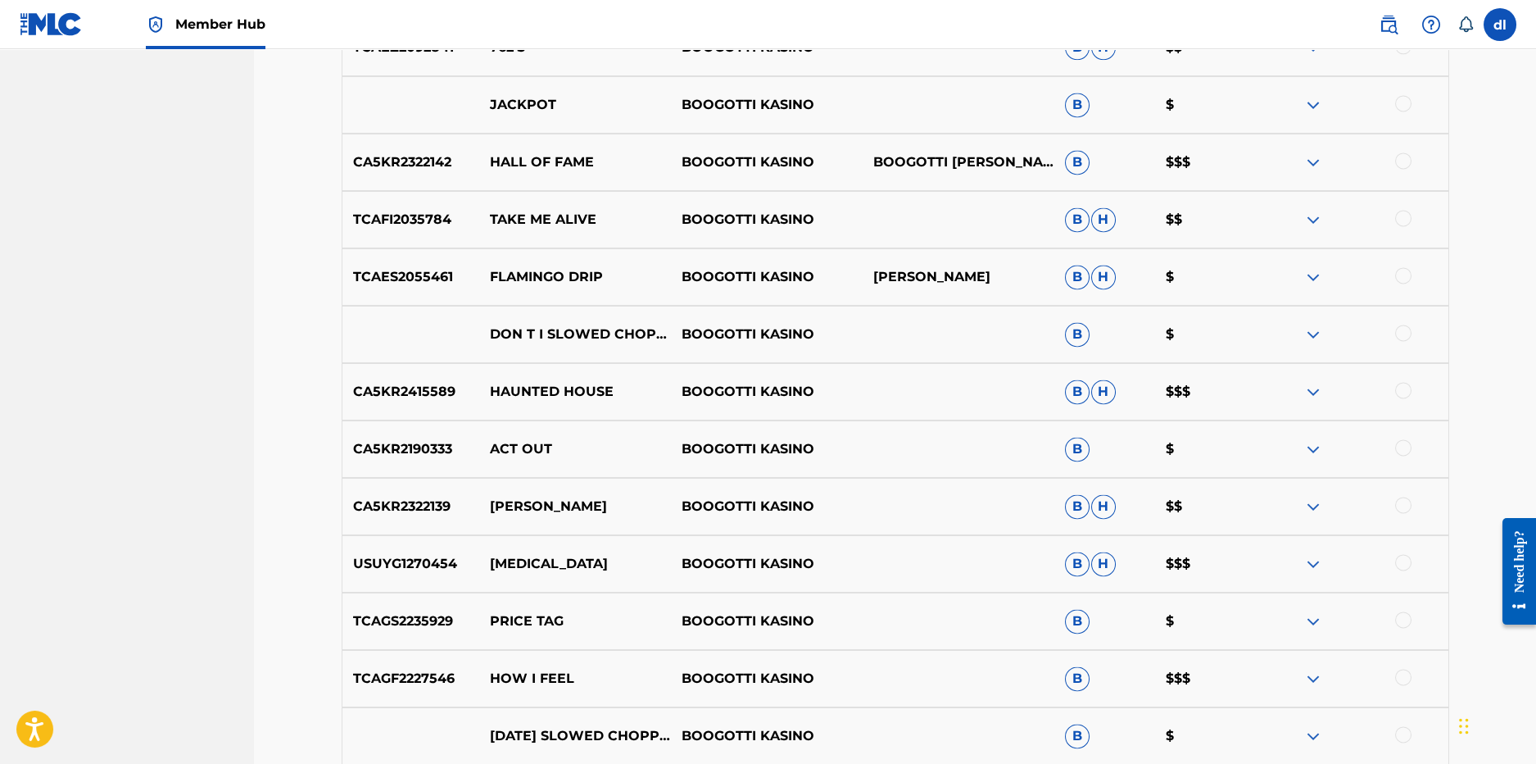
scroll to position [9337, 0]
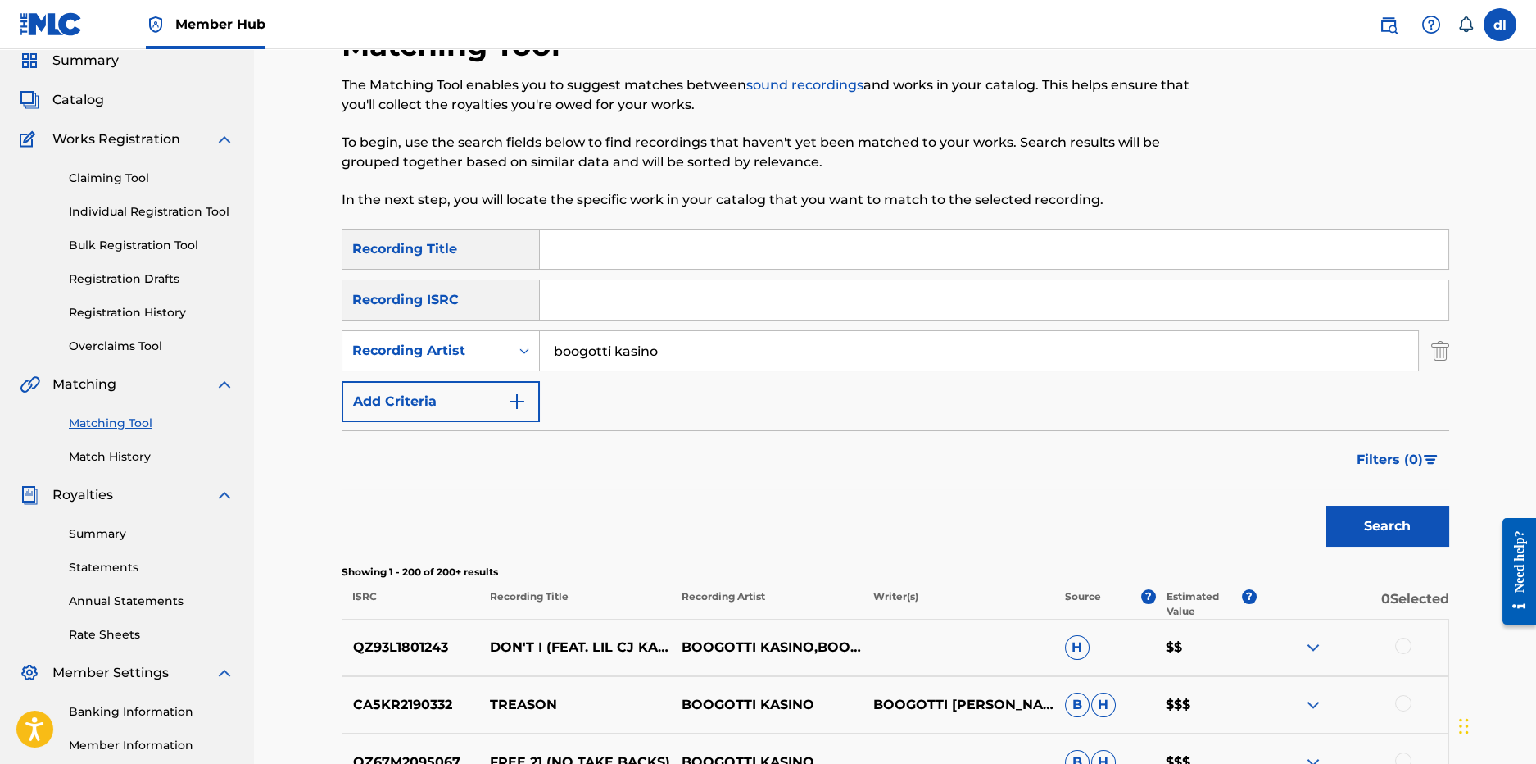
scroll to position [0, 0]
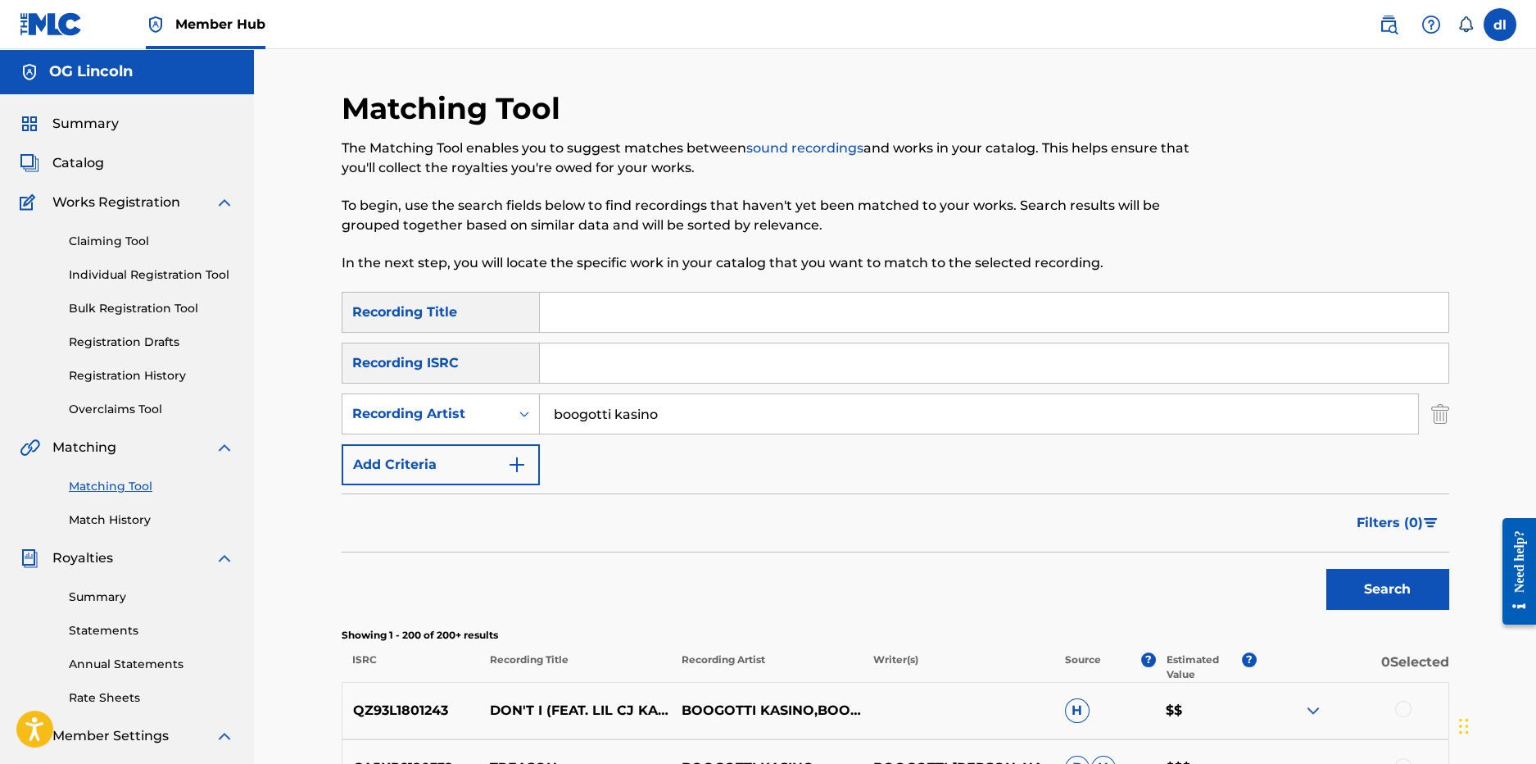
click at [688, 427] on input "boogotti kasino" at bounding box center [979, 413] width 878 height 39
drag, startPoint x: 612, startPoint y: 417, endPoint x: 497, endPoint y: 420, distance: 115.6
click at [500, 420] on div "SearchWithCriteria65cb20b2-aa29-4fe4-949d-ebe5d963f12f Recording Artist [PERSON…" at bounding box center [896, 413] width 1108 height 41
click at [1327, 569] on button "Search" at bounding box center [1388, 589] width 123 height 41
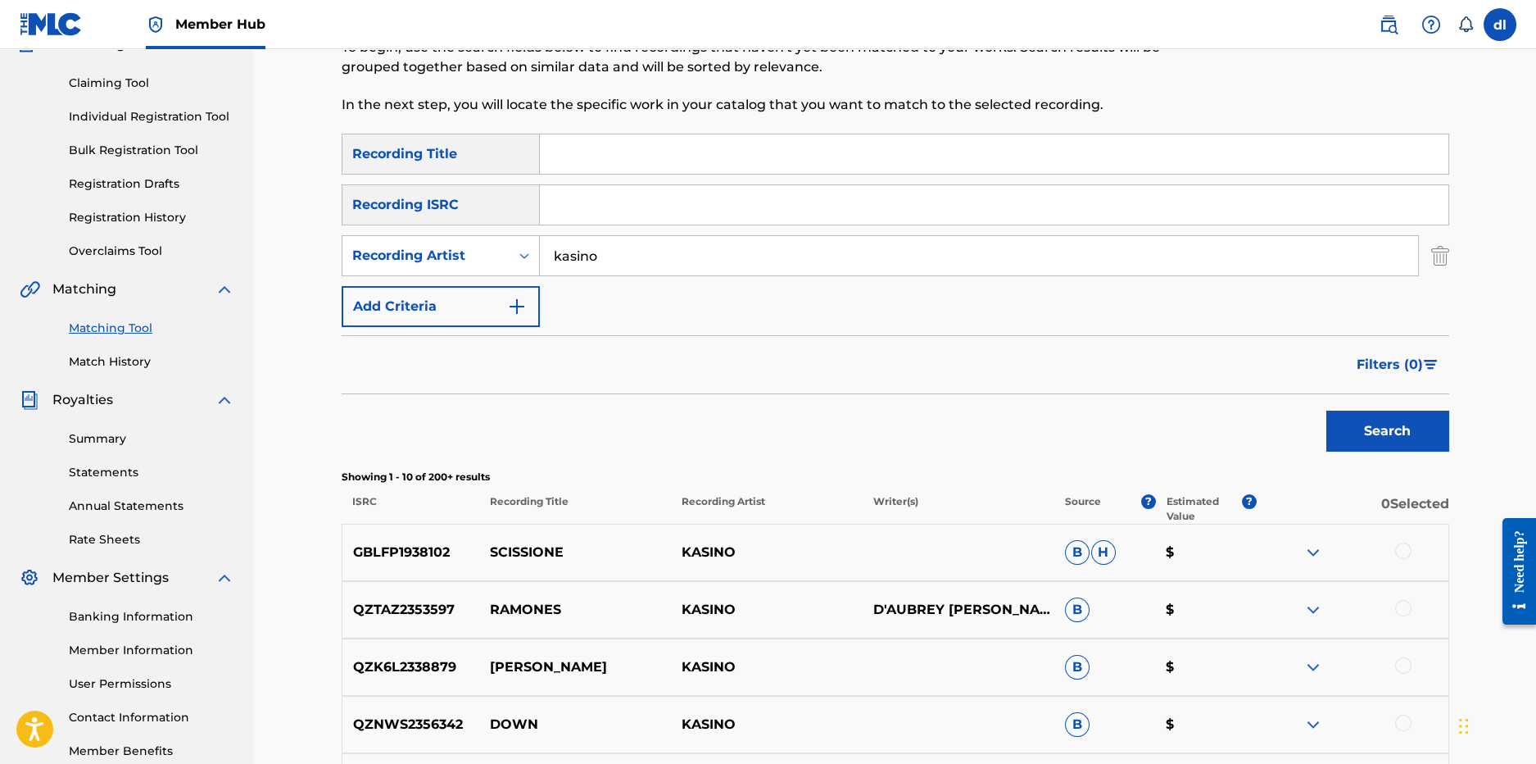
scroll to position [119, 0]
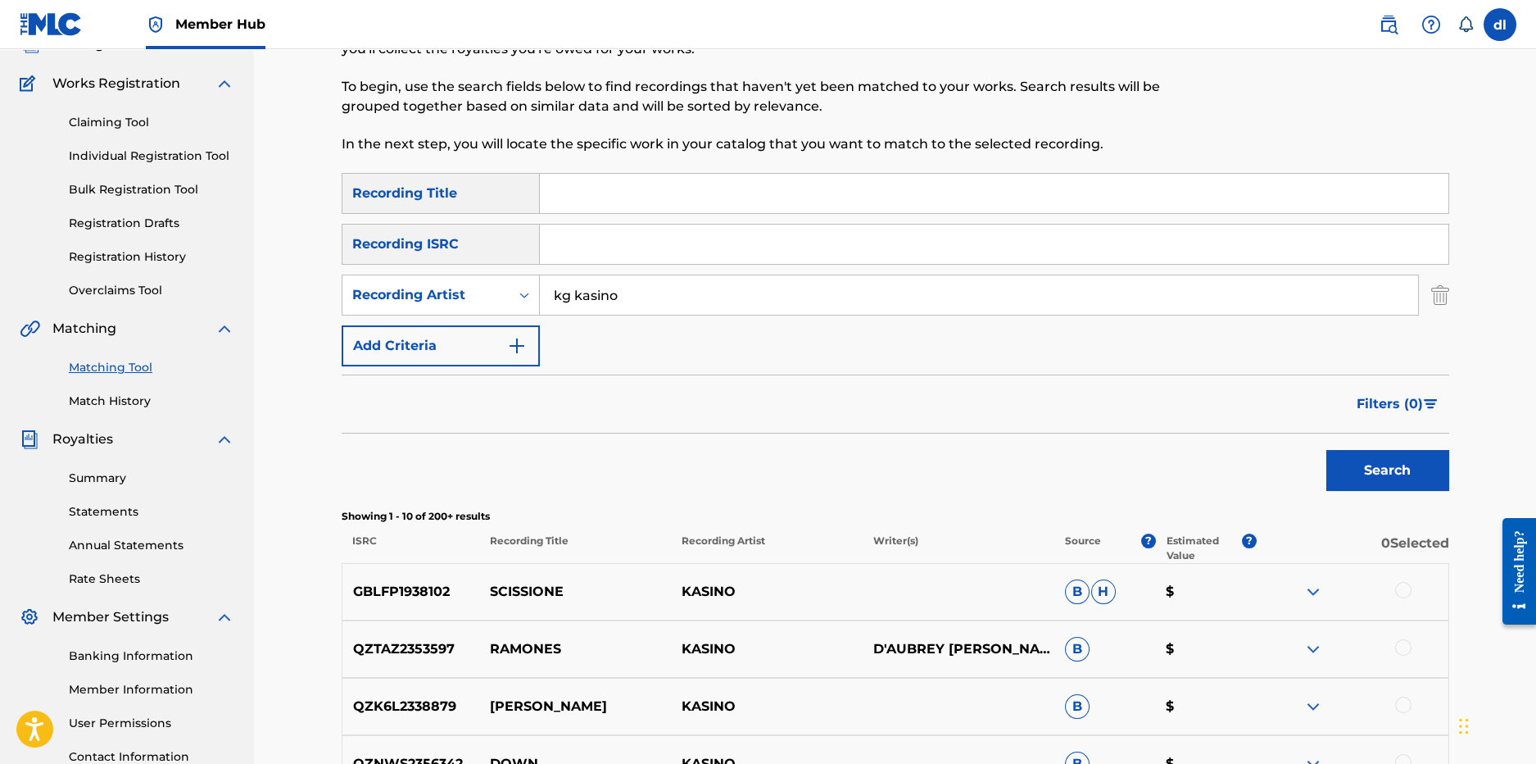
click at [1327, 450] on button "Search" at bounding box center [1388, 470] width 123 height 41
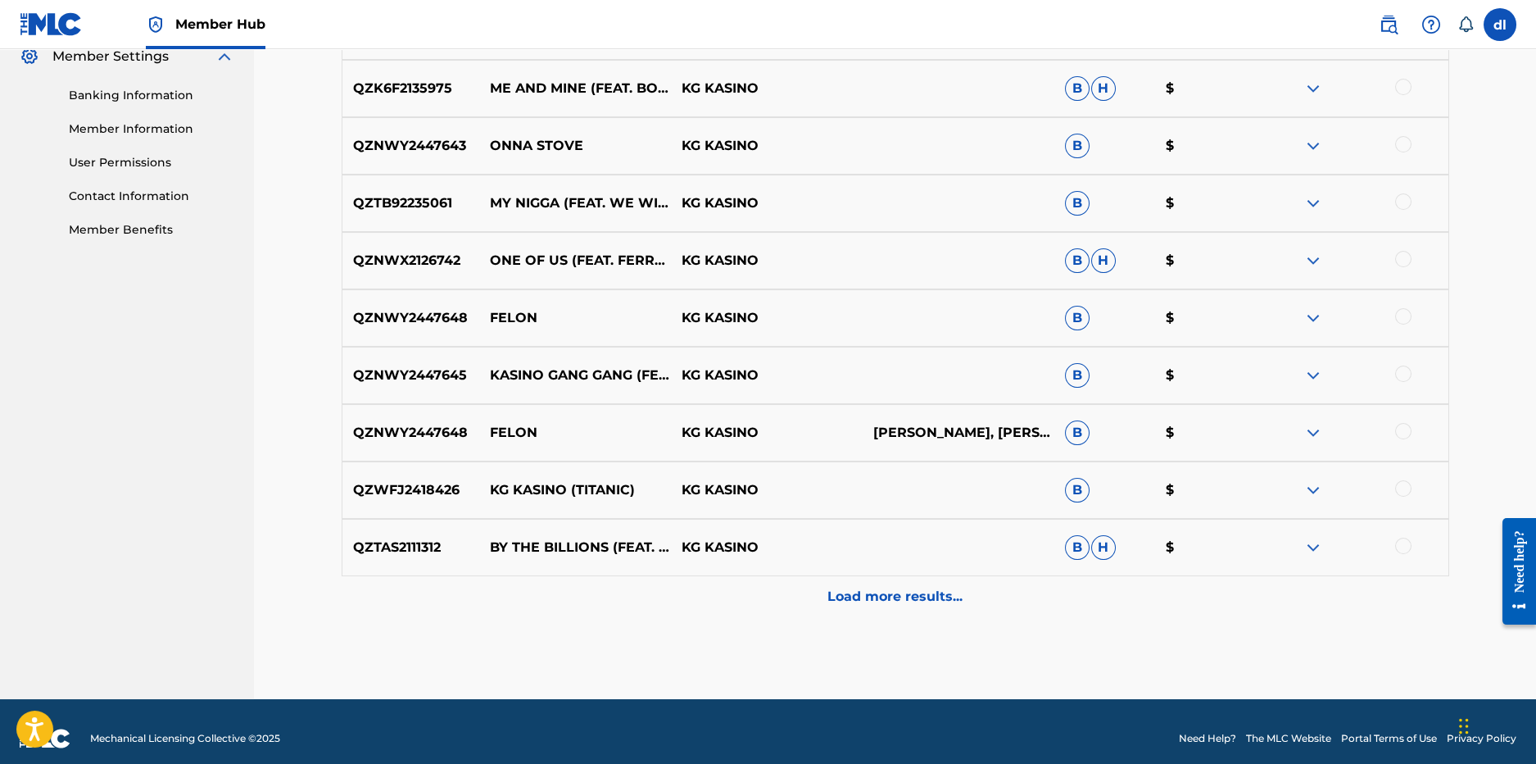
scroll to position [693, 0]
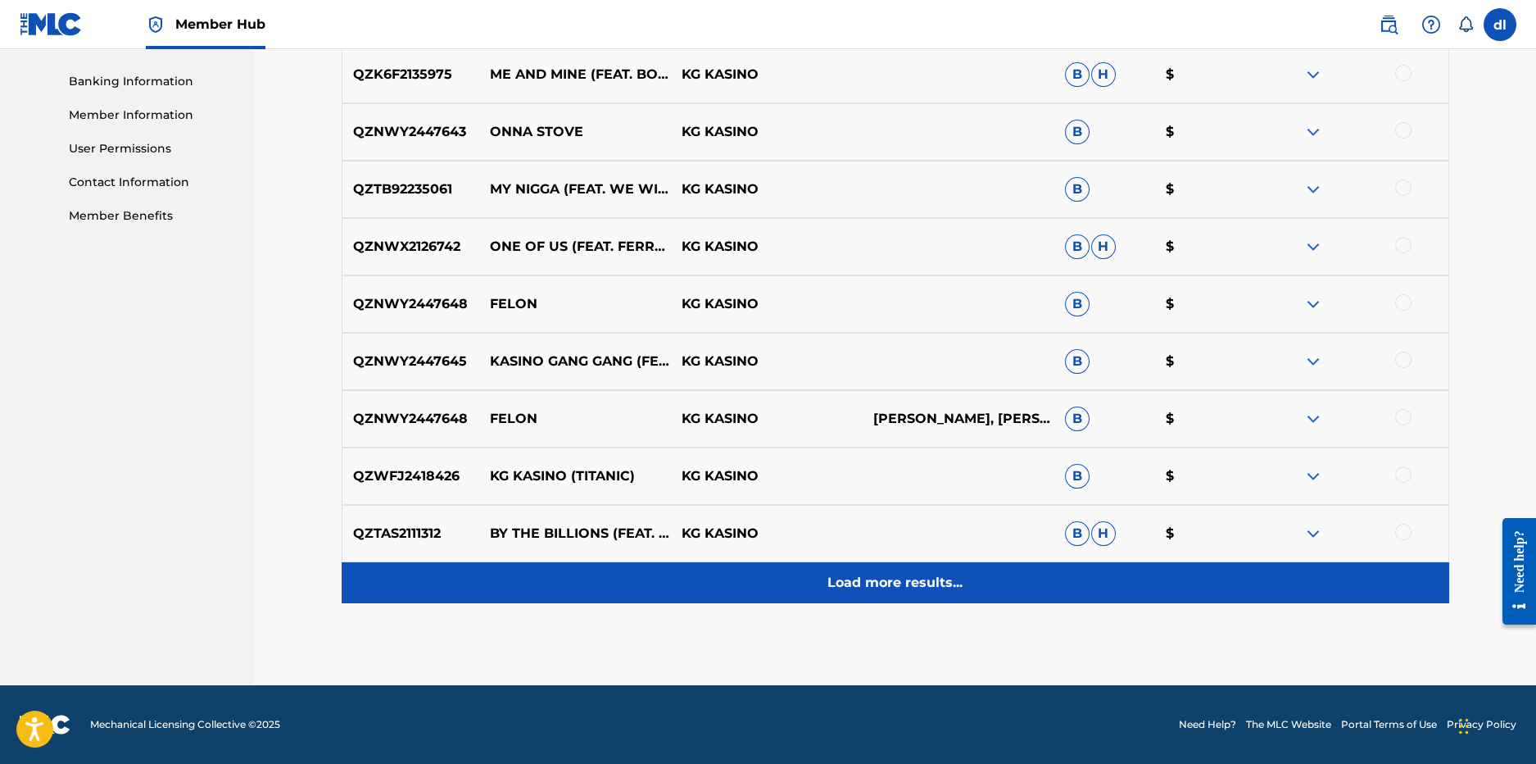
click at [871, 590] on p "Load more results..." at bounding box center [895, 583] width 135 height 20
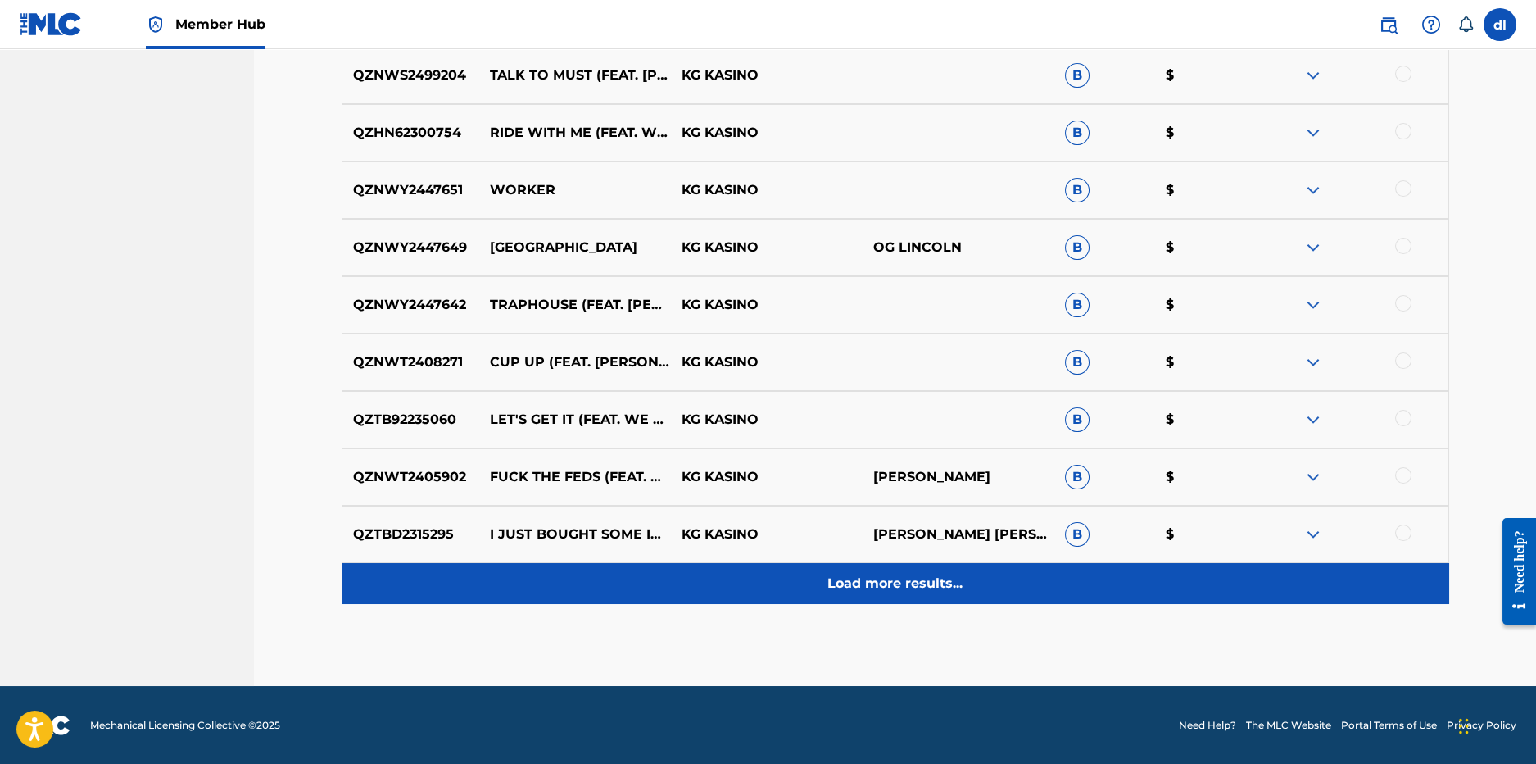
click at [879, 568] on div "Load more results..." at bounding box center [896, 583] width 1108 height 41
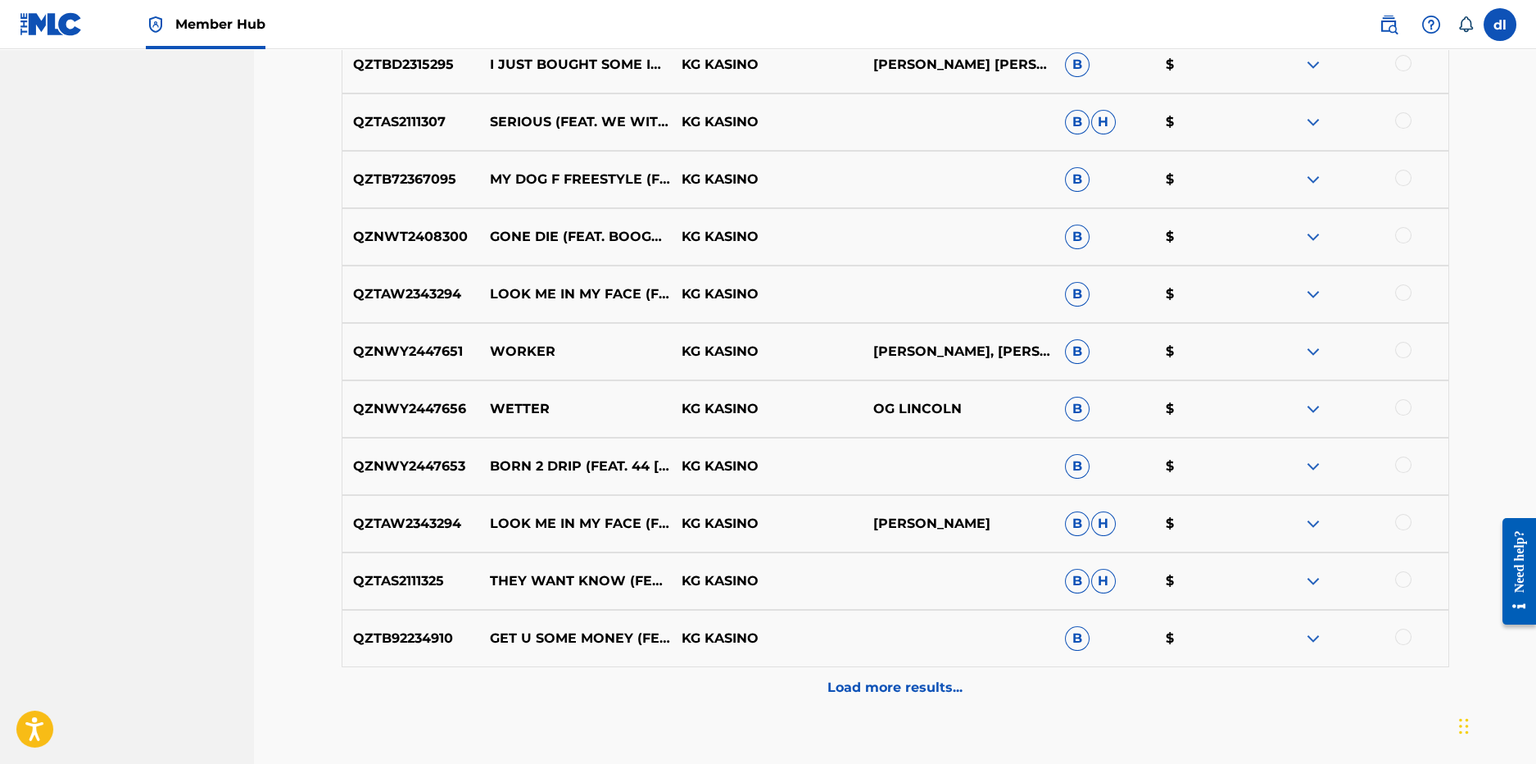
scroll to position [1840, 0]
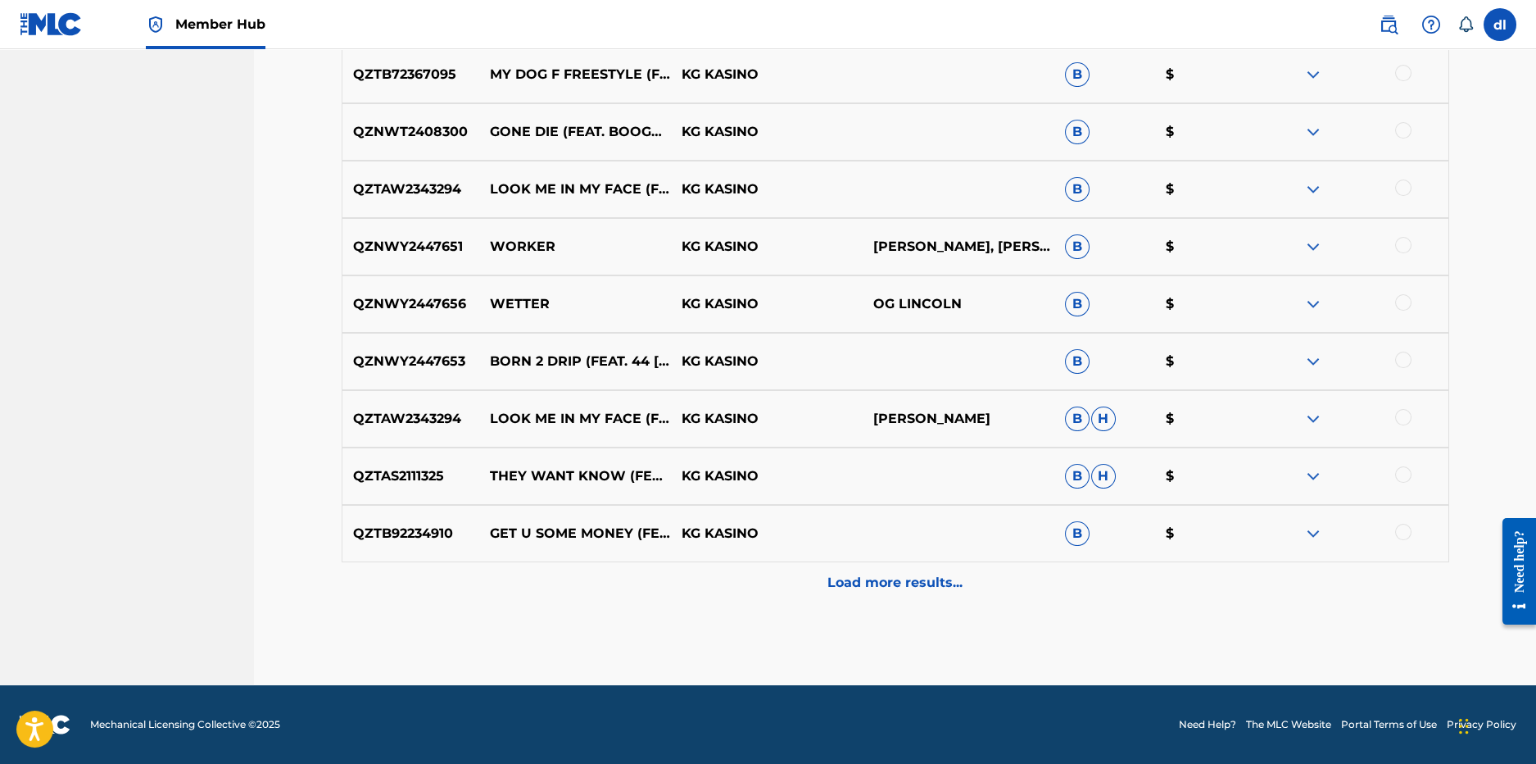
click at [923, 564] on div "Load more results..." at bounding box center [896, 582] width 1108 height 41
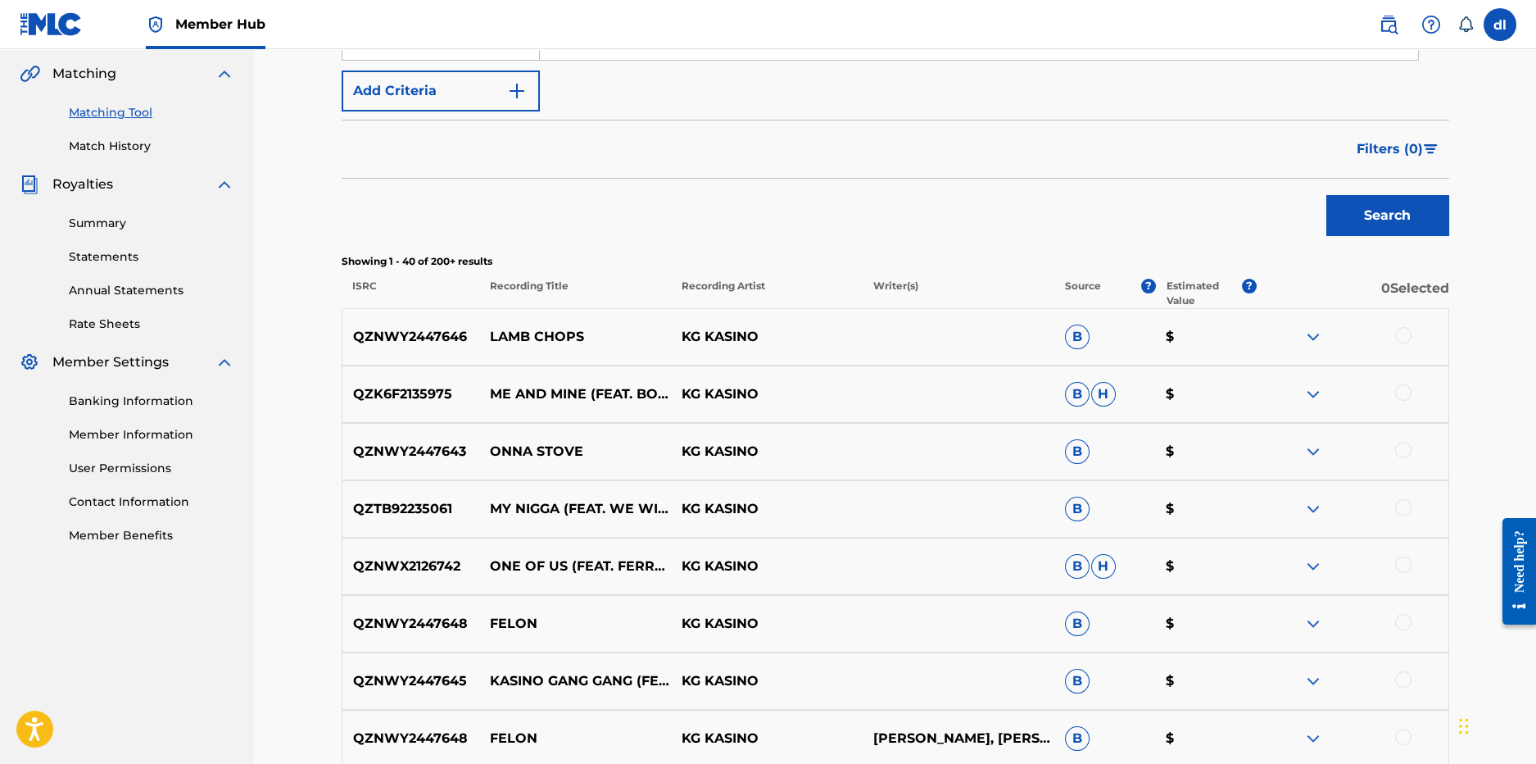
scroll to position [0, 0]
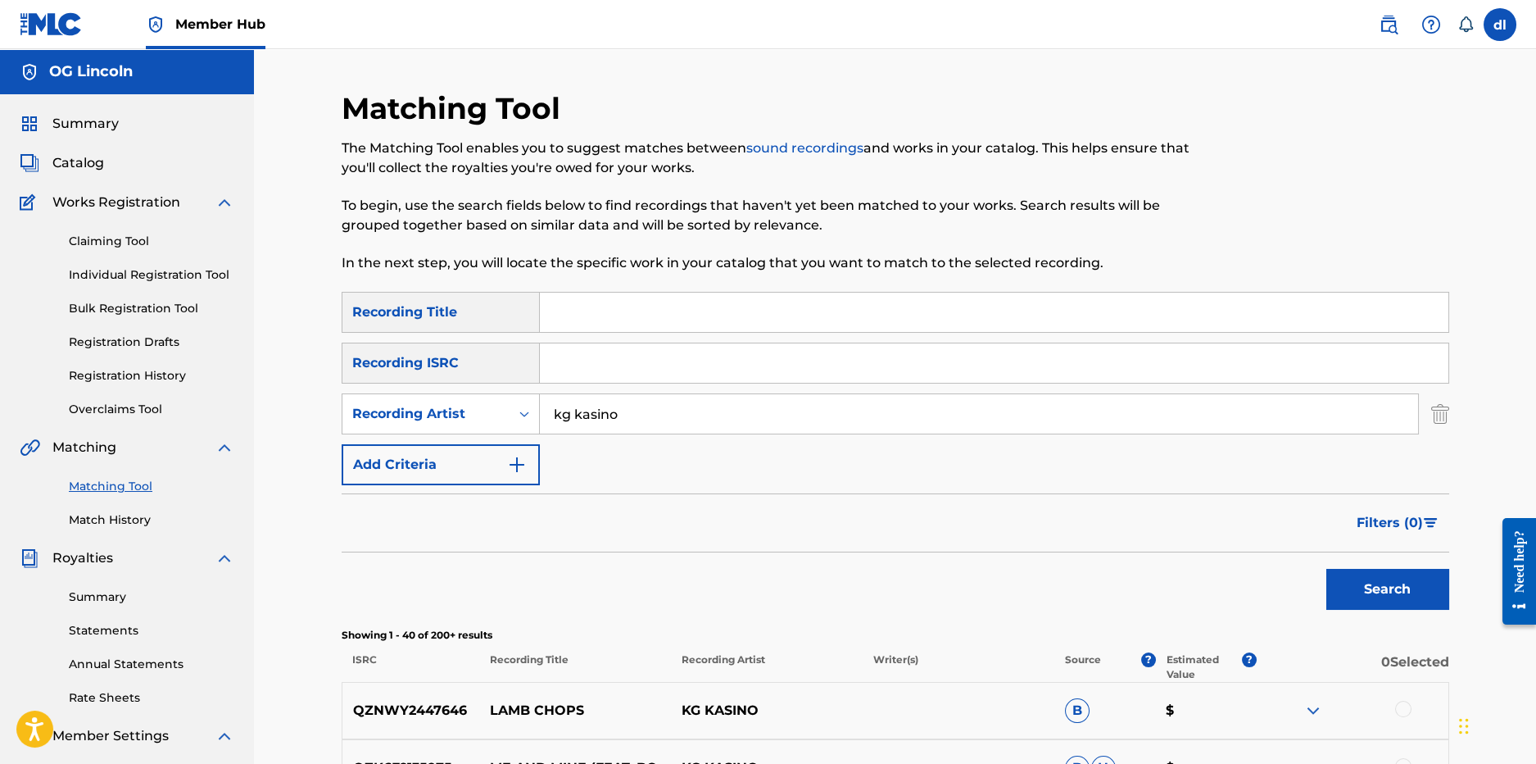
drag, startPoint x: 661, startPoint y: 416, endPoint x: 456, endPoint y: 388, distance: 206.7
click at [456, 389] on div "SearchWithCriteria331acb28-4154-4f29-8e96-5d2b4a6ce2ef Recording Title SearchWi…" at bounding box center [896, 388] width 1108 height 193
click at [1327, 569] on button "Search" at bounding box center [1388, 589] width 123 height 41
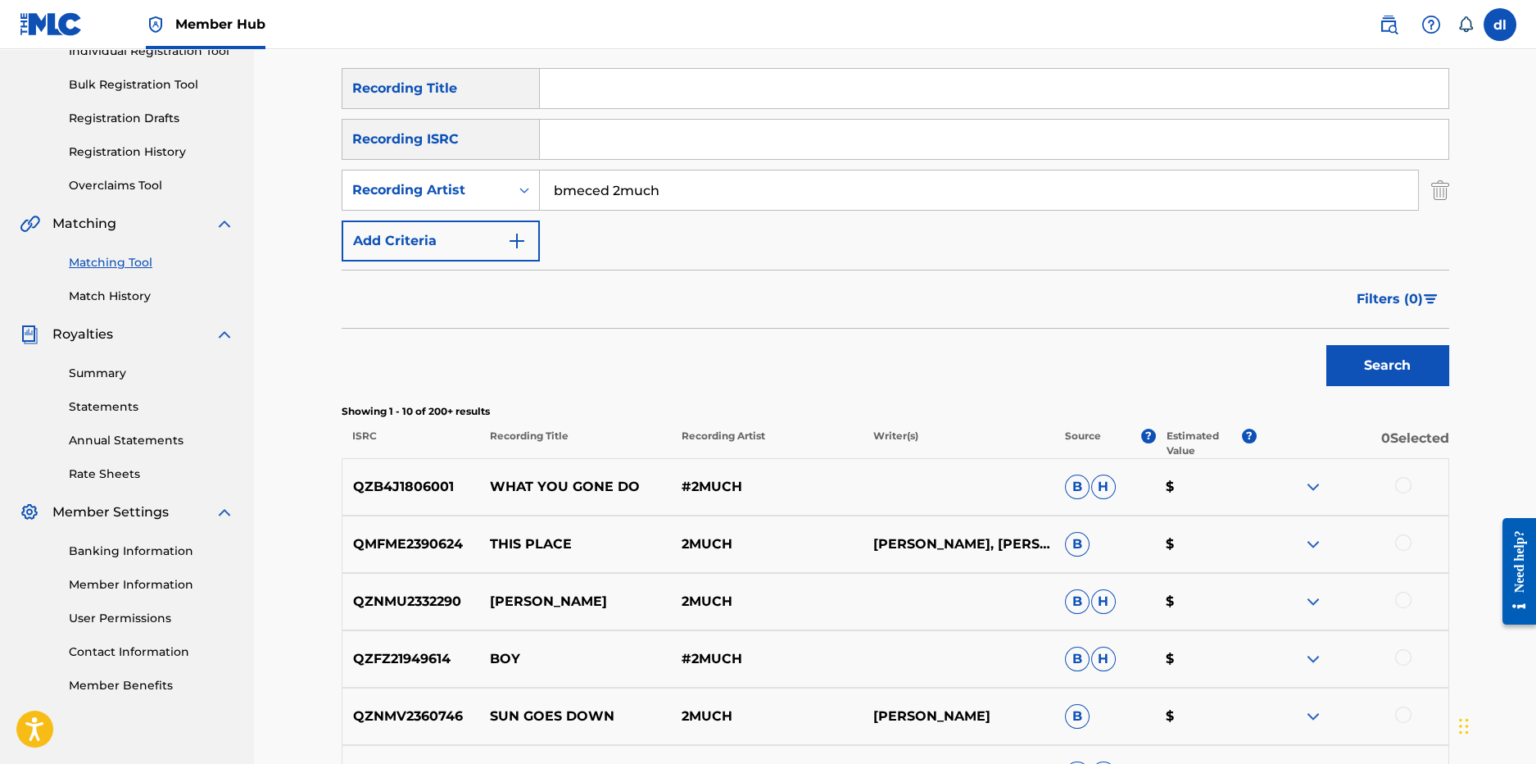
scroll to position [246, 0]
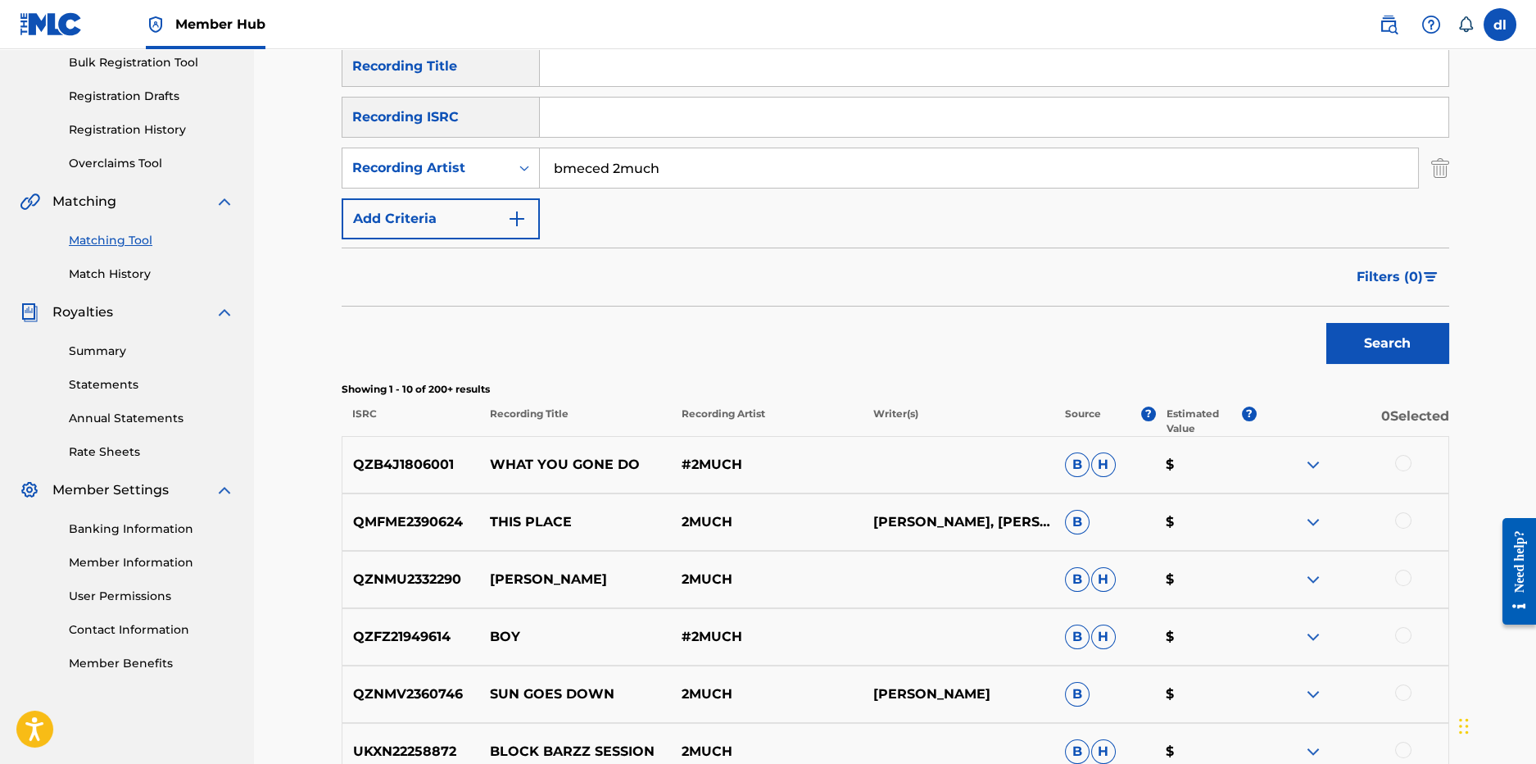
click at [583, 169] on input "bmeced 2much" at bounding box center [979, 167] width 878 height 39
type input "bme ced 2much"
click at [1392, 340] on button "Search" at bounding box center [1388, 343] width 123 height 41
